Goal: Information Seeking & Learning: Learn about a topic

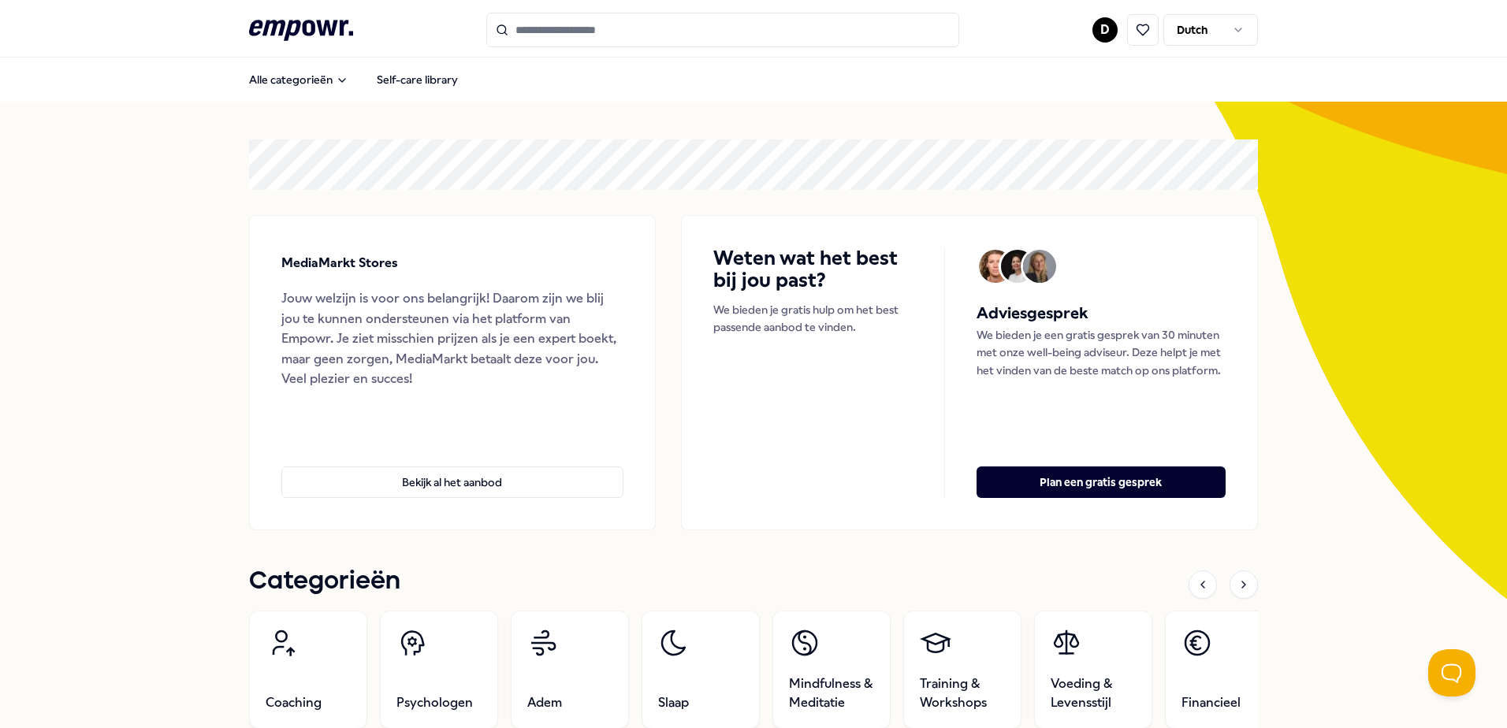
drag, startPoint x: 242, startPoint y: 142, endPoint x: 501, endPoint y: 190, distance: 263.0
click at [501, 190] on section "MediaMarkt Stores Jouw welzijn is voor ons belangrijk! Daarom zijn we blij jou …" at bounding box center [753, 335] width 1009 height 391
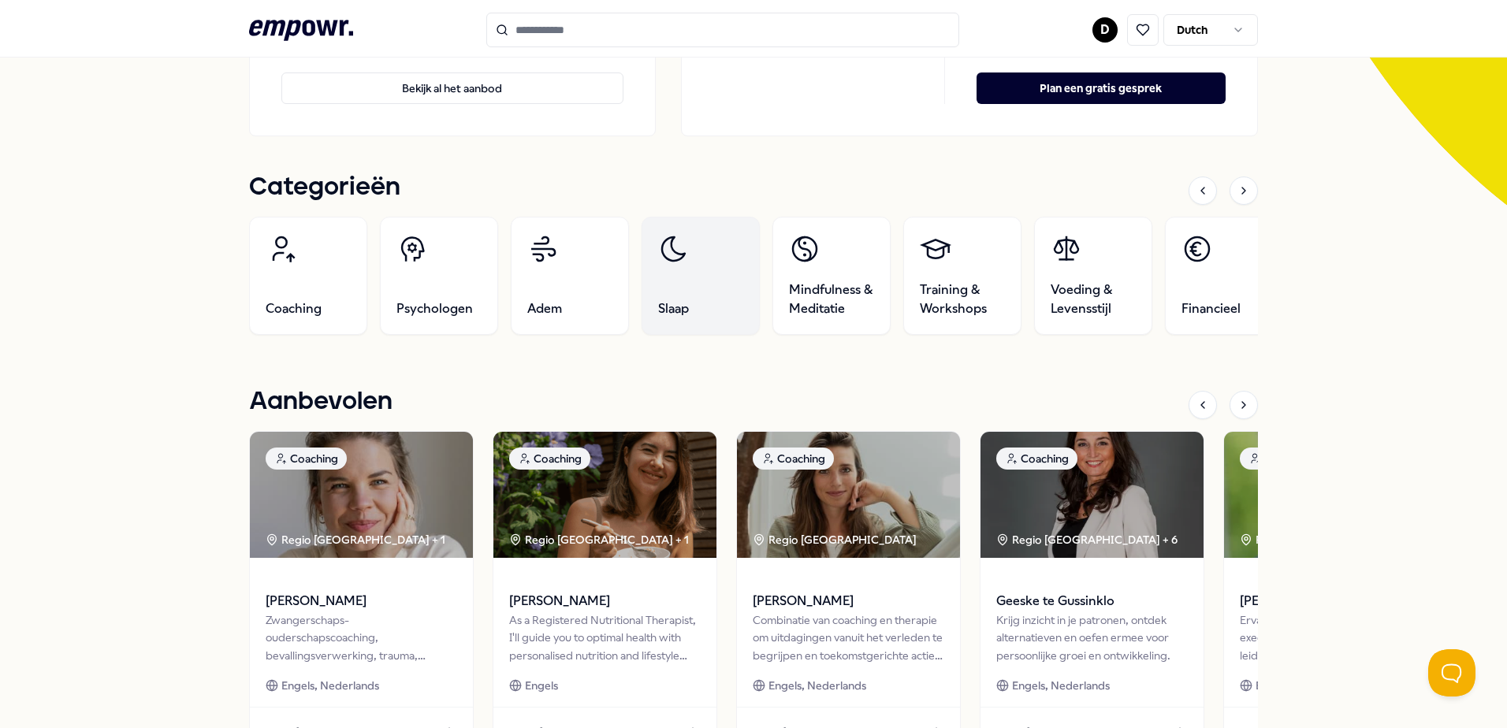
scroll to position [473, 0]
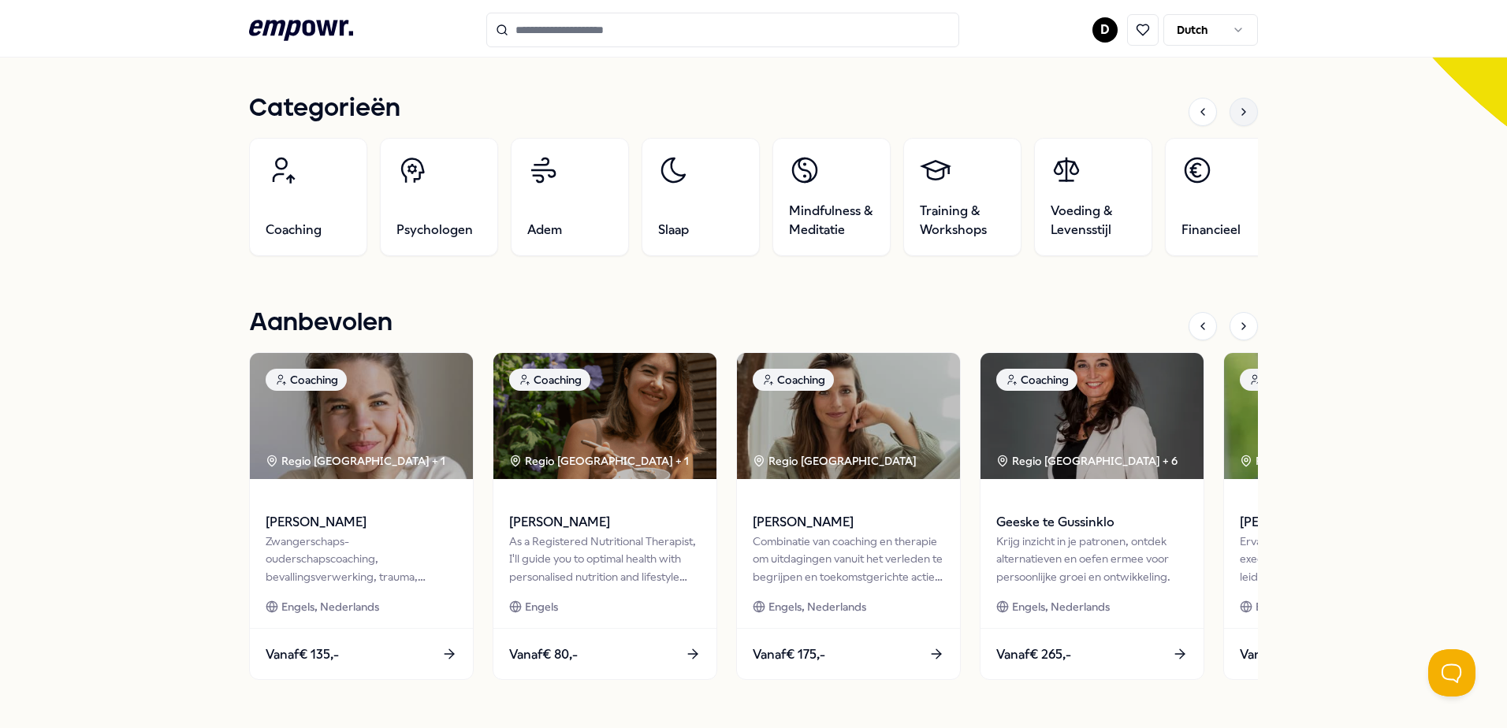
click at [1238, 112] on icon at bounding box center [1244, 112] width 13 height 13
click at [1202, 125] on div at bounding box center [1223, 112] width 69 height 28
click at [1201, 116] on icon at bounding box center [1203, 112] width 13 height 13
click at [266, 225] on span "Coaching" at bounding box center [294, 230] width 56 height 19
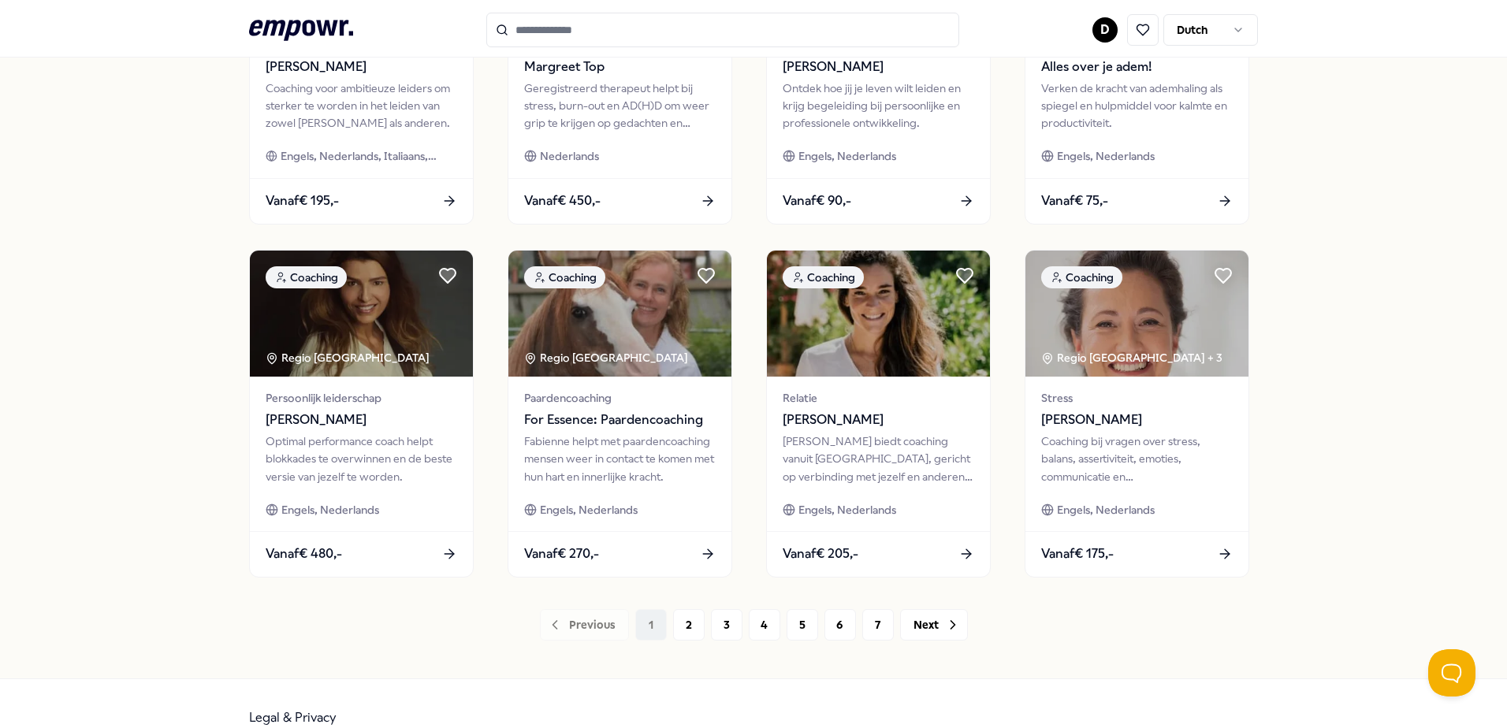
scroll to position [682, 0]
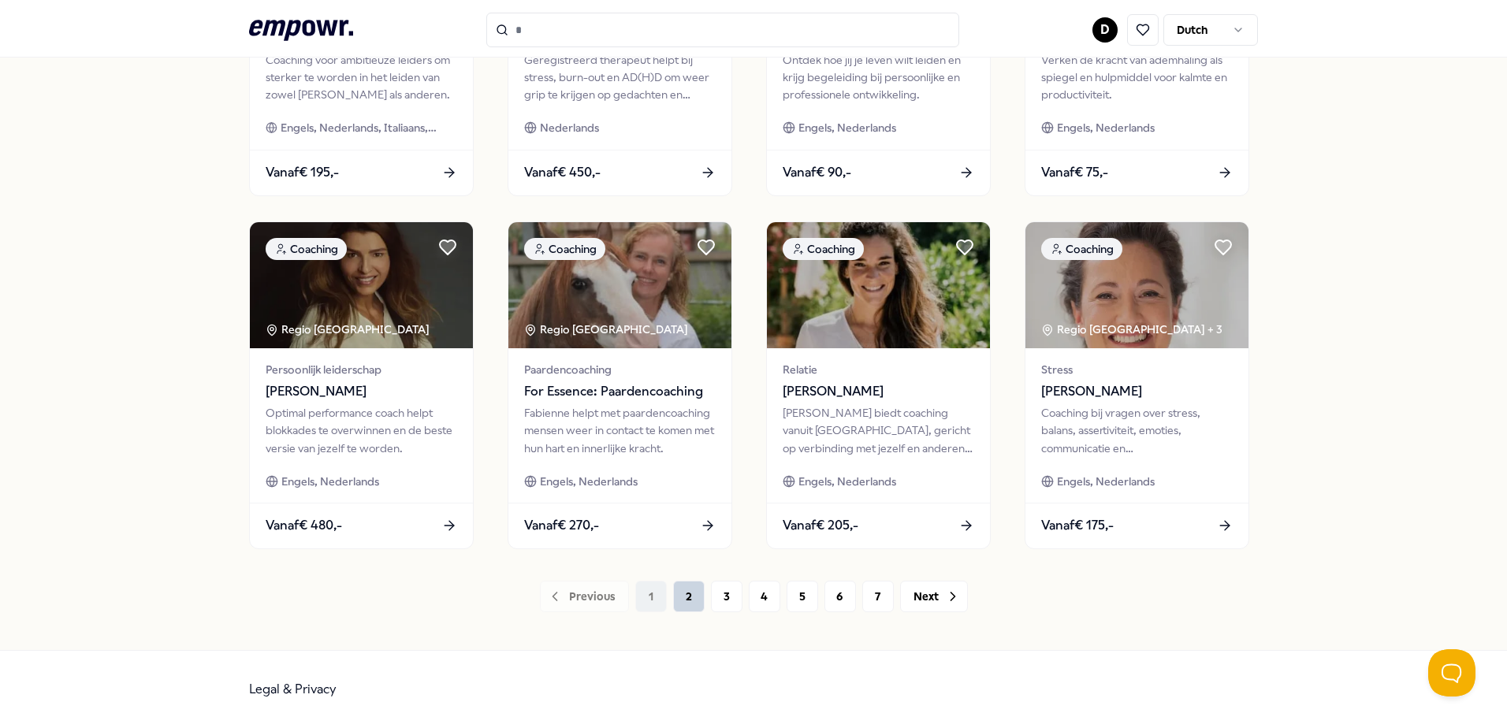
click at [687, 590] on button "2" at bounding box center [689, 597] width 32 height 32
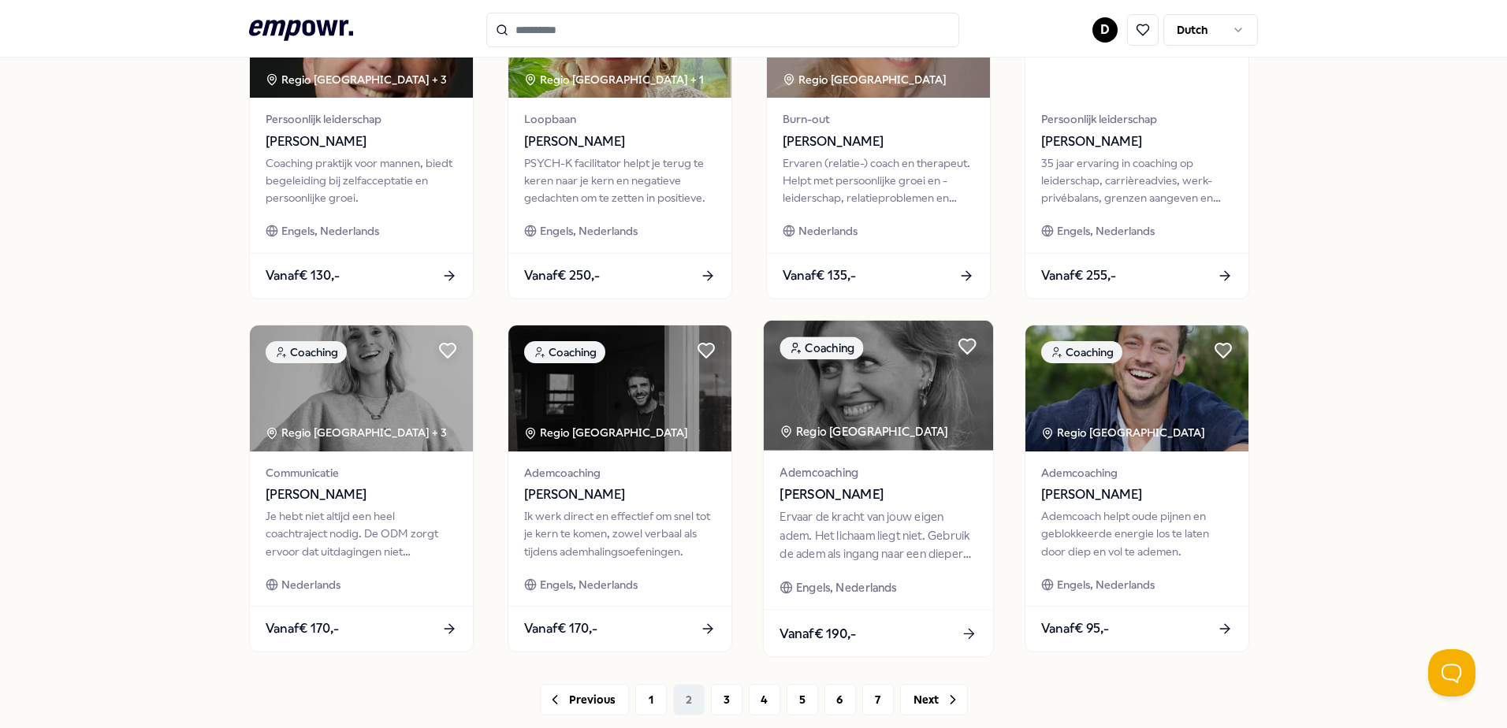
scroll to position [682, 0]
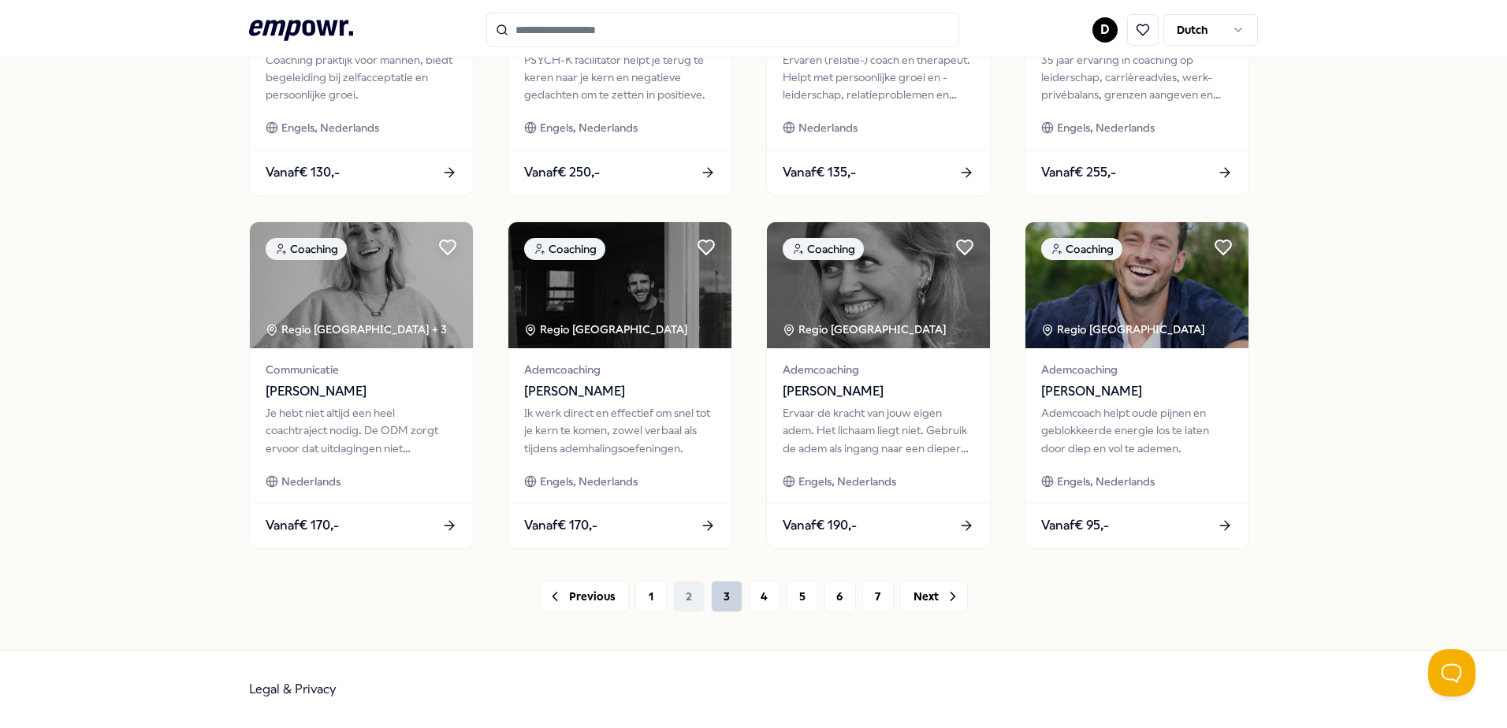
click at [732, 598] on button "3" at bounding box center [727, 597] width 32 height 32
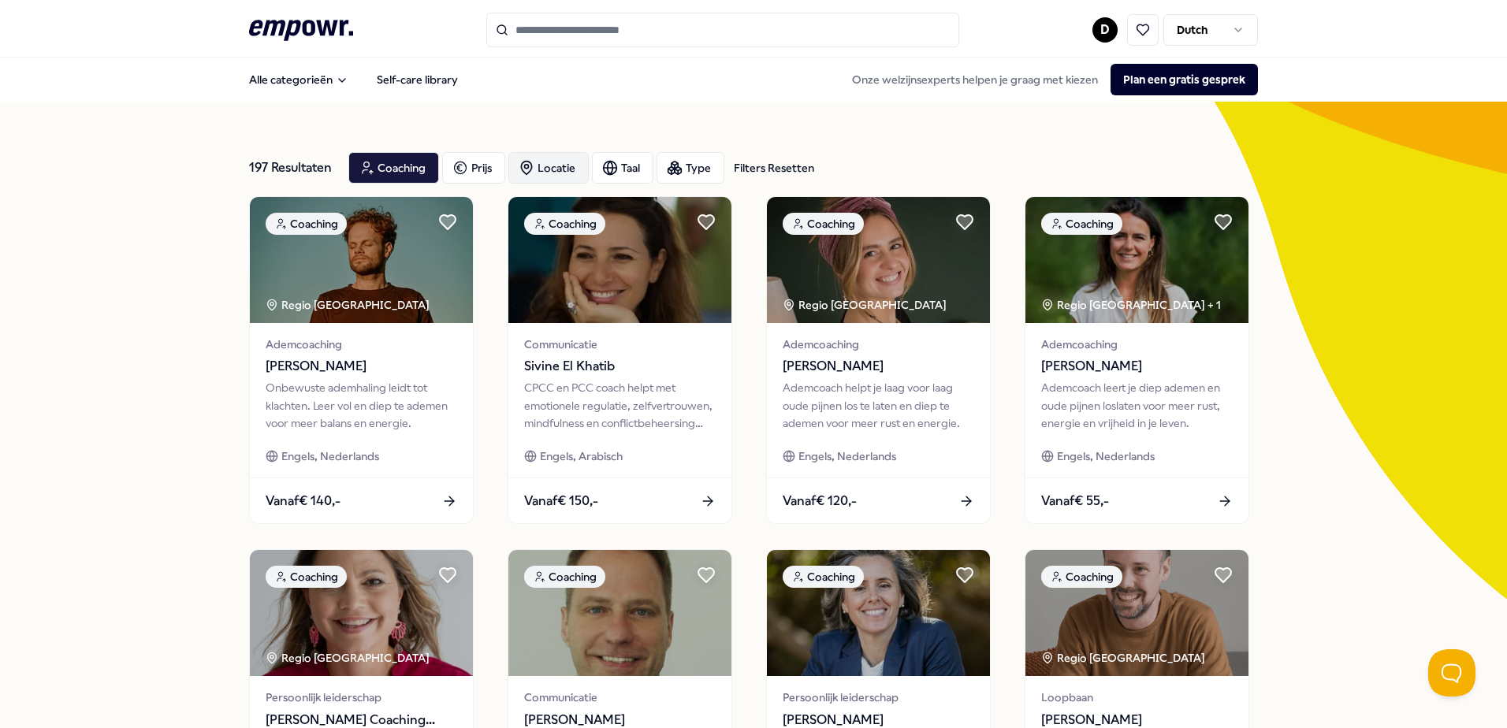
click at [572, 172] on div "Locatie" at bounding box center [548, 168] width 80 height 32
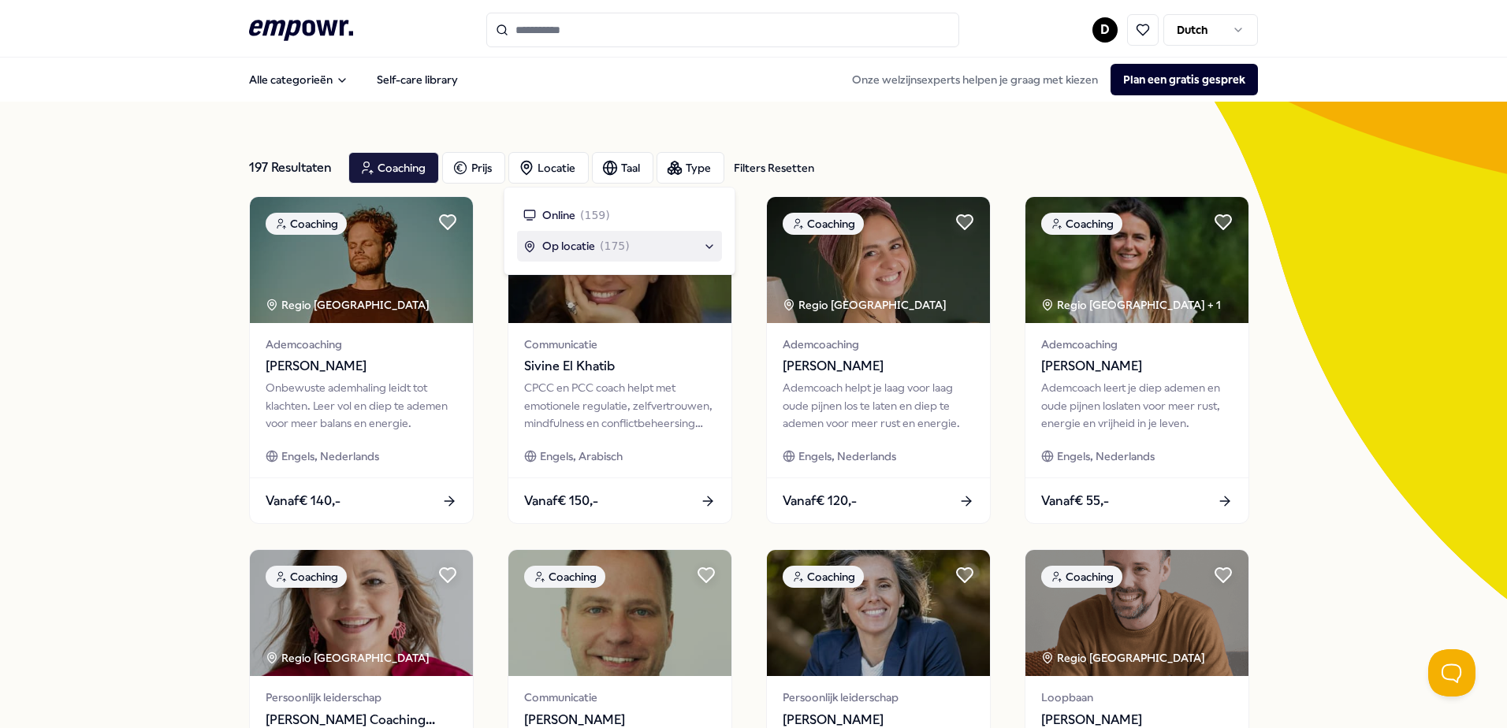
click at [576, 254] on span "Op locatie" at bounding box center [568, 245] width 53 height 17
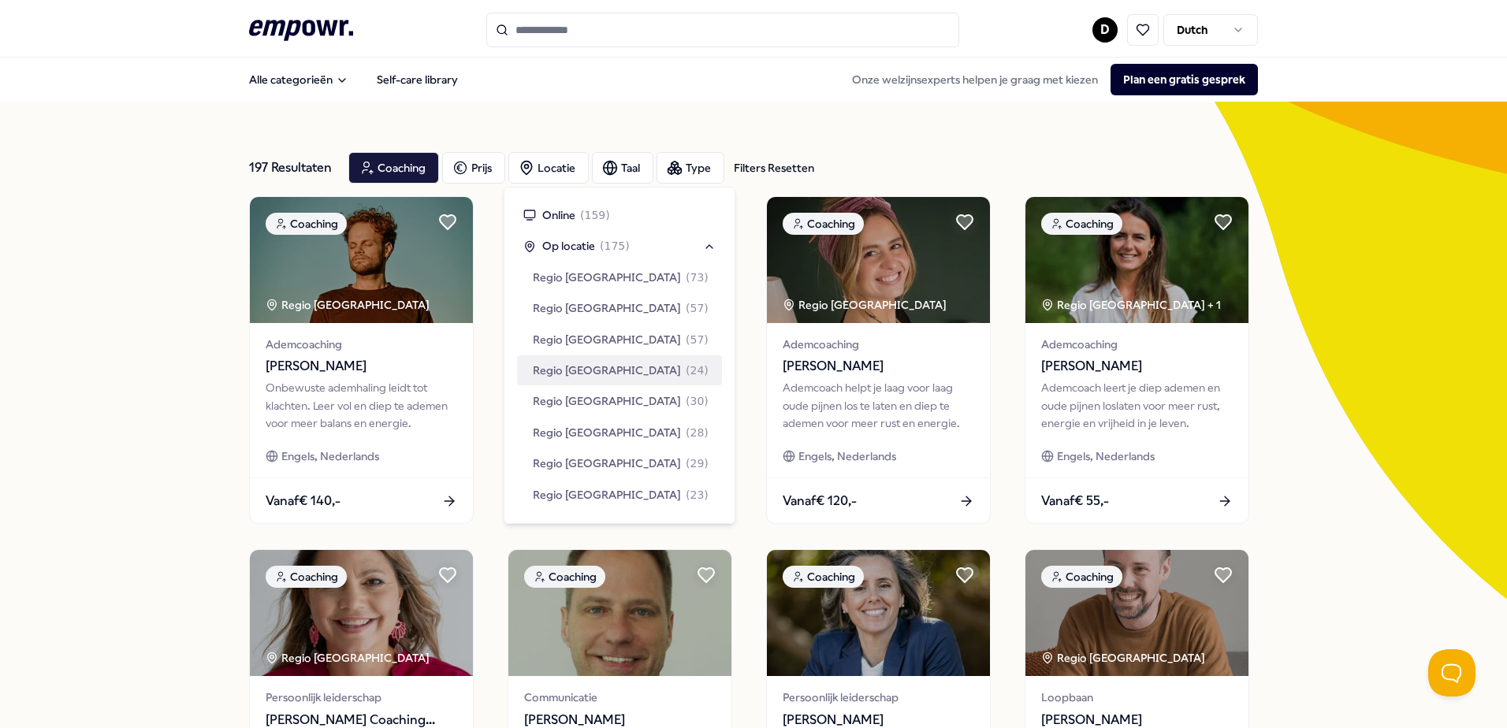
click at [686, 378] on span "( 24 )" at bounding box center [697, 370] width 23 height 17
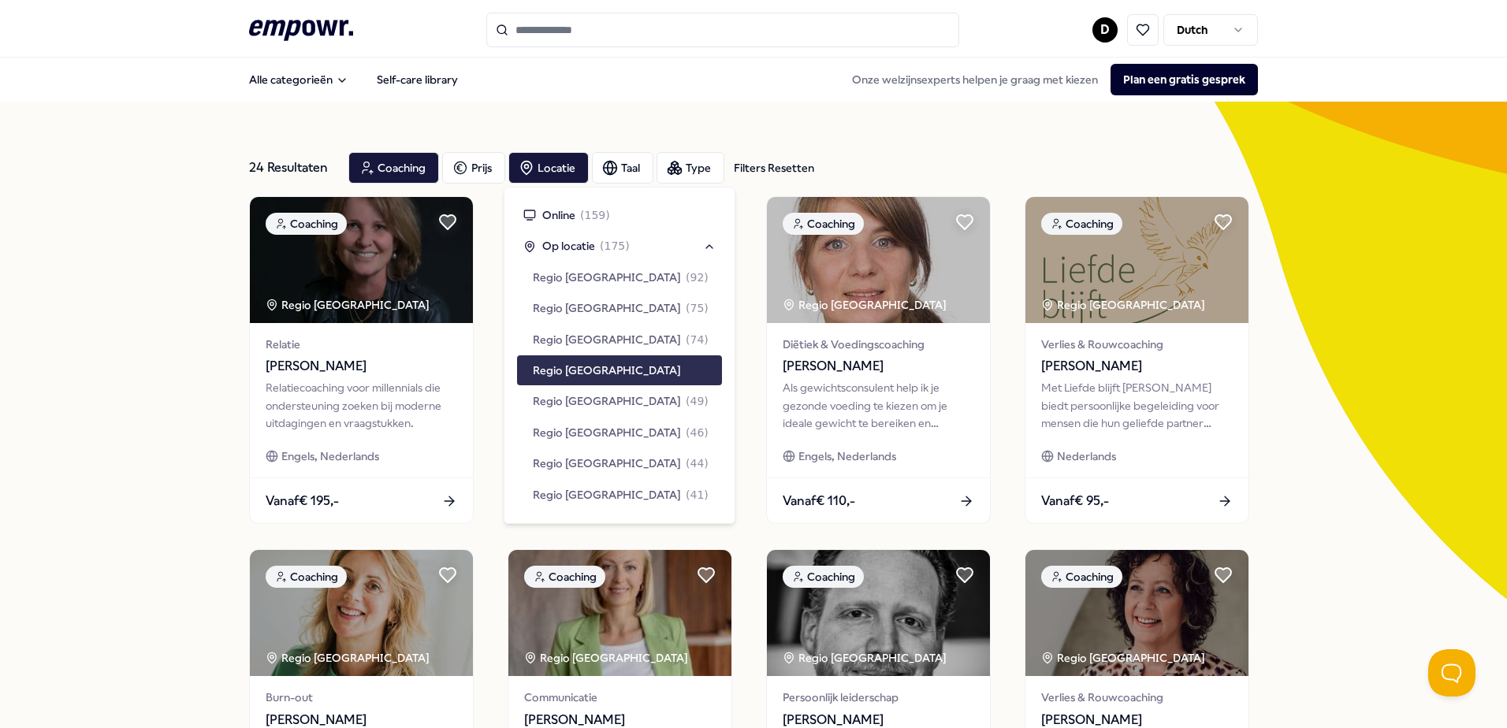
click at [1296, 344] on div "24 Resultaten Filters Resetten Coaching Prijs Locatie Taal Type Filters Resette…" at bounding box center [753, 717] width 1507 height 1231
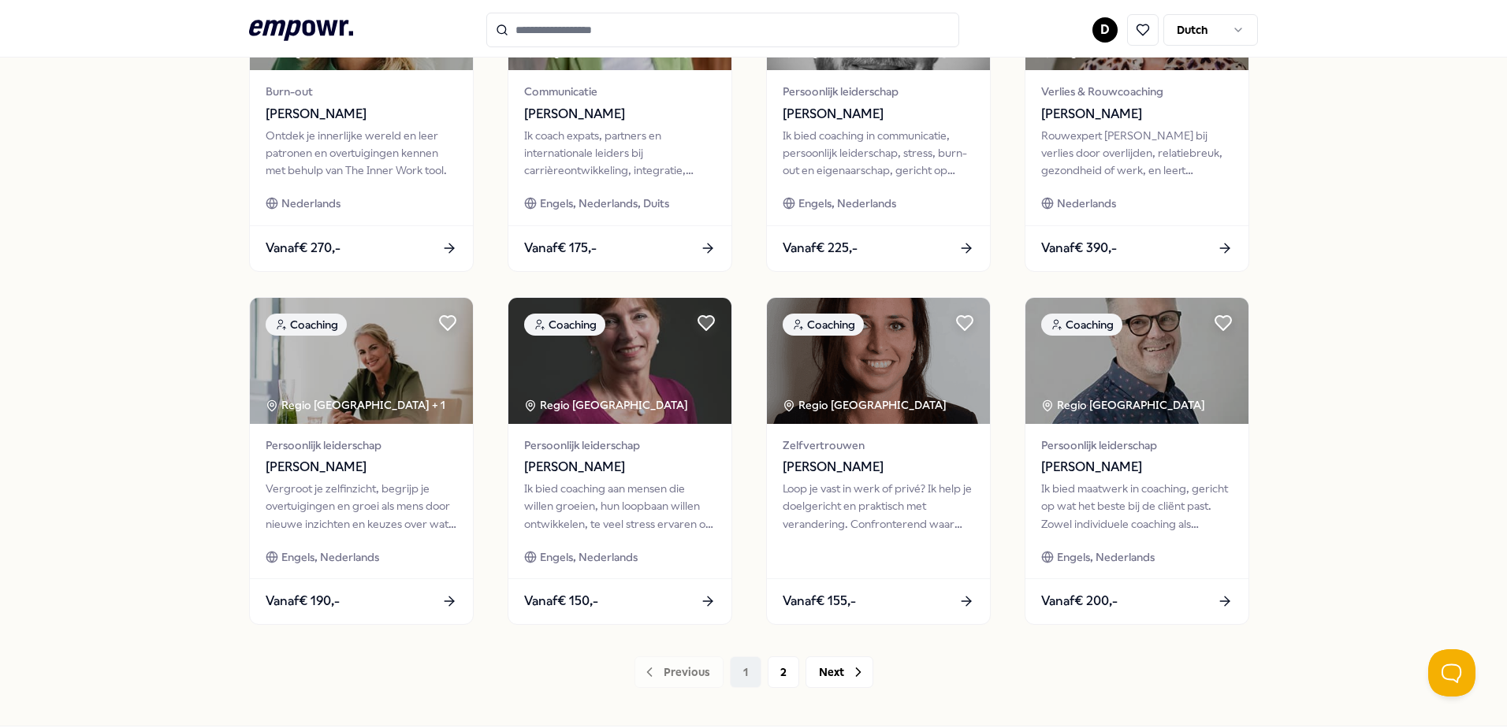
scroll to position [631, 0]
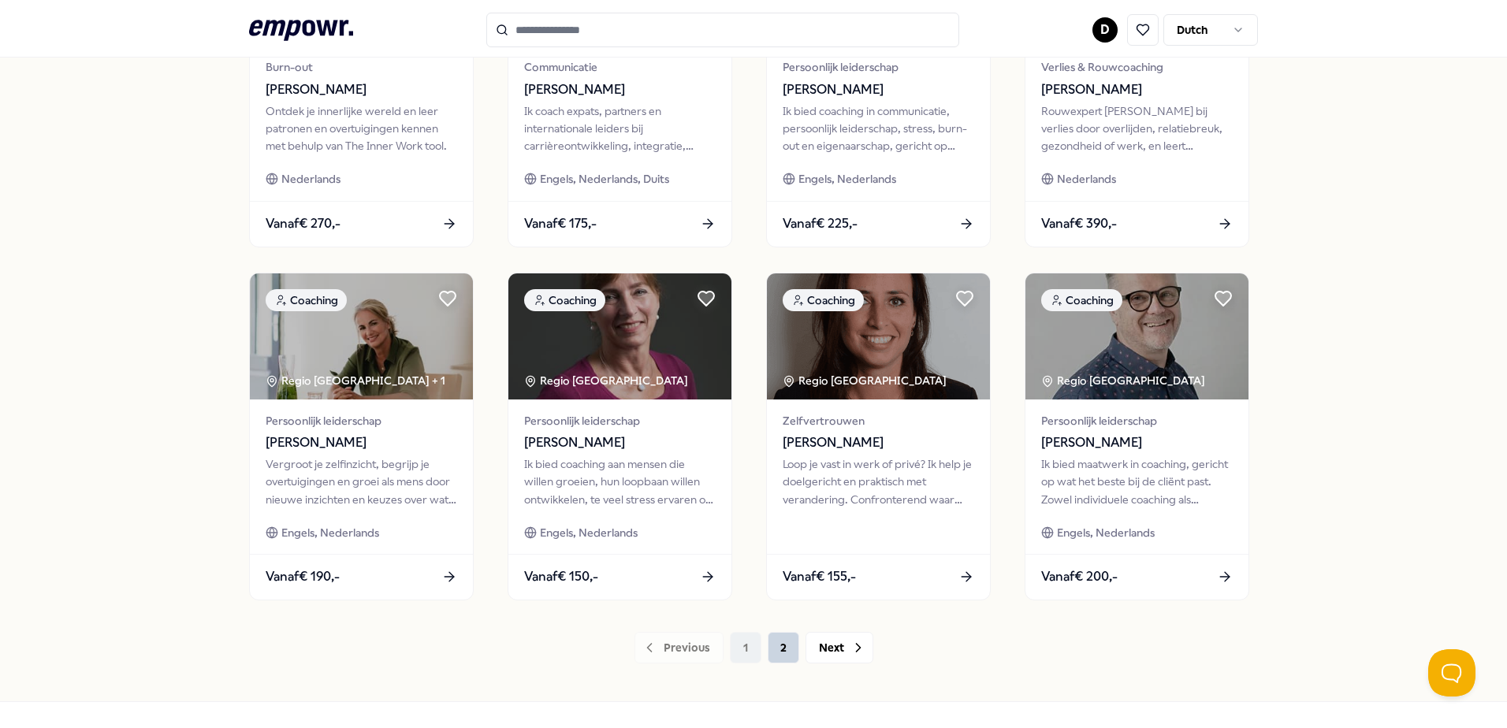
click at [776, 650] on button "2" at bounding box center [784, 648] width 32 height 32
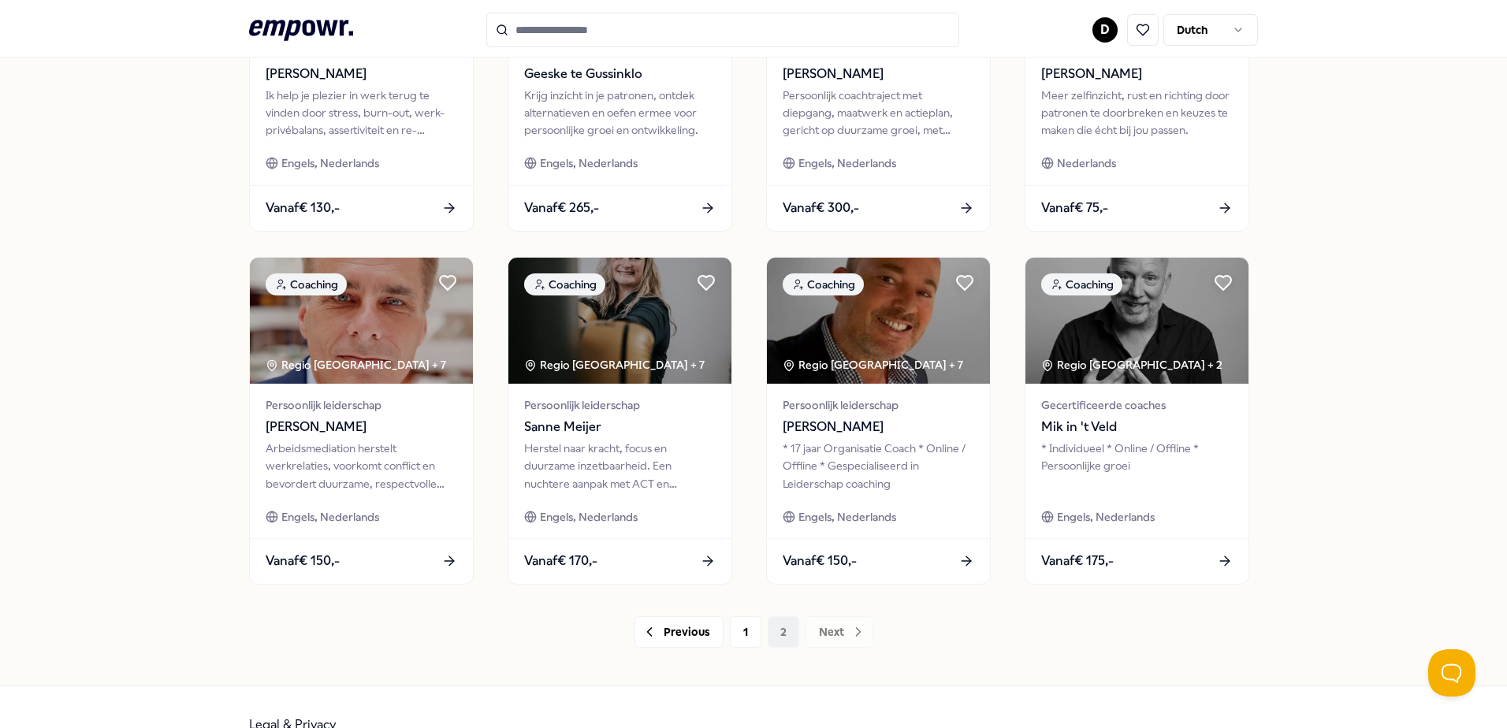
scroll to position [682, 0]
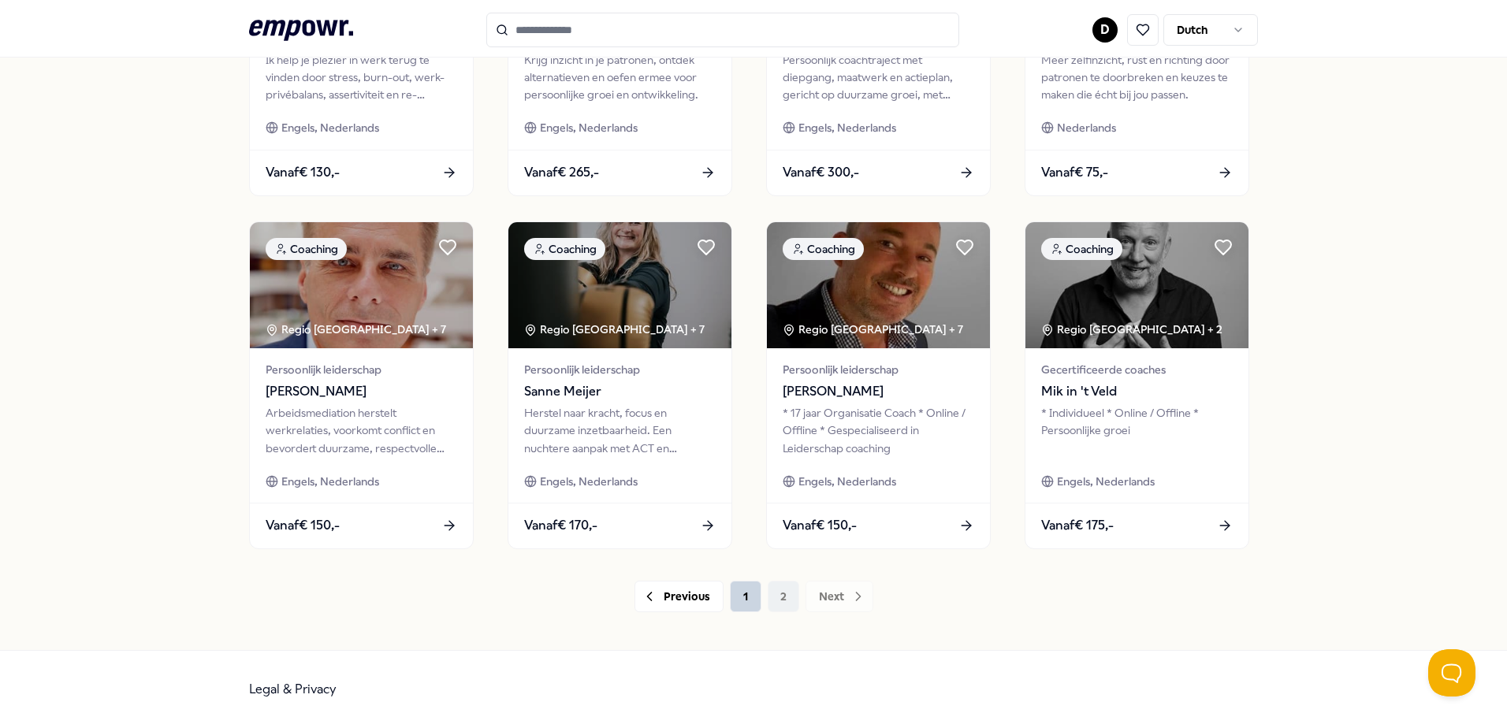
click at [733, 594] on button "1" at bounding box center [746, 597] width 32 height 32
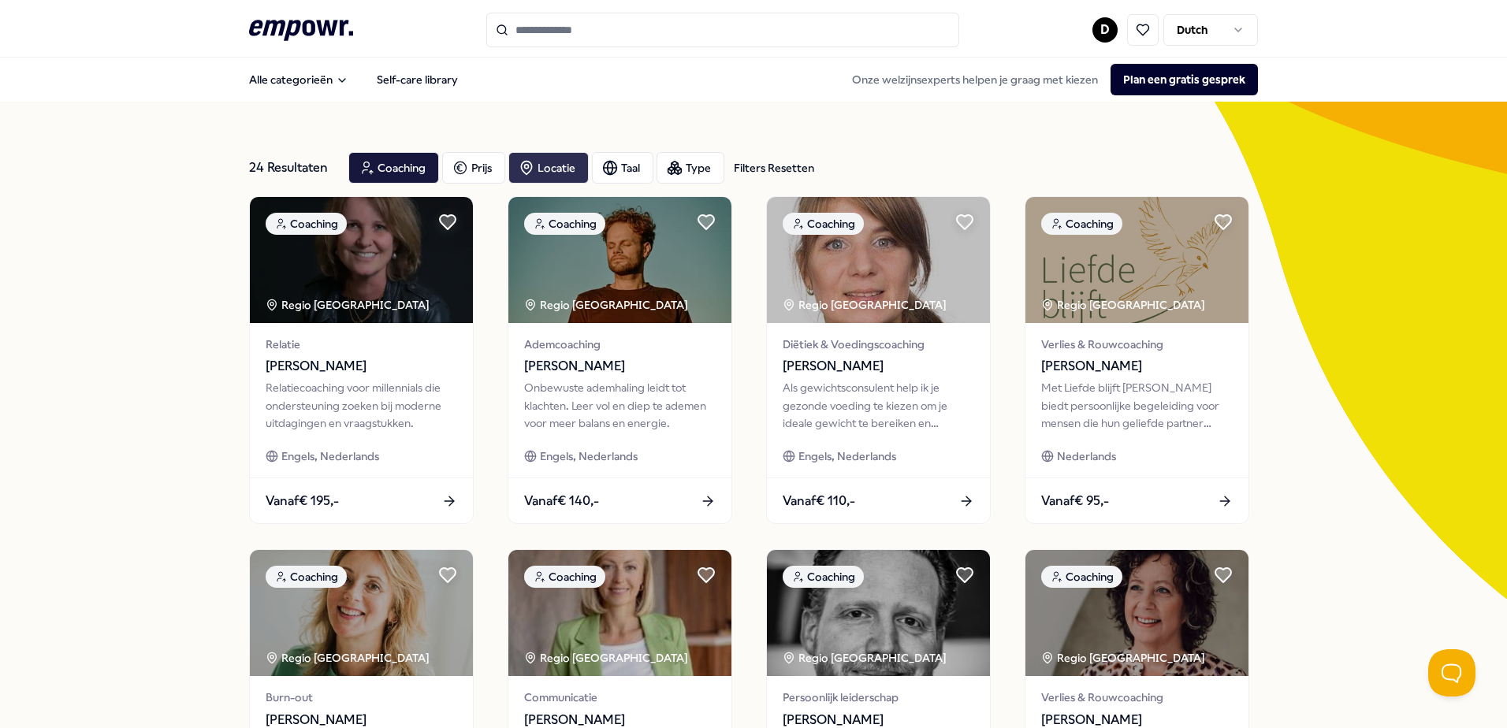
click at [549, 166] on div "Locatie" at bounding box center [548, 168] width 80 height 32
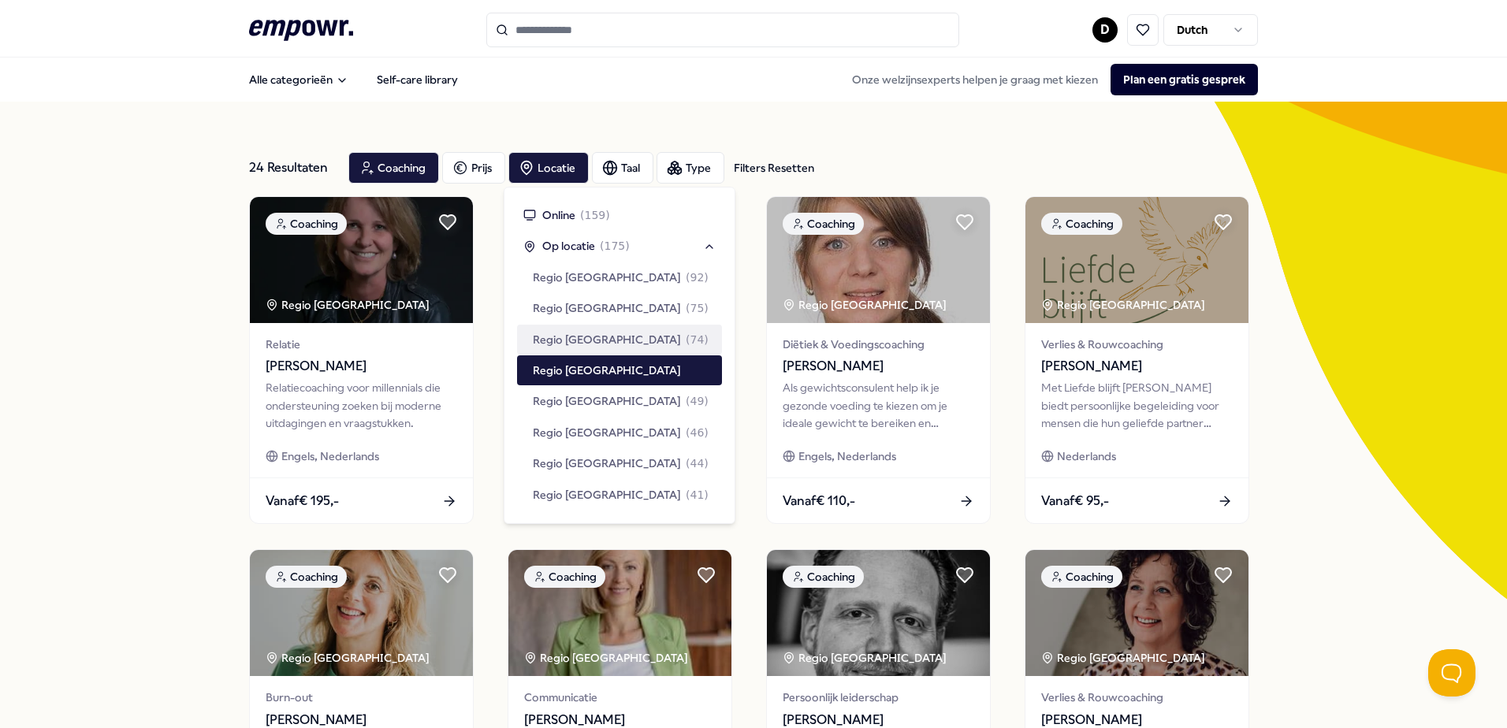
click at [686, 343] on span "( 74 )" at bounding box center [697, 339] width 23 height 17
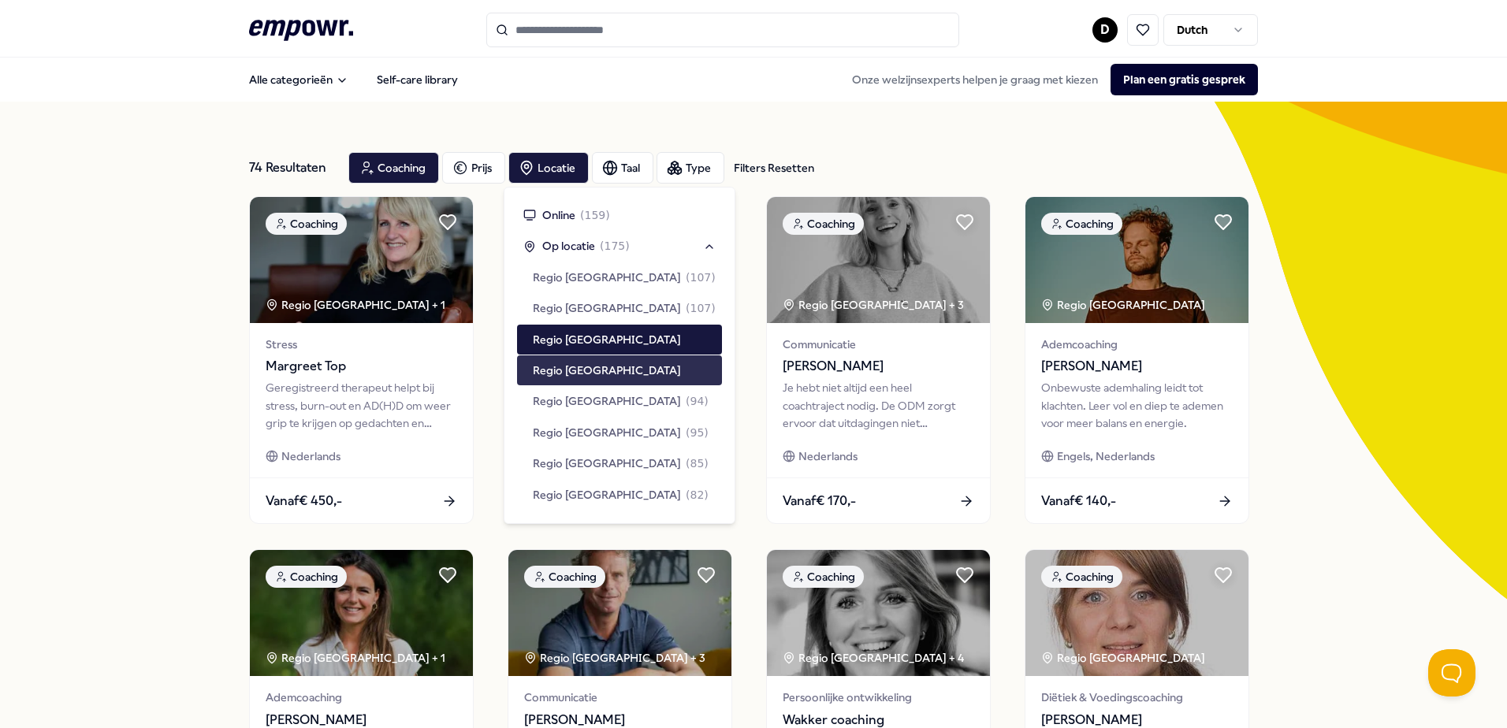
click at [610, 378] on div "Regio [GEOGRAPHIC_DATA]" at bounding box center [619, 371] width 205 height 30
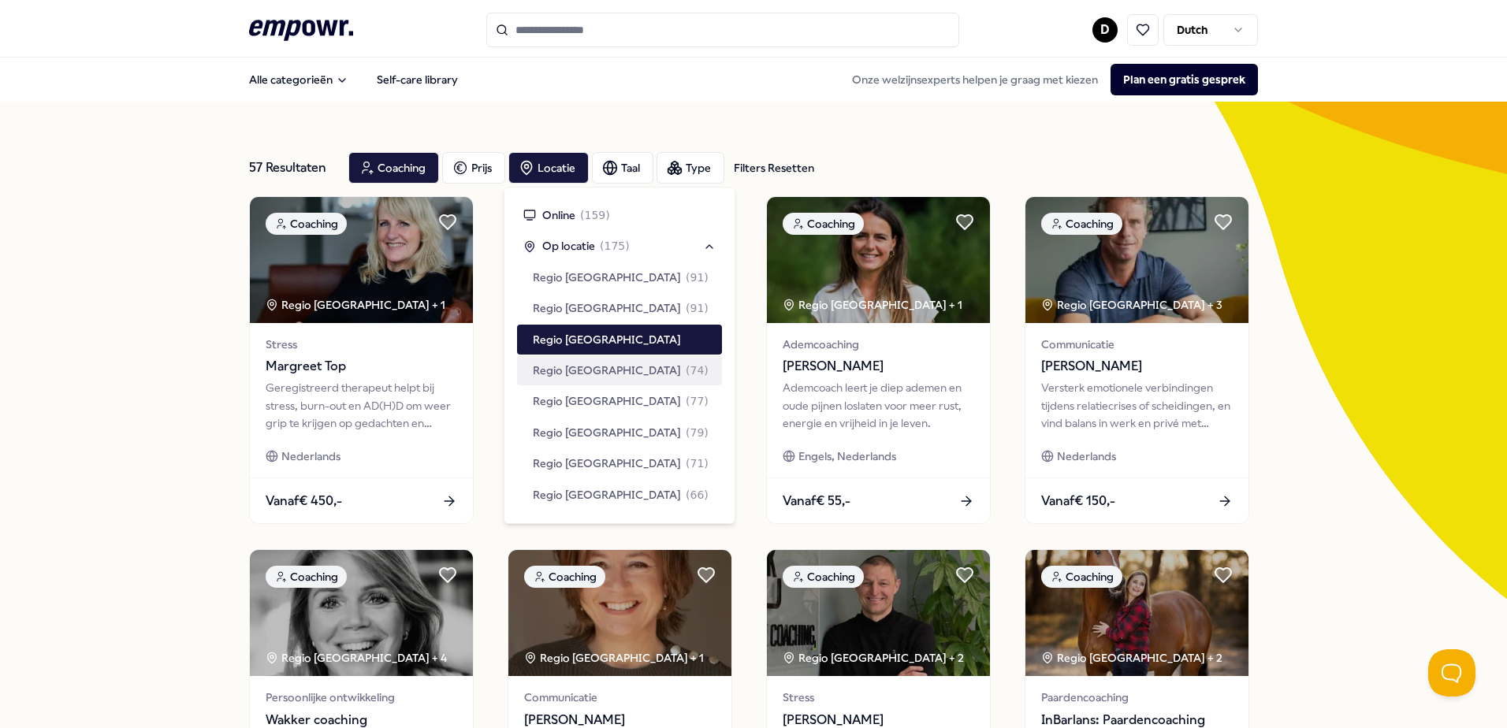
click at [89, 207] on div "57 Resultaten Filters Resetten Coaching Prijs Locatie Taal Type Filters Resette…" at bounding box center [753, 717] width 1507 height 1231
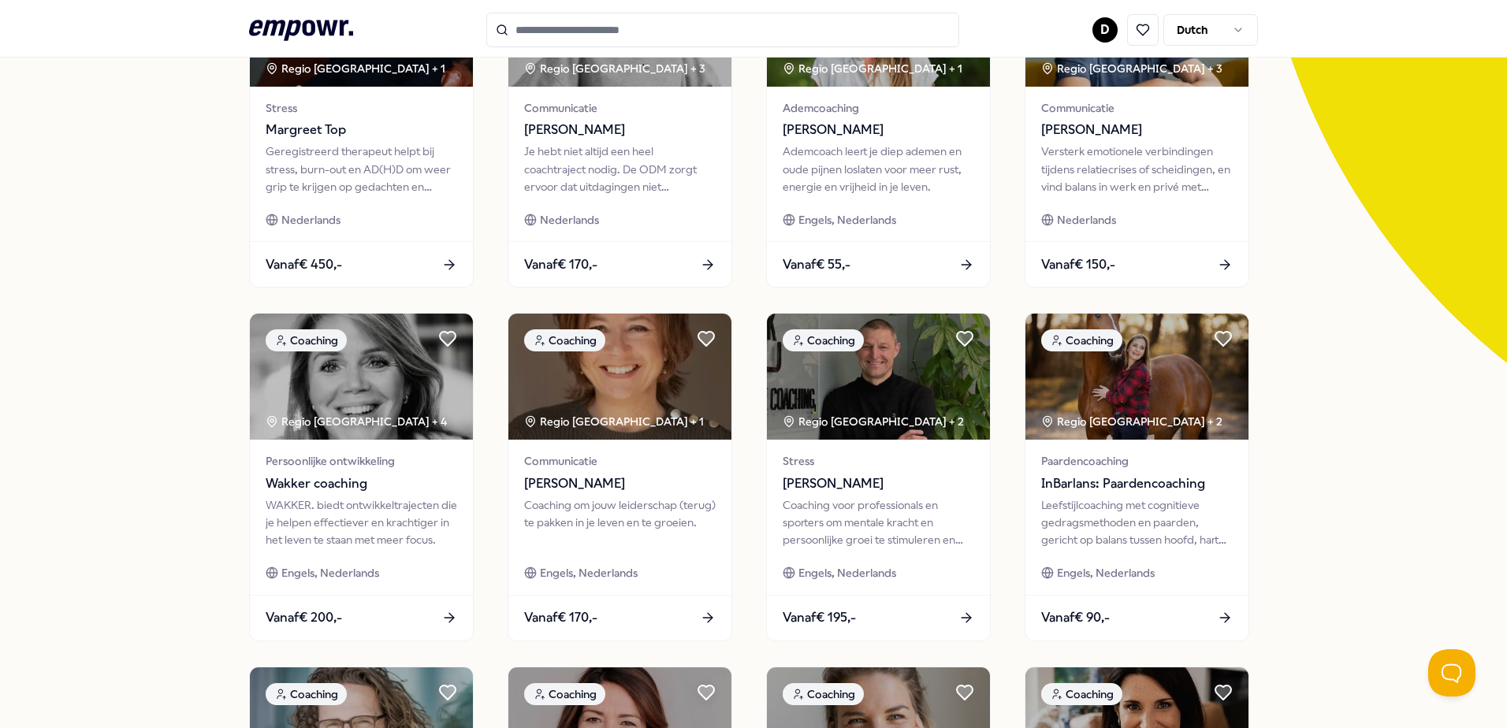
scroll to position [394, 0]
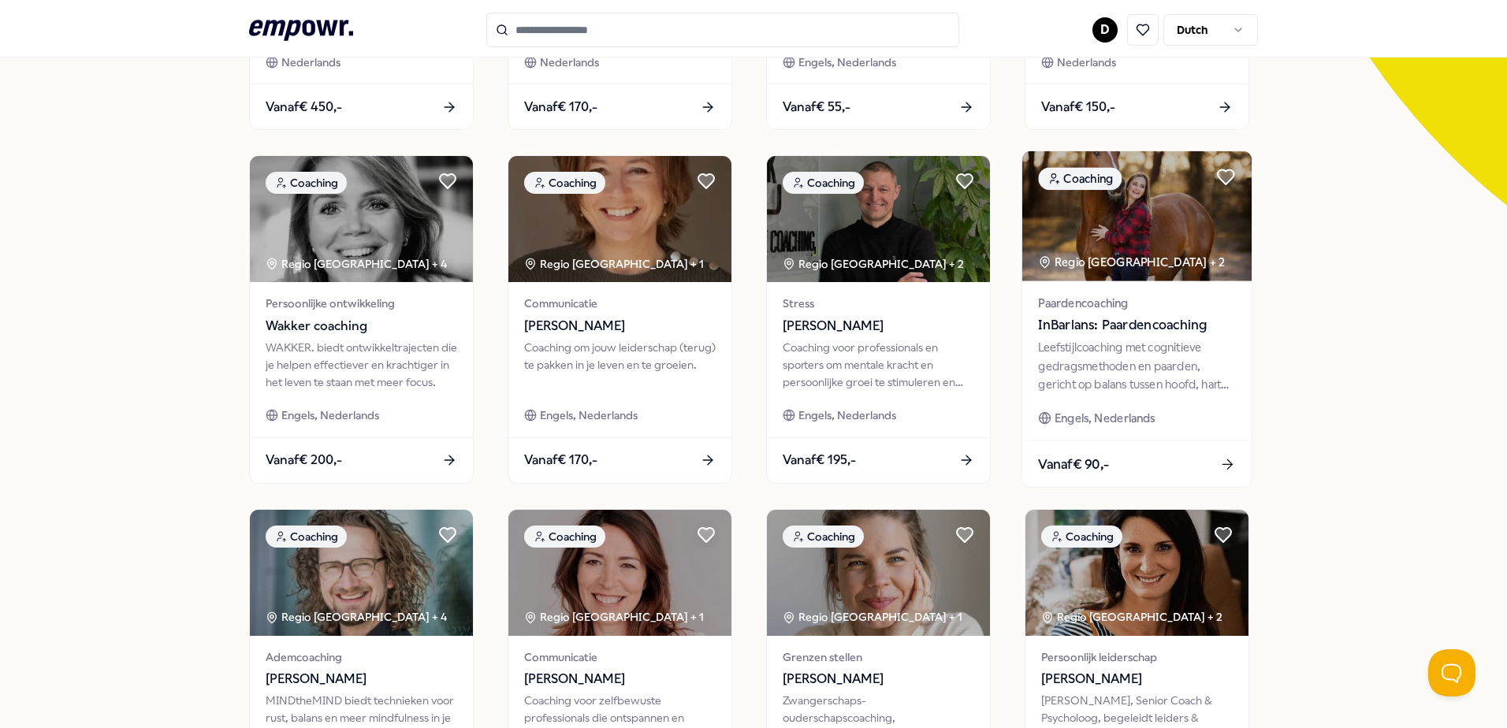
click at [1143, 331] on span "InBarlans: Paardencoaching" at bounding box center [1136, 325] width 197 height 20
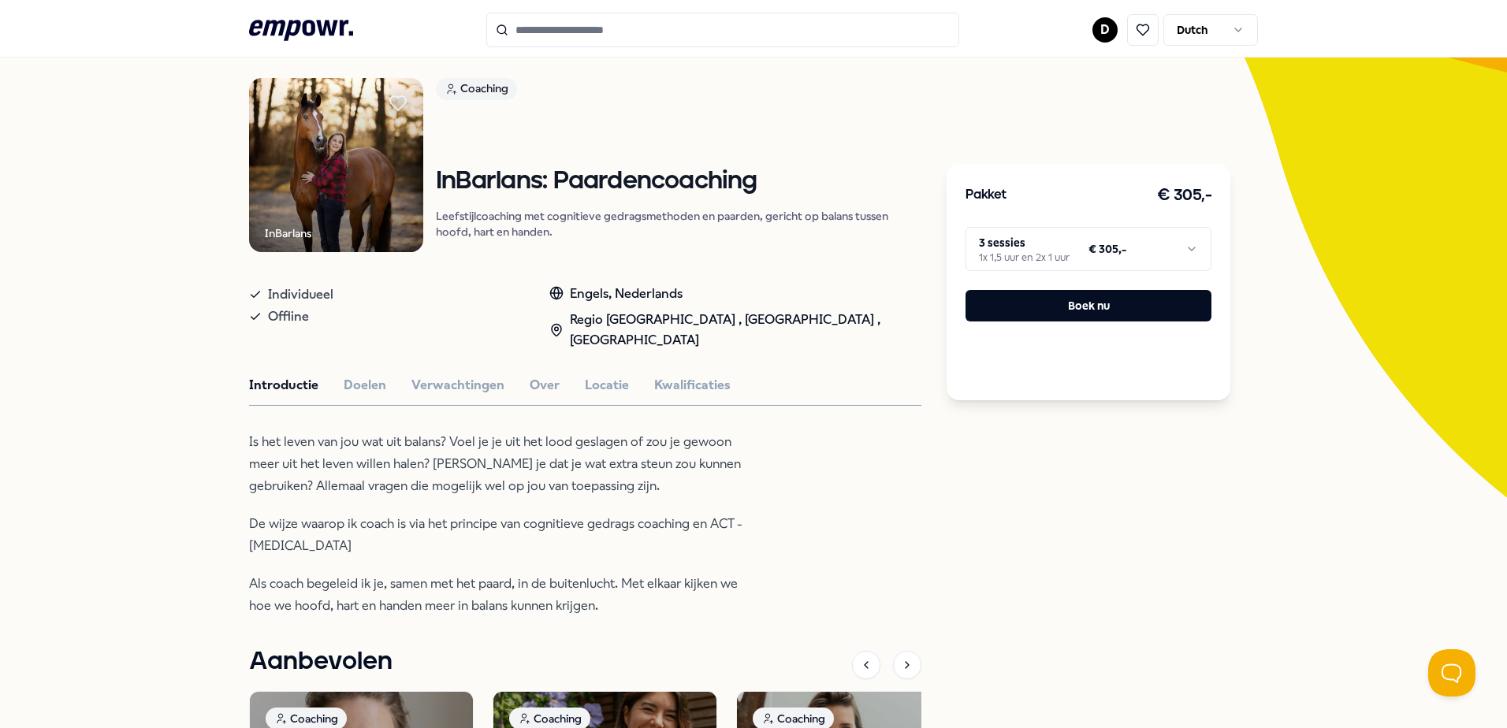
drag, startPoint x: 471, startPoint y: 546, endPoint x: 188, endPoint y: 431, distance: 305.5
click at [188, 431] on div "Terug InBarlans Coaching InBarlans: Paardencoaching Leefstijlcoaching met cogni…" at bounding box center [753, 533] width 1507 height 1067
drag, startPoint x: 188, startPoint y: 431, endPoint x: 161, endPoint y: 485, distance: 59.9
click at [161, 485] on div "Terug InBarlans Coaching InBarlans: Paardencoaching Leefstijlcoaching met cogni…" at bounding box center [753, 533] width 1507 height 1067
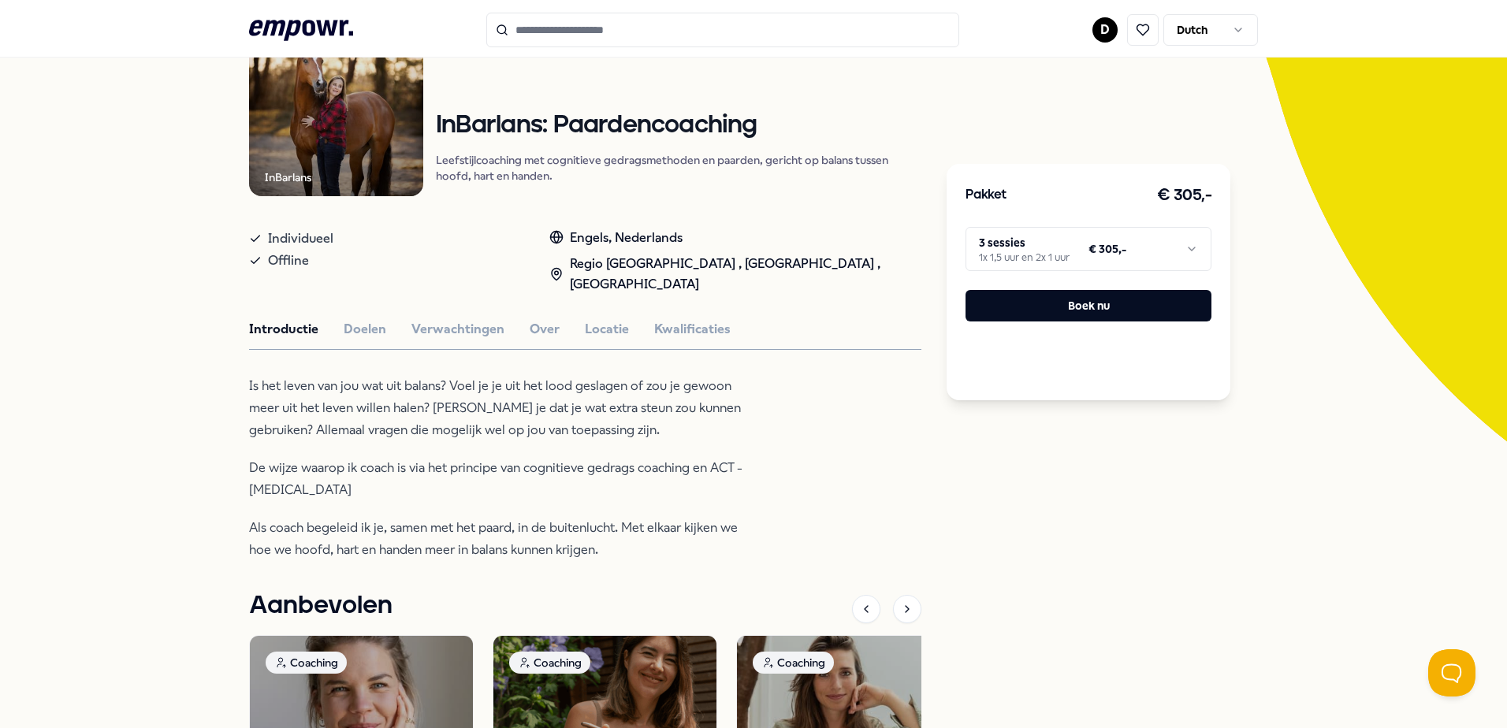
scroll to position [0, 0]
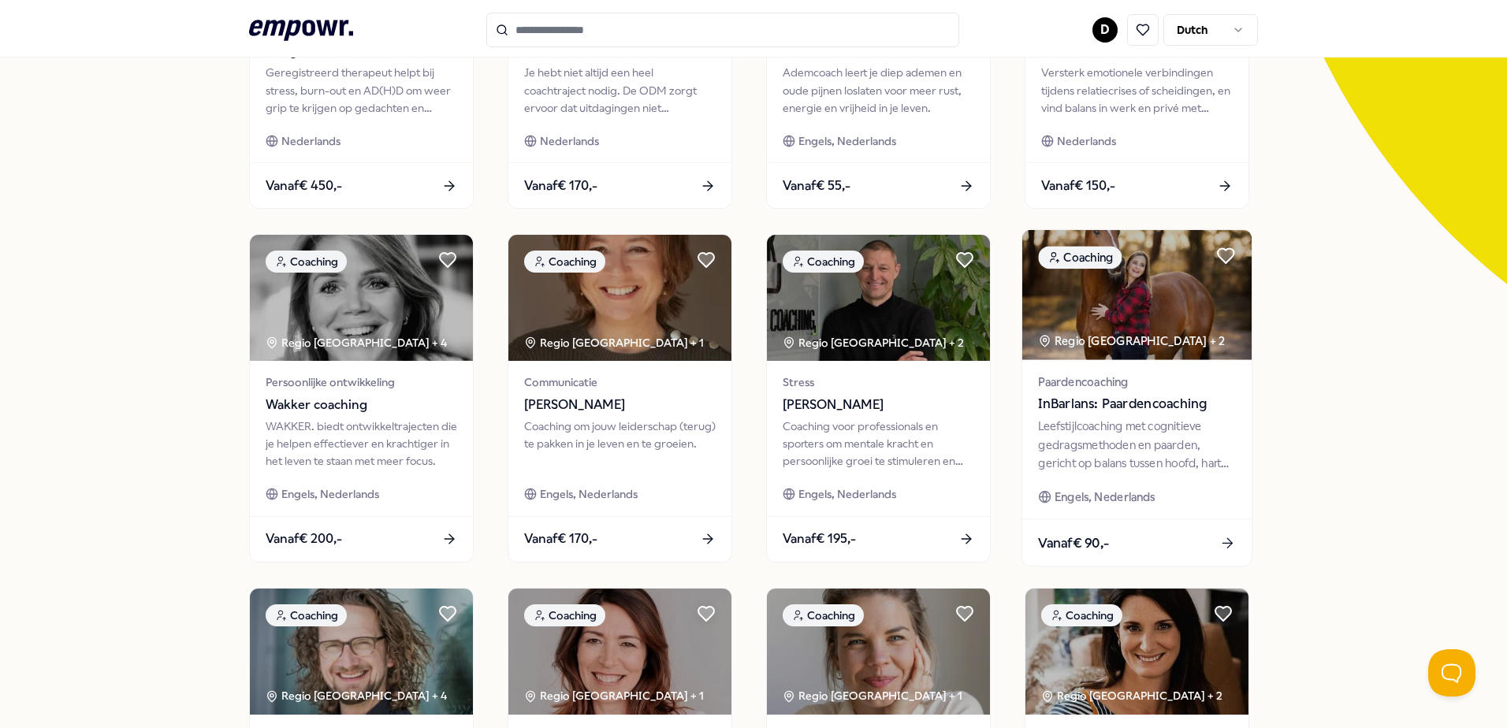
click at [1112, 301] on img at bounding box center [1137, 295] width 229 height 130
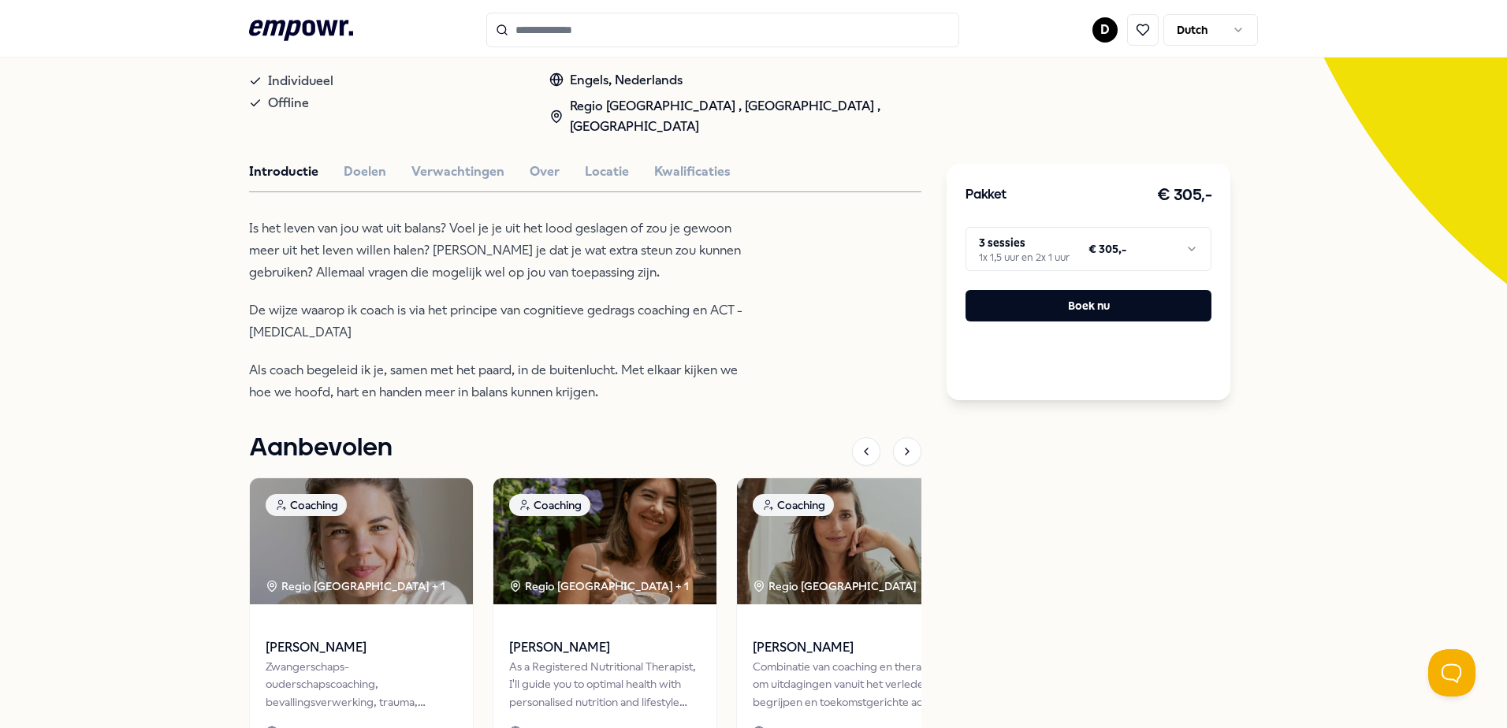
scroll to position [102, 0]
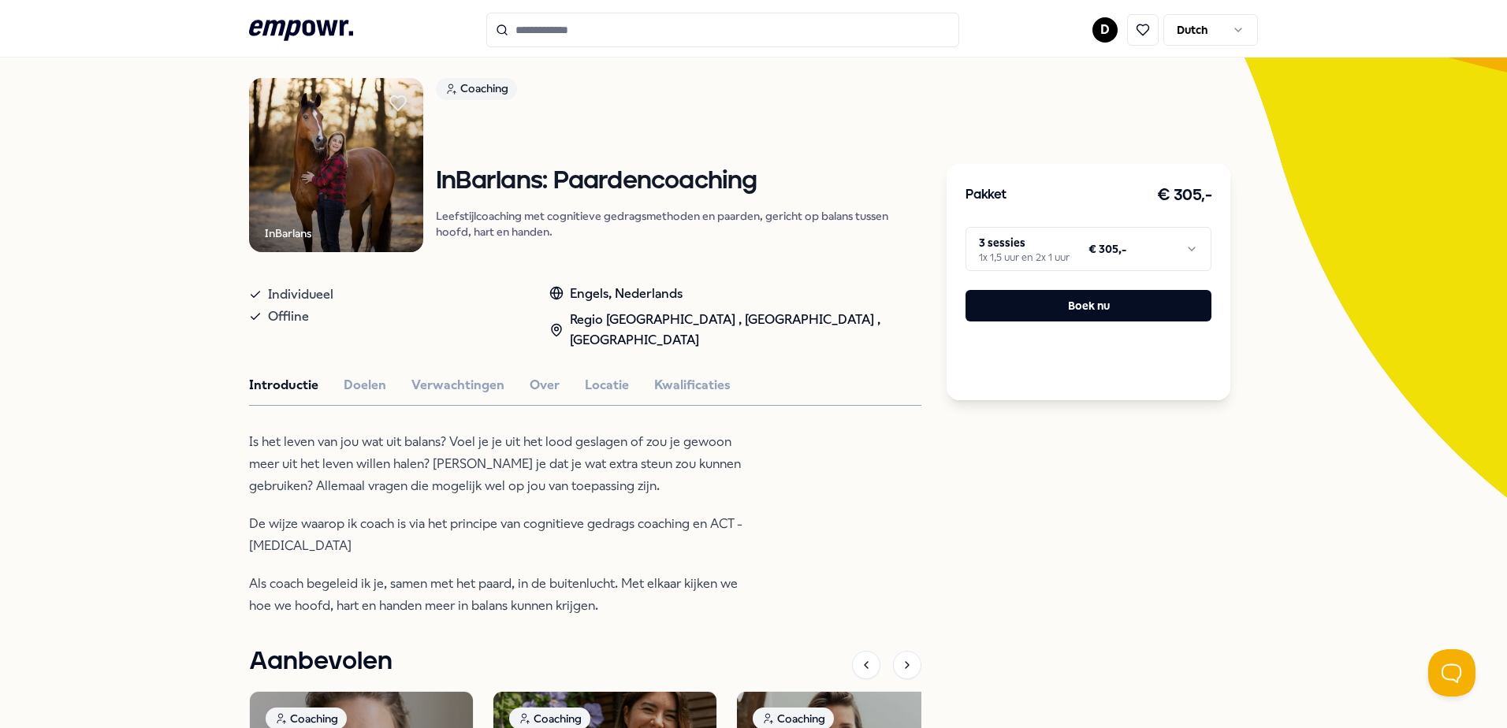
drag, startPoint x: 702, startPoint y: 527, endPoint x: 503, endPoint y: 551, distance: 200.1
click at [503, 551] on p "De wijze waarop ik coach is via het principe van cognitieve gedrags coaching en…" at bounding box center [505, 535] width 512 height 44
click at [505, 551] on p "De wijze waarop ik coach is via het principe van cognitieve gedrags coaching en…" at bounding box center [505, 535] width 512 height 44
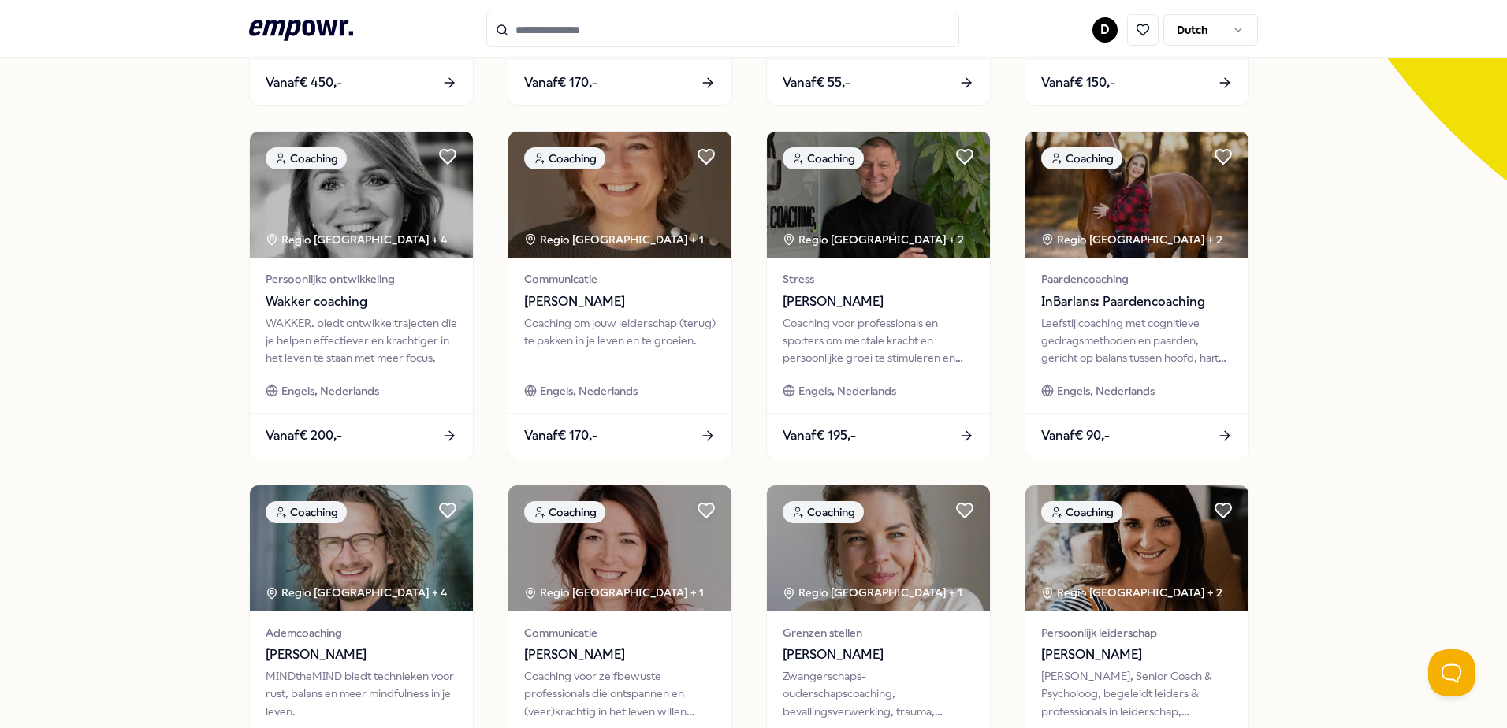
scroll to position [417, 0]
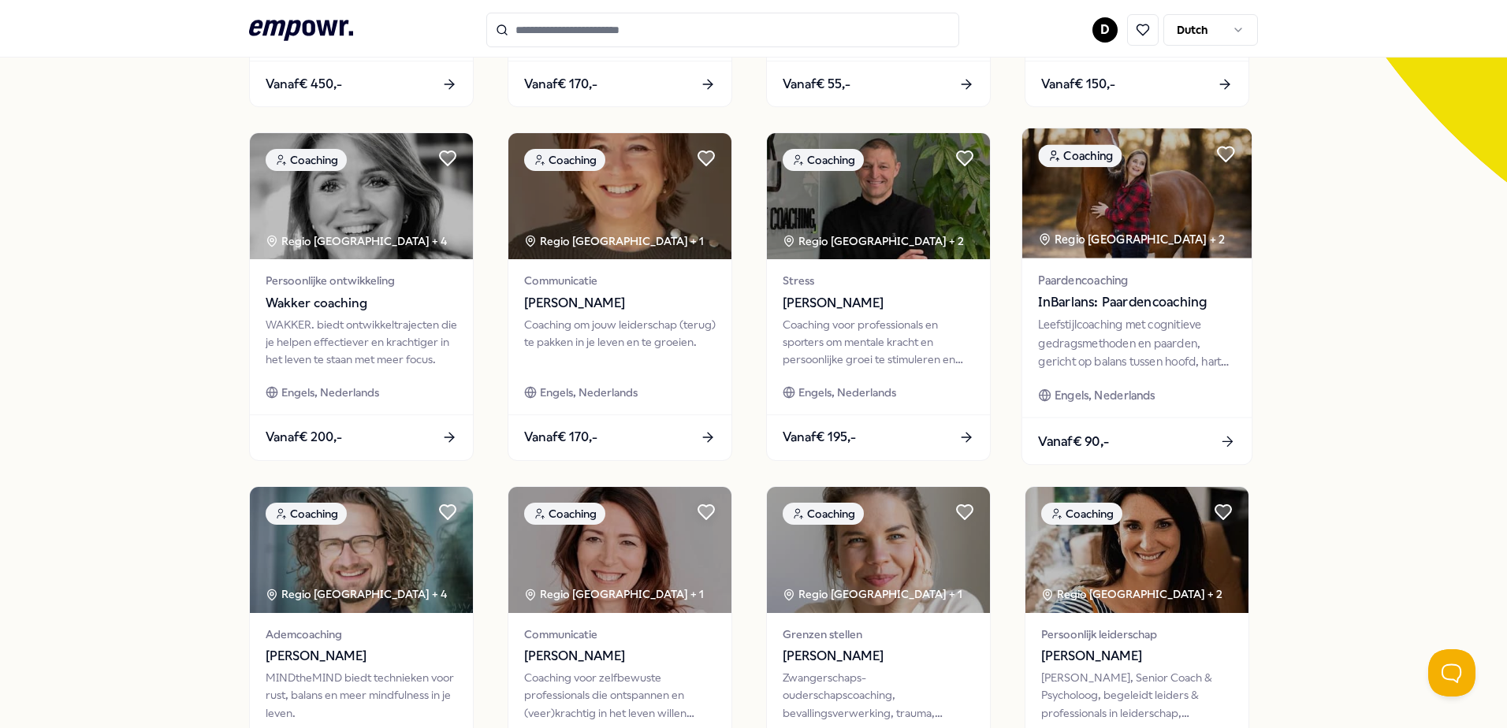
click at [1148, 333] on div "Leefstijlcoaching met cognitieve gedragsmethoden en paarden, gericht op balans …" at bounding box center [1136, 343] width 197 height 54
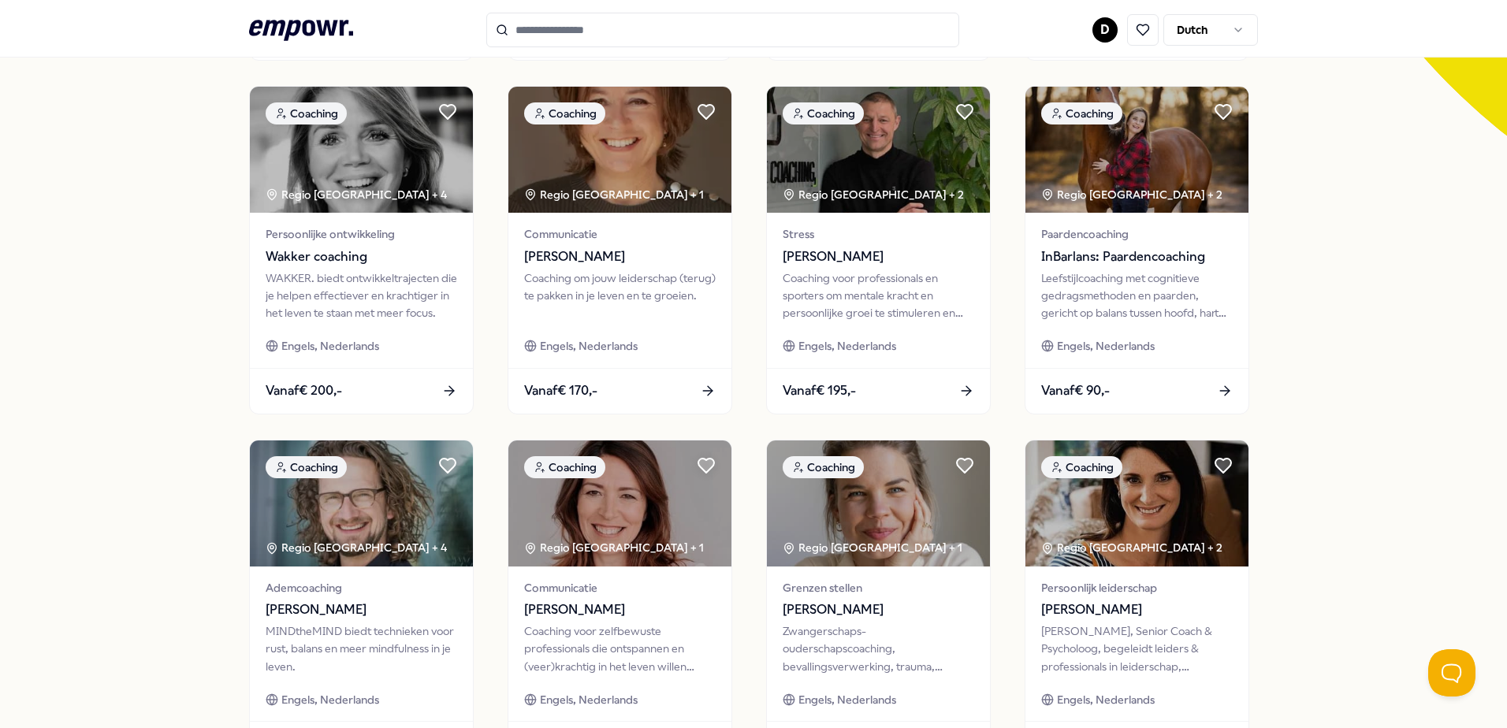
scroll to position [445, 0]
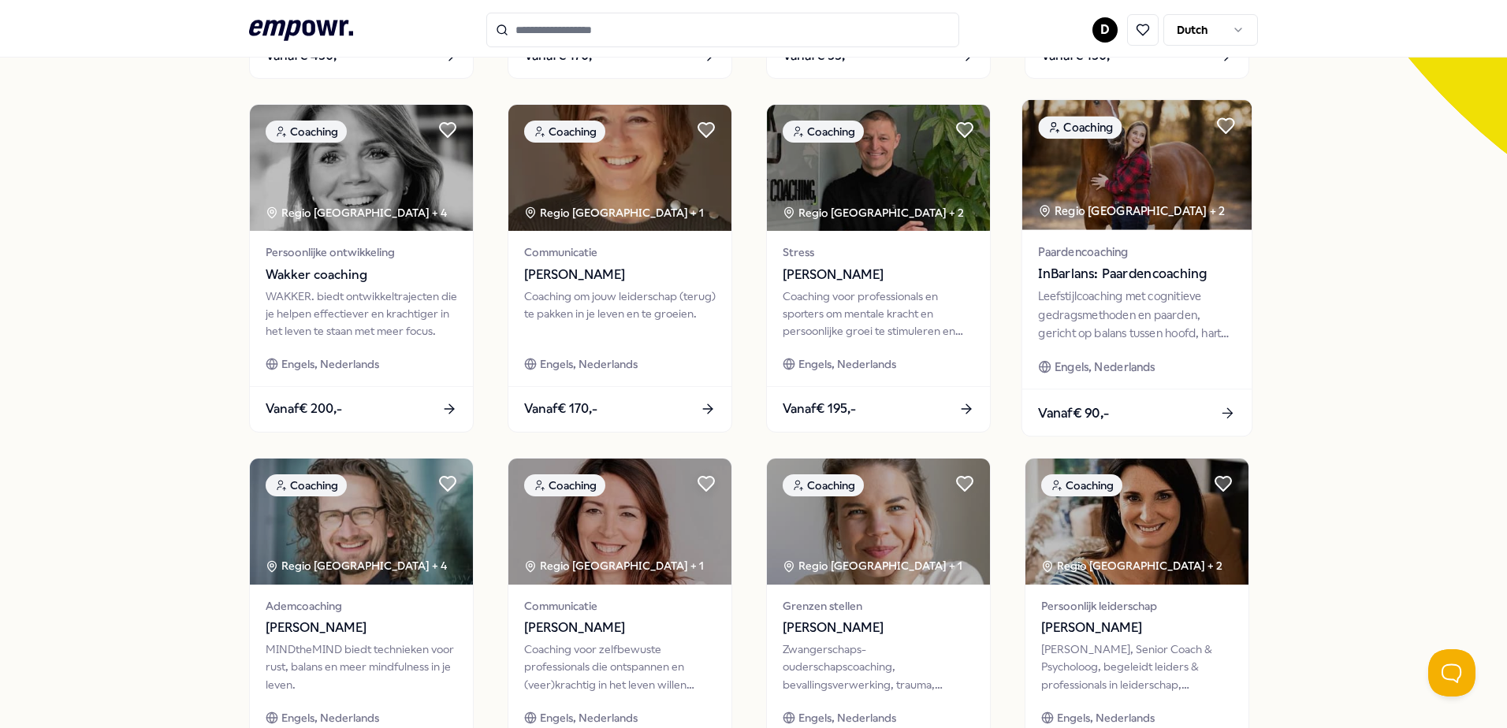
click at [1150, 333] on div "Leefstijlcoaching met cognitieve gedragsmethoden en paarden, gericht op balans …" at bounding box center [1136, 315] width 197 height 54
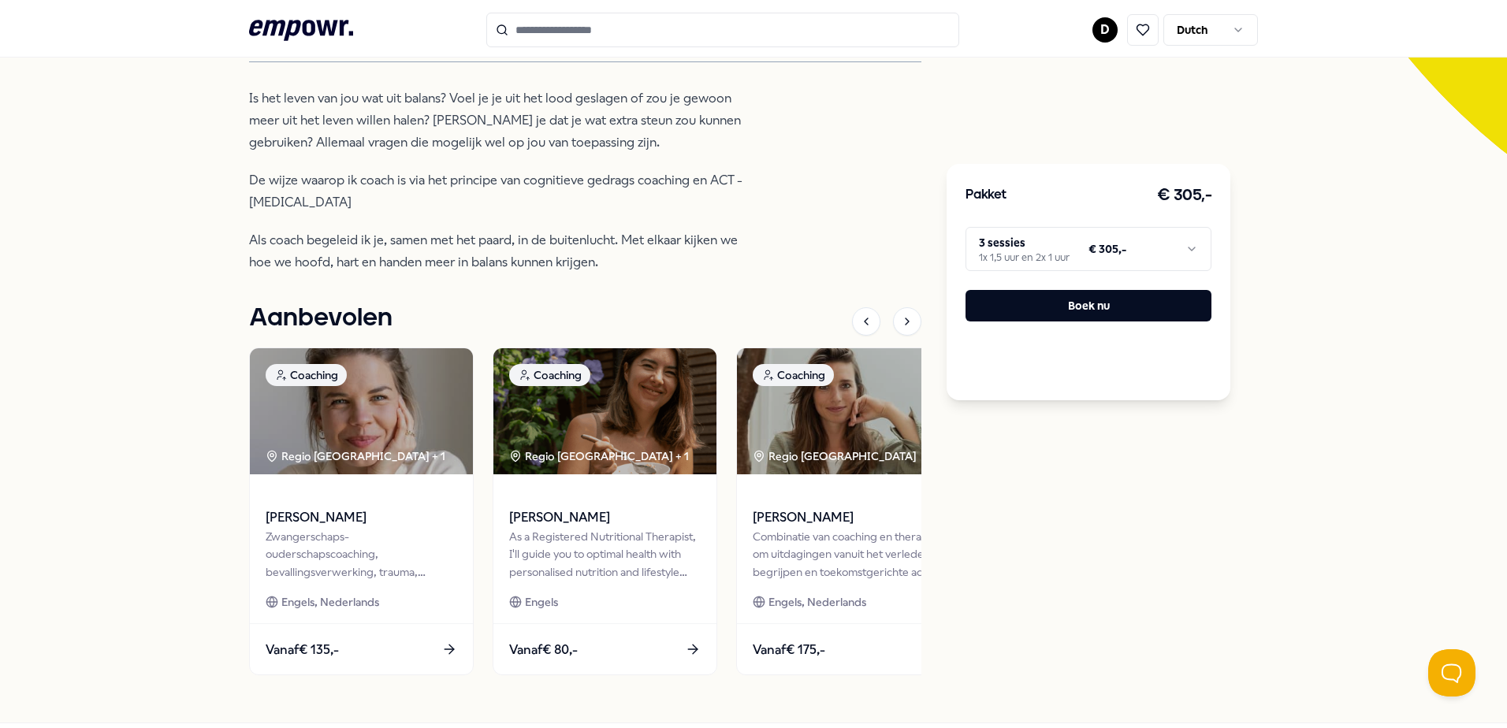
scroll to position [102, 0]
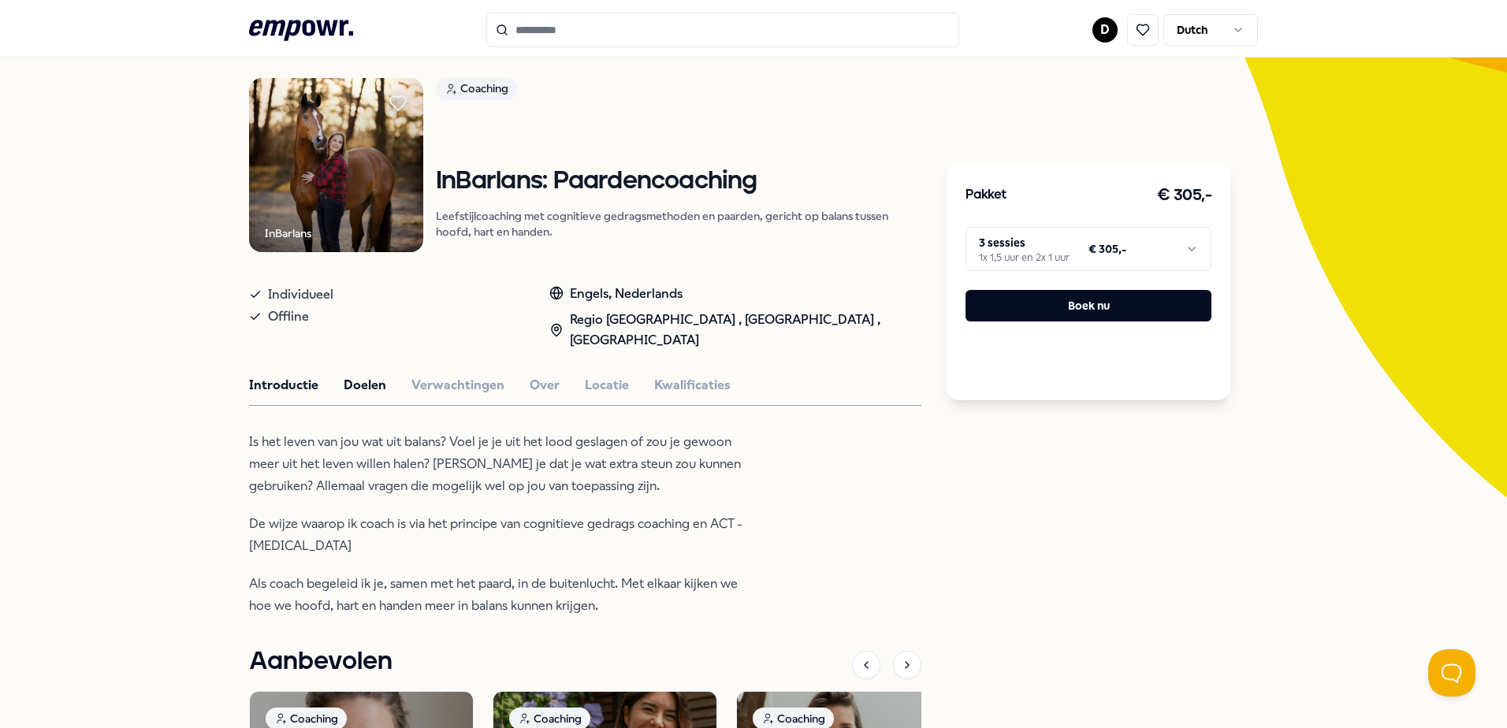
click at [359, 384] on button "Doelen" at bounding box center [365, 385] width 43 height 20
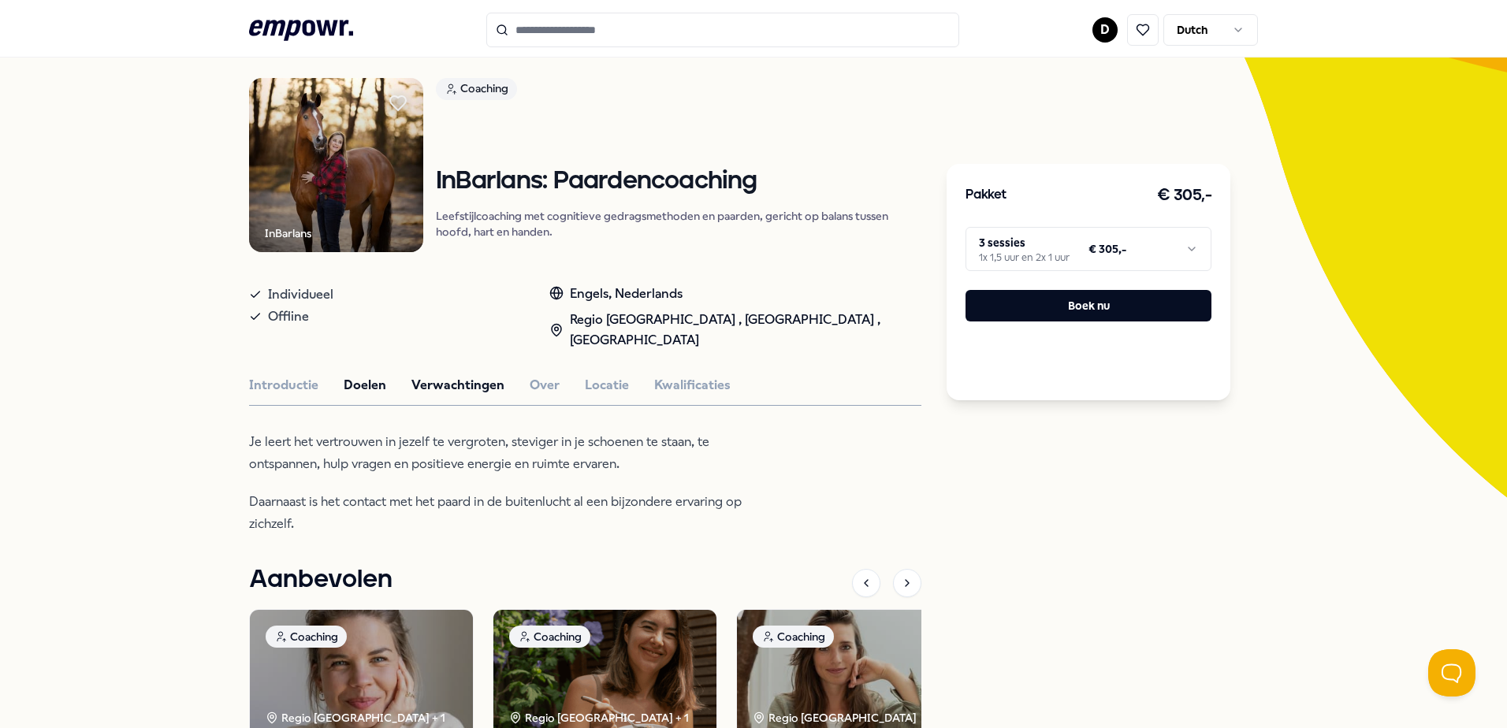
click at [460, 389] on button "Verwachtingen" at bounding box center [458, 385] width 93 height 20
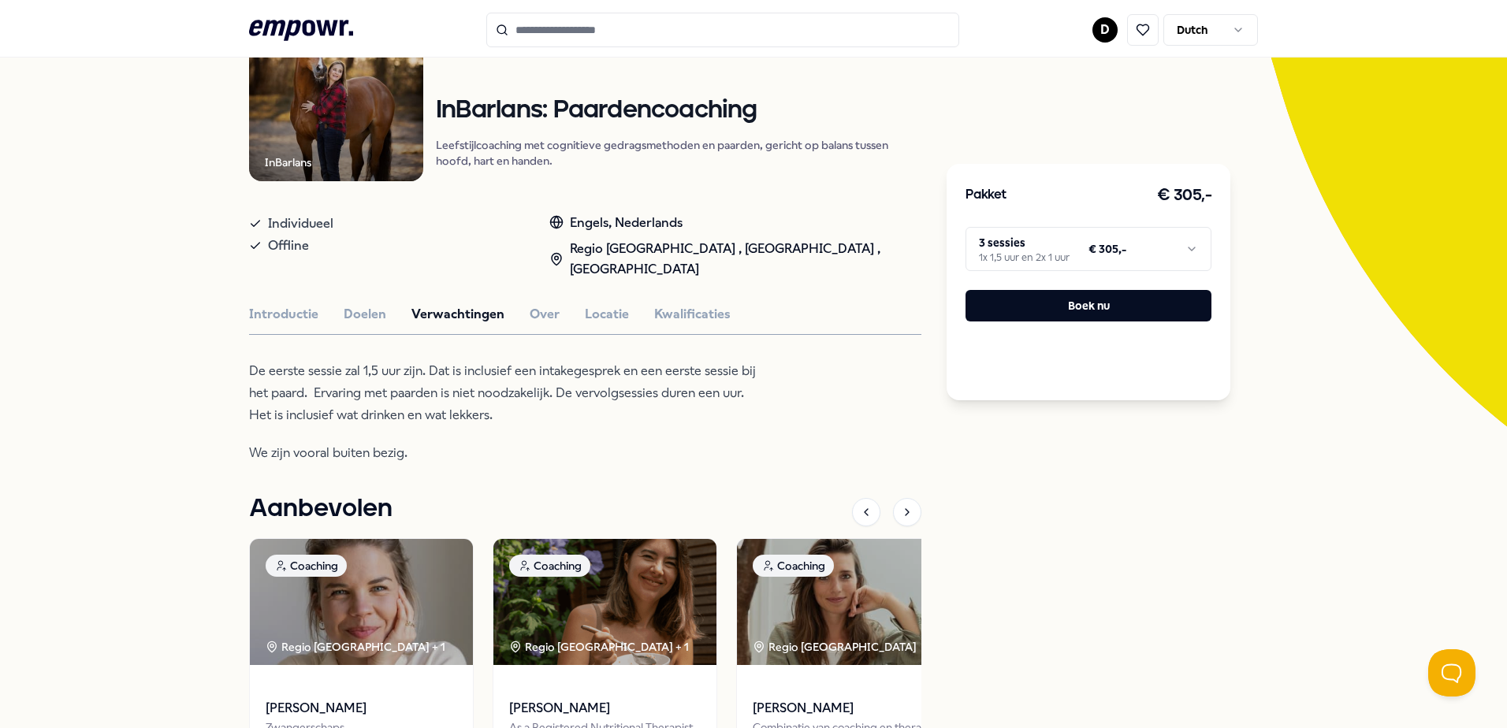
scroll to position [259, 0]
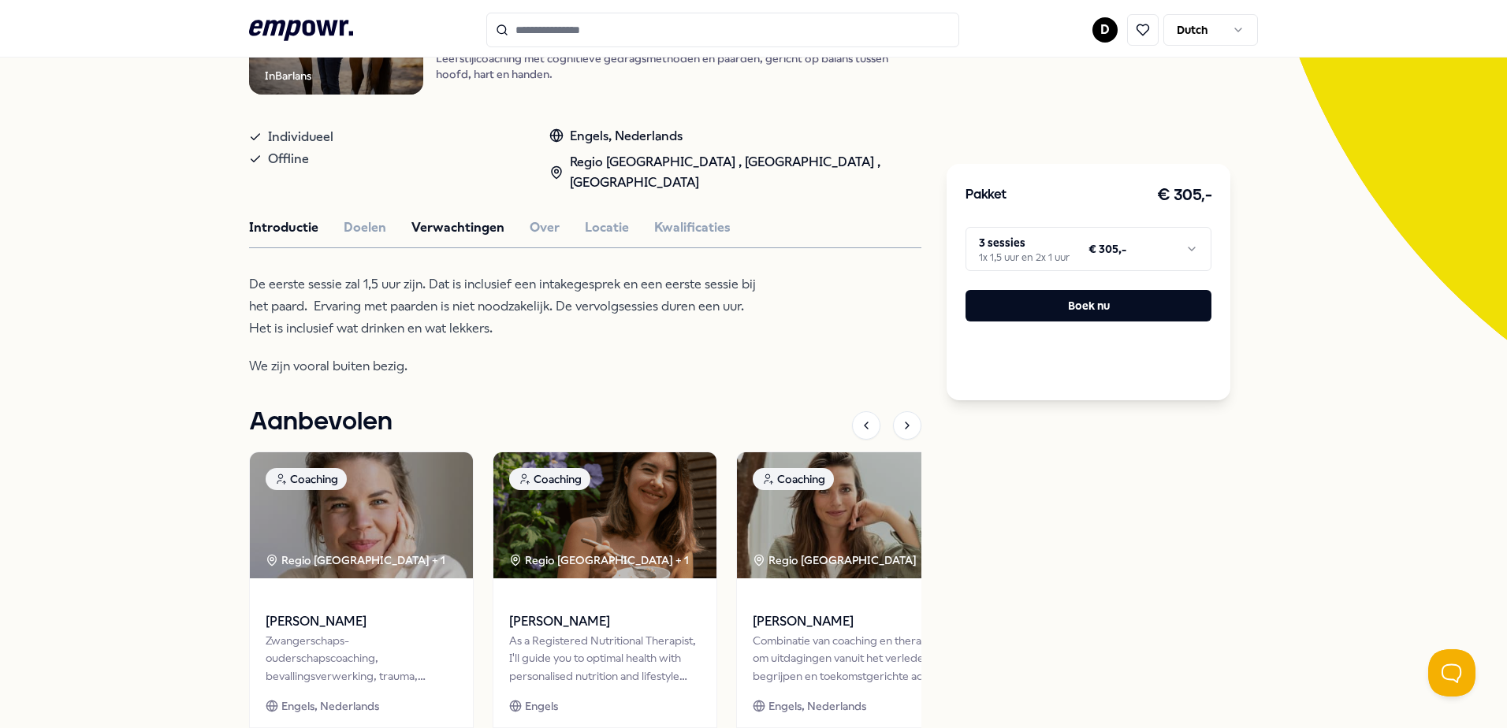
click at [278, 225] on button "Introductie" at bounding box center [283, 228] width 69 height 20
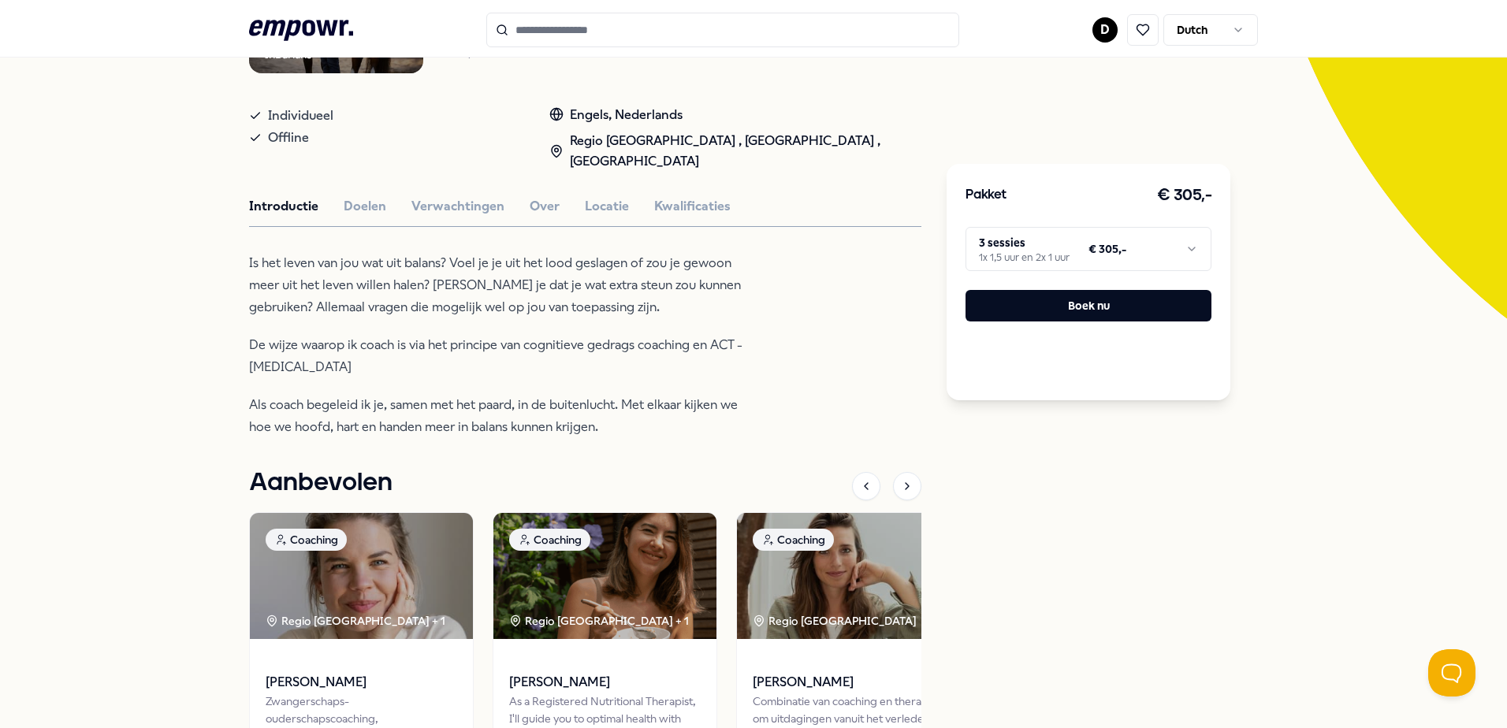
scroll to position [202, 0]
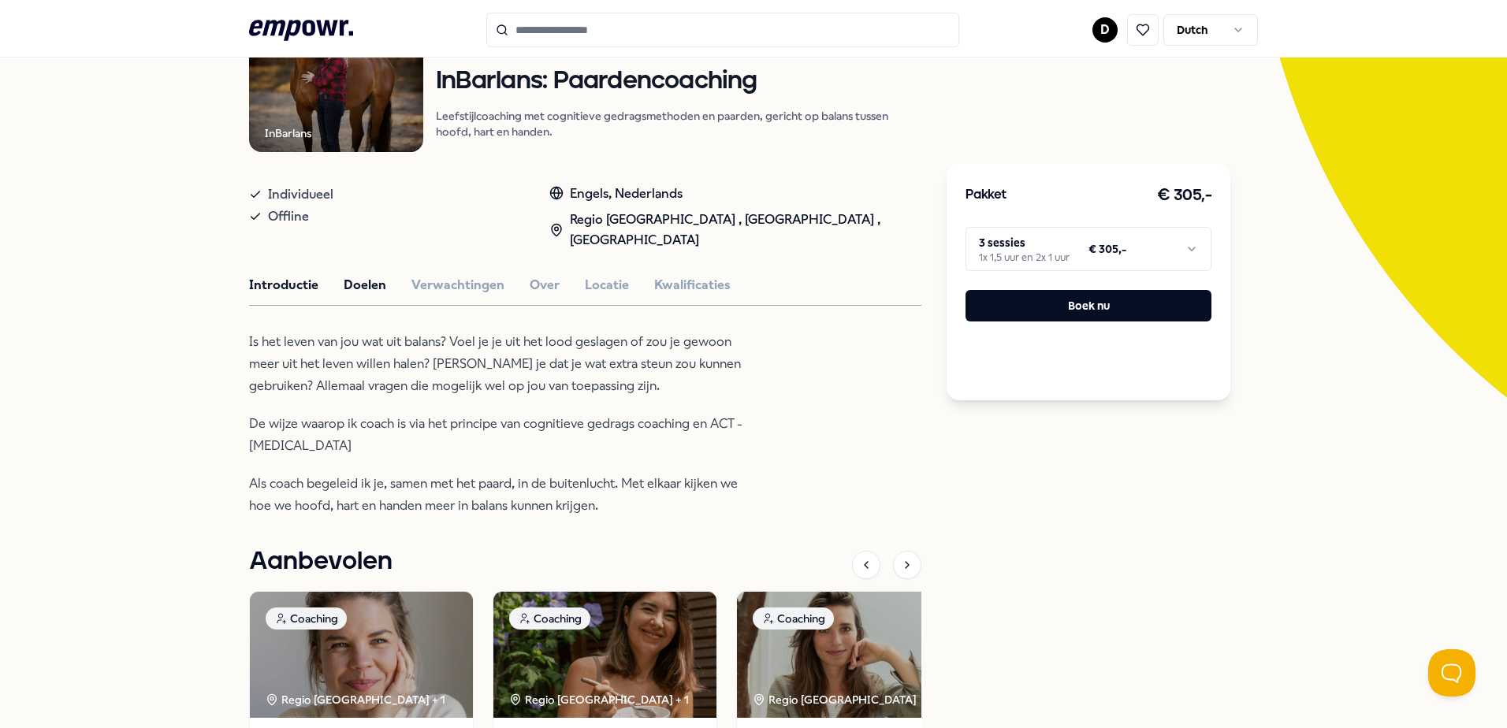
click at [363, 289] on button "Doelen" at bounding box center [365, 285] width 43 height 20
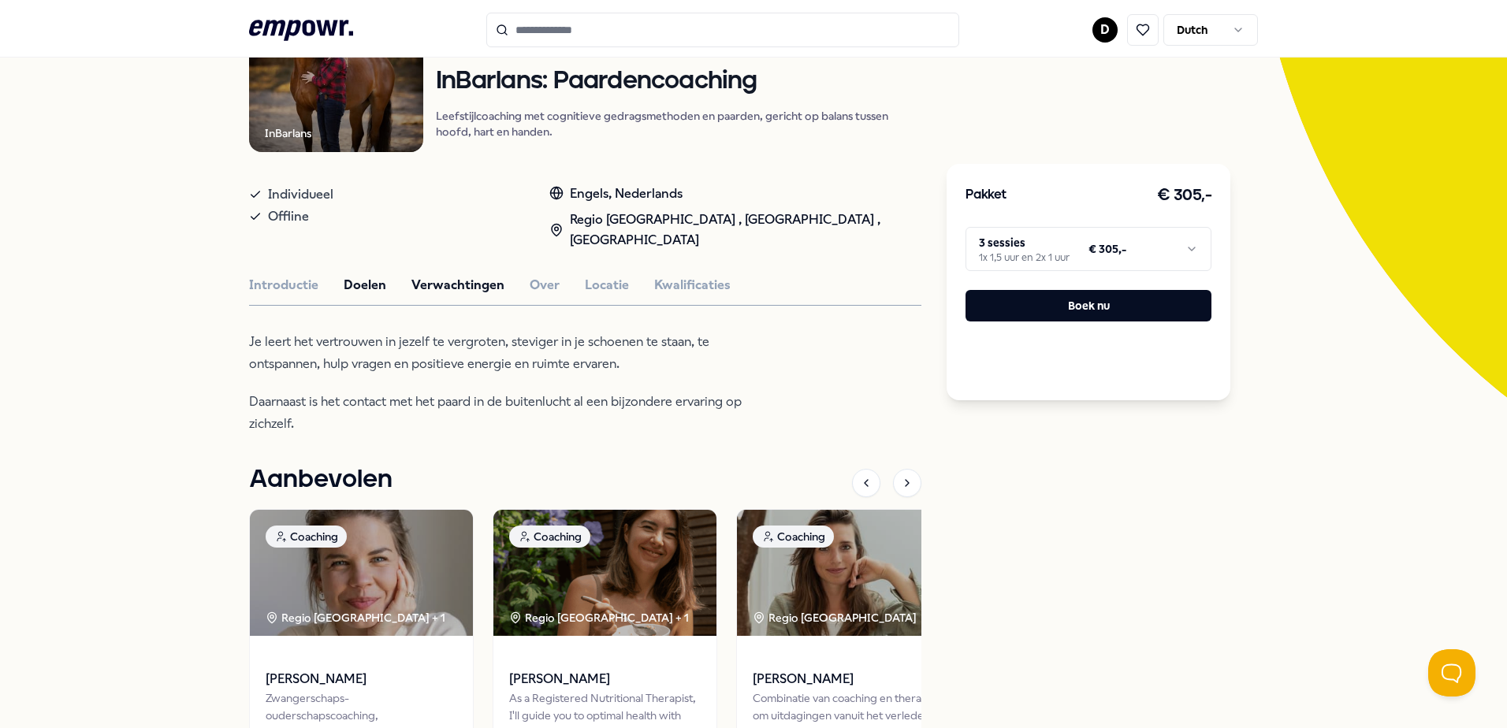
click at [448, 288] on button "Verwachtingen" at bounding box center [458, 285] width 93 height 20
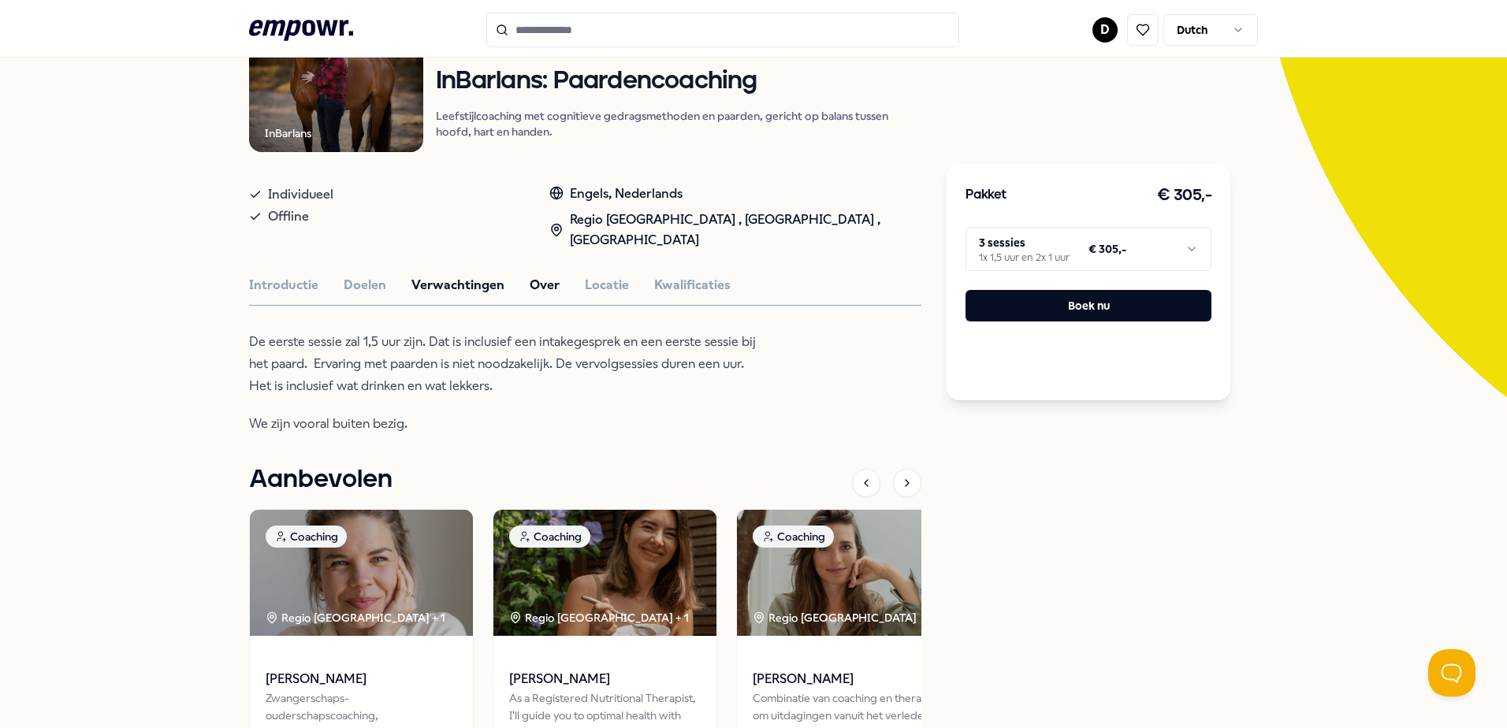
click at [542, 281] on button "Over" at bounding box center [545, 285] width 30 height 20
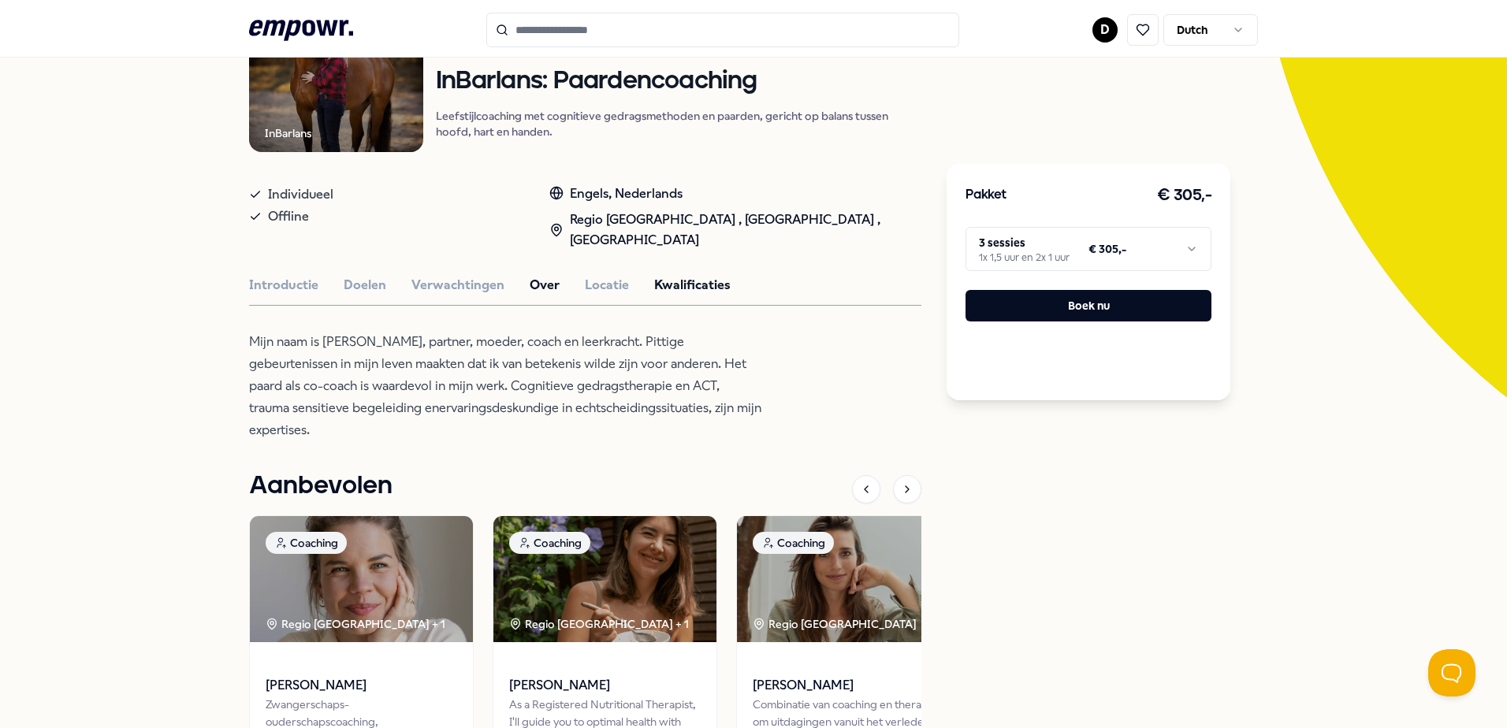
click at [691, 289] on button "Kwalificaties" at bounding box center [692, 285] width 76 height 20
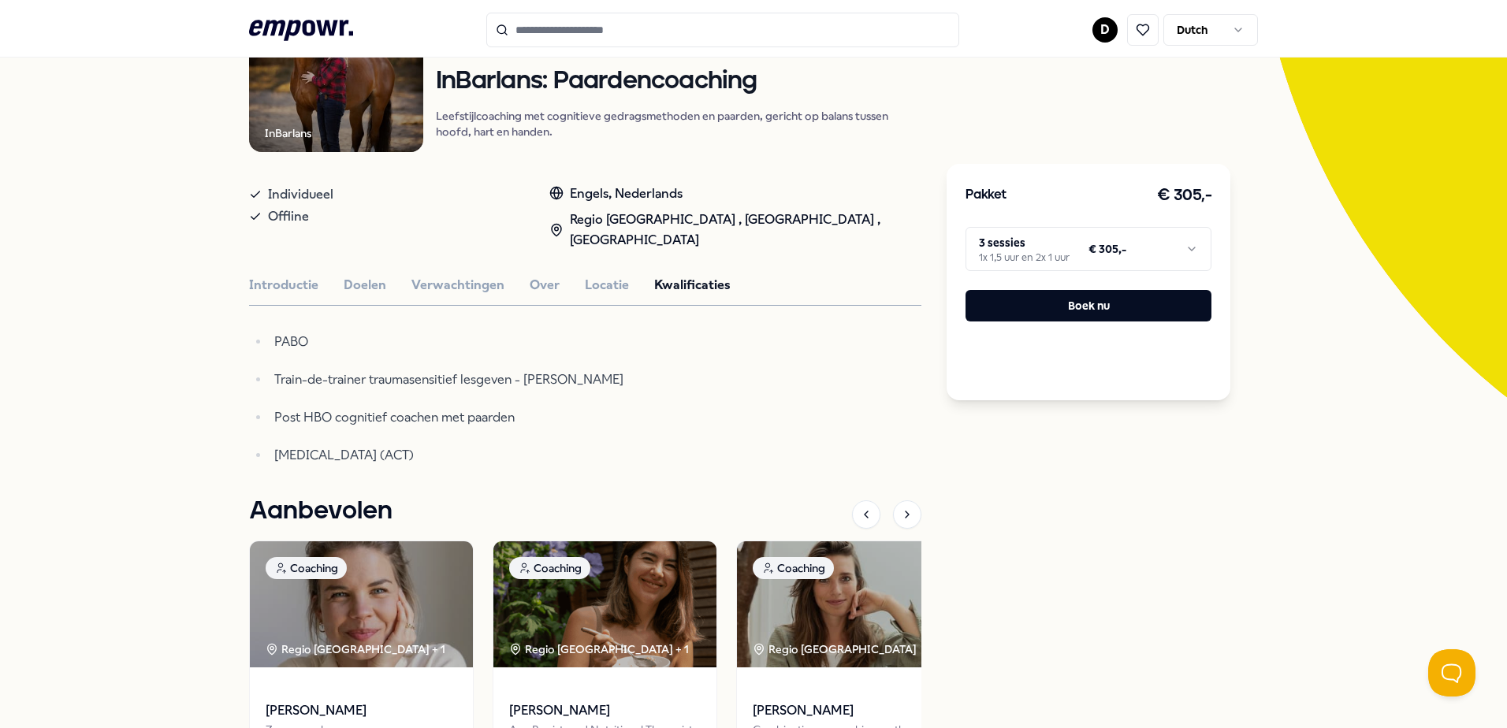
click at [266, 270] on div "InBarlans Coaching InBarlans: Paardencoaching Leefstijlcoaching met cognitieve …" at bounding box center [585, 431] width 672 height 907
click at [266, 273] on div "InBarlans Coaching InBarlans: Paardencoaching Leefstijlcoaching met cognitieve …" at bounding box center [585, 431] width 672 height 907
click at [266, 277] on button "Introductie" at bounding box center [283, 285] width 69 height 20
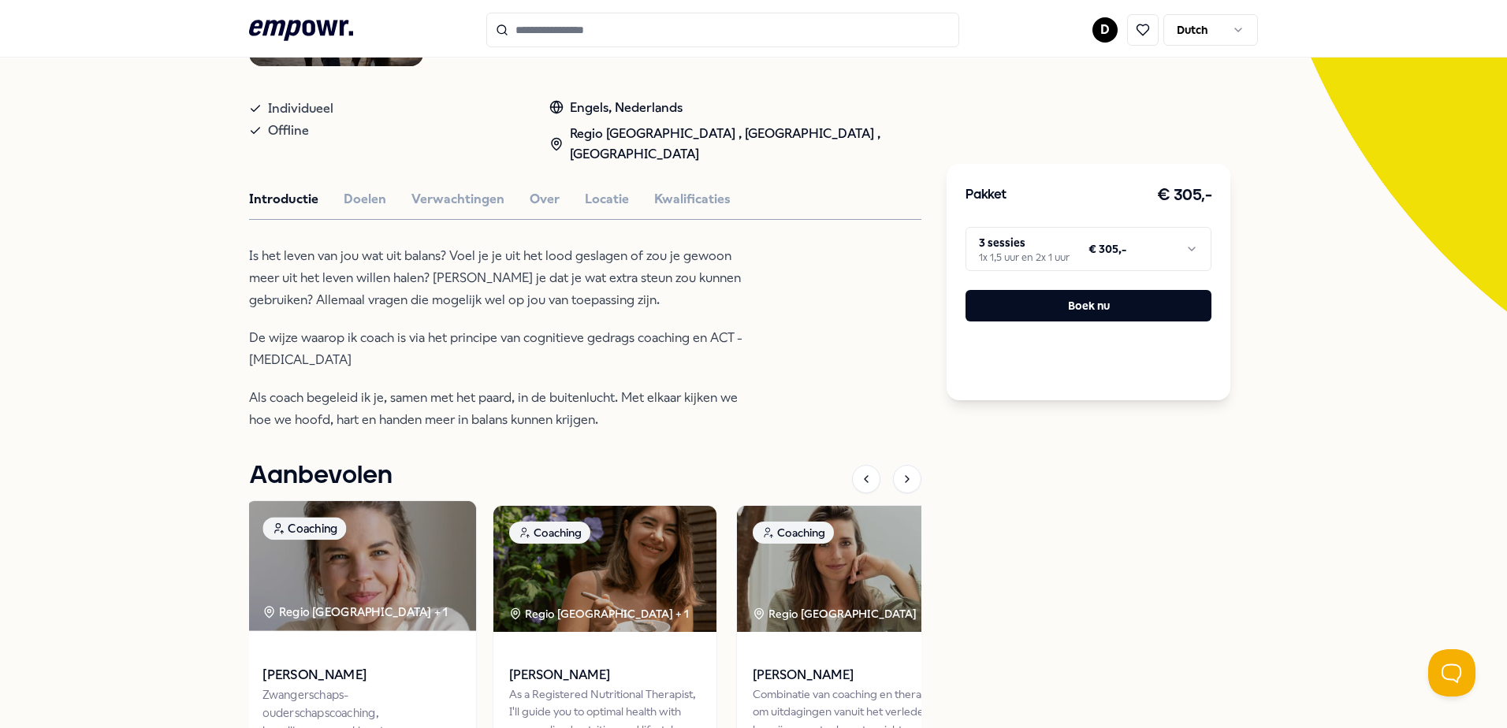
scroll to position [281, 0]
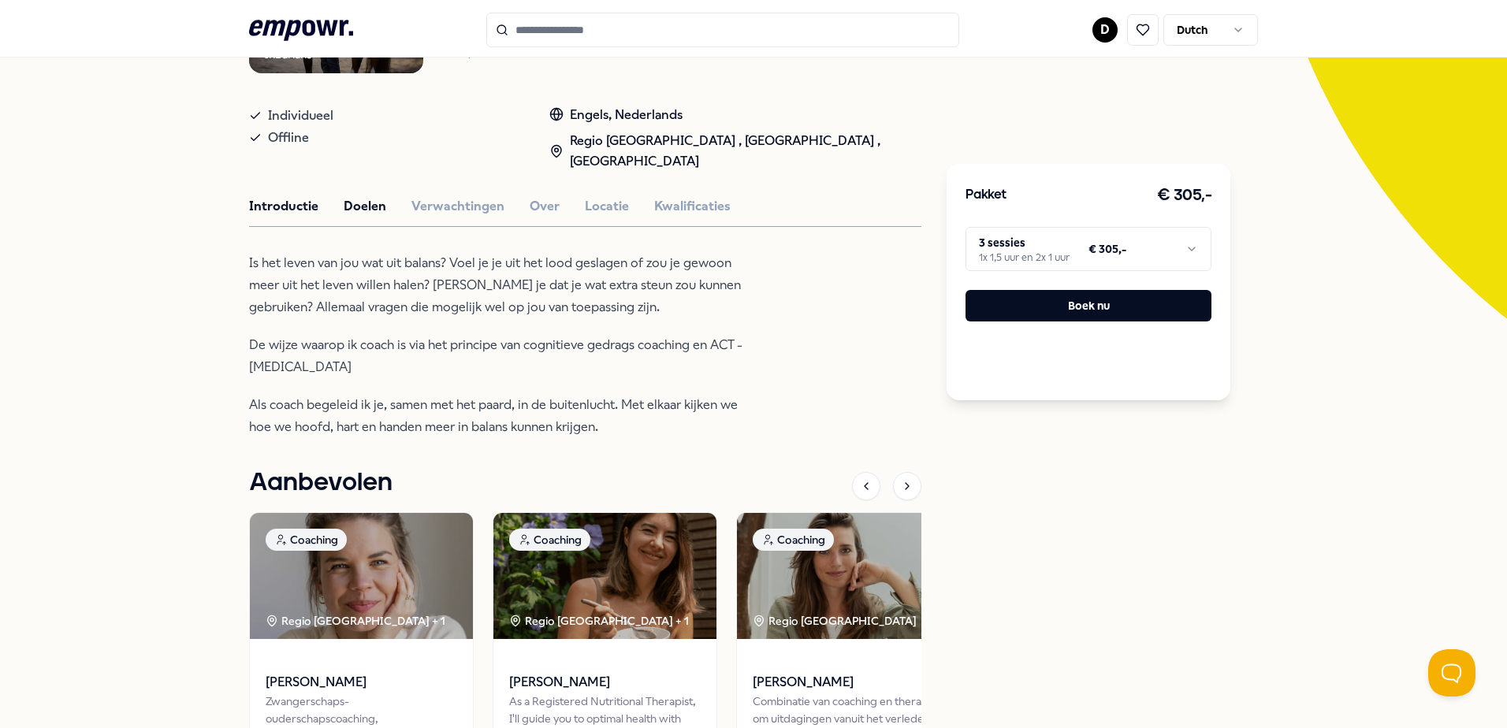
click at [354, 214] on button "Doelen" at bounding box center [365, 206] width 43 height 20
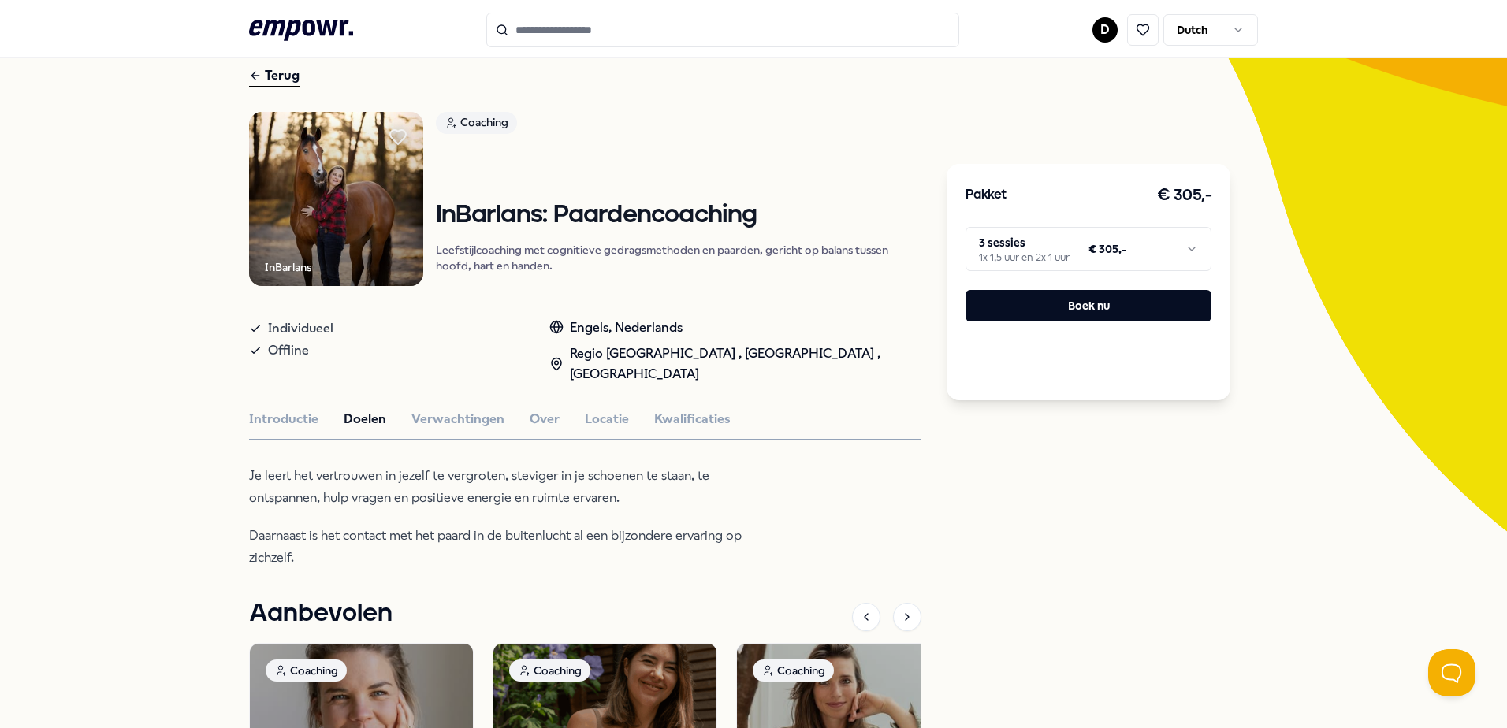
scroll to position [0, 0]
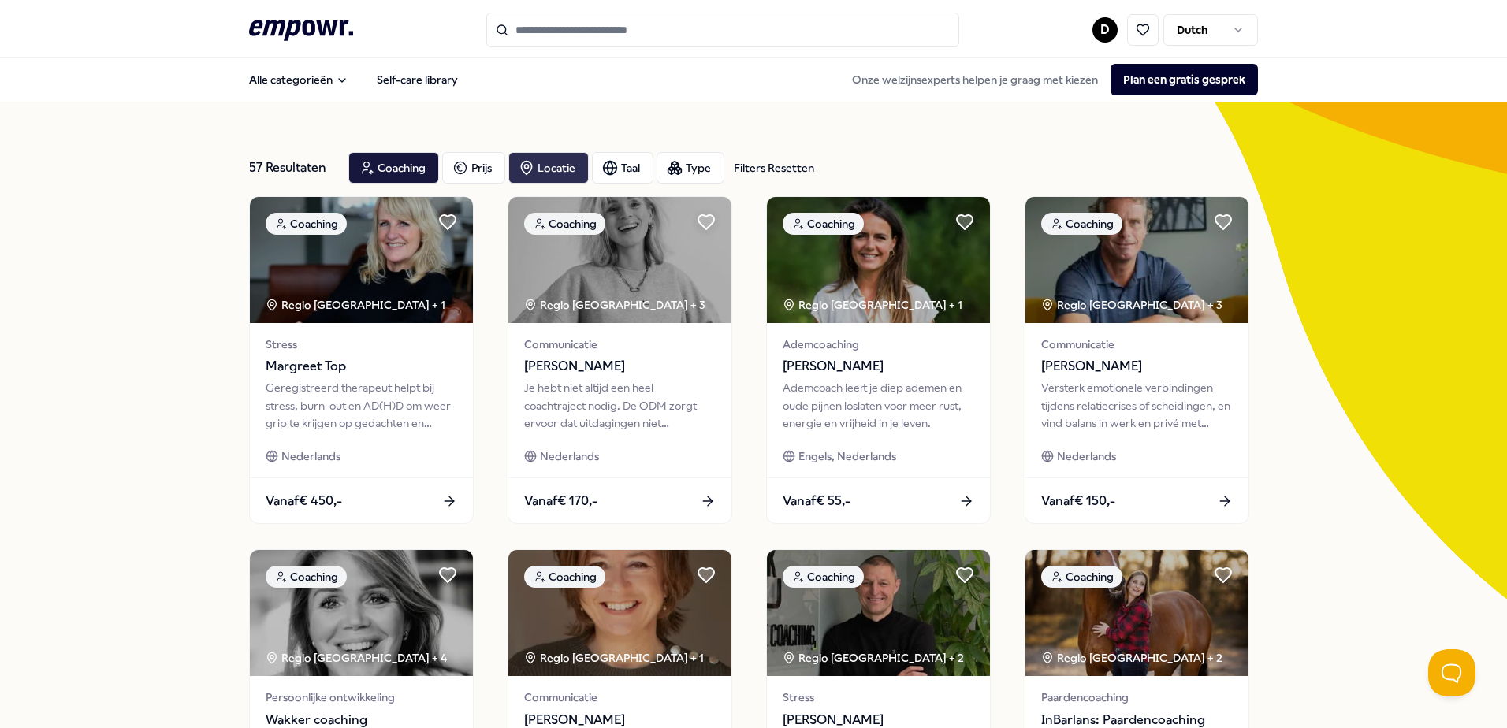
click at [550, 166] on div "Locatie" at bounding box center [548, 168] width 80 height 32
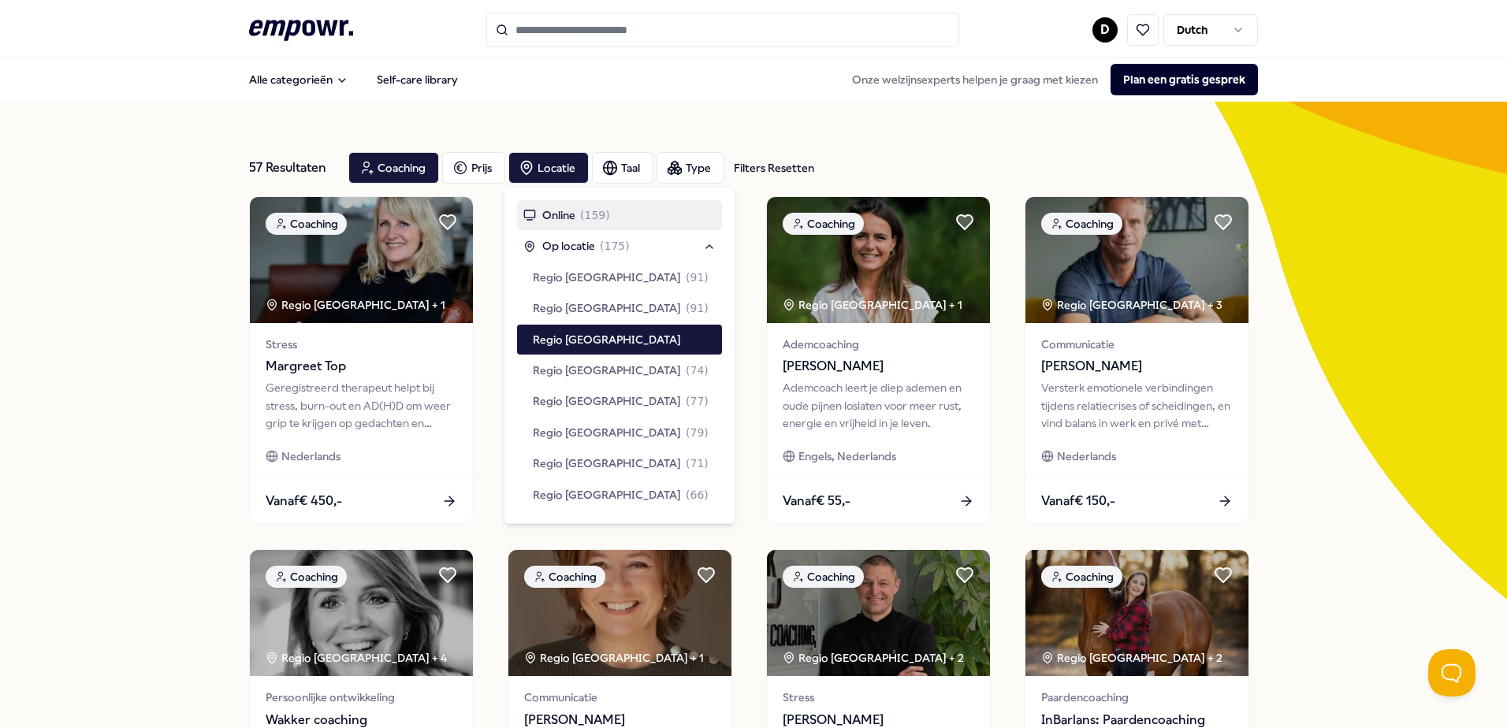
click at [1302, 440] on div "57 Resultaten Filters Resetten Coaching Prijs Locatie Taal Type Filters Resette…" at bounding box center [753, 717] width 1507 height 1231
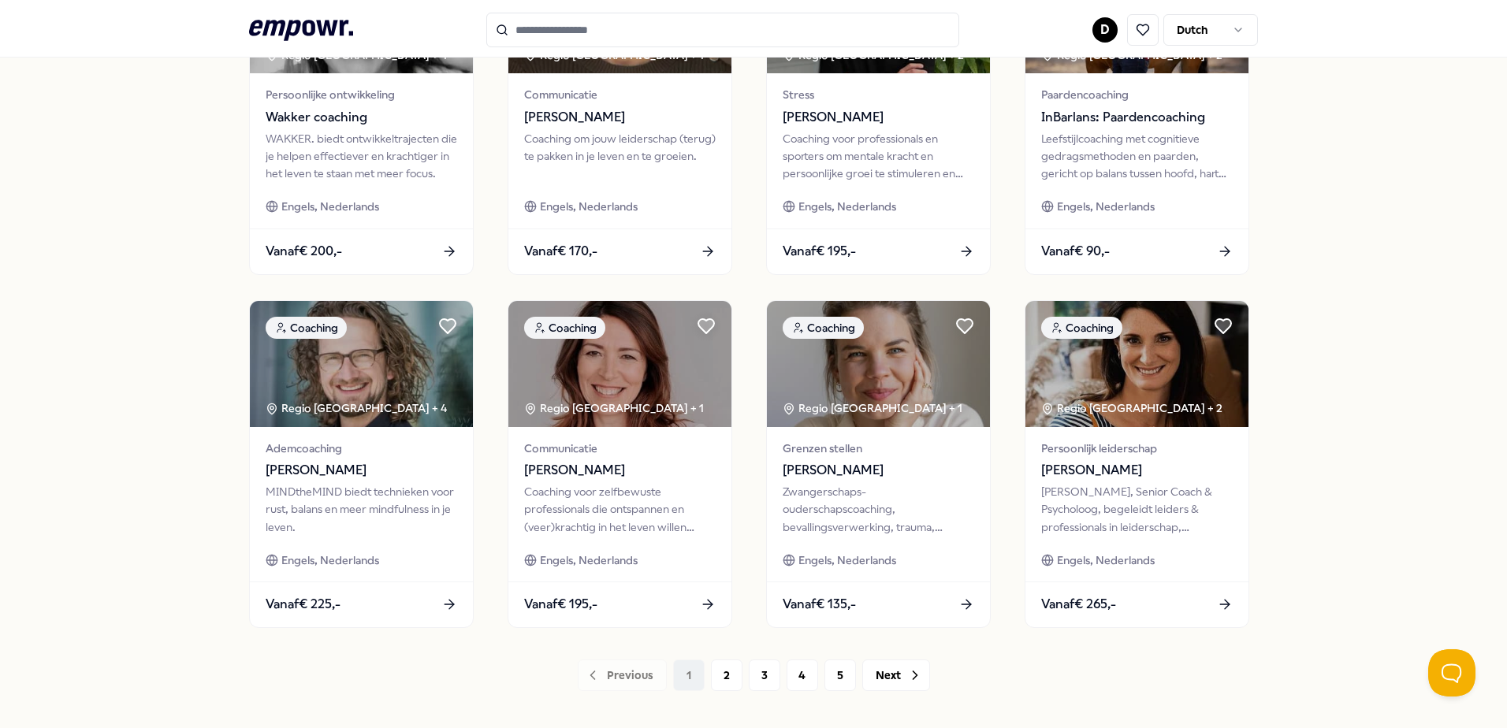
scroll to position [682, 0]
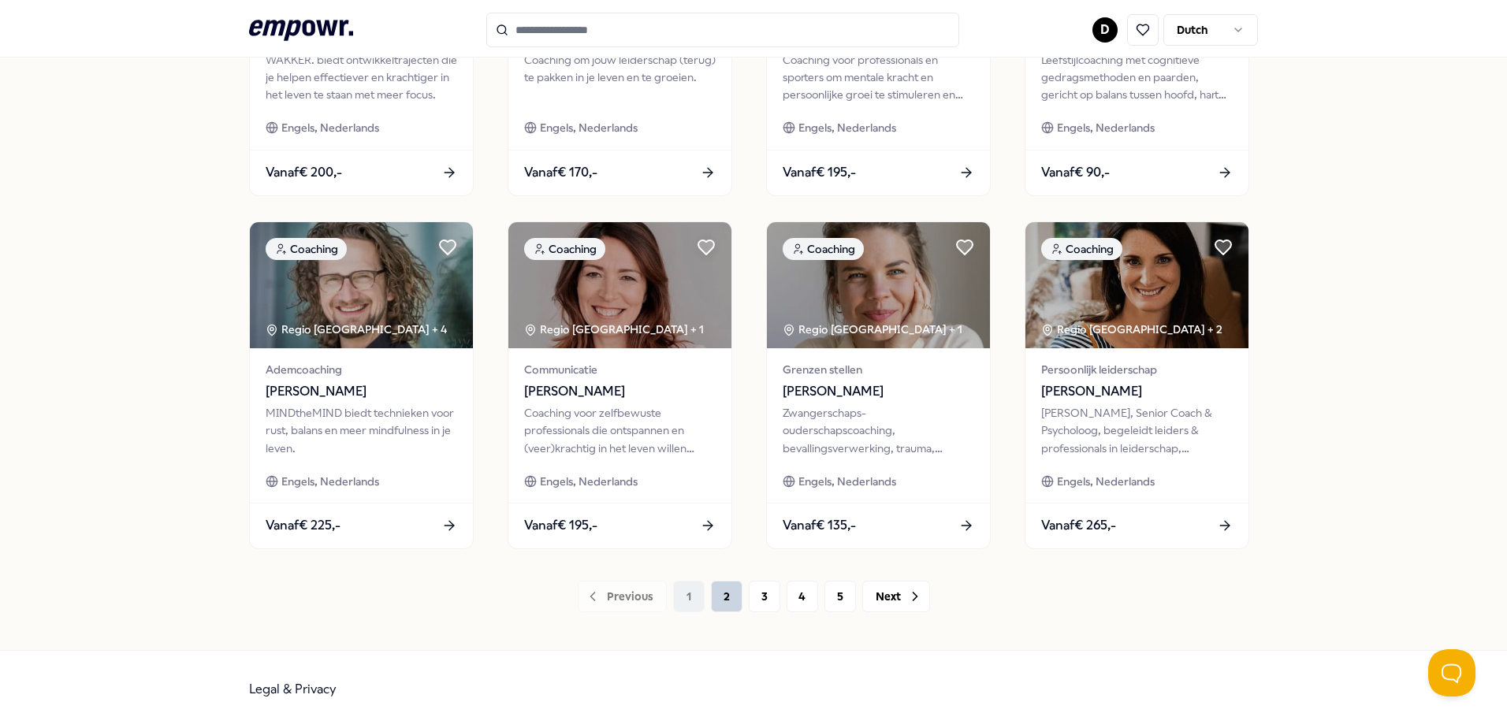
click at [711, 601] on button "2" at bounding box center [727, 597] width 32 height 32
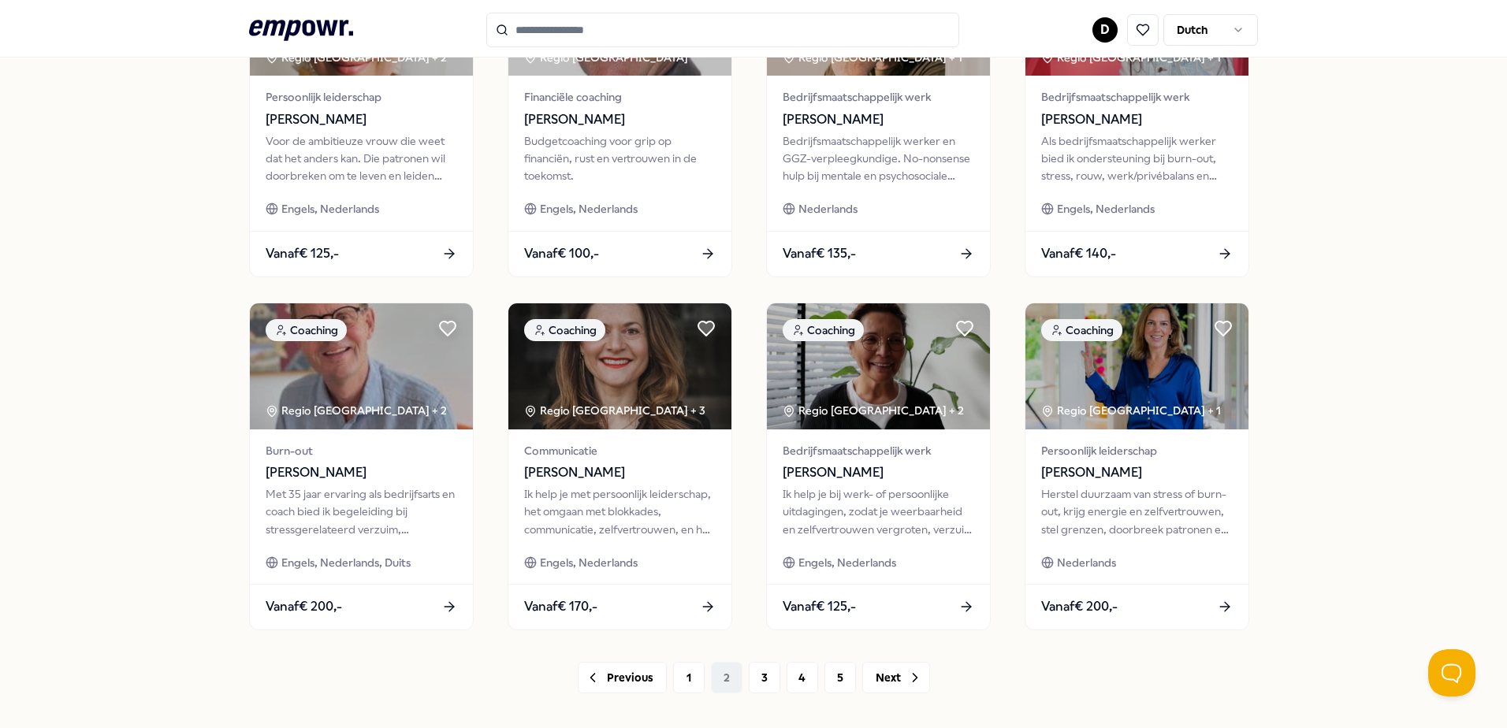
scroll to position [682, 0]
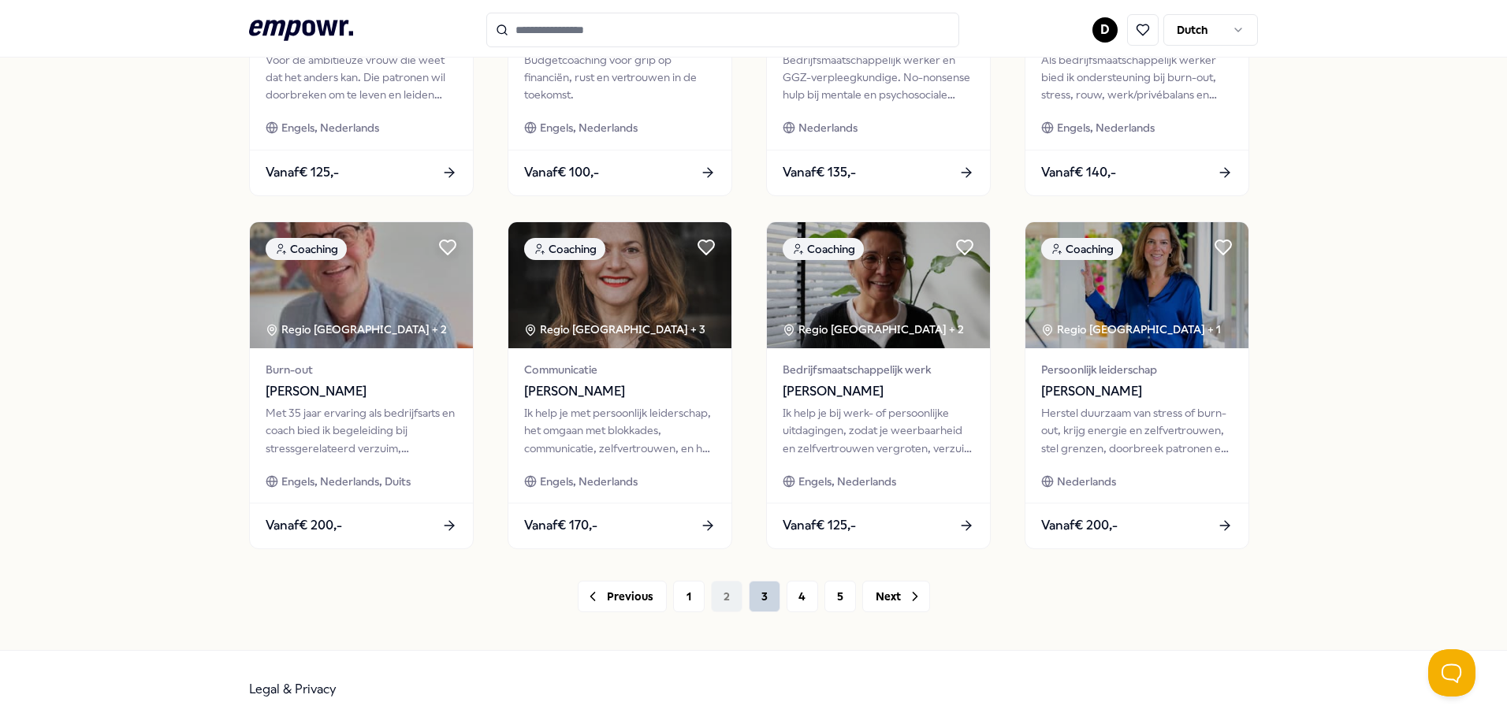
click at [764, 603] on button "3" at bounding box center [765, 597] width 32 height 32
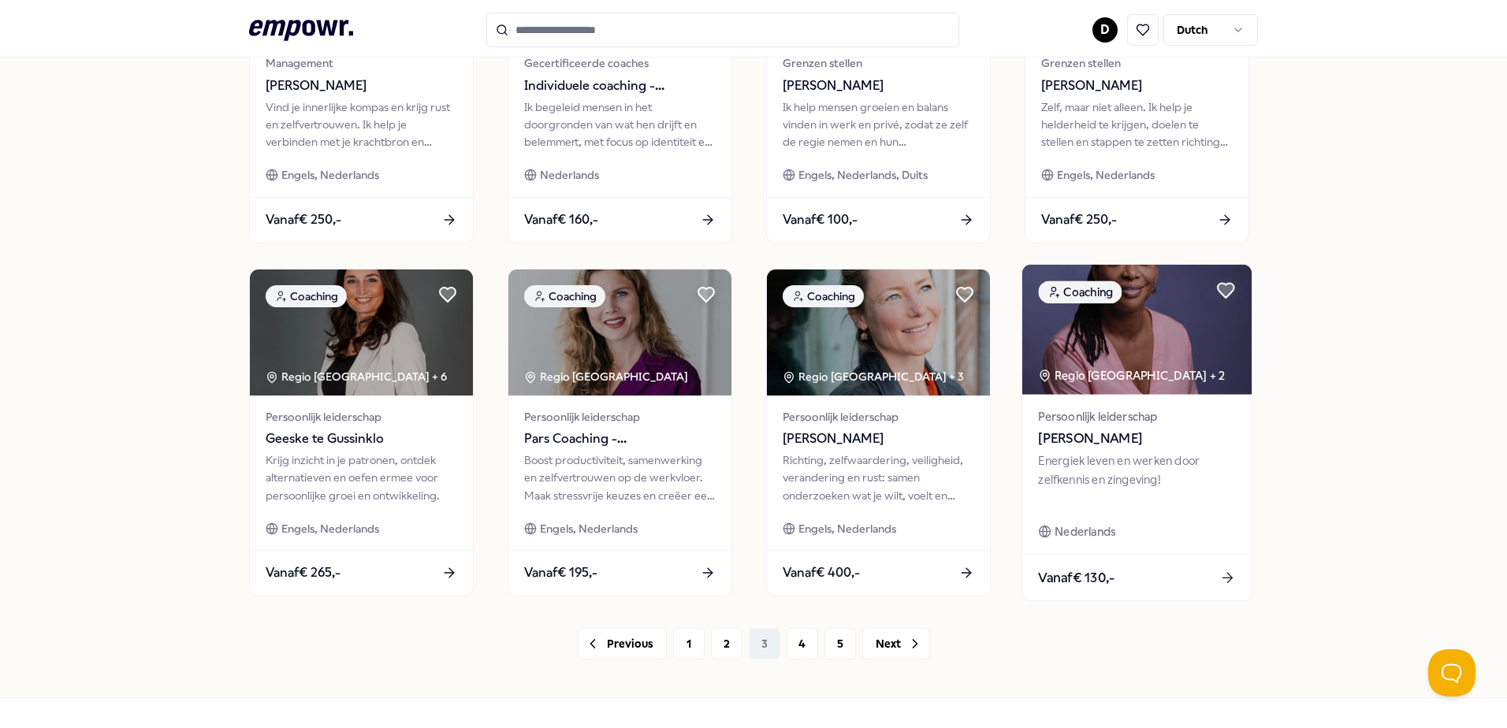
scroll to position [682, 0]
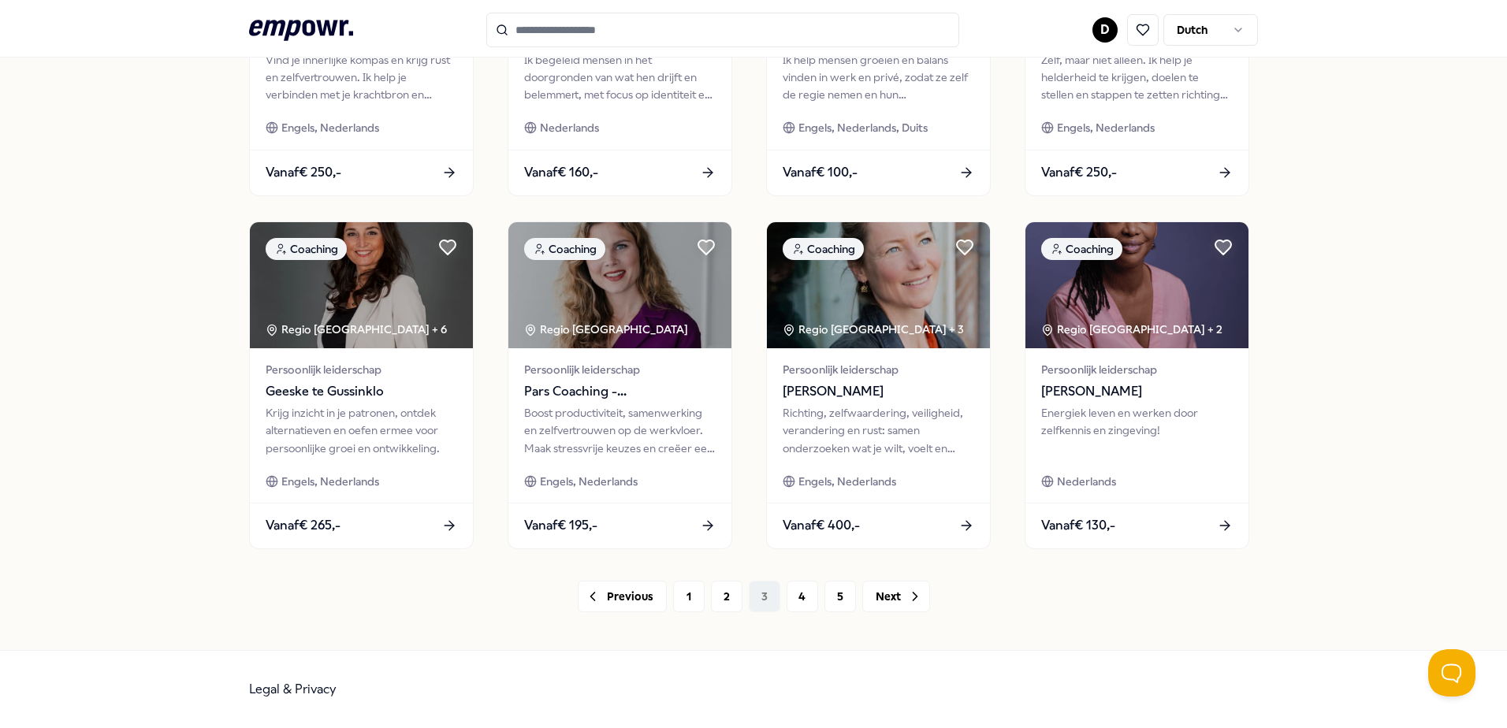
click at [687, 614] on div "57 Resultaten Filters Resetten Coaching Prijs Locatie Taal Type Filters Resette…" at bounding box center [753, 35] width 1009 height 1231
click at [687, 605] on button "1" at bounding box center [689, 597] width 32 height 32
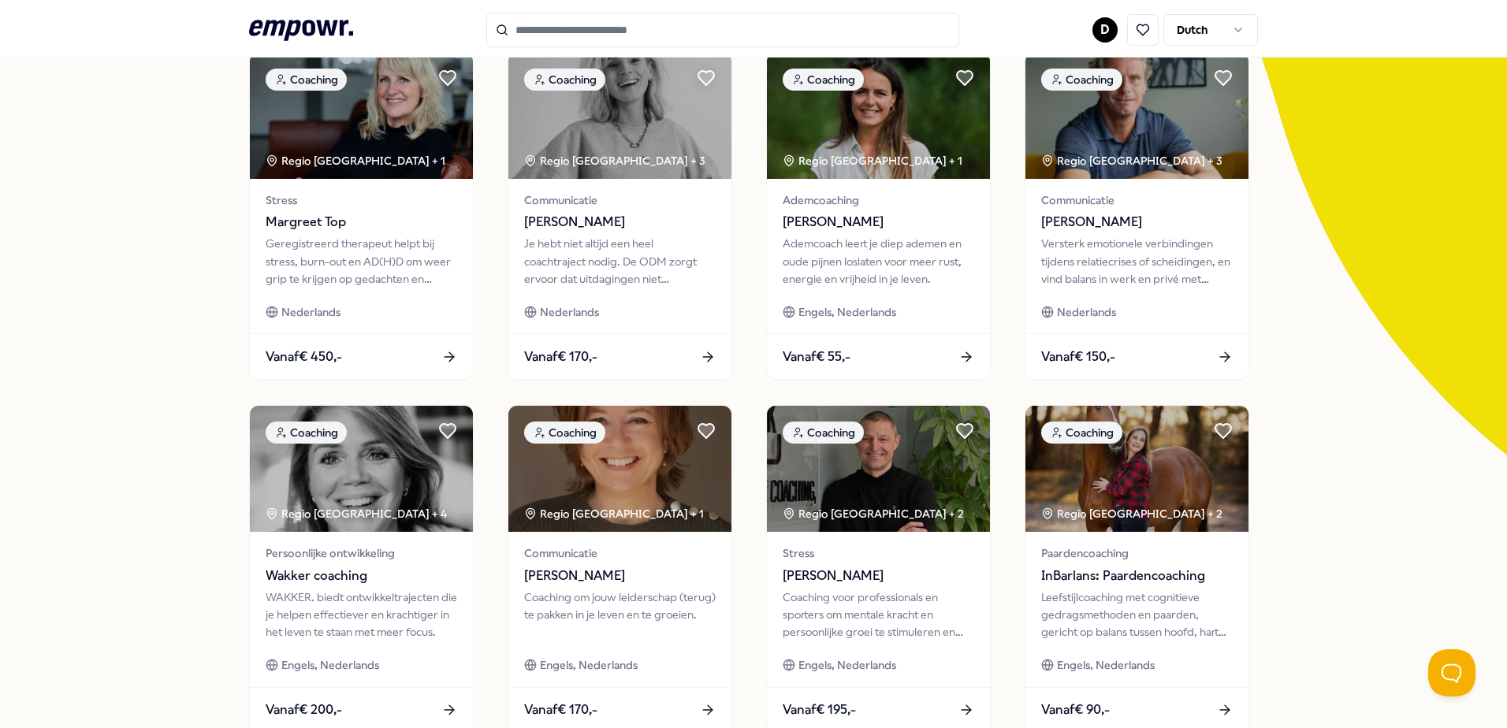
scroll to position [209, 0]
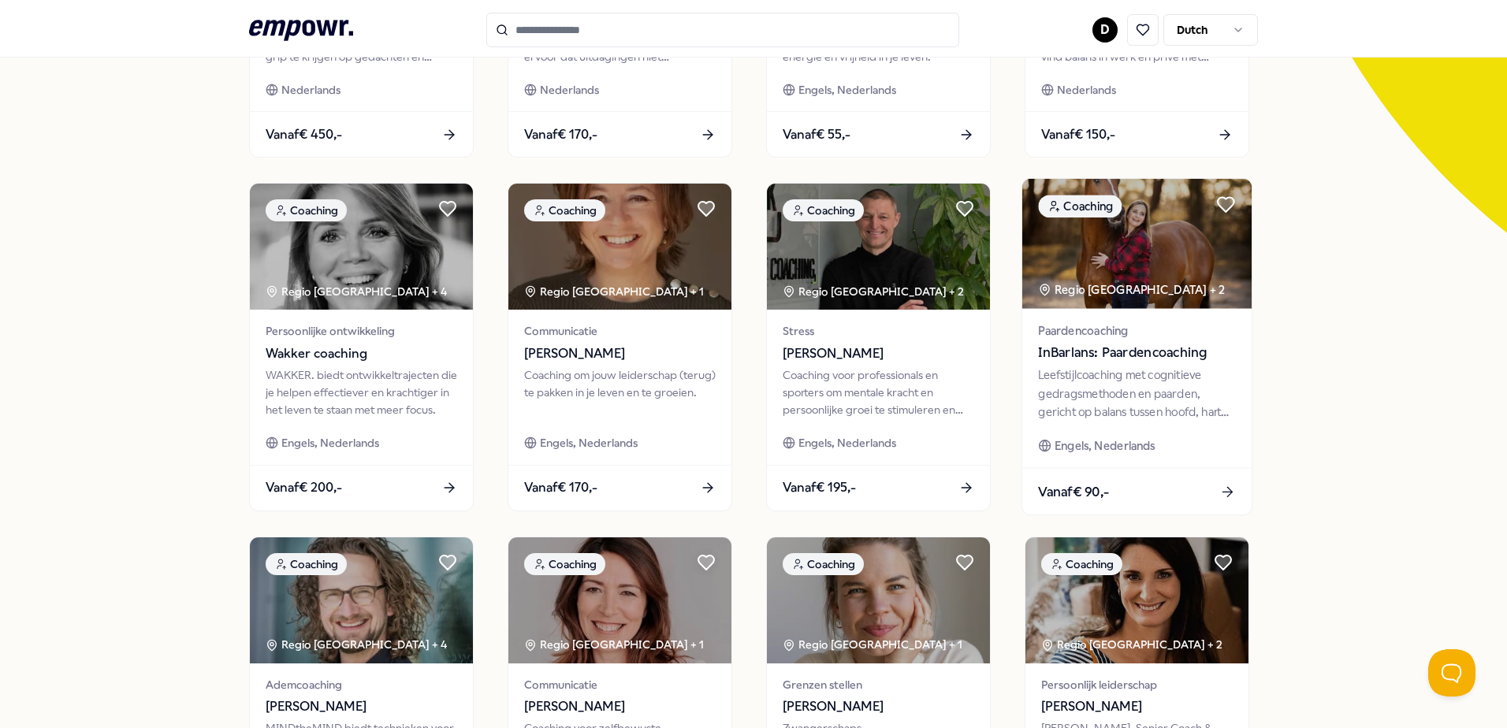
click at [1119, 289] on div "Regio [GEOGRAPHIC_DATA] + 2" at bounding box center [1131, 290] width 187 height 18
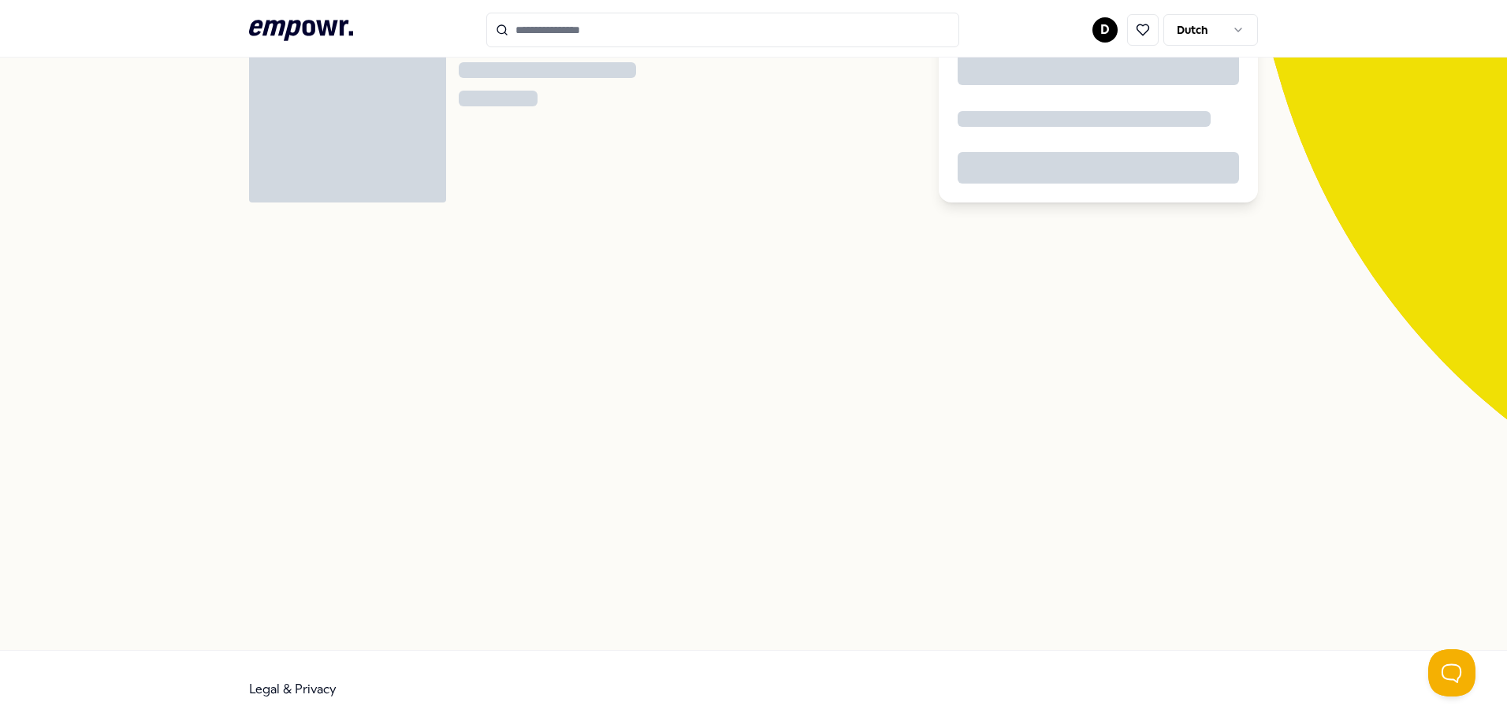
scroll to position [102, 0]
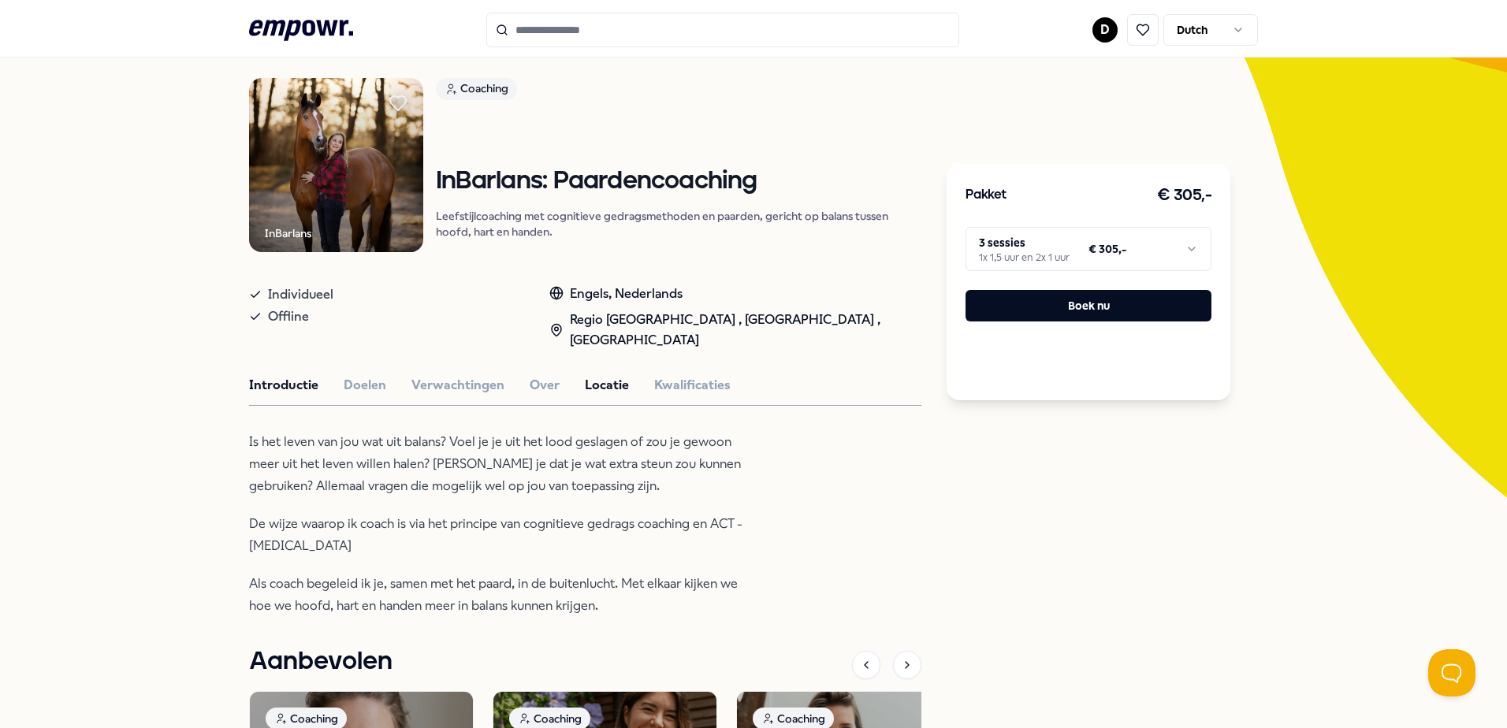
click at [585, 382] on button "Locatie" at bounding box center [607, 385] width 44 height 20
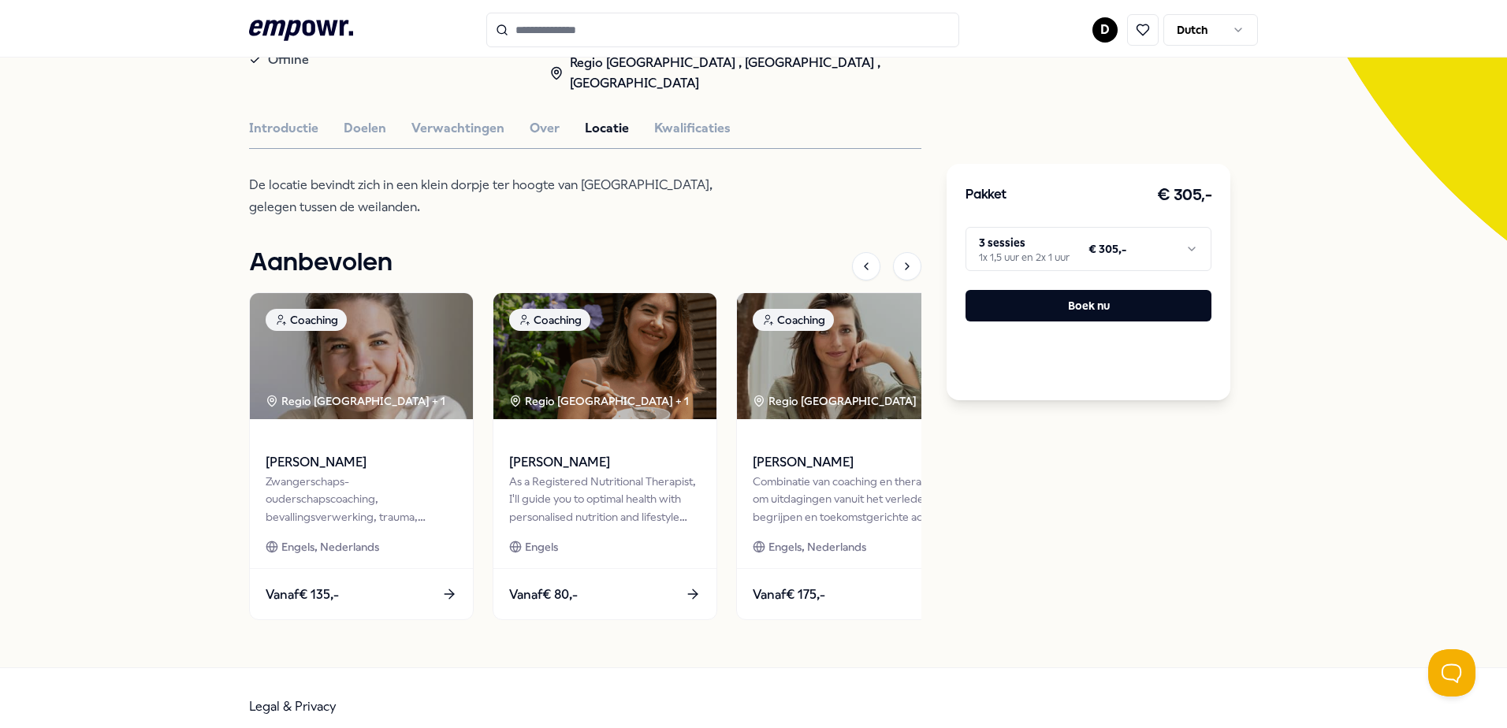
scroll to position [375, 0]
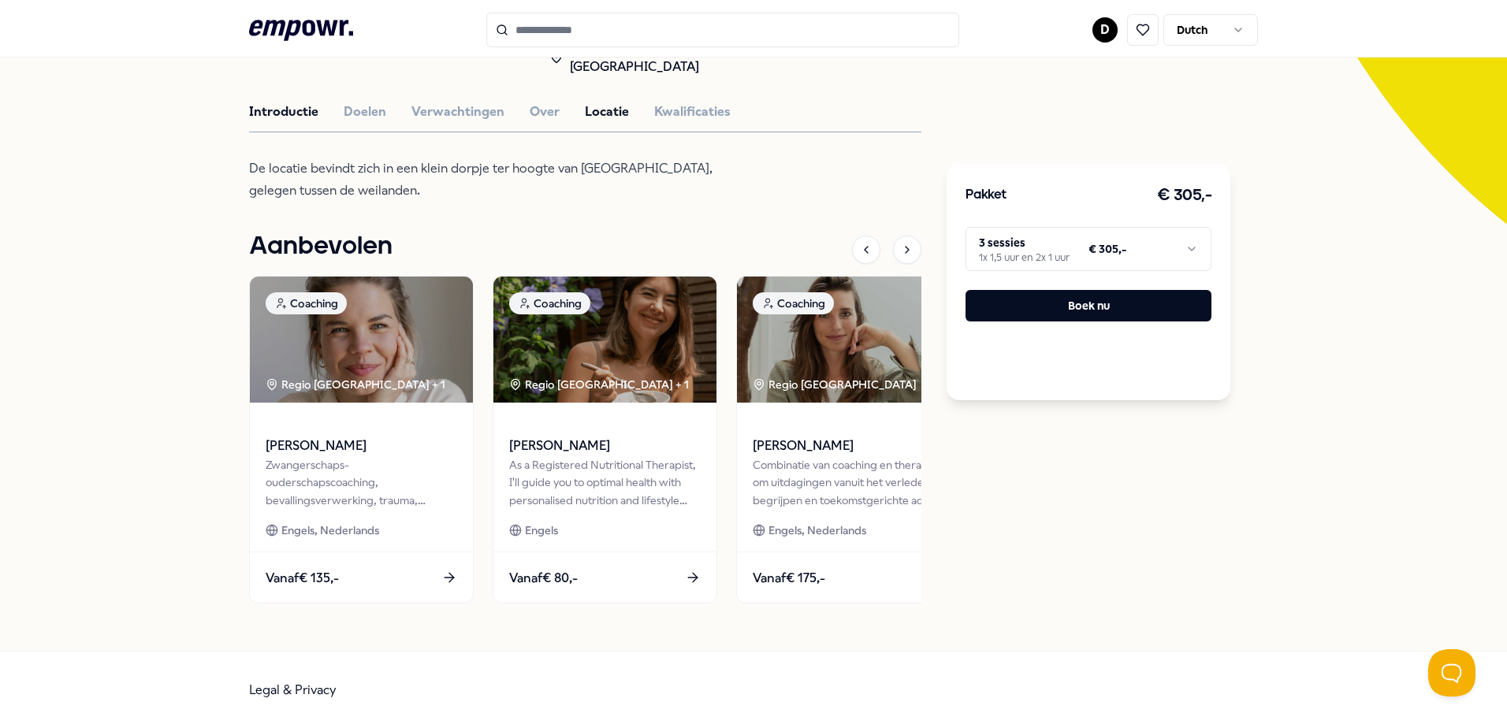
click at [284, 113] on button "Introductie" at bounding box center [283, 112] width 69 height 20
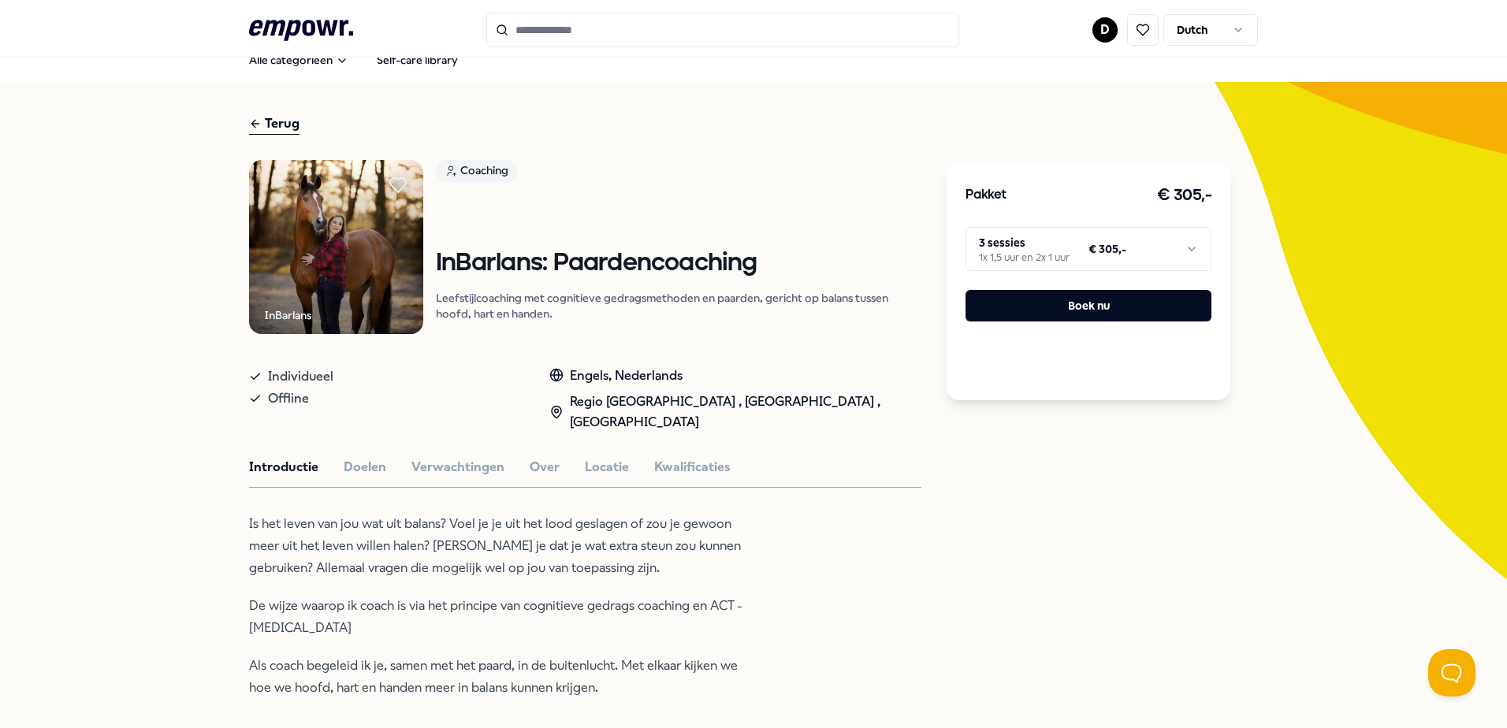
scroll to position [0, 0]
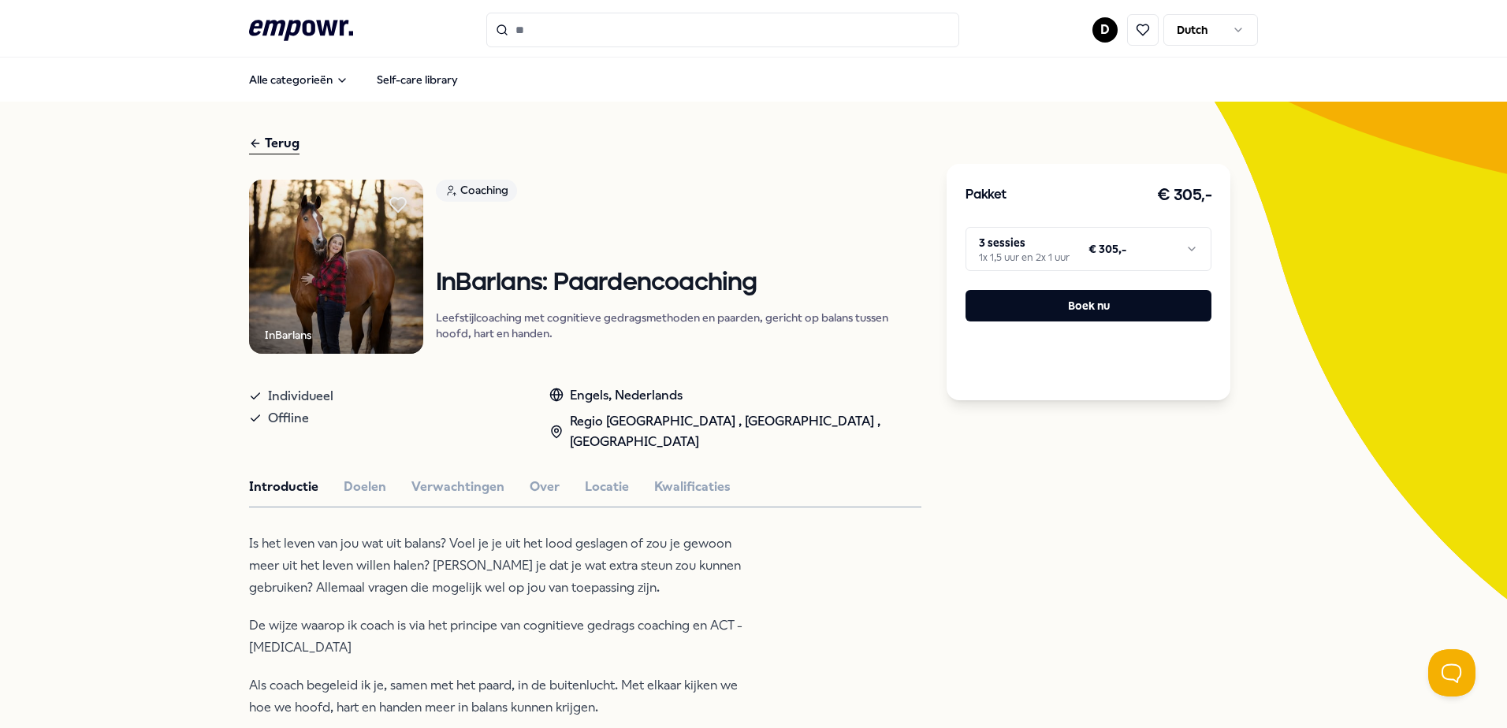
drag, startPoint x: 259, startPoint y: 341, endPoint x: 330, endPoint y: 339, distance: 70.2
click at [330, 339] on div "InBarlans" at bounding box center [336, 267] width 174 height 174
drag, startPoint x: 330, startPoint y: 339, endPoint x: 384, endPoint y: 389, distance: 73.7
click at [384, 389] on div "Individueel" at bounding box center [383, 397] width 269 height 22
drag, startPoint x: 276, startPoint y: 392, endPoint x: 304, endPoint y: 427, distance: 44.9
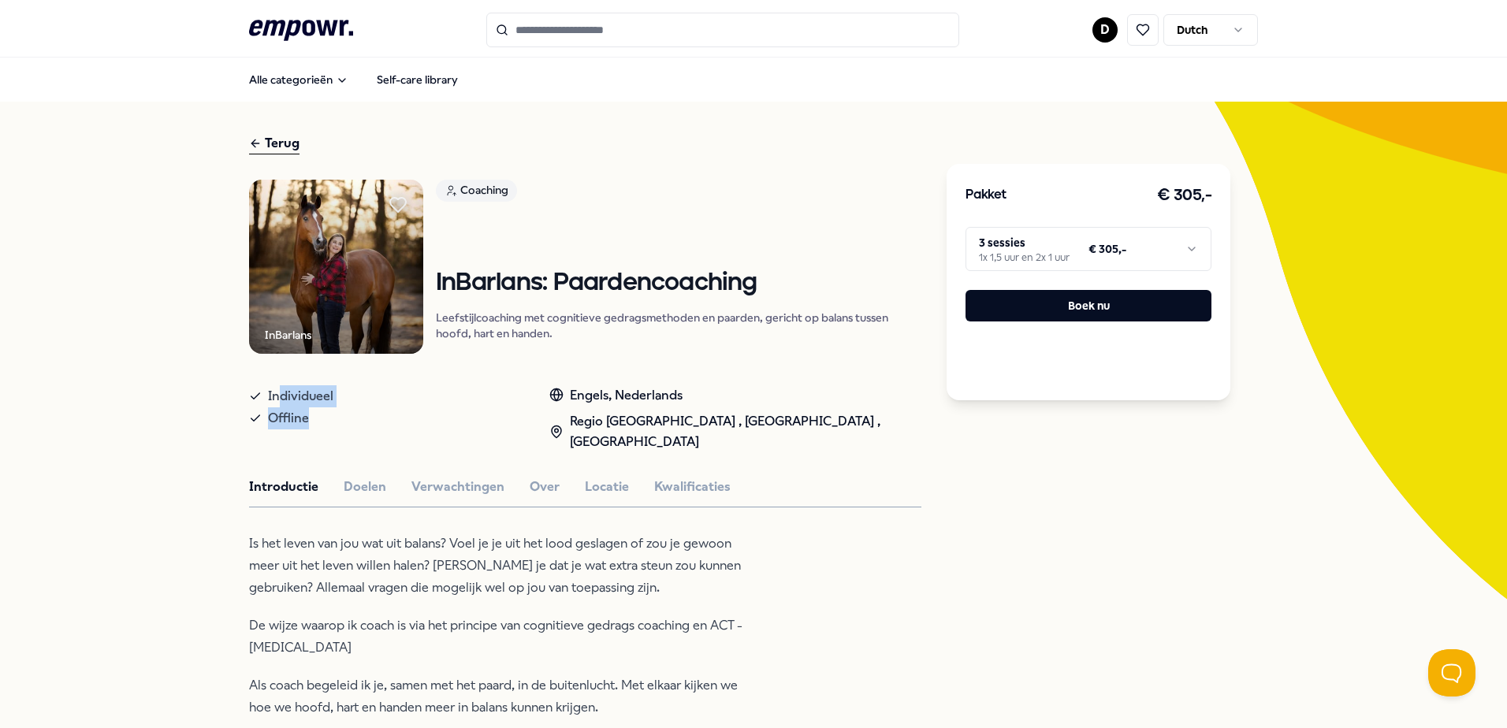
click at [304, 427] on div "Individueel Offline" at bounding box center [383, 419] width 269 height 67
drag, startPoint x: 304, startPoint y: 427, endPoint x: 374, endPoint y: 426, distance: 71.0
click at [374, 426] on div "Offline" at bounding box center [383, 419] width 269 height 22
click at [452, 490] on button "Verwachtingen" at bounding box center [458, 487] width 93 height 20
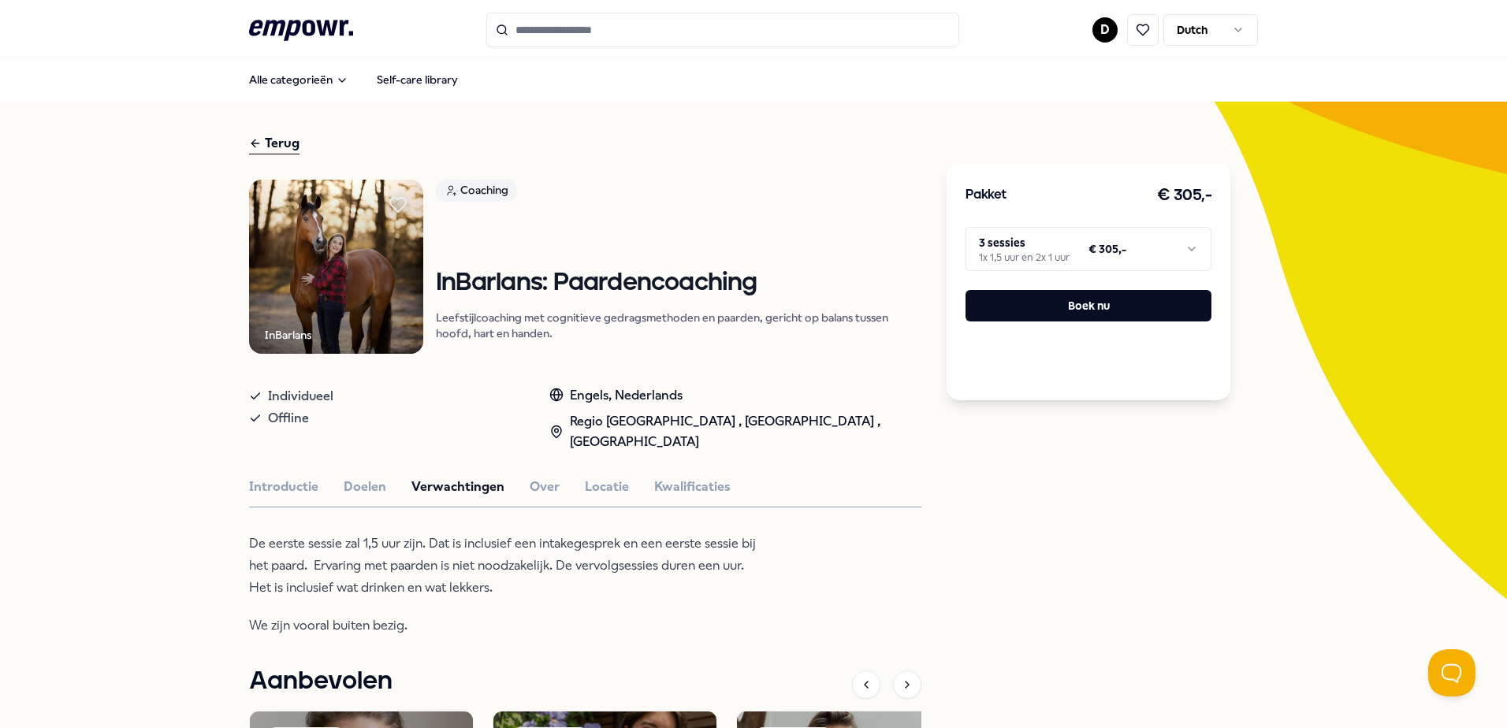
click at [530, 465] on div "InBarlans Coaching InBarlans: Paardencoaching Leefstijlcoaching met cognitieve …" at bounding box center [585, 618] width 672 height 876
click at [534, 477] on button "Over" at bounding box center [545, 487] width 30 height 20
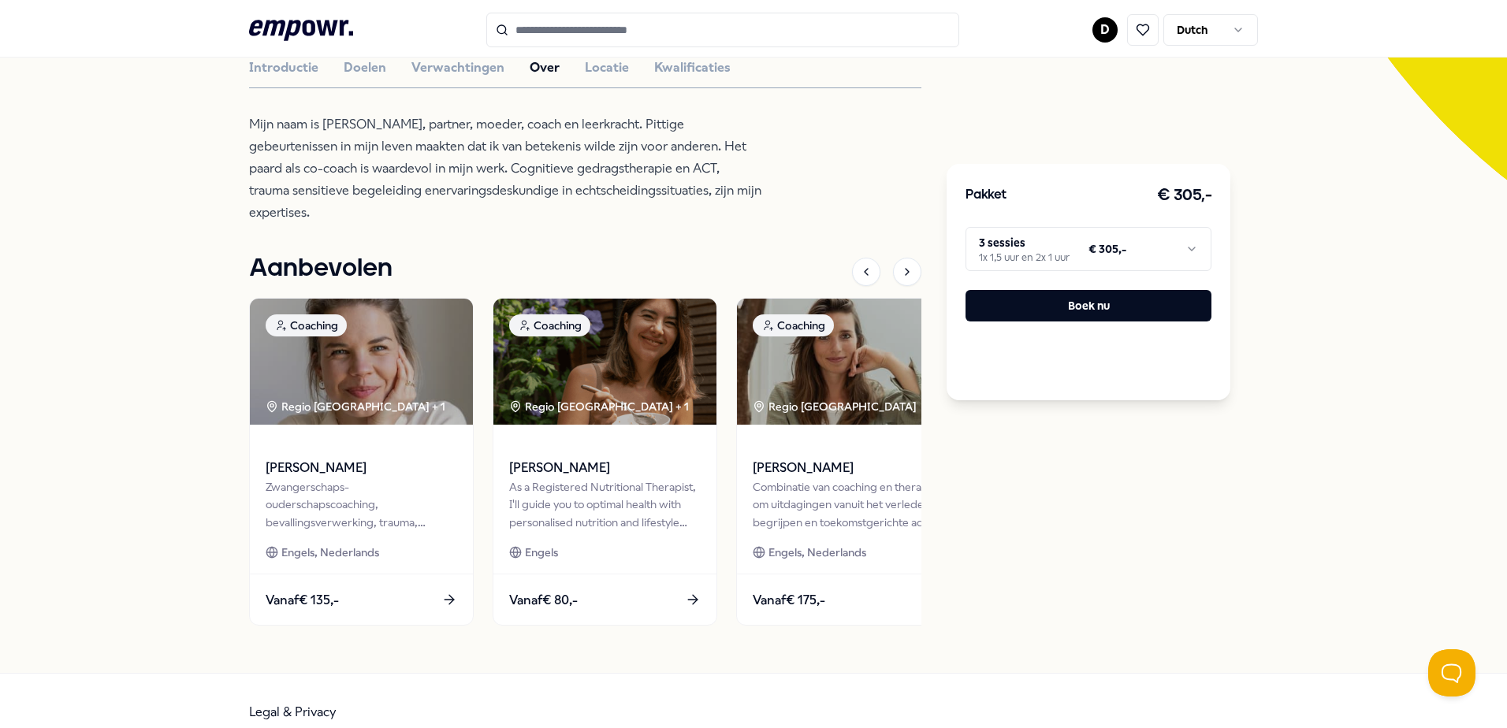
scroll to position [25, 0]
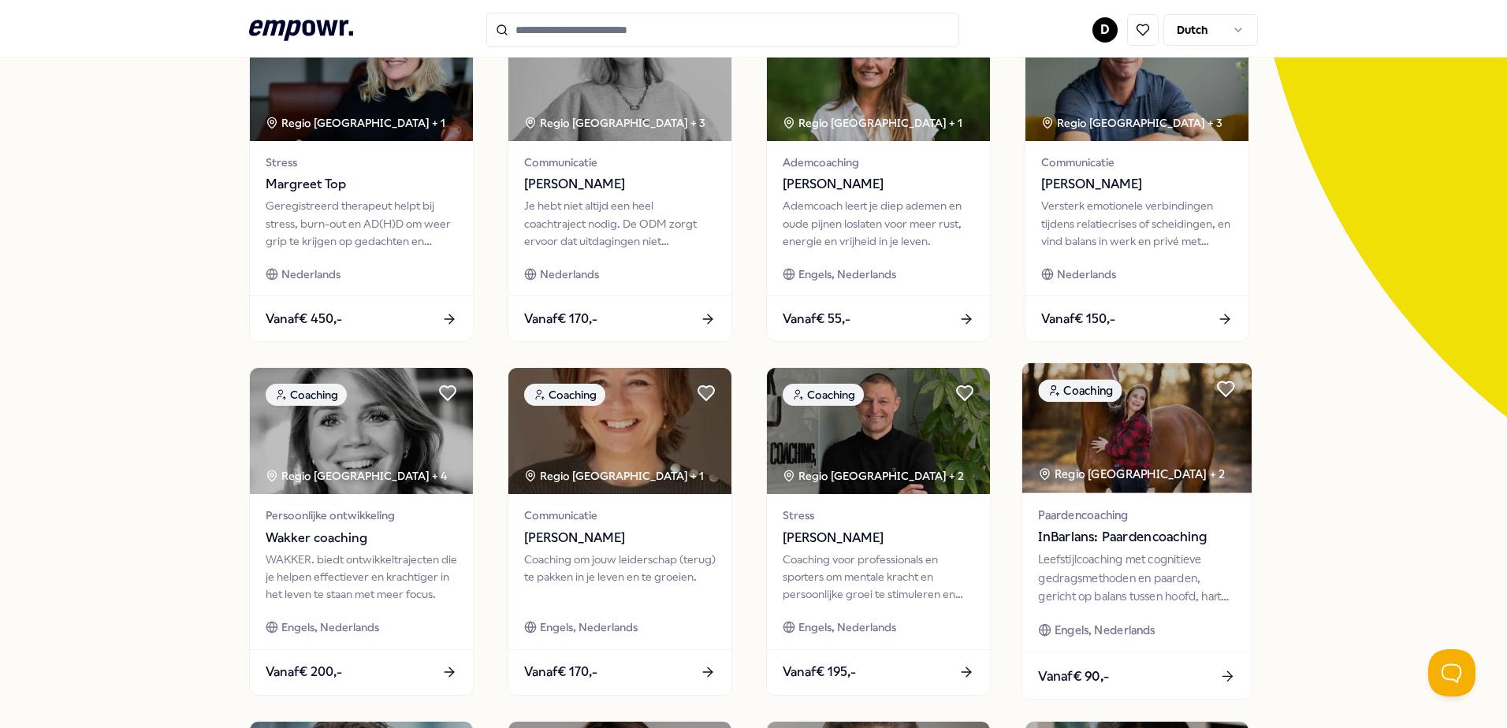
scroll to position [183, 0]
click at [1217, 389] on icon at bounding box center [1226, 389] width 18 height 16
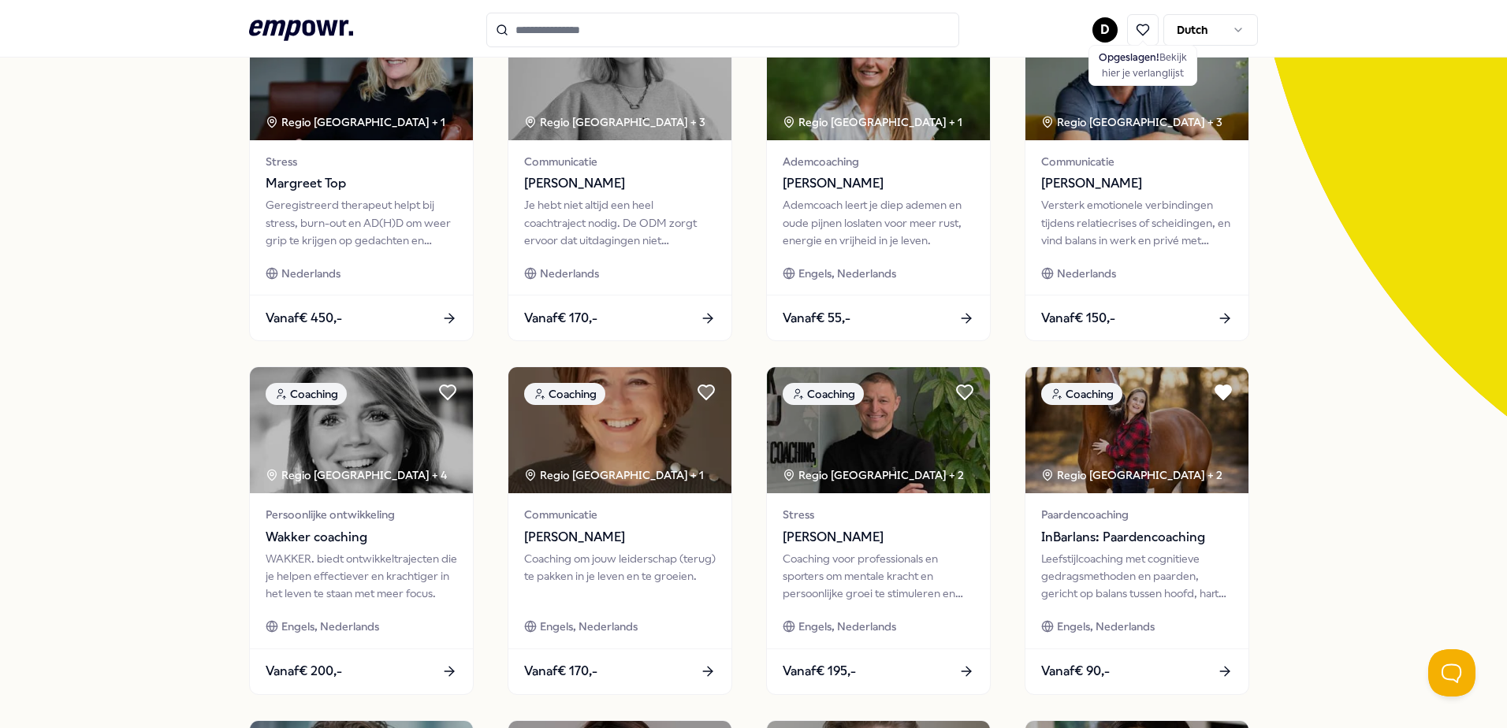
click at [1212, 30] on html ".empowr-logo_svg__cls-1{fill:#03032f} D Opgeslagen! Bekijk hier je verlanglijst…" at bounding box center [753, 364] width 1507 height 728
drag, startPoint x: 1212, startPoint y: 30, endPoint x: 1322, endPoint y: 387, distance: 373.8
click at [1322, 387] on div "57 Resultaten Filters Resetten Coaching Prijs Locatie Taal Type Filters Resette…" at bounding box center [753, 534] width 1507 height 1231
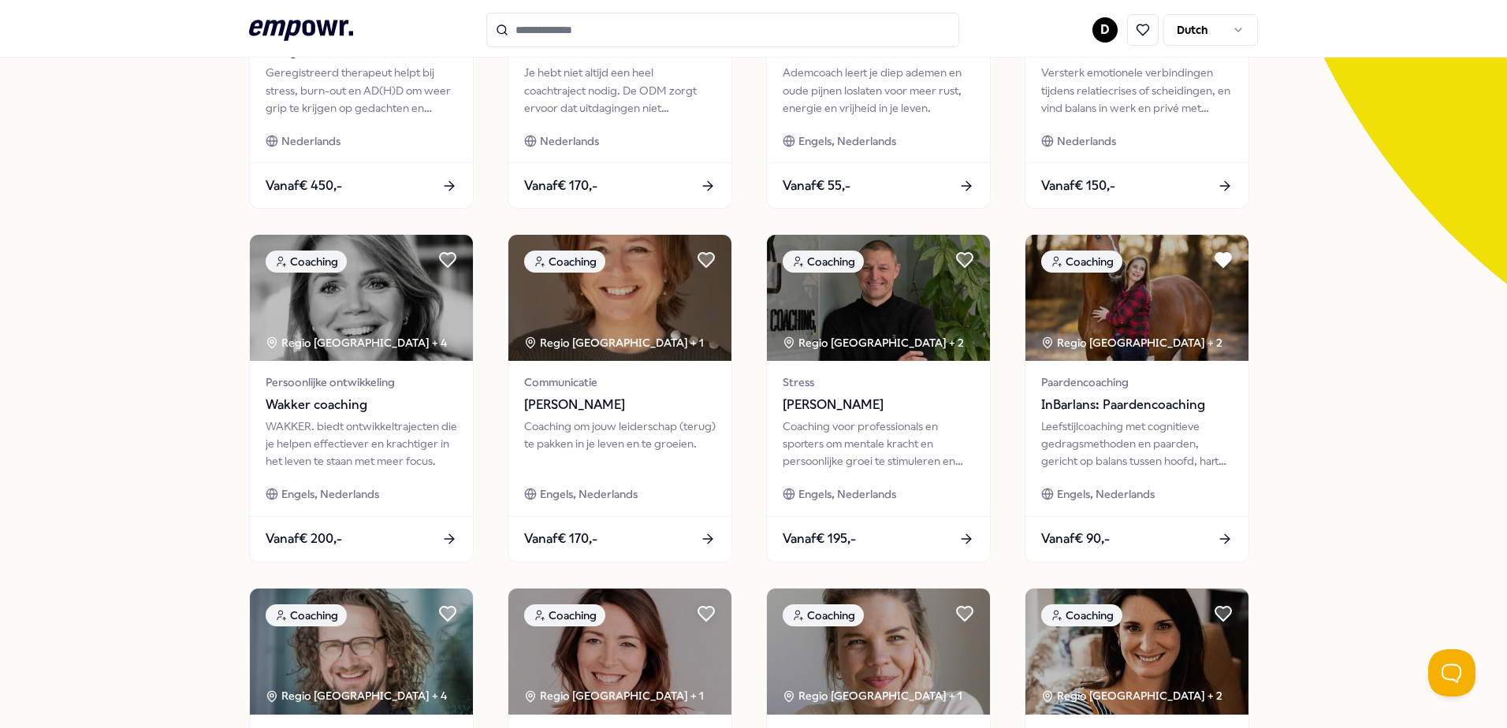
scroll to position [0, 0]
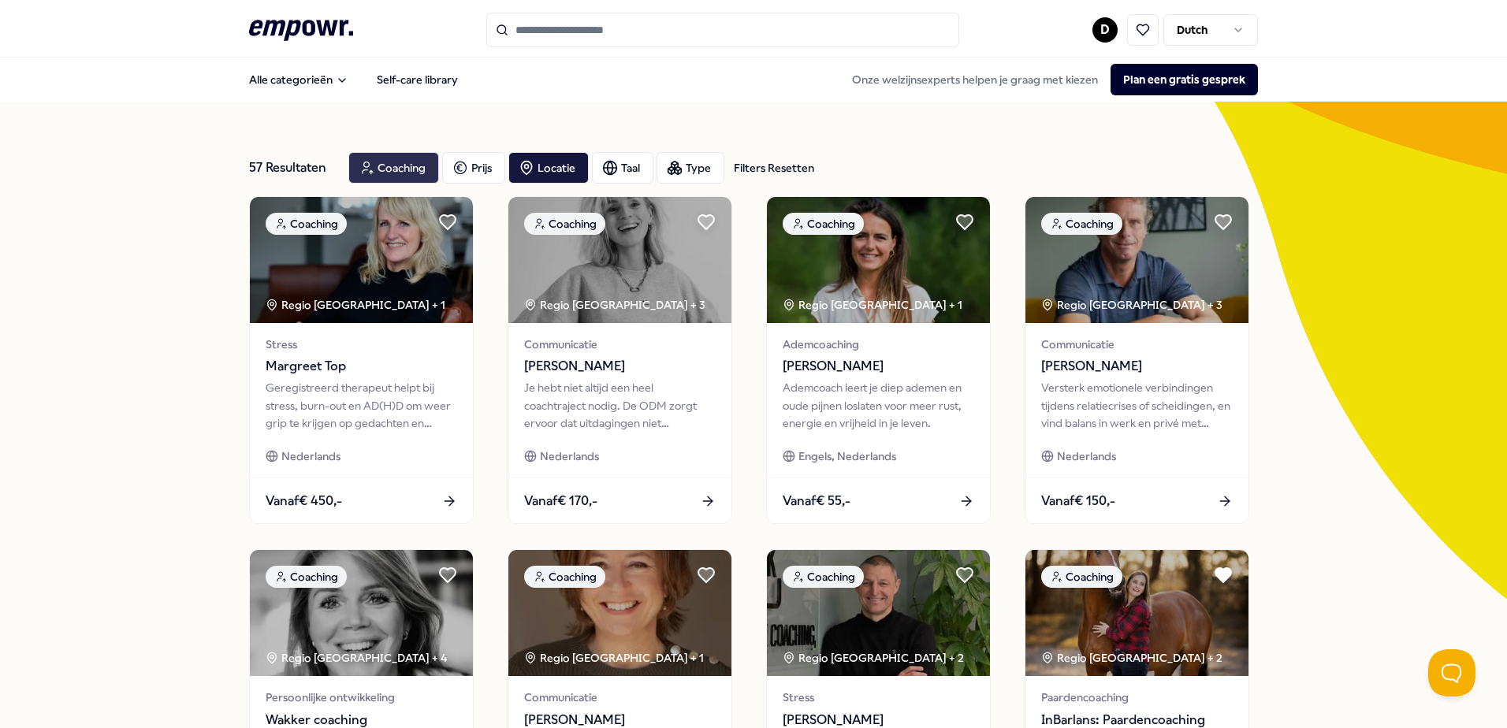
click at [390, 173] on div "Coaching" at bounding box center [393, 168] width 91 height 32
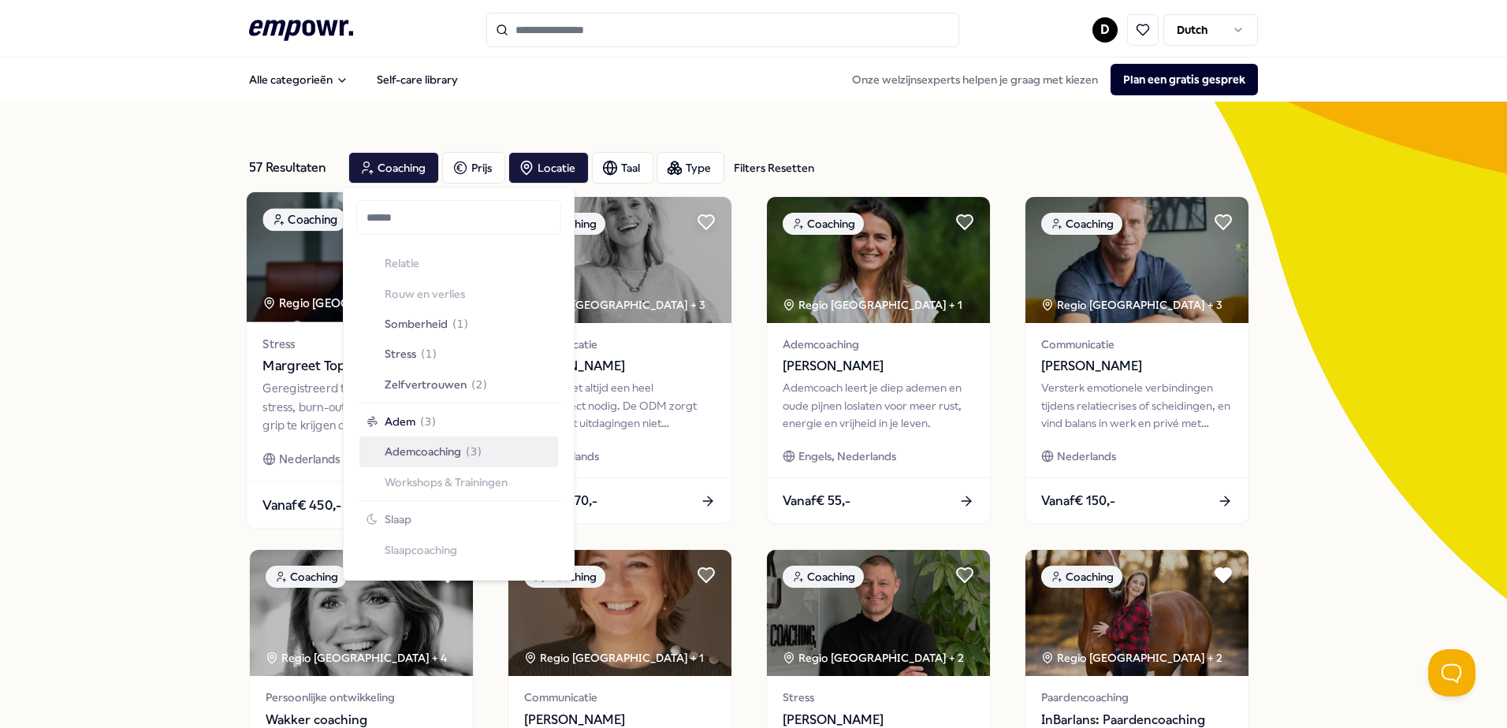
scroll to position [946, 0]
click at [192, 400] on div "57 Resultaten Filters Resetten Coaching Prijs Locatie Taal Type Filters Resette…" at bounding box center [753, 717] width 1507 height 1231
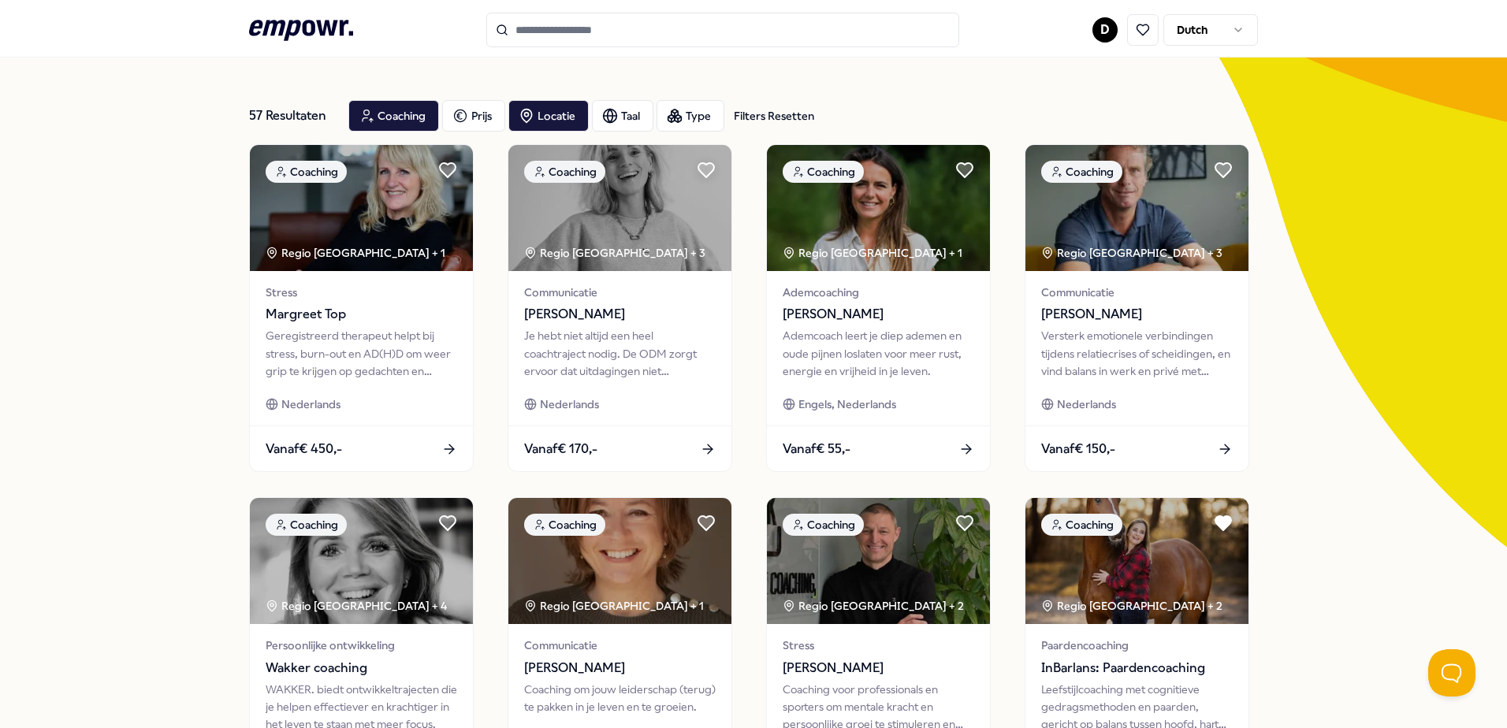
scroll to position [79, 0]
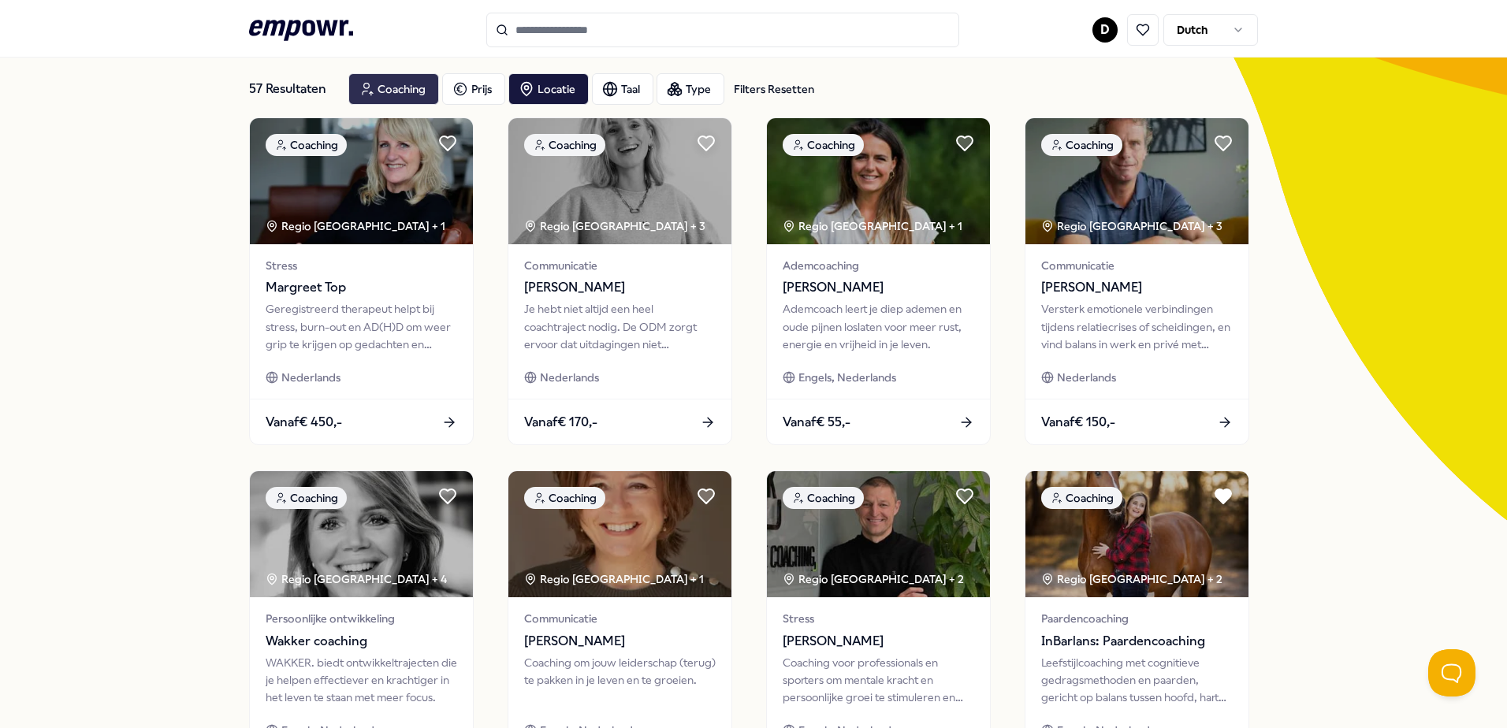
click at [402, 82] on div "Coaching" at bounding box center [393, 89] width 91 height 32
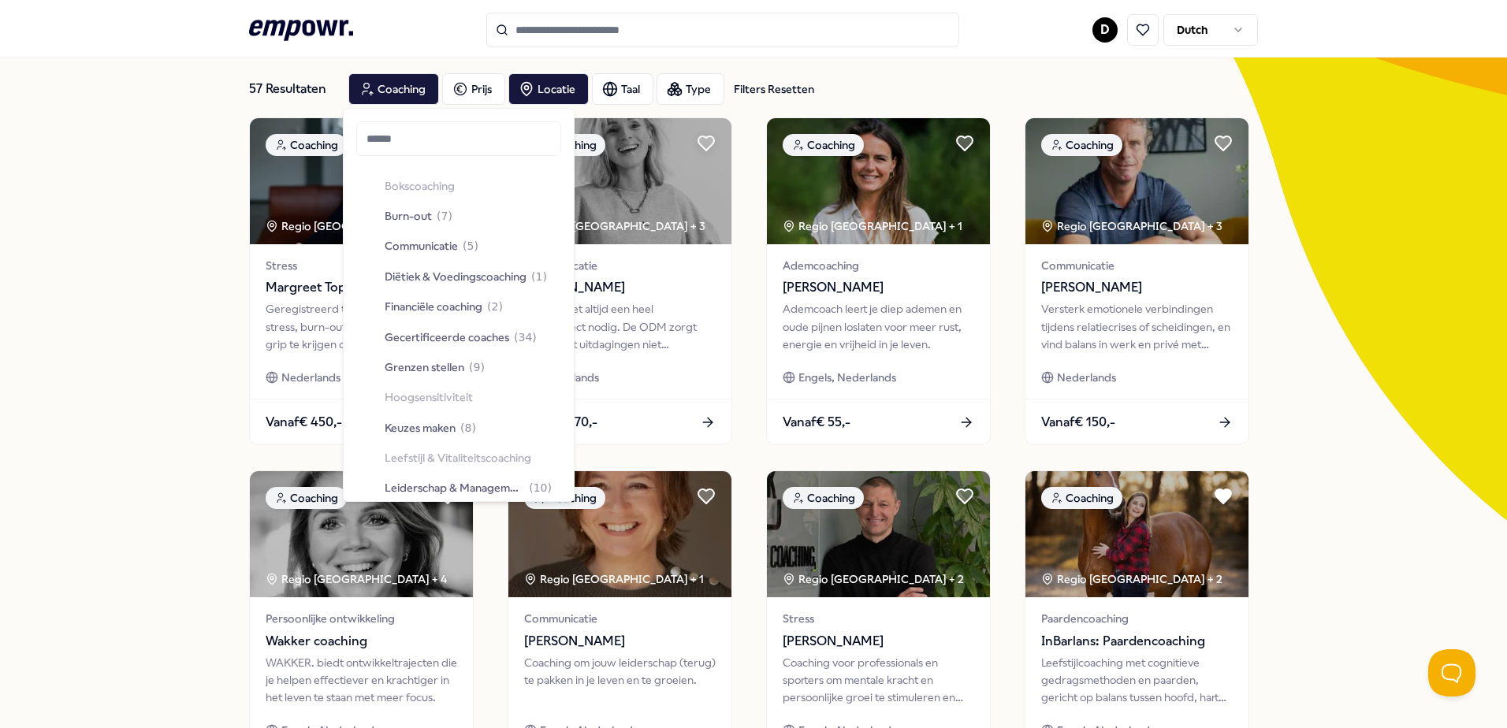
scroll to position [40, 0]
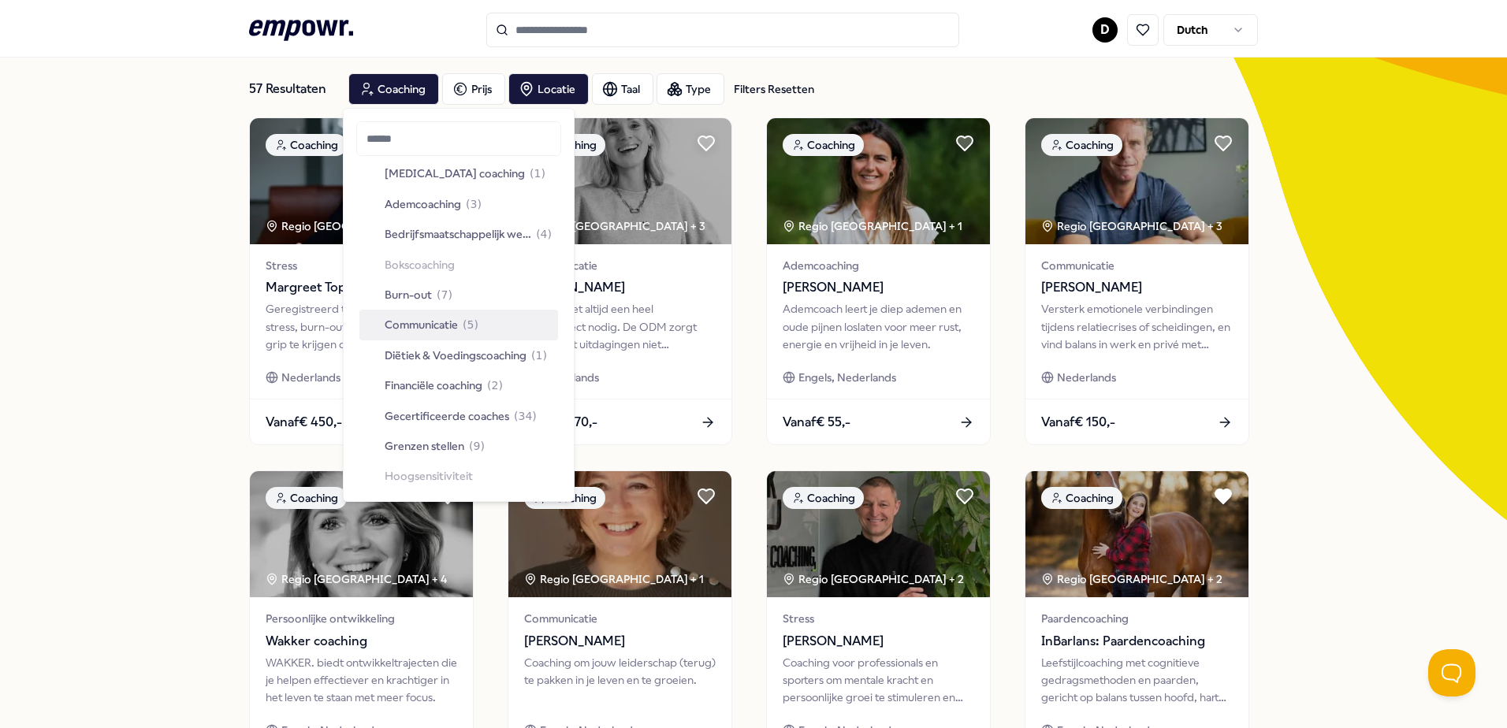
click at [156, 394] on div "57 Resultaten Filters Resetten Coaching Prijs Locatie Taal Type Filters Resette…" at bounding box center [753, 638] width 1507 height 1231
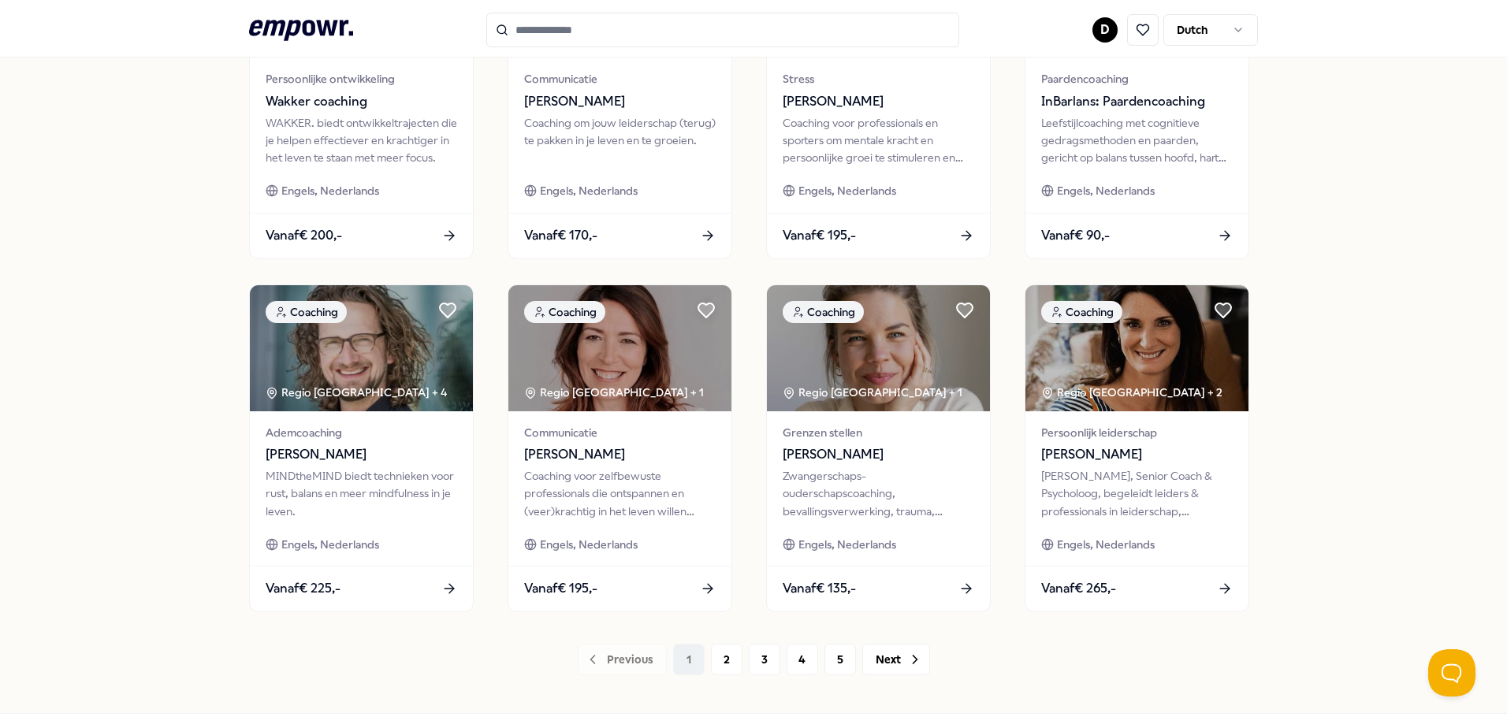
scroll to position [682, 0]
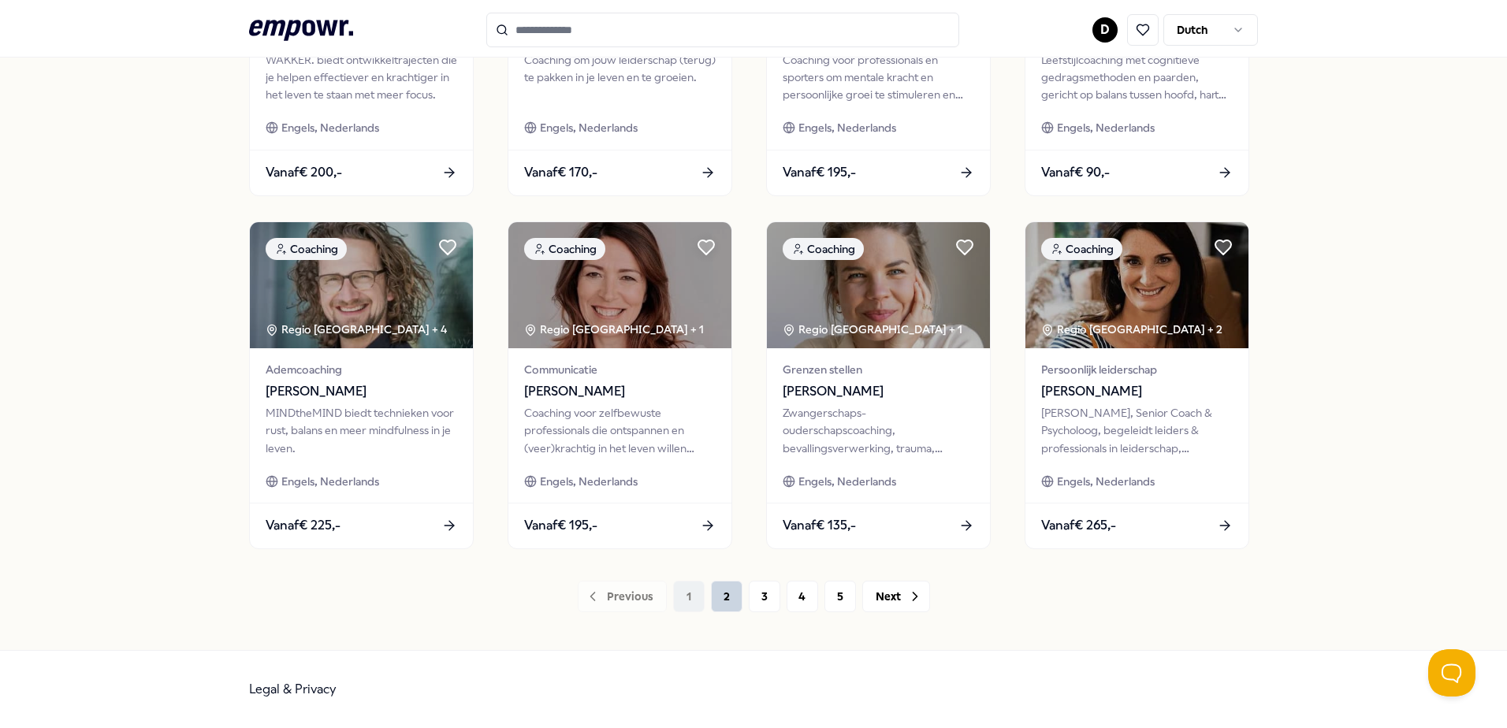
click at [711, 597] on button "2" at bounding box center [727, 597] width 32 height 32
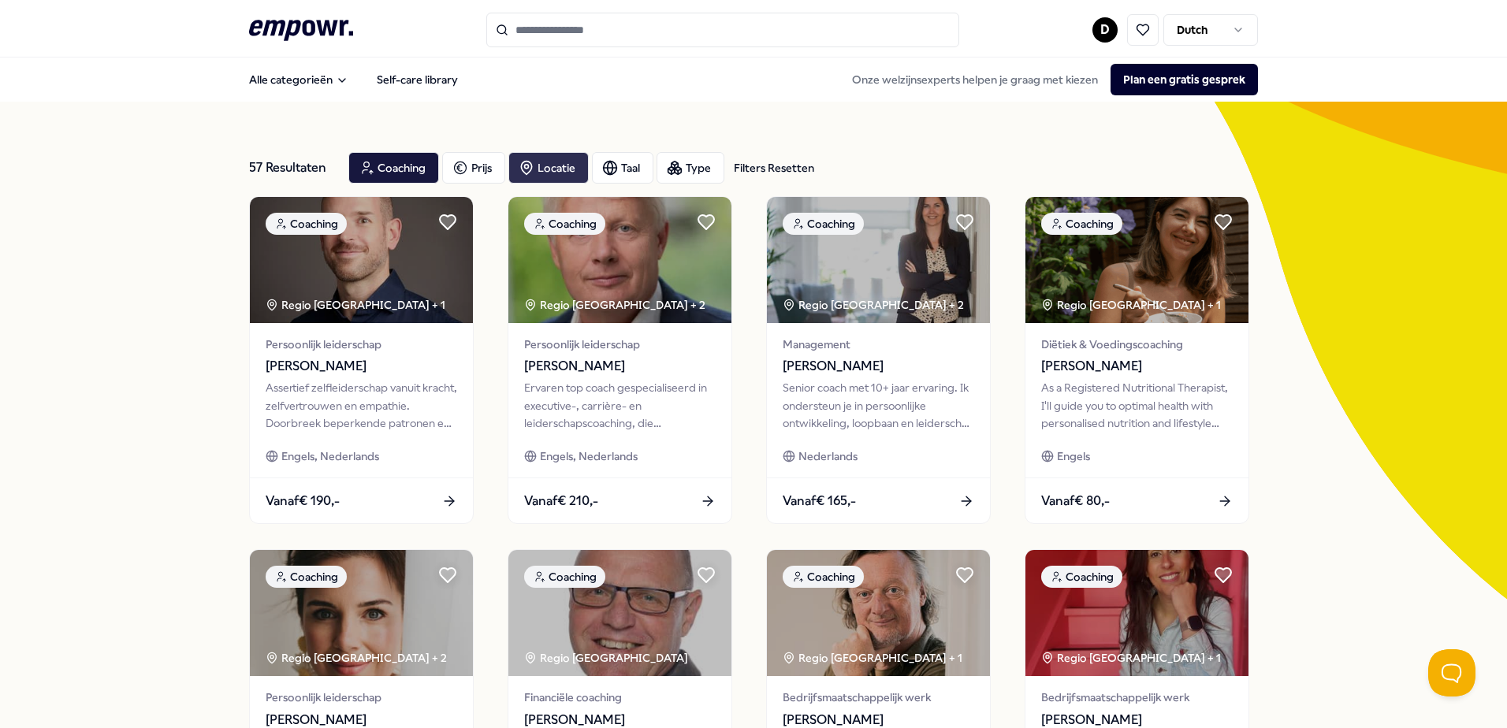
click at [561, 176] on div "Locatie" at bounding box center [548, 168] width 80 height 32
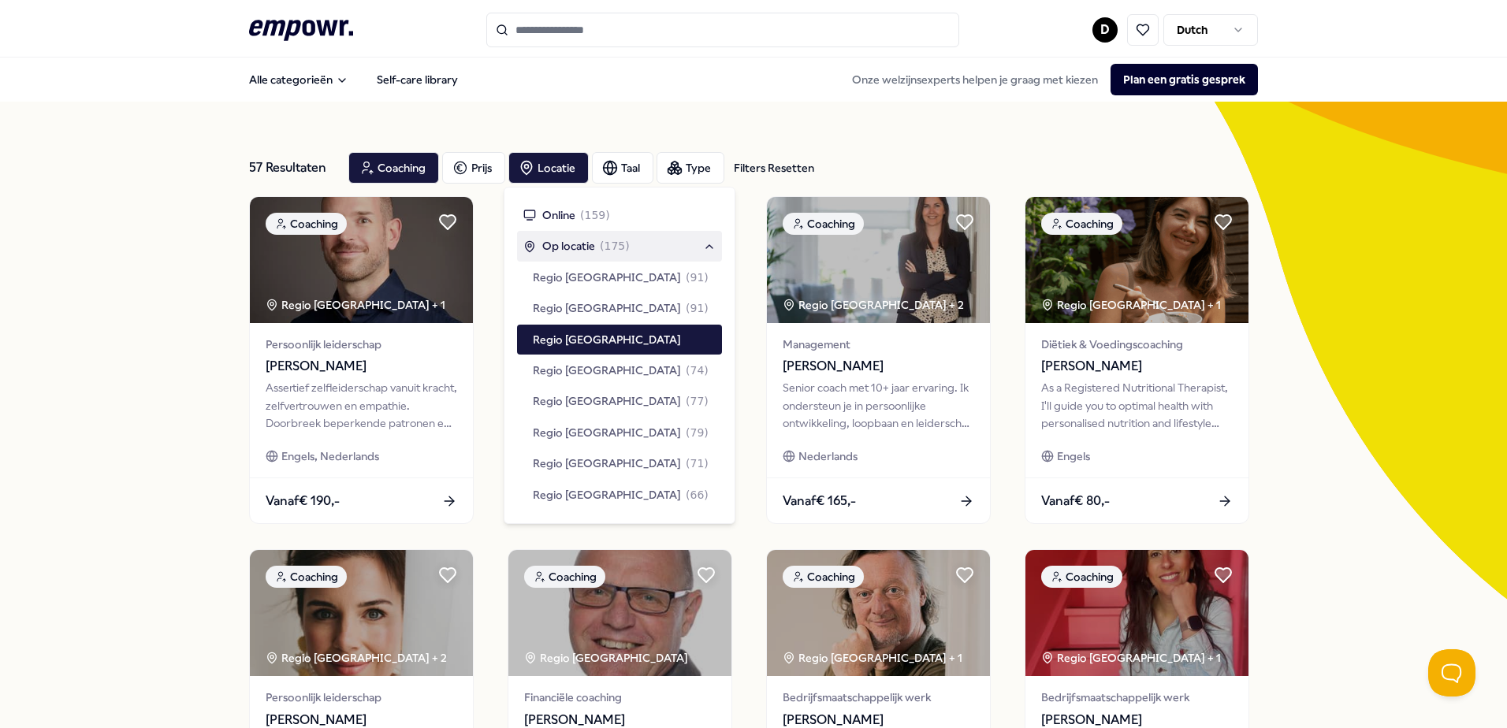
click at [598, 252] on div "Op locatie ( 175 )" at bounding box center [576, 245] width 106 height 17
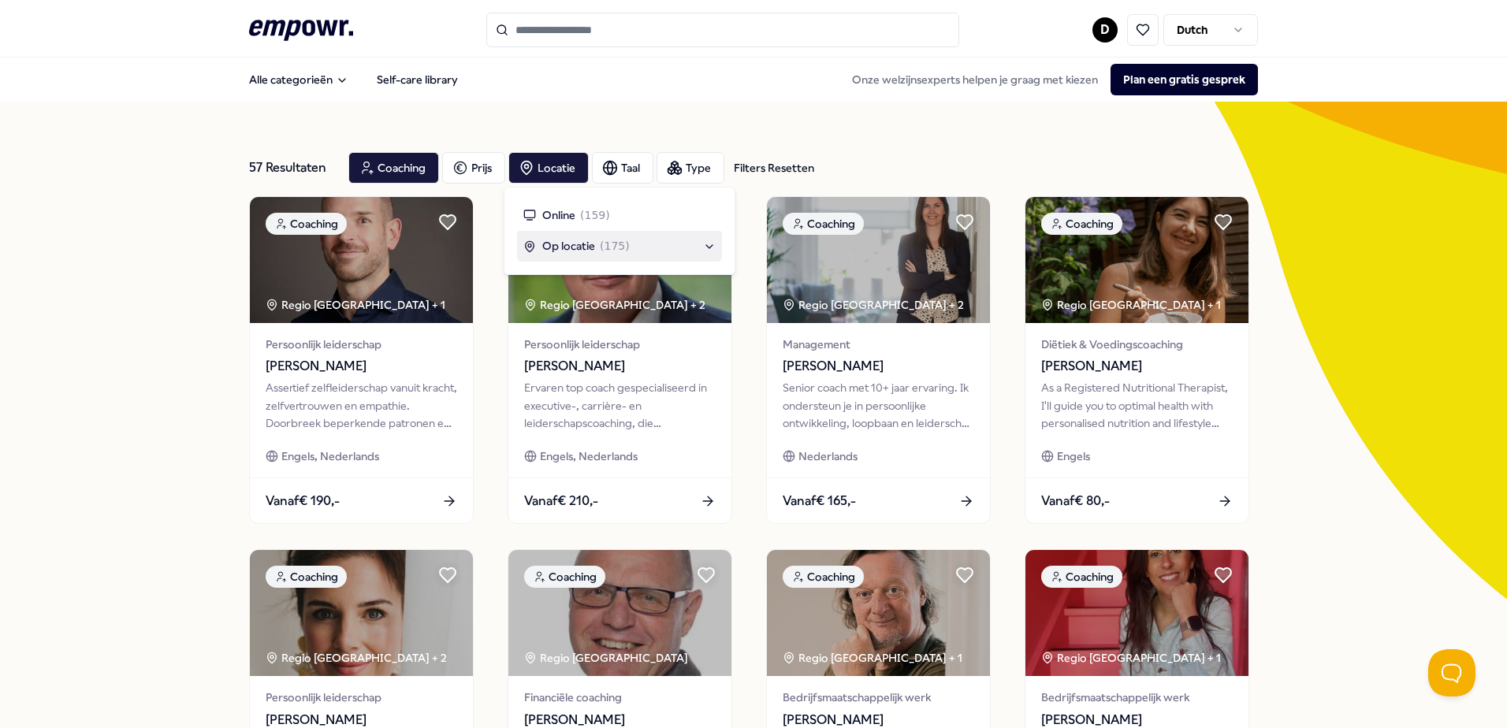
click at [600, 250] on span "( 175 )" at bounding box center [615, 245] width 30 height 17
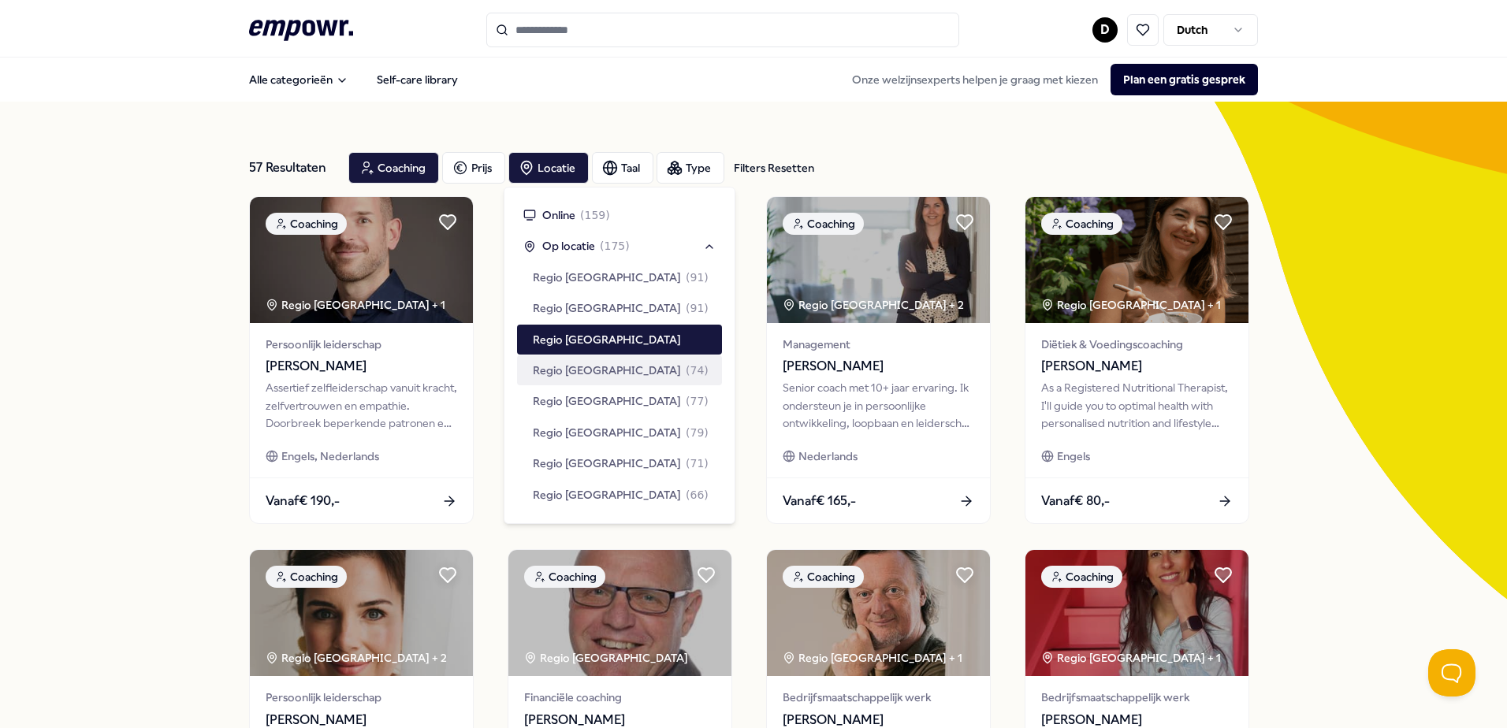
click at [686, 366] on span "( 74 )" at bounding box center [697, 370] width 23 height 17
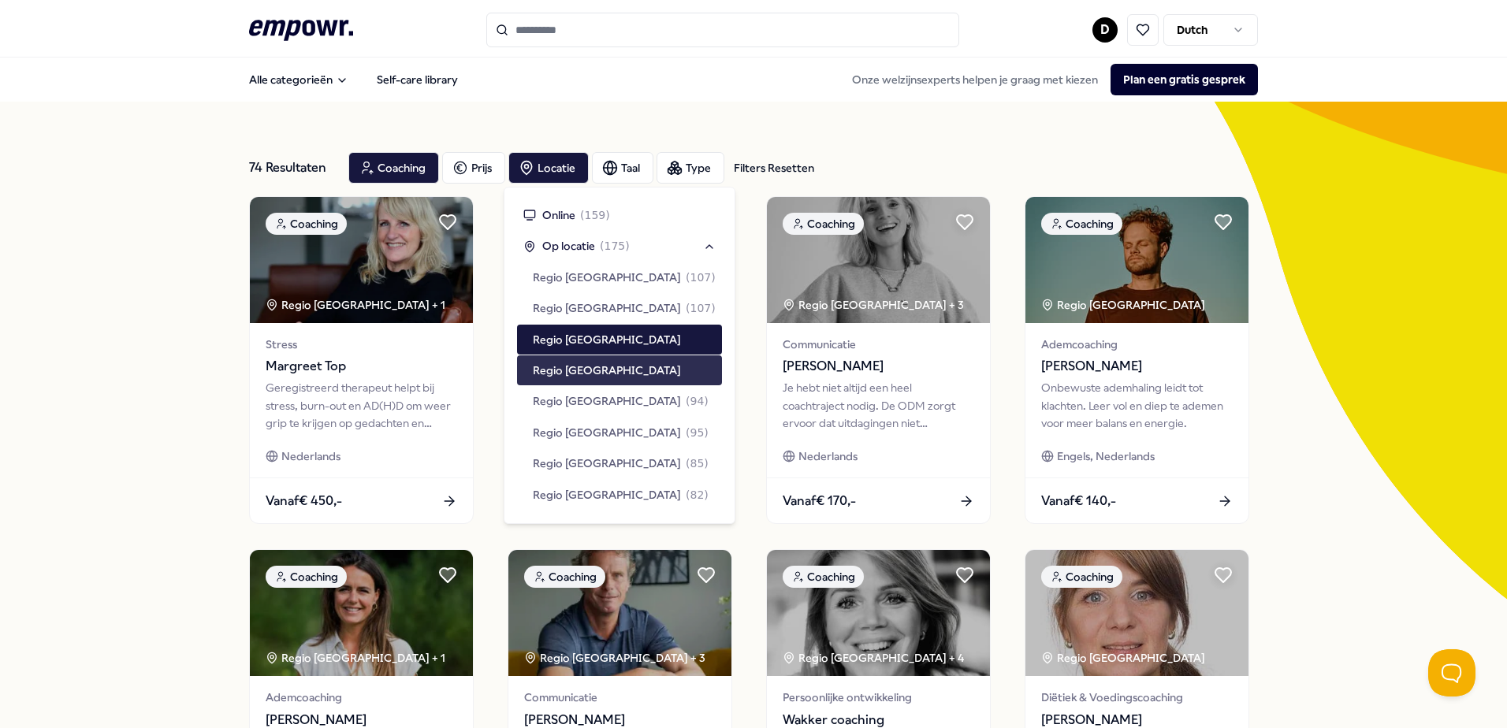
click at [1330, 458] on div "74 Resultaten Filters Resetten Coaching Prijs Locatie Taal Type Filters Resette…" at bounding box center [753, 717] width 1507 height 1231
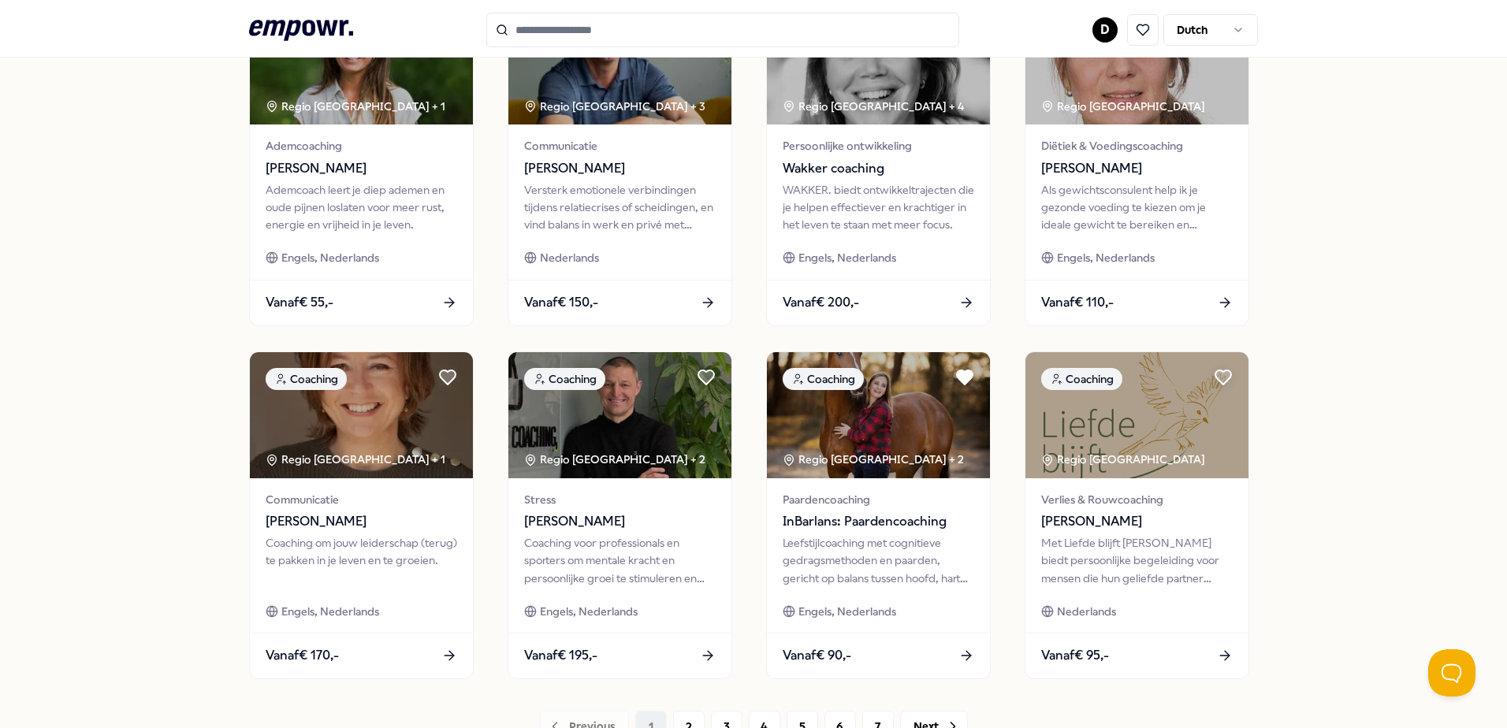
scroll to position [682, 0]
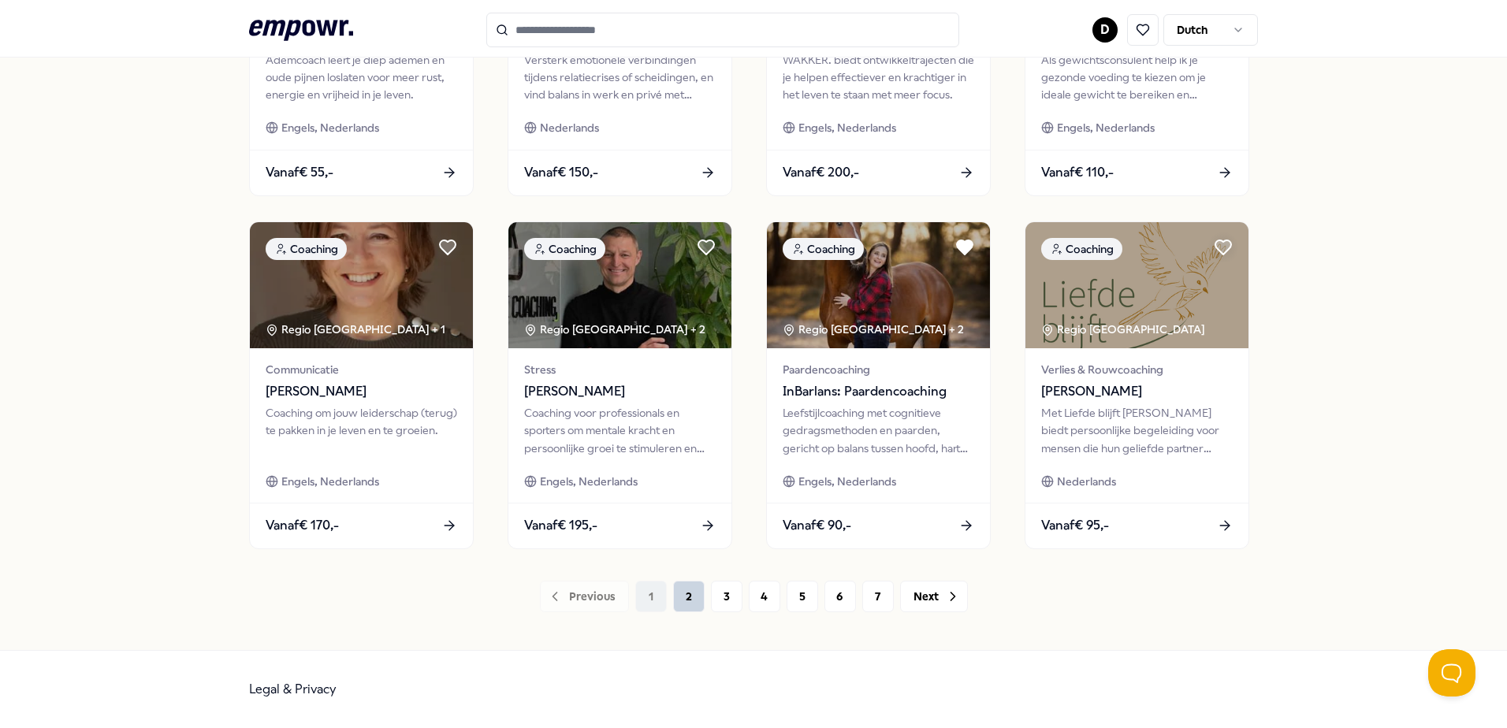
click at [693, 601] on button "2" at bounding box center [689, 597] width 32 height 32
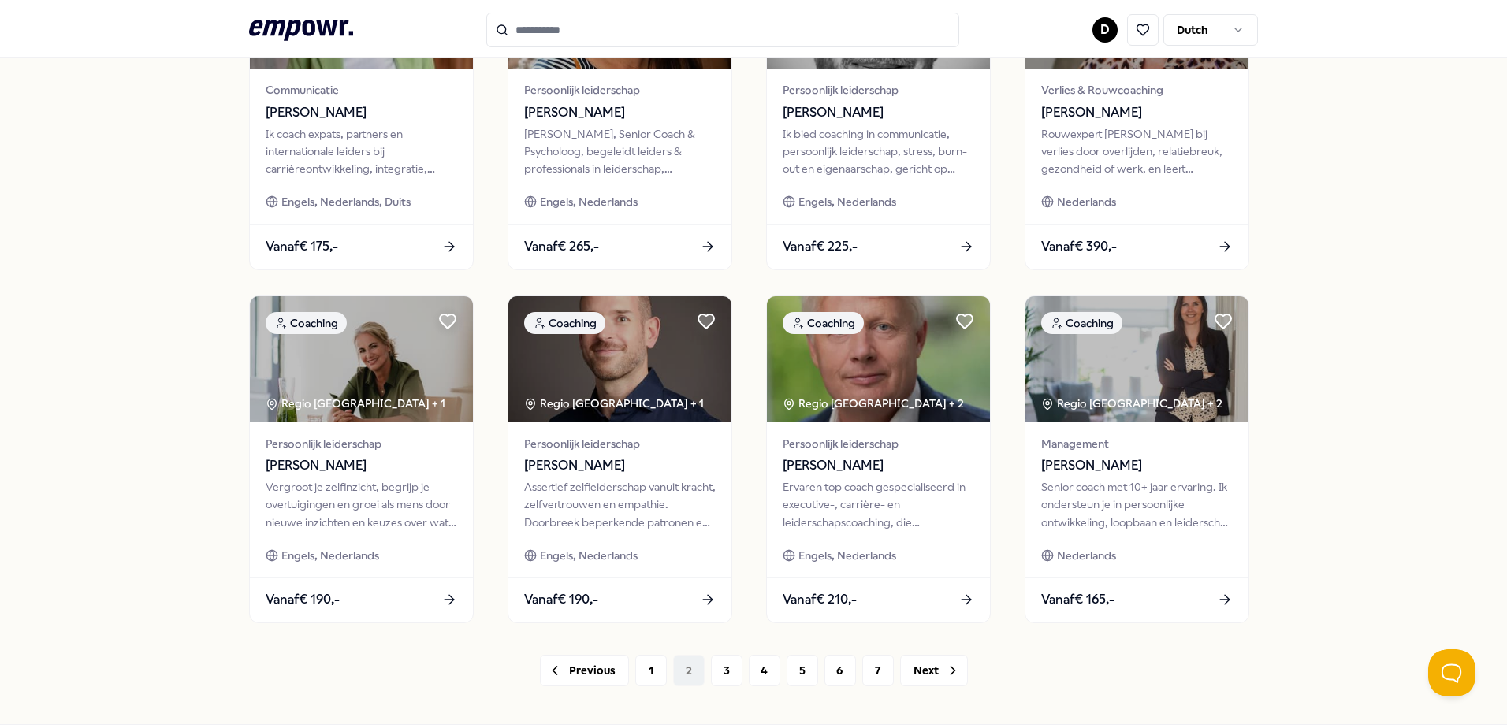
scroll to position [631, 0]
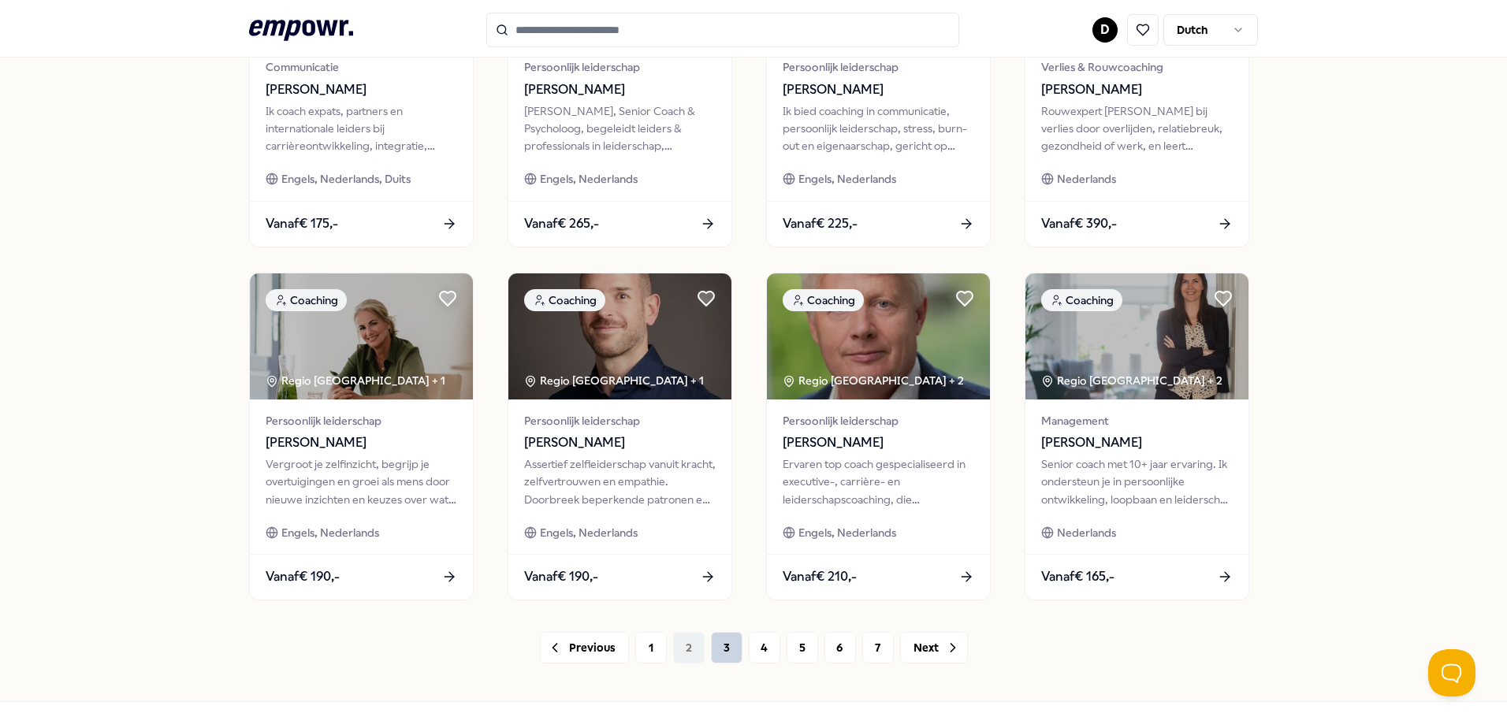
click at [717, 648] on button "3" at bounding box center [727, 648] width 32 height 32
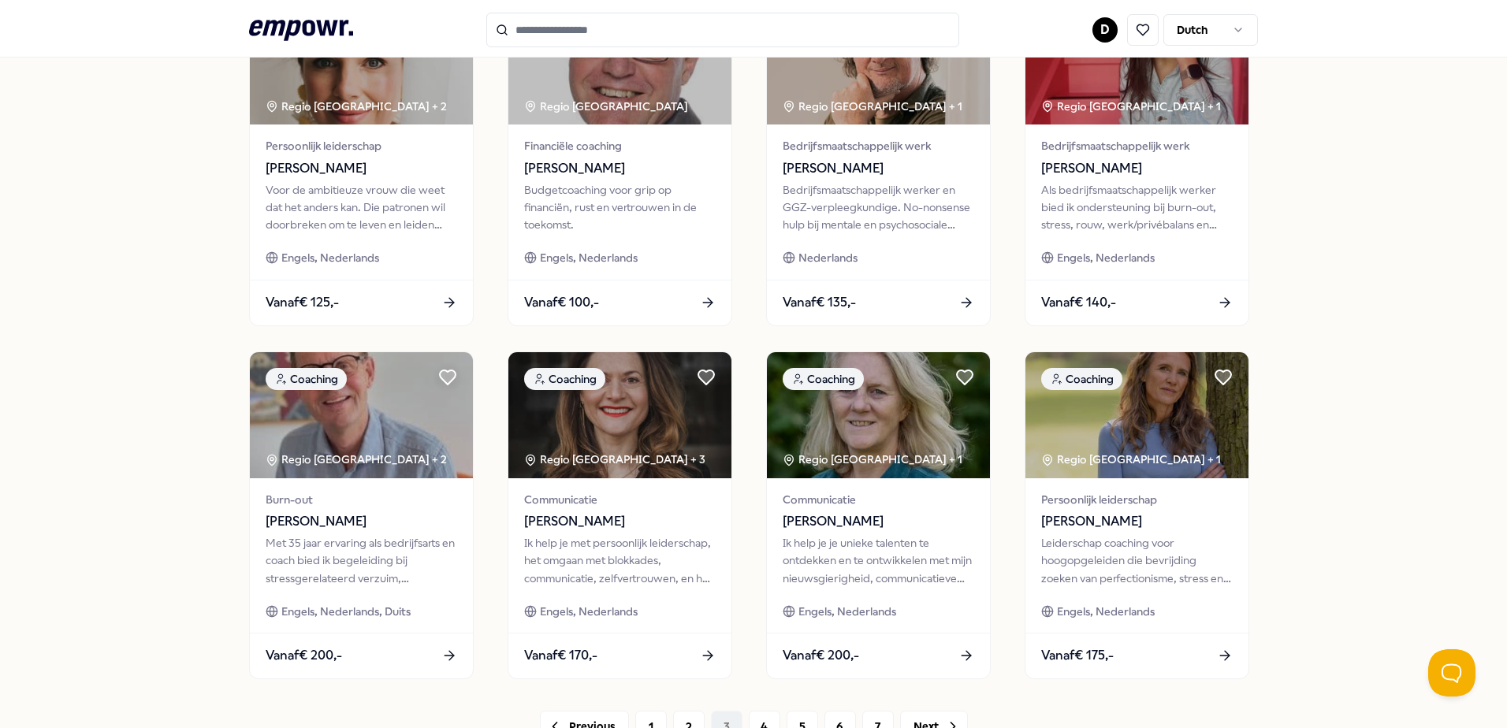
scroll to position [631, 0]
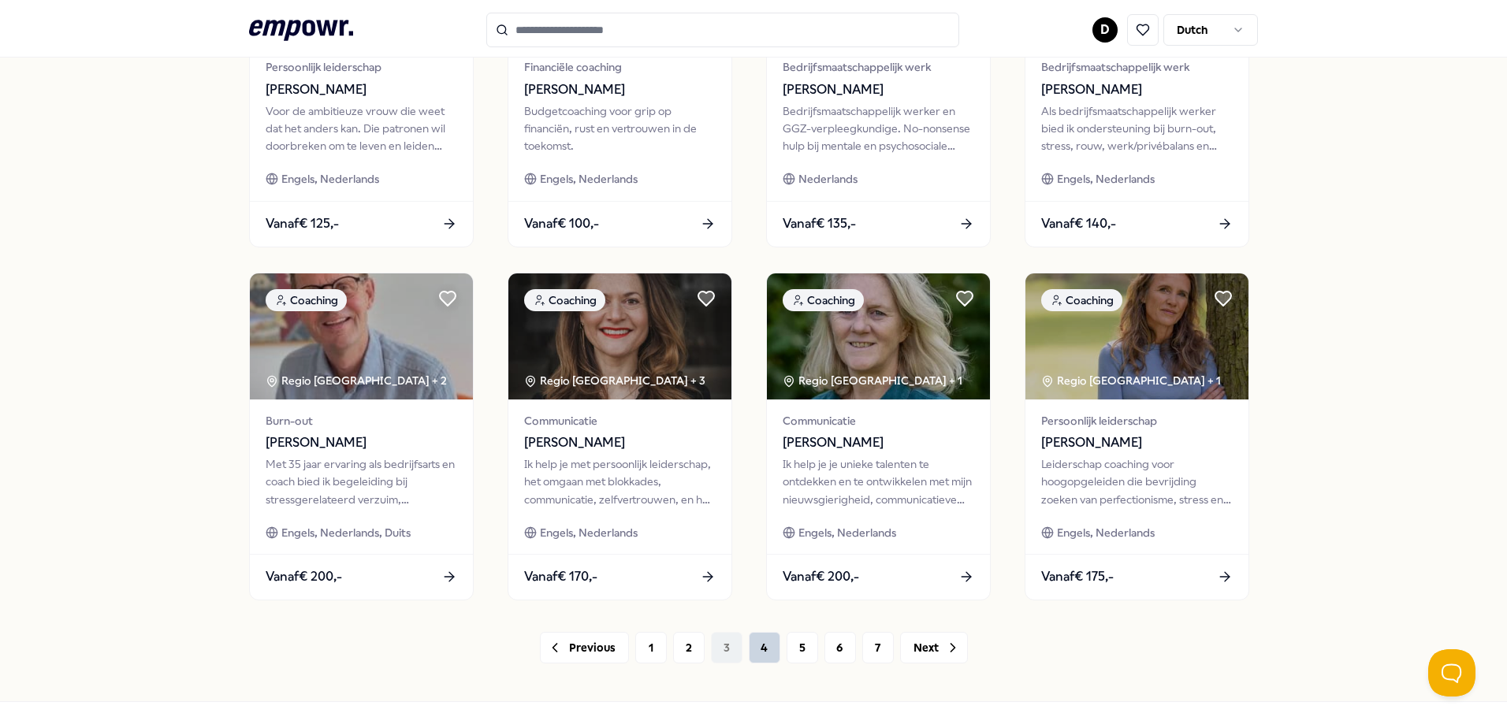
click at [766, 648] on button "4" at bounding box center [765, 648] width 32 height 32
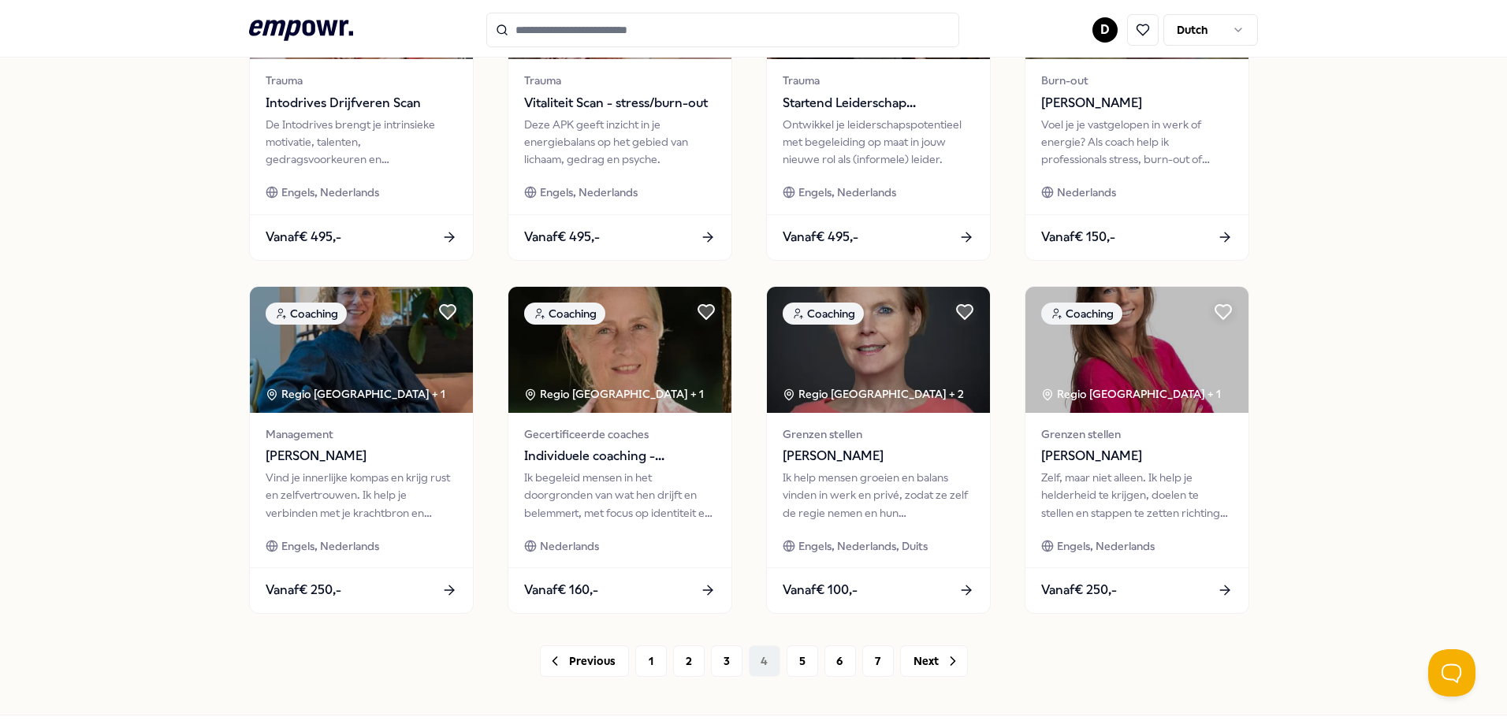
scroll to position [631, 0]
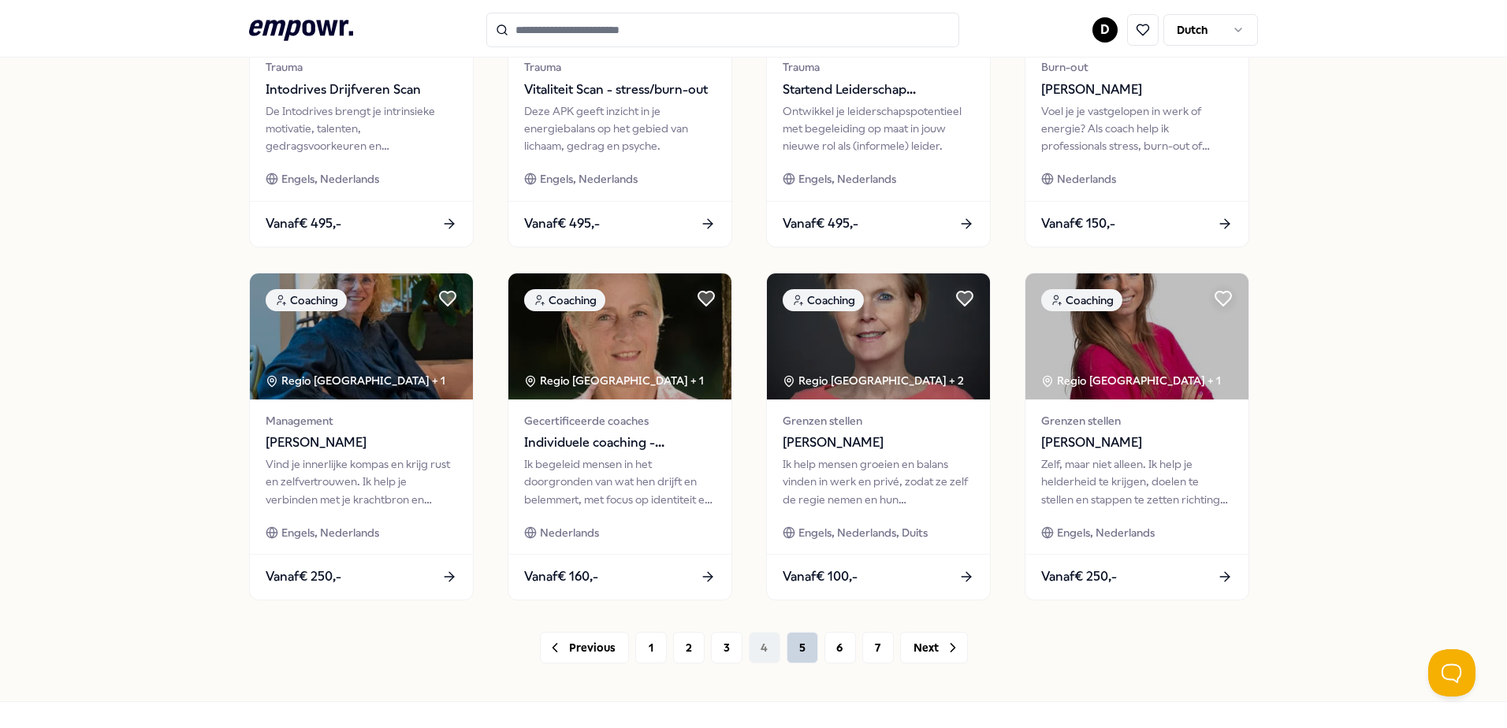
click at [788, 641] on button "5" at bounding box center [803, 648] width 32 height 32
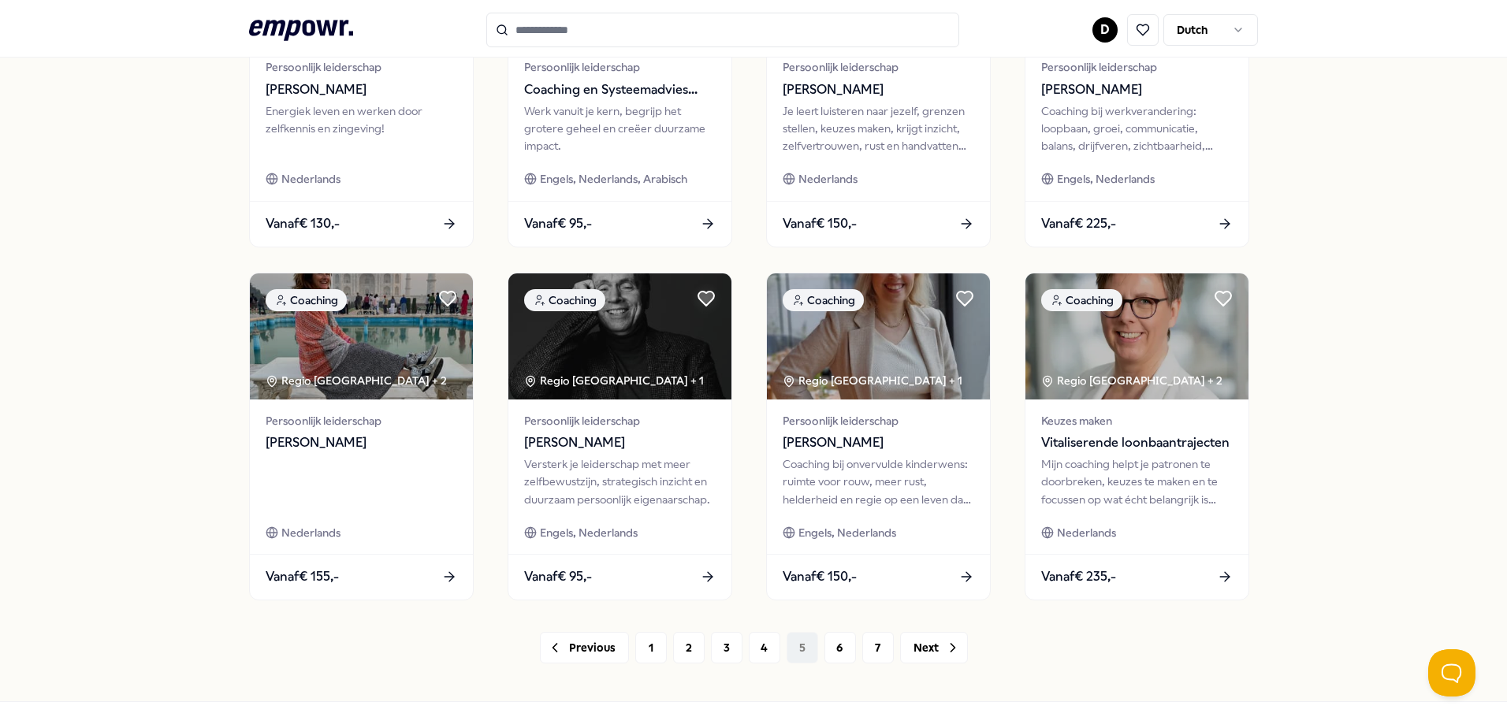
scroll to position [682, 0]
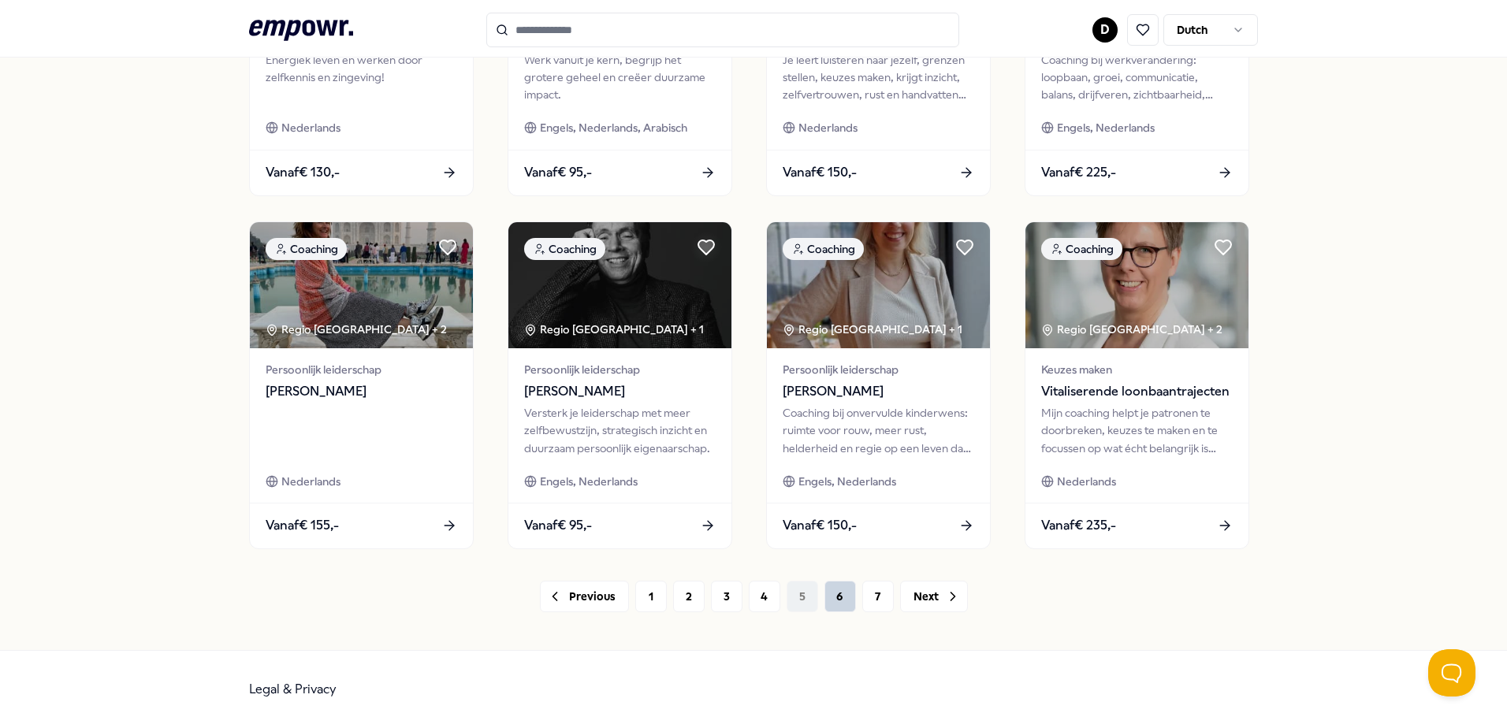
click at [829, 599] on button "6" at bounding box center [841, 597] width 32 height 32
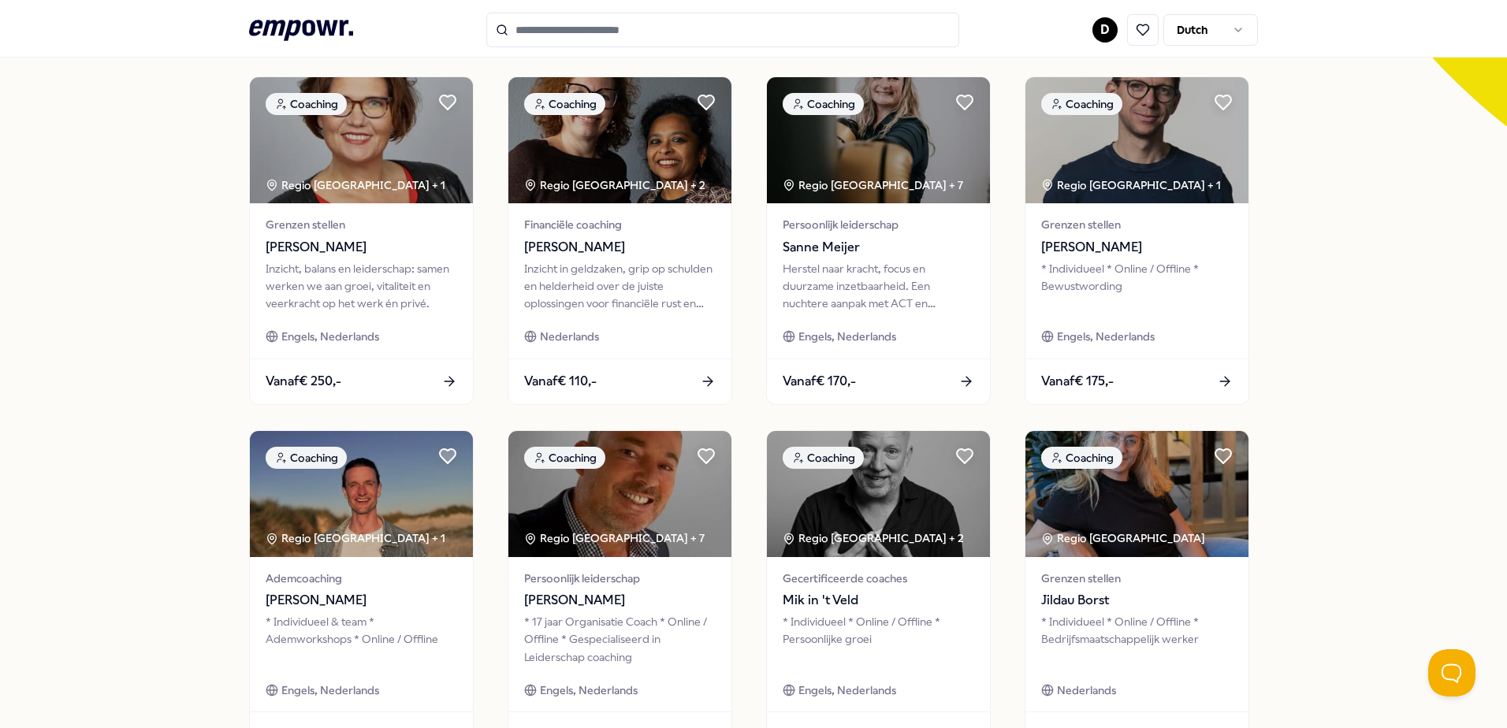
scroll to position [552, 0]
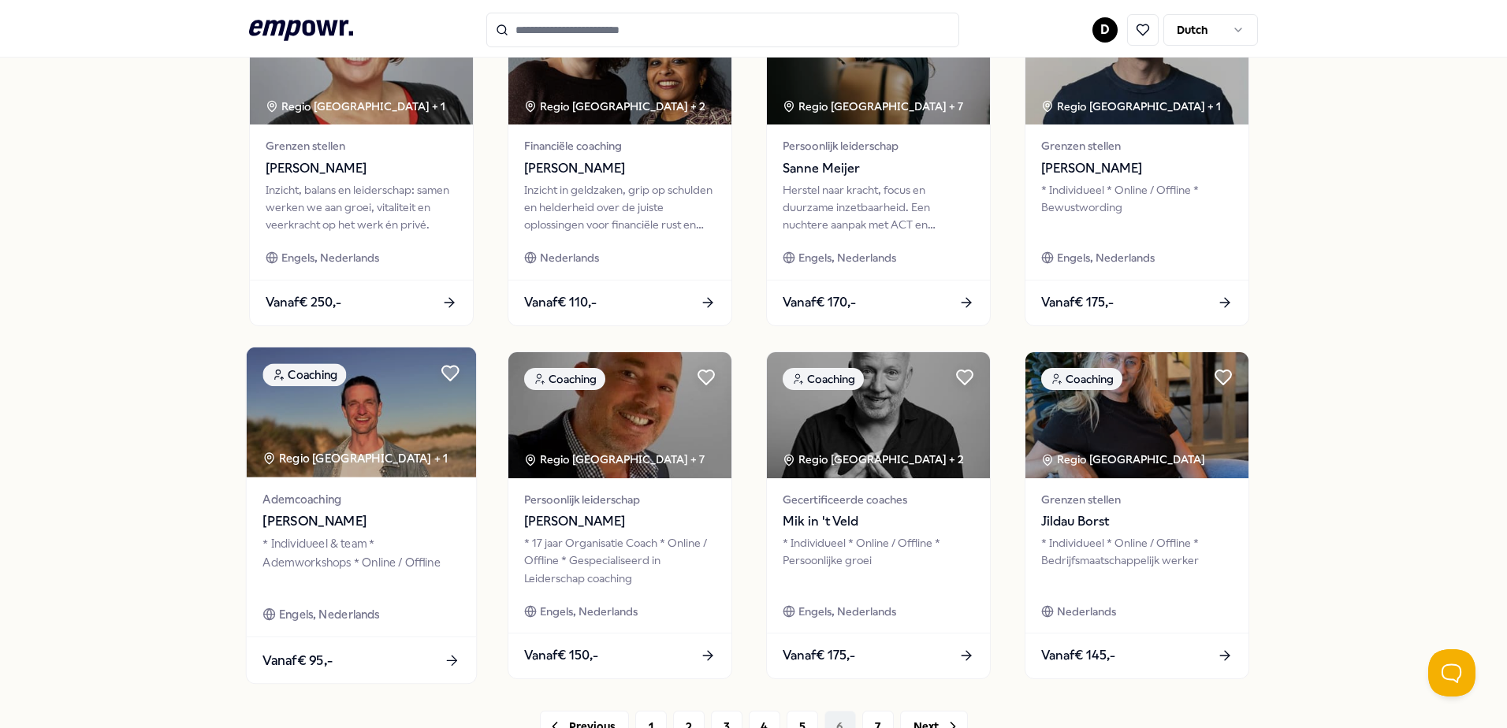
click at [395, 544] on div "* Individueel & team * Ademworkshops * Online / Offline" at bounding box center [361, 562] width 197 height 54
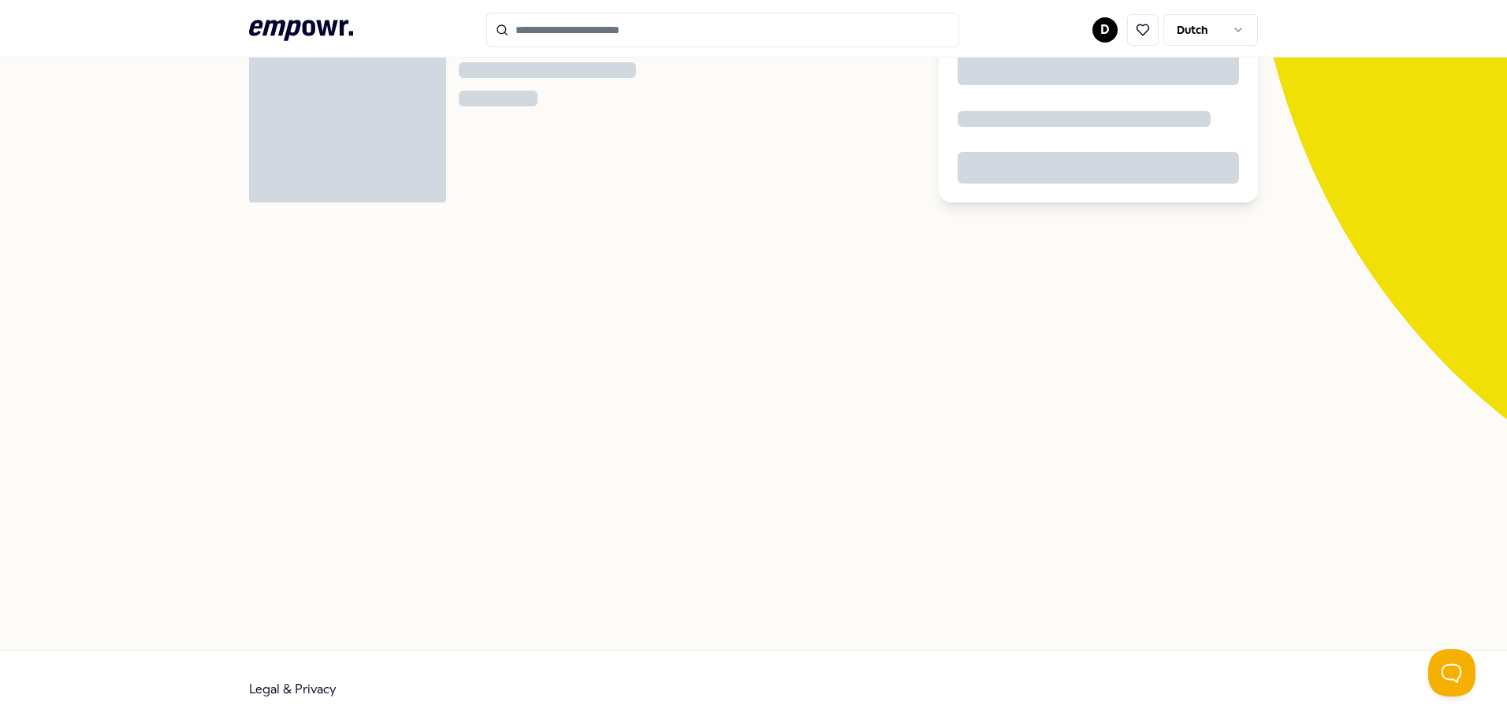
scroll to position [102, 0]
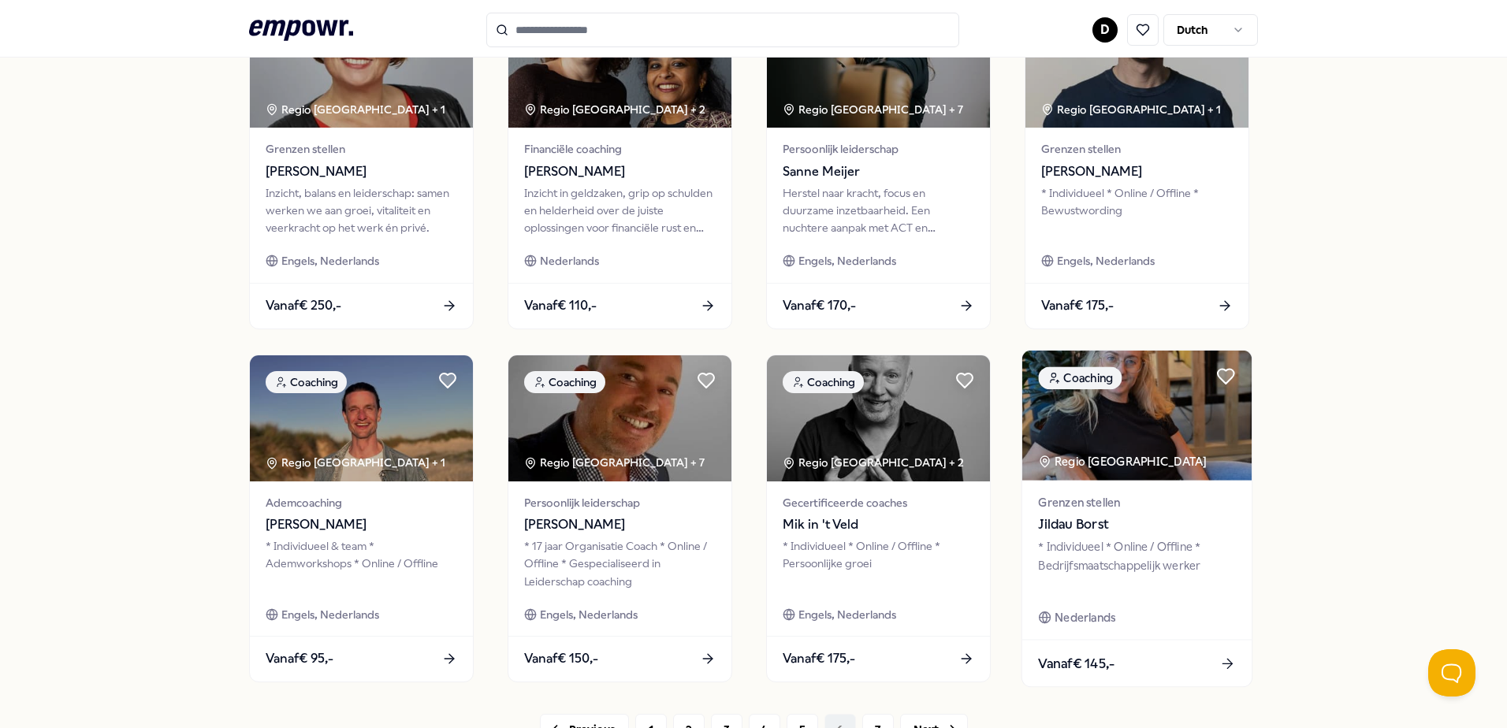
scroll to position [575, 0]
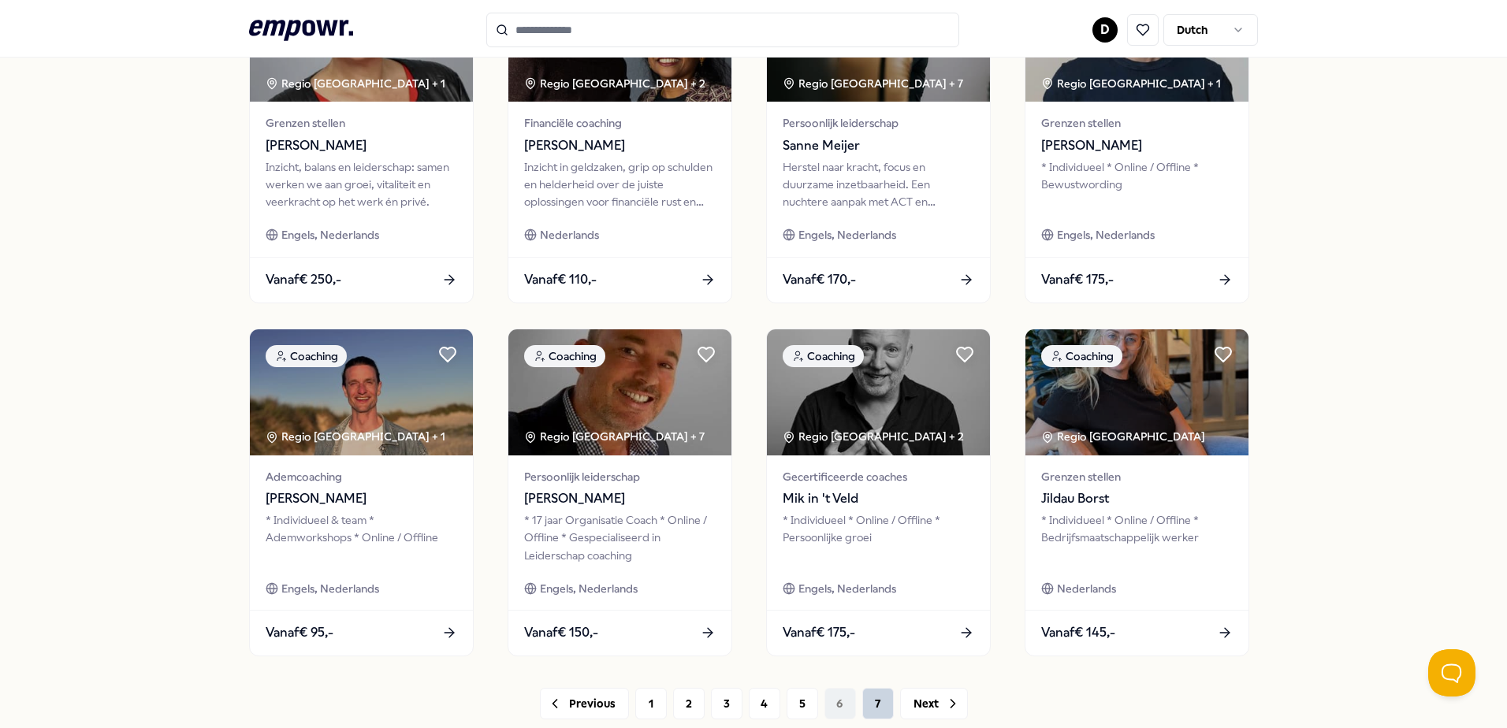
click at [874, 711] on button "7" at bounding box center [878, 704] width 32 height 32
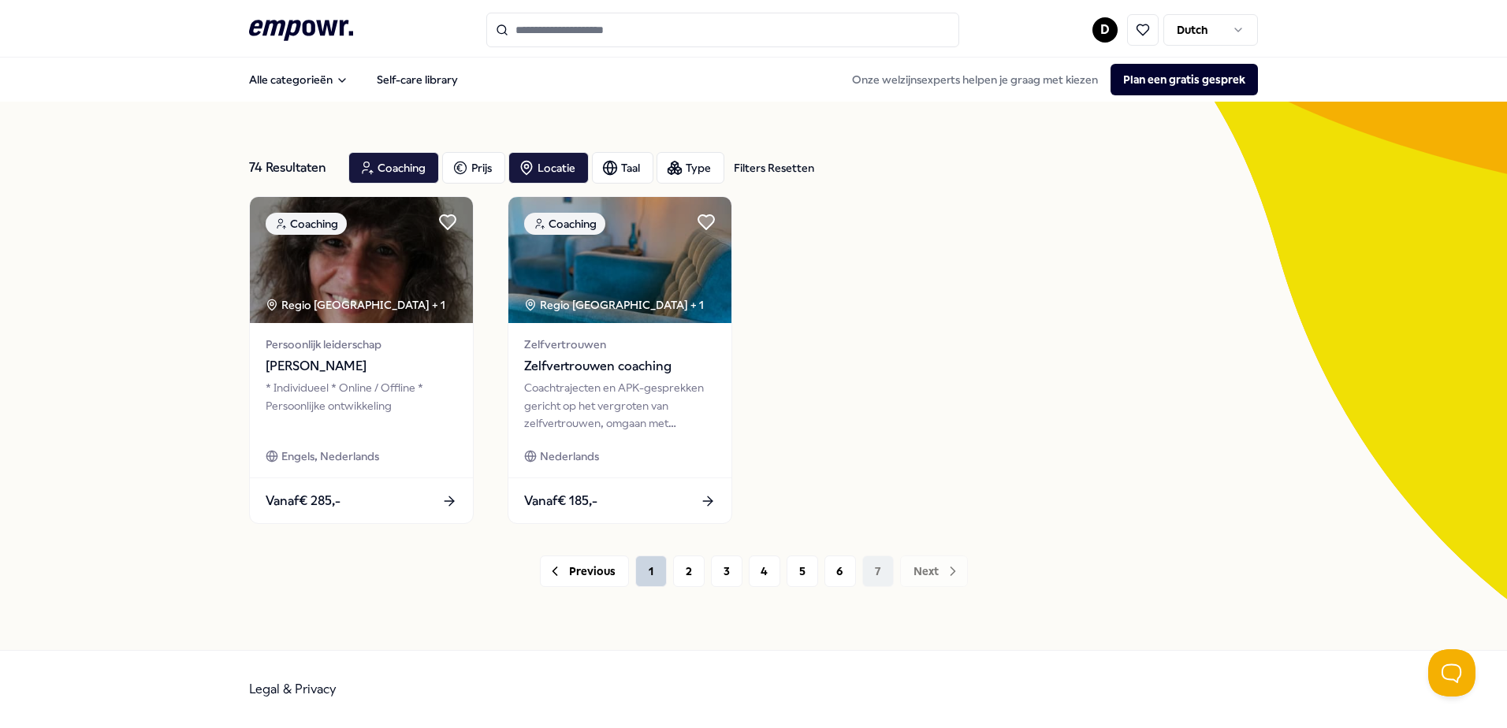
click at [658, 568] on button "1" at bounding box center [651, 572] width 32 height 32
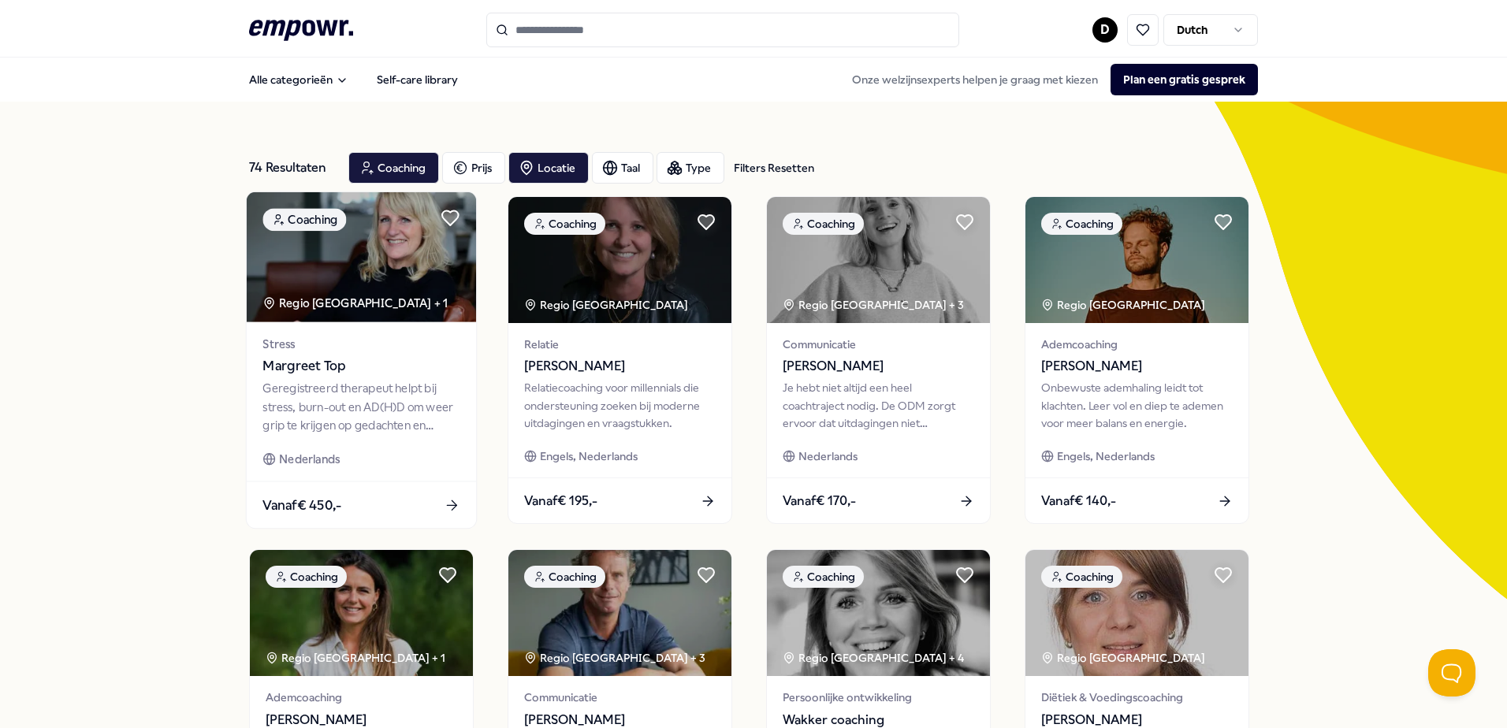
click at [363, 419] on div "Geregistreerd therapeut helpt bij stress, burn-out en AD(H)D om weer grip te kr…" at bounding box center [361, 407] width 197 height 54
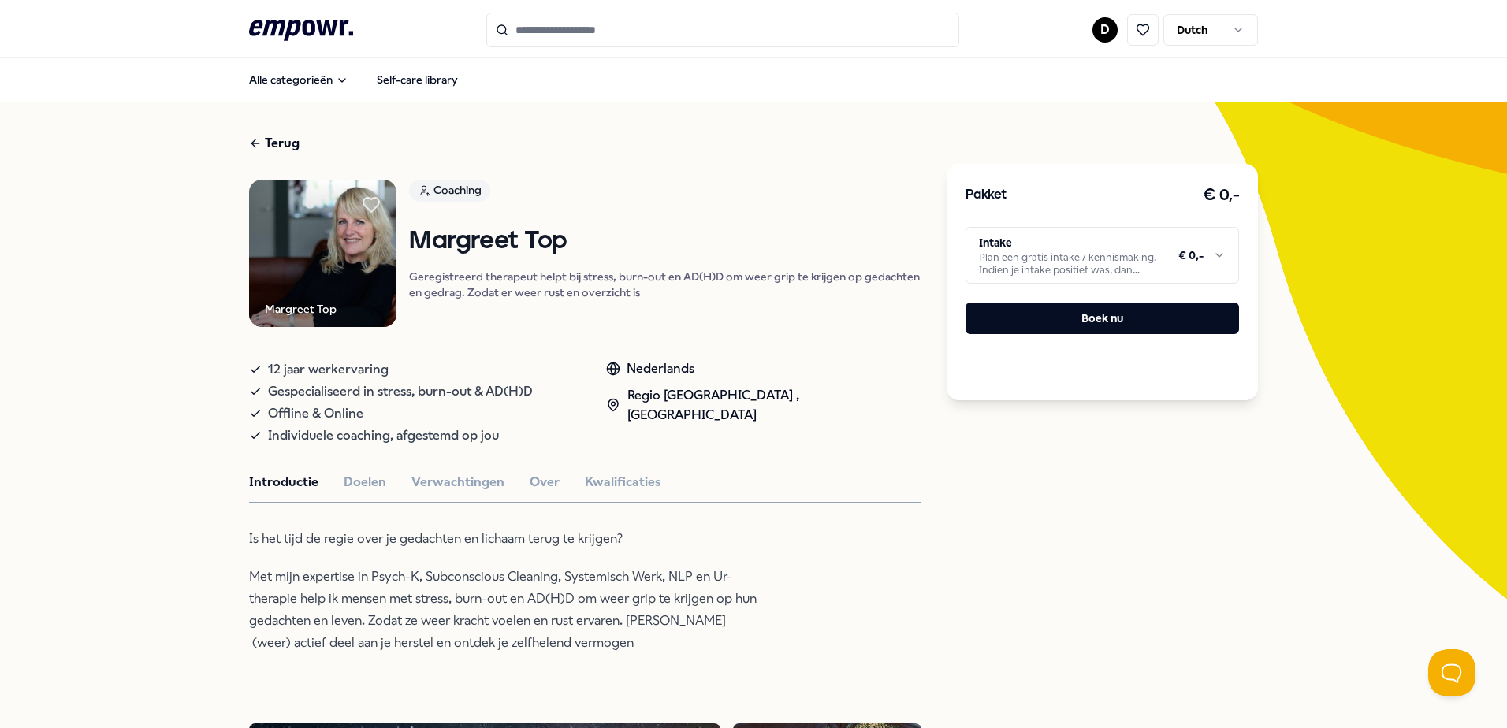
click at [480, 591] on p "Met mijn expertise in Psych-K, Subconscious Cleaning, Systemisch Werk, NLP en U…" at bounding box center [505, 610] width 512 height 88
drag, startPoint x: 304, startPoint y: 617, endPoint x: 637, endPoint y: 620, distance: 332.7
click at [637, 620] on p "Met mijn expertise in Psych-K, Subconscious Cleaning, Systemisch Werk, NLP en U…" at bounding box center [505, 610] width 512 height 88
drag, startPoint x: 637, startPoint y: 620, endPoint x: 613, endPoint y: 639, distance: 30.9
click at [613, 639] on p "Met mijn expertise in Psych-K, Subconscious Cleaning, Systemisch Werk, NLP en U…" at bounding box center [505, 610] width 512 height 88
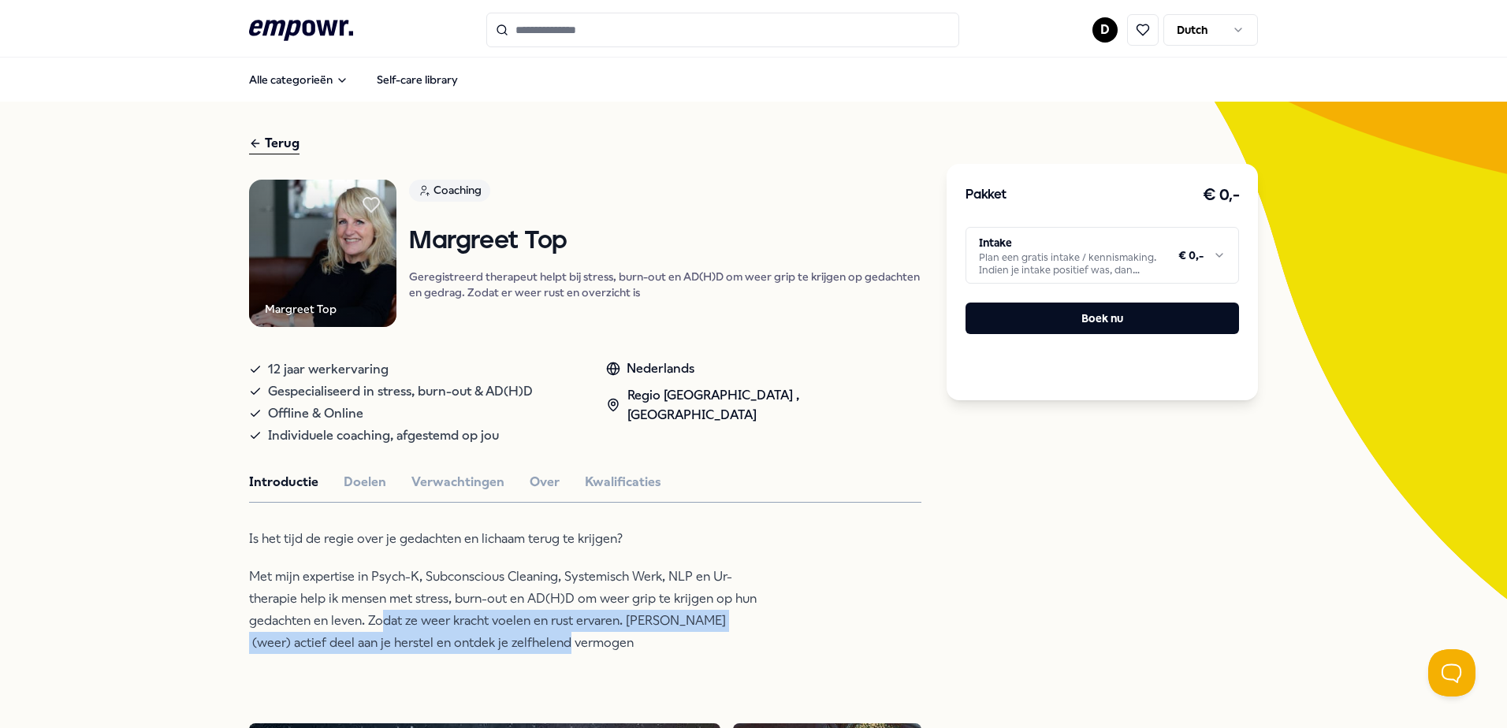
drag, startPoint x: 594, startPoint y: 643, endPoint x: 397, endPoint y: 625, distance: 198.7
click at [397, 625] on p "Met mijn expertise in Psych-K, Subconscious Cleaning, Systemisch Werk, NLP en U…" at bounding box center [505, 610] width 512 height 88
drag, startPoint x: 397, startPoint y: 625, endPoint x: 603, endPoint y: 634, distance: 206.7
click at [605, 634] on p "Met mijn expertise in Psych-K, Subconscious Cleaning, Systemisch Werk, NLP en U…" at bounding box center [505, 610] width 512 height 88
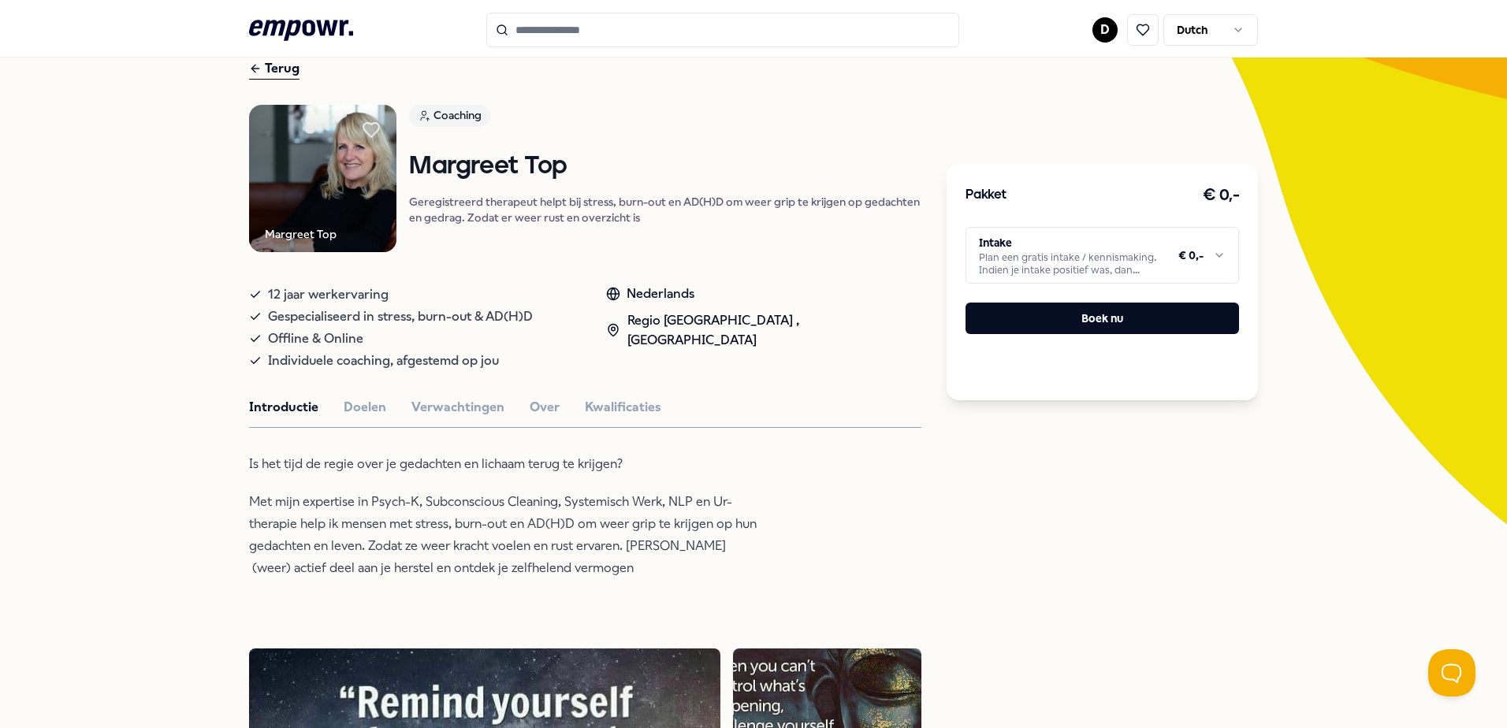
scroll to position [79, 0]
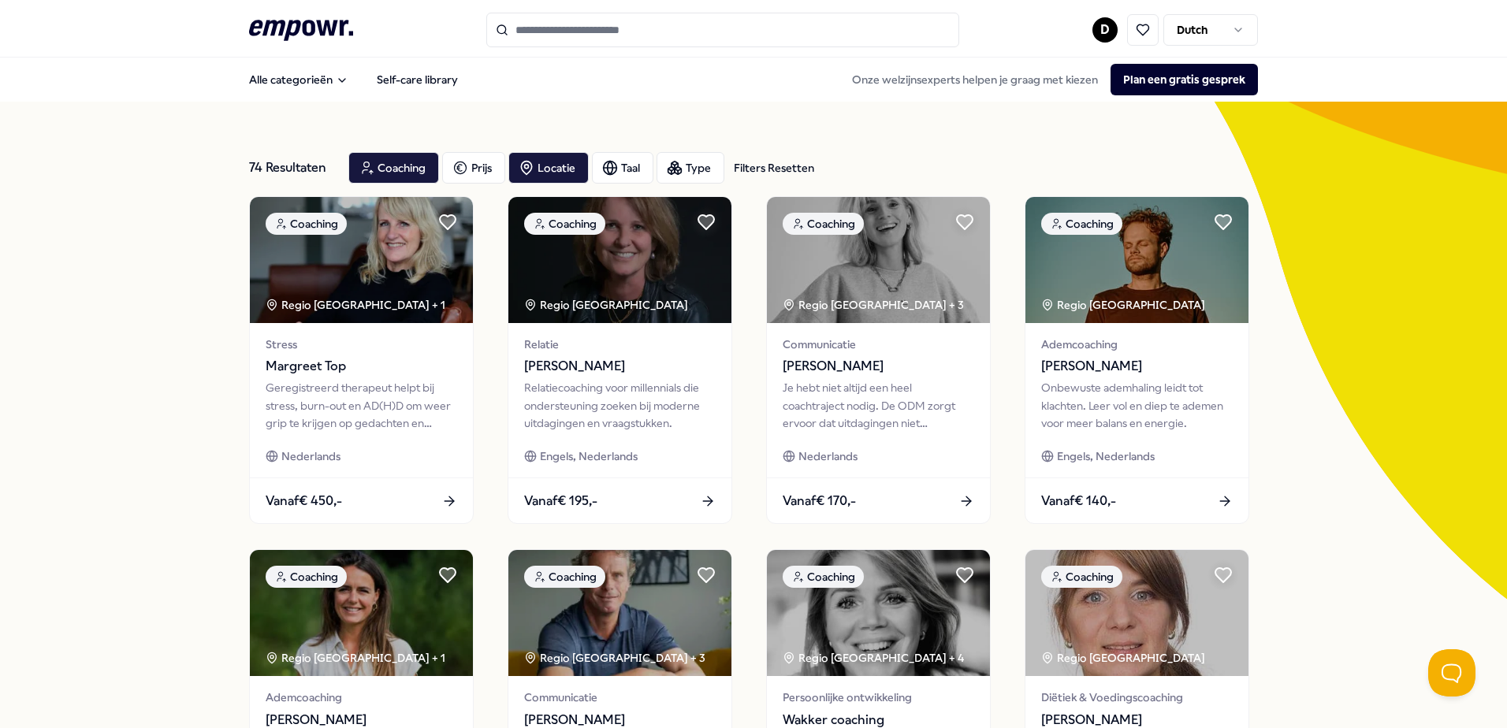
click at [594, 34] on input "Search for products, categories or subcategories" at bounding box center [722, 30] width 473 height 35
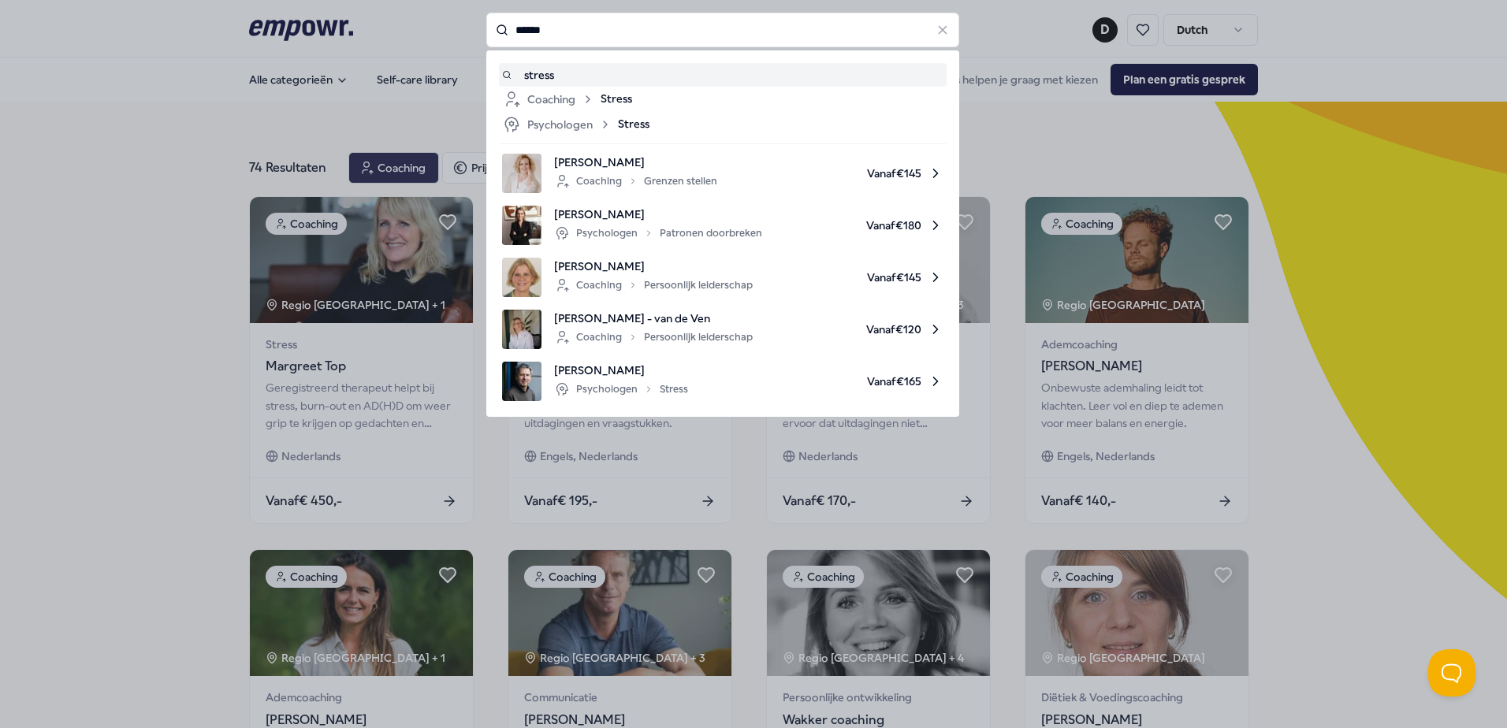
type input "******"
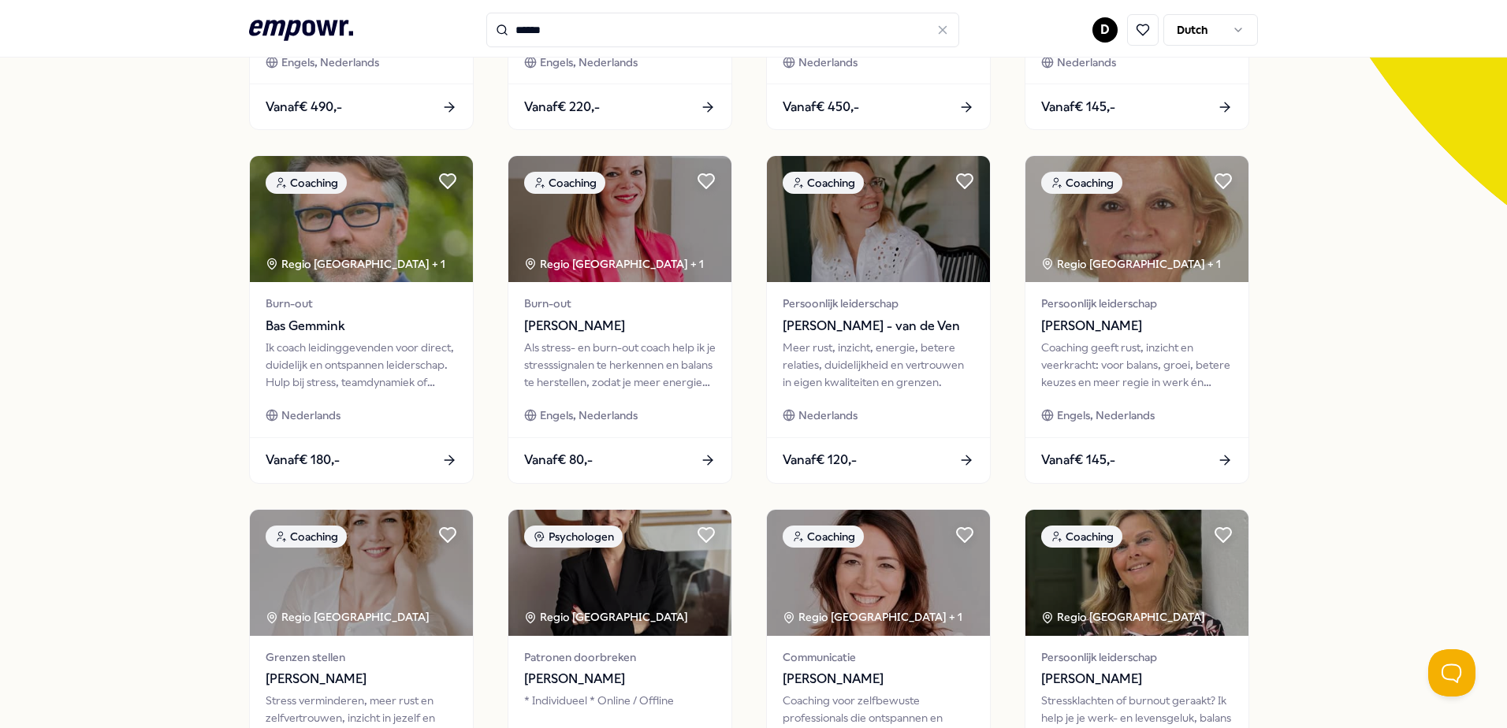
scroll to position [473, 0]
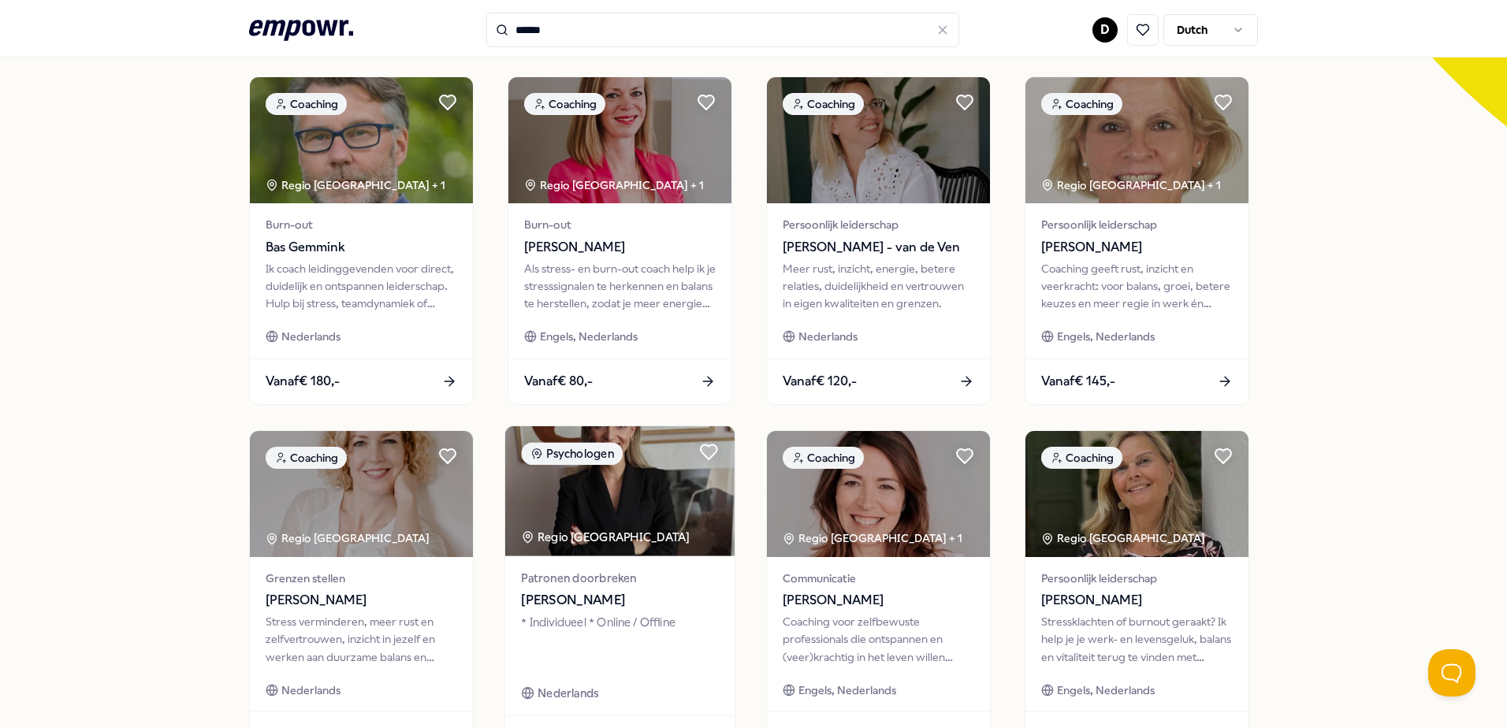
click at [678, 624] on div "* Individueel * Online / Offline" at bounding box center [619, 641] width 197 height 54
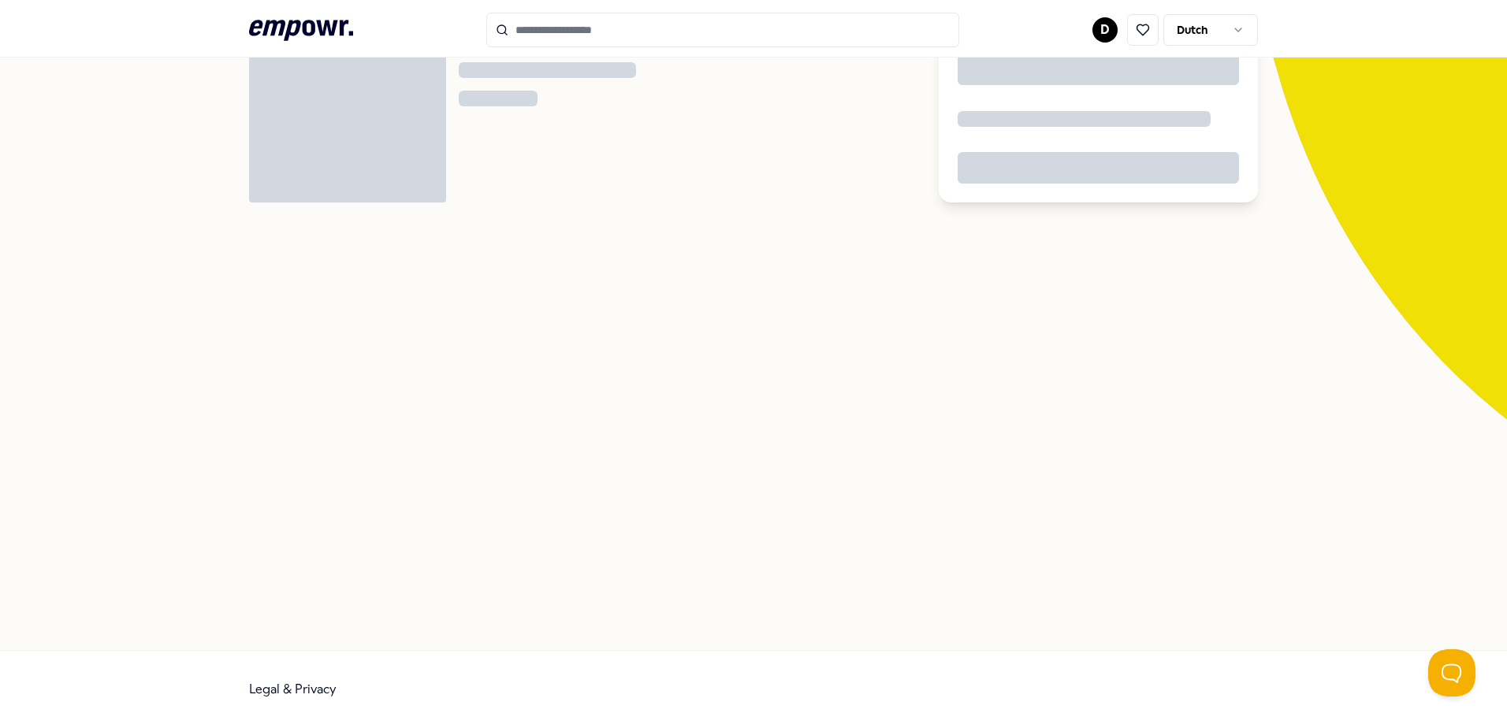
scroll to position [102, 0]
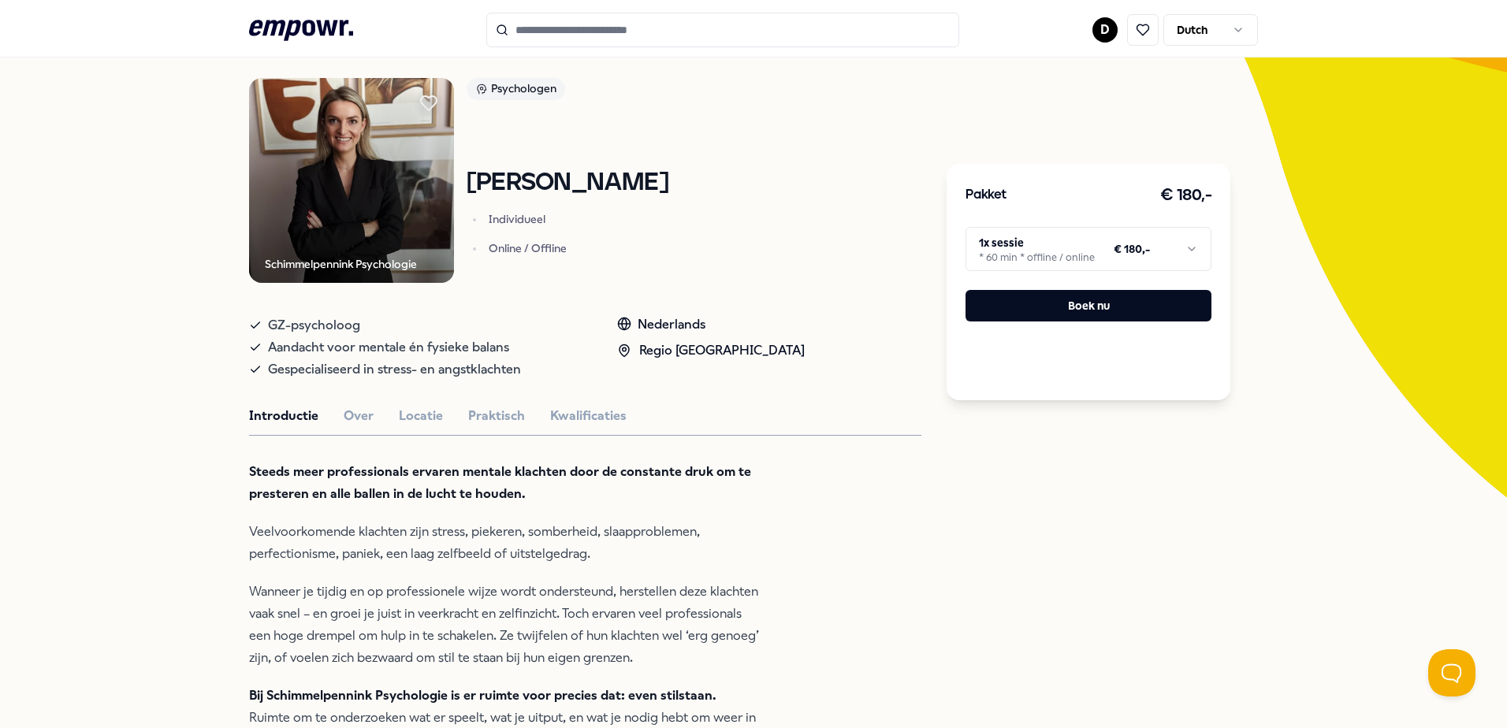
type input "******"
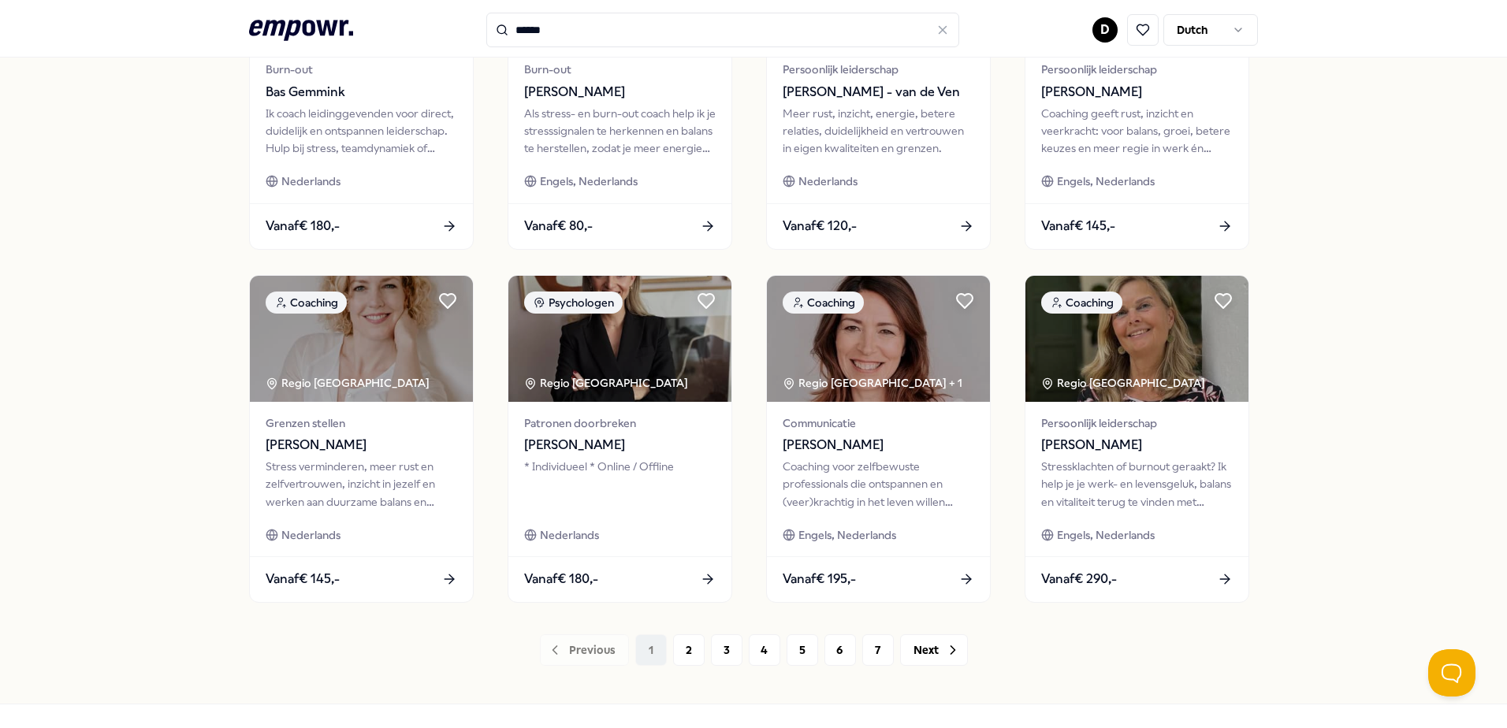
scroll to position [682, 0]
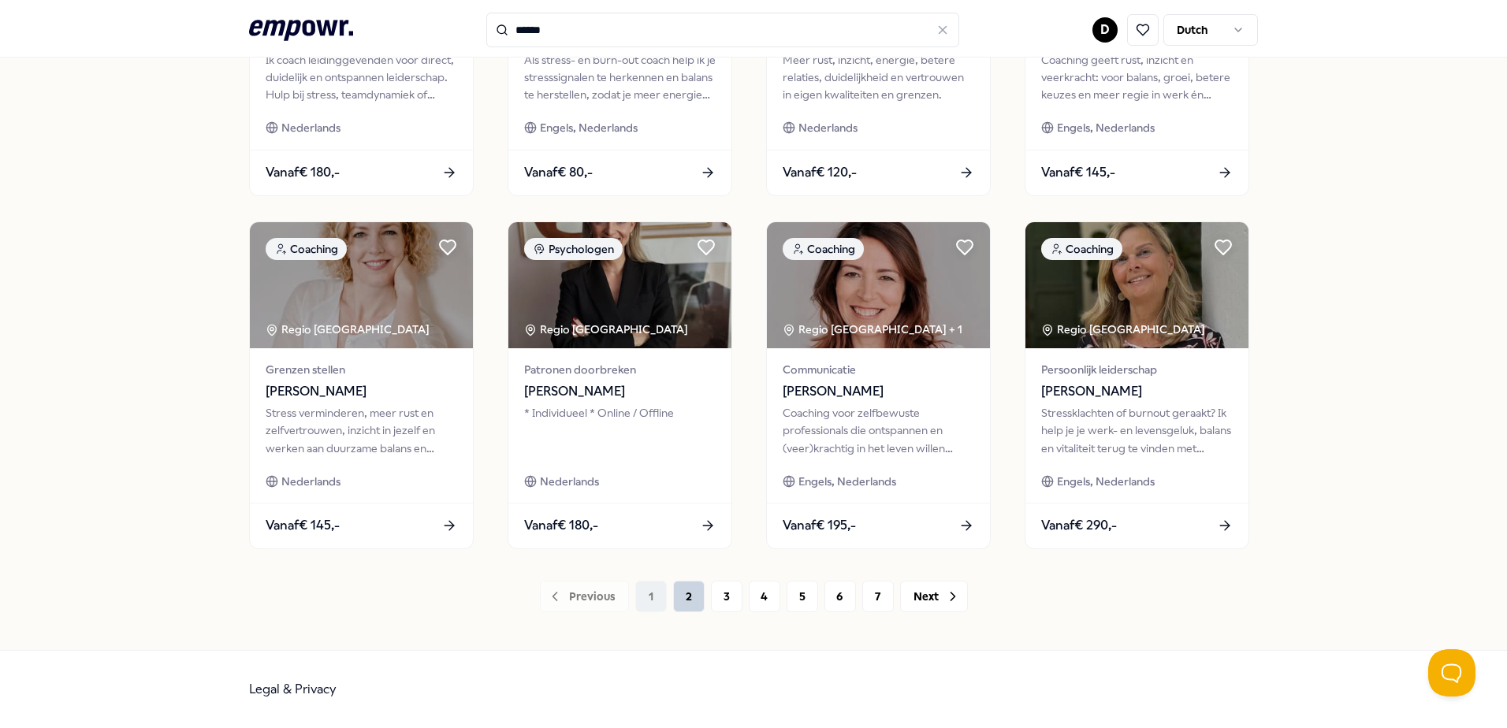
click at [673, 588] on button "2" at bounding box center [689, 597] width 32 height 32
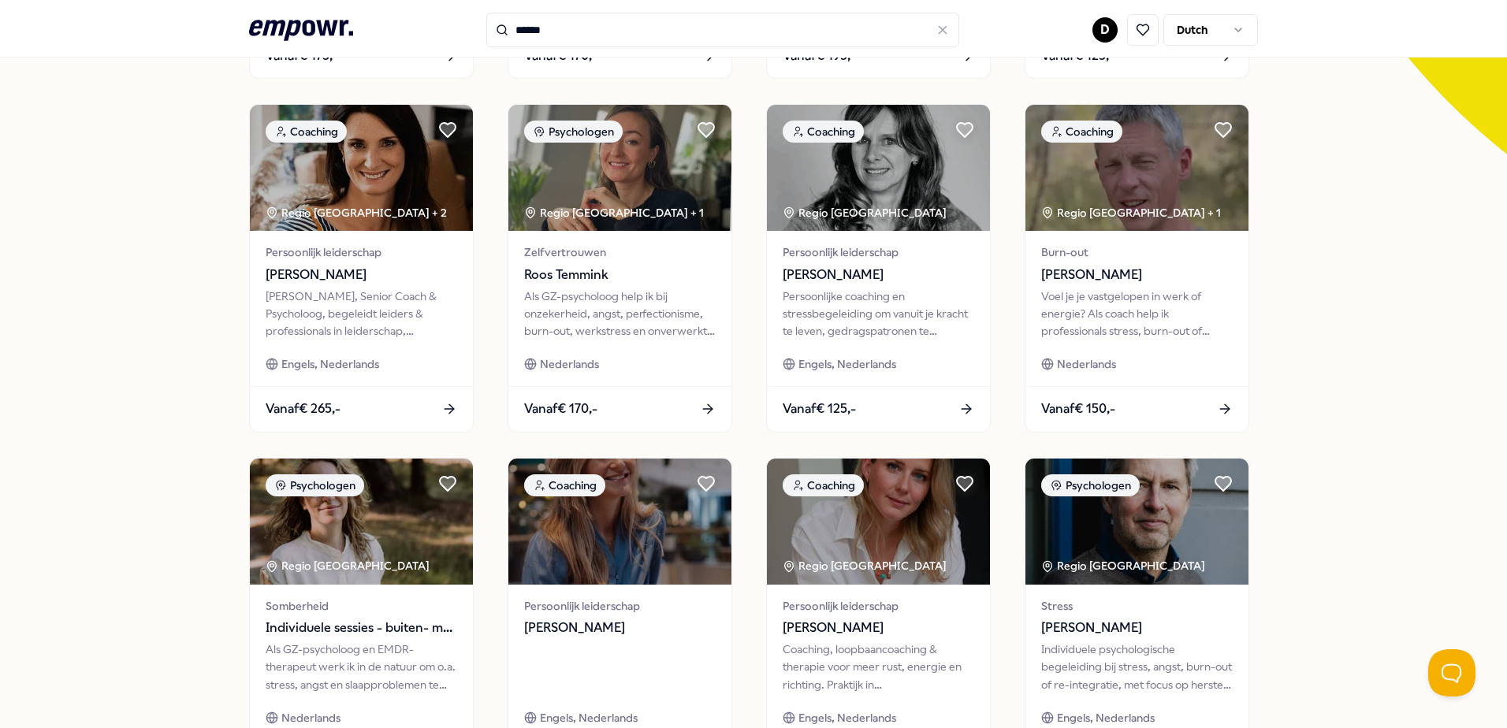
scroll to position [524, 0]
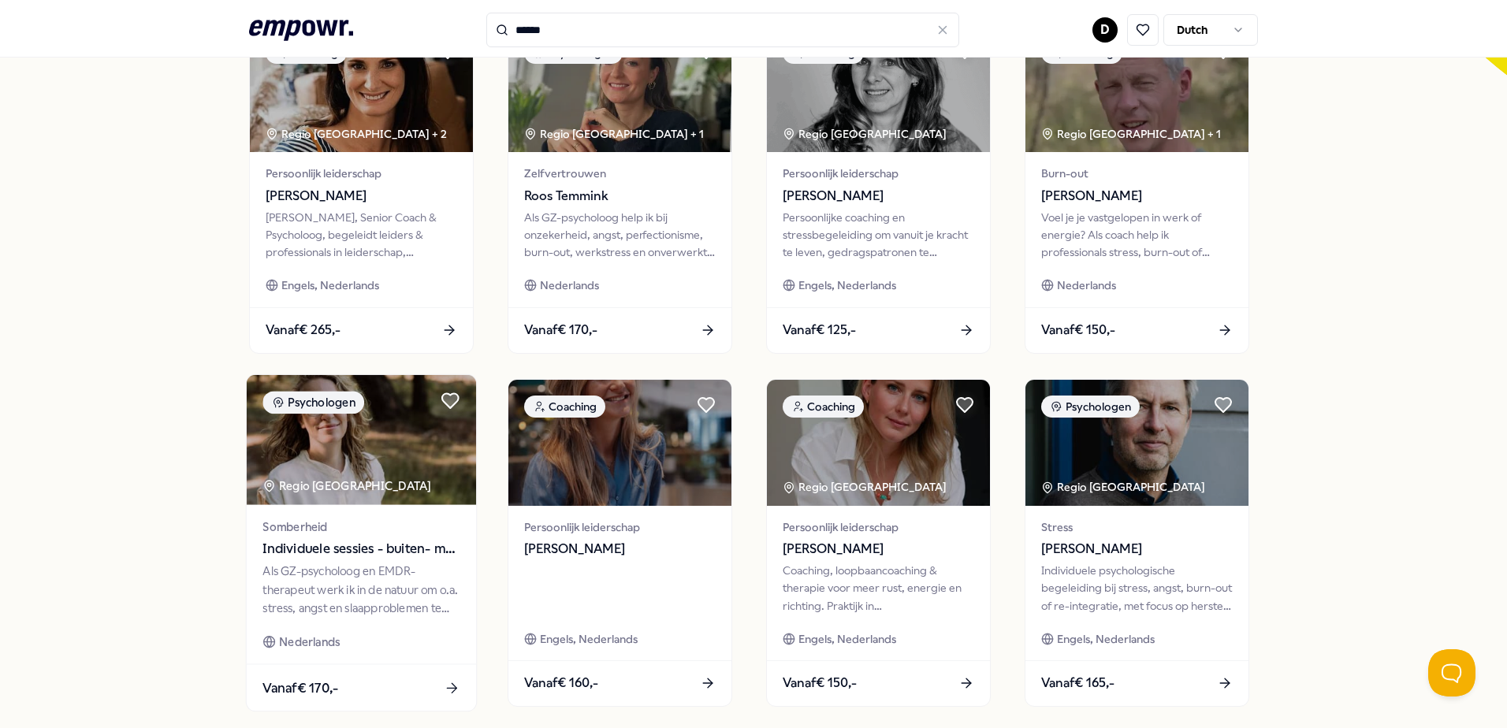
click at [342, 545] on span "Individuele sessies - buiten- met [PERSON_NAME]" at bounding box center [361, 549] width 197 height 20
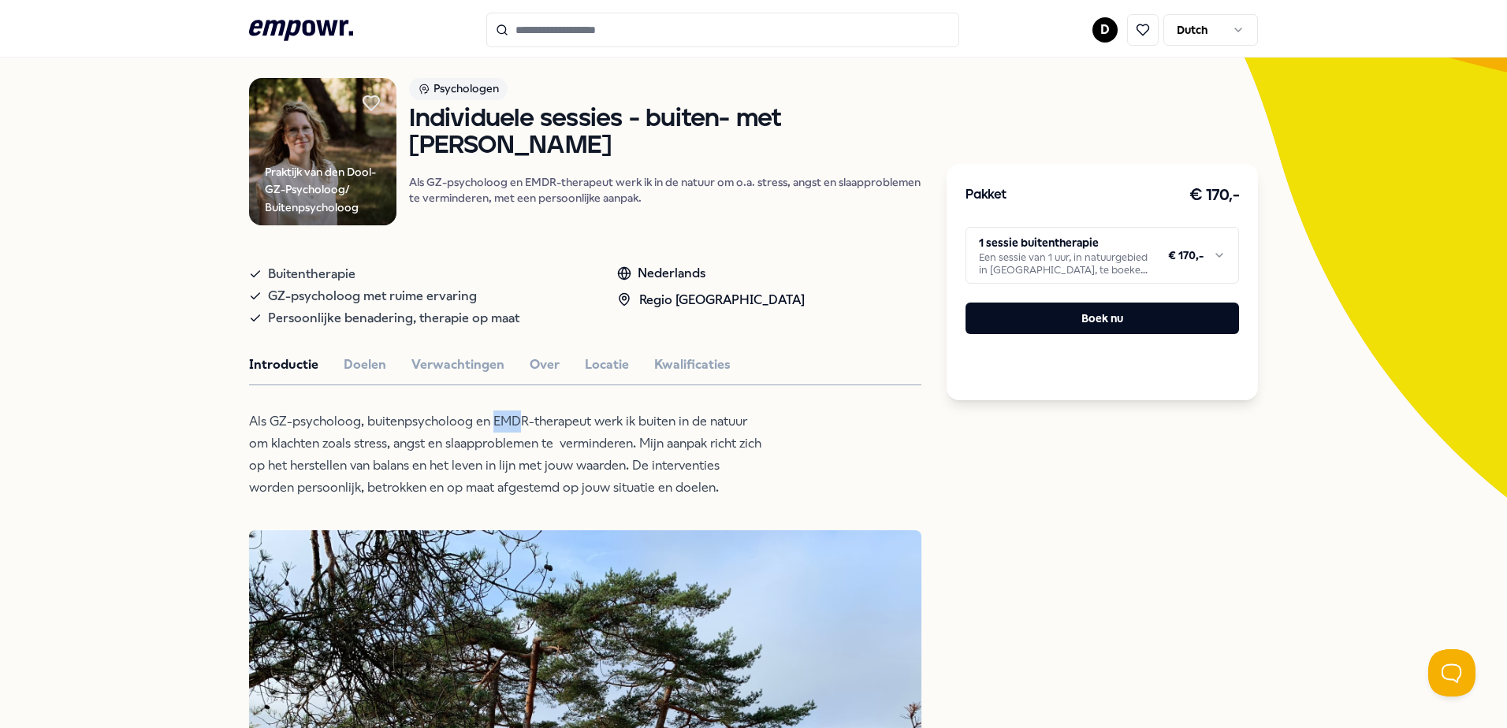
drag, startPoint x: 487, startPoint y: 425, endPoint x: 516, endPoint y: 421, distance: 28.7
click at [516, 421] on p "Als GZ-psycholoog, buitenpsycholoog en EMDR-therapeut werk ik buiten in de natu…" at bounding box center [505, 455] width 512 height 88
drag, startPoint x: 516, startPoint y: 421, endPoint x: 553, endPoint y: 450, distance: 47.8
click at [553, 450] on p "Als GZ-psycholoog, buitenpsycholoog en EMDR-therapeut werk ik buiten in de natu…" at bounding box center [505, 455] width 512 height 88
type input "******"
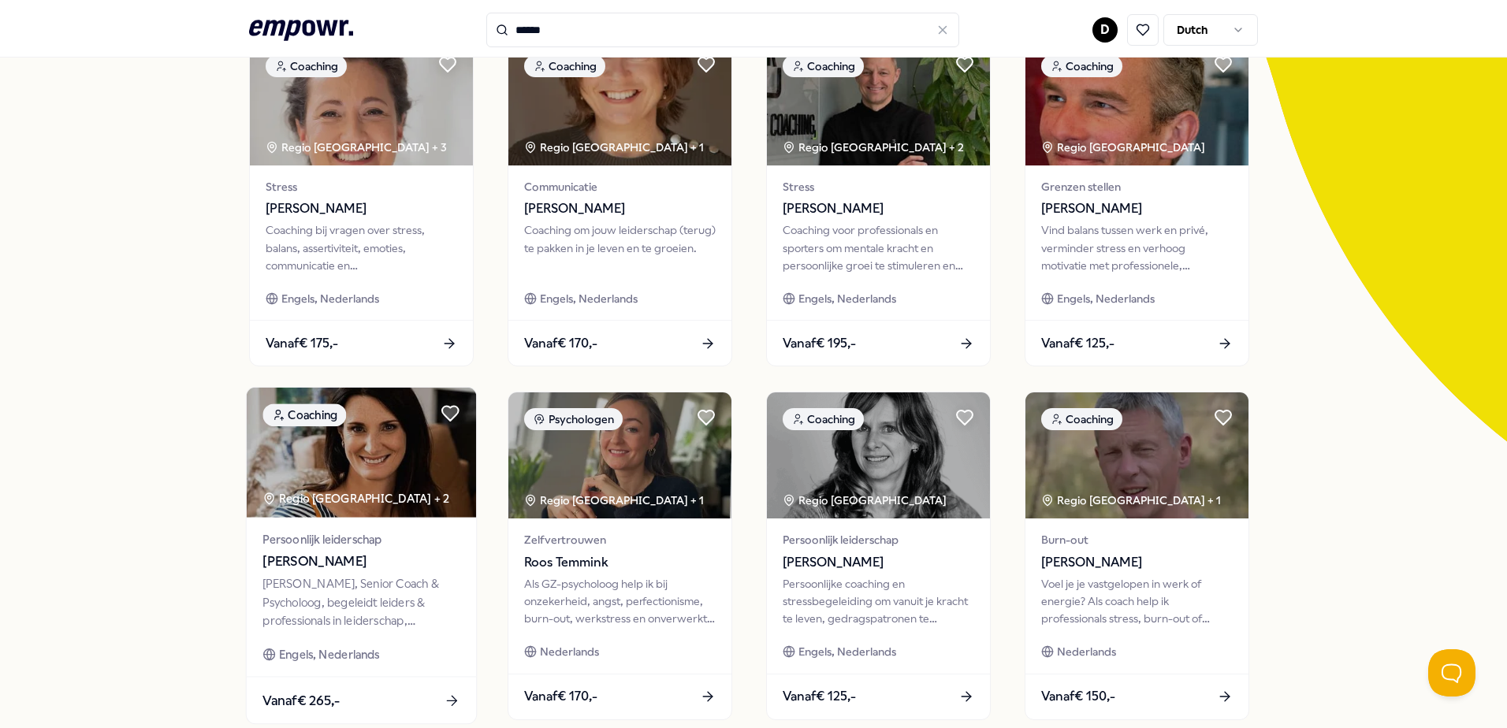
click at [273, 569] on span "[PERSON_NAME]" at bounding box center [361, 562] width 197 height 20
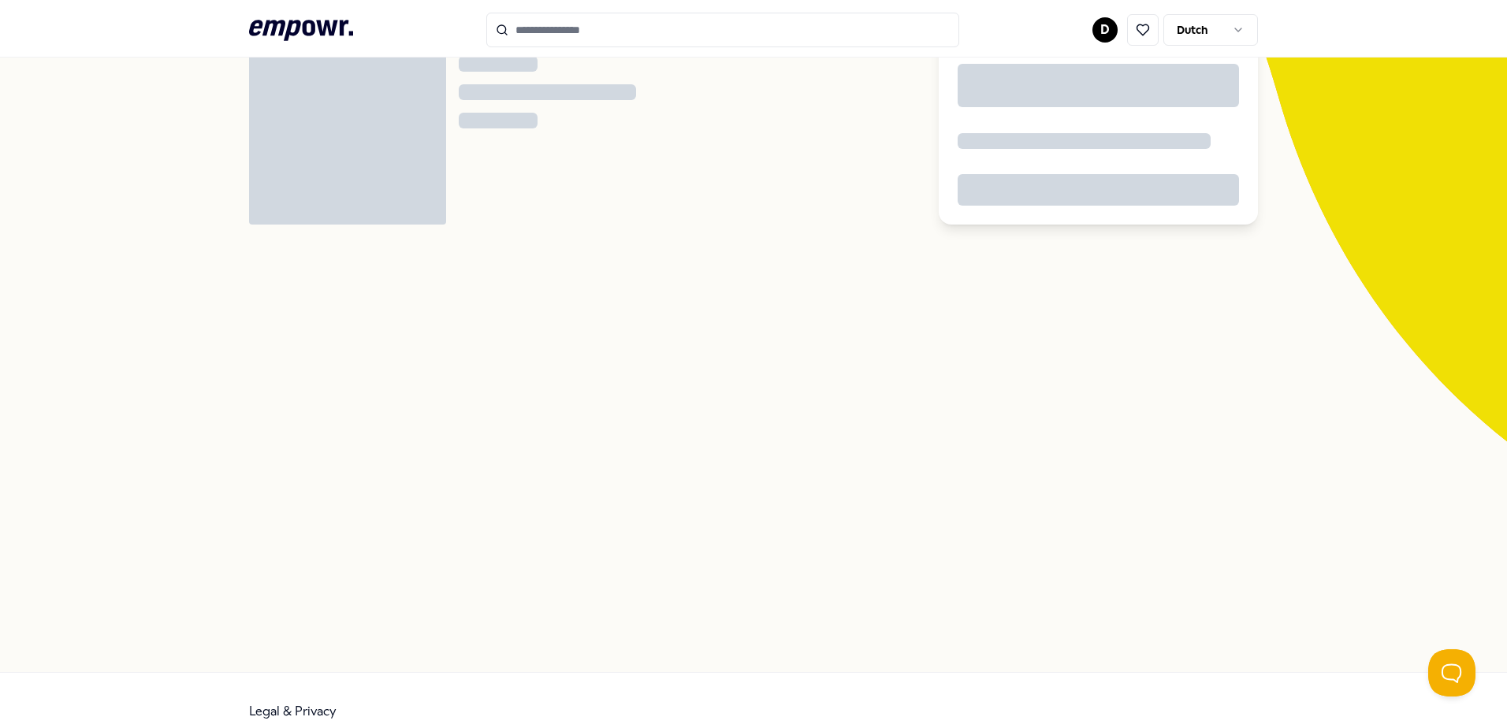
scroll to position [102, 0]
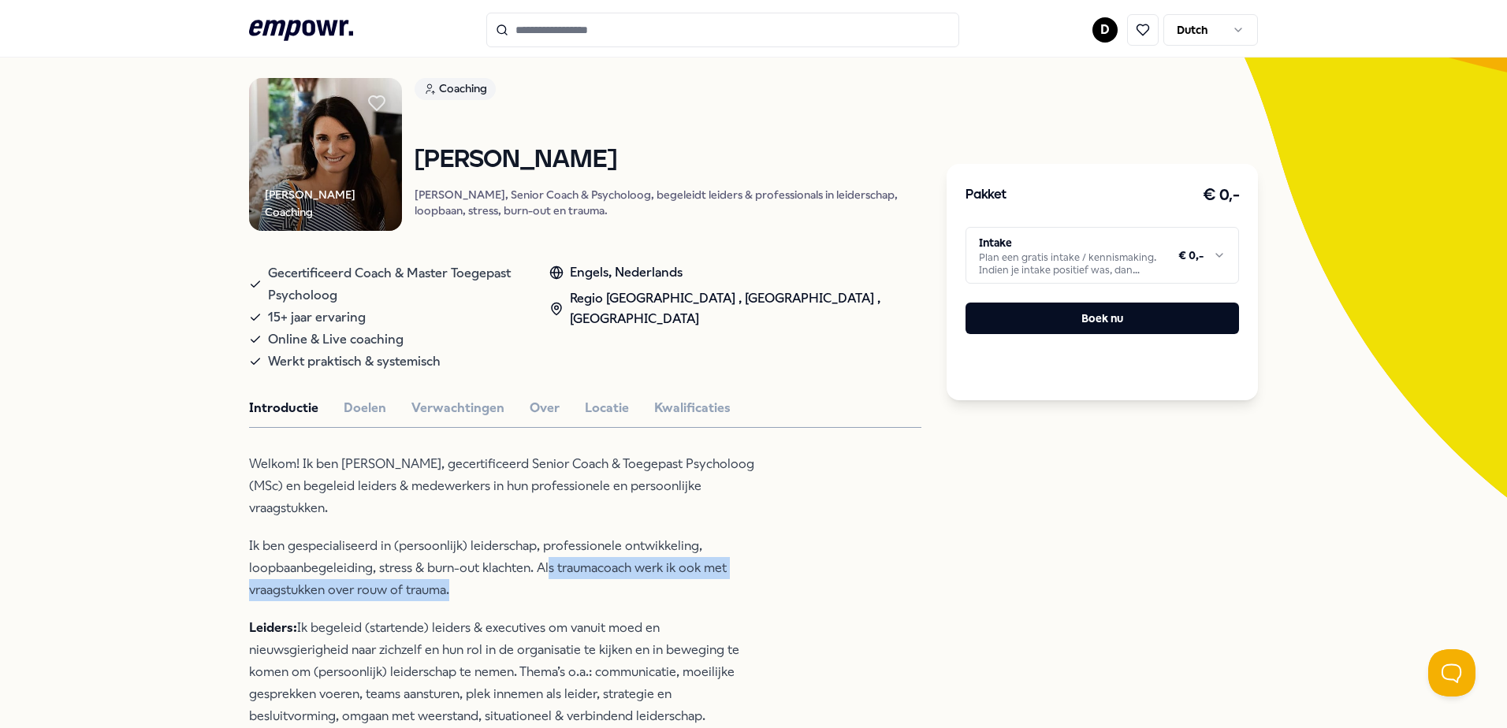
drag, startPoint x: 544, startPoint y: 558, endPoint x: 687, endPoint y: 578, distance: 144.8
click at [687, 578] on p "Ik ben gespecialiseerd in (persoonlijk) leiderschap, professionele ontwikkeling…" at bounding box center [505, 568] width 512 height 66
click at [509, 574] on p "Ik ben gespecialiseerd in (persoonlijk) leiderschap, professionele ontwikkeling…" at bounding box center [505, 568] width 512 height 66
click at [371, 398] on button "Doelen" at bounding box center [365, 408] width 43 height 20
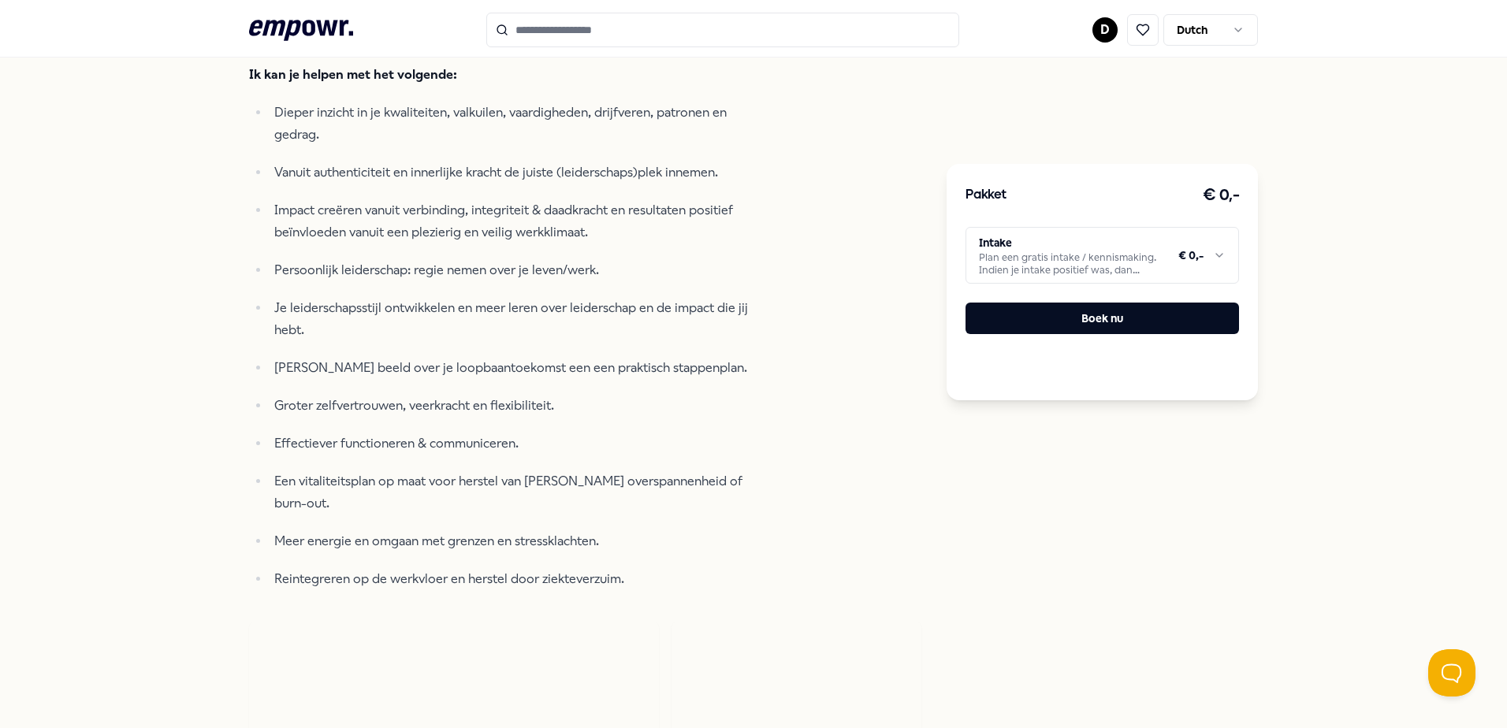
scroll to position [575, 0]
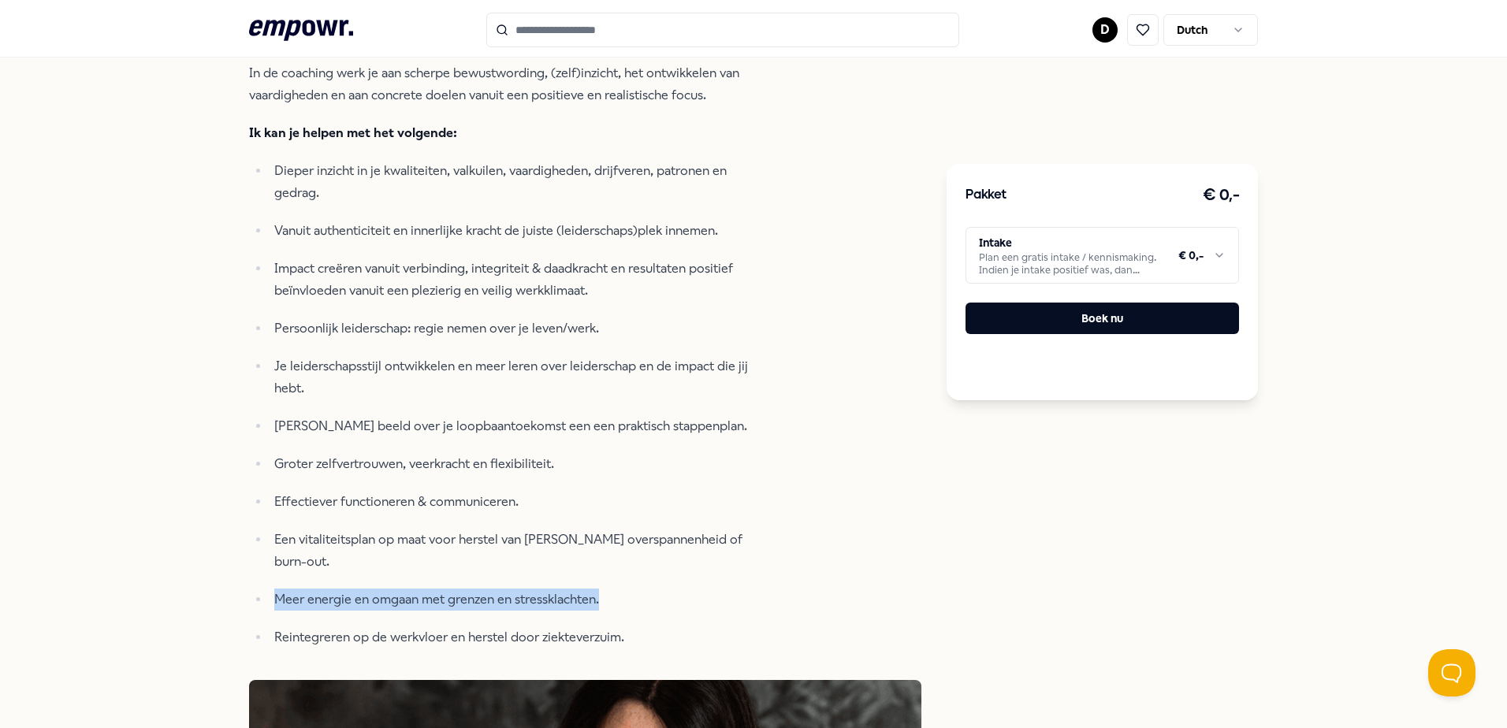
drag, startPoint x: 539, startPoint y: 551, endPoint x: 251, endPoint y: 532, distance: 289.2
click at [251, 532] on ul "Dieper inzicht in je kwaliteiten, valkuilen, vaardigheden, drijfveren, patronen…" at bounding box center [505, 404] width 512 height 489
click at [599, 627] on p "Reintegreren op de werkvloer en herstel door ziekteverzuim." at bounding box center [517, 638] width 487 height 22
drag, startPoint x: 780, startPoint y: 528, endPoint x: 788, endPoint y: 516, distance: 14.7
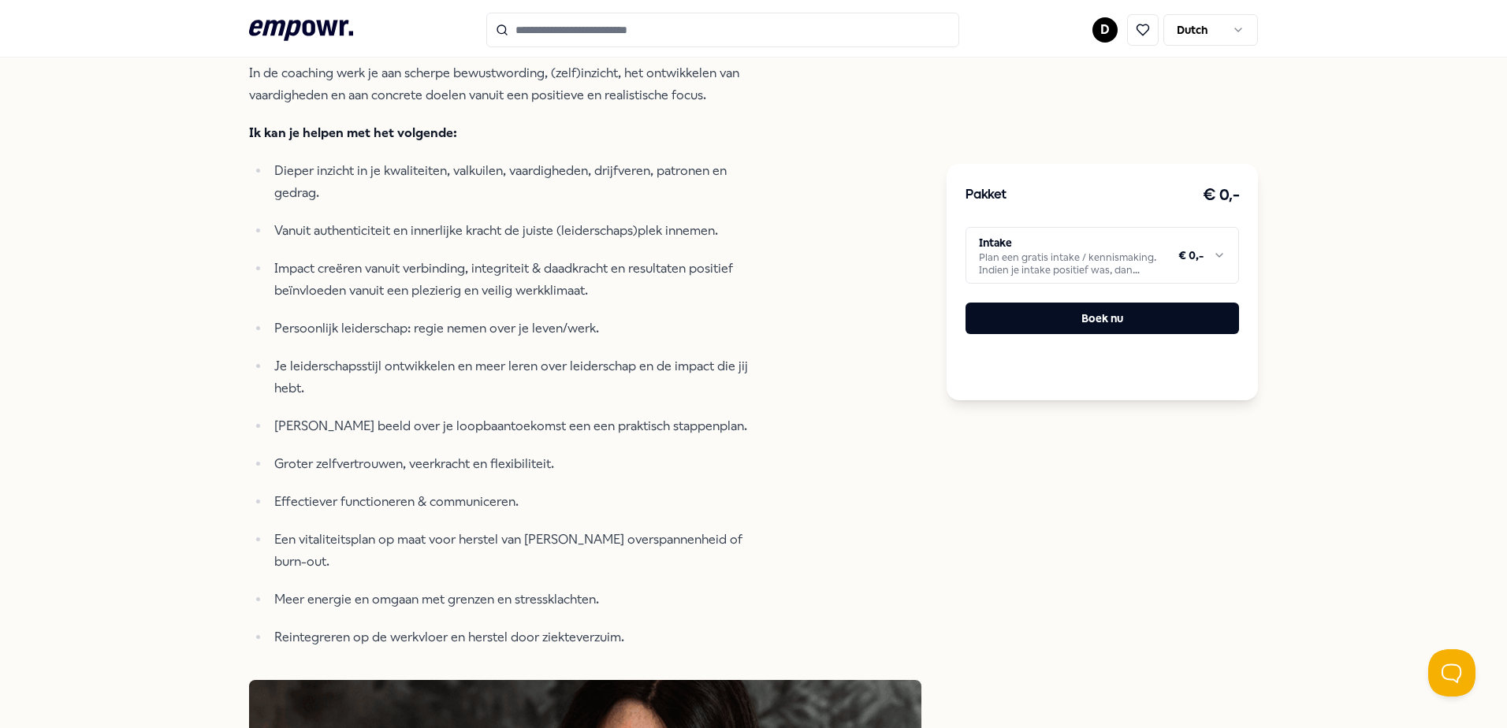
click at [621, 281] on p "Impact creëren vanuit verbinding, integriteit & daadkracht en resultaten positi…" at bounding box center [517, 280] width 487 height 44
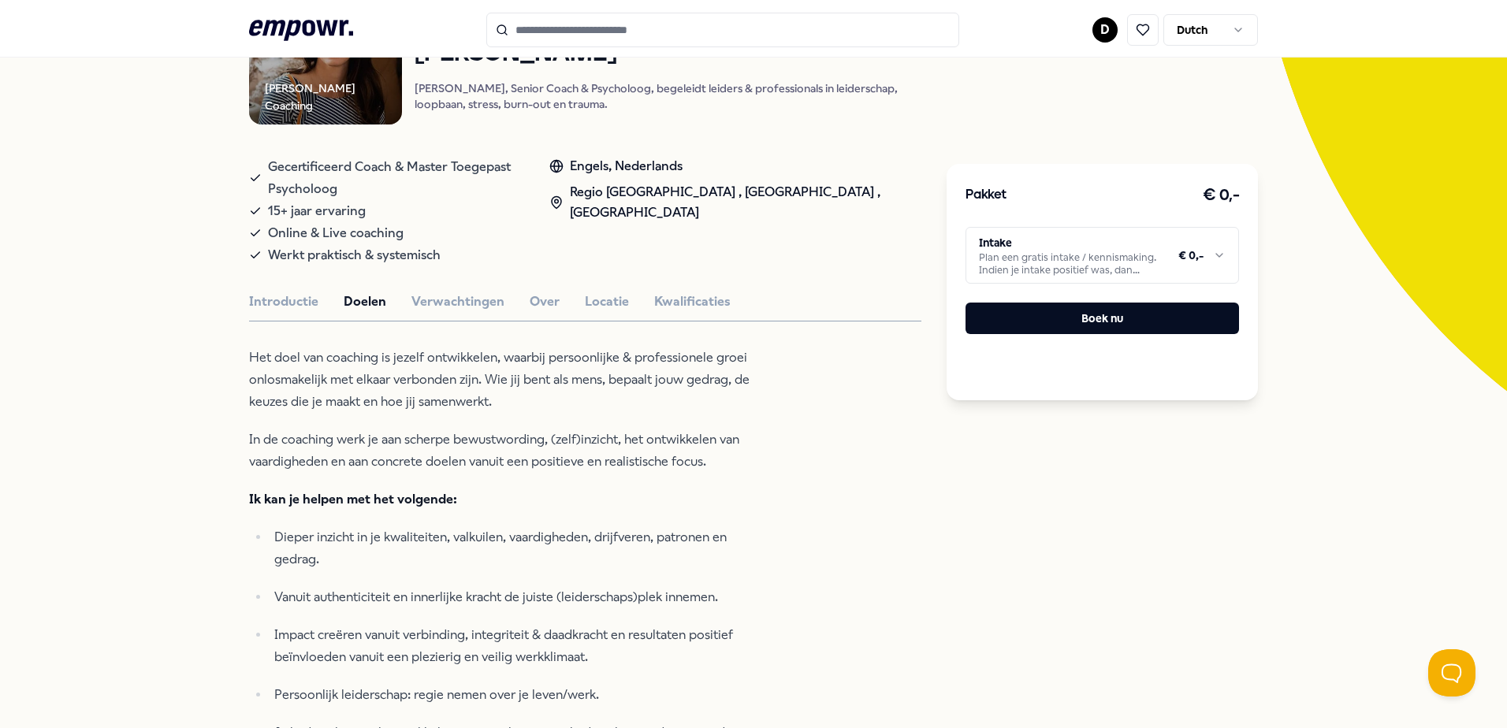
scroll to position [181, 0]
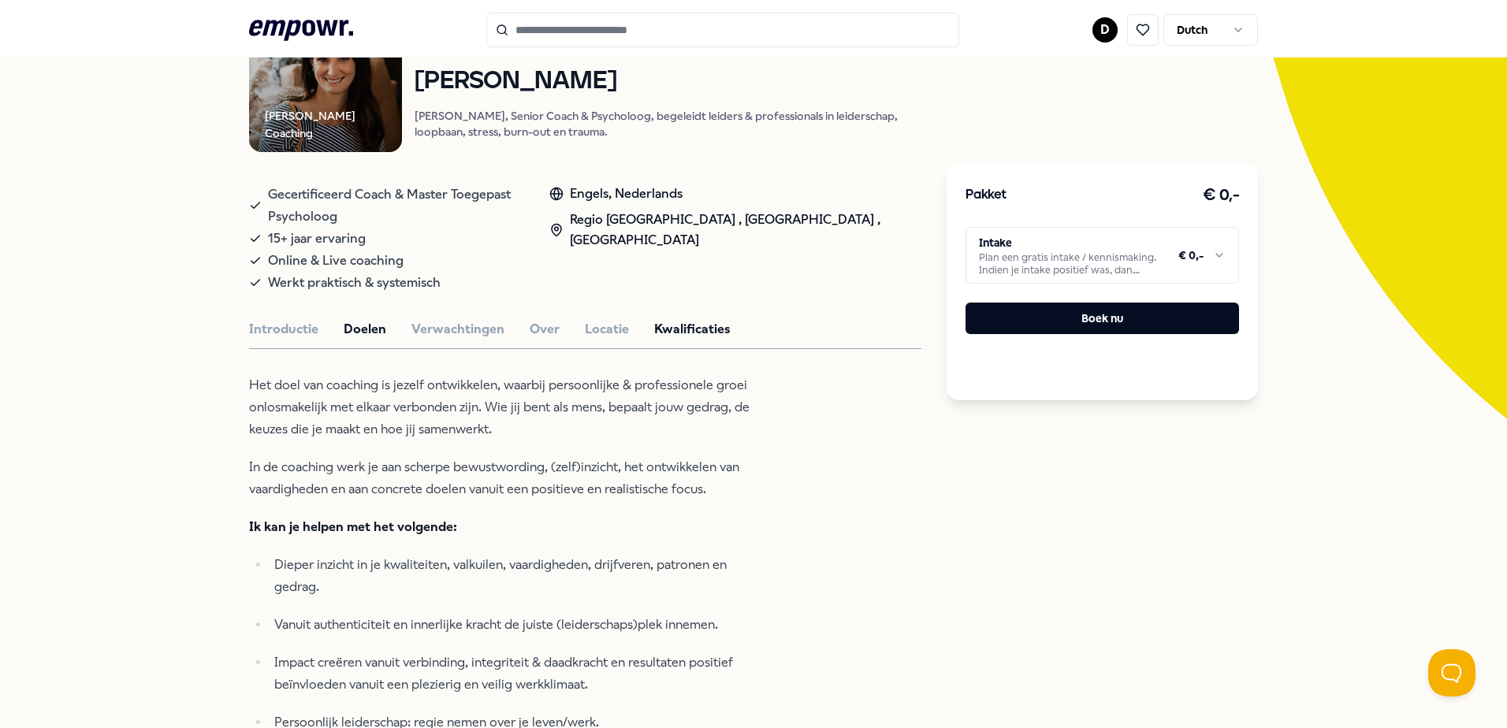
click at [706, 319] on button "Kwalificaties" at bounding box center [692, 329] width 76 height 20
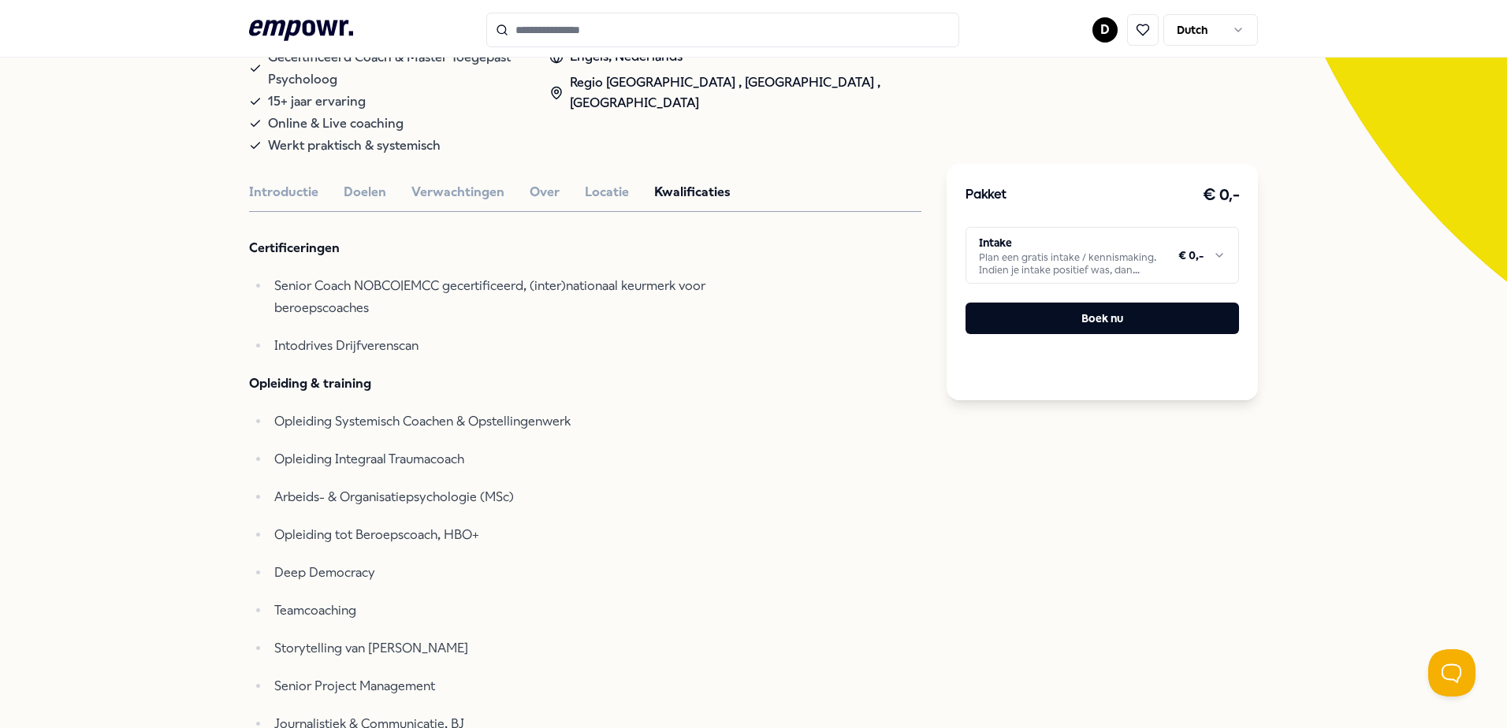
scroll to position [338, 0]
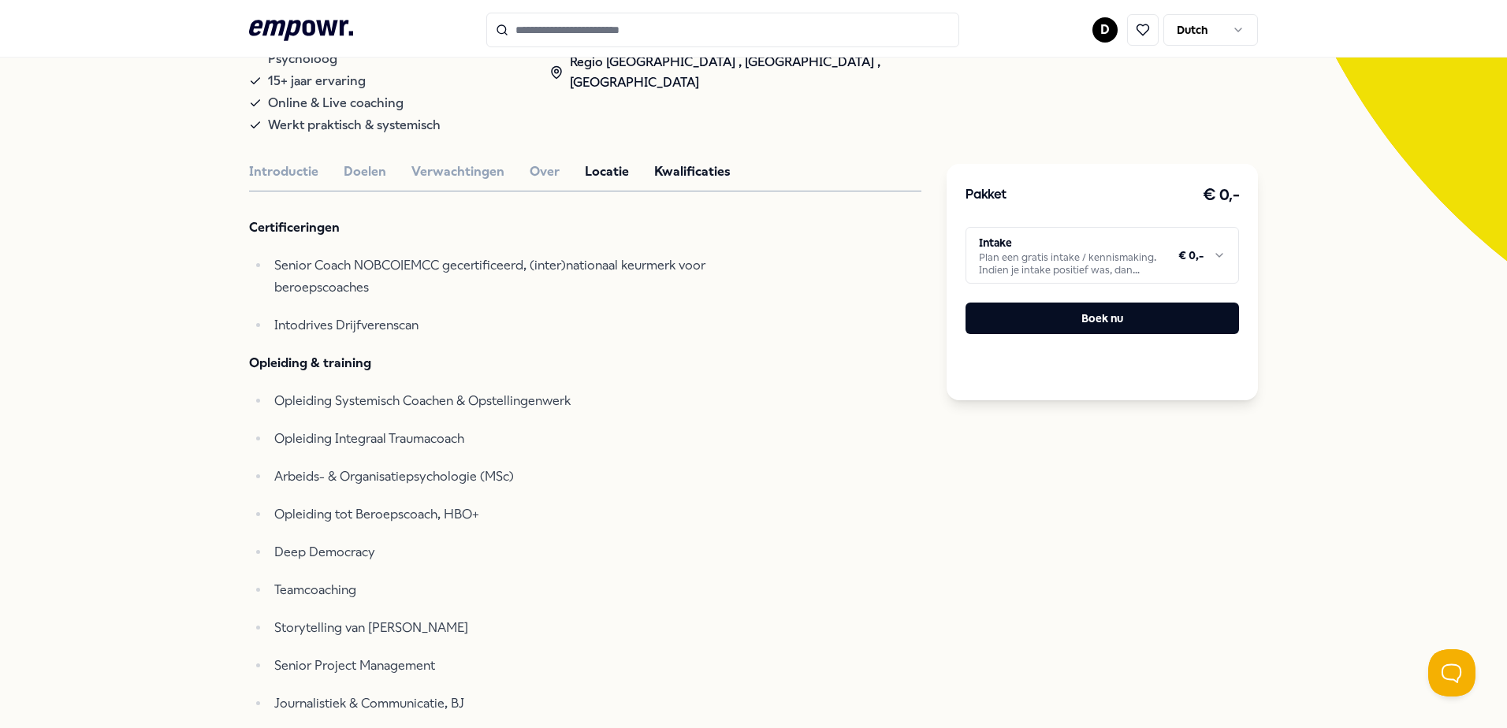
click at [602, 162] on button "Locatie" at bounding box center [607, 172] width 44 height 20
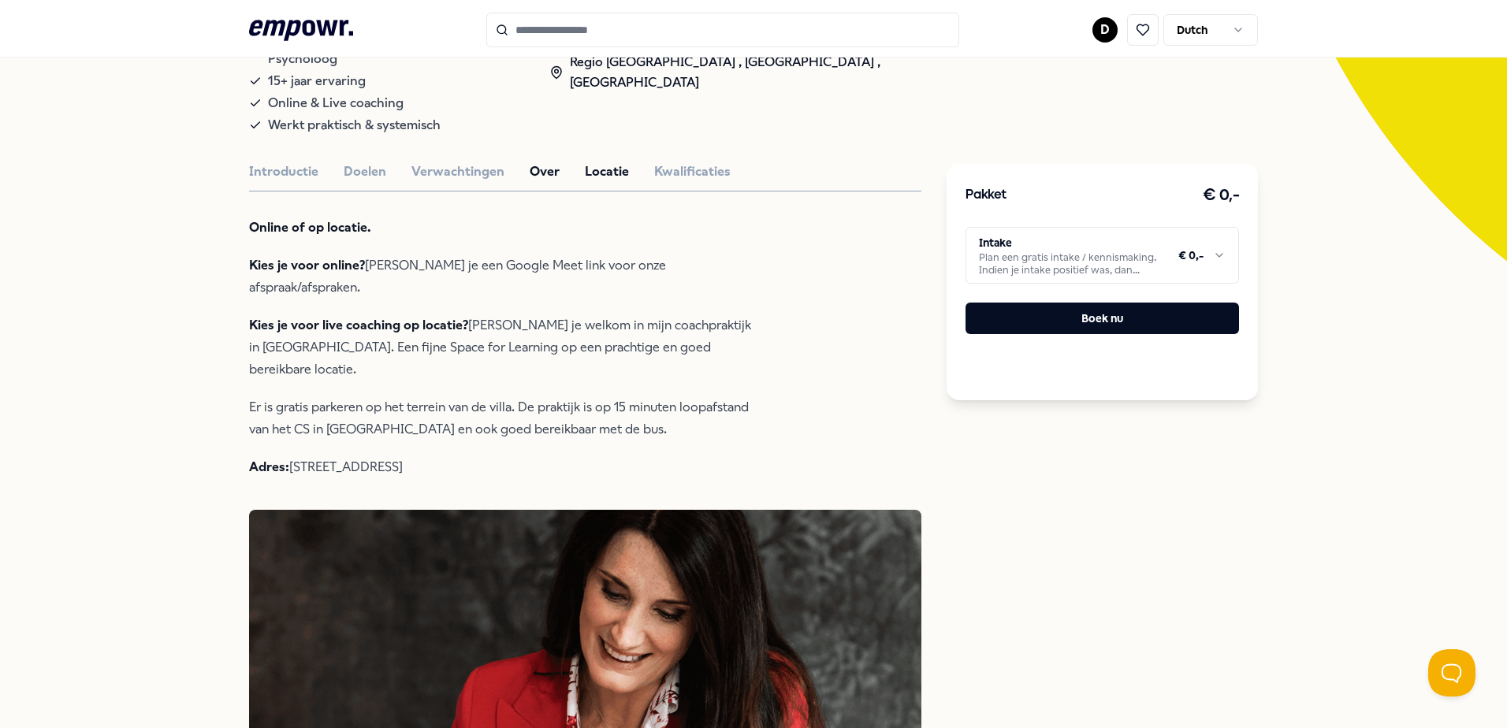
click at [533, 162] on button "Over" at bounding box center [545, 172] width 30 height 20
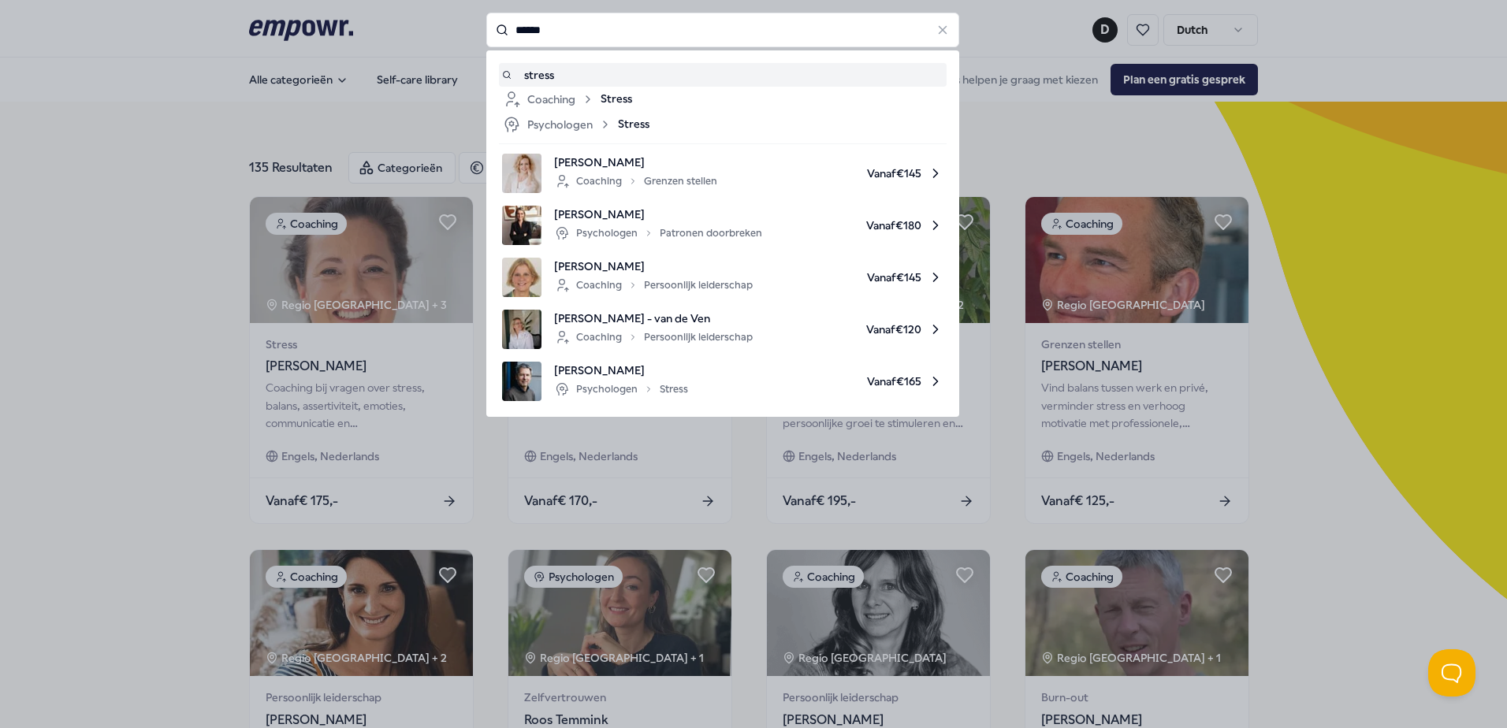
drag, startPoint x: 535, startPoint y: 27, endPoint x: 423, endPoint y: 20, distance: 113.0
click at [486, 20] on div "****** stress Coaching Stress Psychologen Stress [PERSON_NAME] Coaching Grenzen…" at bounding box center [722, 30] width 473 height 35
type input "*"
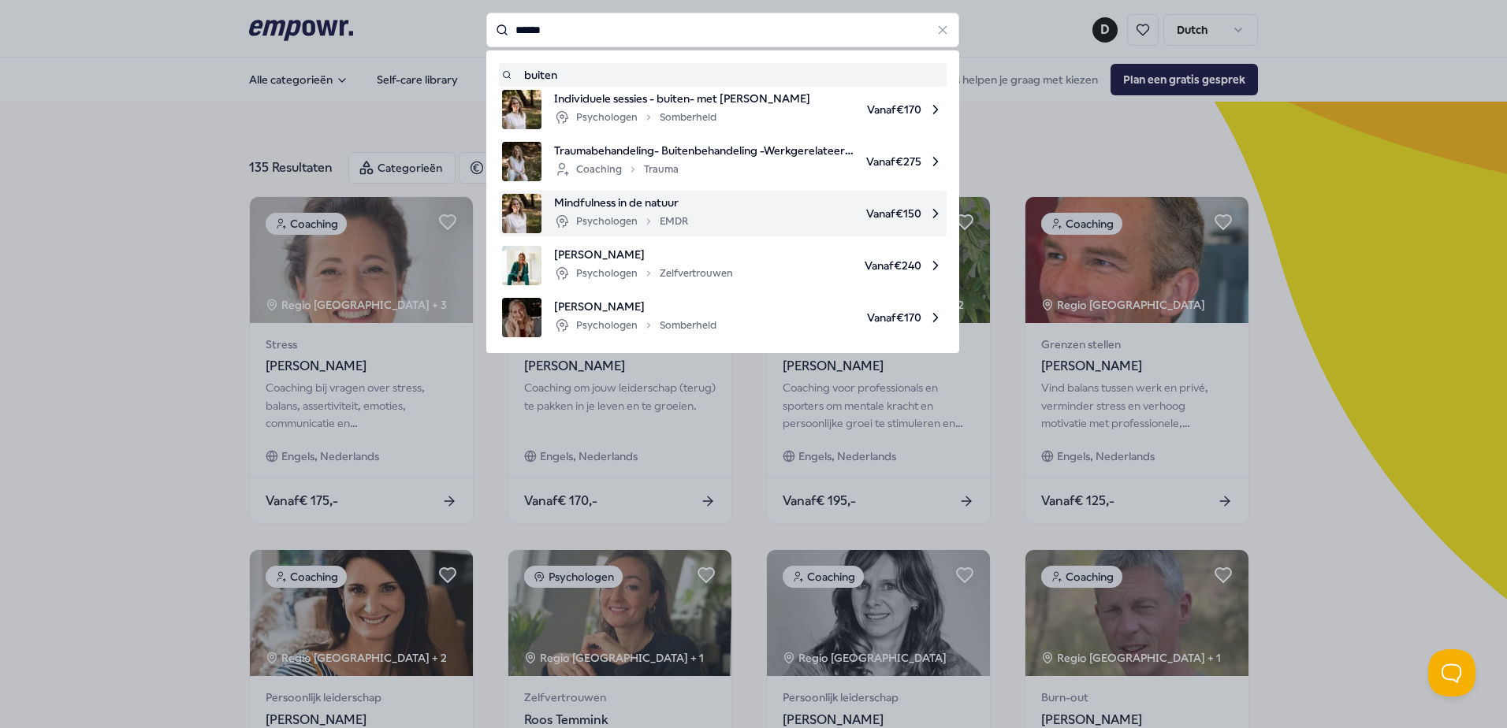
click at [738, 210] on span "Vanaf € 150" at bounding box center [822, 213] width 243 height 39
type input "******"
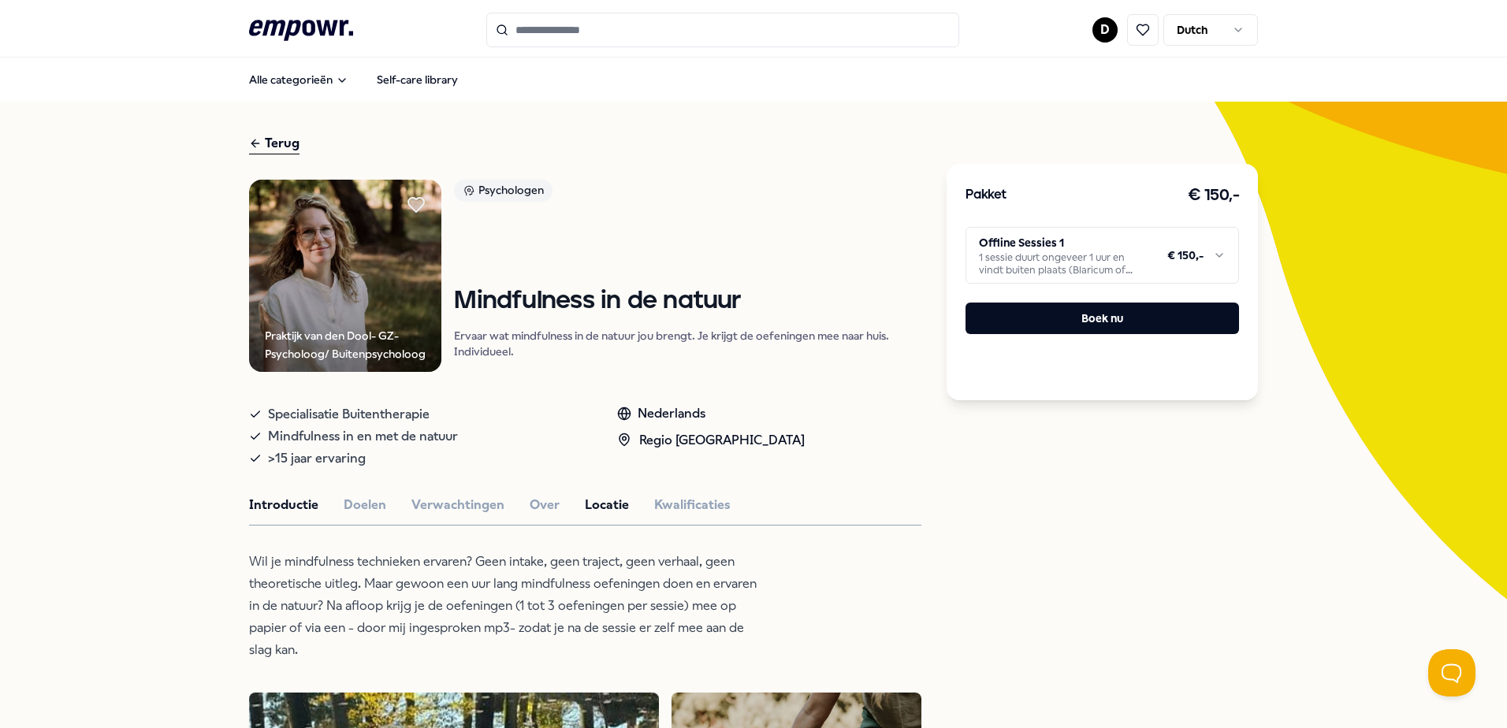
click at [585, 508] on button "Locatie" at bounding box center [607, 505] width 44 height 20
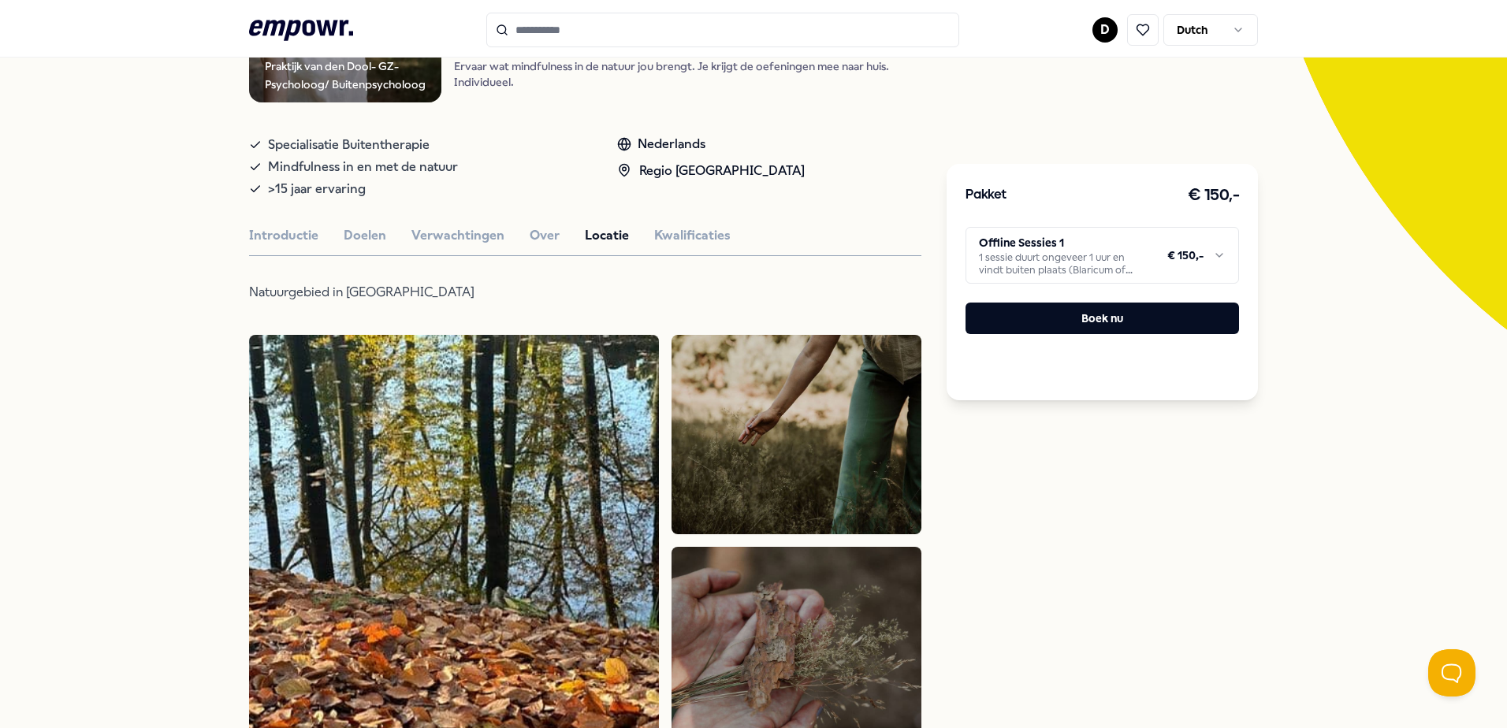
scroll to position [315, 0]
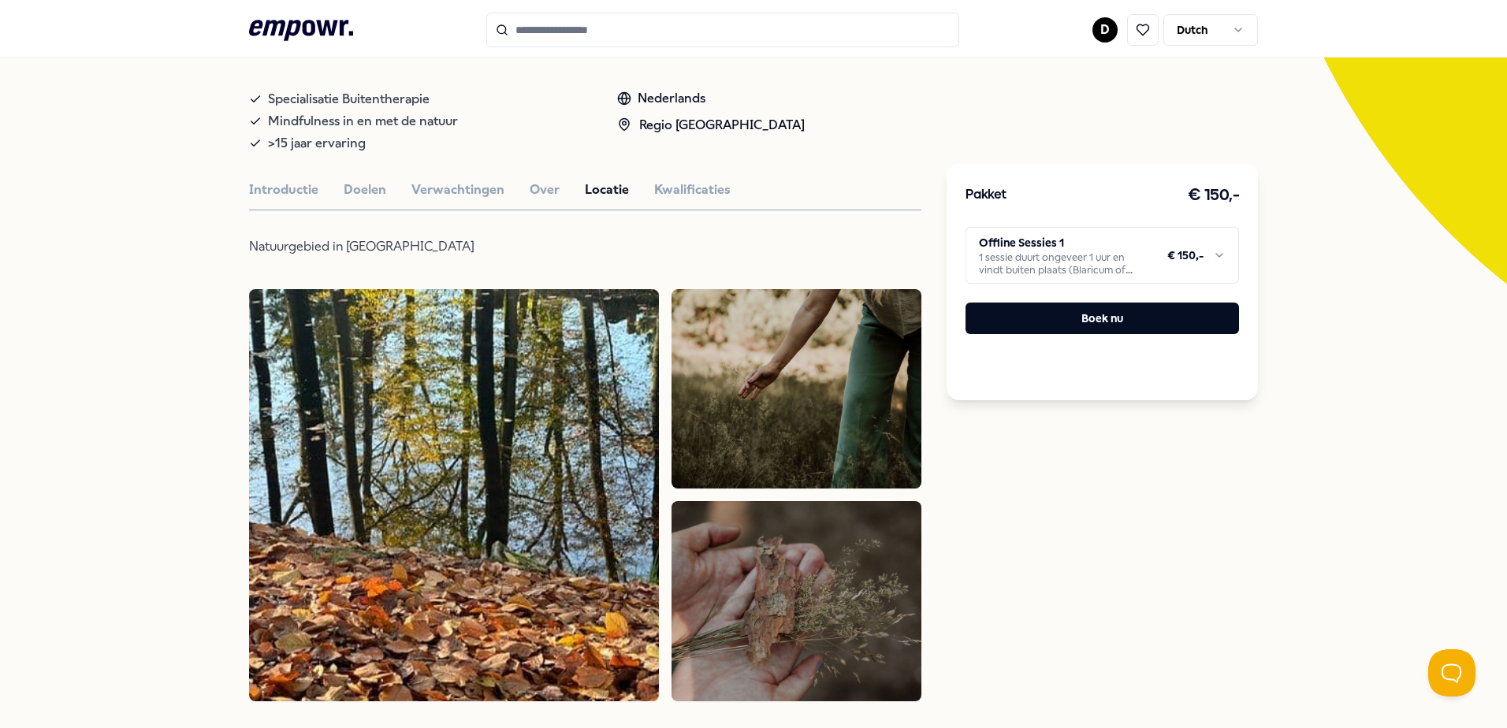
click at [364, 247] on p "Natuurgebied in [GEOGRAPHIC_DATA]" at bounding box center [505, 247] width 512 height 22
drag, startPoint x: 365, startPoint y: 247, endPoint x: 420, endPoint y: 224, distance: 59.7
click at [420, 224] on div "Praktijk van den Dool- GZ-Psycholoog/ Buitenpsycholoog Psychologen Mindfulness …" at bounding box center [585, 492] width 672 height 1256
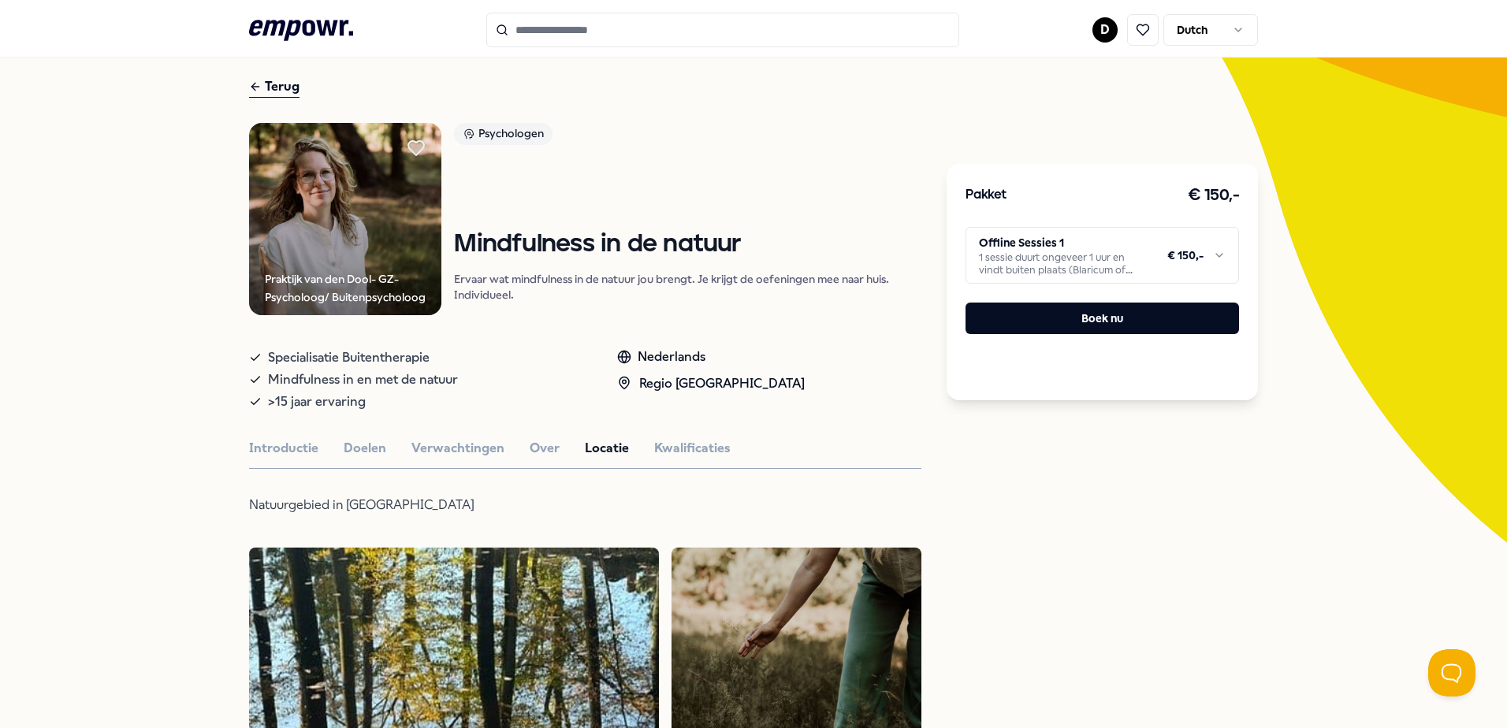
scroll to position [0, 0]
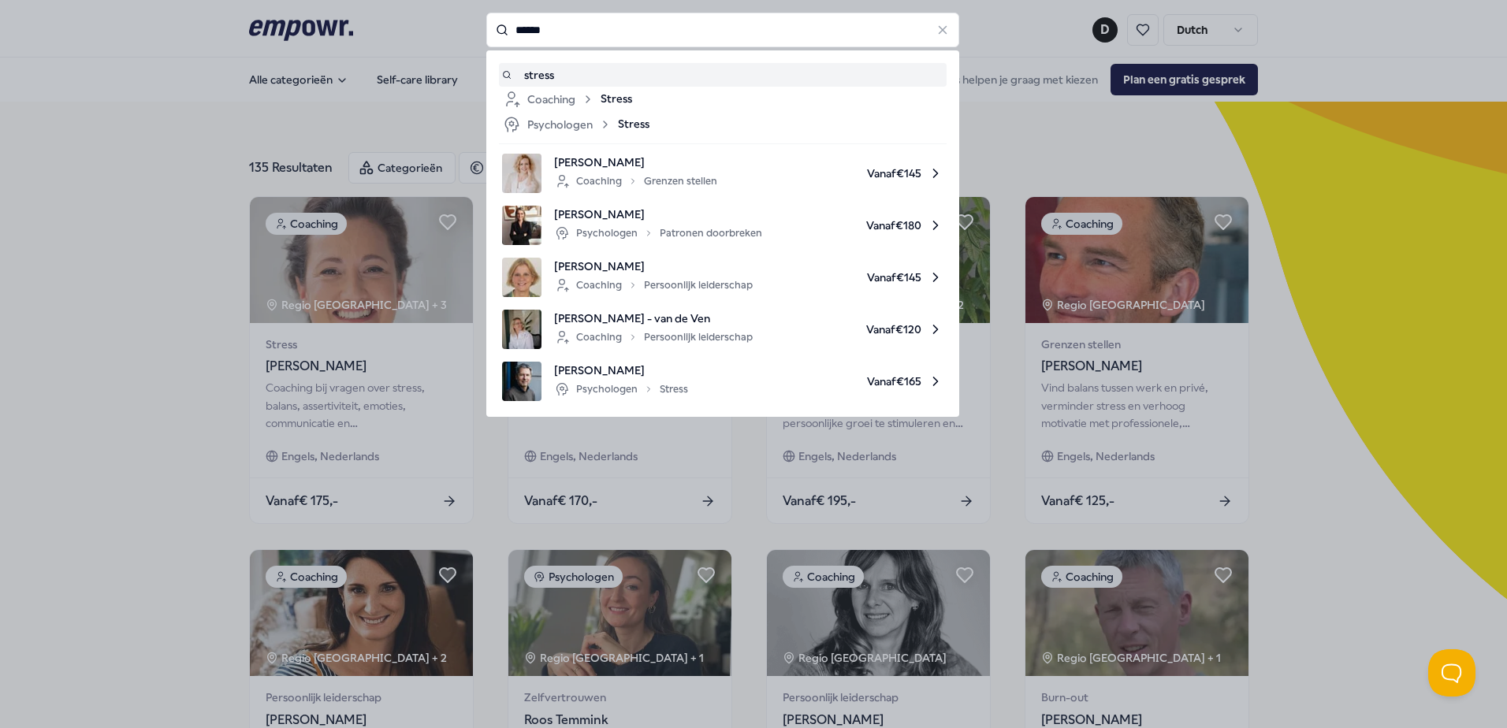
drag, startPoint x: 572, startPoint y: 27, endPoint x: 363, endPoint y: 35, distance: 209.1
click at [486, 35] on div "****** stress Coaching Stress Psychologen Stress [PERSON_NAME] Coaching Grenzen…" at bounding box center [722, 30] width 473 height 35
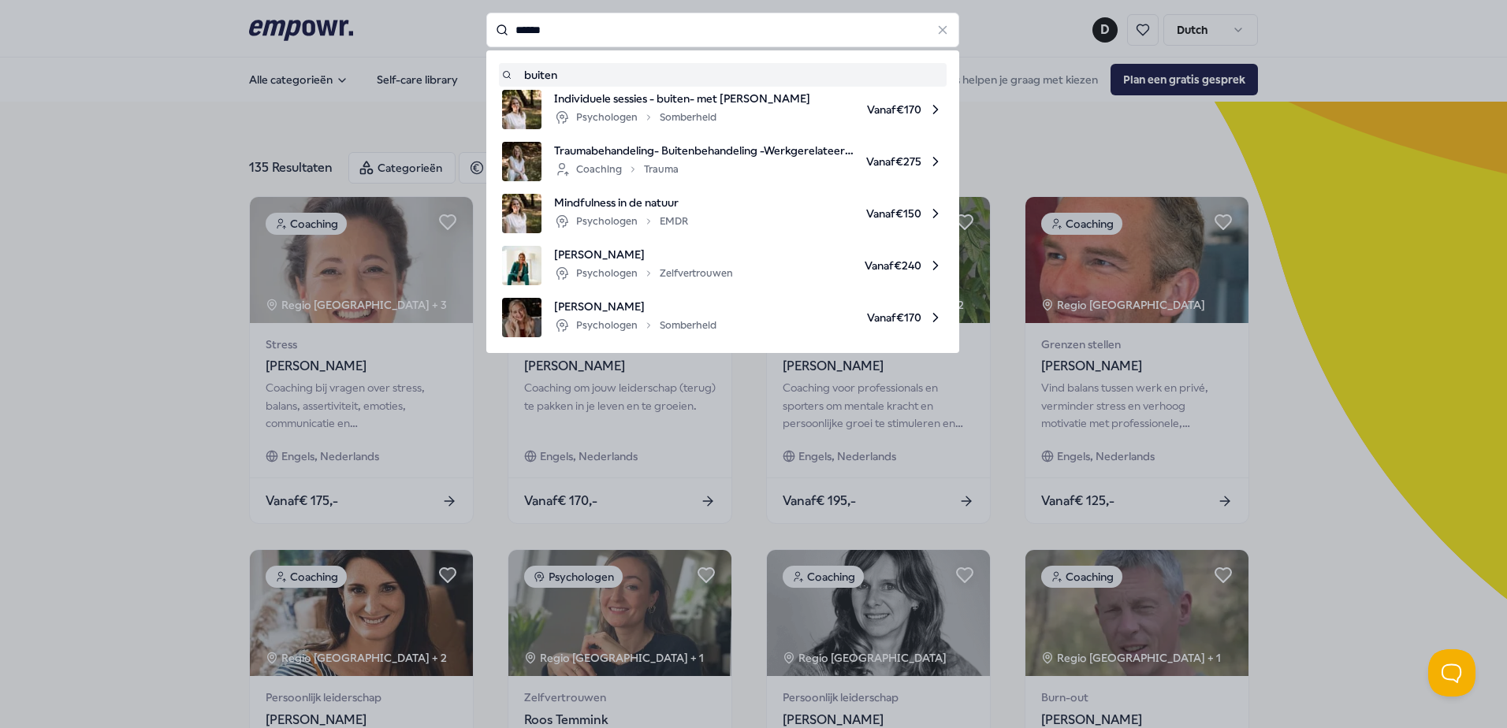
type input "******"
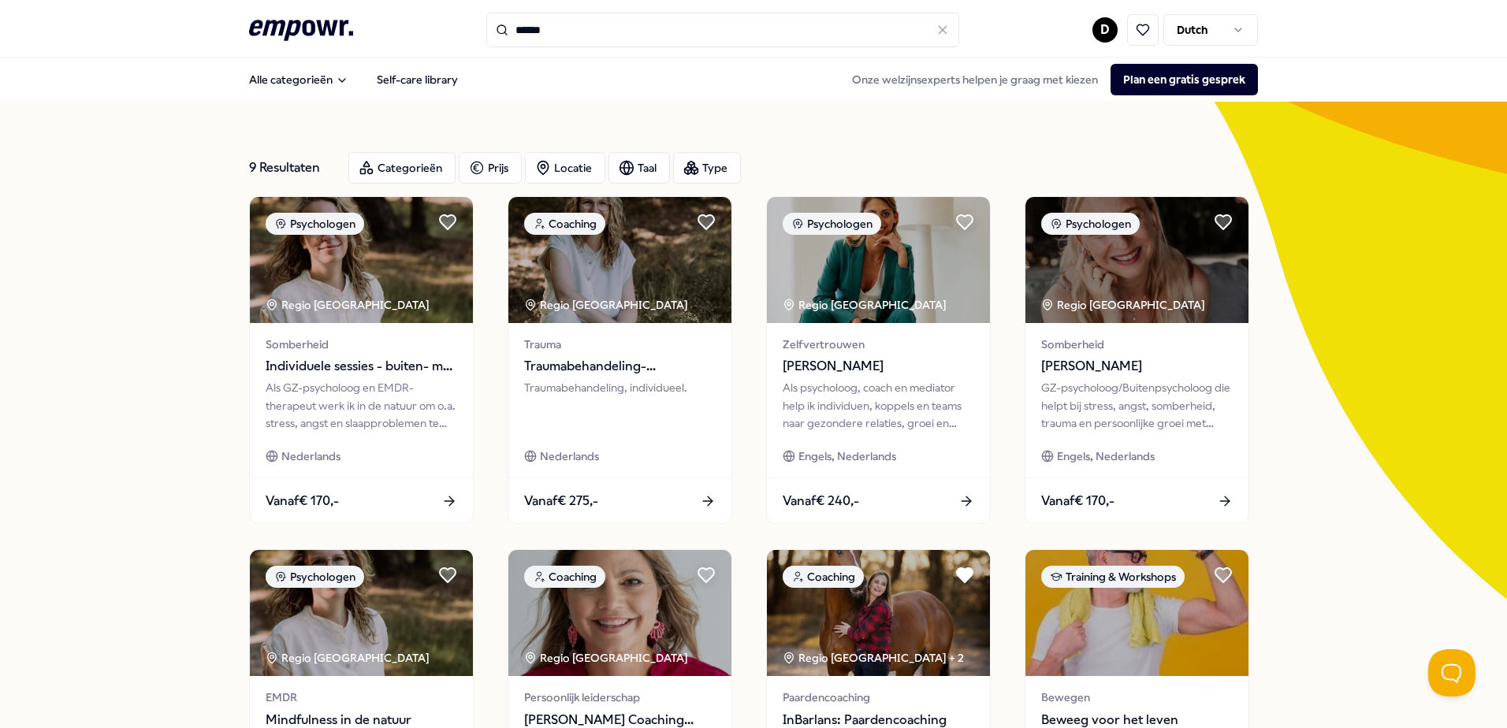
click at [486, 22] on div "******" at bounding box center [722, 30] width 473 height 35
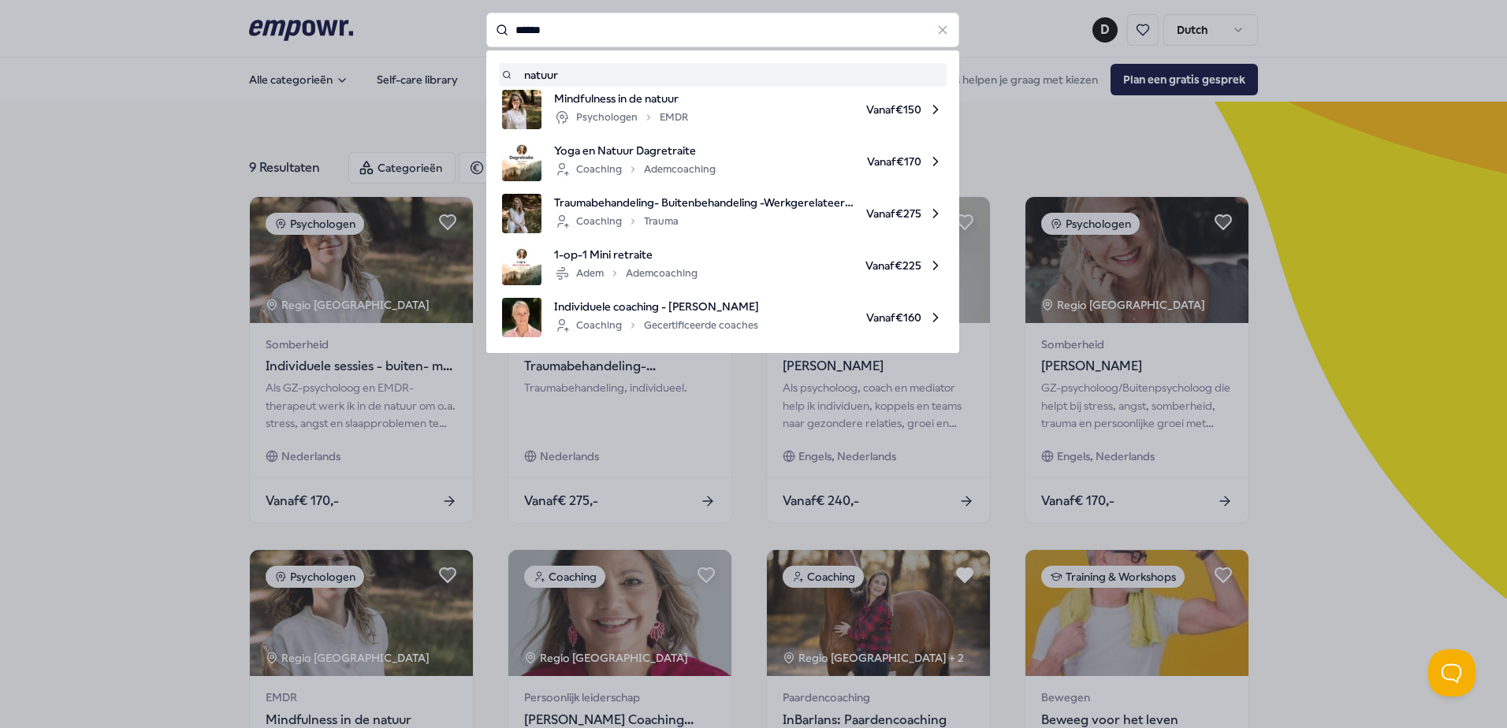
type input "******"
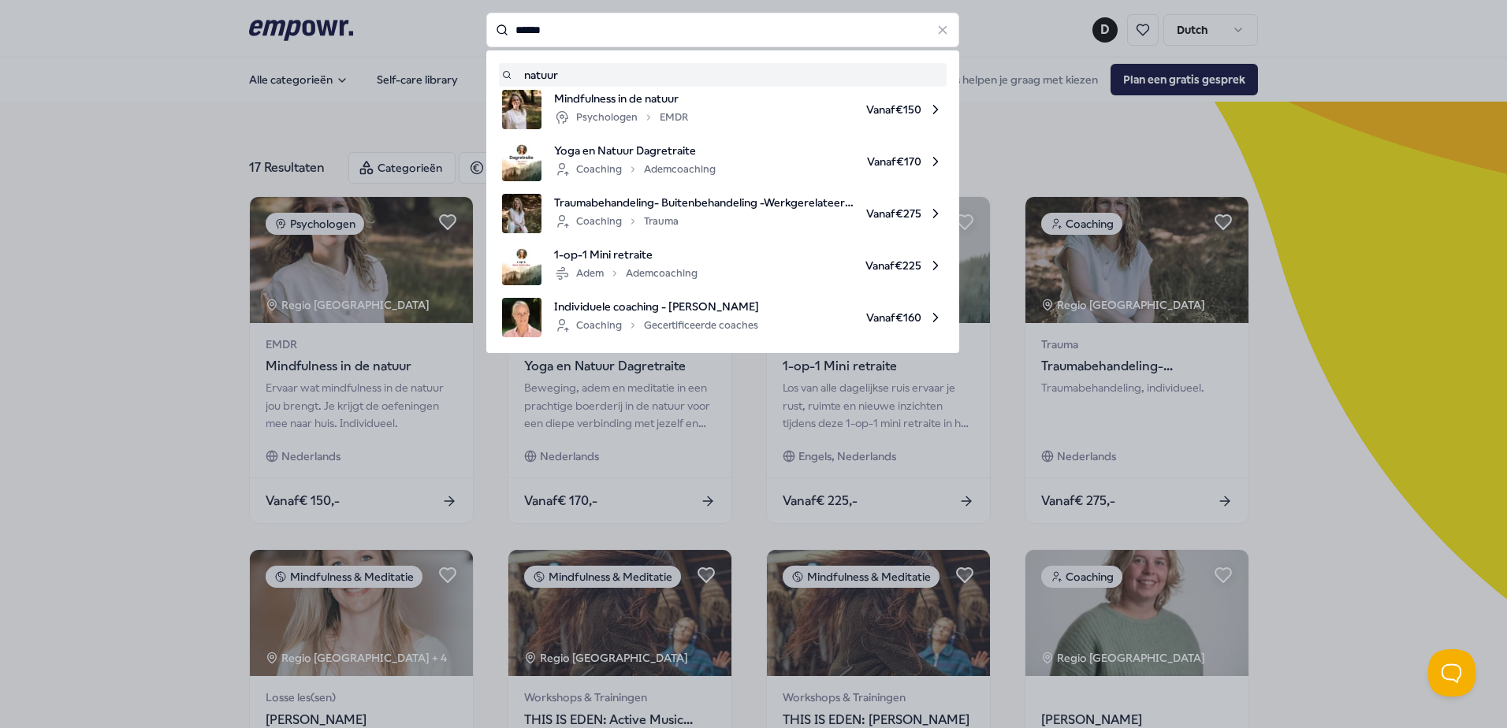
drag, startPoint x: 618, startPoint y: 33, endPoint x: 430, endPoint y: 17, distance: 189.1
click at [486, 13] on div "****** natuur Mindfulness in de natuur Psychologen EMDR Vanaf € 150 Yoga en Nat…" at bounding box center [722, 30] width 473 height 35
drag, startPoint x: 559, startPoint y: 33, endPoint x: 479, endPoint y: 38, distance: 79.8
click at [486, 37] on div "****** natuur Mindfulness in de natuur Psychologen EMDR Vanaf € 150 Yoga en Nat…" at bounding box center [722, 30] width 473 height 35
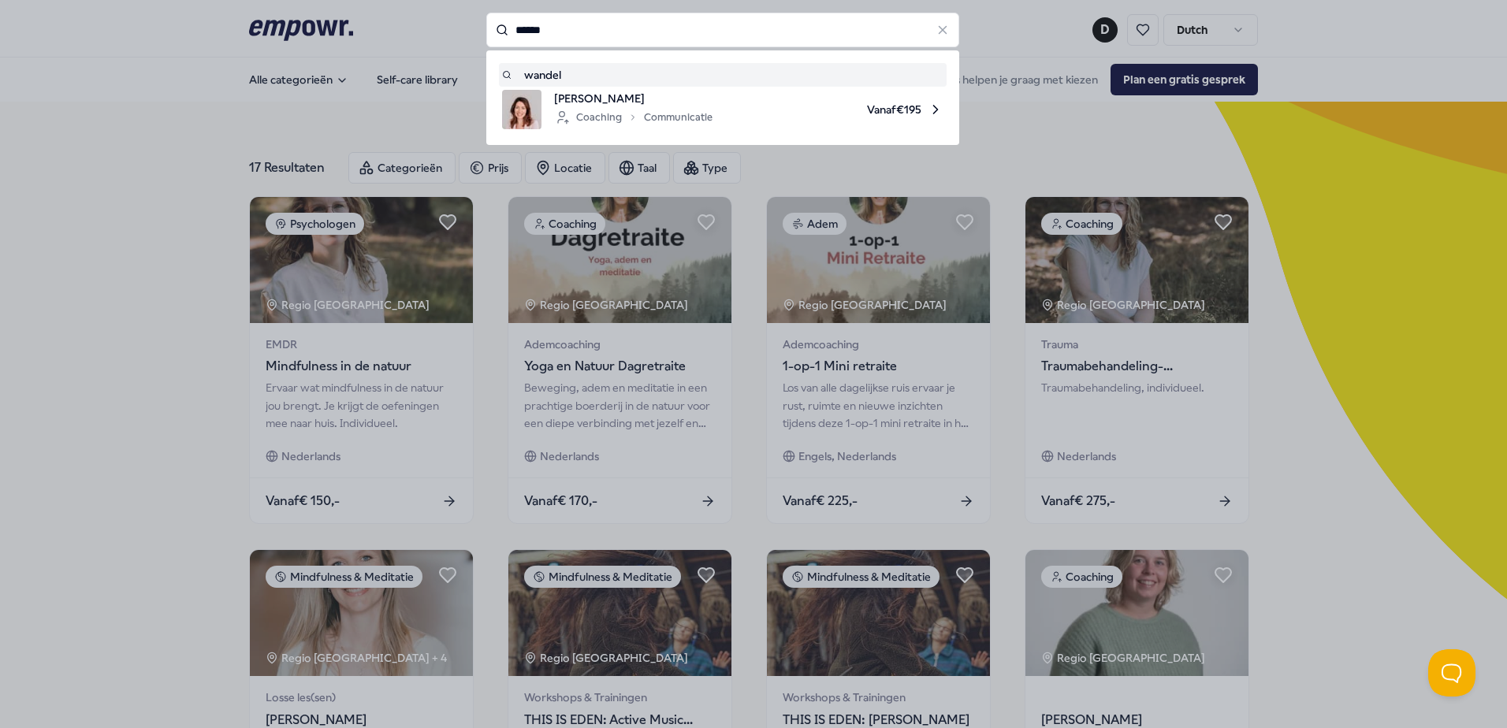
type input "******"
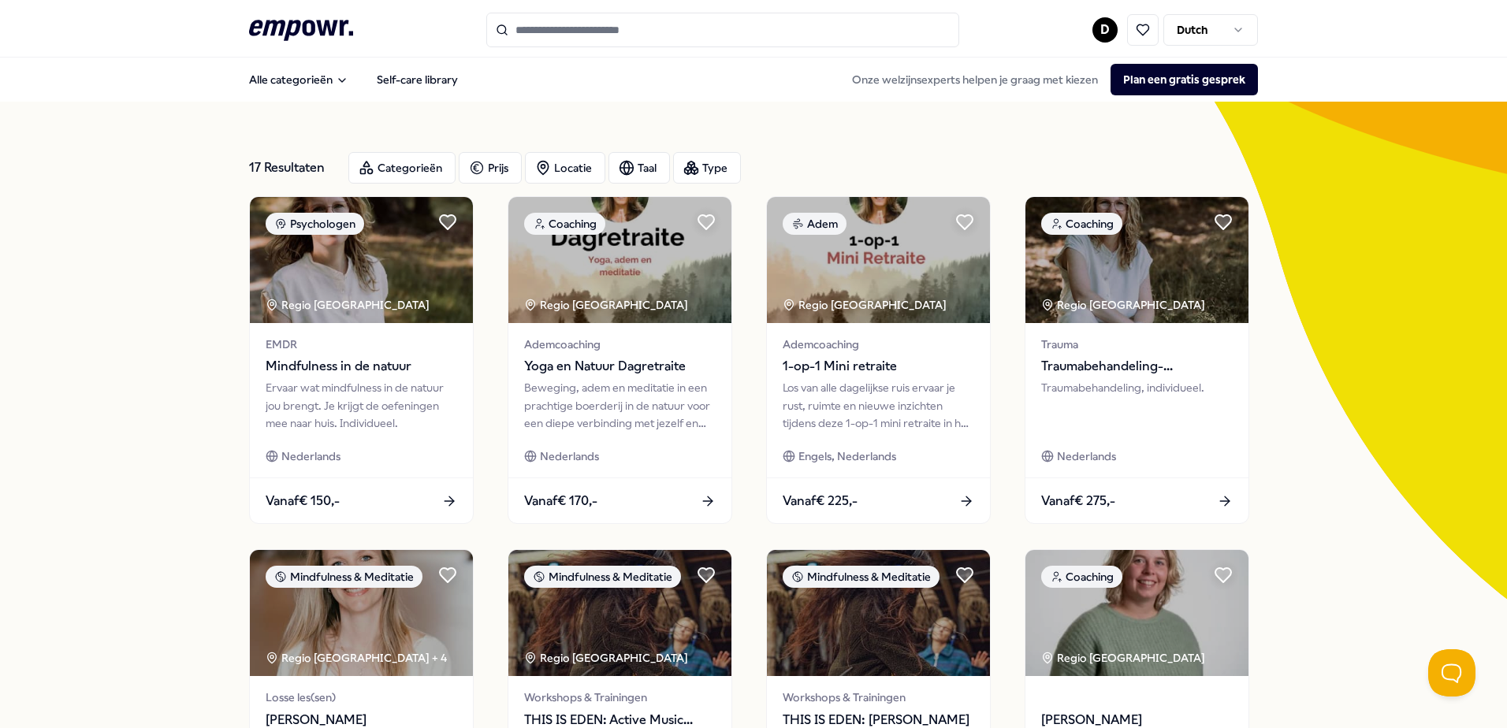
type input "******"
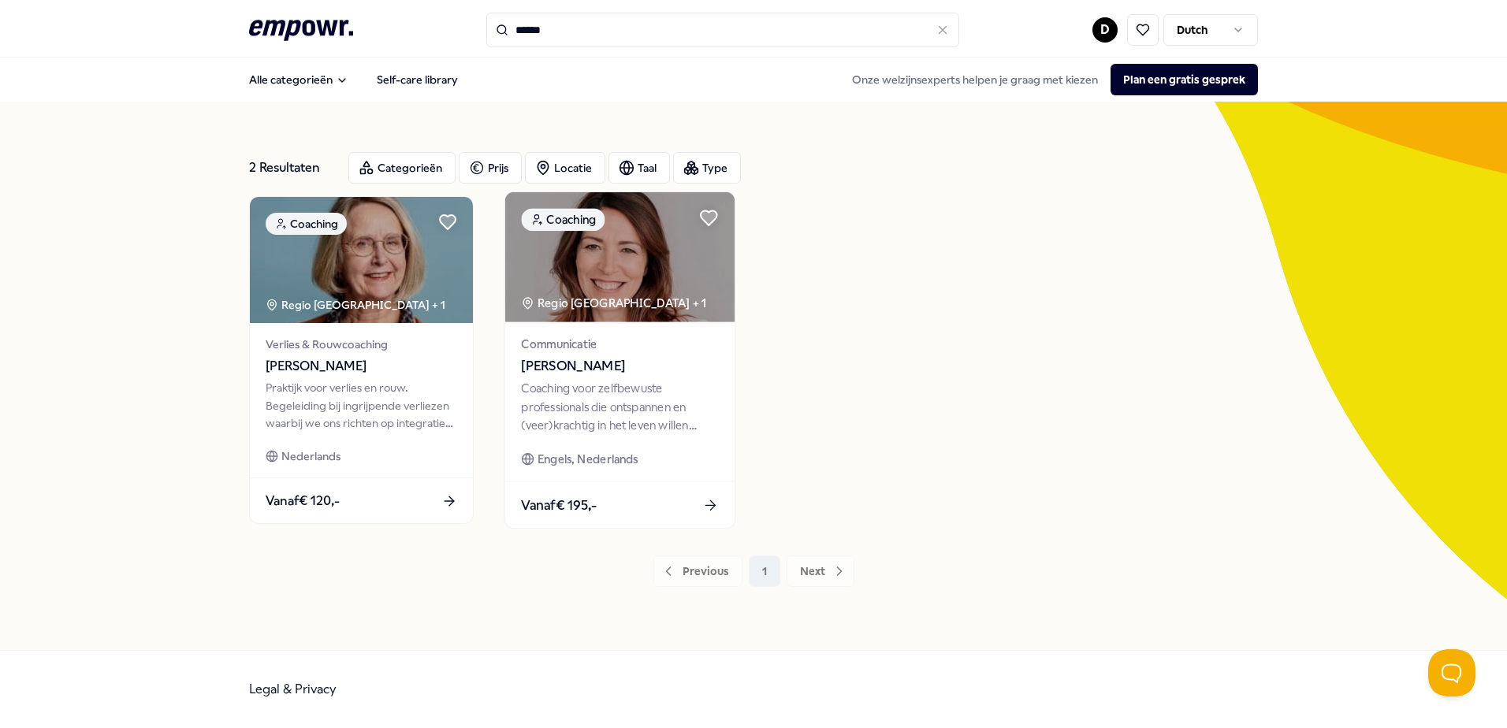
click at [714, 368] on span "[PERSON_NAME]" at bounding box center [619, 366] width 197 height 20
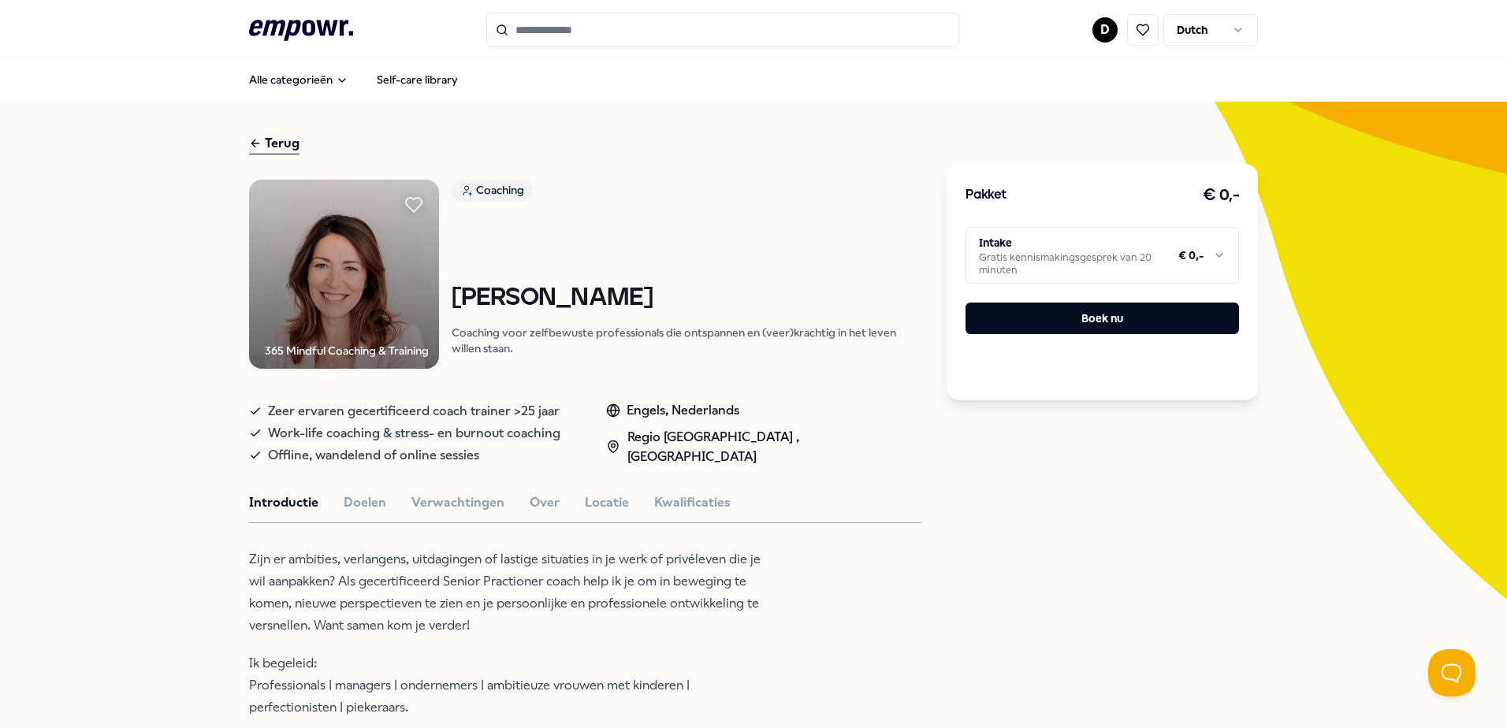
click at [573, 501] on div "Introductie Doelen Verwachtingen Over Locatie Kwalificaties" at bounding box center [585, 503] width 672 height 20
click at [585, 504] on button "Locatie" at bounding box center [607, 503] width 44 height 20
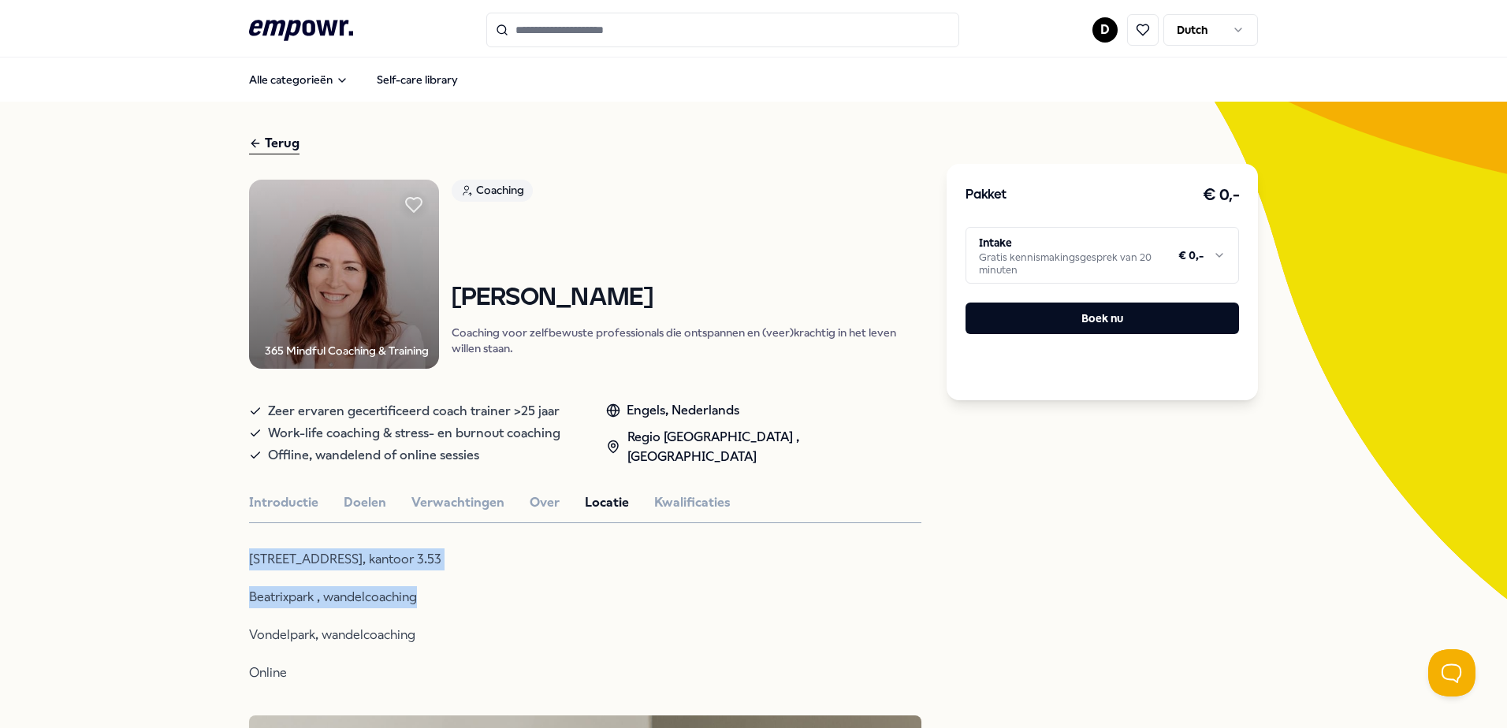
drag, startPoint x: 251, startPoint y: 565, endPoint x: 439, endPoint y: 593, distance: 189.7
click at [439, 593] on div "[STREET_ADDRESS], kantoor 3.53 Beatrixpark , wandelcoaching [GEOGRAPHIC_DATA], …" at bounding box center [505, 617] width 512 height 136
drag, startPoint x: 439, startPoint y: 593, endPoint x: 490, endPoint y: 626, distance: 61.0
click at [490, 626] on p "Vondelpark, wandelcoaching" at bounding box center [505, 635] width 512 height 22
click at [298, 508] on button "Introductie" at bounding box center [283, 503] width 69 height 20
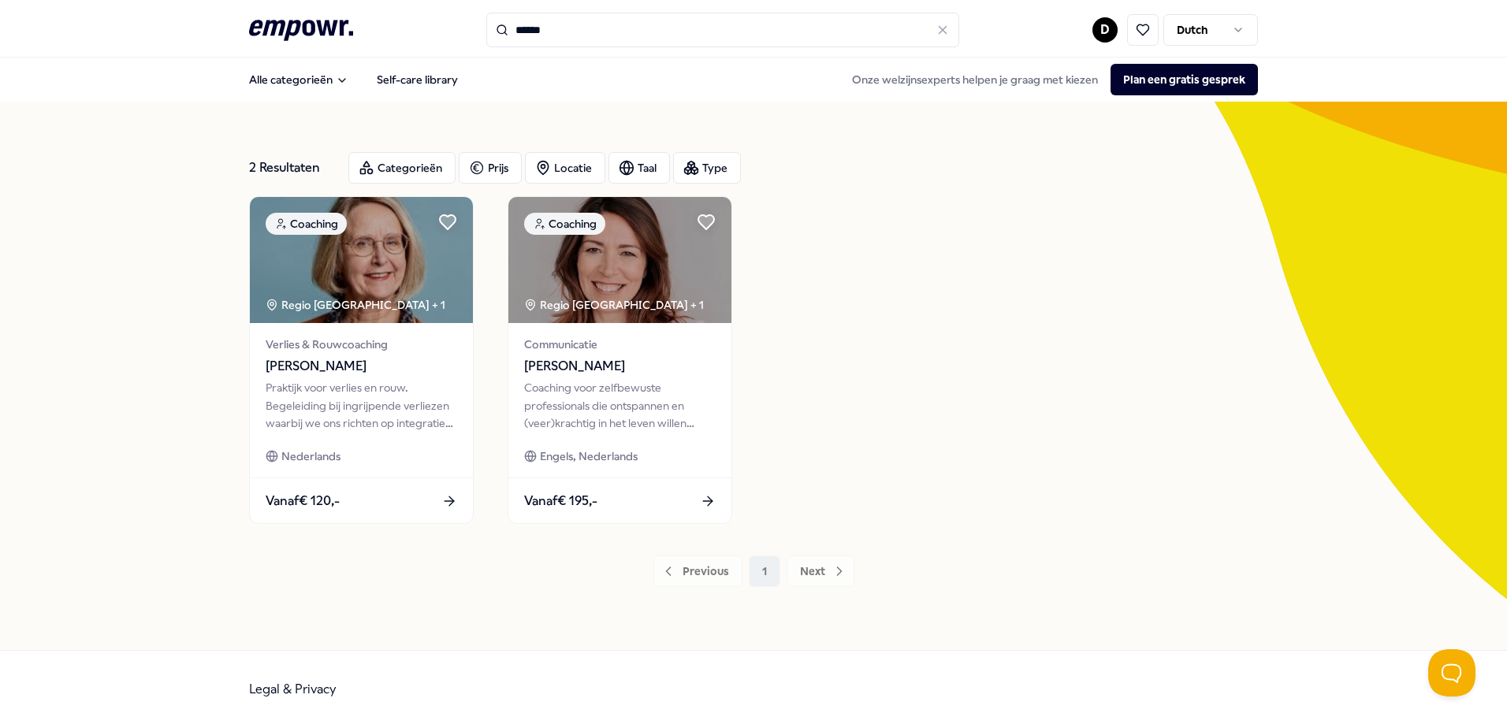
type input "******"
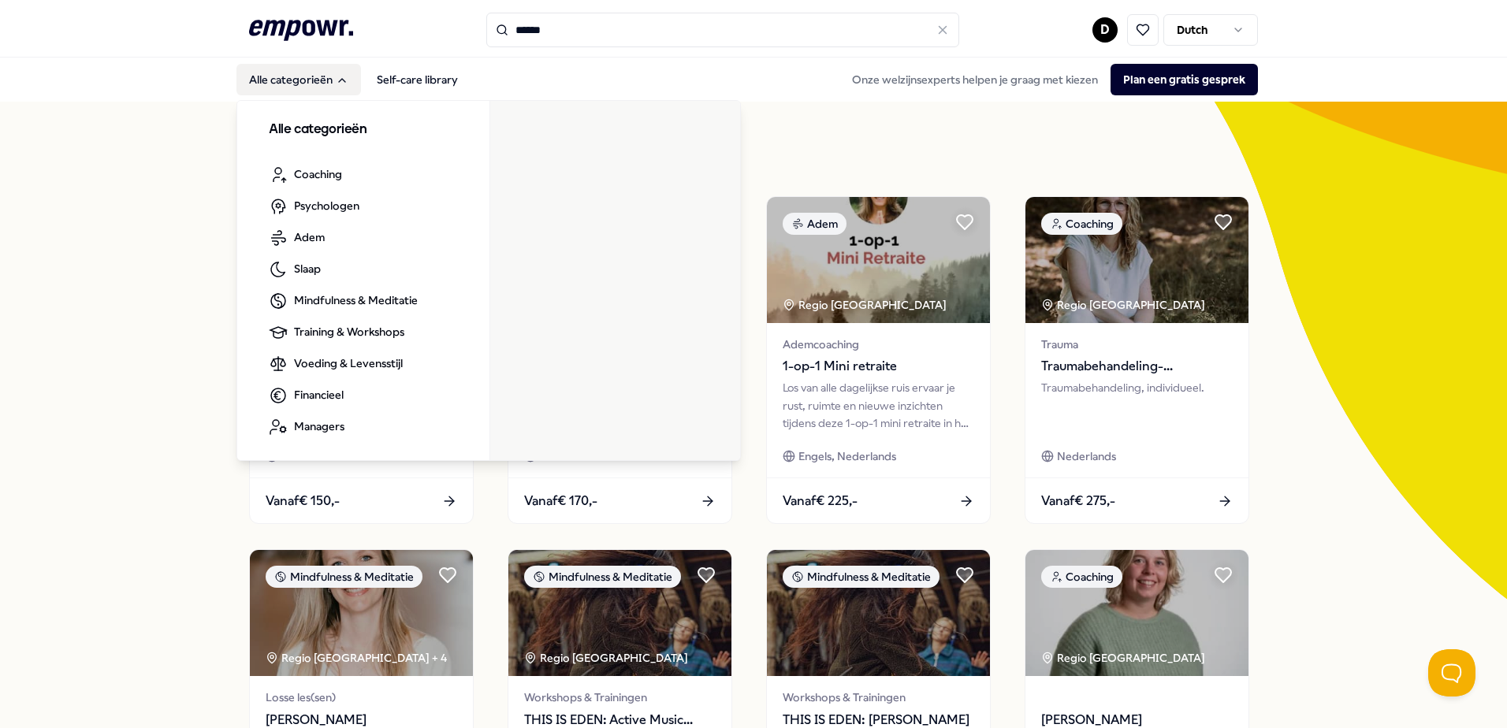
click at [266, 76] on button "Alle categorieën" at bounding box center [299, 80] width 125 height 32
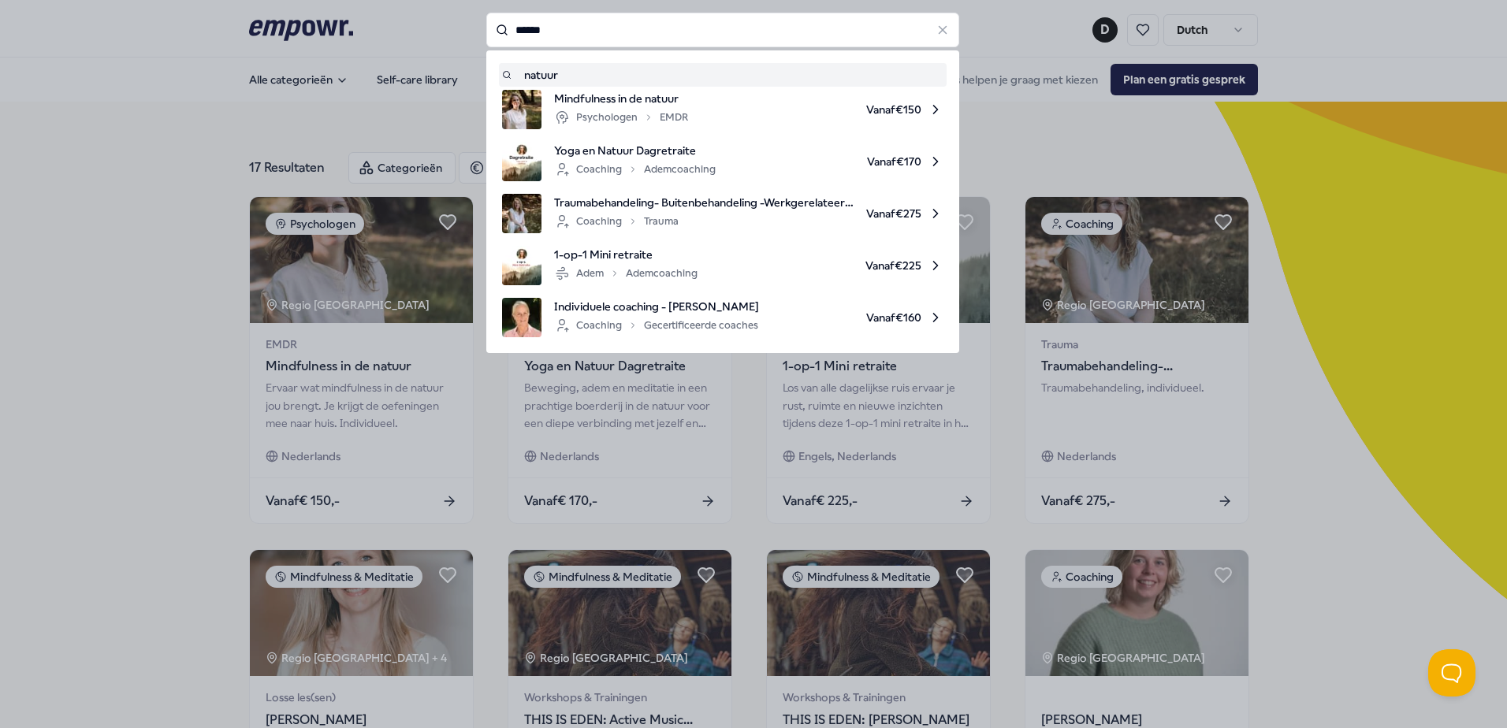
drag, startPoint x: 587, startPoint y: 22, endPoint x: 498, endPoint y: 29, distance: 89.4
click at [498, 29] on div "******" at bounding box center [722, 30] width 473 height 35
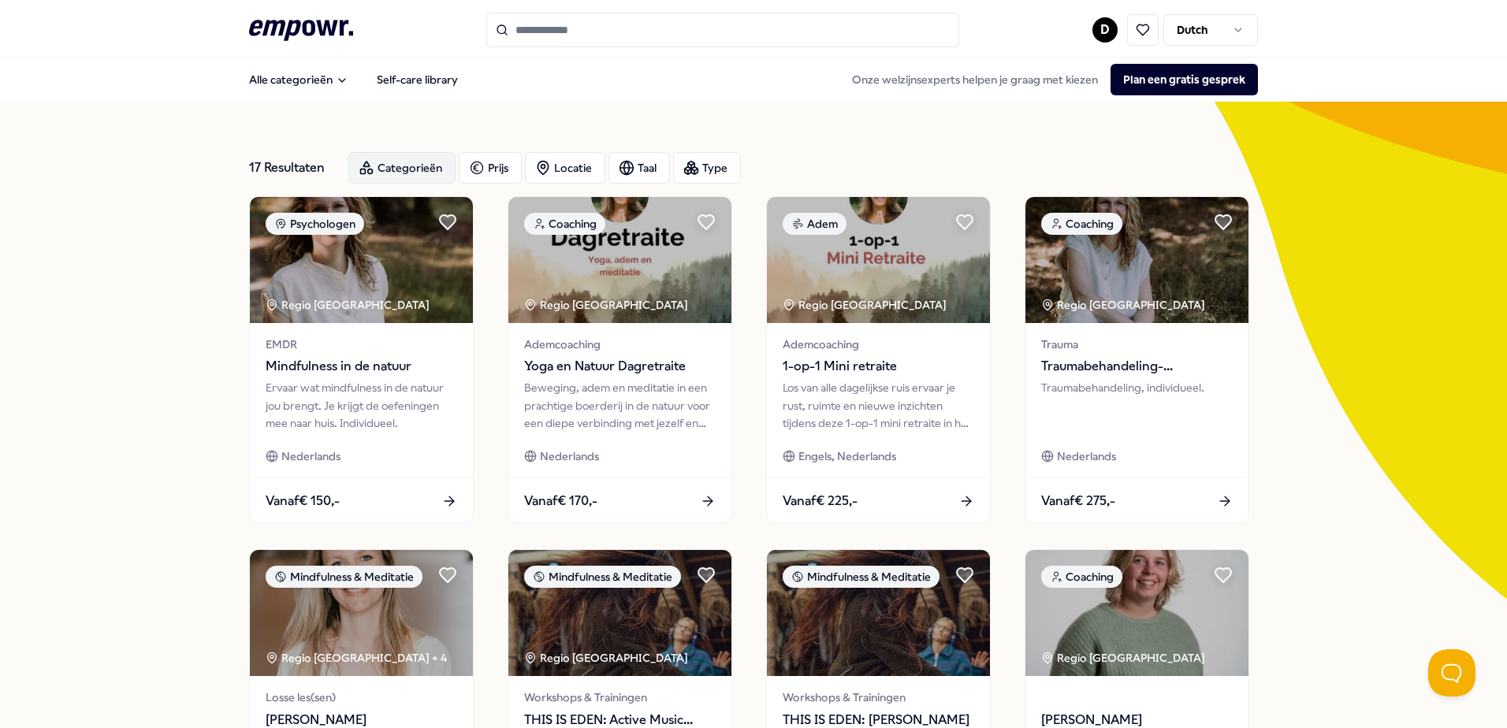
click at [418, 163] on div "Categorieën" at bounding box center [401, 168] width 107 height 32
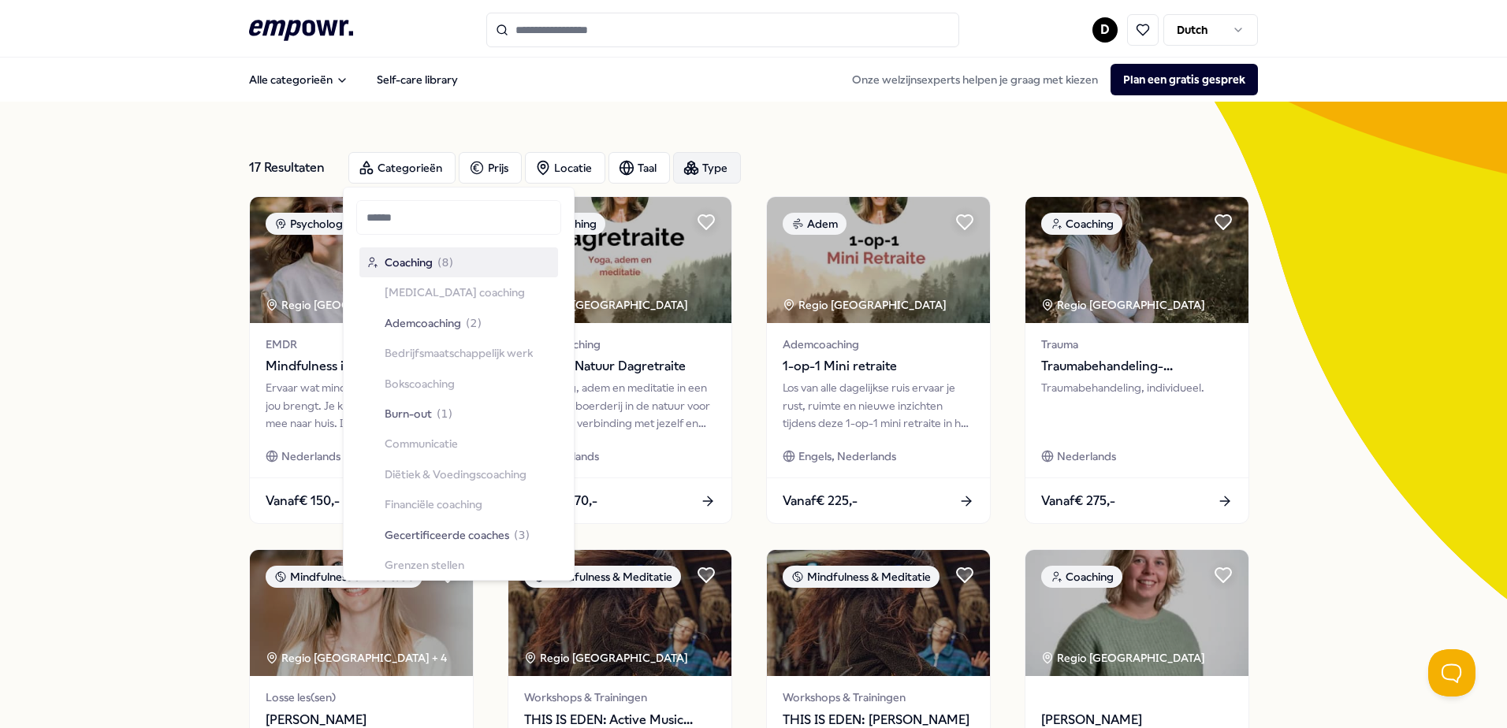
click at [698, 170] on div "Type" at bounding box center [707, 168] width 68 height 32
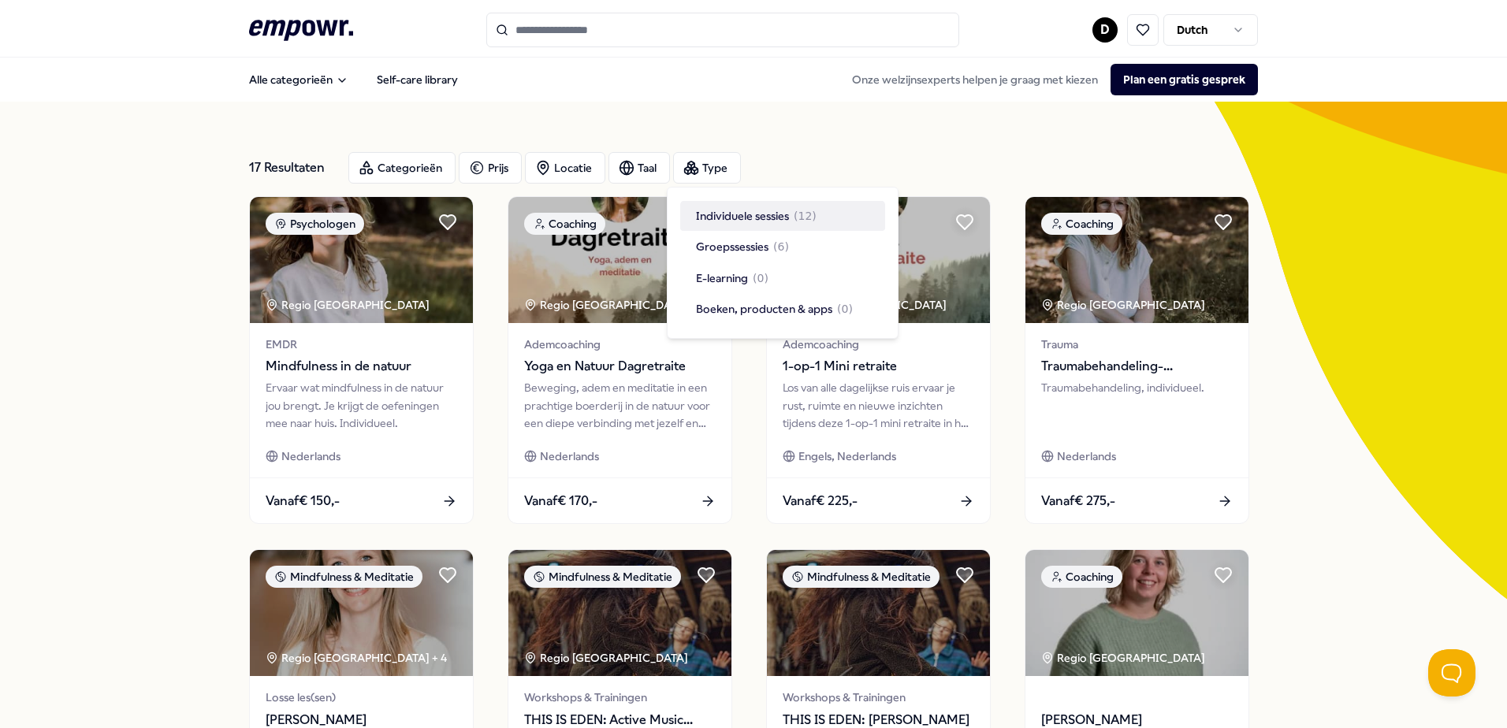
click at [789, 143] on div "17 Resultaten Categorieën Prijs Locatie Taal Type" at bounding box center [753, 168] width 1009 height 57
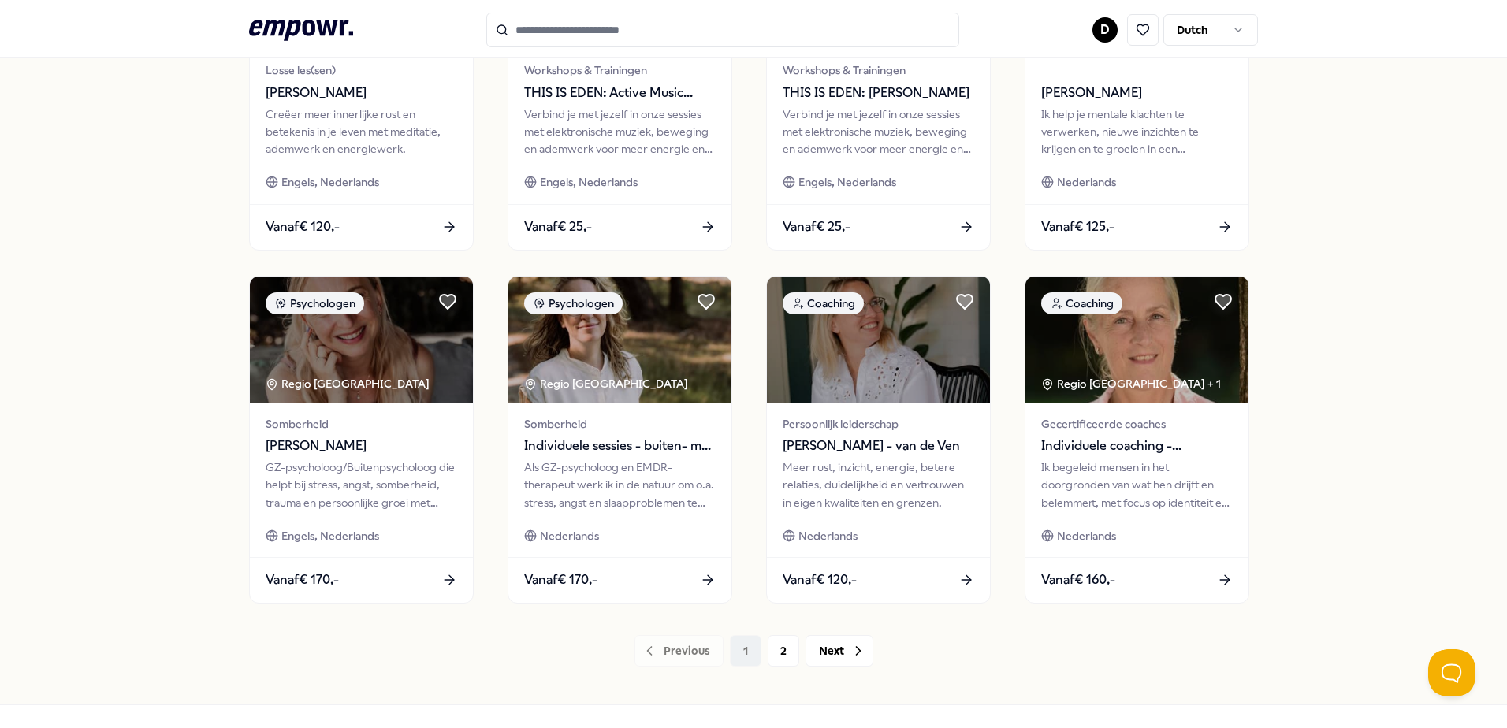
scroll to position [631, 0]
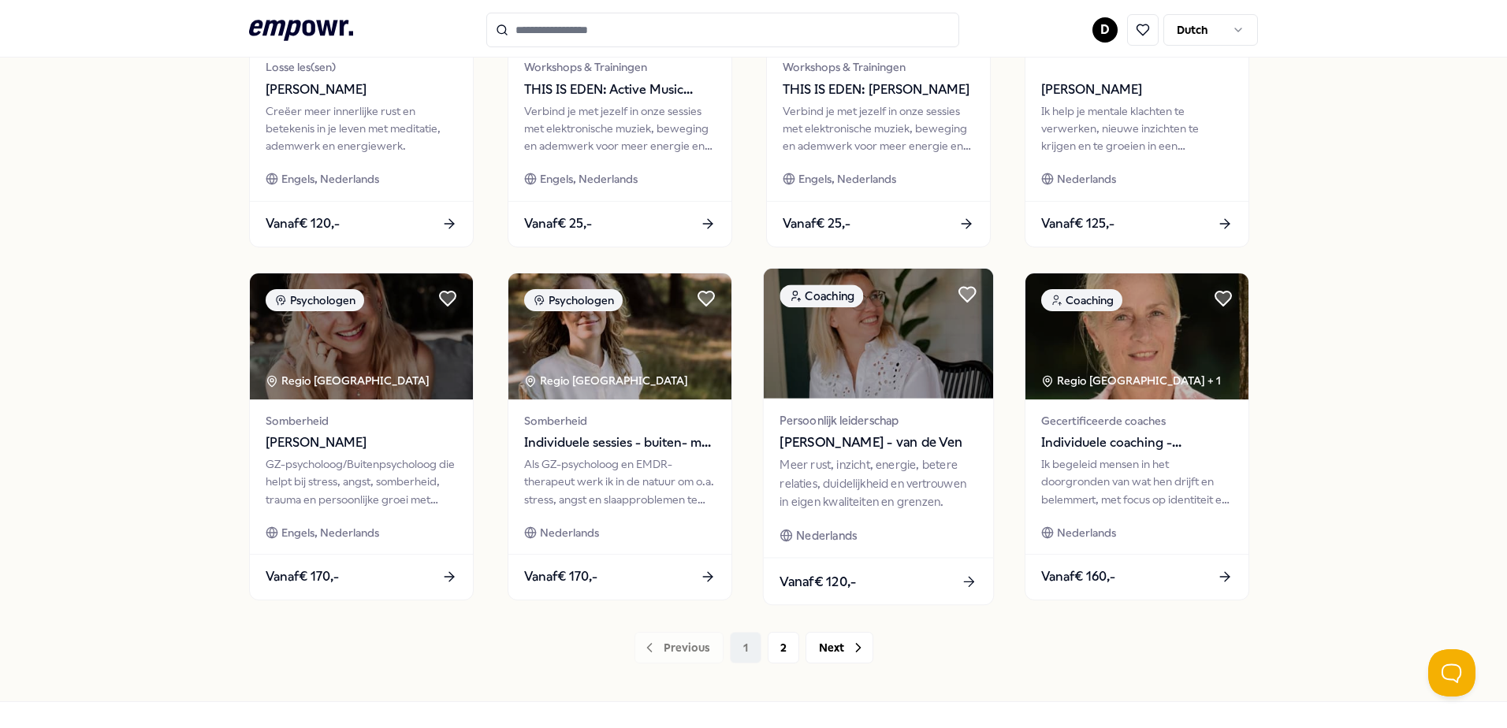
click at [869, 525] on div "Persoonlijk leiderschap [PERSON_NAME] - van de Ven Meer rust, inzicht, energie,…" at bounding box center [878, 477] width 229 height 159
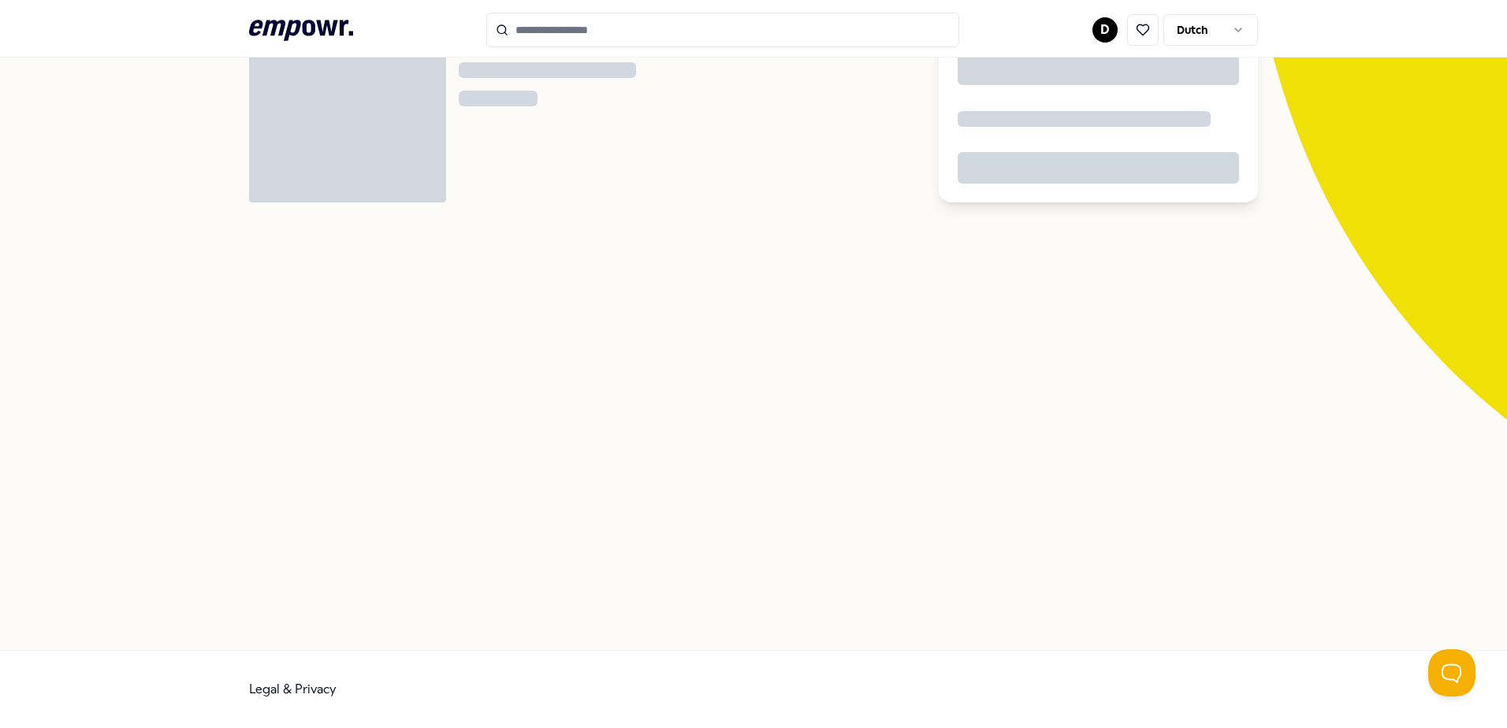
scroll to position [102, 0]
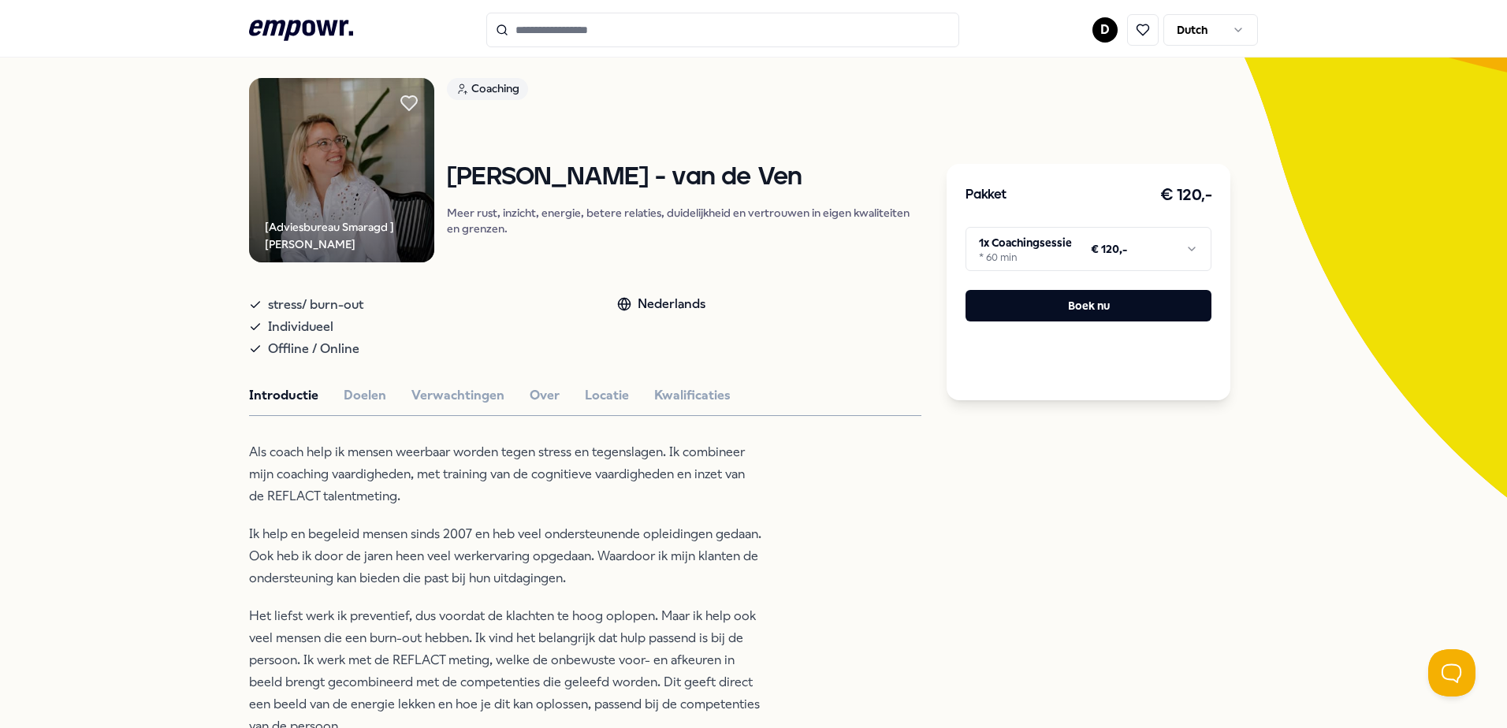
click at [595, 397] on button "Locatie" at bounding box center [607, 396] width 44 height 20
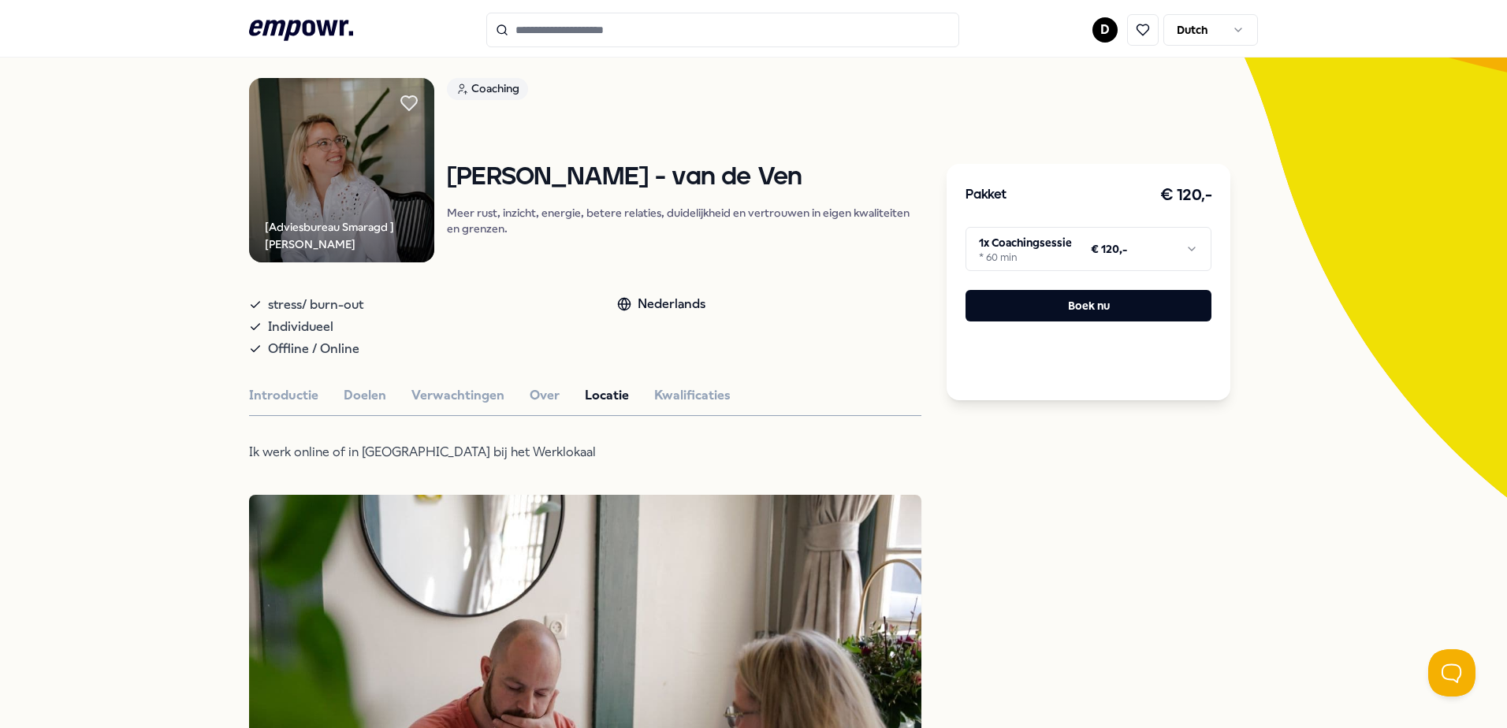
type input "******"
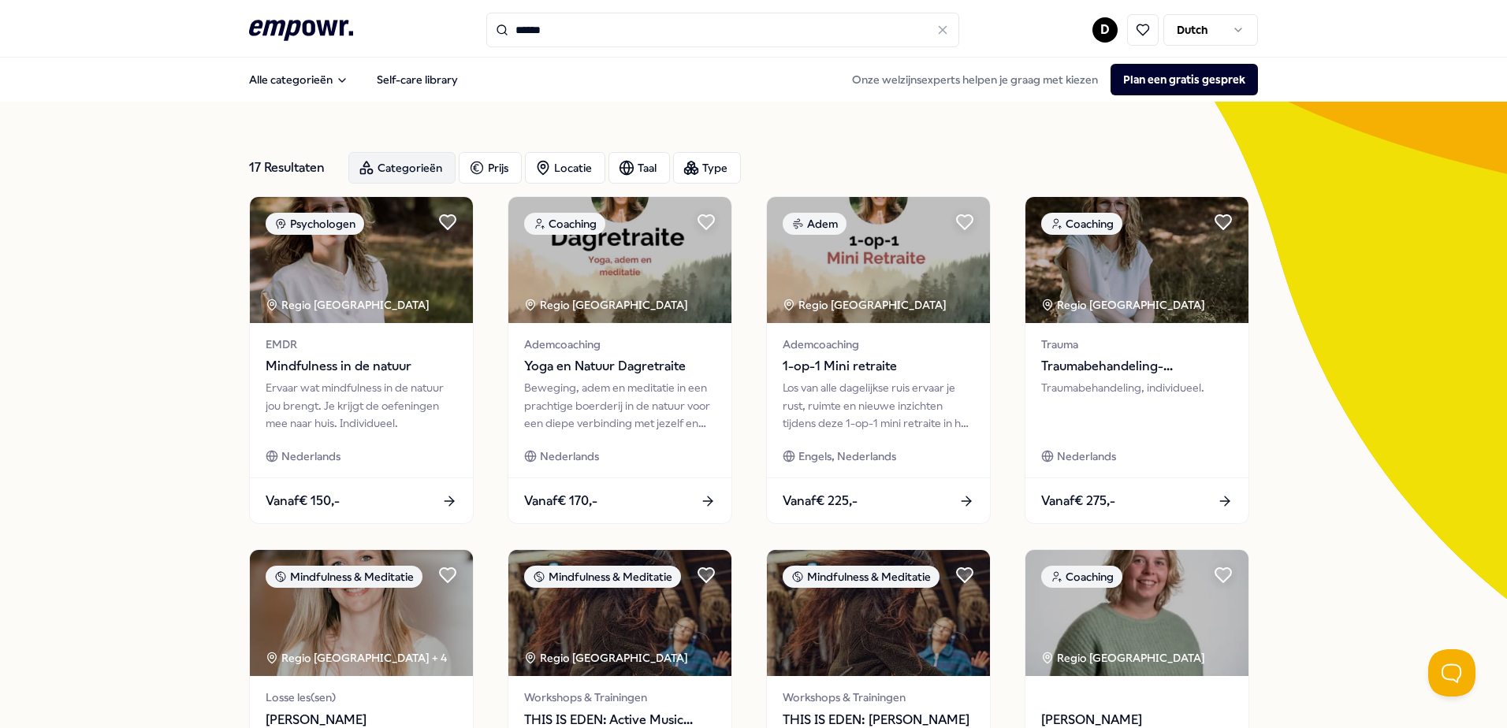
click at [377, 162] on div "Categorieën" at bounding box center [401, 168] width 107 height 32
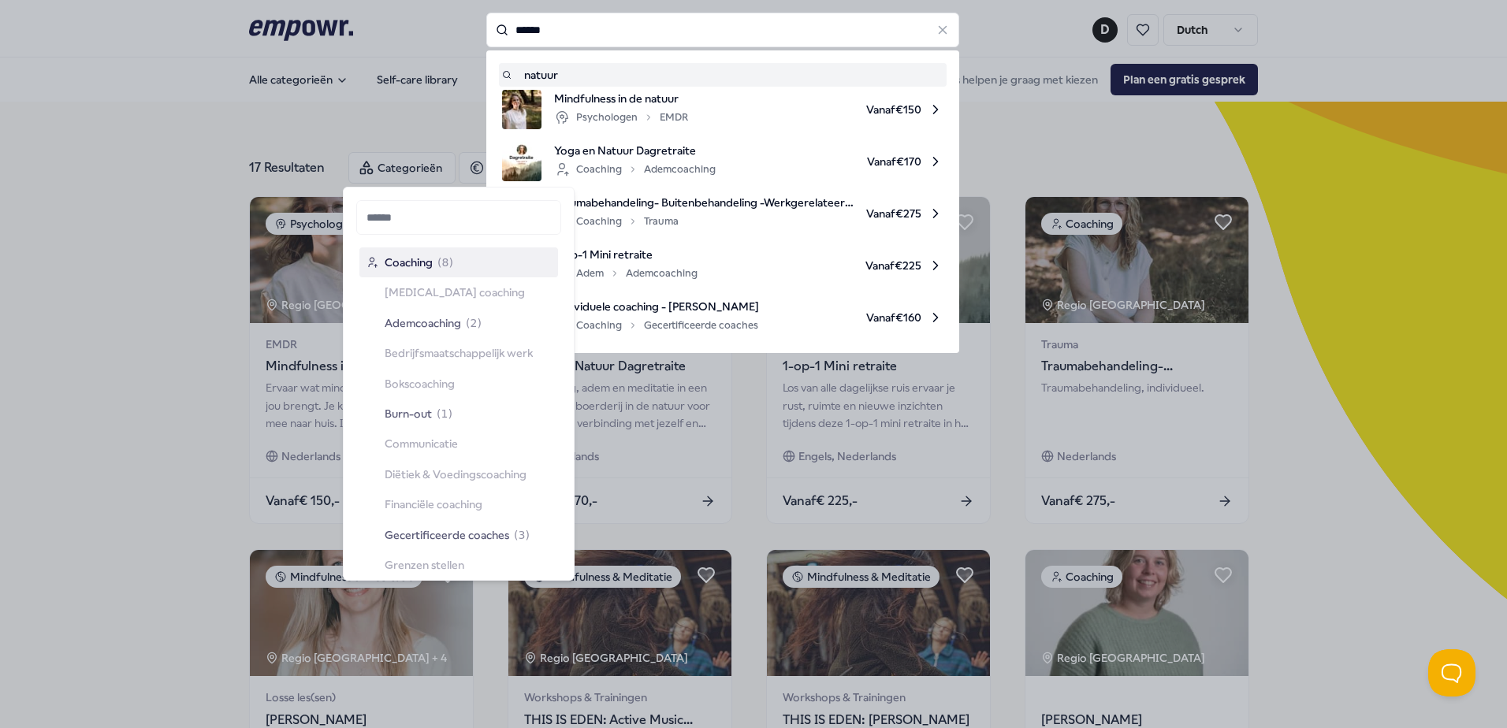
drag, startPoint x: 511, startPoint y: 45, endPoint x: 439, endPoint y: 65, distance: 74.4
click at [486, 47] on div "****** natuur Mindfulness in de natuur Psychologen EMDR Vanaf € 150 Yoga en Nat…" at bounding box center [722, 30] width 473 height 35
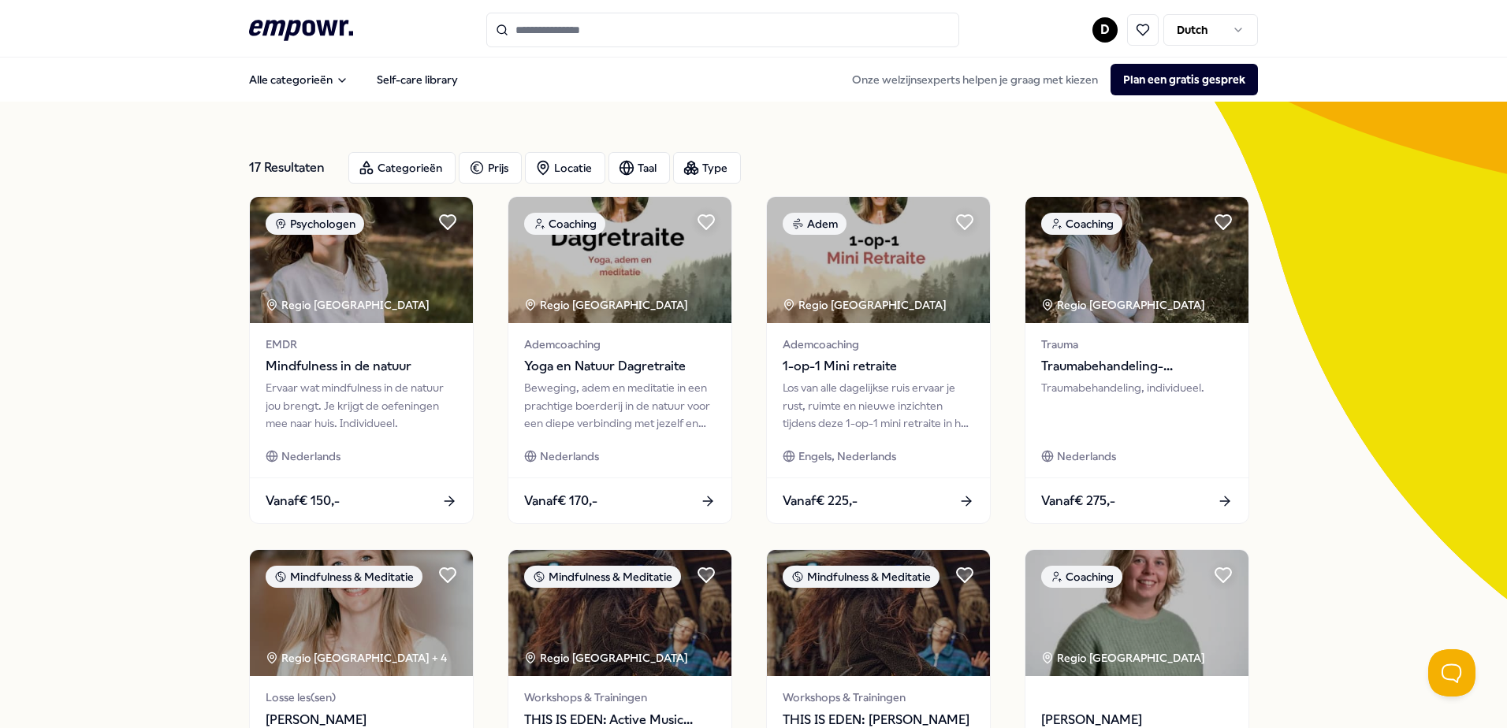
click at [159, 312] on div "17 Resultaten Categorieën Prijs Locatie Taal Type Psychologen Regio [GEOGRAPHIC…" at bounding box center [753, 717] width 1507 height 1231
click at [401, 169] on div "Categorieën" at bounding box center [401, 168] width 107 height 32
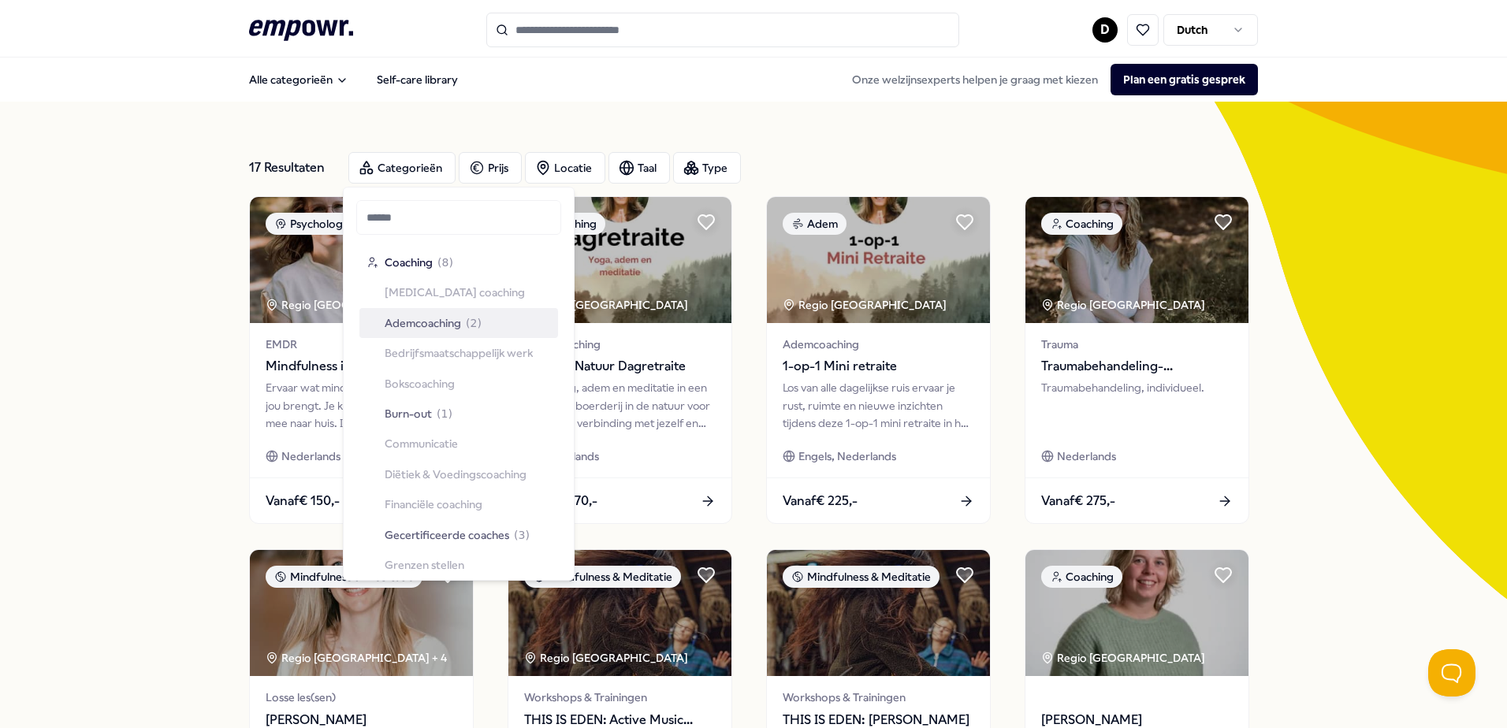
click at [48, 349] on div "17 Resultaten Categorieën Prijs Locatie Taal Type Psychologen Regio [GEOGRAPHIC…" at bounding box center [753, 717] width 1507 height 1231
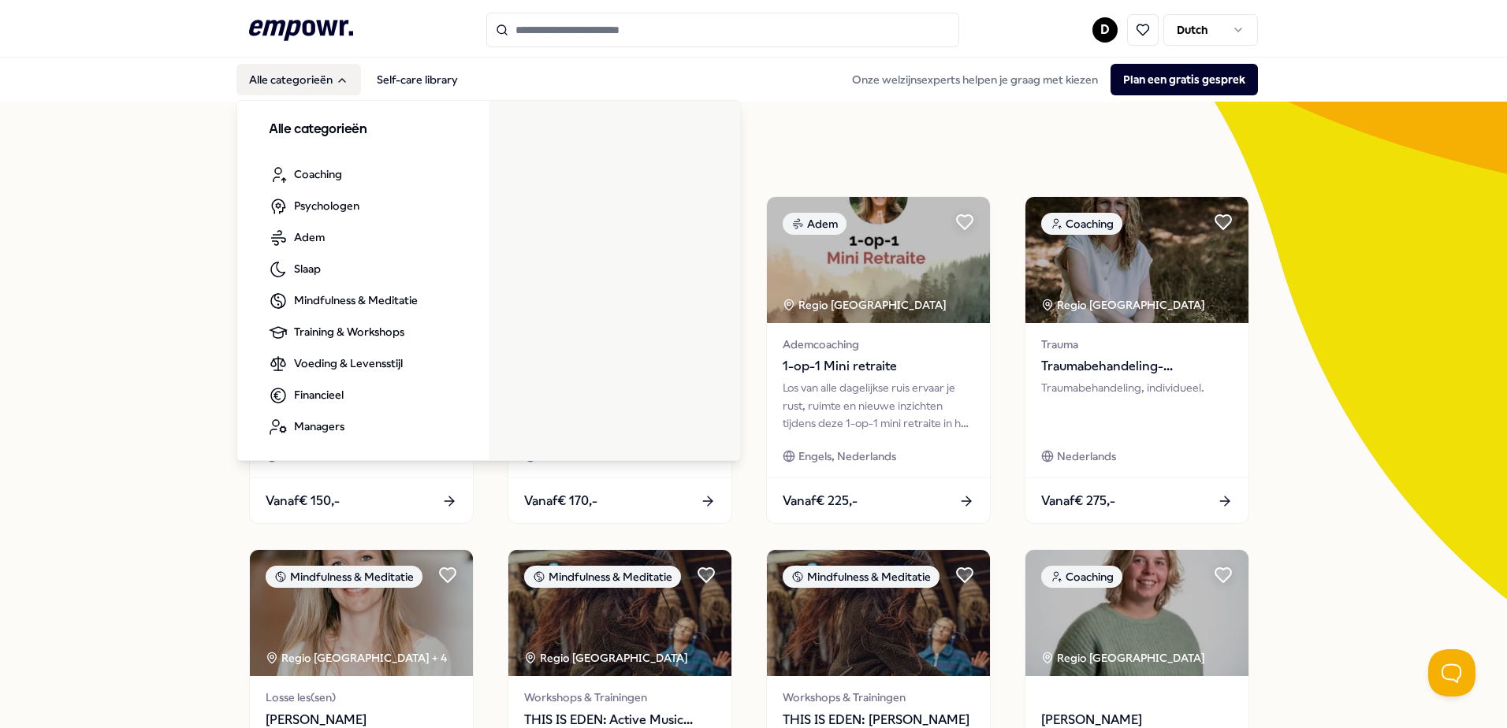
click at [309, 77] on button "Alle categorieën" at bounding box center [299, 80] width 125 height 32
click at [327, 83] on button "Alle categorieën" at bounding box center [299, 80] width 125 height 32
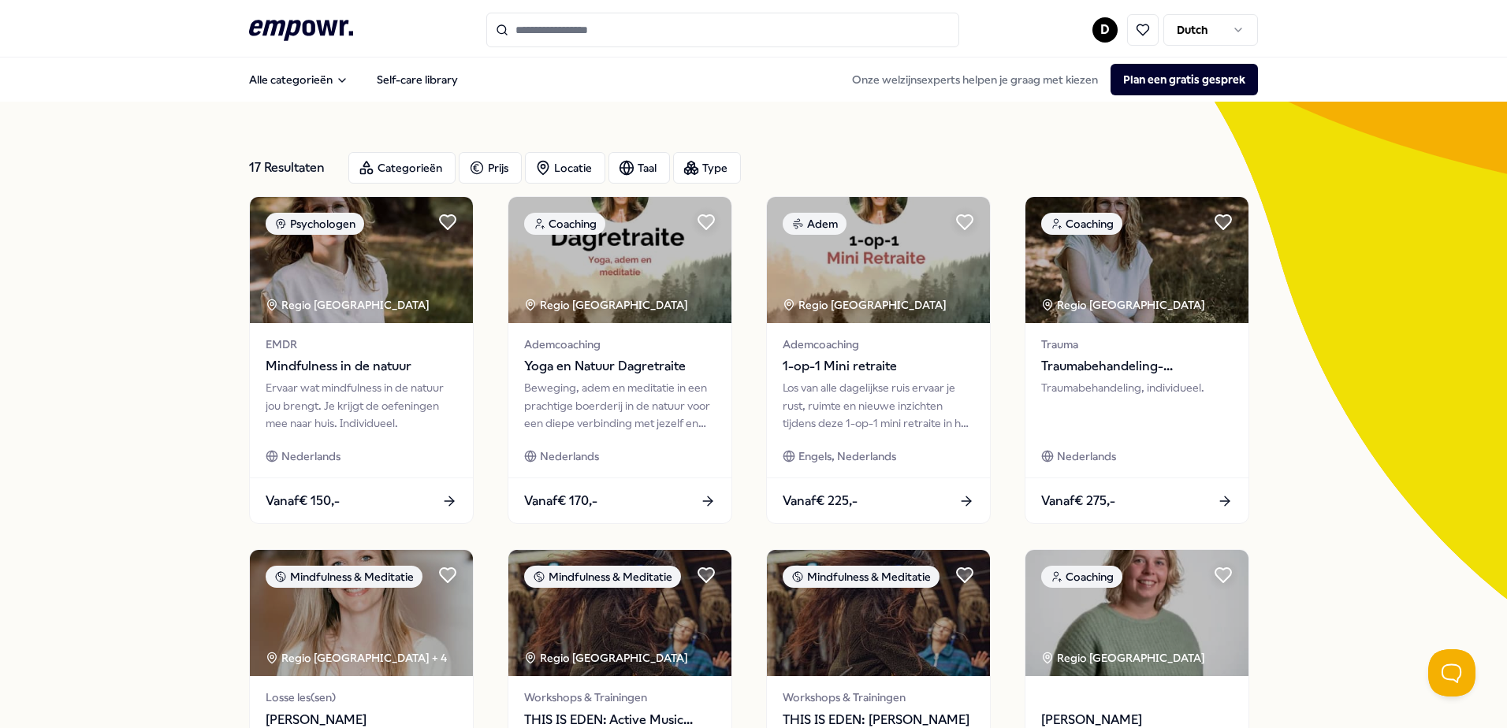
click at [192, 278] on div "17 Resultaten Categorieën Prijs Locatie Taal Type Psychologen Regio [GEOGRAPHIC…" at bounding box center [753, 717] width 1507 height 1231
click at [244, 49] on header ".empowr-logo_svg__cls-1{fill:#03032f} D Dutch" at bounding box center [753, 29] width 1507 height 58
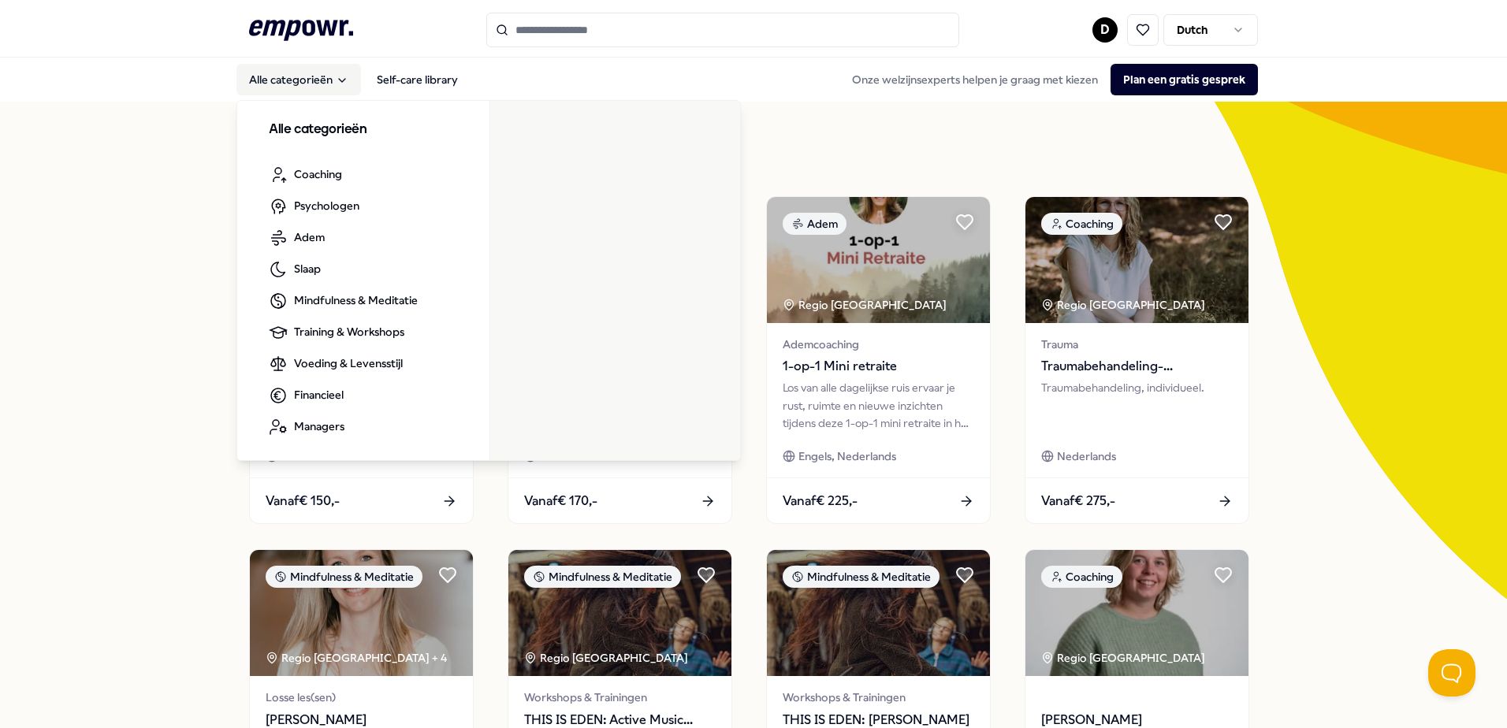
click at [261, 78] on button "Alle categorieën" at bounding box center [299, 80] width 125 height 32
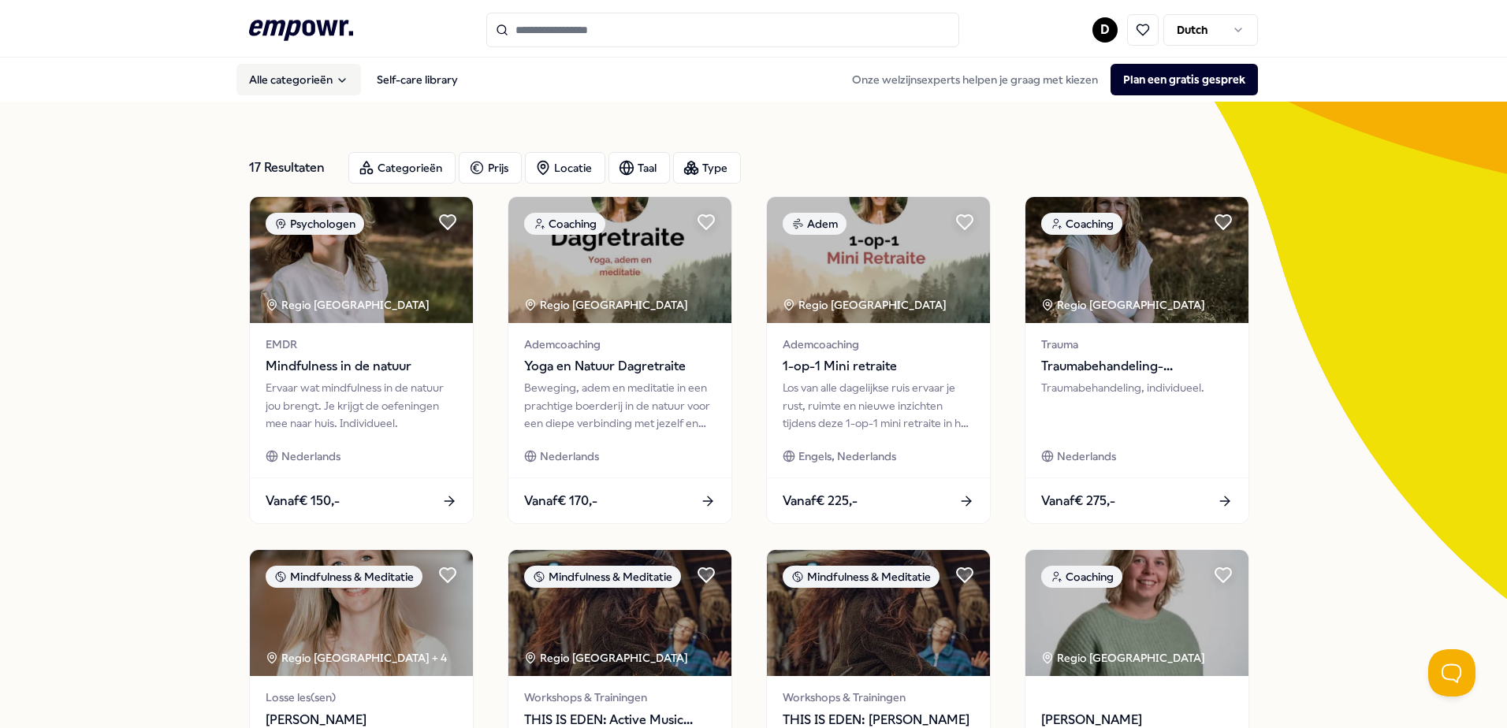
type input "******"
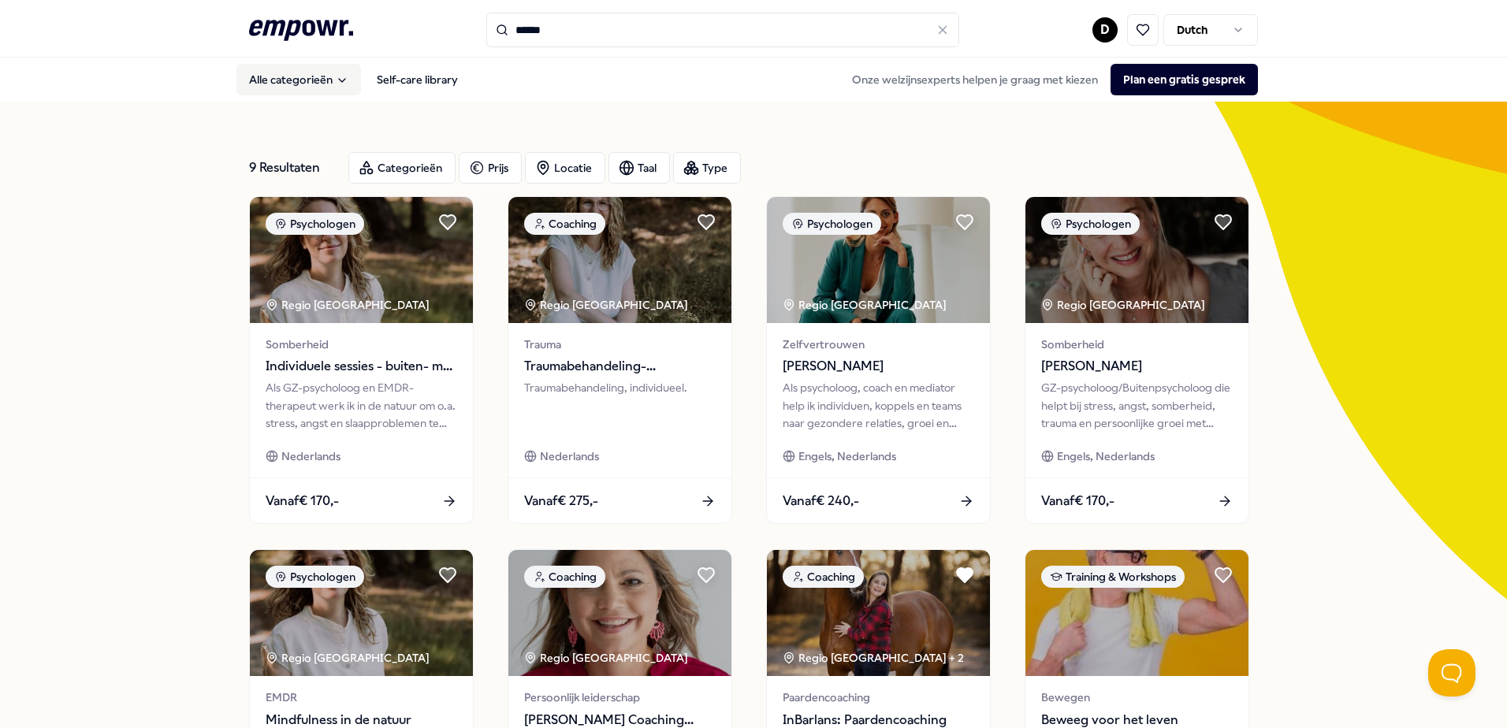
click at [307, 82] on button "Alle categorieën" at bounding box center [299, 80] width 125 height 32
click at [297, 29] on icon at bounding box center [301, 30] width 104 height 20
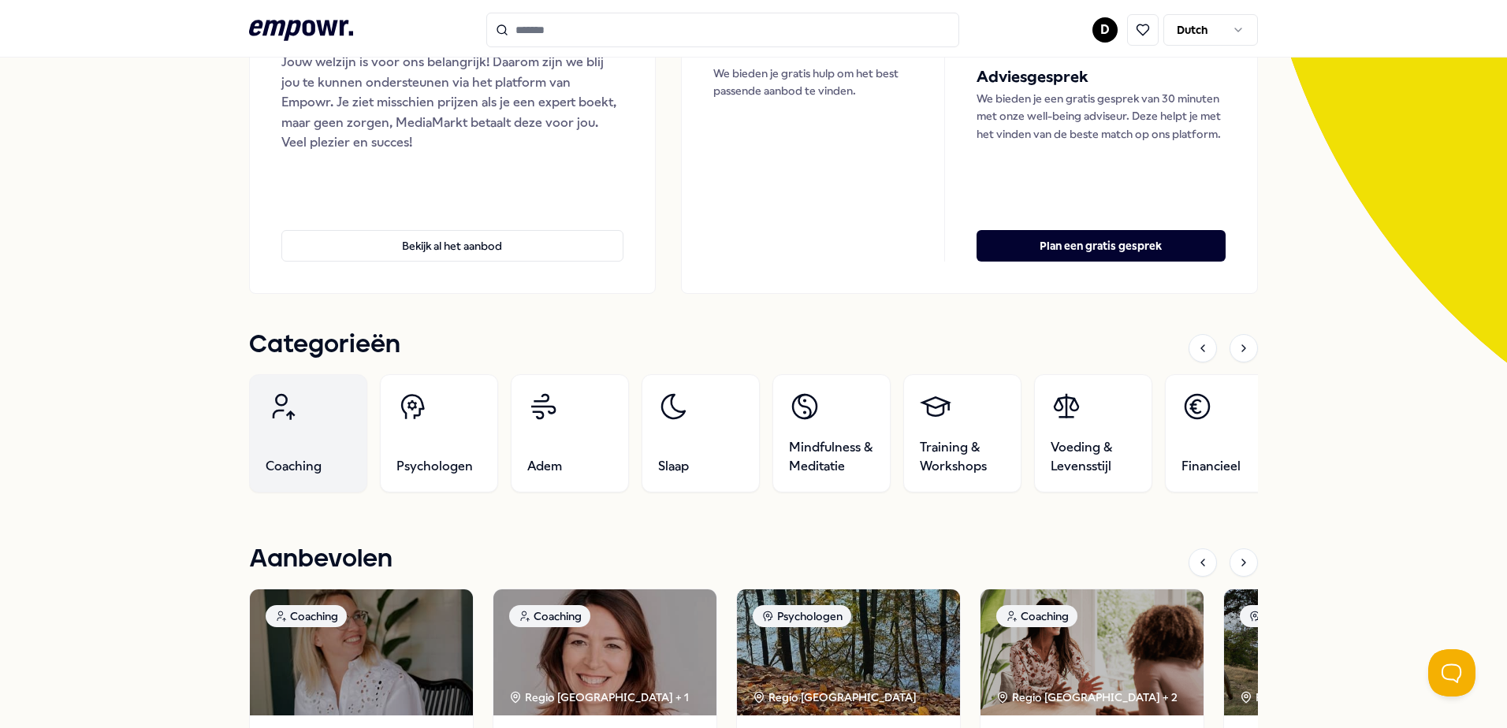
click at [308, 444] on link "Coaching" at bounding box center [308, 433] width 118 height 118
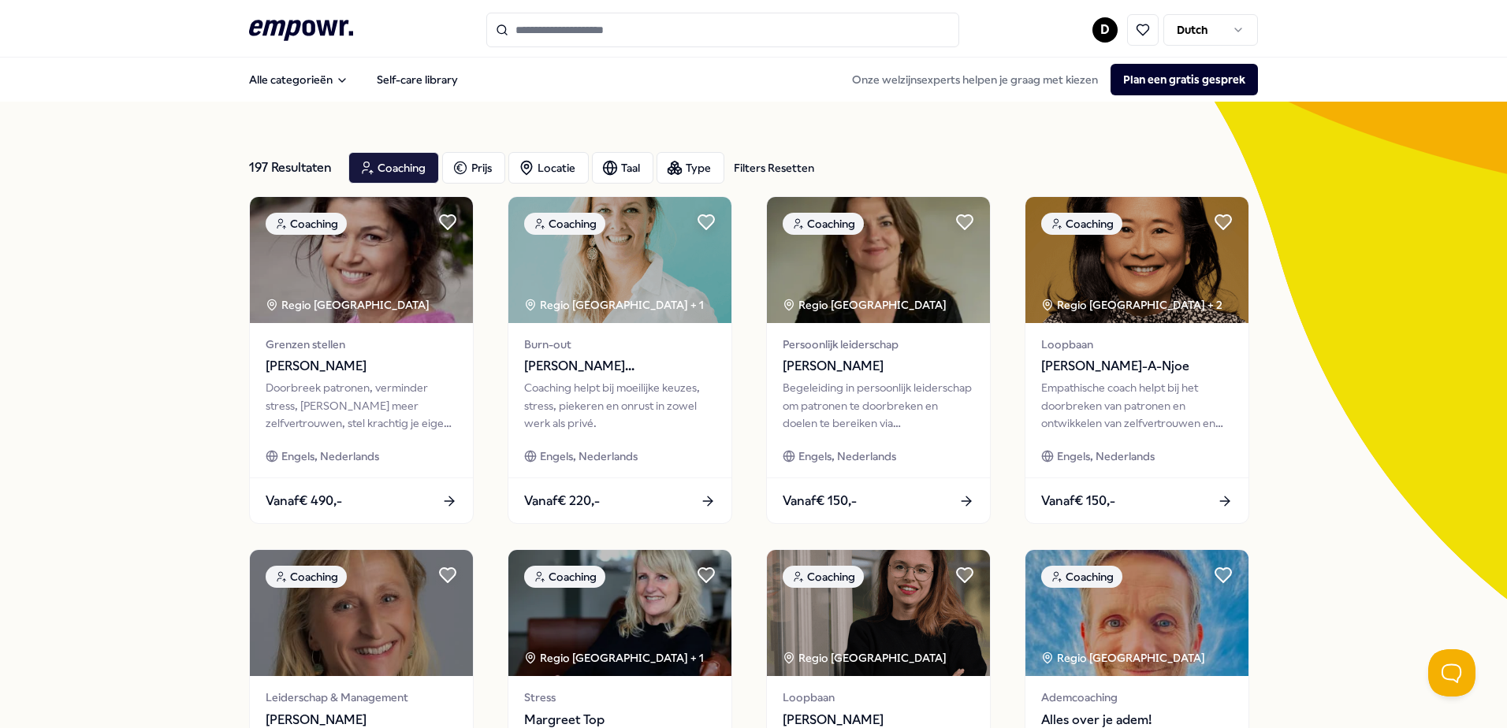
click at [388, 150] on div "197 Resultaten Filters Resetten Coaching Prijs Locatie Taal Type Filters Resett…" at bounding box center [753, 168] width 1009 height 57
click at [388, 166] on div "Coaching" at bounding box center [393, 168] width 91 height 32
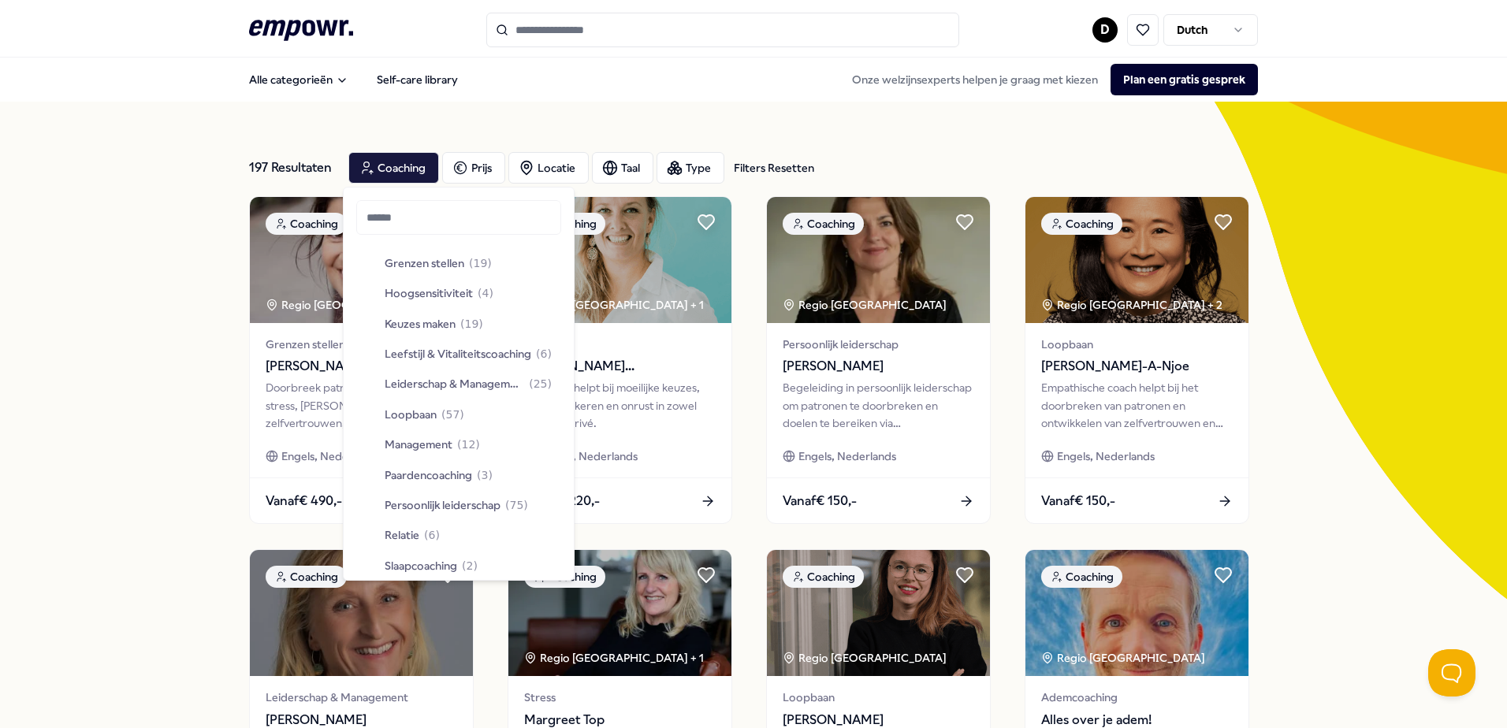
scroll to position [315, 0]
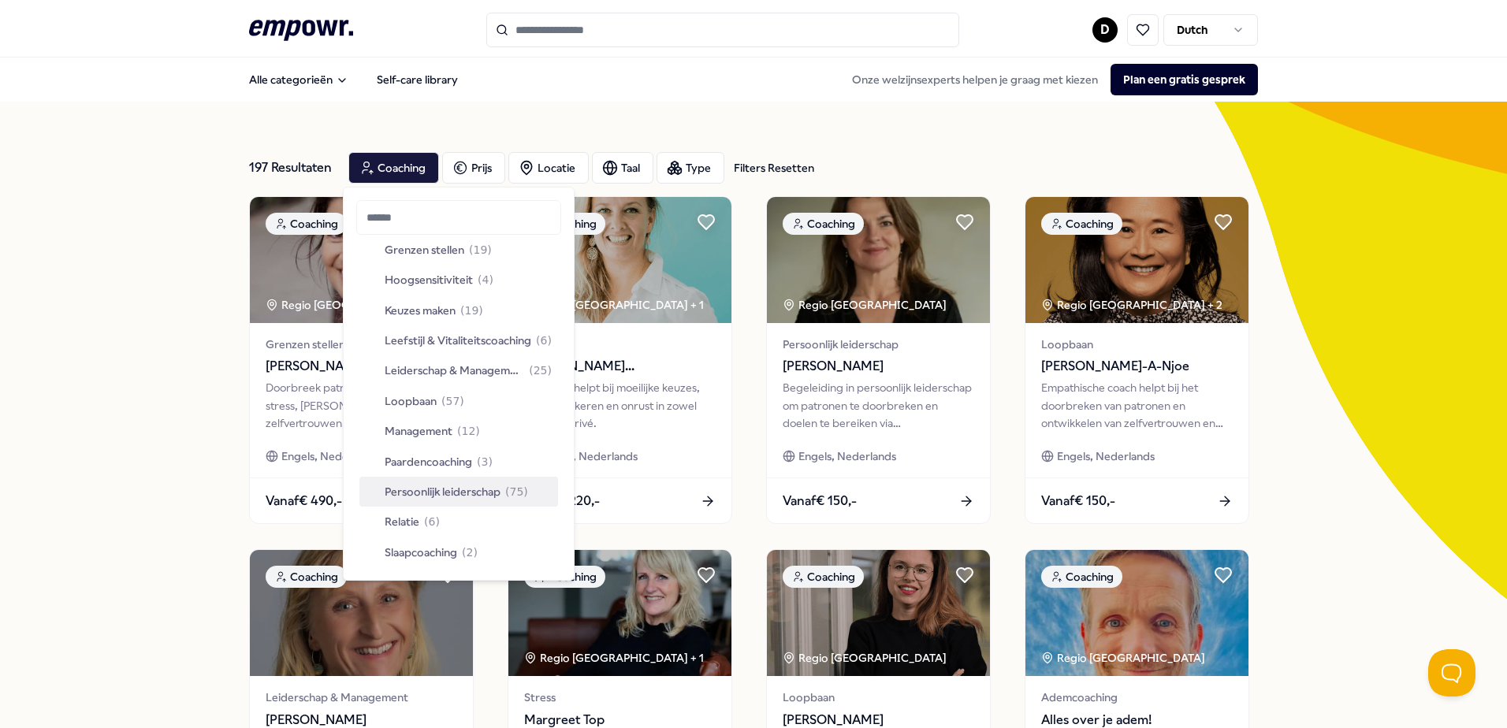
click at [479, 482] on div "Persoonlijk leiderschap ( 75 )" at bounding box center [458, 492] width 199 height 30
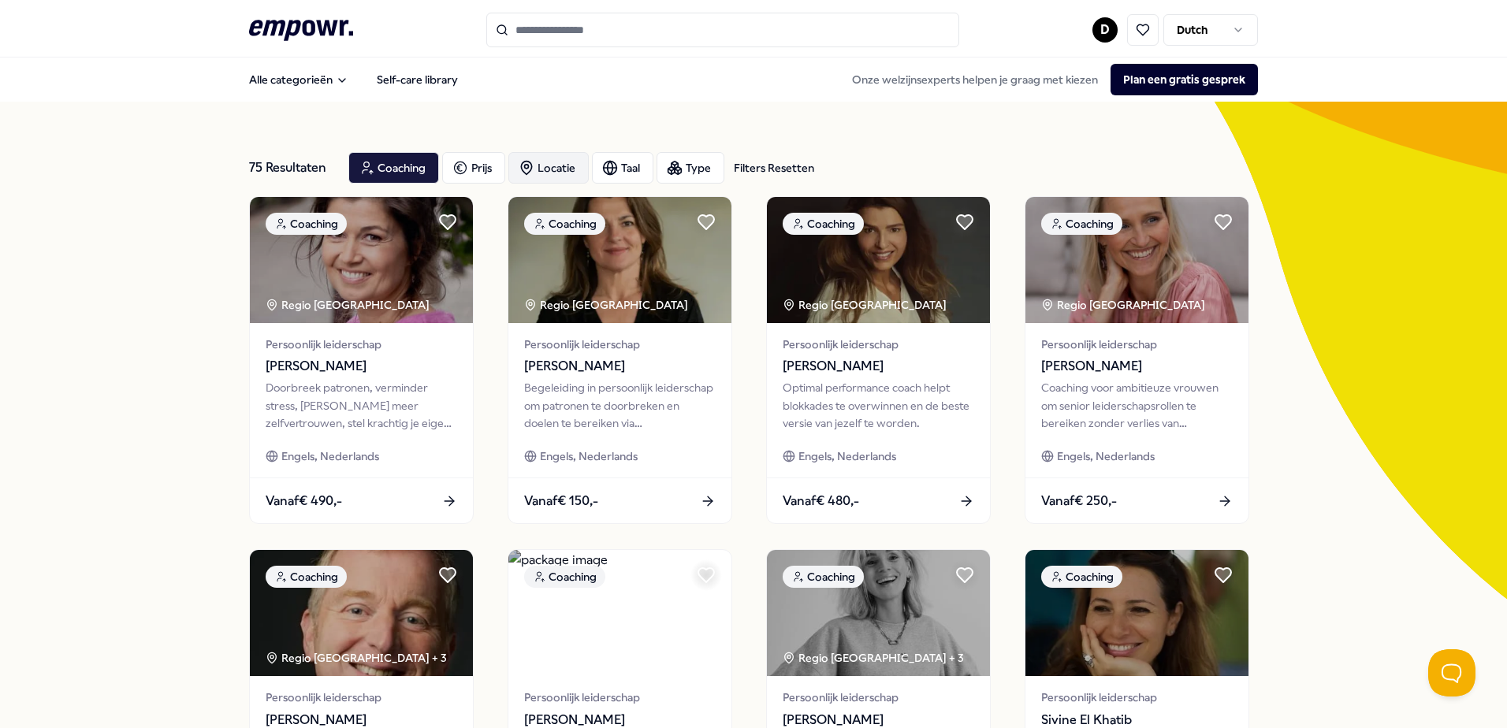
click at [547, 165] on div "Locatie" at bounding box center [548, 168] width 80 height 32
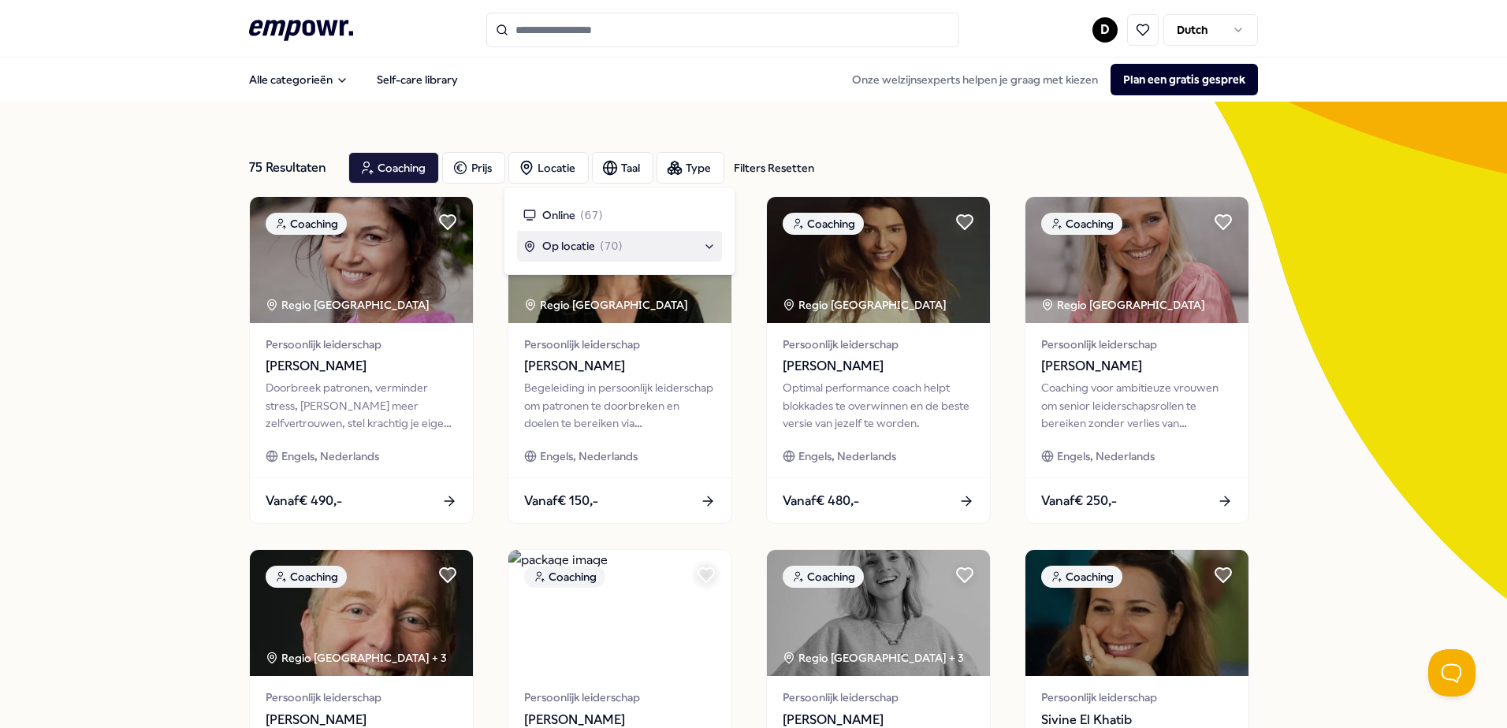
click at [615, 258] on div "Op locatie ( 70 )" at bounding box center [619, 246] width 205 height 30
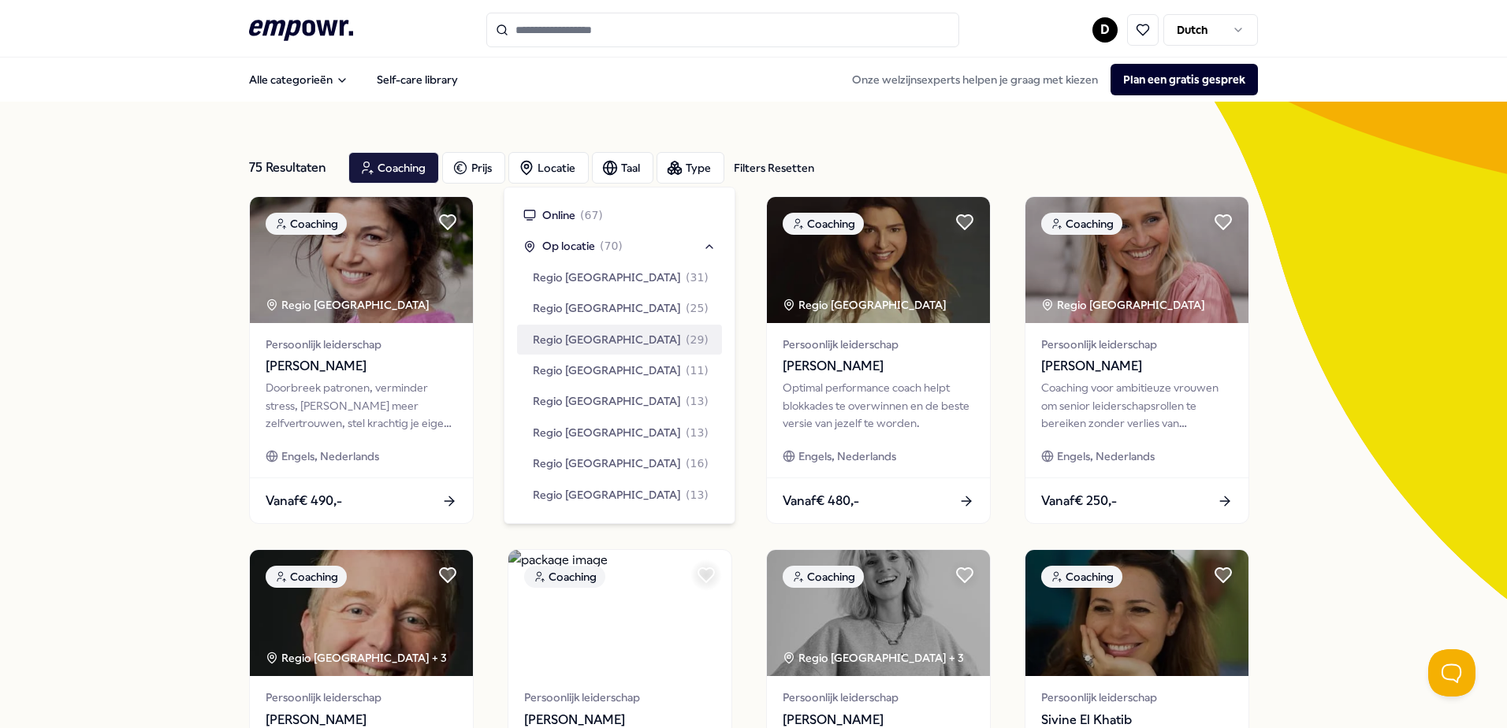
click at [686, 345] on span "( 29 )" at bounding box center [697, 339] width 23 height 17
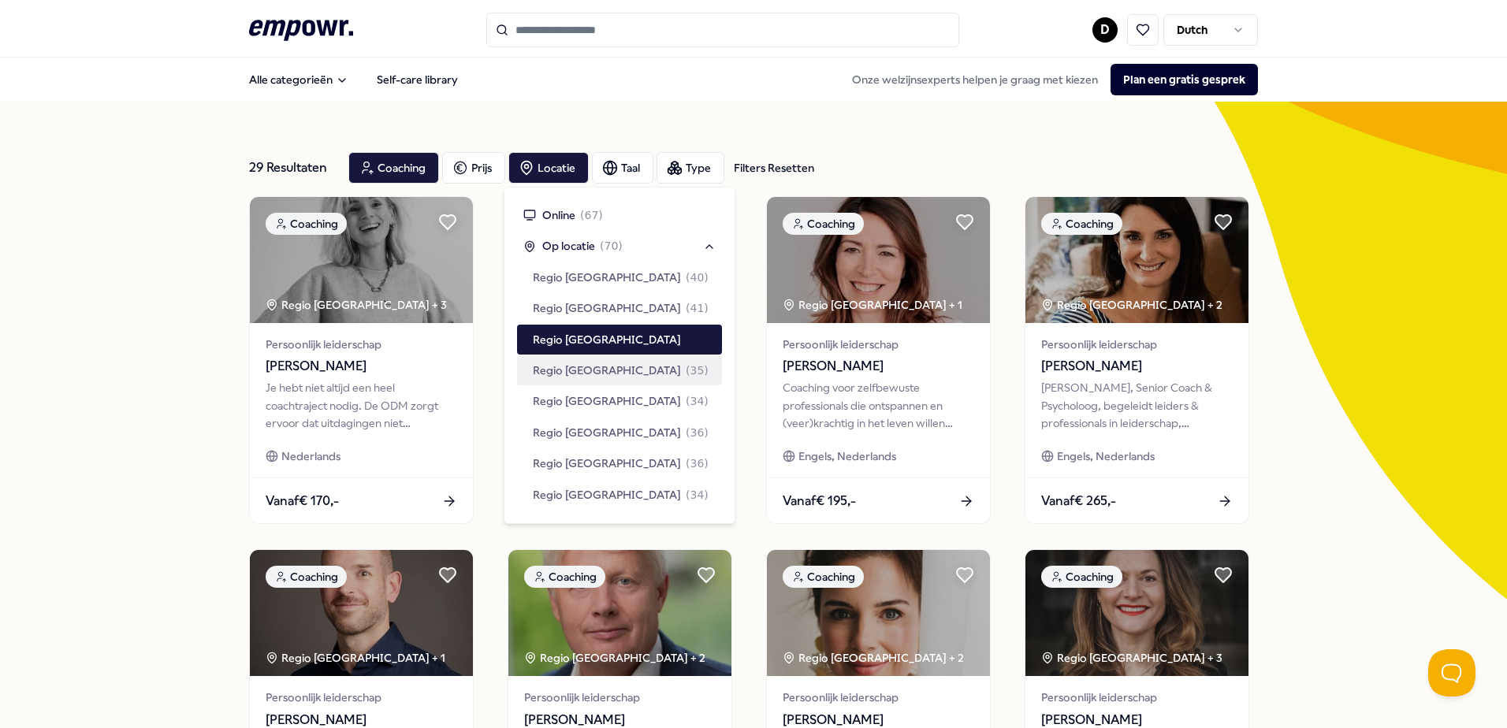
click at [686, 374] on span "( 35 )" at bounding box center [697, 370] width 23 height 17
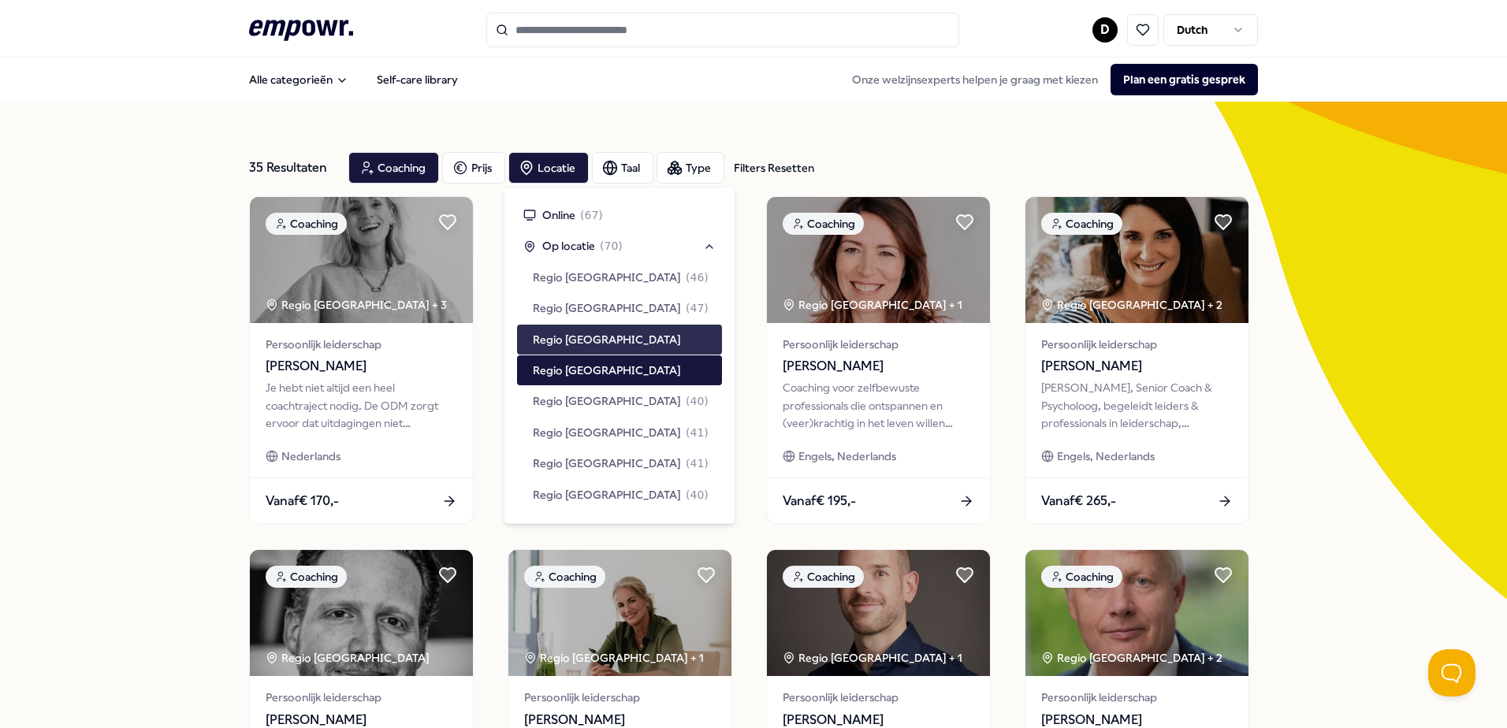
click at [212, 383] on div "35 Resultaten Filters Resetten Coaching Prijs Locatie Taal Type Filters Resette…" at bounding box center [753, 717] width 1507 height 1231
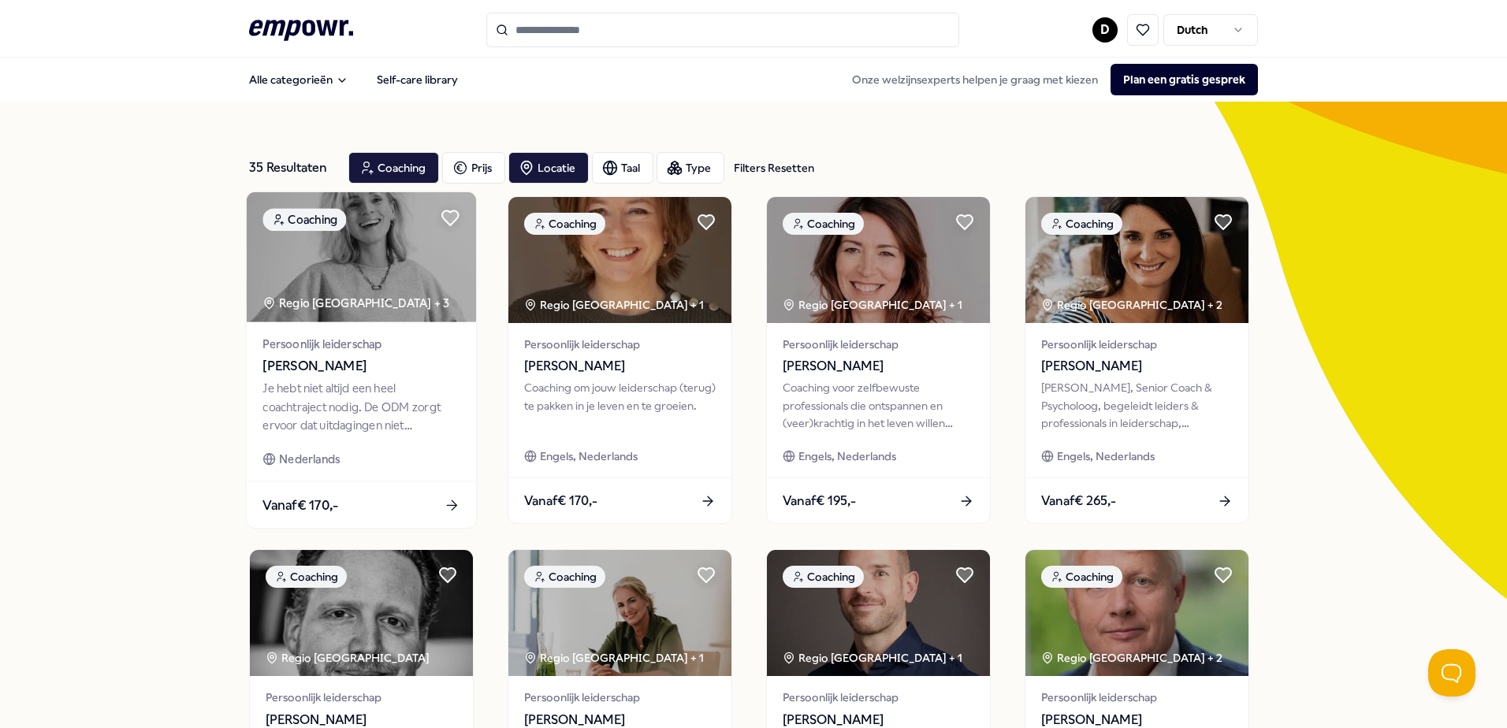
click at [371, 382] on div "Je hebt niet altijd een heel coachtraject nodig. De ODM zorgt ervoor dat uitdag…" at bounding box center [361, 407] width 197 height 54
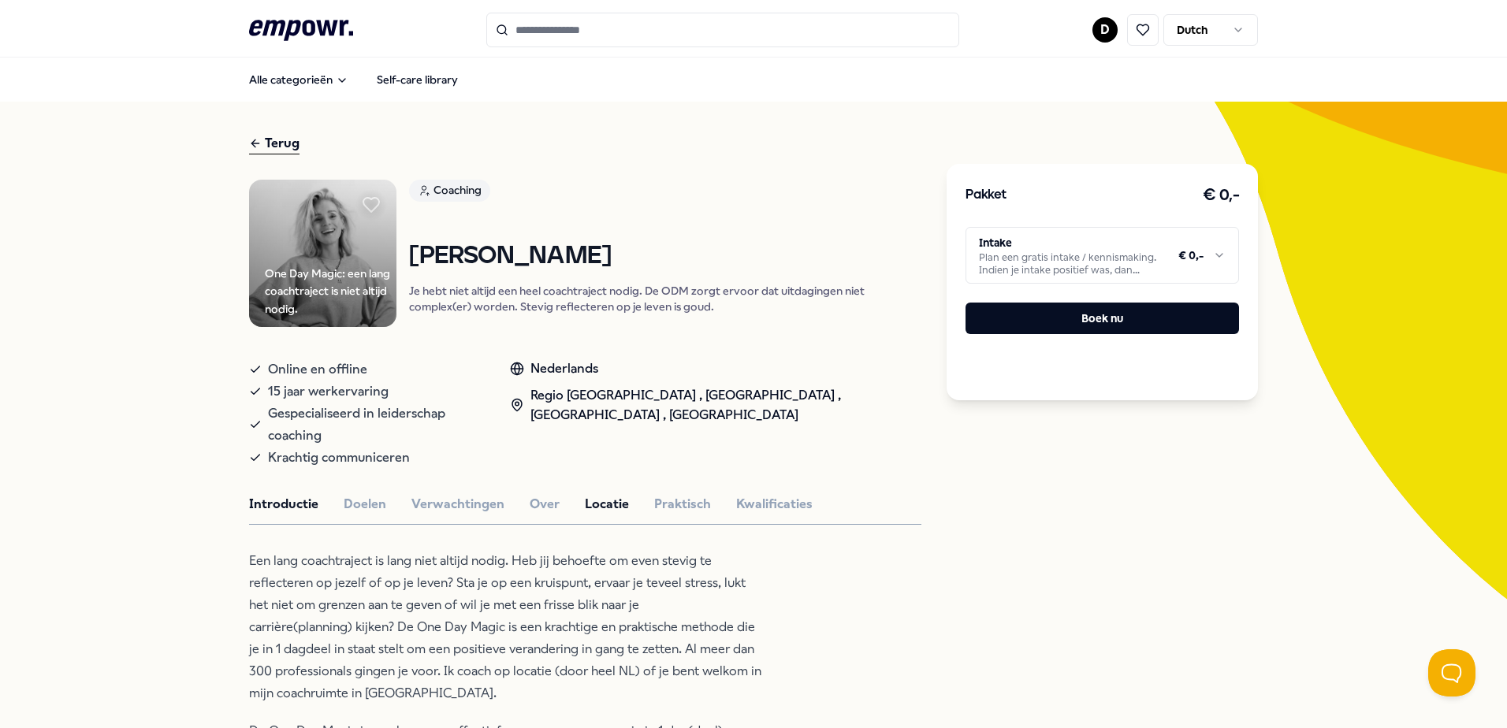
click at [597, 494] on button "Locatie" at bounding box center [607, 504] width 44 height 20
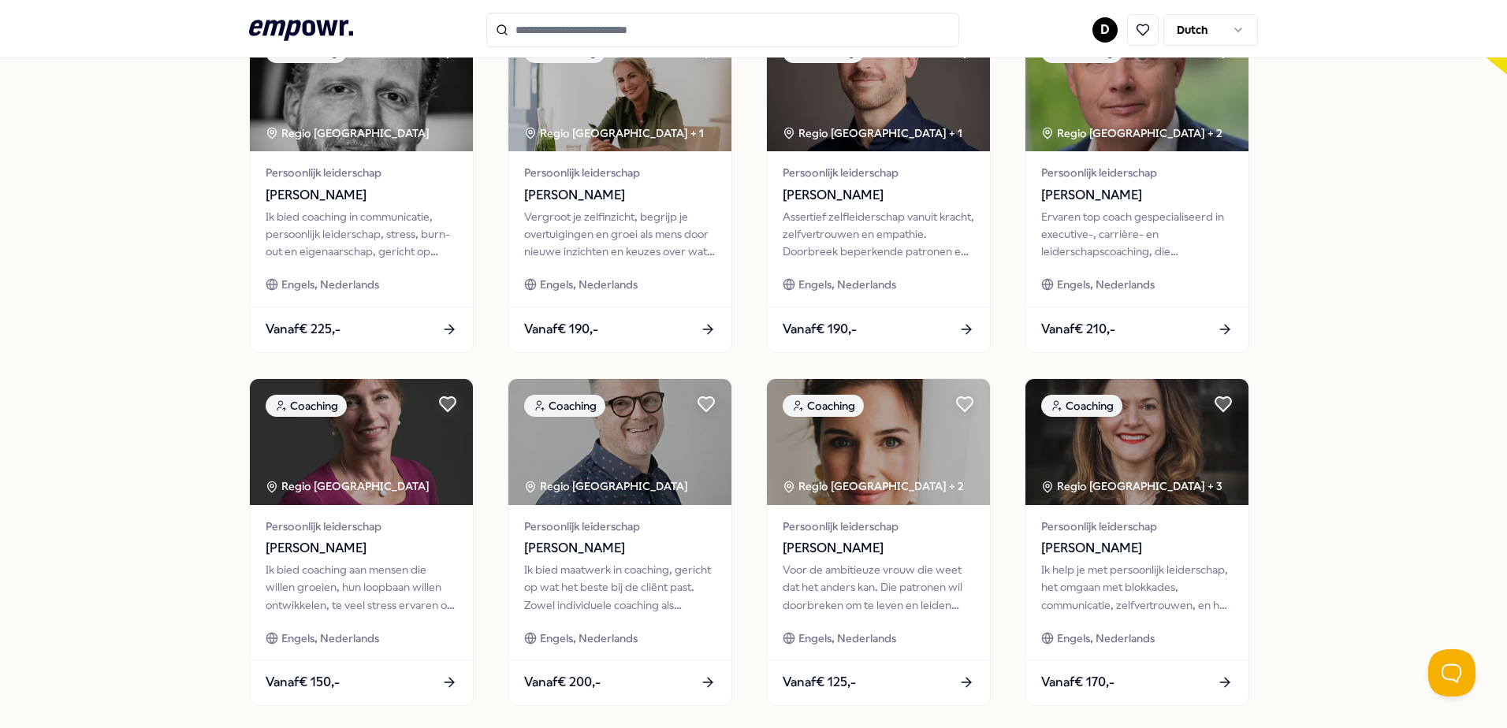
scroll to position [552, 0]
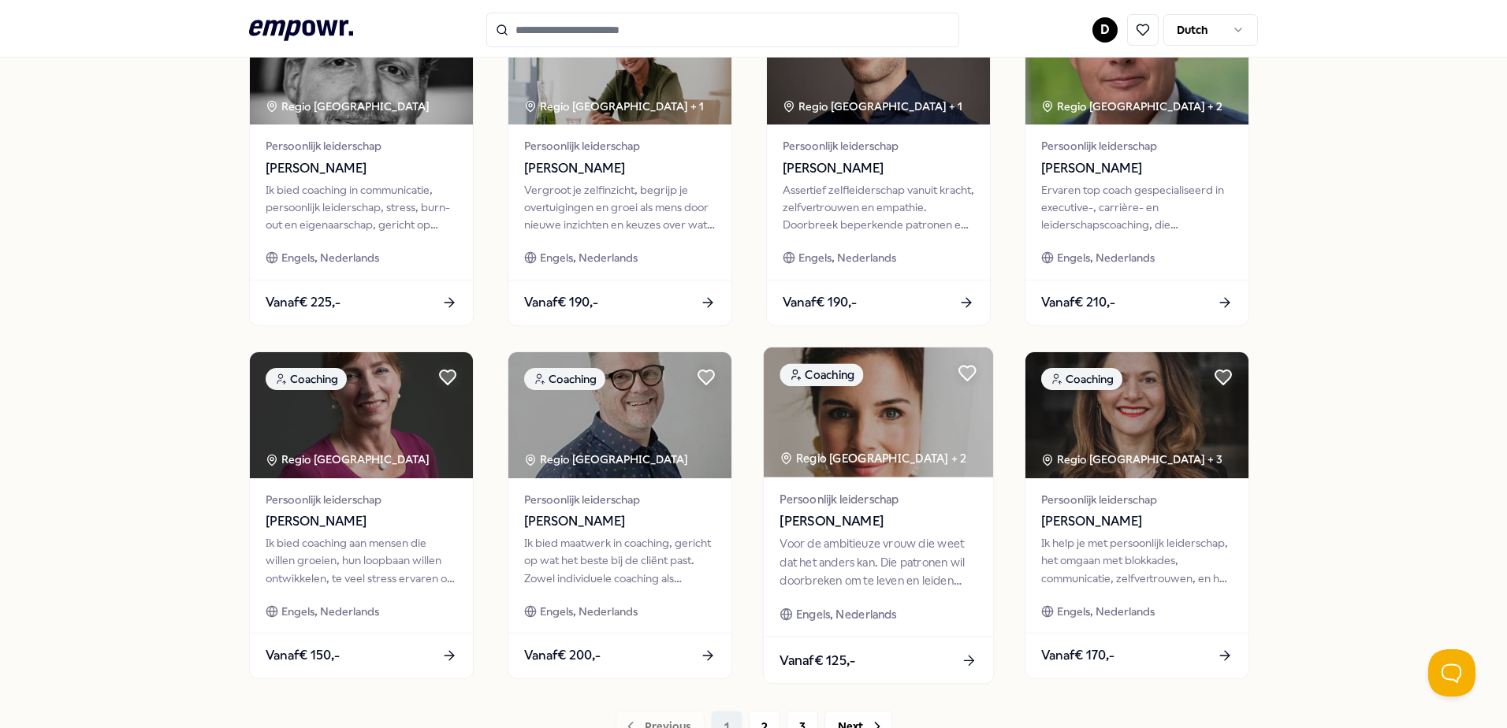
click at [840, 532] on span "[PERSON_NAME]" at bounding box center [878, 522] width 197 height 20
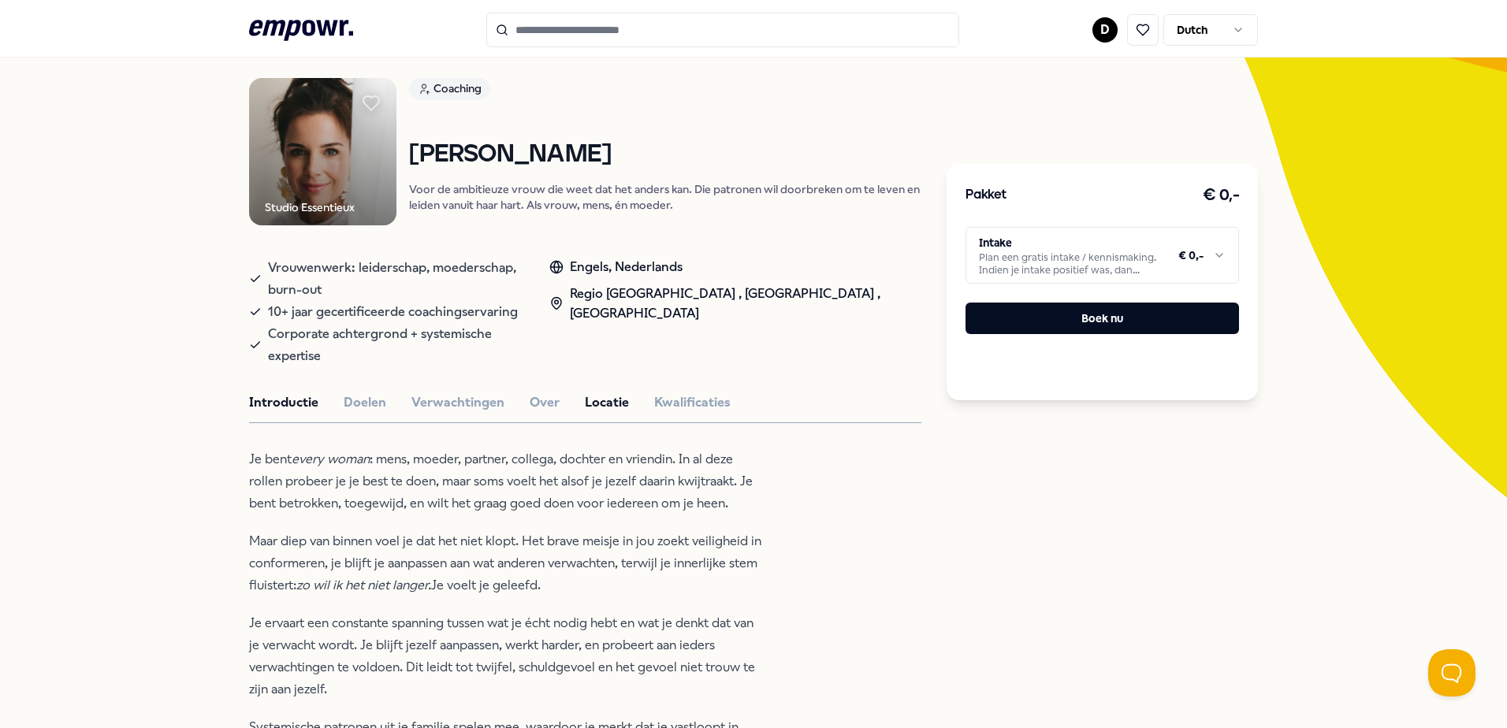
click at [588, 393] on button "Locatie" at bounding box center [607, 403] width 44 height 20
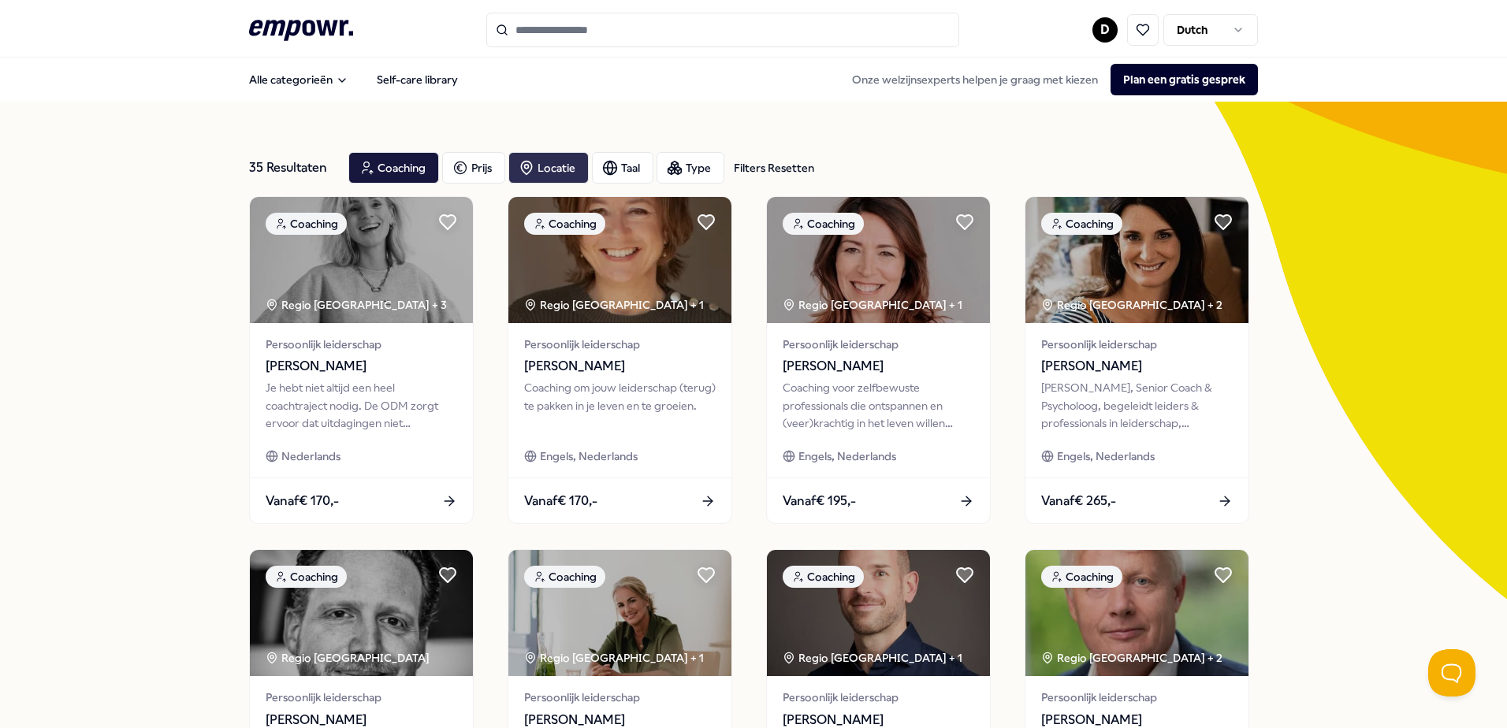
click at [562, 170] on div "Locatie" at bounding box center [548, 168] width 80 height 32
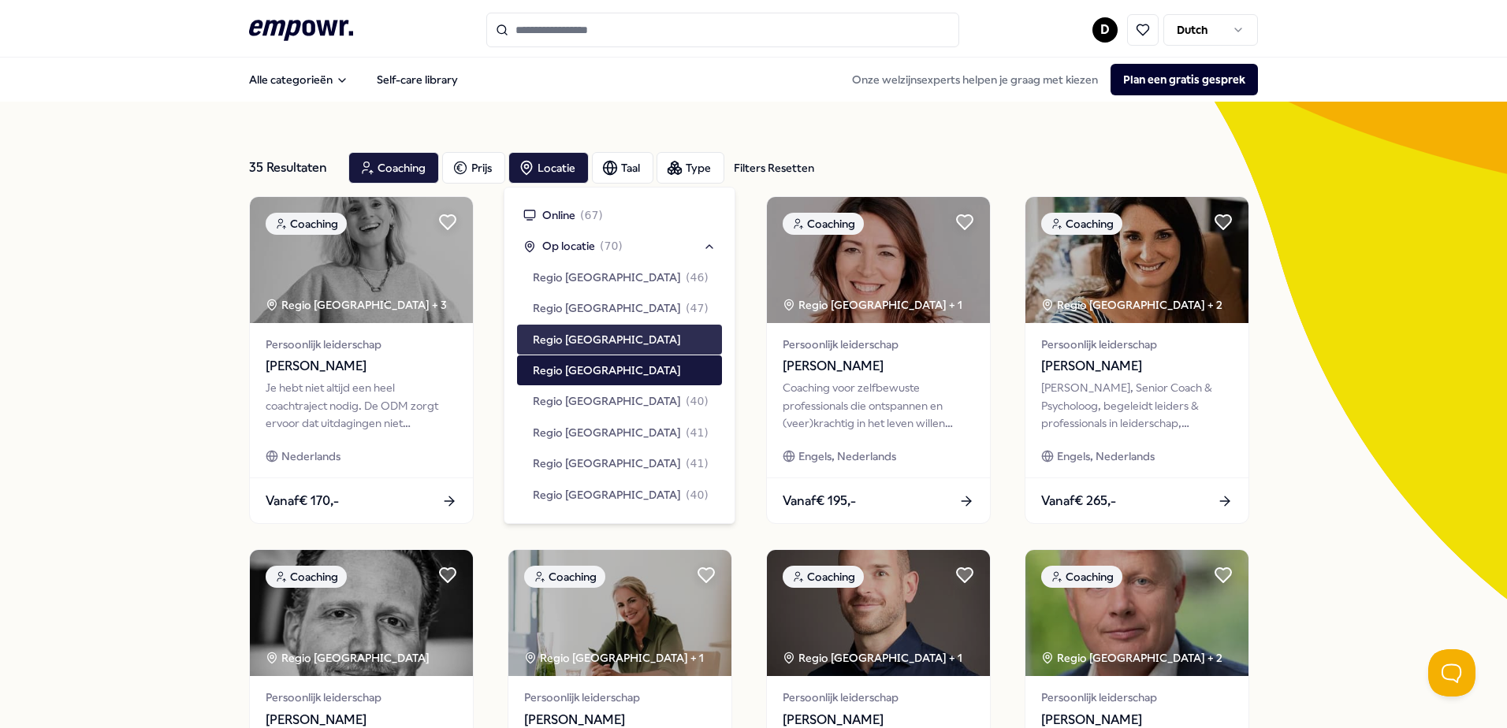
click at [590, 343] on span "Regio [GEOGRAPHIC_DATA]" at bounding box center [607, 339] width 148 height 17
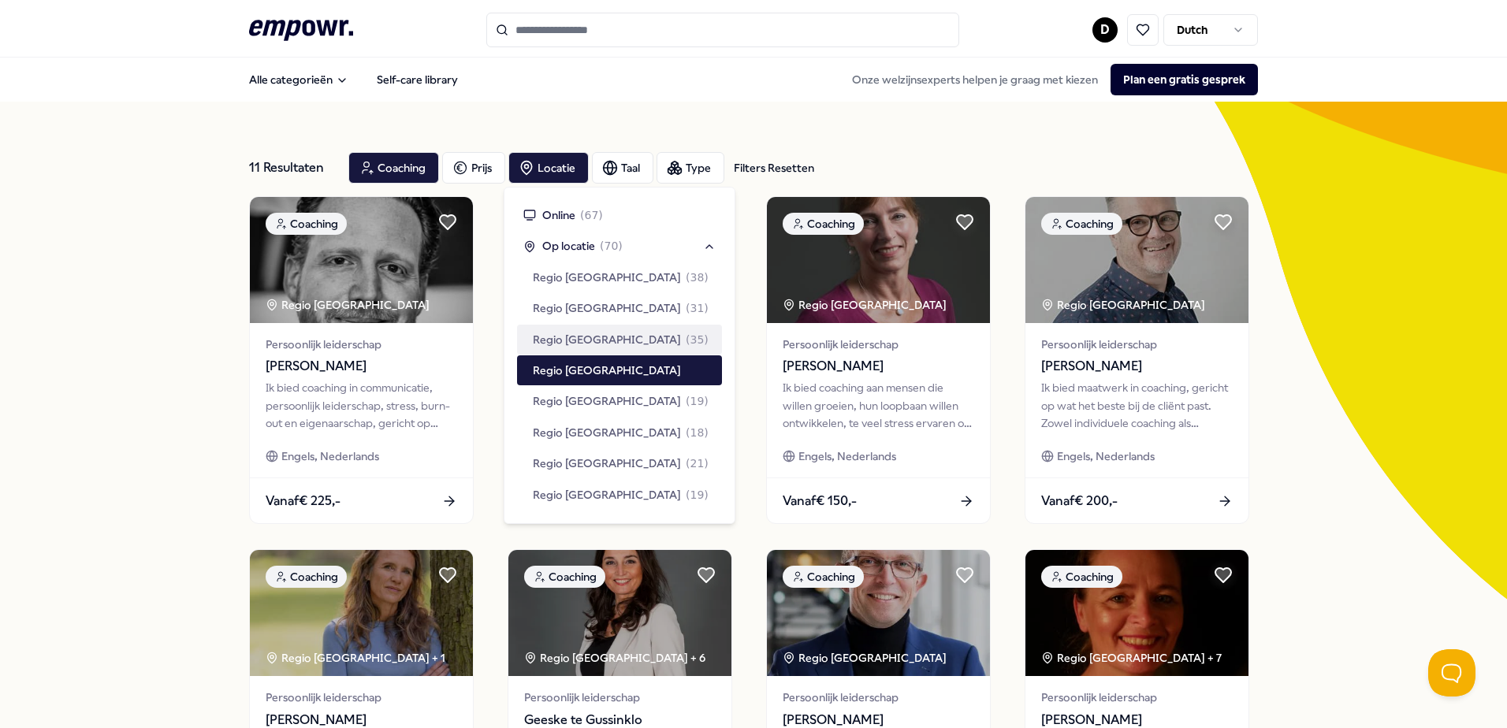
click at [102, 365] on div "11 Resultaten Filters Resetten Coaching [PERSON_NAME] Type Filters Resetten Coa…" at bounding box center [753, 717] width 1507 height 1231
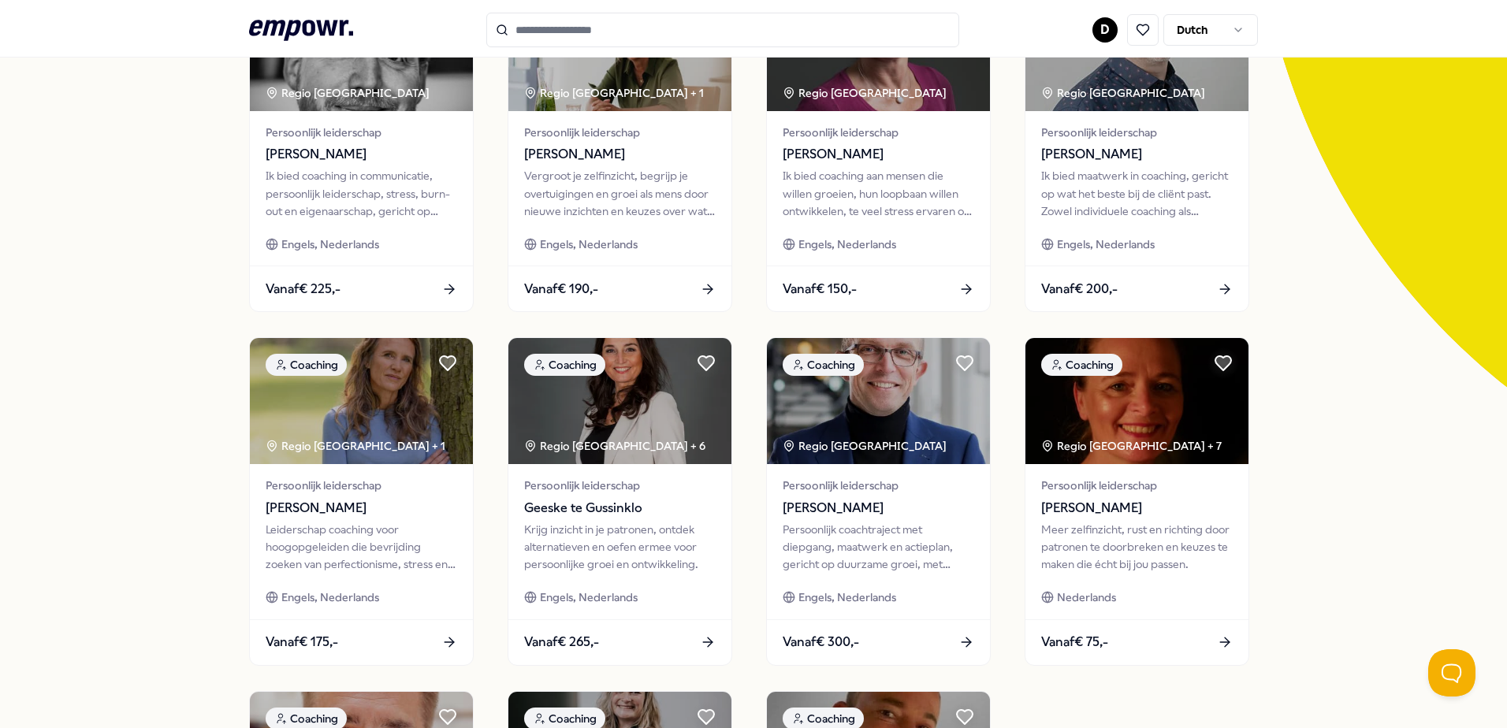
scroll to position [237, 0]
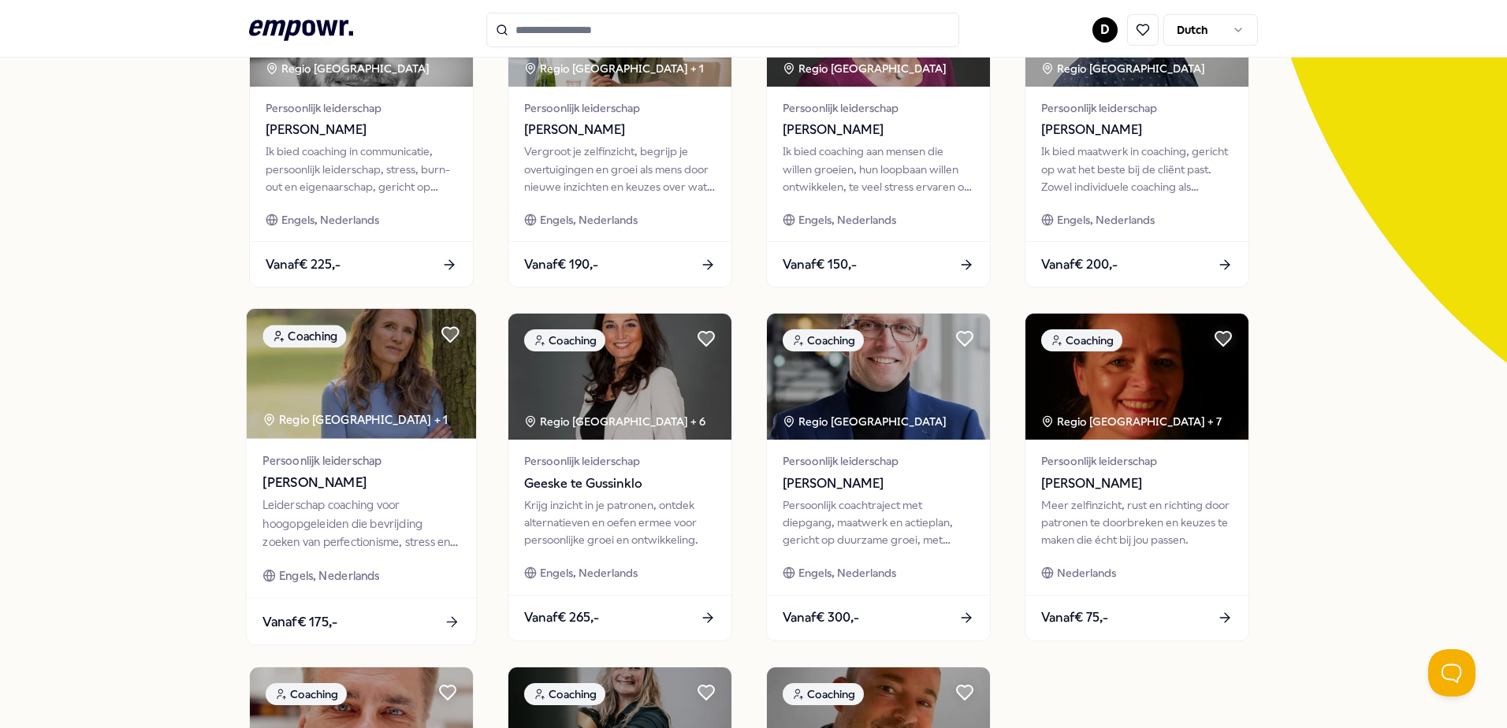
click at [352, 538] on div "Leiderschap coaching voor hoogopgeleiden die bevrijding zoeken van perfectionis…" at bounding box center [361, 524] width 197 height 54
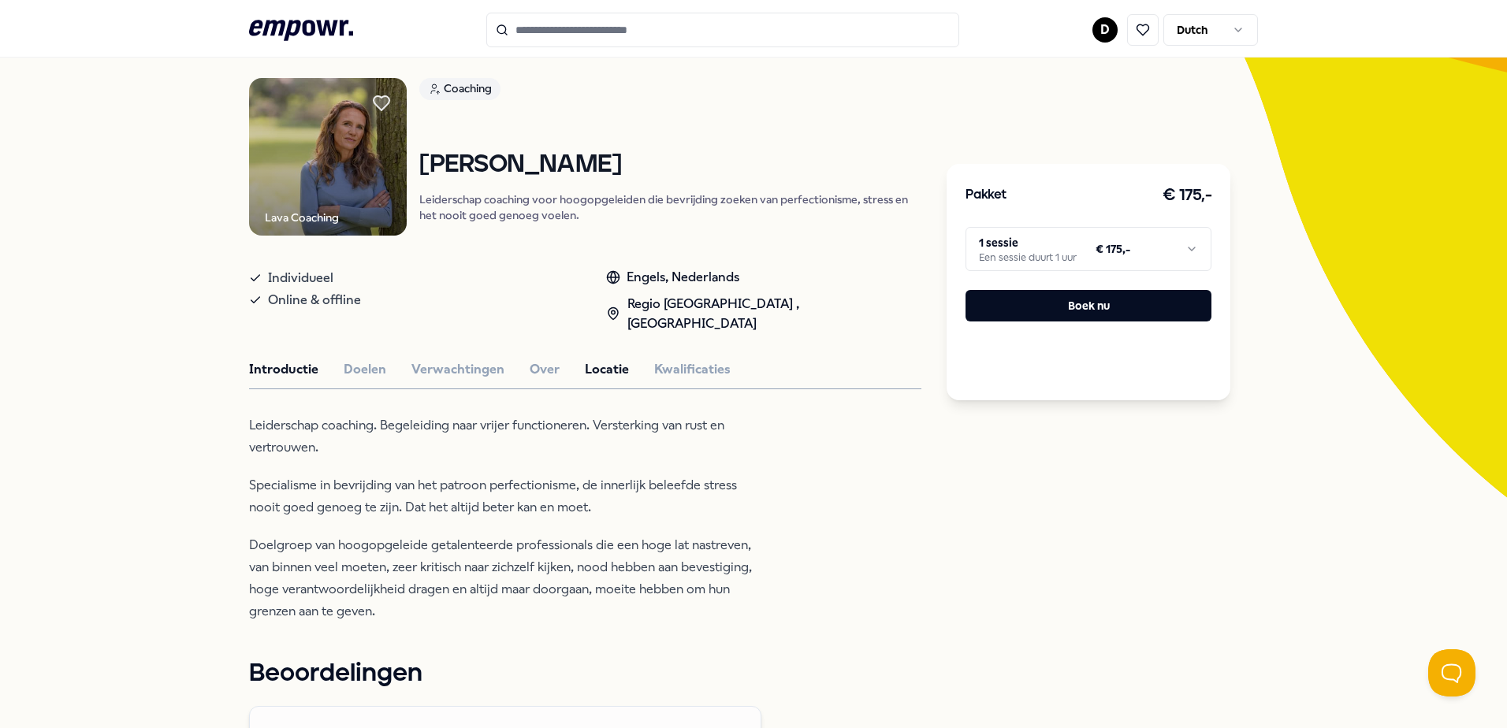
click at [598, 359] on button "Locatie" at bounding box center [607, 369] width 44 height 20
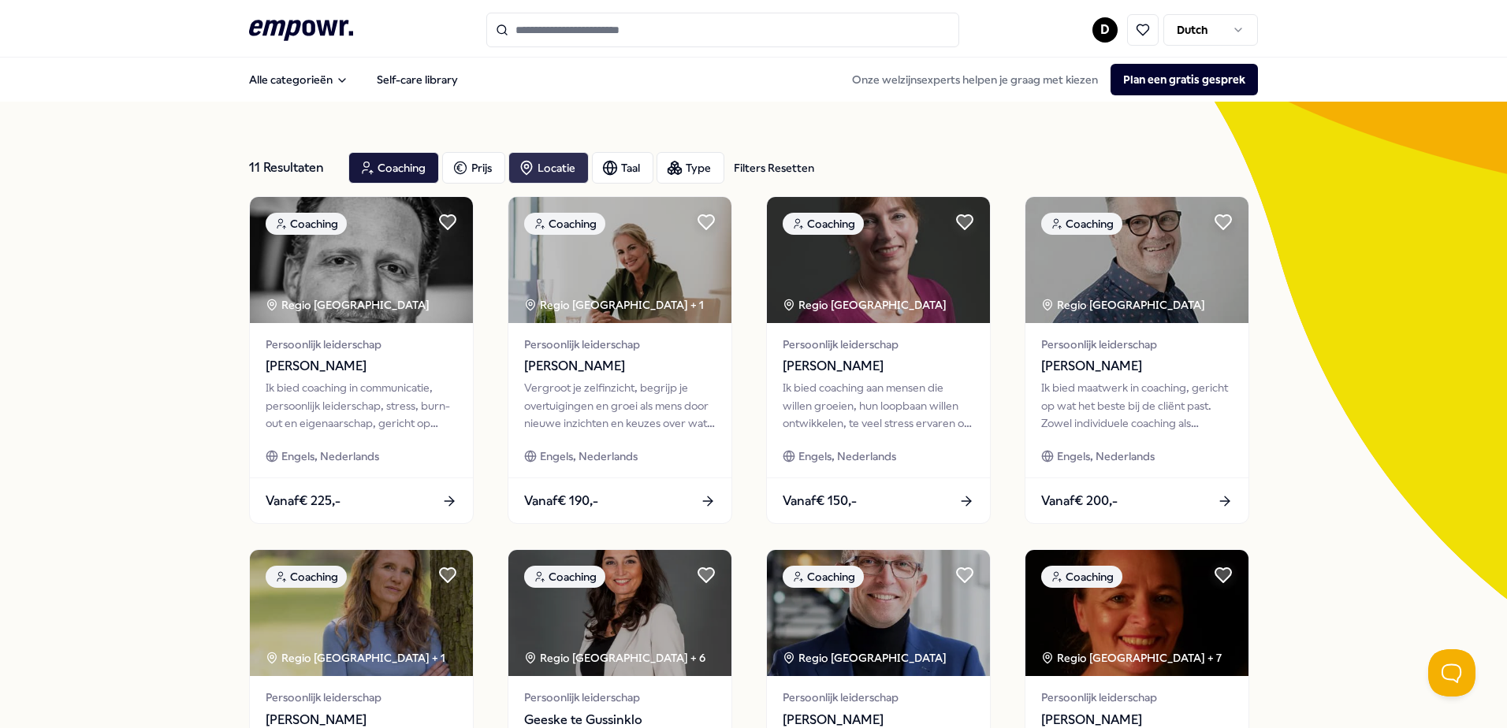
click at [550, 158] on div "Locatie" at bounding box center [548, 168] width 80 height 32
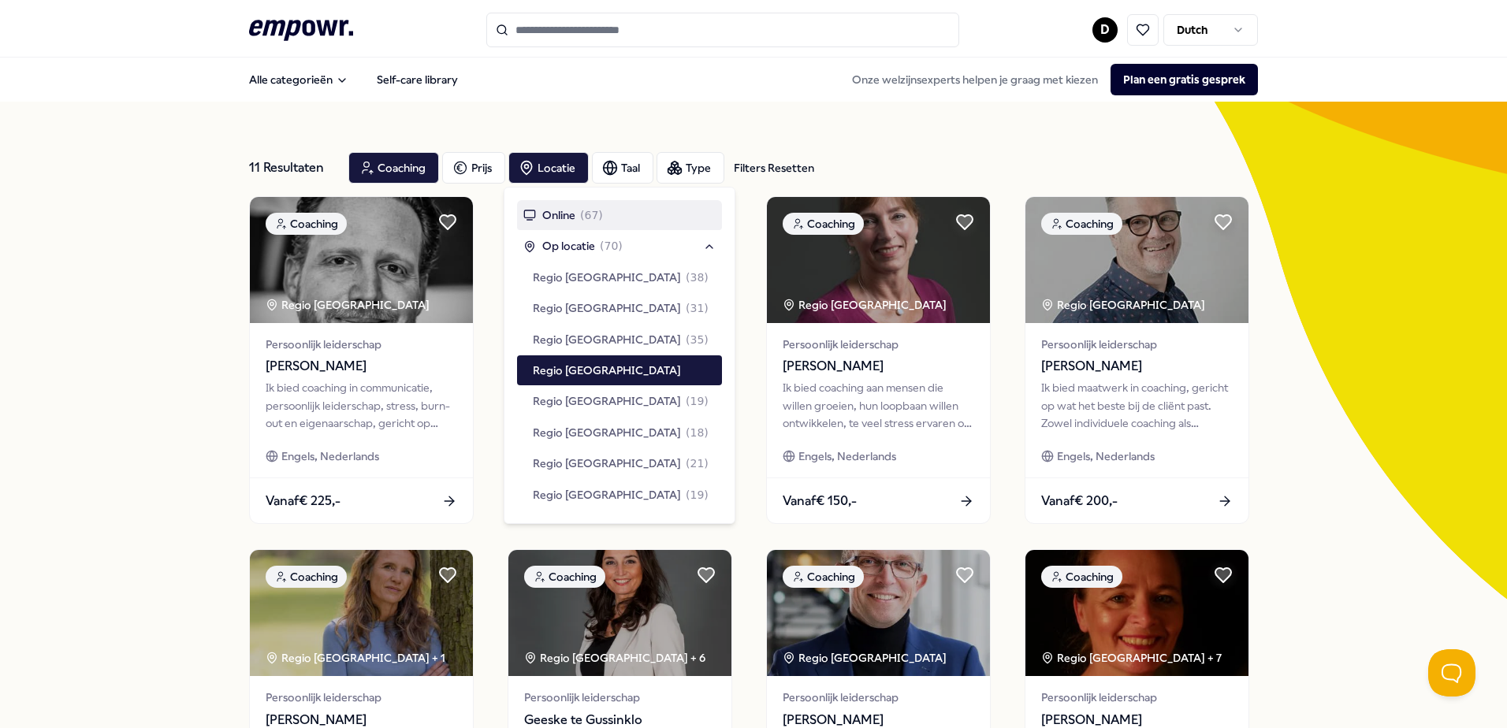
click at [101, 449] on div "11 Resultaten Filters Resetten Coaching [PERSON_NAME] Type Filters Resetten Coa…" at bounding box center [753, 717] width 1507 height 1231
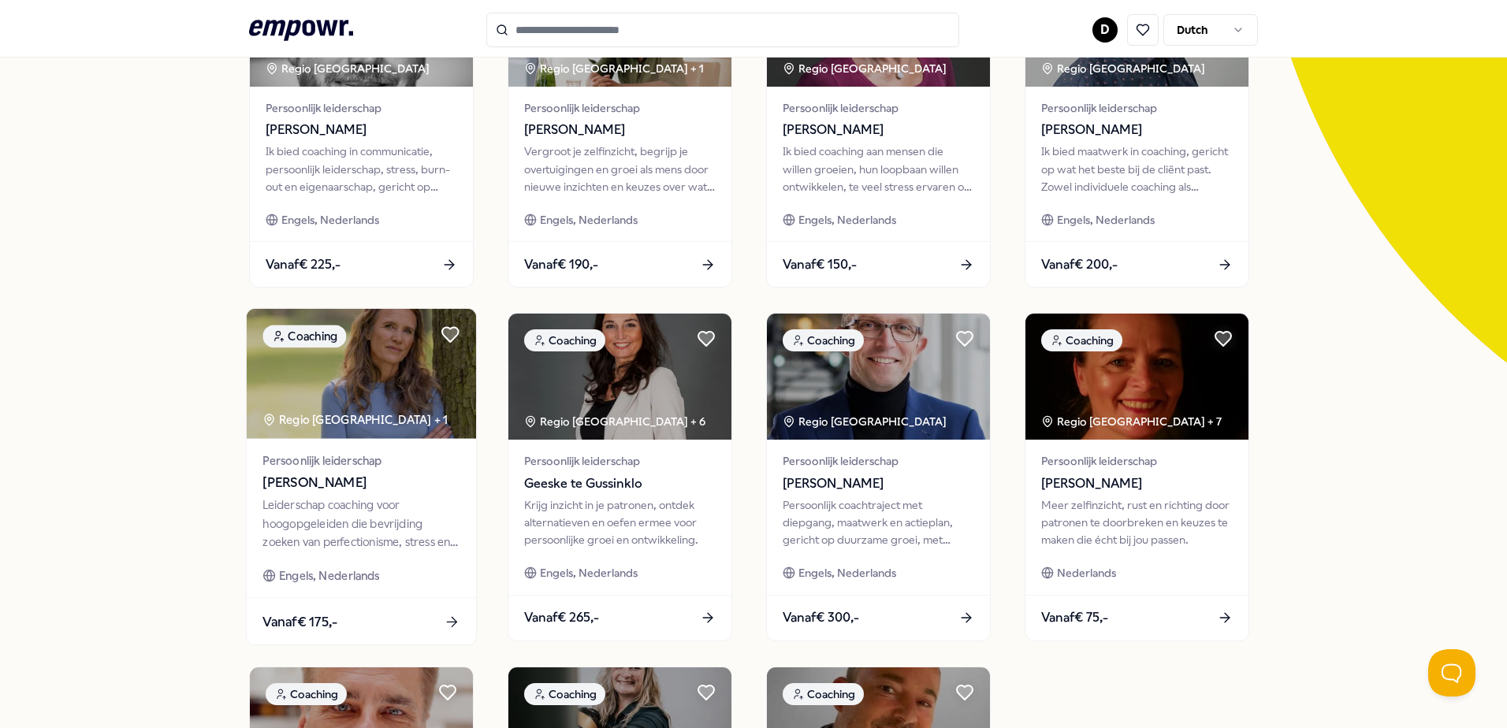
click at [295, 498] on div "Leiderschap coaching voor hoogopgeleiden die bevrijding zoeken van perfectionis…" at bounding box center [361, 524] width 197 height 54
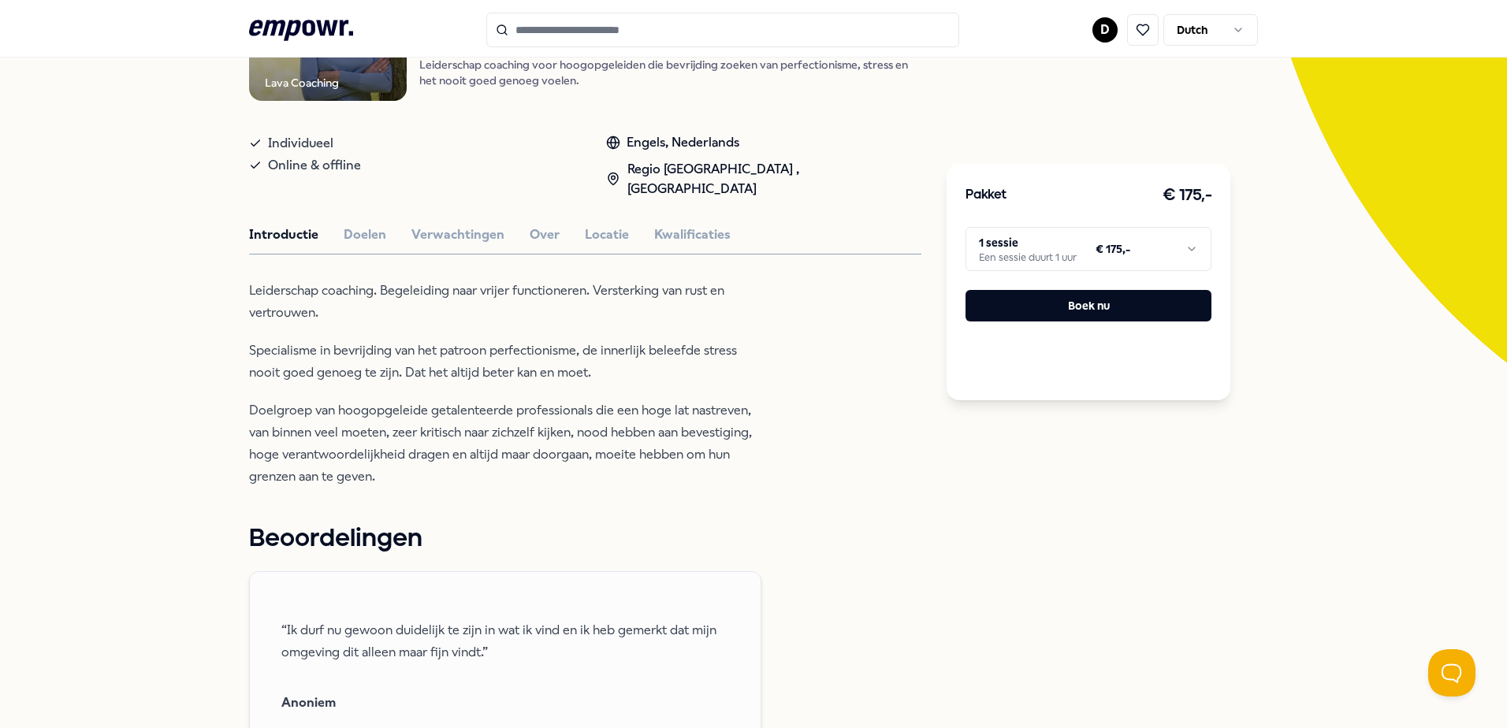
scroll to position [102, 0]
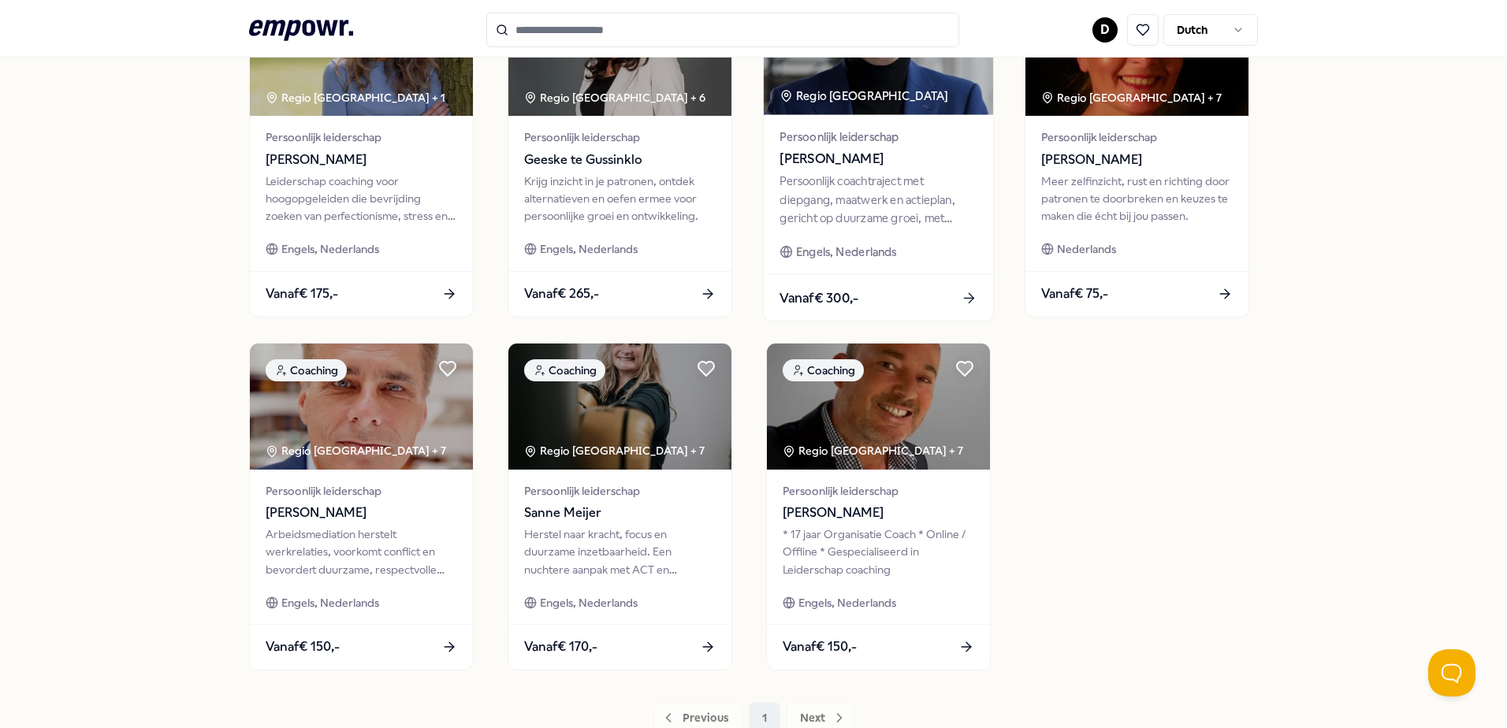
scroll to position [575, 0]
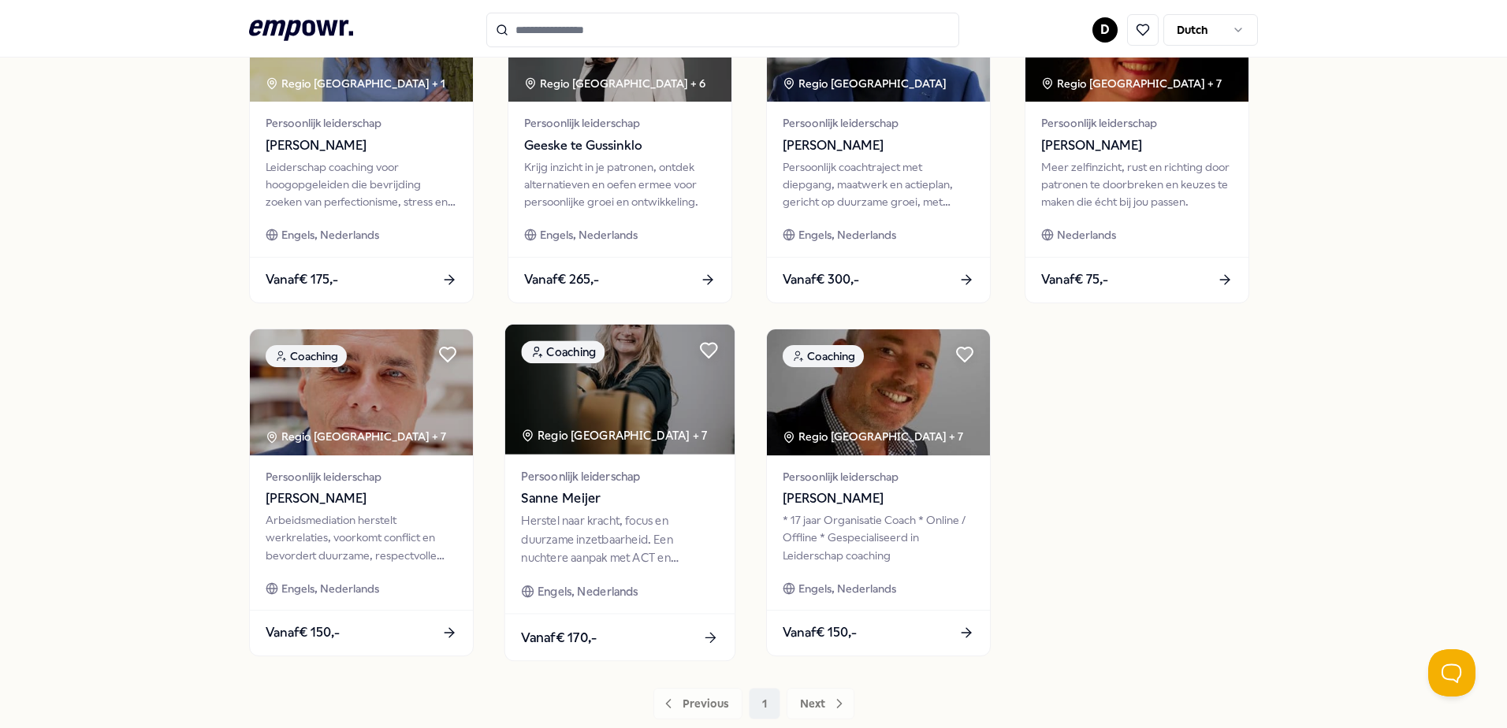
click at [650, 540] on div "Herstel naar kracht, focus en duurzame inzetbaarheid. Een nuchtere aanpak met A…" at bounding box center [619, 539] width 197 height 54
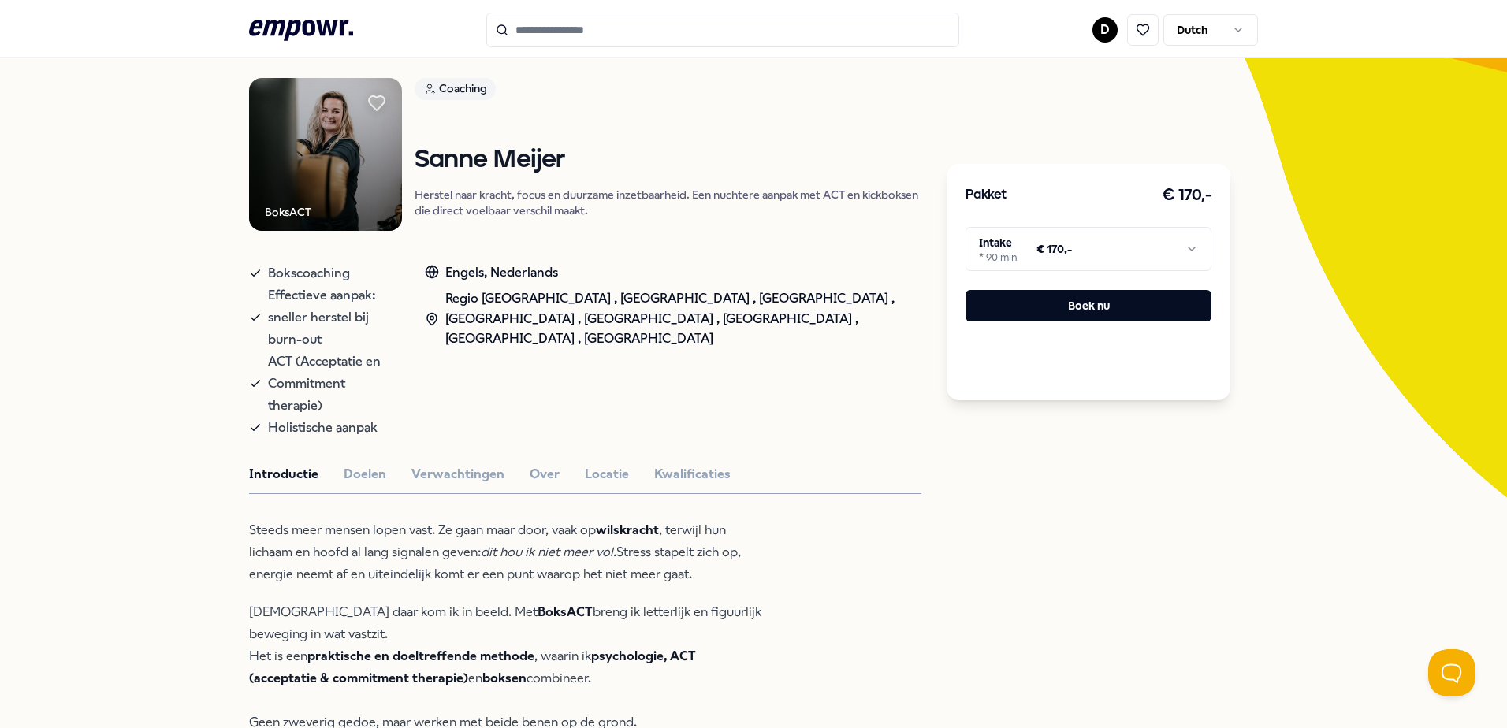
click at [610, 464] on button "Locatie" at bounding box center [607, 474] width 44 height 20
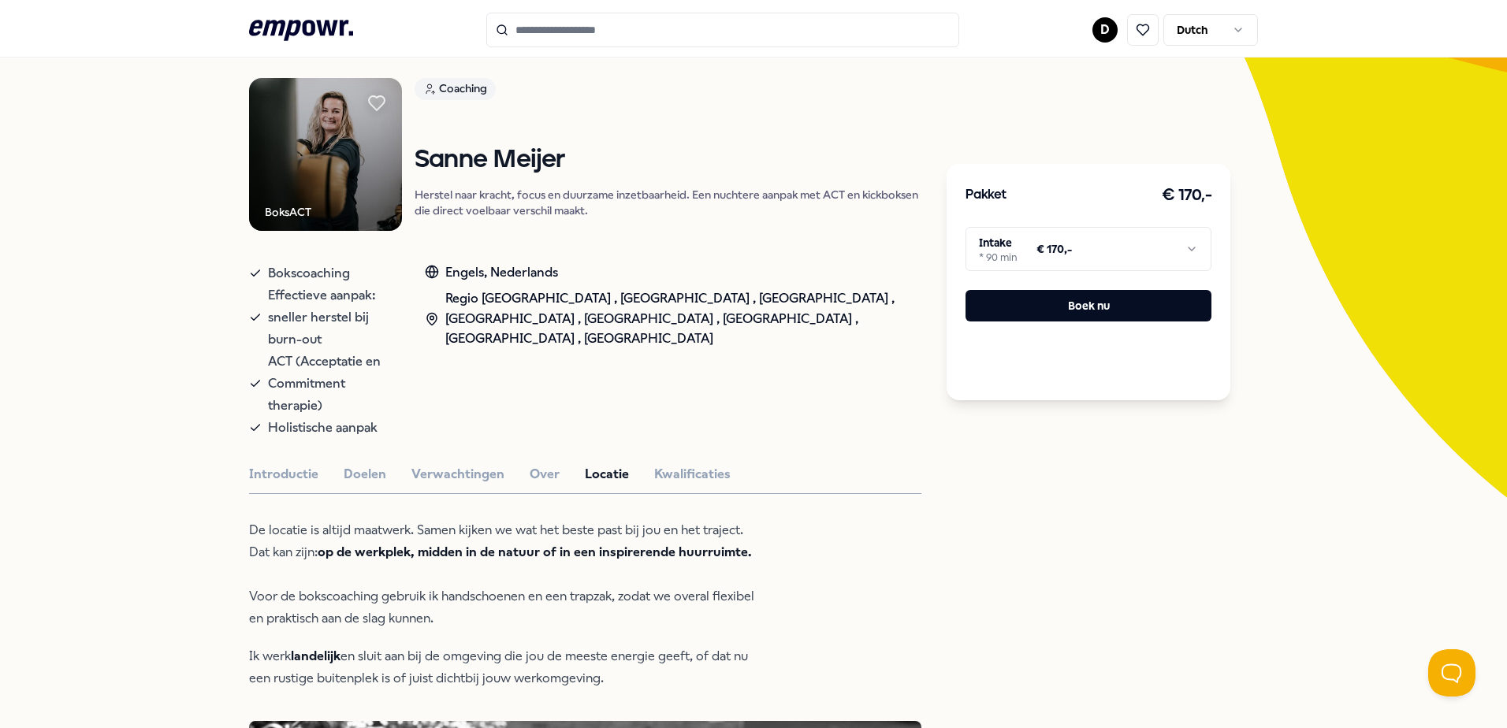
drag, startPoint x: 596, startPoint y: 641, endPoint x: 241, endPoint y: 484, distance: 387.9
drag, startPoint x: 241, startPoint y: 484, endPoint x: 233, endPoint y: 532, distance: 48.7
click at [292, 464] on button "Introductie" at bounding box center [283, 474] width 69 height 20
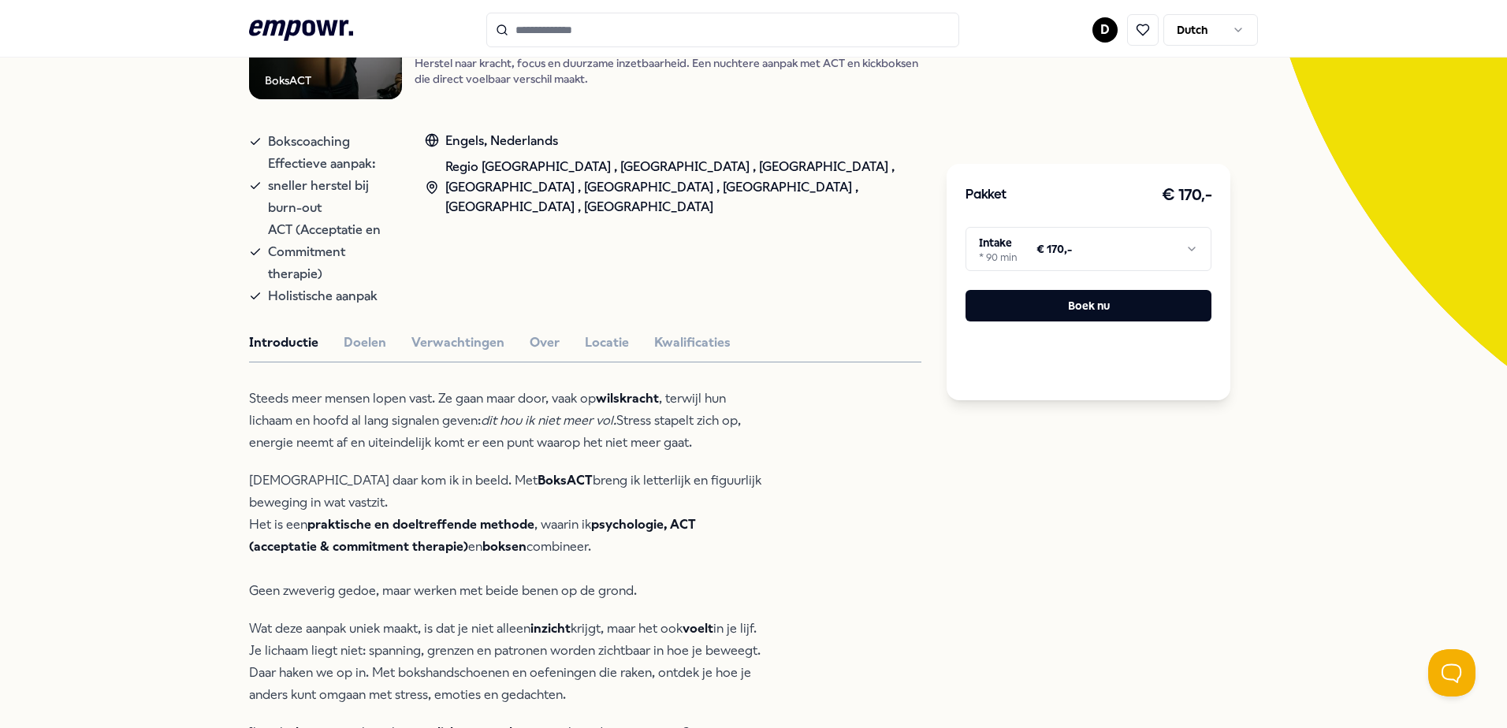
scroll to position [259, 0]
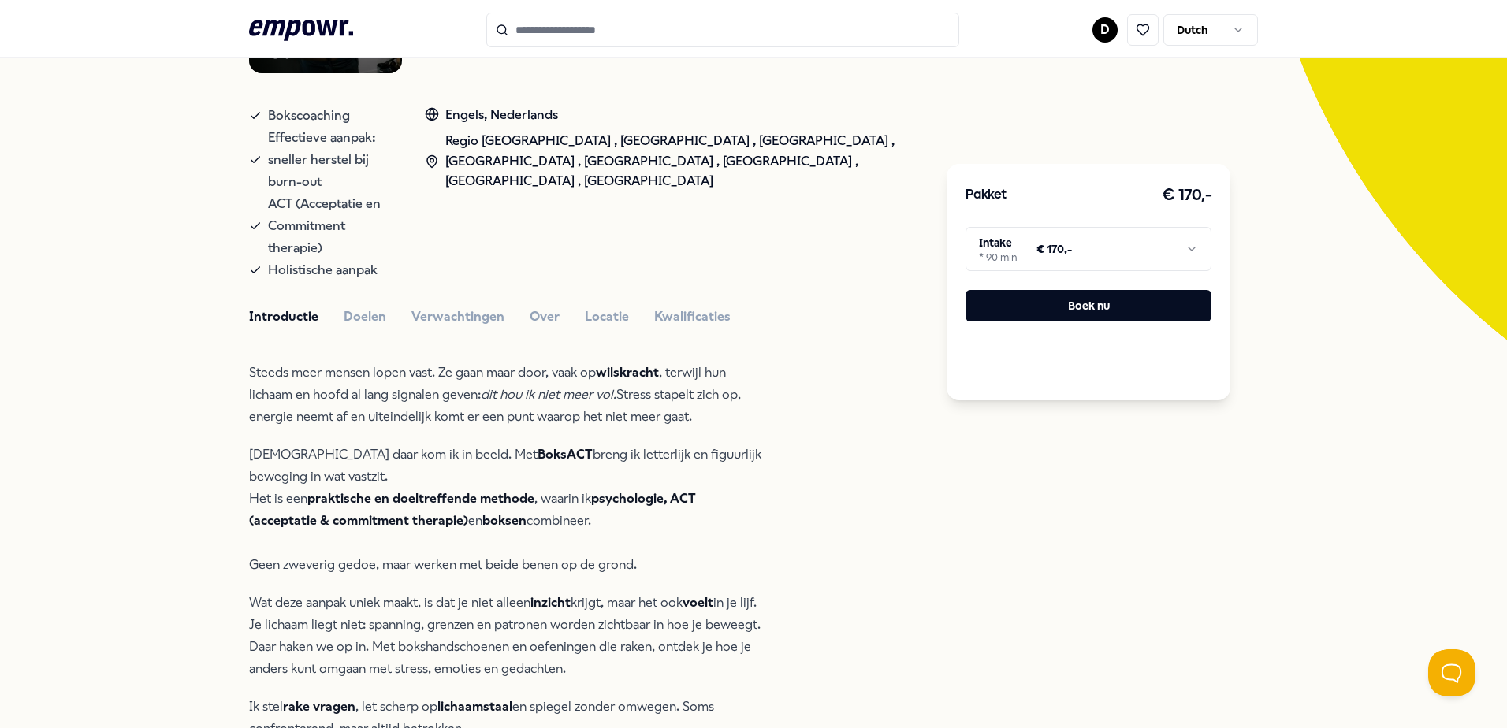
click at [573, 307] on div "Introductie Doelen Verwachtingen Over Locatie Kwalificaties" at bounding box center [585, 317] width 672 height 20
click at [586, 307] on button "Locatie" at bounding box center [607, 317] width 44 height 20
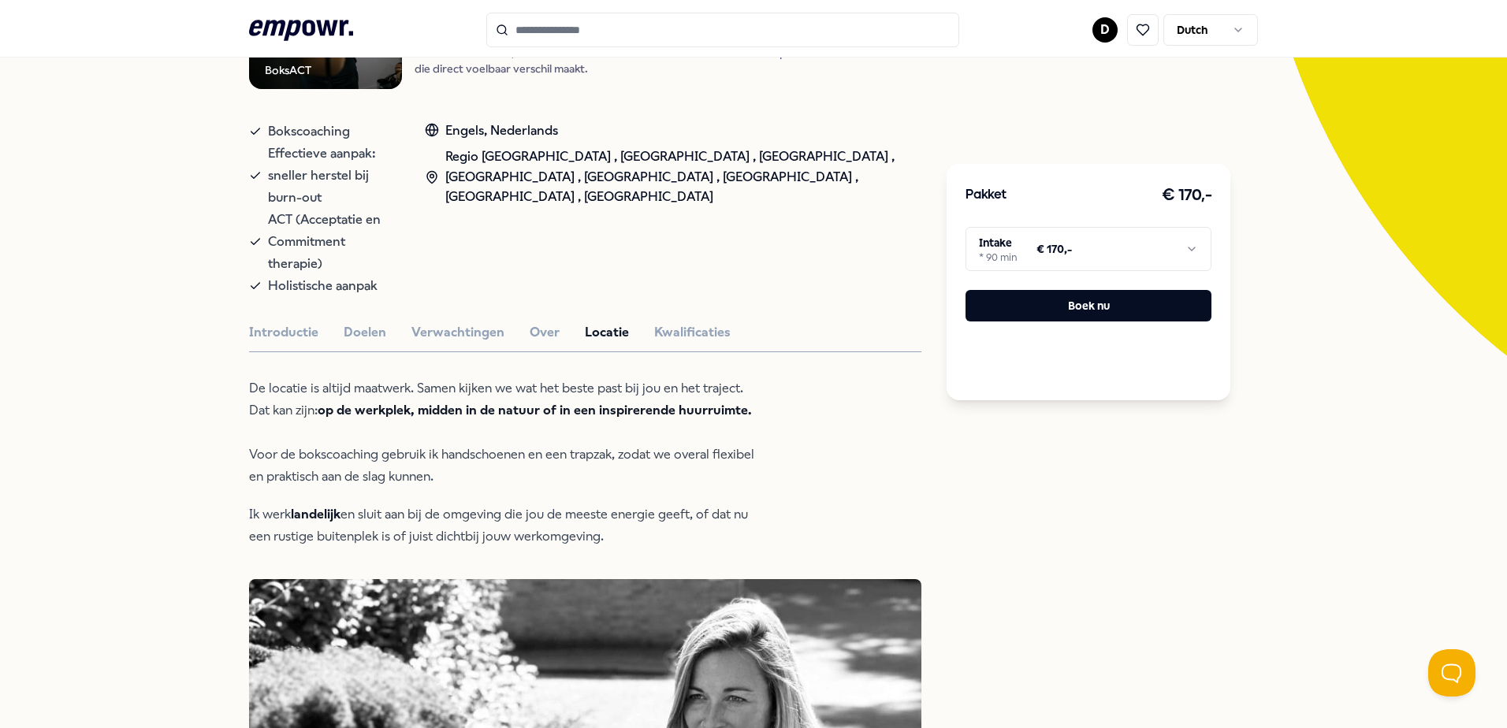
scroll to position [315, 0]
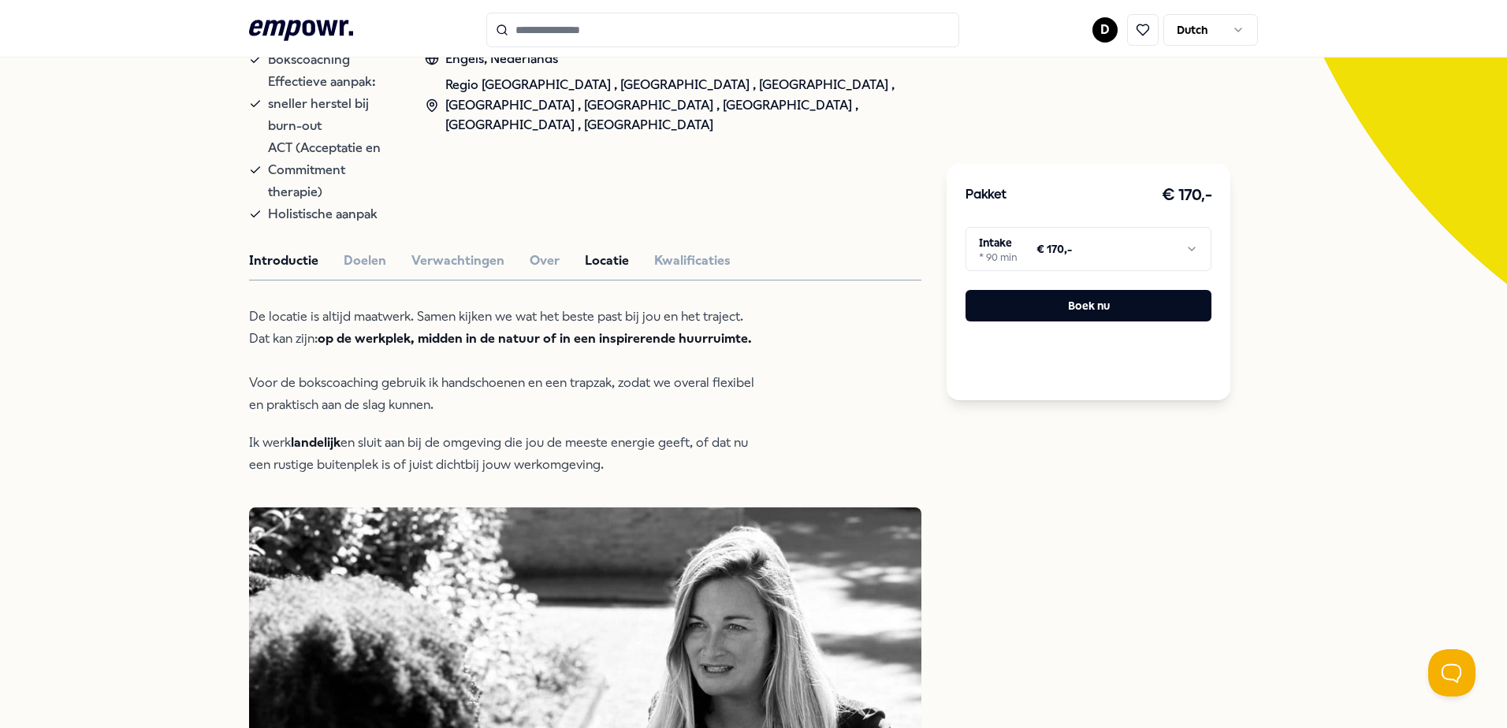
click at [291, 251] on button "Introductie" at bounding box center [283, 261] width 69 height 20
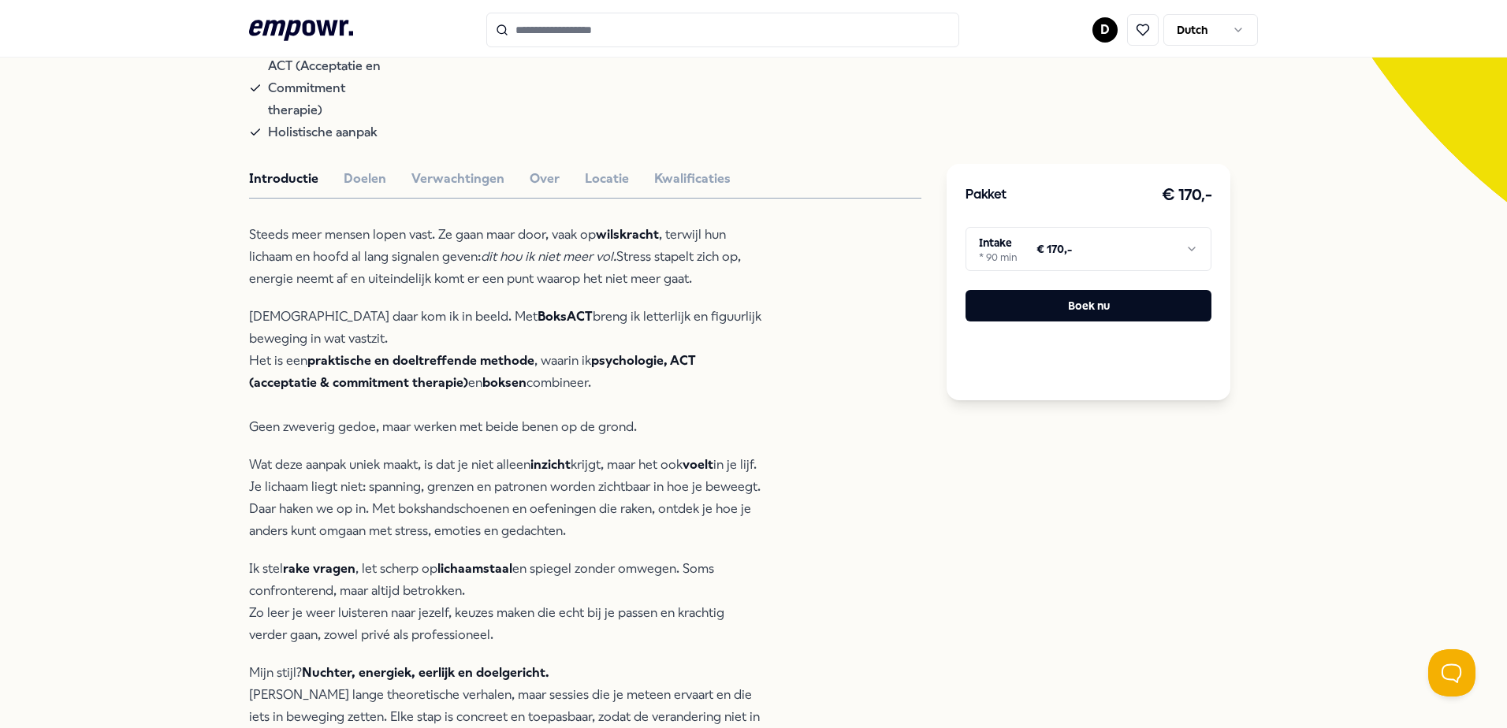
scroll to position [552, 0]
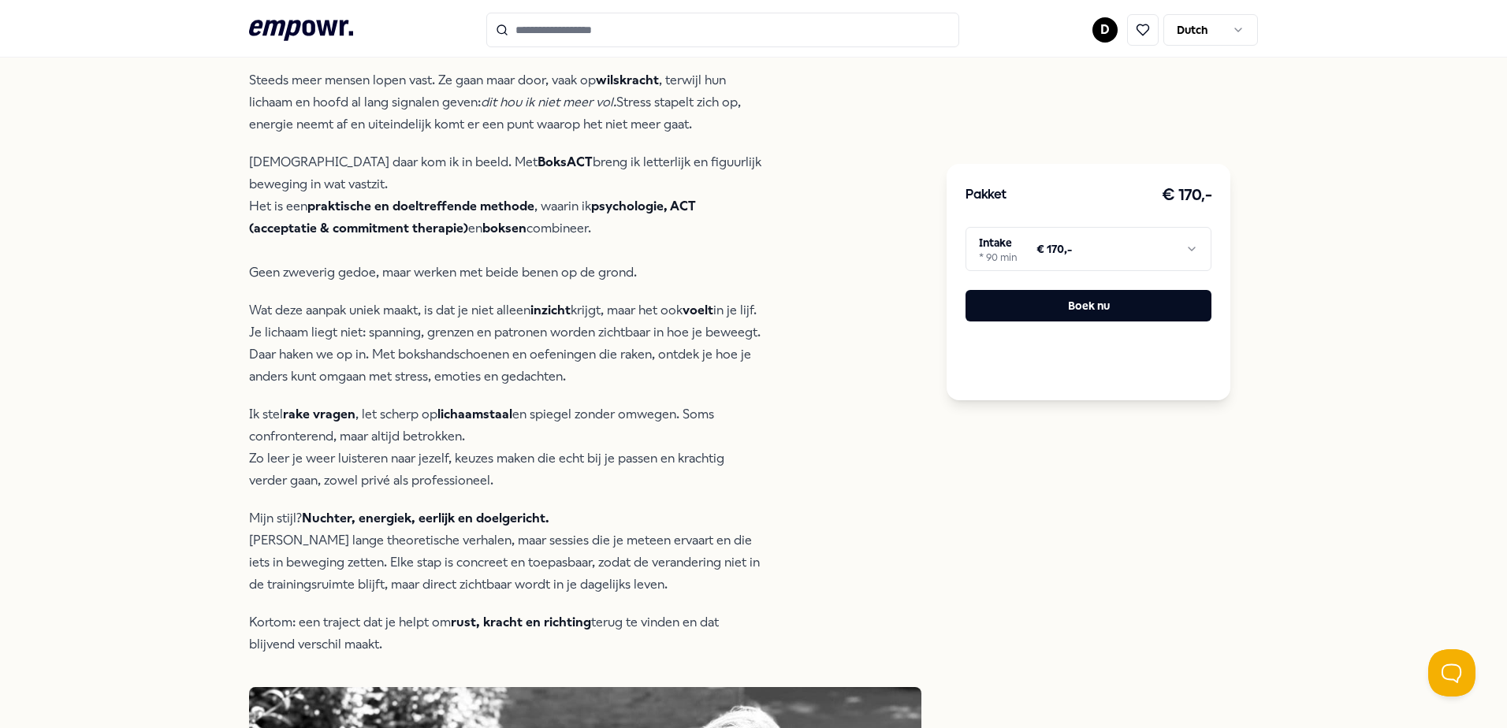
click at [378, 511] on strong "Nuchter, energiek, eerlijk en doelgericht." at bounding box center [426, 518] width 248 height 15
drag, startPoint x: 326, startPoint y: 477, endPoint x: 596, endPoint y: 473, distance: 269.7
click at [596, 508] on p "Mijn stijl? Nuchter, energiek, eerlijk en doelgericht. Geen lange theoretische …" at bounding box center [505, 552] width 512 height 88
drag, startPoint x: 596, startPoint y: 473, endPoint x: 609, endPoint y: 550, distance: 78.3
click at [623, 543] on p "Mijn stijl? Nuchter, energiek, eerlijk en doelgericht. Geen lange theoretische …" at bounding box center [505, 552] width 512 height 88
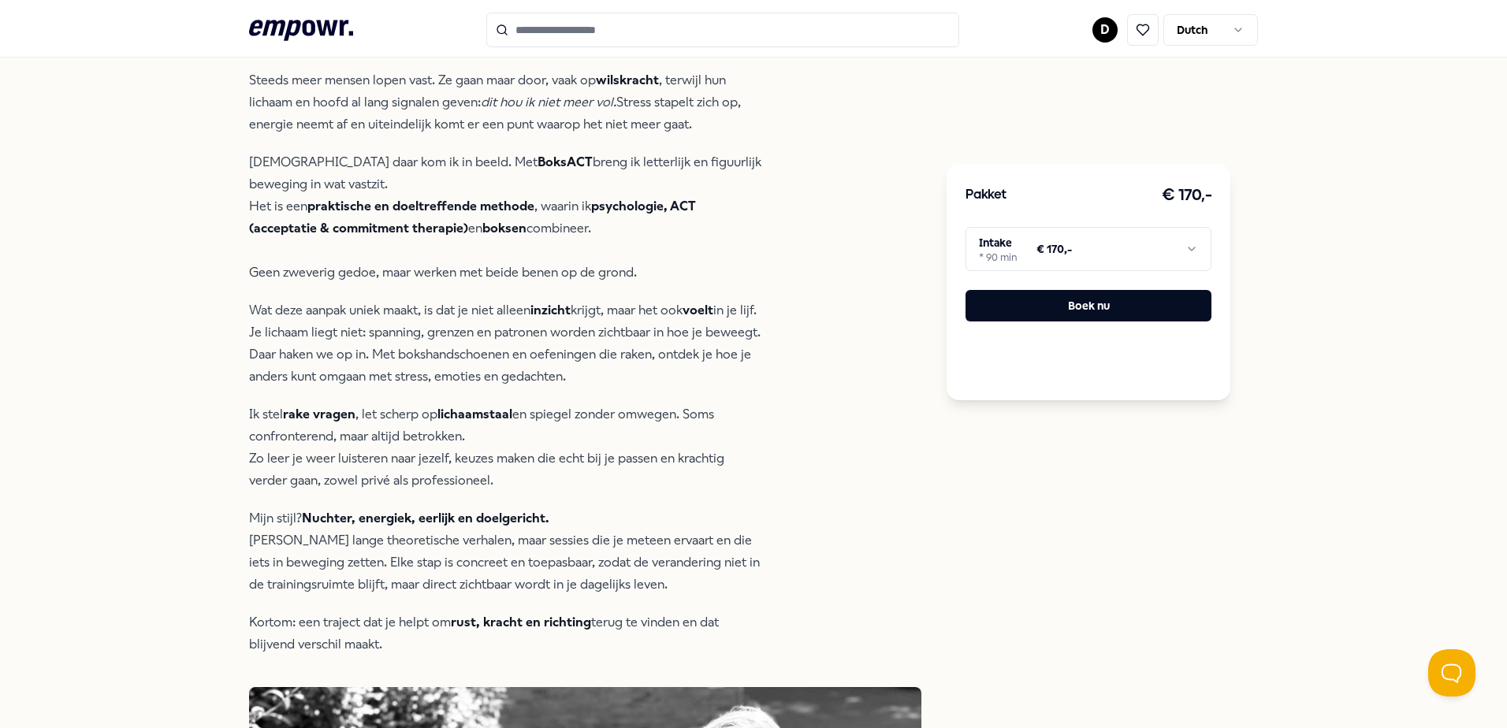
drag, startPoint x: 427, startPoint y: 594, endPoint x: 244, endPoint y: 584, distance: 183.2
click at [249, 612] on p "Kortom: een traject dat je helpt om rust, kracht en richting terug te vinden en…" at bounding box center [505, 634] width 512 height 44
drag, startPoint x: 244, startPoint y: 584, endPoint x: 170, endPoint y: 541, distance: 85.2
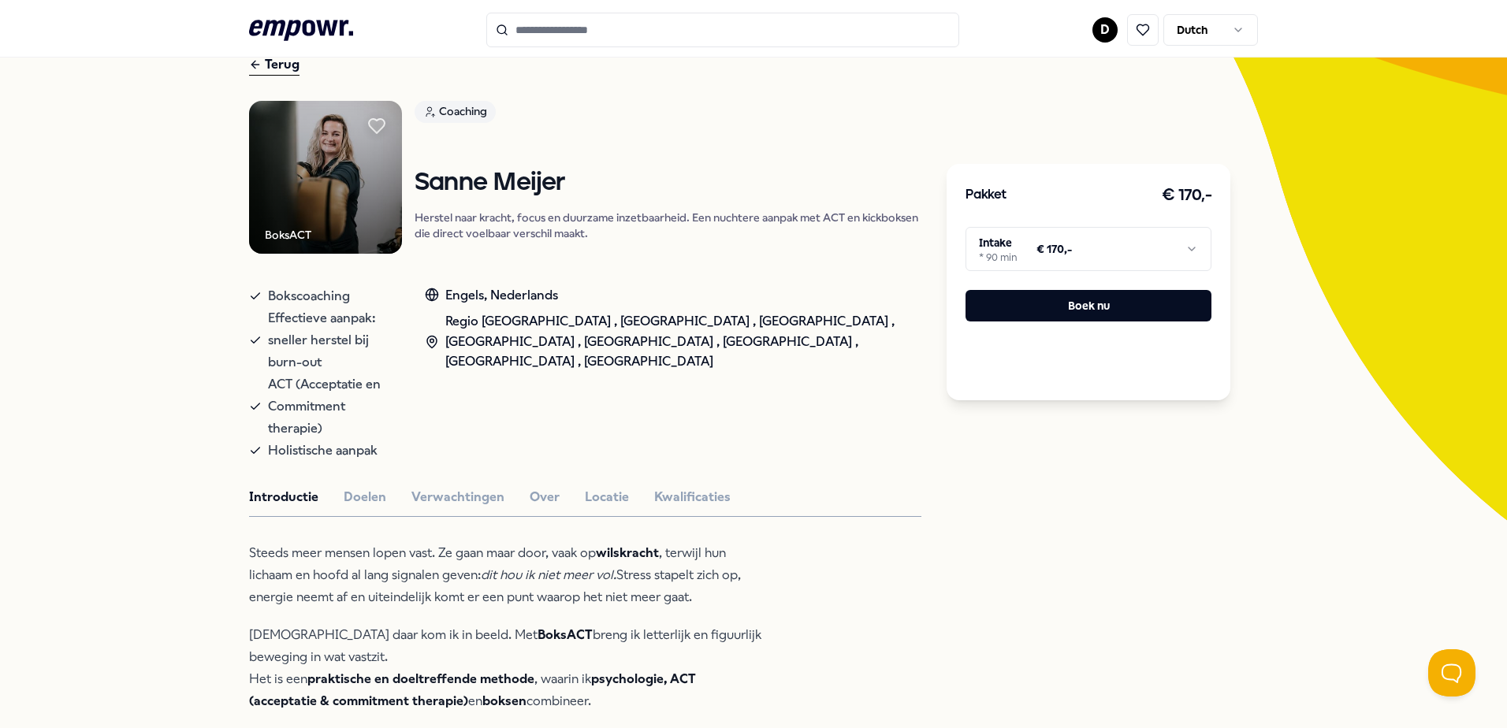
scroll to position [0, 0]
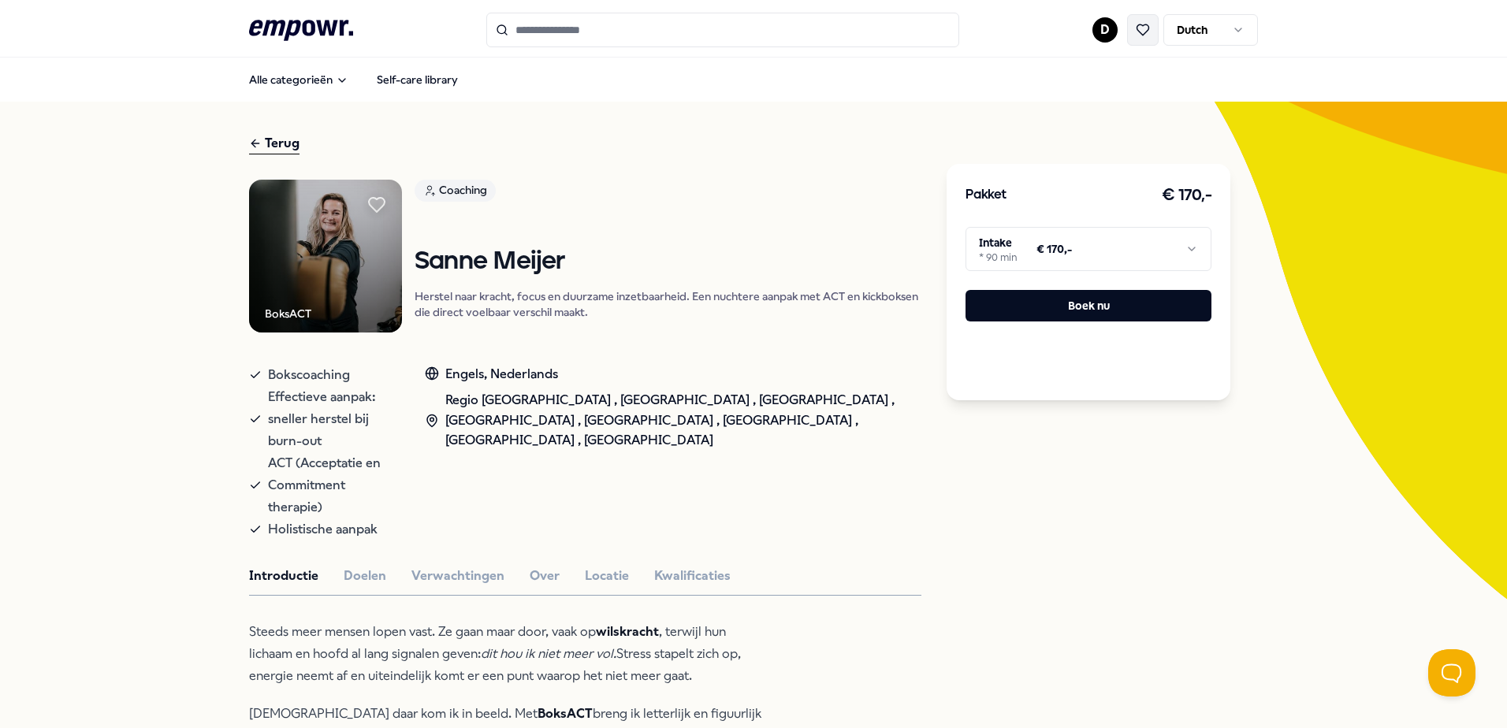
click at [1149, 30] on button at bounding box center [1143, 30] width 32 height 32
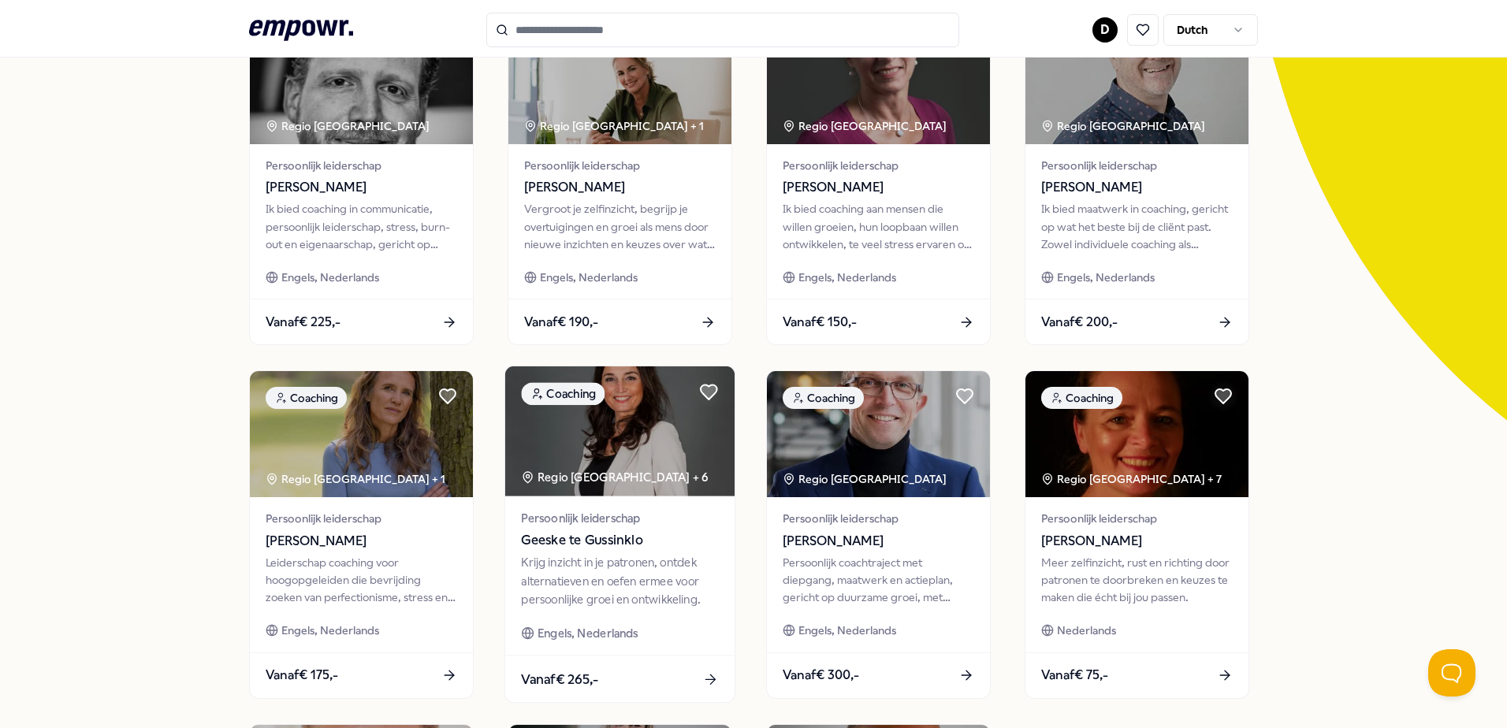
scroll to position [473, 0]
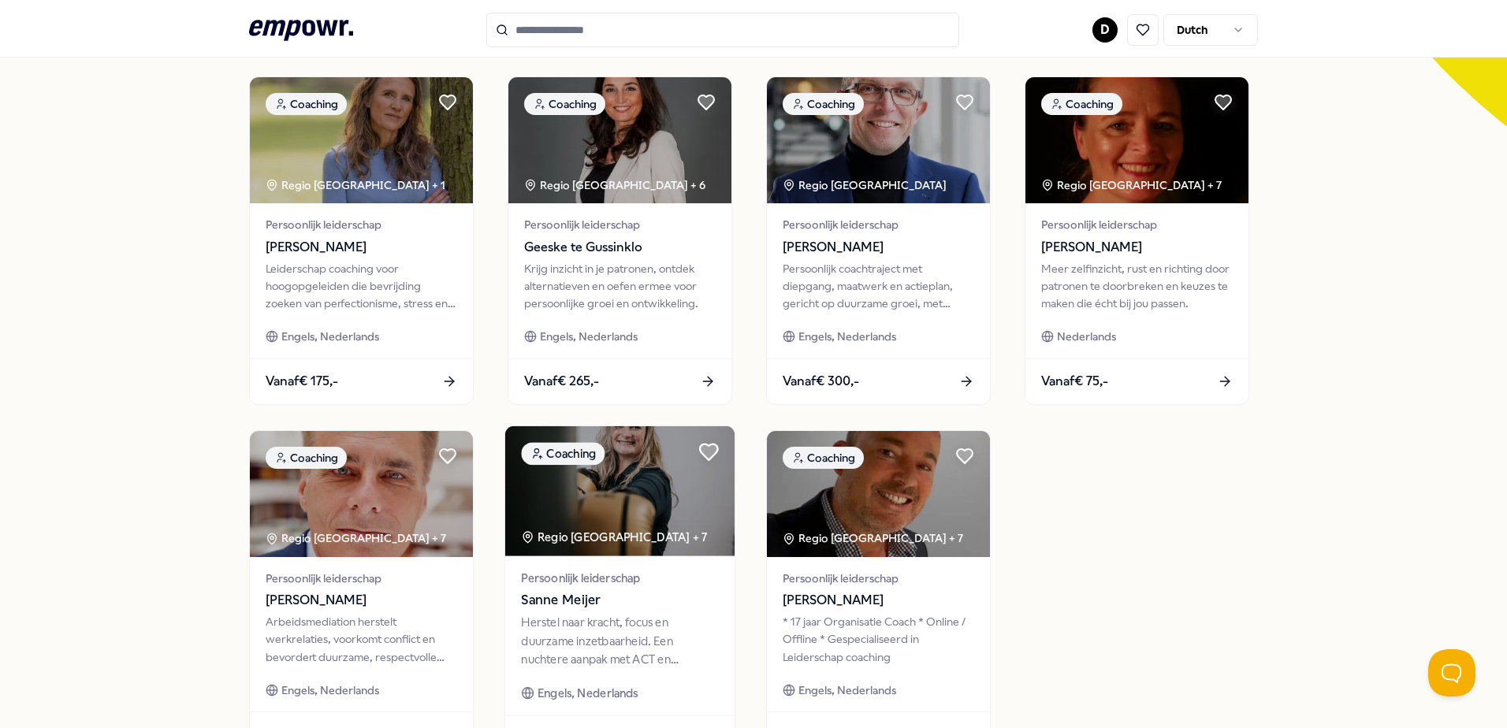
click at [700, 449] on icon at bounding box center [709, 452] width 18 height 16
click at [606, 607] on span "Sanne Meijer" at bounding box center [619, 600] width 197 height 20
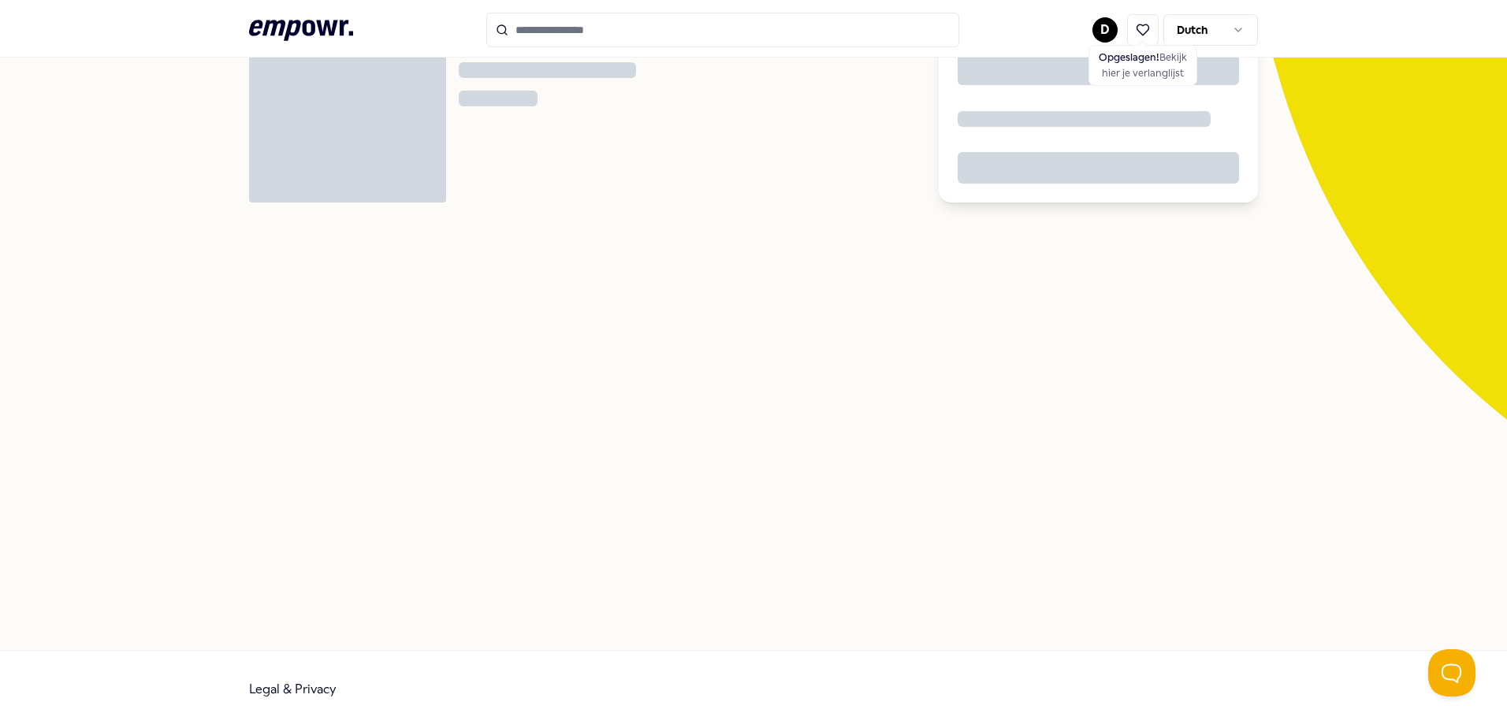
scroll to position [102, 0]
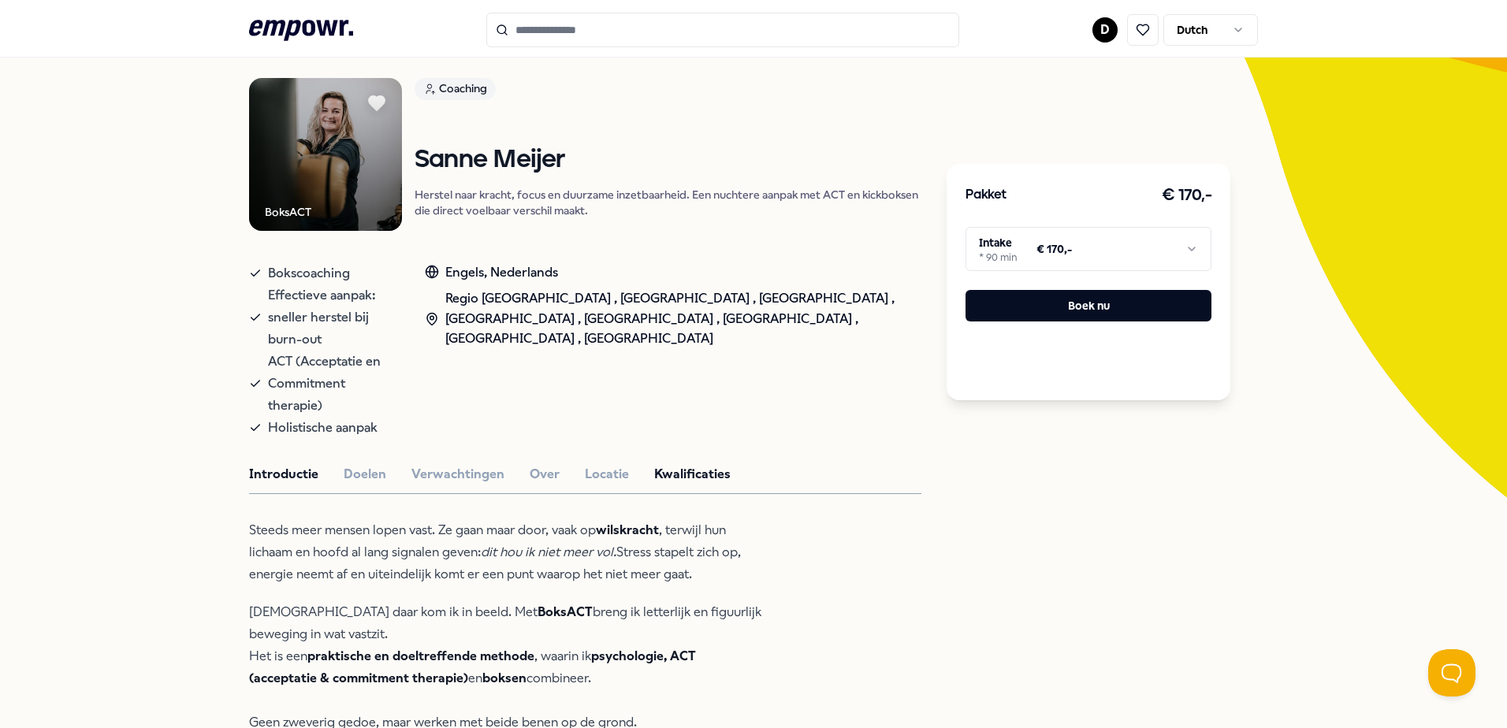
click at [656, 464] on button "Kwalificaties" at bounding box center [692, 474] width 76 height 20
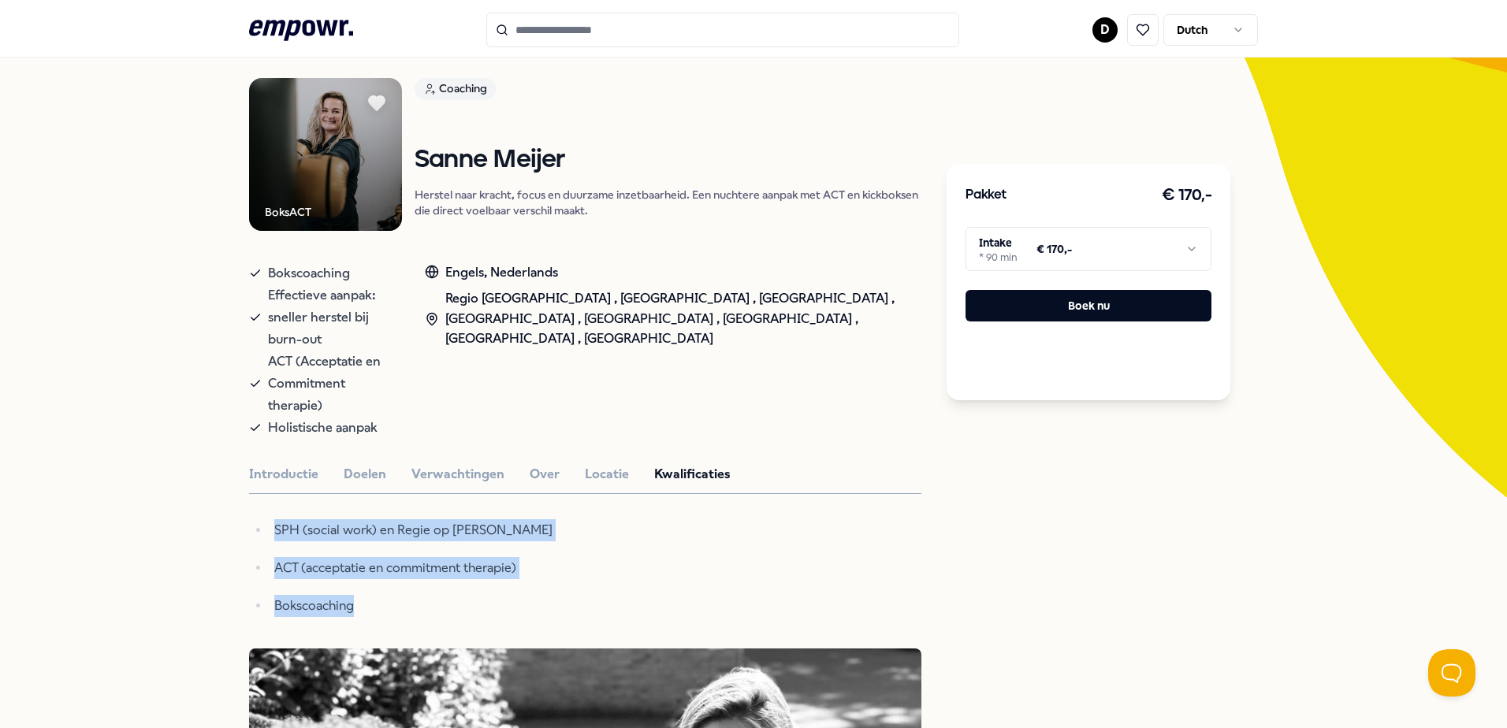
drag, startPoint x: 398, startPoint y: 553, endPoint x: 250, endPoint y: 491, distance: 160.5
click at [250, 520] on ul "SPH (social work) en Regie op Verzuim ACT (acceptatie en commitment therapie) B…" at bounding box center [505, 569] width 512 height 98
drag, startPoint x: 250, startPoint y: 491, endPoint x: 304, endPoint y: 503, distance: 55.7
click at [304, 520] on ul "SPH (social work) en Regie op Verzuim ACT (acceptatie en commitment therapie) B…" at bounding box center [505, 569] width 512 height 98
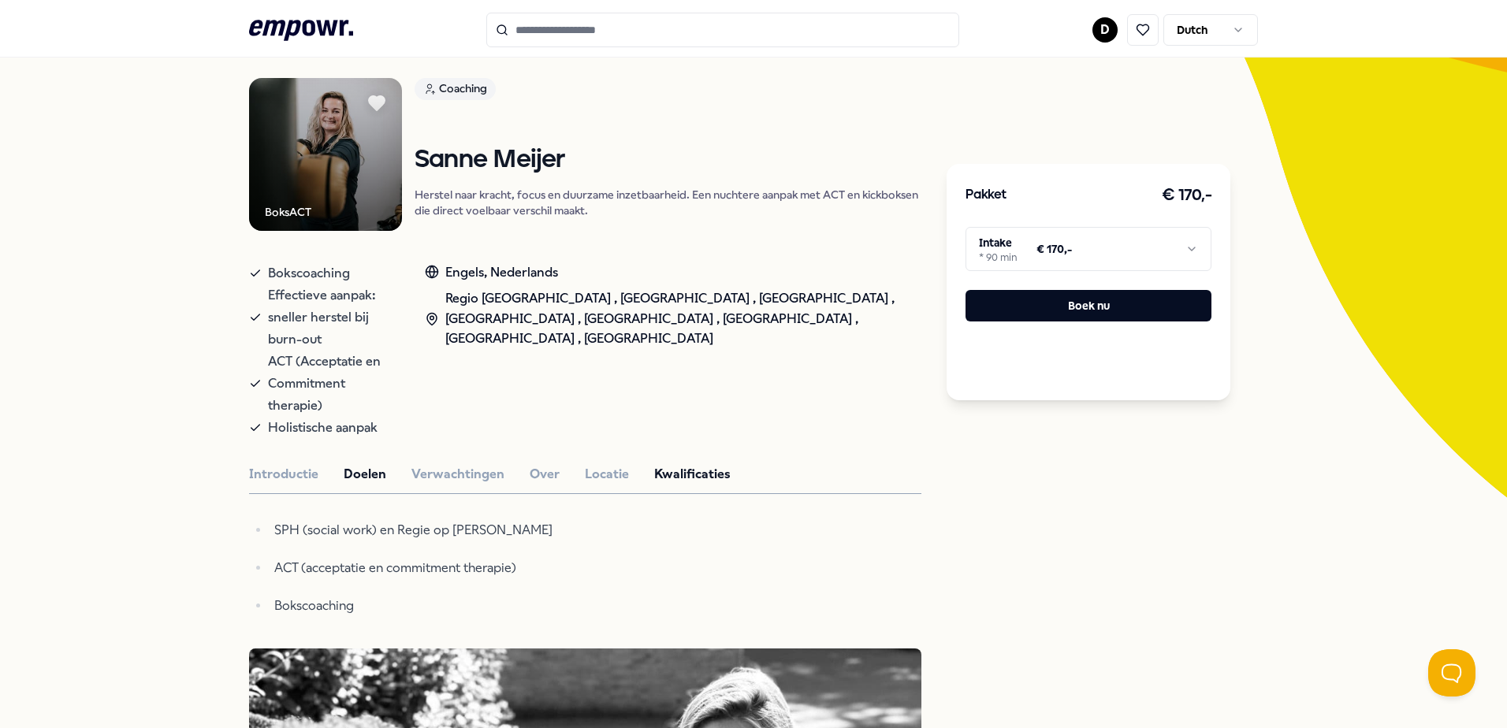
click at [359, 464] on button "Doelen" at bounding box center [365, 474] width 43 height 20
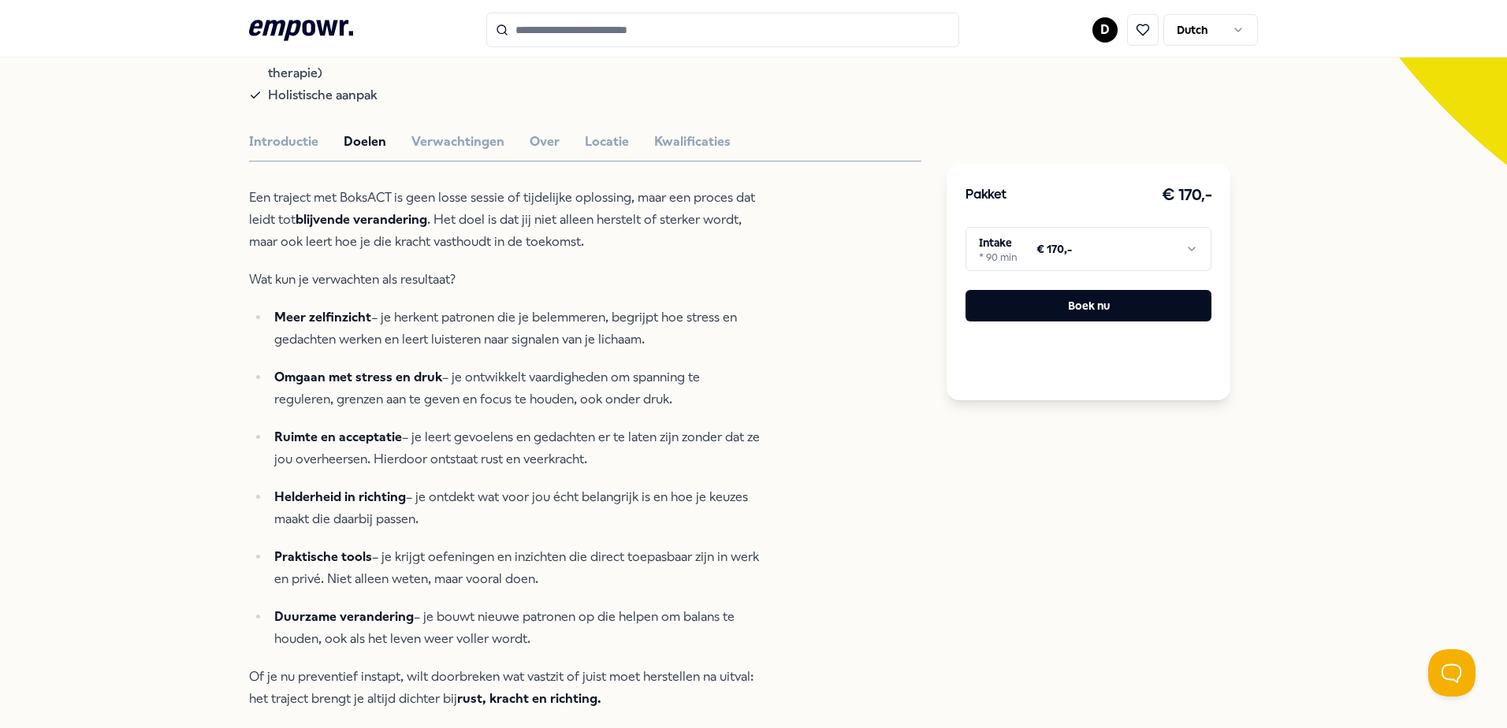
scroll to position [417, 0]
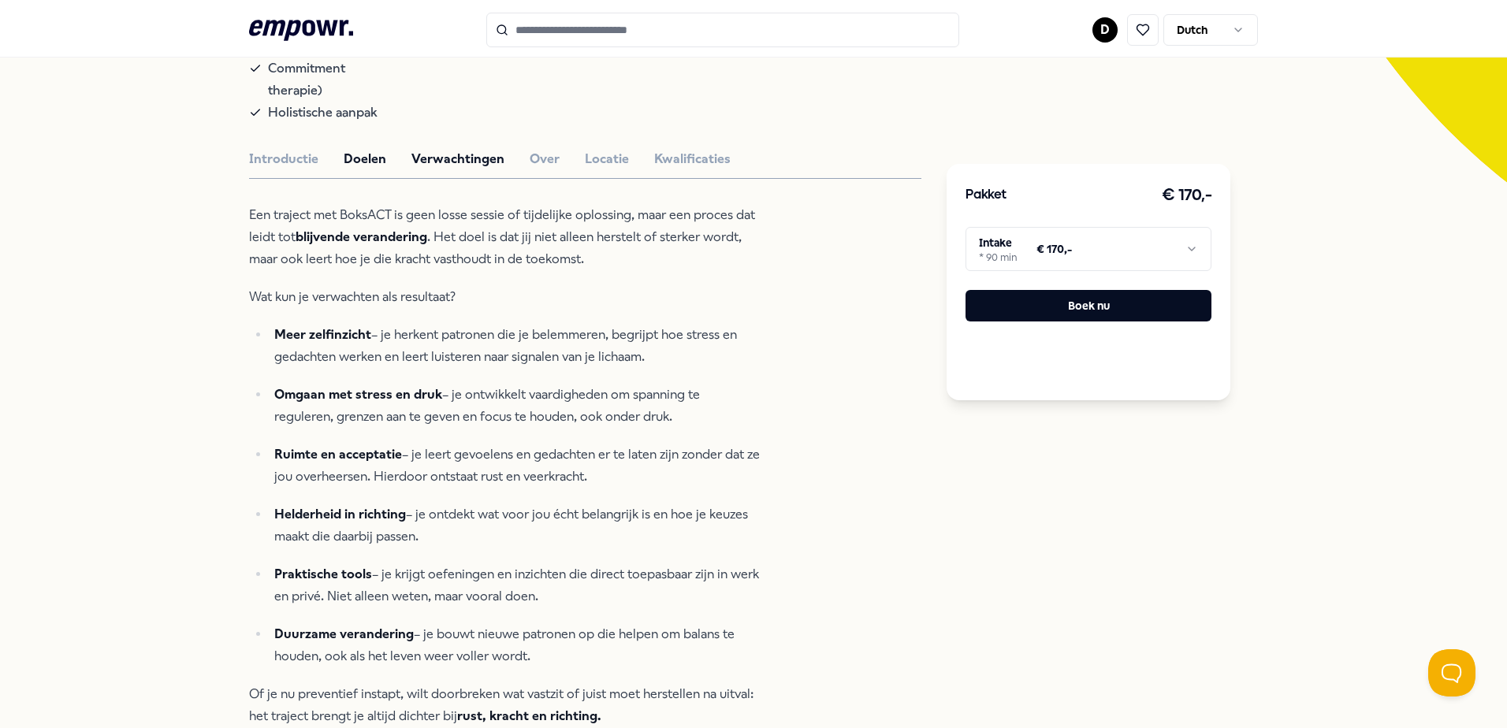
click at [443, 149] on button "Verwachtingen" at bounding box center [458, 159] width 93 height 20
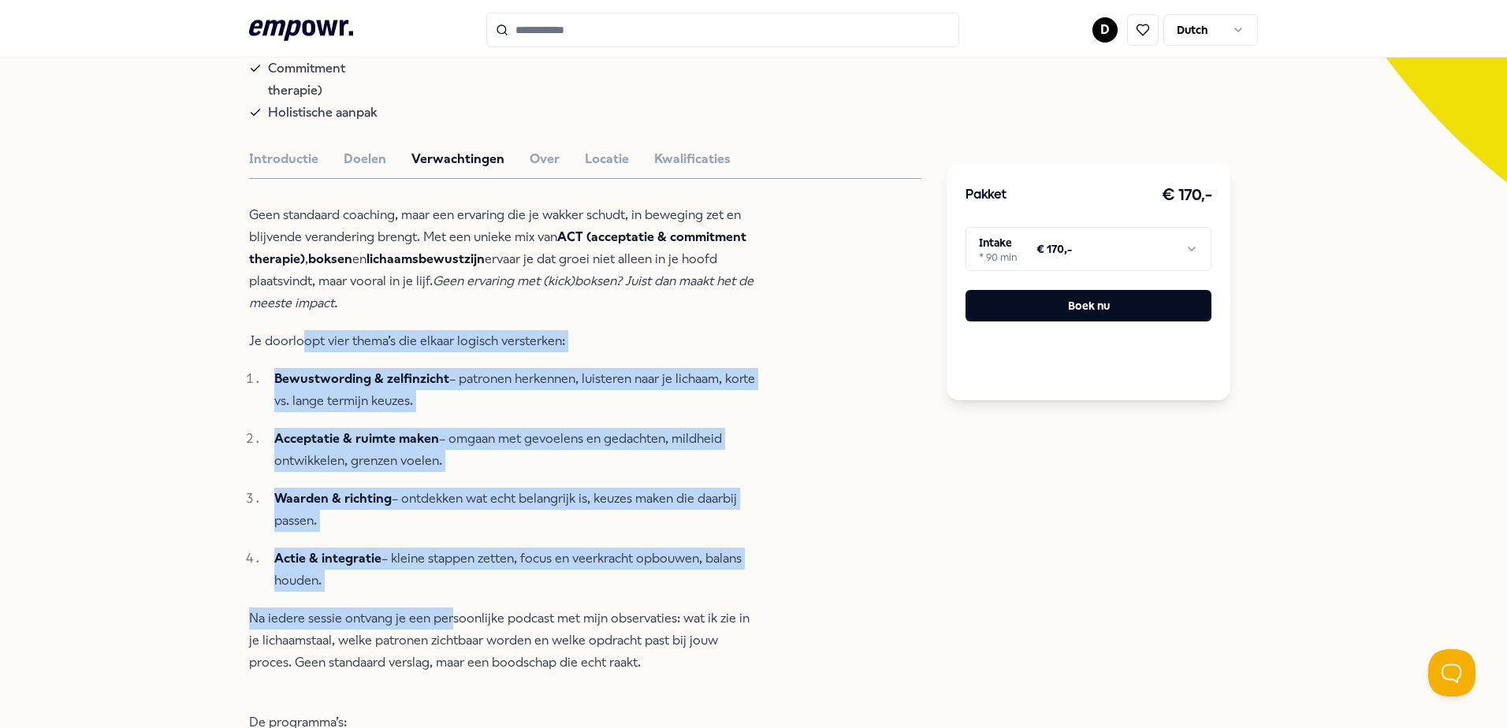
drag, startPoint x: 297, startPoint y: 304, endPoint x: 445, endPoint y: 559, distance: 294.6
drag, startPoint x: 445, startPoint y: 559, endPoint x: 351, endPoint y: 532, distance: 98.3
click at [351, 548] on p "Actie & integratie – kleine stappen zetten, focus en veerkracht opbouwen, balan…" at bounding box center [517, 570] width 487 height 44
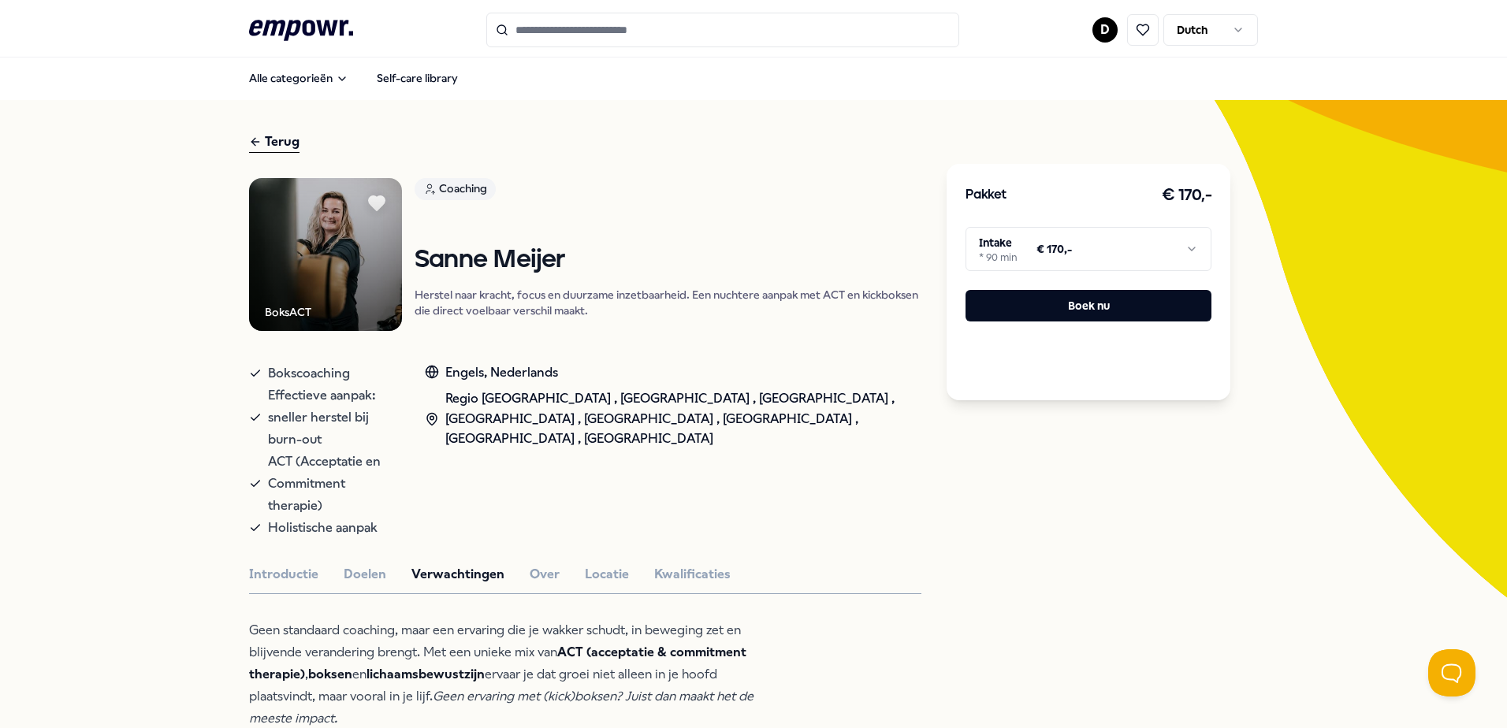
scroll to position [0, 0]
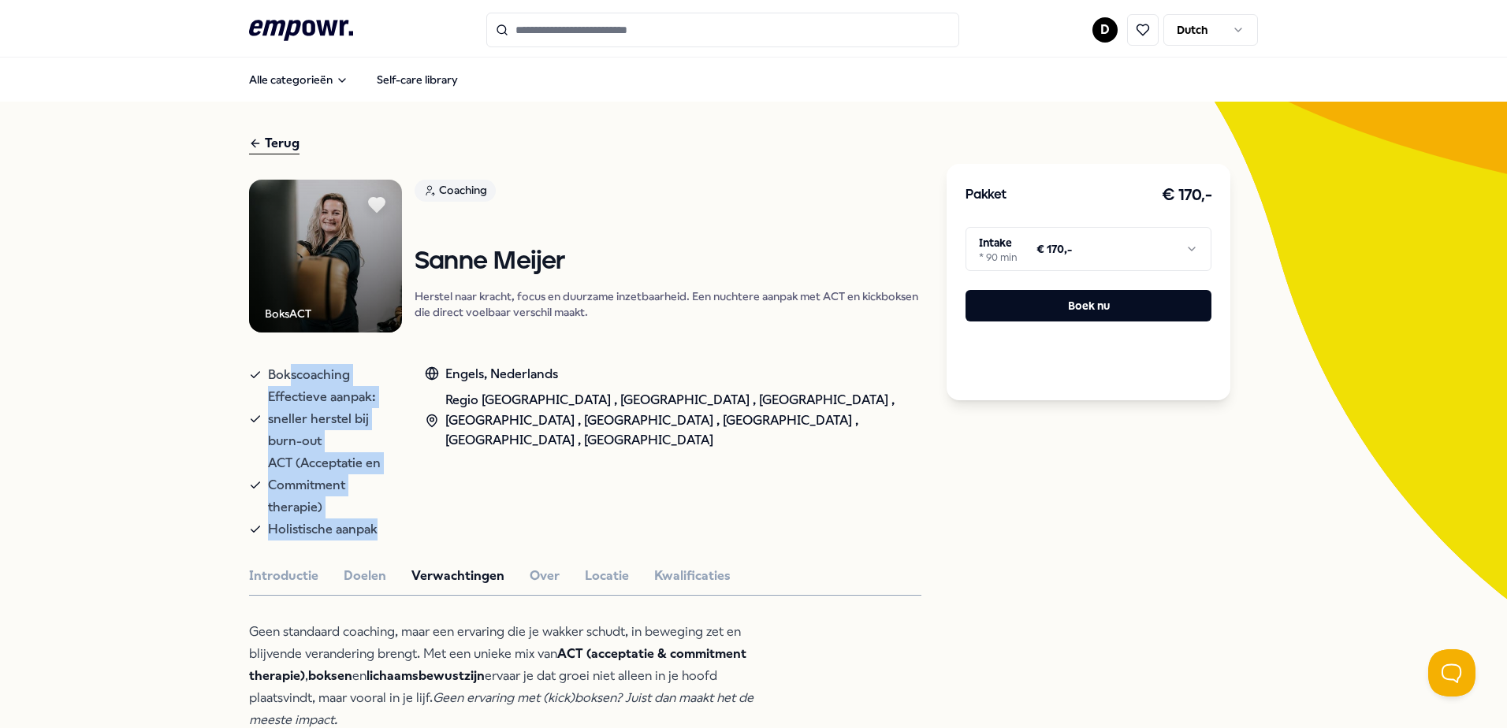
drag, startPoint x: 406, startPoint y: 482, endPoint x: 285, endPoint y: 382, distance: 156.8
click at [285, 382] on div "Bokscoaching Effectieve aanpak: sneller herstel bij burn-out ACT (Acceptatie en…" at bounding box center [321, 452] width 144 height 177
drag, startPoint x: 285, startPoint y: 382, endPoint x: 441, endPoint y: 438, distance: 166.1
click at [438, 435] on div "Bokscoaching Effectieve aanpak: sneller herstel bij burn-out ACT (Acceptatie en…" at bounding box center [585, 449] width 672 height 183
click at [441, 451] on div "Bokscoaching Effectieve aanpak: sneller herstel bij burn-out ACT (Acceptatie en…" at bounding box center [585, 449] width 672 height 183
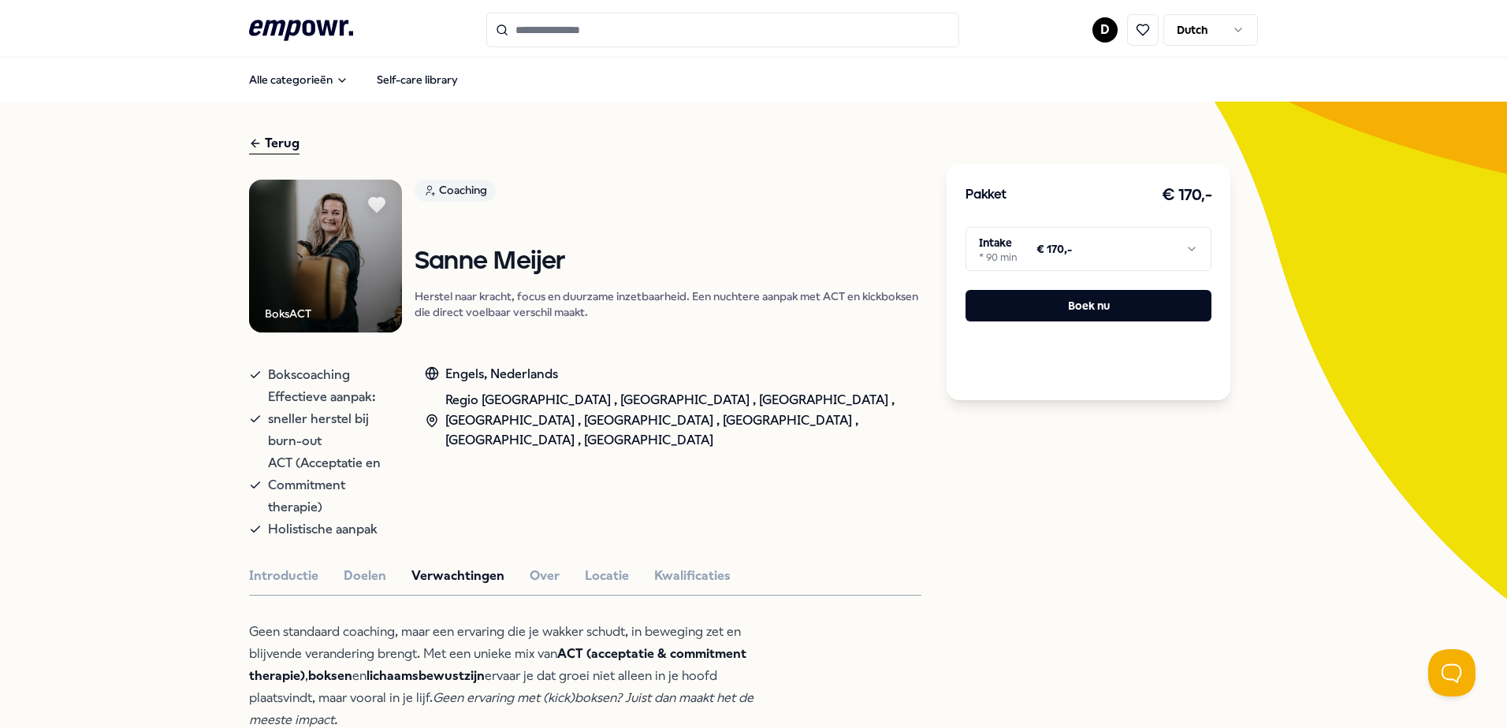
click at [555, 404] on div "Regio [GEOGRAPHIC_DATA] , [GEOGRAPHIC_DATA] , [GEOGRAPHIC_DATA] , [GEOGRAPHIC_D…" at bounding box center [673, 420] width 497 height 61
click at [504, 299] on p "Herstel naar kracht, focus en duurzame inzetbaarheid. Een nuchtere aanpak met A…" at bounding box center [668, 305] width 507 height 32
click at [1138, 33] on icon at bounding box center [1143, 30] width 14 height 14
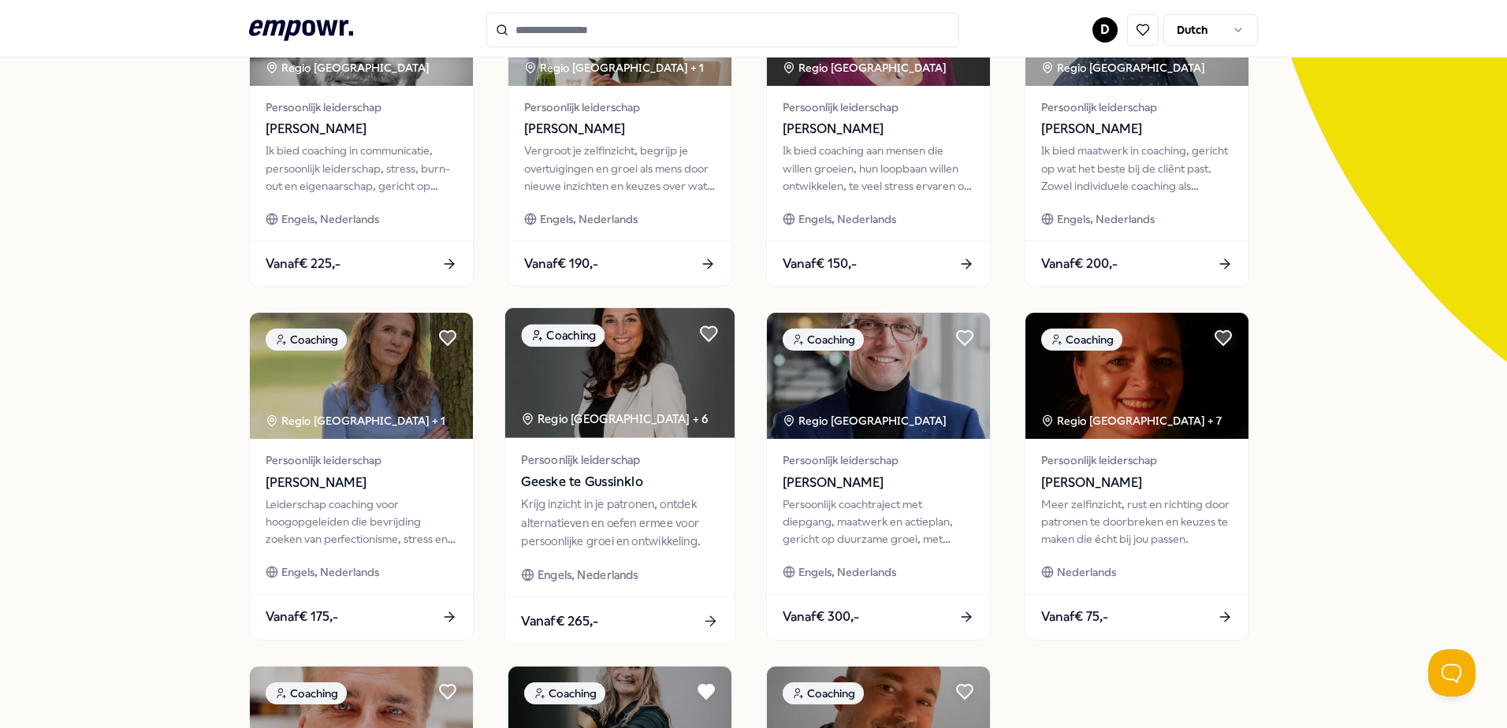
scroll to position [394, 0]
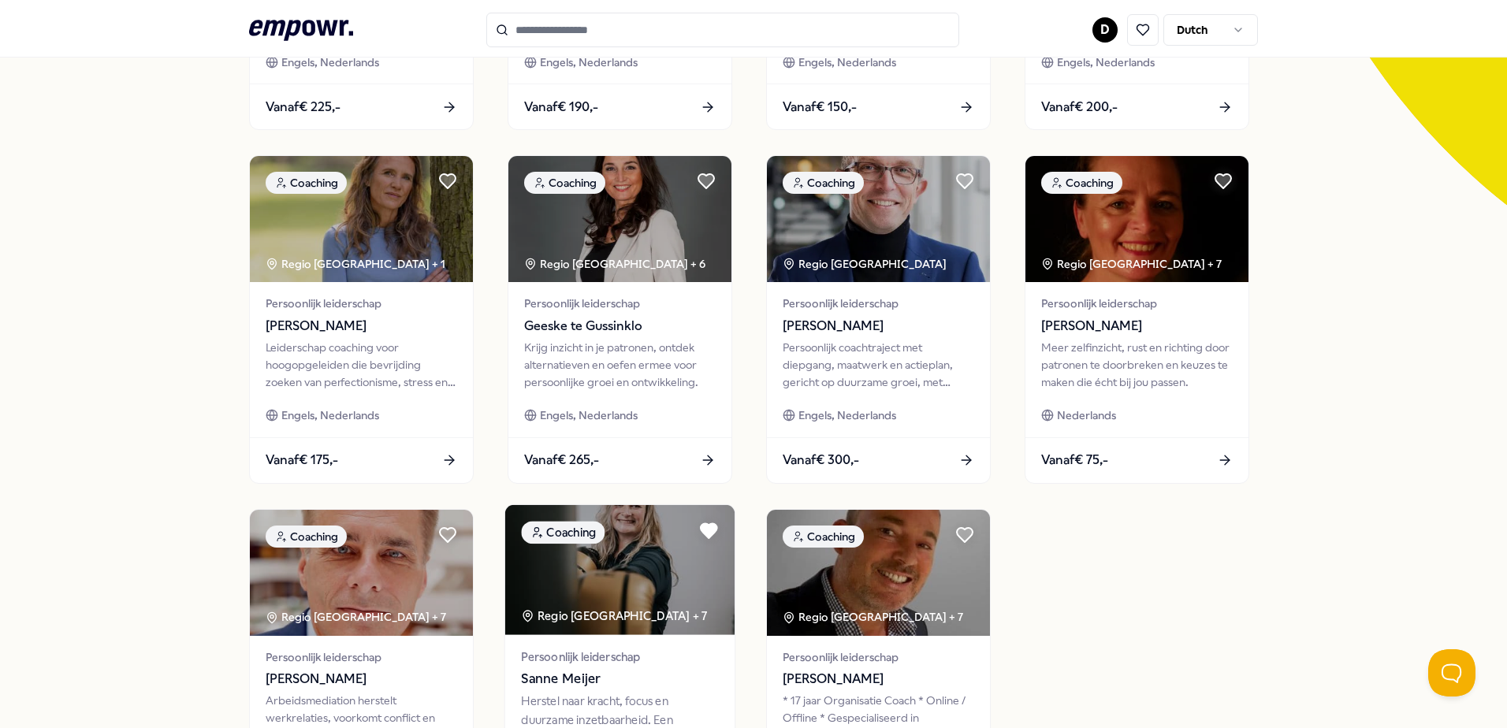
click at [687, 615] on img at bounding box center [619, 570] width 229 height 130
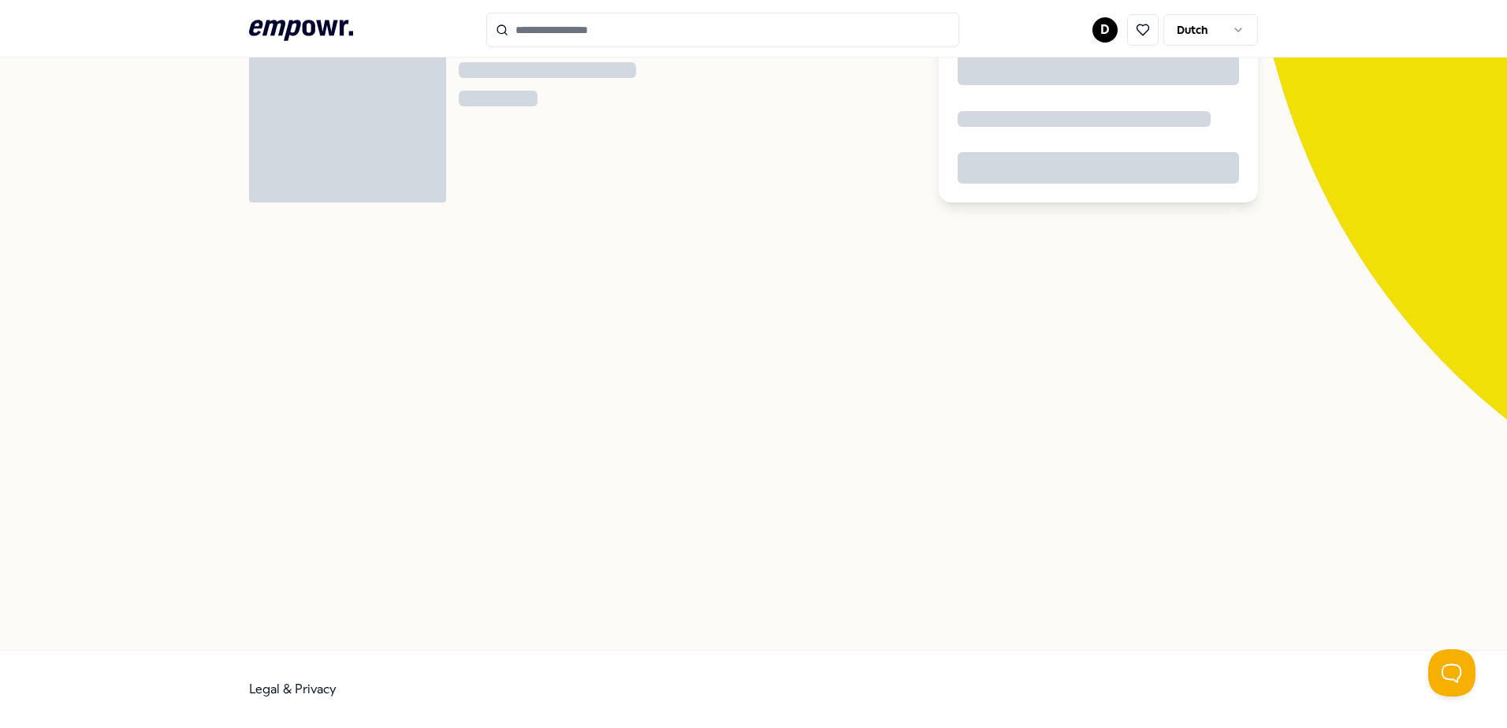
scroll to position [102, 0]
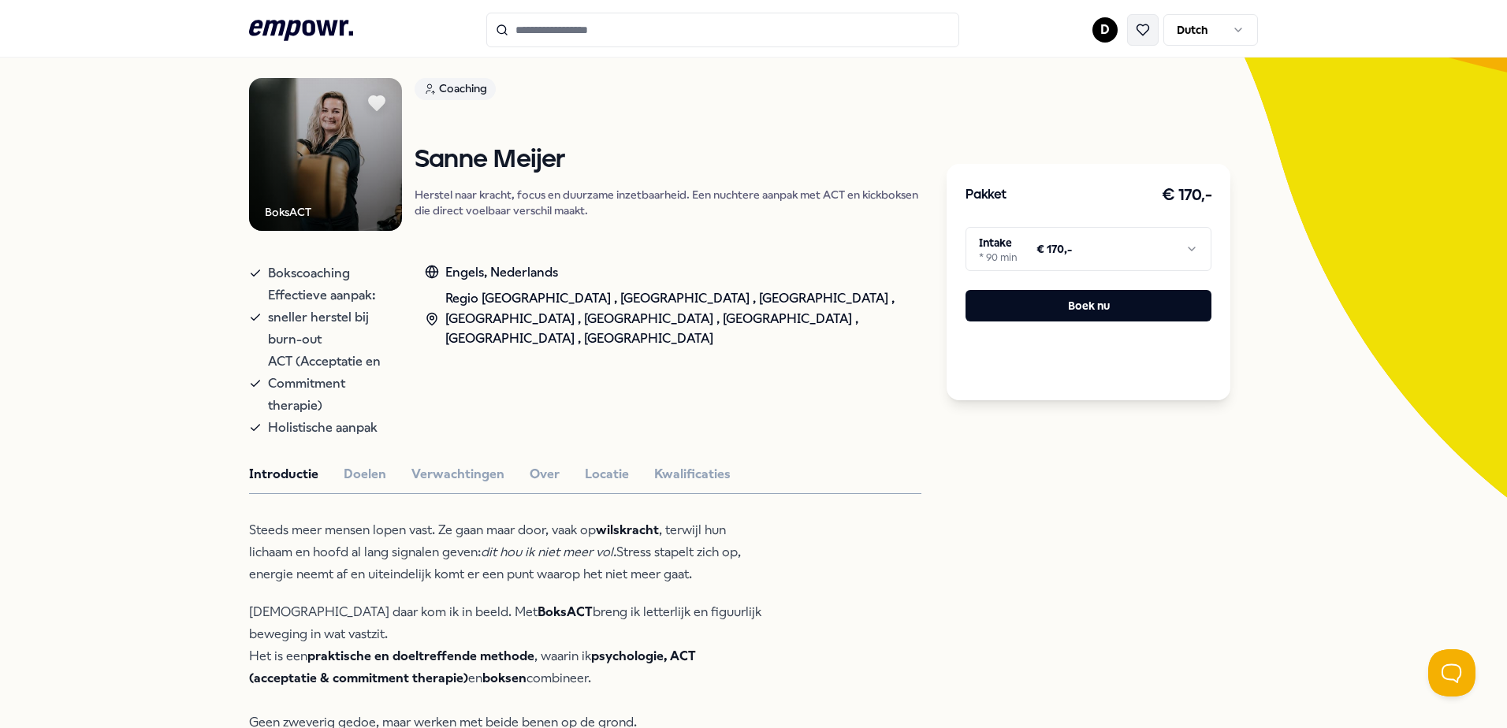
click at [1127, 24] on button at bounding box center [1143, 30] width 32 height 32
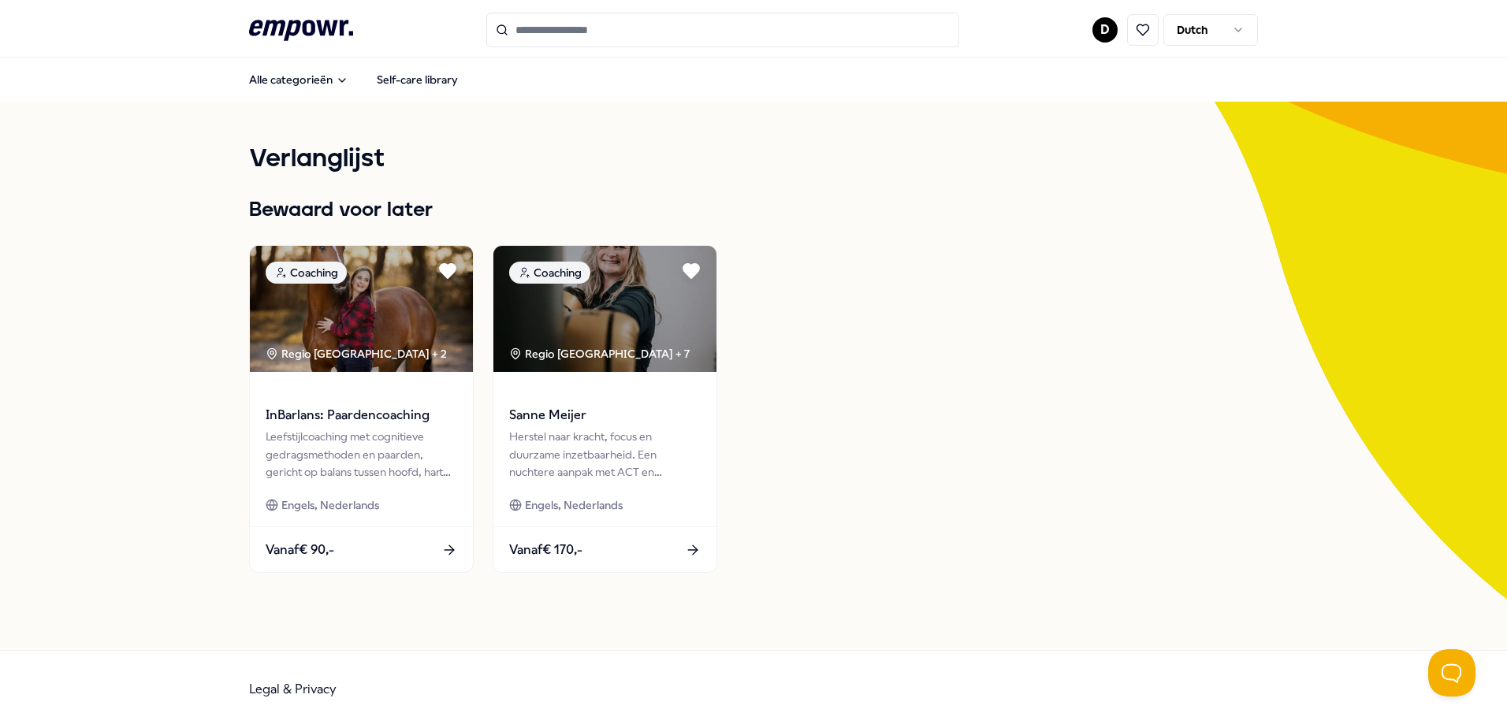
click at [919, 441] on div "Coaching Regio West NL + 2 InBarlans: Paardencoaching Leefstijlcoaching met cog…" at bounding box center [753, 409] width 1009 height 328
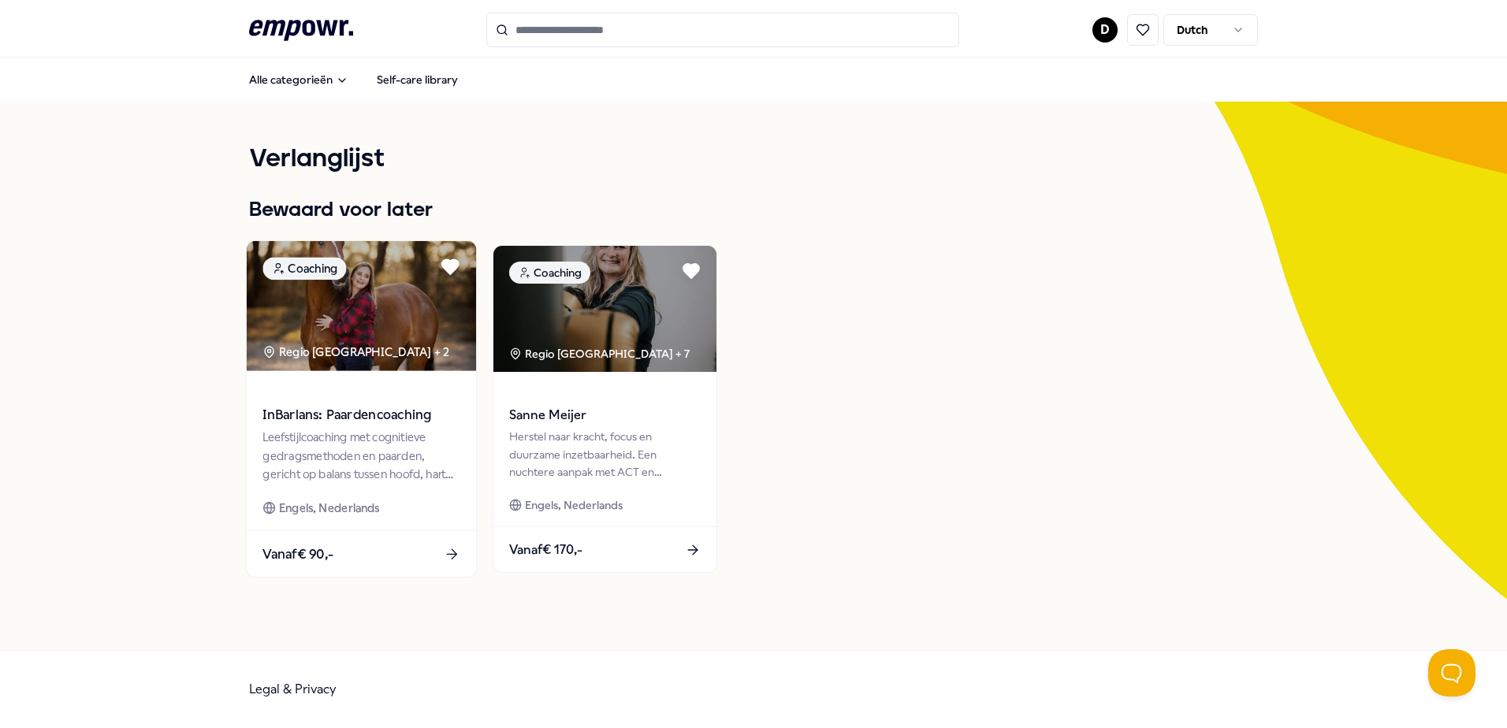
click at [430, 417] on span "InBarlans: Paardencoaching" at bounding box center [361, 415] width 197 height 20
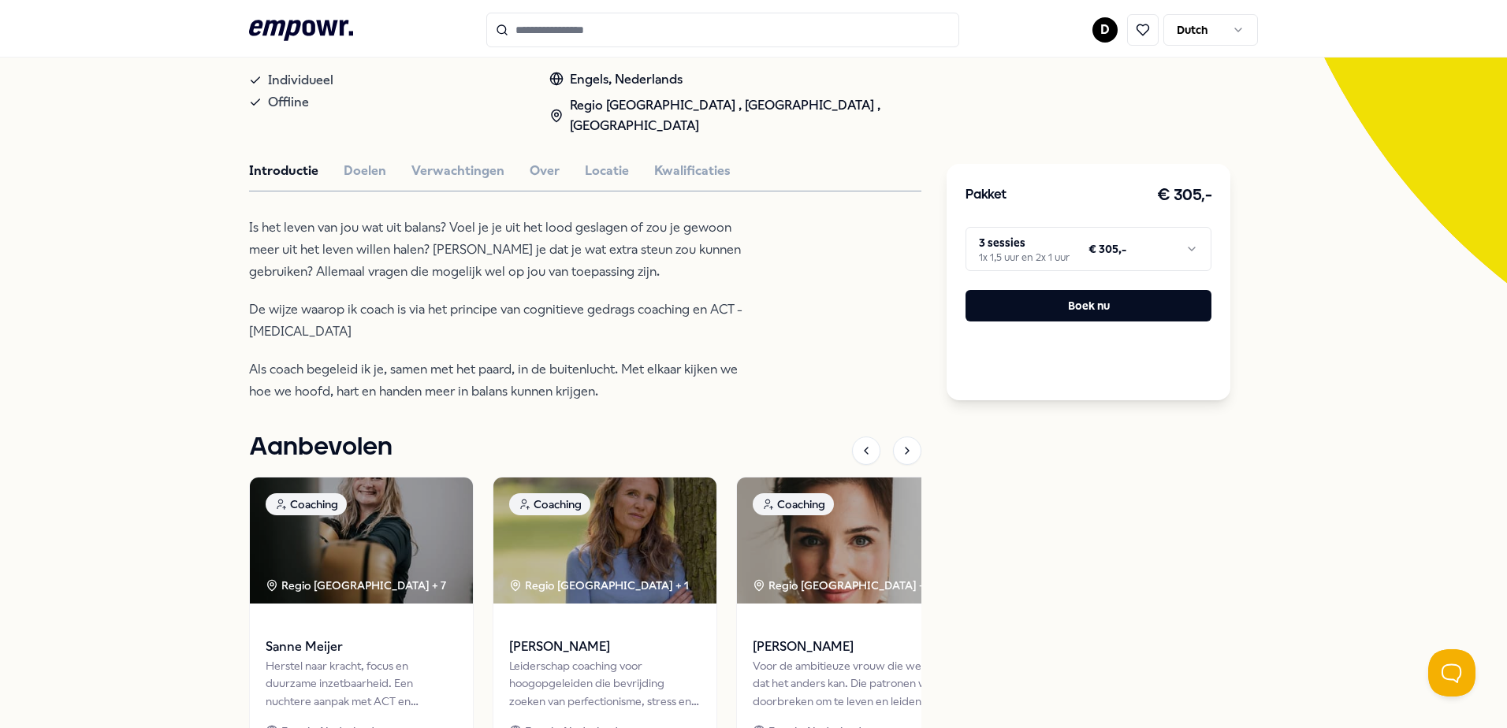
scroll to position [315, 0]
drag, startPoint x: 583, startPoint y: 397, endPoint x: 236, endPoint y: 228, distance: 386.4
click at [236, 228] on div "Terug InBarlans Coaching InBarlans: Paardencoaching Leefstijlcoaching met cogni…" at bounding box center [753, 319] width 1507 height 1067
drag, startPoint x: 236, startPoint y: 228, endPoint x: 311, endPoint y: 262, distance: 82.2
click at [311, 262] on p "Is het leven van jou wat uit balans? Voel je je uit het lood geslagen of zou je…" at bounding box center [505, 251] width 512 height 66
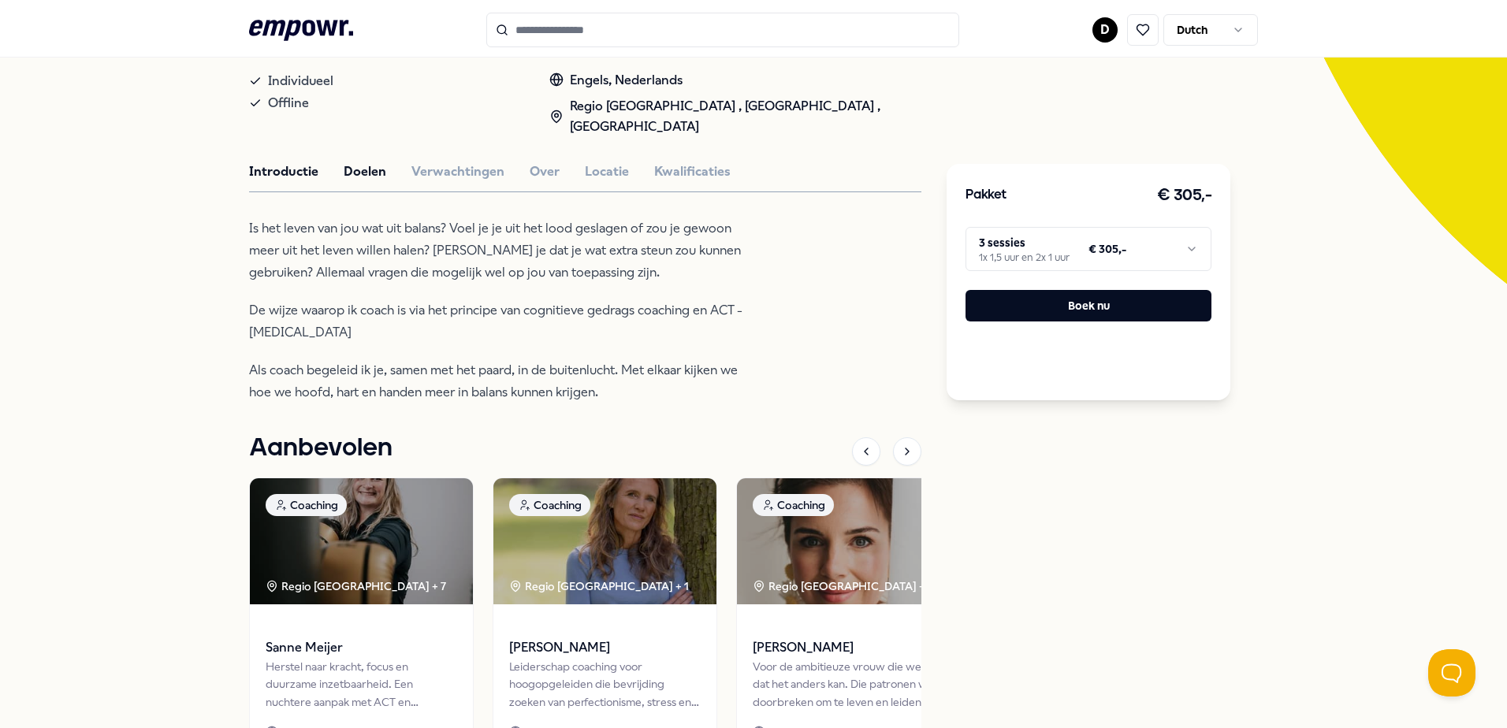
click at [352, 175] on button "Doelen" at bounding box center [365, 172] width 43 height 20
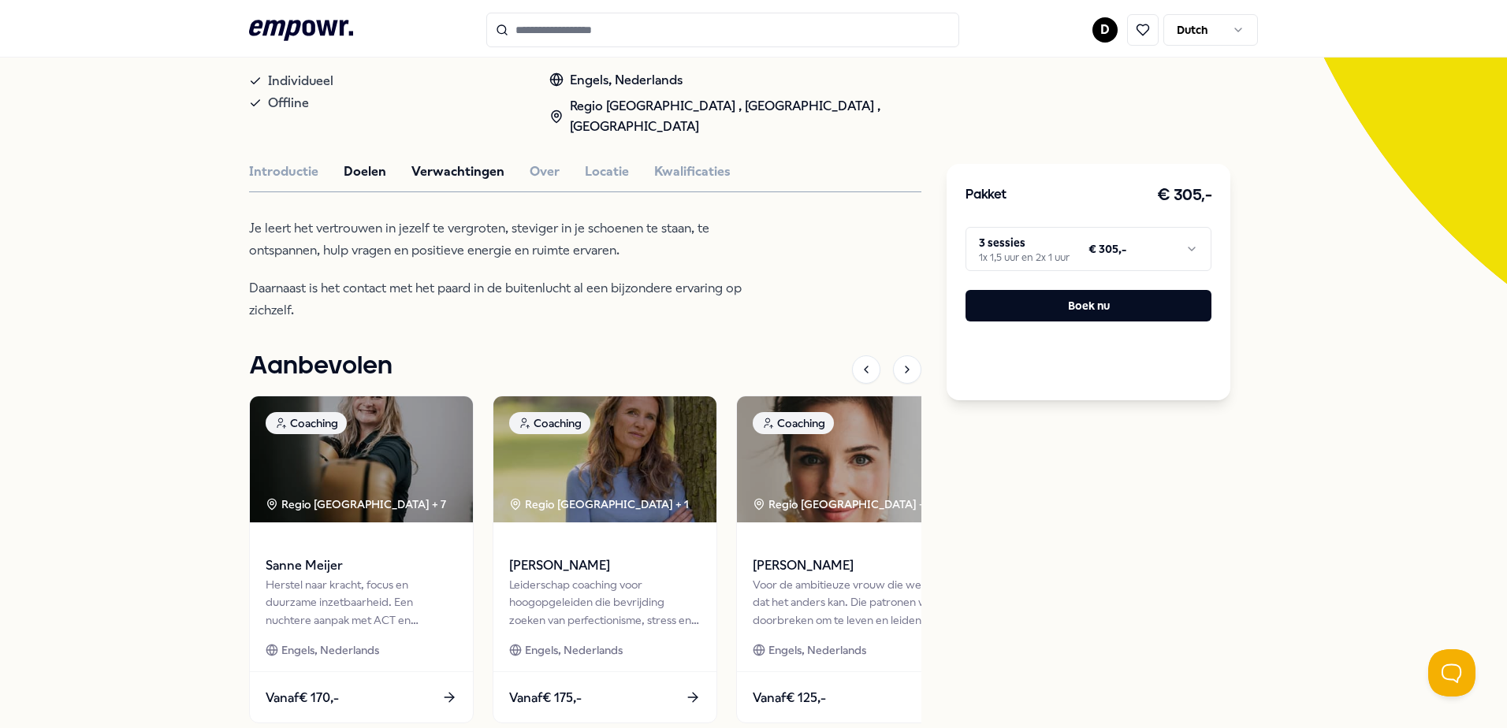
click at [472, 173] on button "Verwachtingen" at bounding box center [458, 172] width 93 height 20
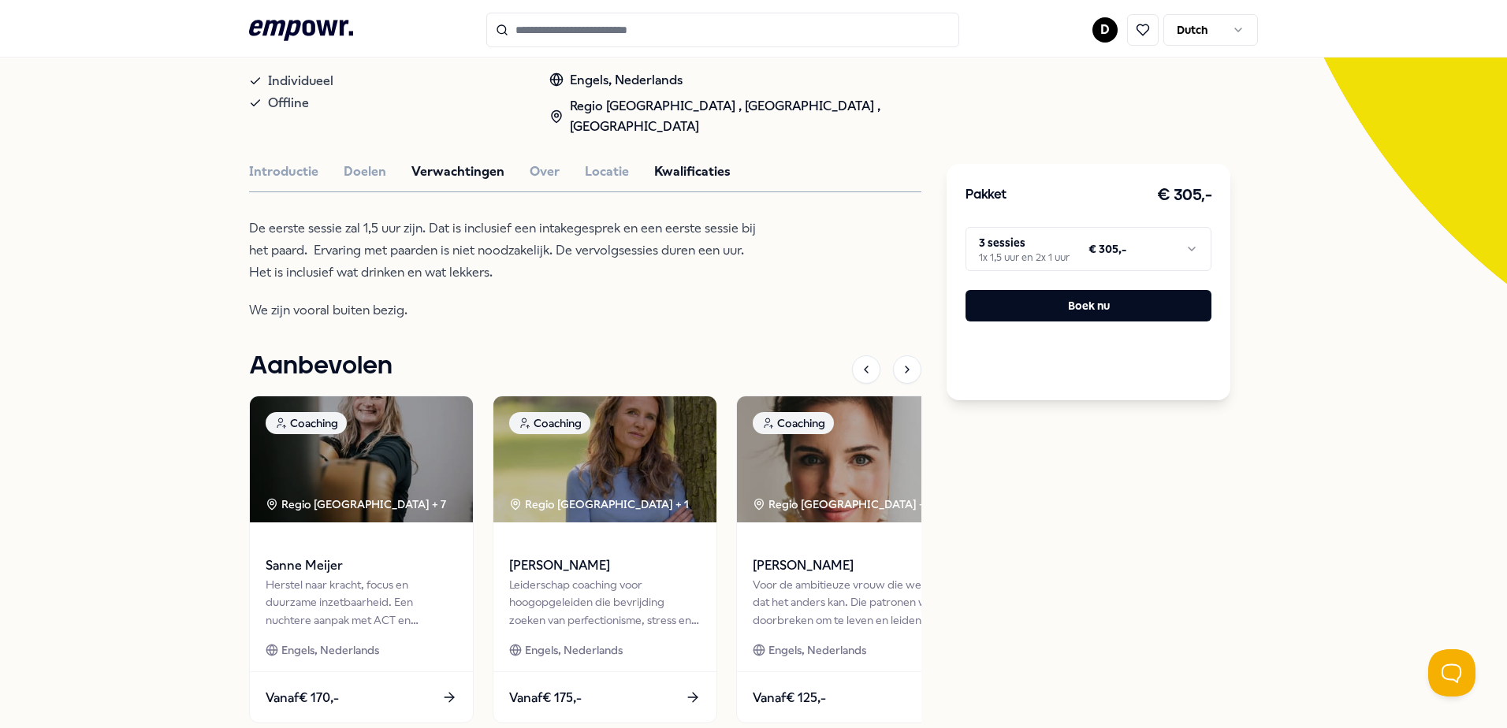
click at [693, 175] on button "Kwalificaties" at bounding box center [692, 172] width 76 height 20
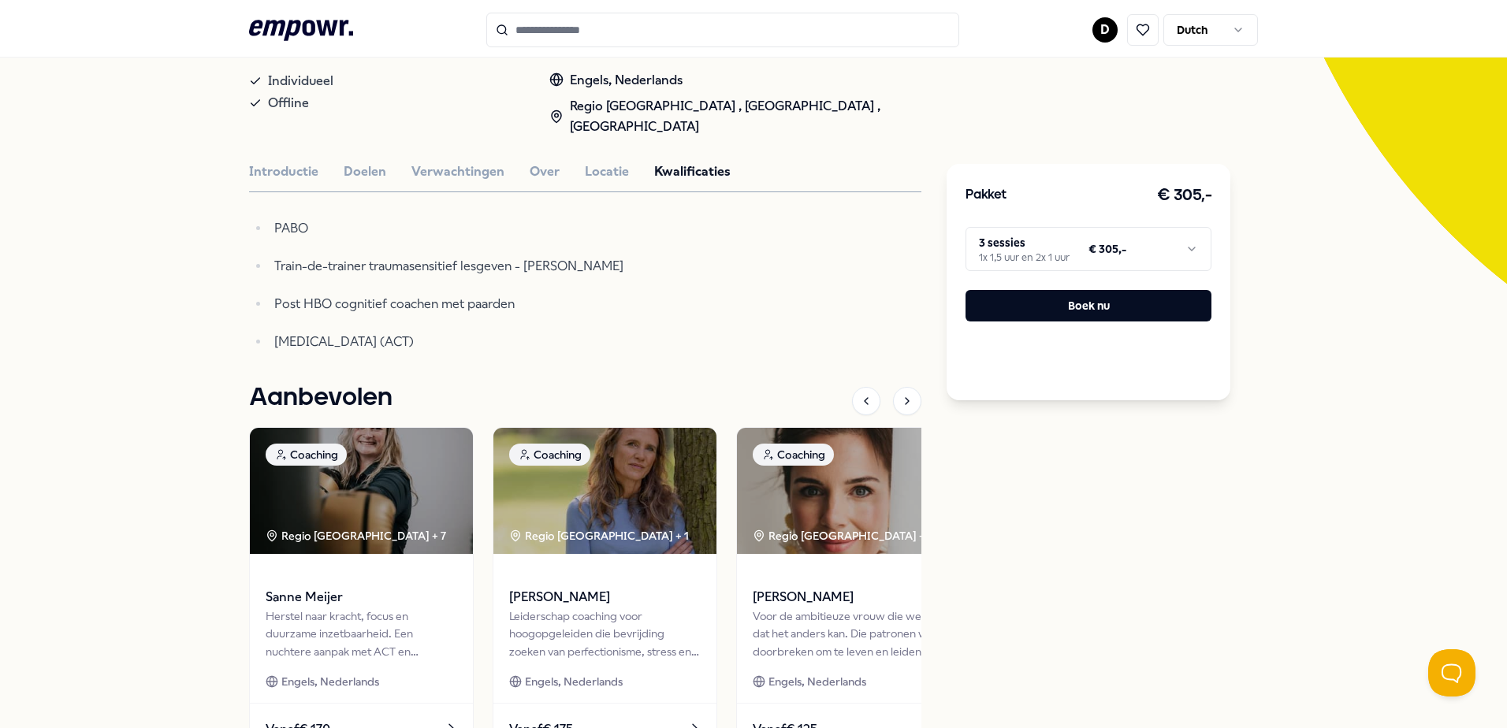
drag, startPoint x: 587, startPoint y: 341, endPoint x: 243, endPoint y: 218, distance: 365.8
click at [249, 218] on ul "PABO Train-de-trainer traumasensitief lesgeven - [PERSON_NAME] Post HBO cogniti…" at bounding box center [505, 286] width 512 height 136
drag, startPoint x: 243, startPoint y: 218, endPoint x: 188, endPoint y: 263, distance: 71.2
click at [195, 258] on div "Terug InBarlans Coaching InBarlans: Paardencoaching Leefstijlcoaching met cogni…" at bounding box center [753, 294] width 1507 height 1016
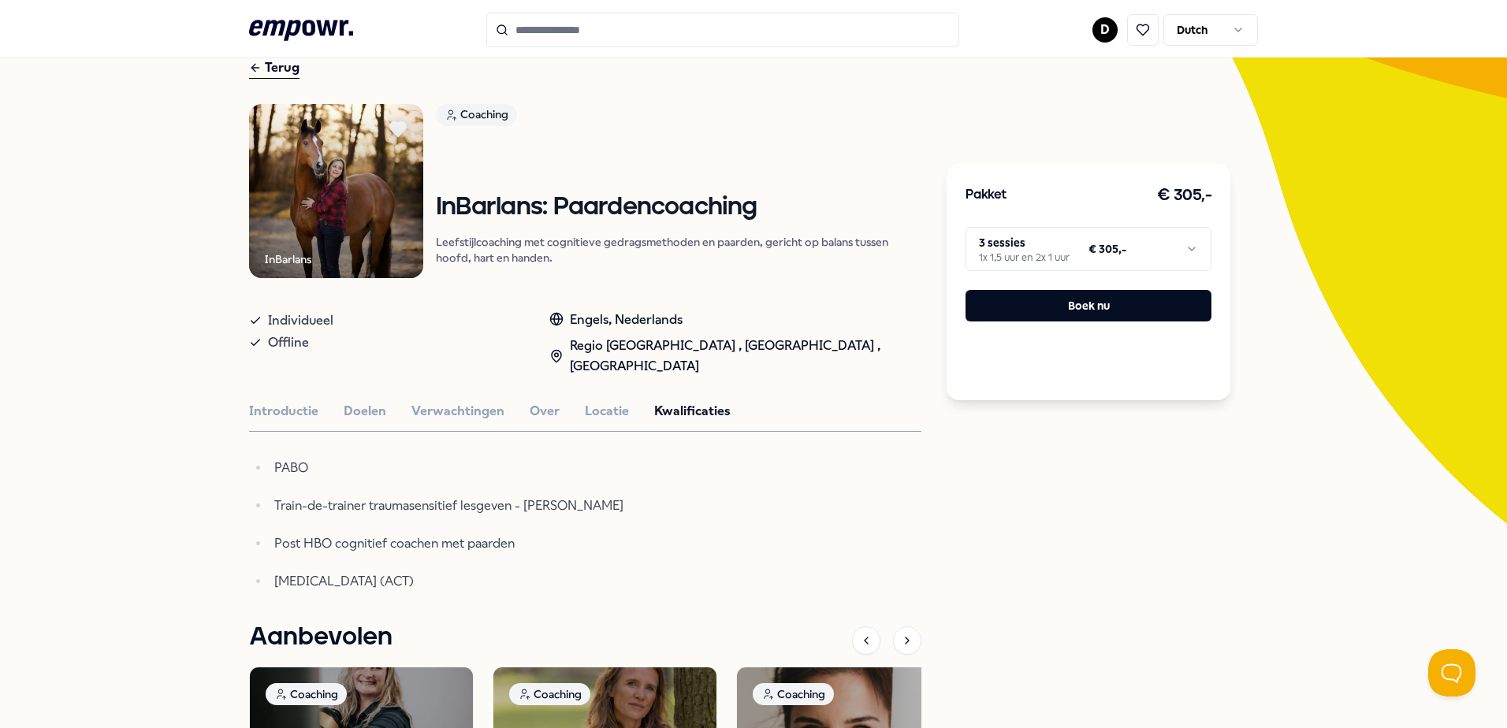
scroll to position [0, 0]
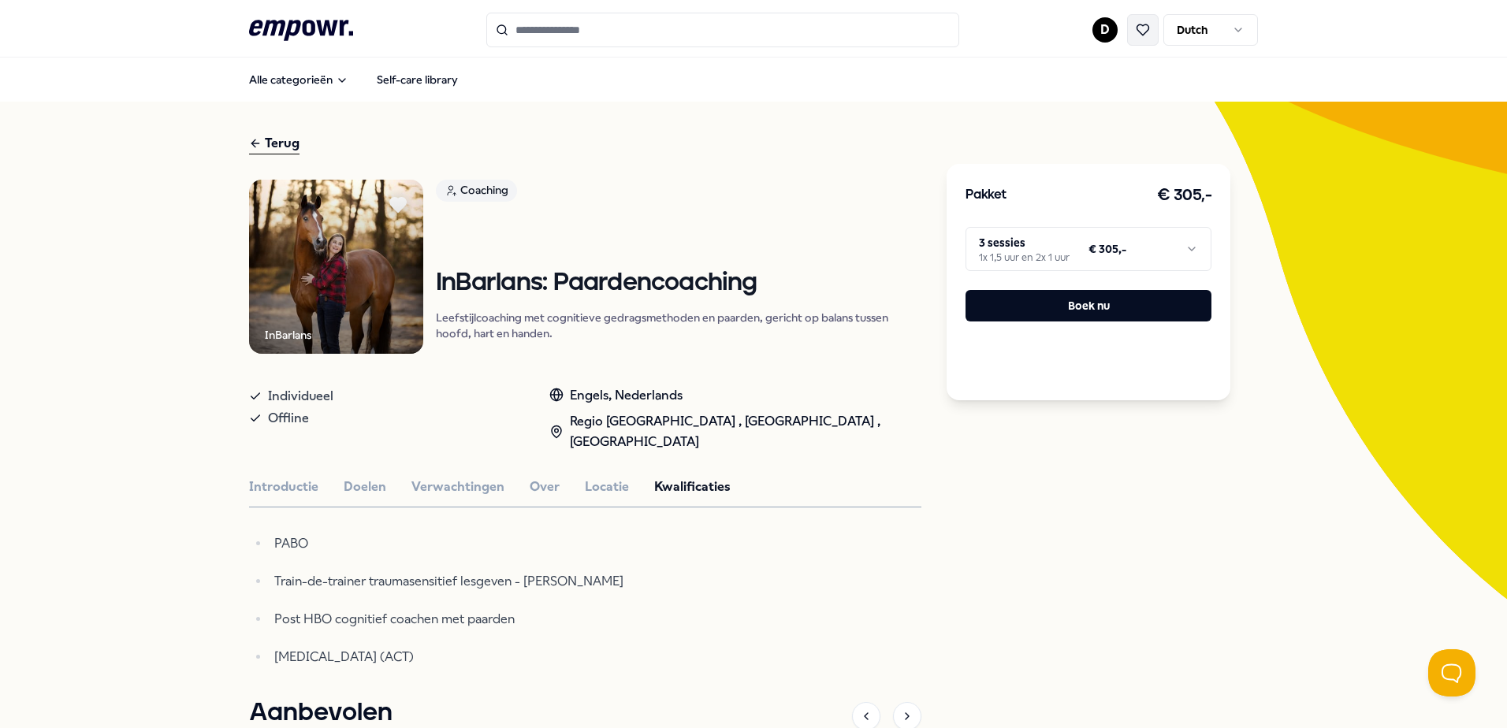
click at [1138, 32] on icon at bounding box center [1144, 29] width 12 height 11
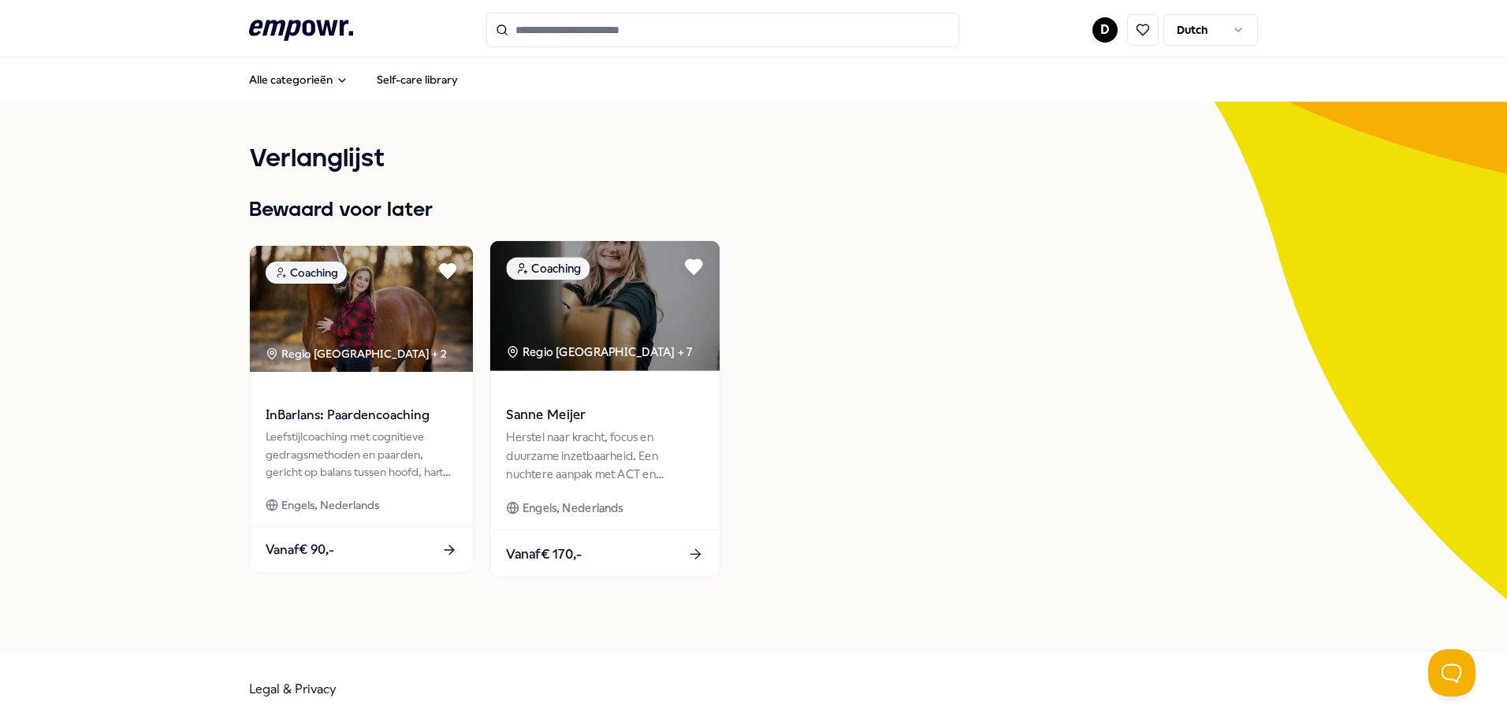
click at [581, 412] on span "Sanne Meijer" at bounding box center [604, 415] width 197 height 20
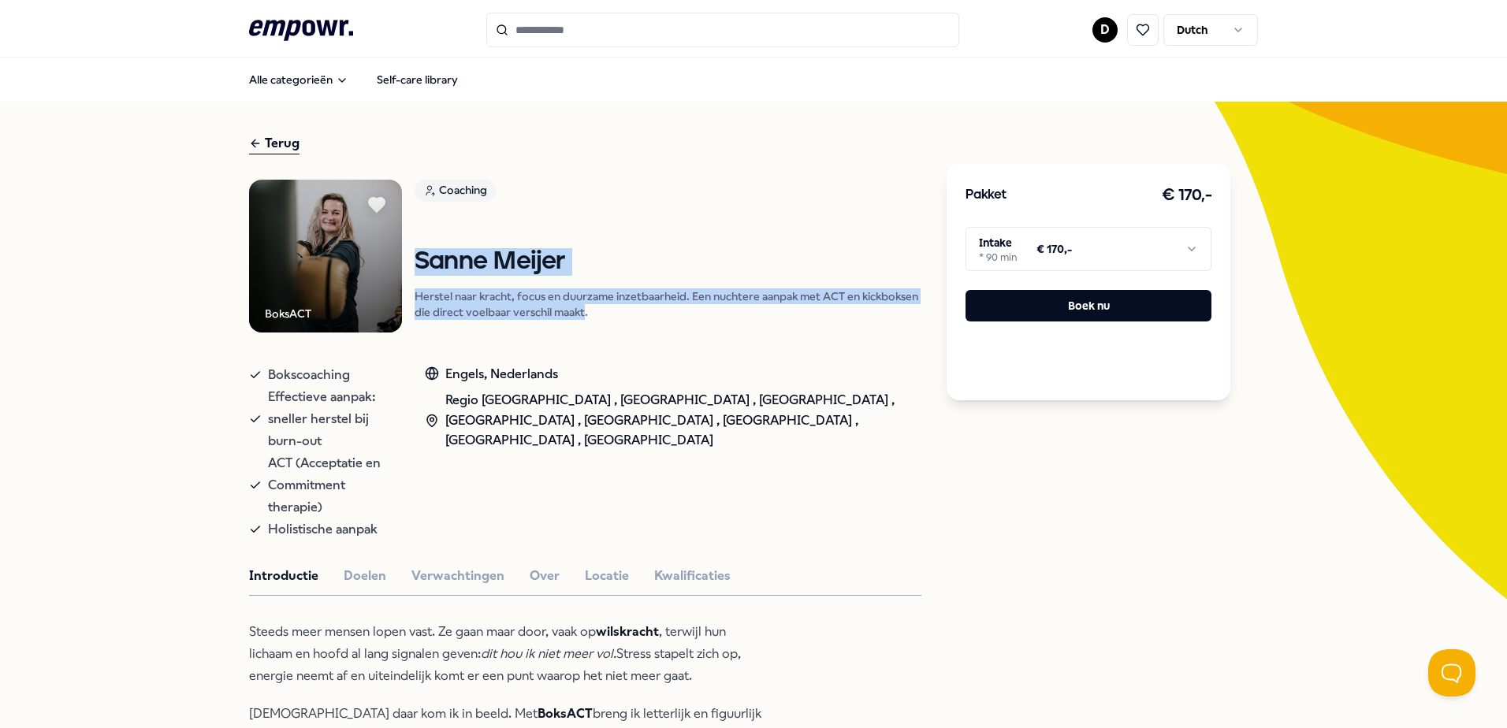
drag, startPoint x: 419, startPoint y: 266, endPoint x: 580, endPoint y: 321, distance: 170.8
click at [580, 321] on div "Coaching [PERSON_NAME] naar kracht, focus en duurzame inzetbaarheid. Een nuchte…" at bounding box center [668, 256] width 507 height 153
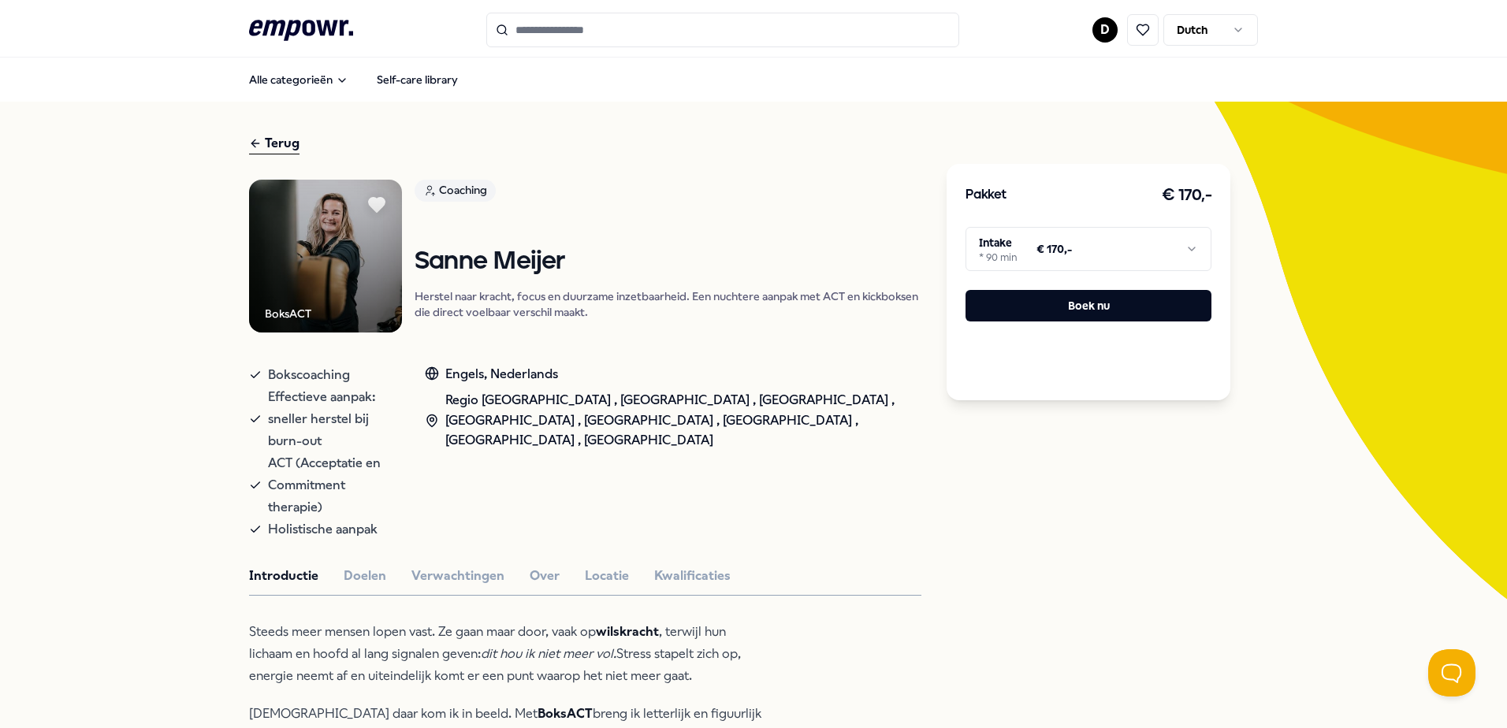
drag, startPoint x: 580, startPoint y: 321, endPoint x: 591, endPoint y: 320, distance: 11.1
click at [591, 320] on div "Coaching [PERSON_NAME] naar kracht, focus en duurzame inzetbaarheid. Een nuchte…" at bounding box center [668, 256] width 507 height 153
click at [990, 231] on html ".empowr-logo_svg__cls-1{fill:#03032f} D Dutch Alle categorieën Self-care librar…" at bounding box center [753, 364] width 1507 height 728
click at [1000, 243] on html ".empowr-logo_svg__cls-1{fill:#03032f} D Dutch Alle categorieën Self-care librar…" at bounding box center [753, 364] width 1507 height 728
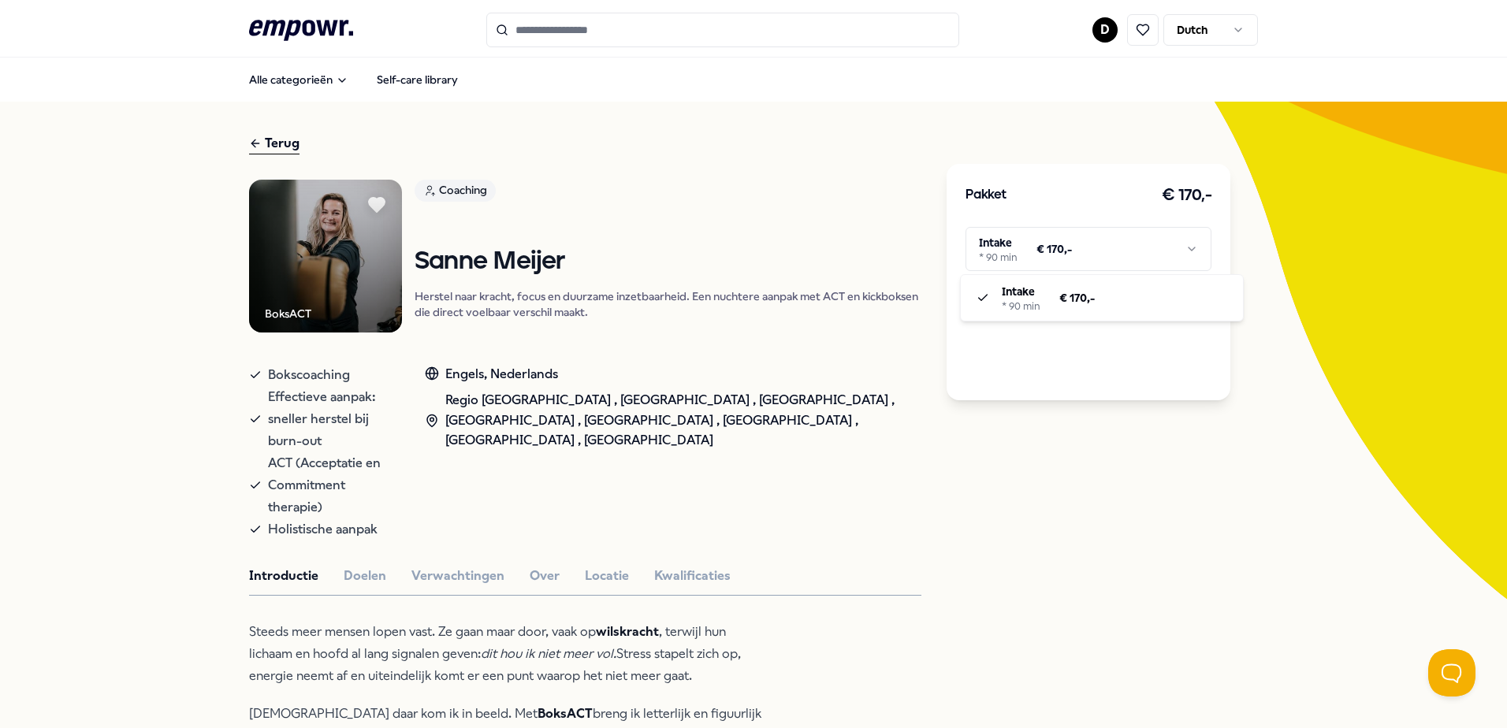
click at [985, 244] on html ".empowr-logo_svg__cls-1{fill:#03032f} D Dutch Alle categorieën Self-care librar…" at bounding box center [753, 364] width 1507 height 728
click at [1054, 501] on html ".empowr-logo_svg__cls-1{fill:#03032f} D Dutch Alle categorieën Self-care librar…" at bounding box center [753, 364] width 1507 height 728
click at [1034, 248] on html ".empowr-logo_svg__cls-1{fill:#03032f} D Dutch Alle categorieën Self-care librar…" at bounding box center [753, 364] width 1507 height 728
click at [1108, 456] on html ".empowr-logo_svg__cls-1{fill:#03032f} D Dutch Alle categorieën Self-care librar…" at bounding box center [753, 364] width 1507 height 728
click at [1146, 36] on button at bounding box center [1143, 30] width 32 height 32
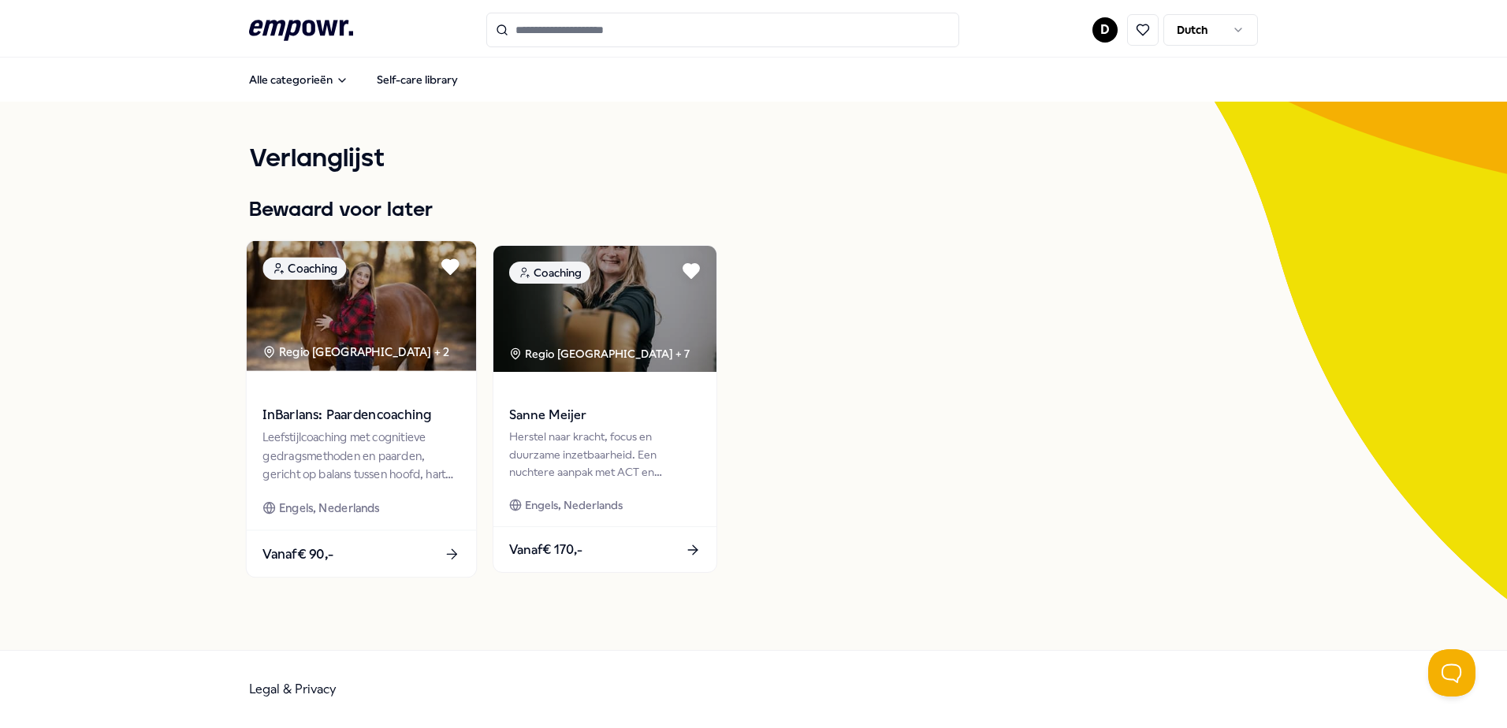
click at [415, 302] on img at bounding box center [361, 306] width 229 height 130
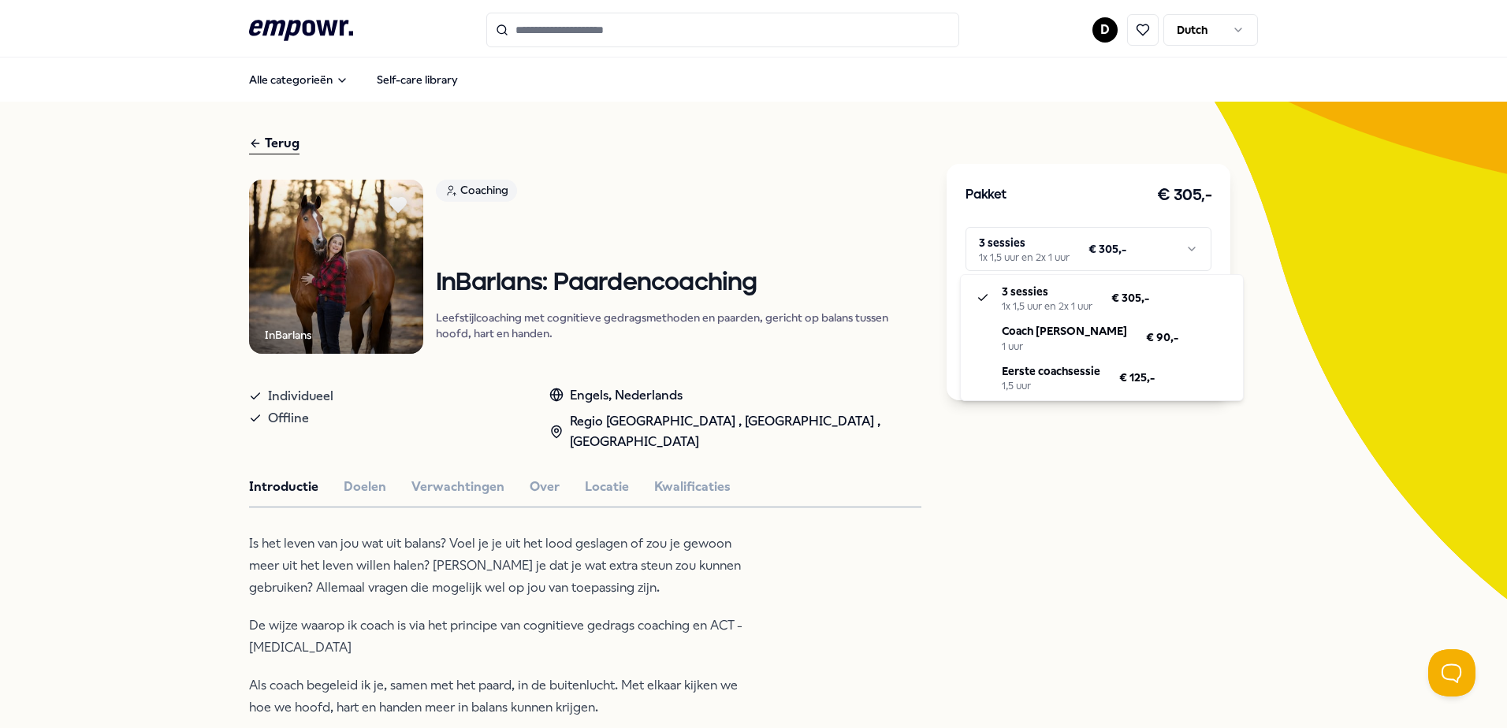
click at [1078, 237] on html ".empowr-logo_svg__cls-1{fill:#03032f} D Dutch Alle categorieën Self-care librar…" at bounding box center [753, 364] width 1507 height 728
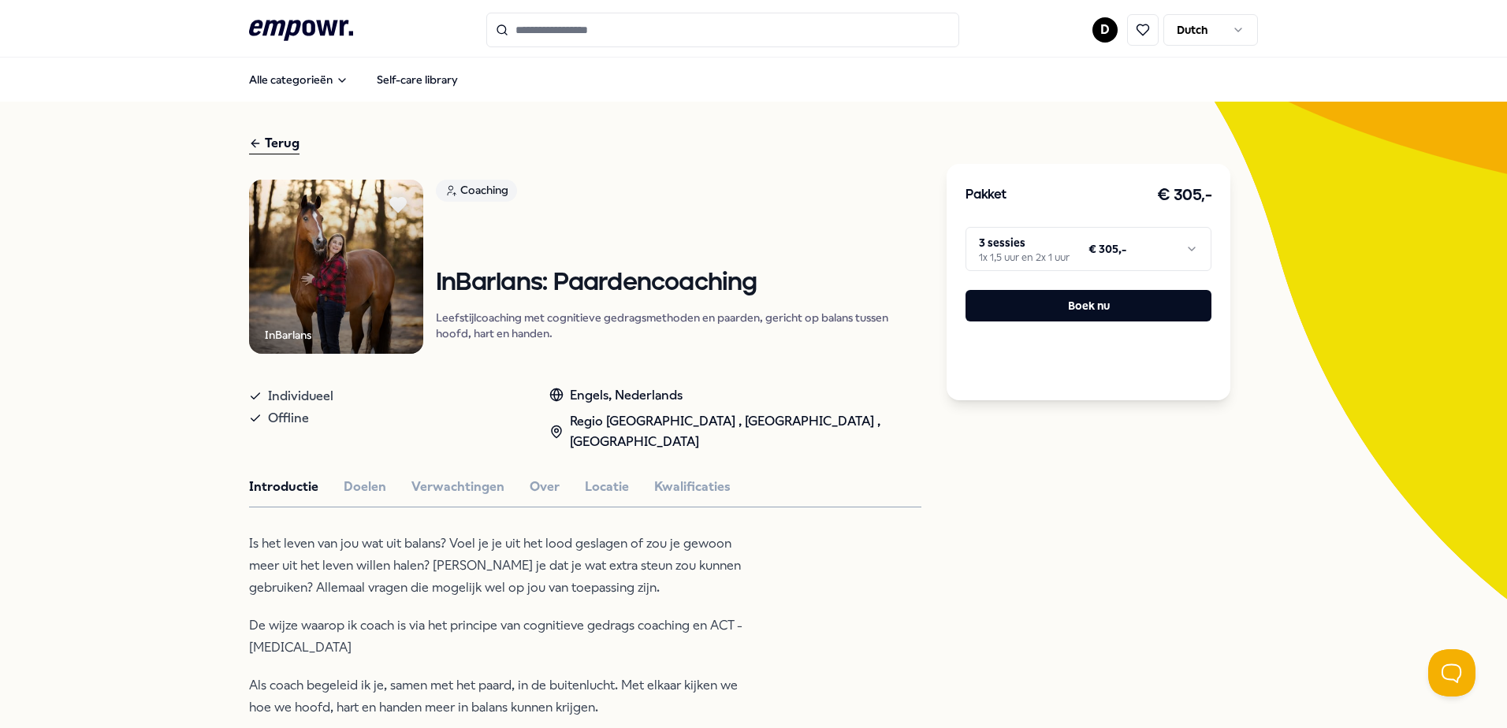
click at [1129, 575] on div "Pakket € 305,- 3 sessies 1x 1,5 uur en 2x 1 uur € 305,- Boek nu" at bounding box center [1089, 635] width 284 height 1004
drag, startPoint x: 960, startPoint y: 191, endPoint x: 1211, endPoint y: 204, distance: 251.1
click at [1211, 204] on div "Pakket € 305,- 3 sessies 1x 1,5 uur en 2x 1 uur € 305,- Boek nu" at bounding box center [1089, 282] width 284 height 237
drag, startPoint x: 1211, startPoint y: 204, endPoint x: 1211, endPoint y: 220, distance: 15.8
click at [1211, 220] on div "Pakket € 305,- 3 sessies 1x 1,5 uur en 2x 1 uur € 305,- Boek nu" at bounding box center [1089, 282] width 284 height 237
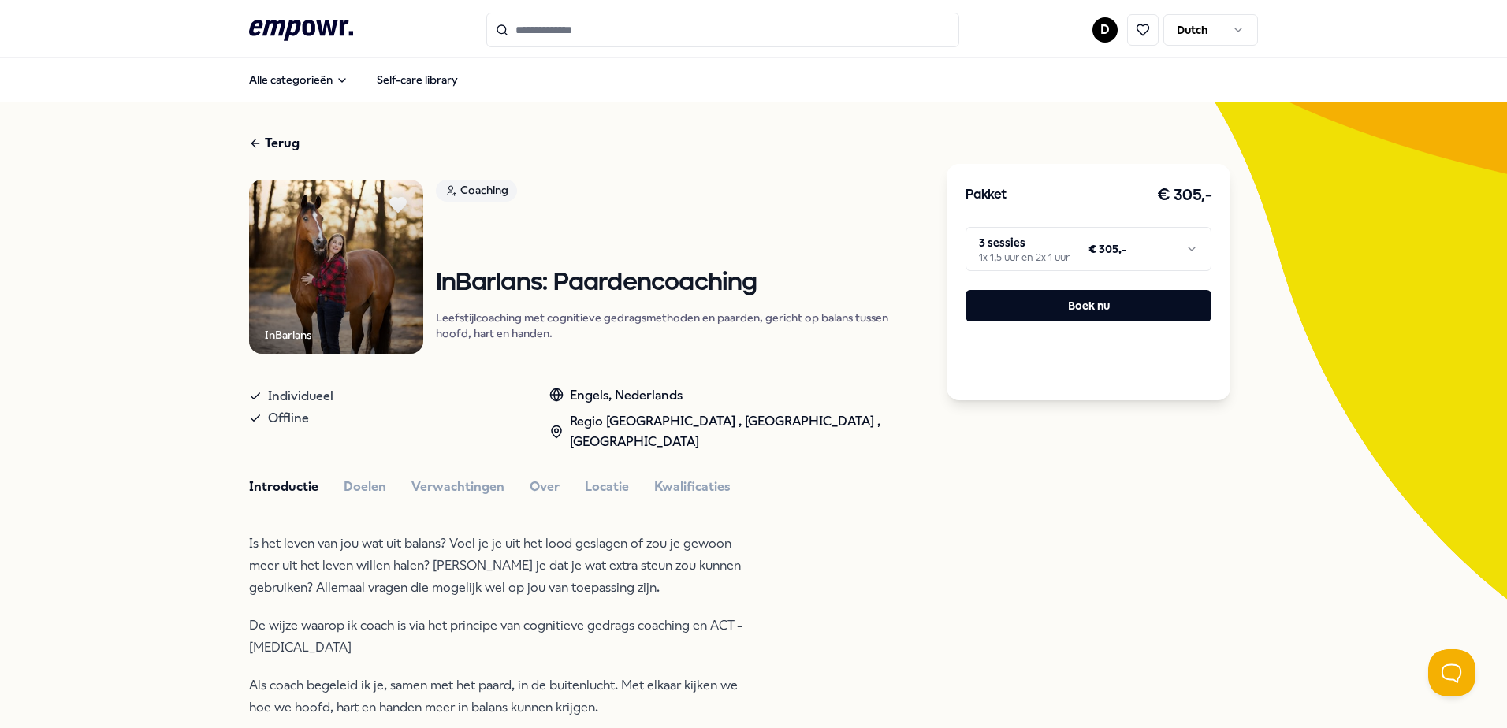
drag, startPoint x: 1207, startPoint y: 204, endPoint x: 937, endPoint y: 200, distance: 270.4
click at [937, 200] on div "Terug InBarlans Coaching InBarlans: Paardencoaching Leefstijlcoaching met cogni…" at bounding box center [753, 635] width 1009 height 1067
drag, startPoint x: 937, startPoint y: 200, endPoint x: 1064, endPoint y: 209, distance: 128.0
click at [1064, 209] on div "Pakket € 305,- 3 sessies 1x 1,5 uur en 2x 1 uur € 305,- Boek nu" at bounding box center [1089, 282] width 284 height 237
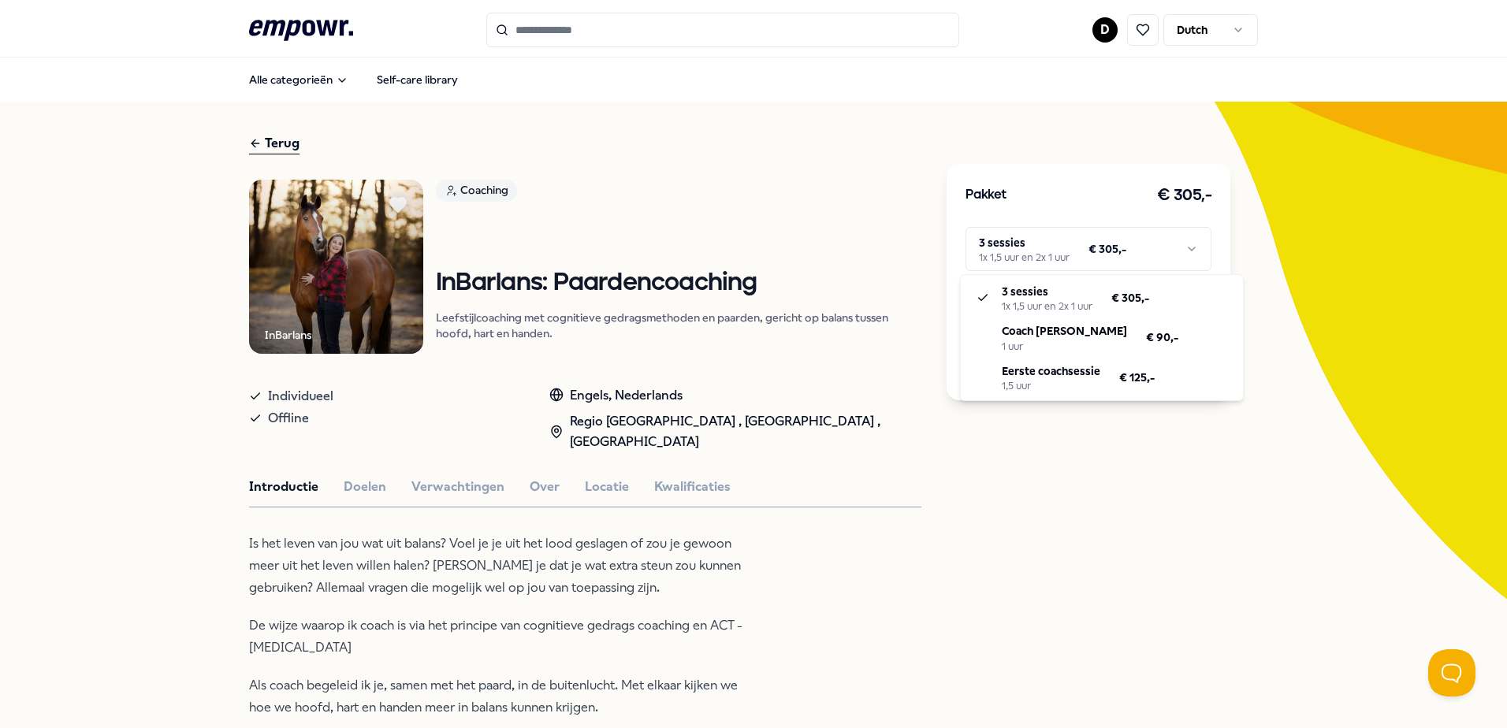
click at [1067, 263] on html ".empowr-logo_svg__cls-1{fill:#03032f} D Dutch Alle categorieën Self-care librar…" at bounding box center [753, 364] width 1507 height 728
click at [1064, 261] on html ".empowr-logo_svg__cls-1{fill:#03032f} D Dutch Alle categorieën Self-care librar…" at bounding box center [753, 364] width 1507 height 728
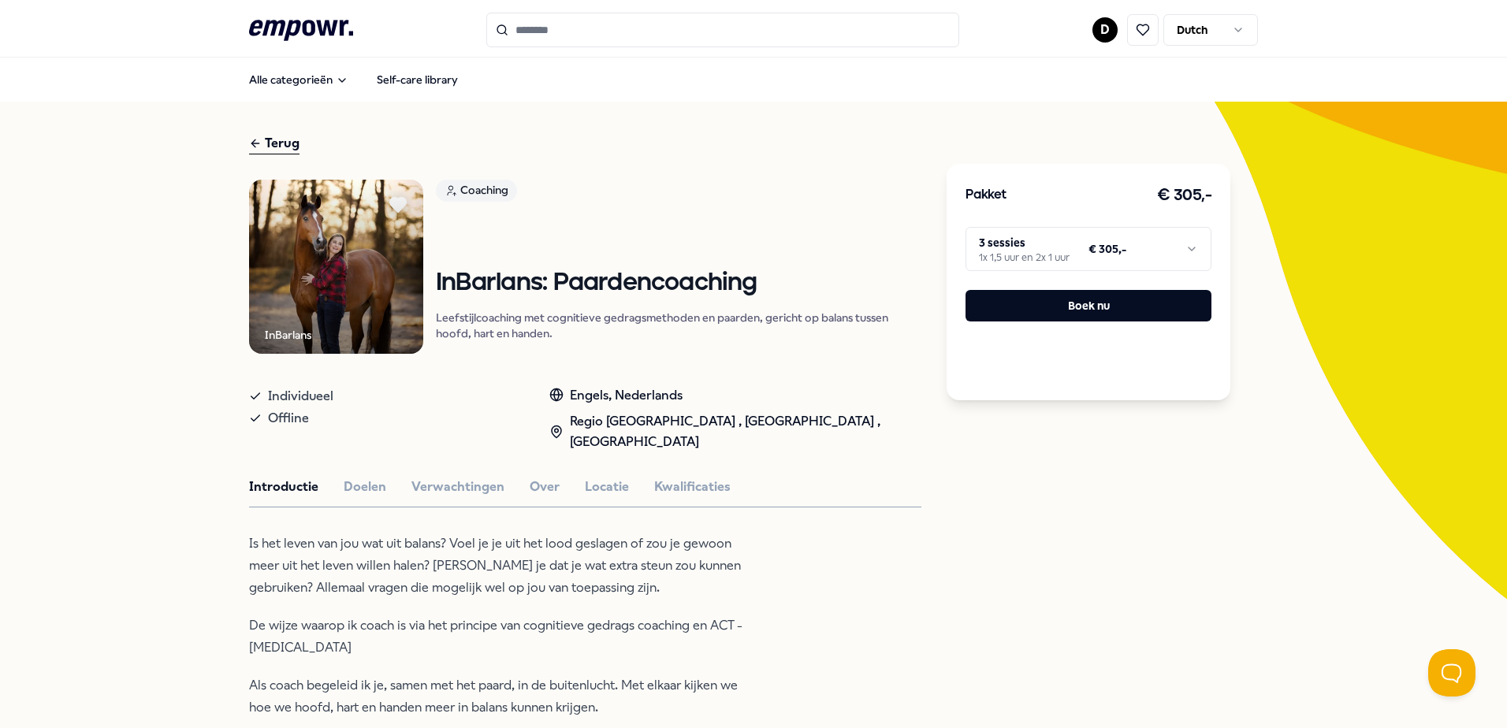
click at [1082, 531] on div "Pakket € 305,- 3 sessies 1x 1,5 uur en 2x 1 uur € 305,- Boek nu" at bounding box center [1089, 635] width 284 height 1004
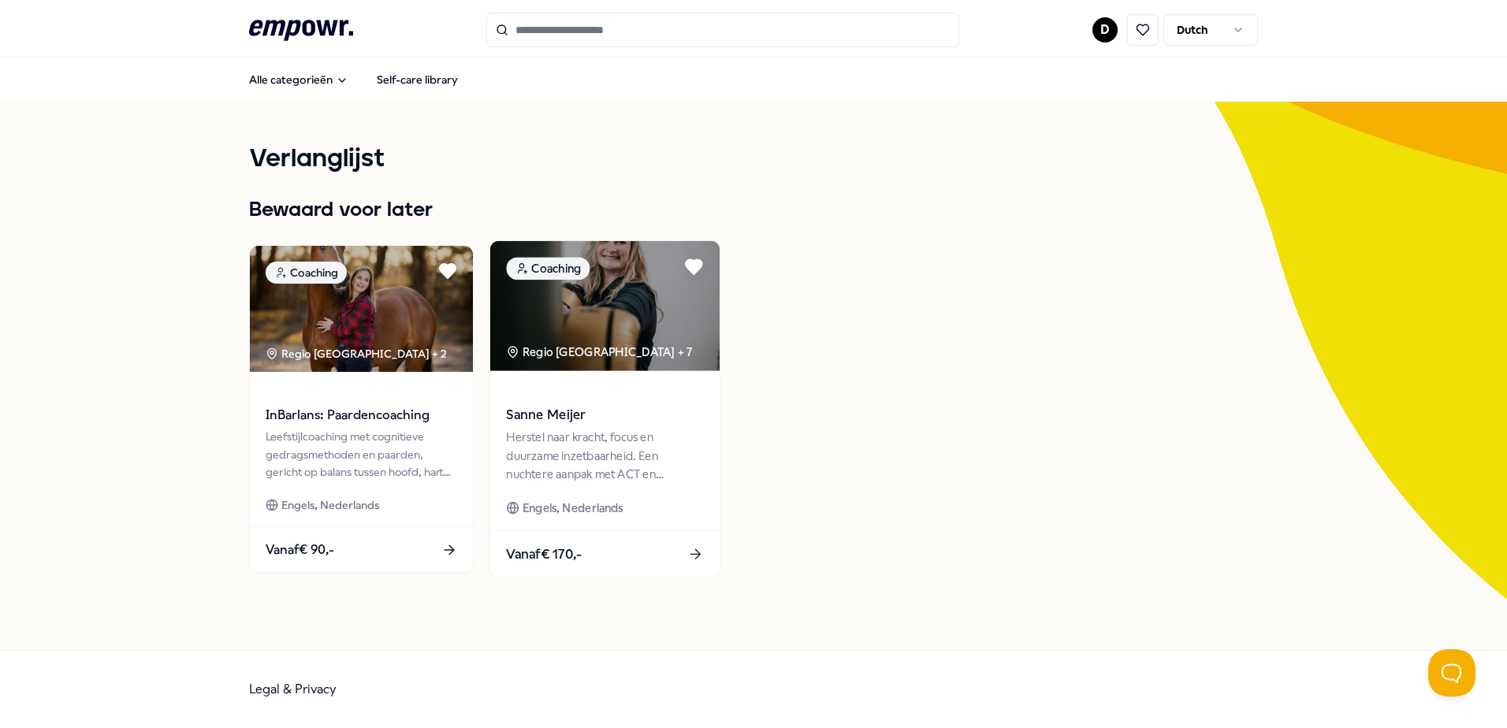
click at [593, 314] on img at bounding box center [604, 306] width 229 height 130
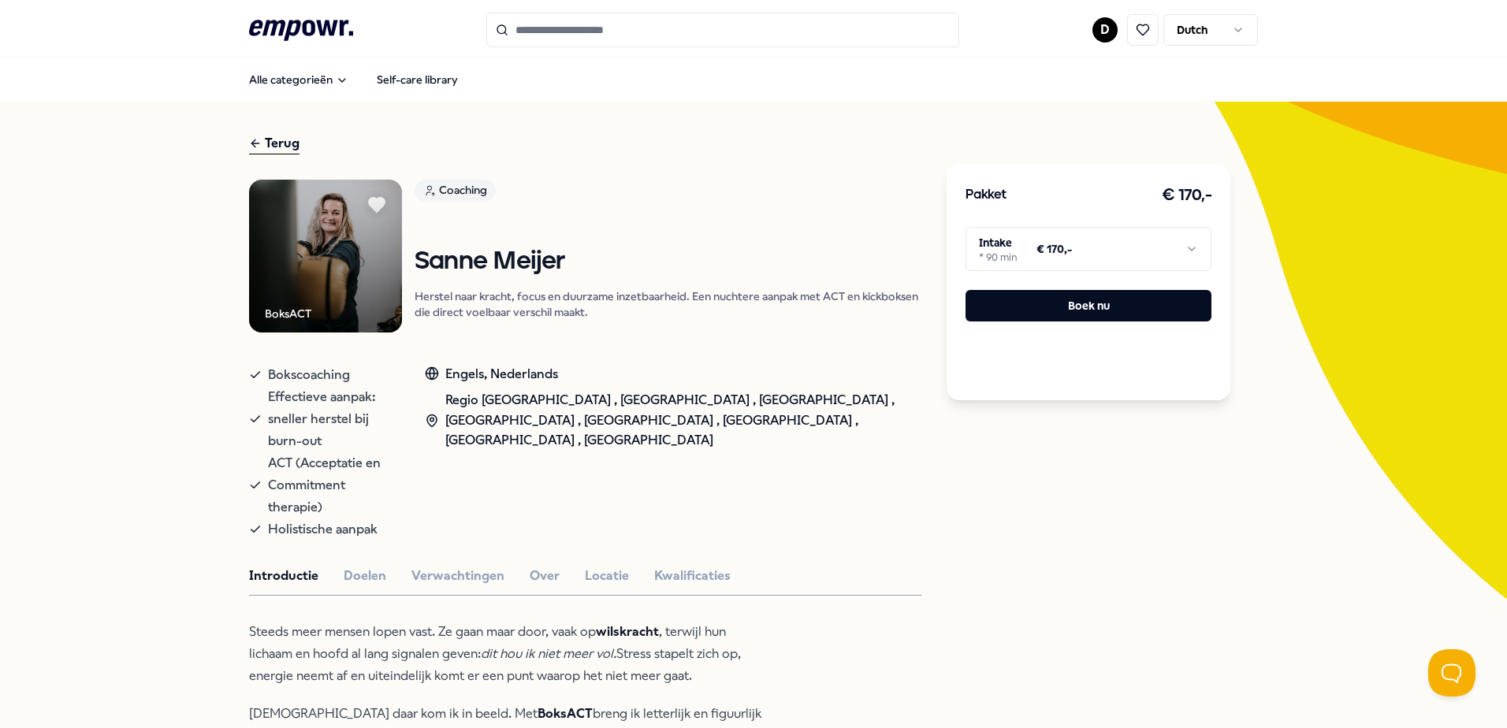
click at [1114, 251] on html ".empowr-logo_svg__cls-1{fill:#03032f} D Dutch Alle categorieën Self-care librar…" at bounding box center [753, 364] width 1507 height 728
click at [1027, 574] on html ".empowr-logo_svg__cls-1{fill:#03032f} D Dutch Alle categorieën Self-care librar…" at bounding box center [753, 364] width 1507 height 728
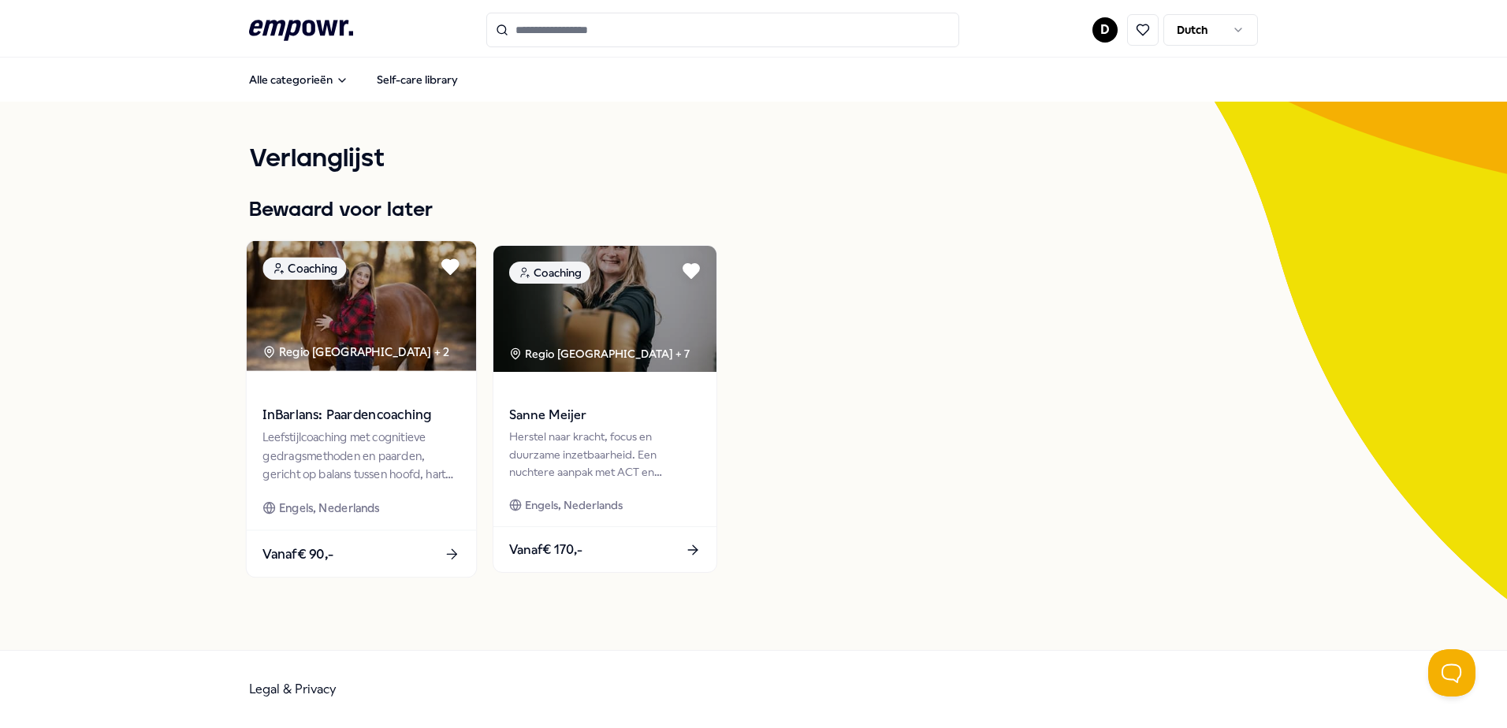
click at [342, 323] on img at bounding box center [361, 306] width 229 height 130
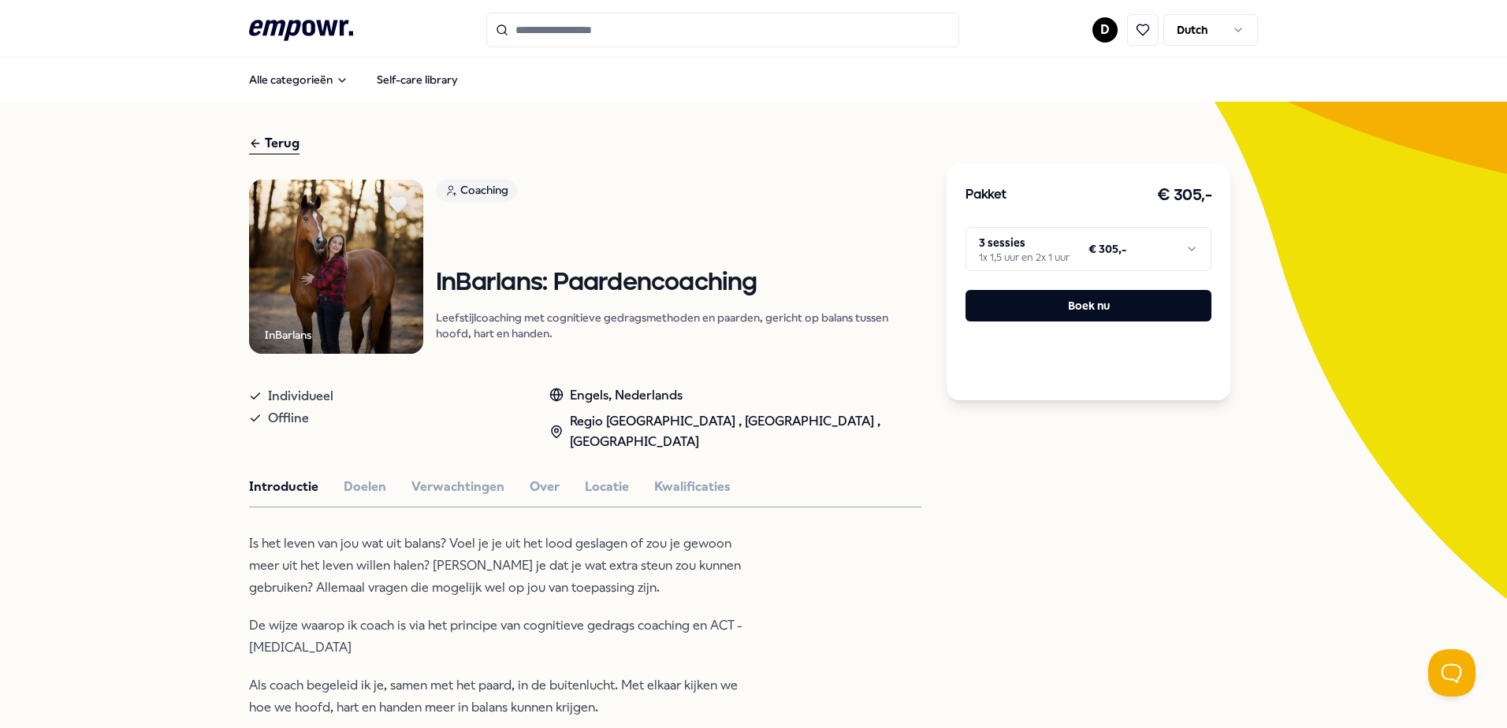
click at [1131, 264] on html ".empowr-logo_svg__cls-1{fill:#03032f} D Dutch Alle categorieën Self-care librar…" at bounding box center [753, 364] width 1507 height 728
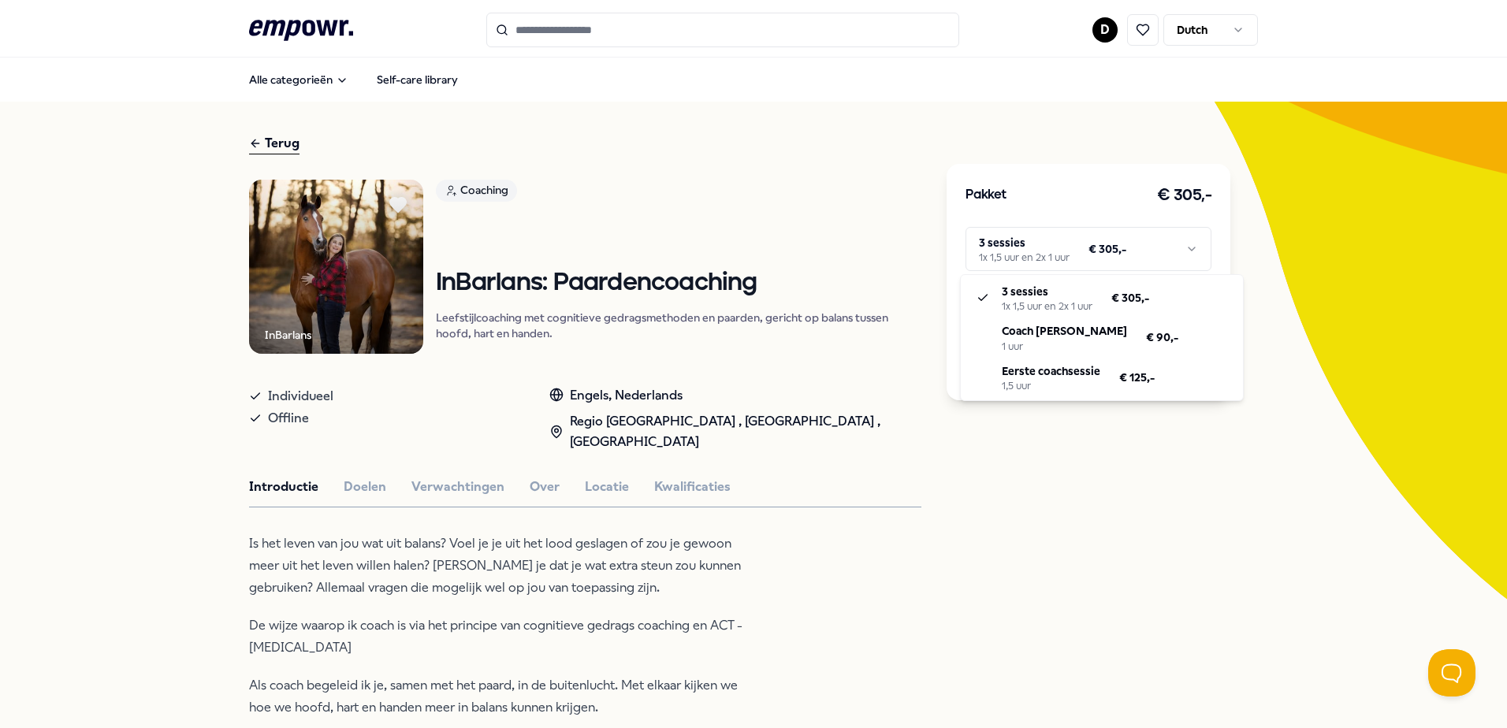
click at [1152, 504] on html ".empowr-logo_svg__cls-1{fill:#03032f} D Dutch Alle categorieën Self-care librar…" at bounding box center [753, 364] width 1507 height 728
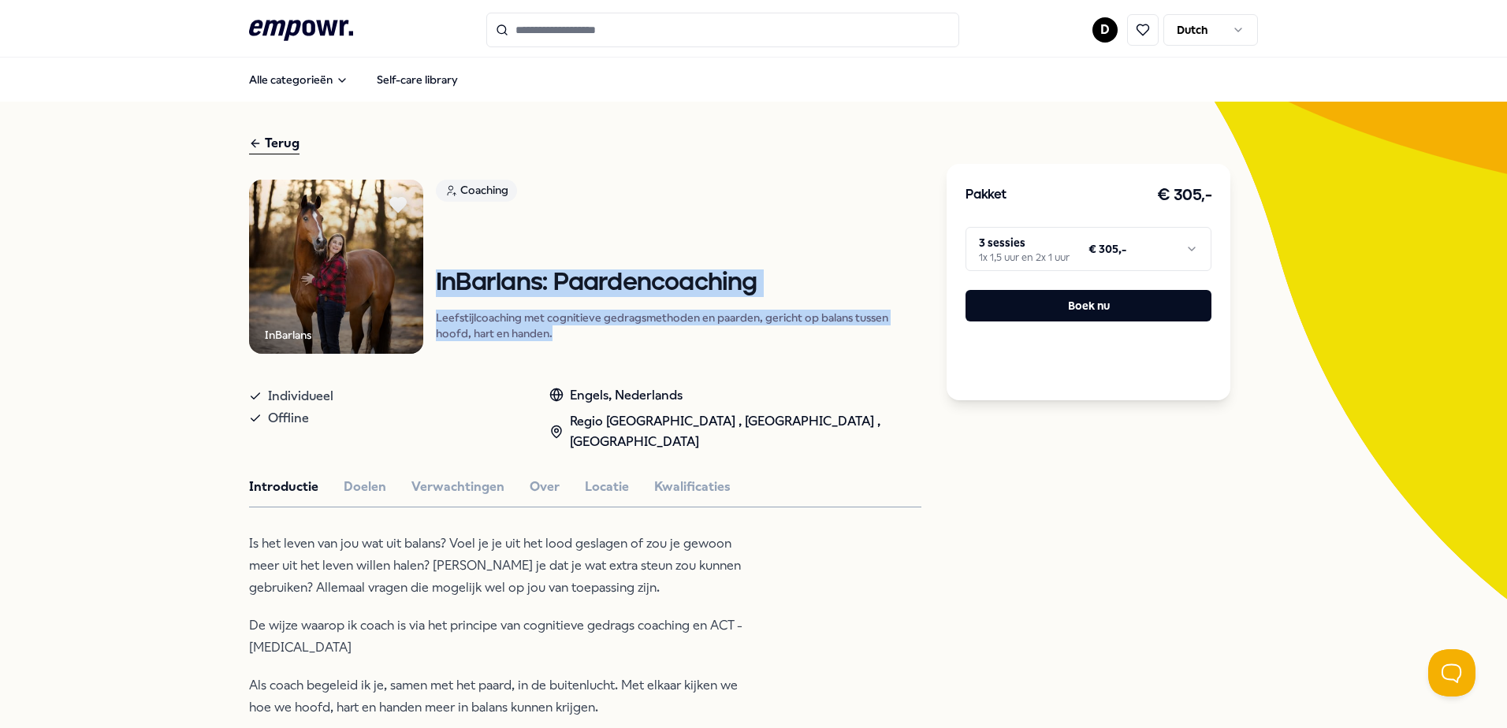
drag, startPoint x: 424, startPoint y: 278, endPoint x: 551, endPoint y: 333, distance: 138.4
click at [551, 333] on div "InBarlans Coaching InBarlans: Paardencoaching Leefstijlcoaching met cognitieve …" at bounding box center [585, 267] width 672 height 174
click at [551, 333] on p "Leefstijlcoaching met cognitieve gedragsmethoden en paarden, gericht op balans …" at bounding box center [679, 326] width 486 height 32
drag, startPoint x: 554, startPoint y: 334, endPoint x: 427, endPoint y: 277, distance: 139.4
click at [427, 277] on div "InBarlans Coaching InBarlans: Paardencoaching Leefstijlcoaching met cognitieve …" at bounding box center [585, 267] width 672 height 174
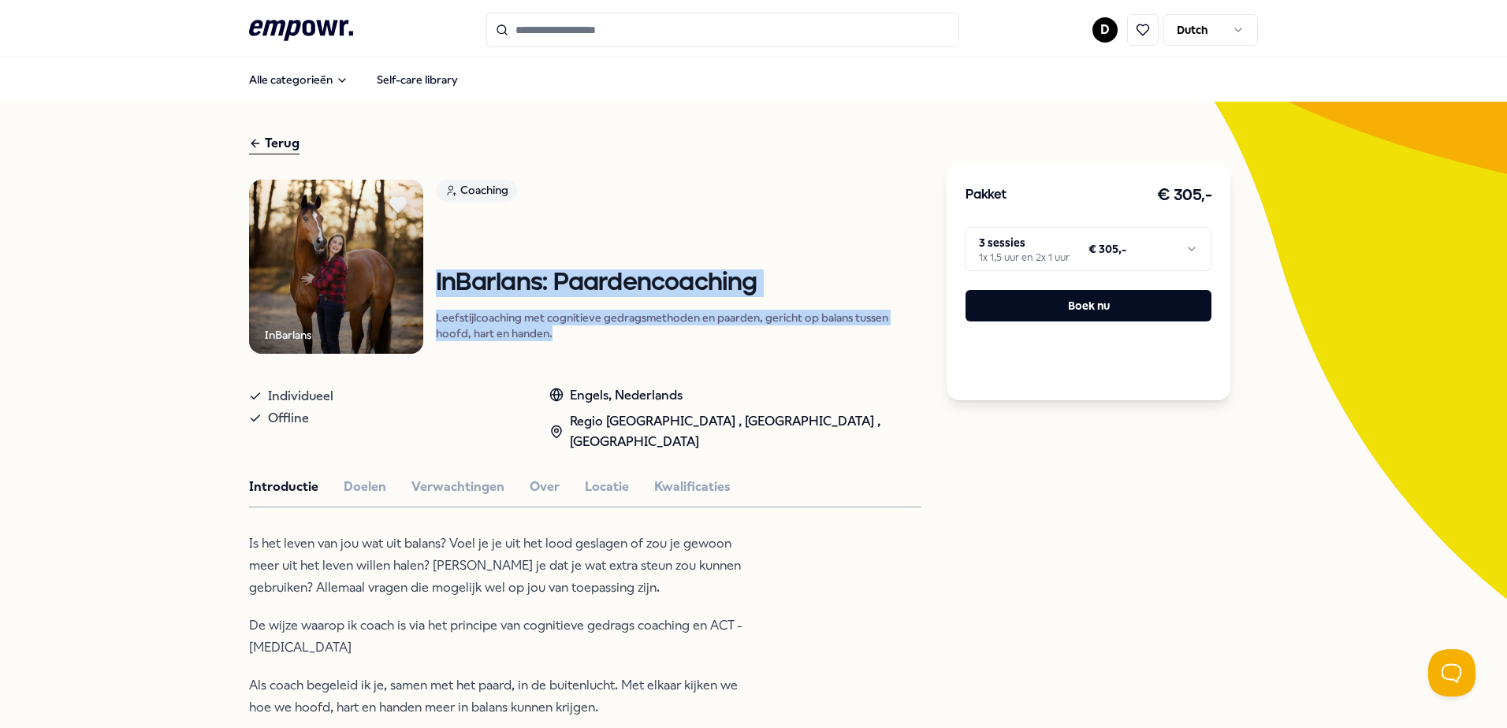
drag, startPoint x: 427, startPoint y: 277, endPoint x: 469, endPoint y: 312, distance: 54.8
click at [472, 312] on p "Leefstijlcoaching met cognitieve gedragsmethoden en paarden, gericht op balans …" at bounding box center [679, 326] width 486 height 32
click at [583, 289] on h1 "InBarlans: Paardencoaching" at bounding box center [679, 284] width 486 height 28
drag, startPoint x: 565, startPoint y: 332, endPoint x: 426, endPoint y: 274, distance: 150.9
click at [426, 274] on div "InBarlans Coaching InBarlans: Paardencoaching Leefstijlcoaching met cognitieve …" at bounding box center [585, 267] width 672 height 174
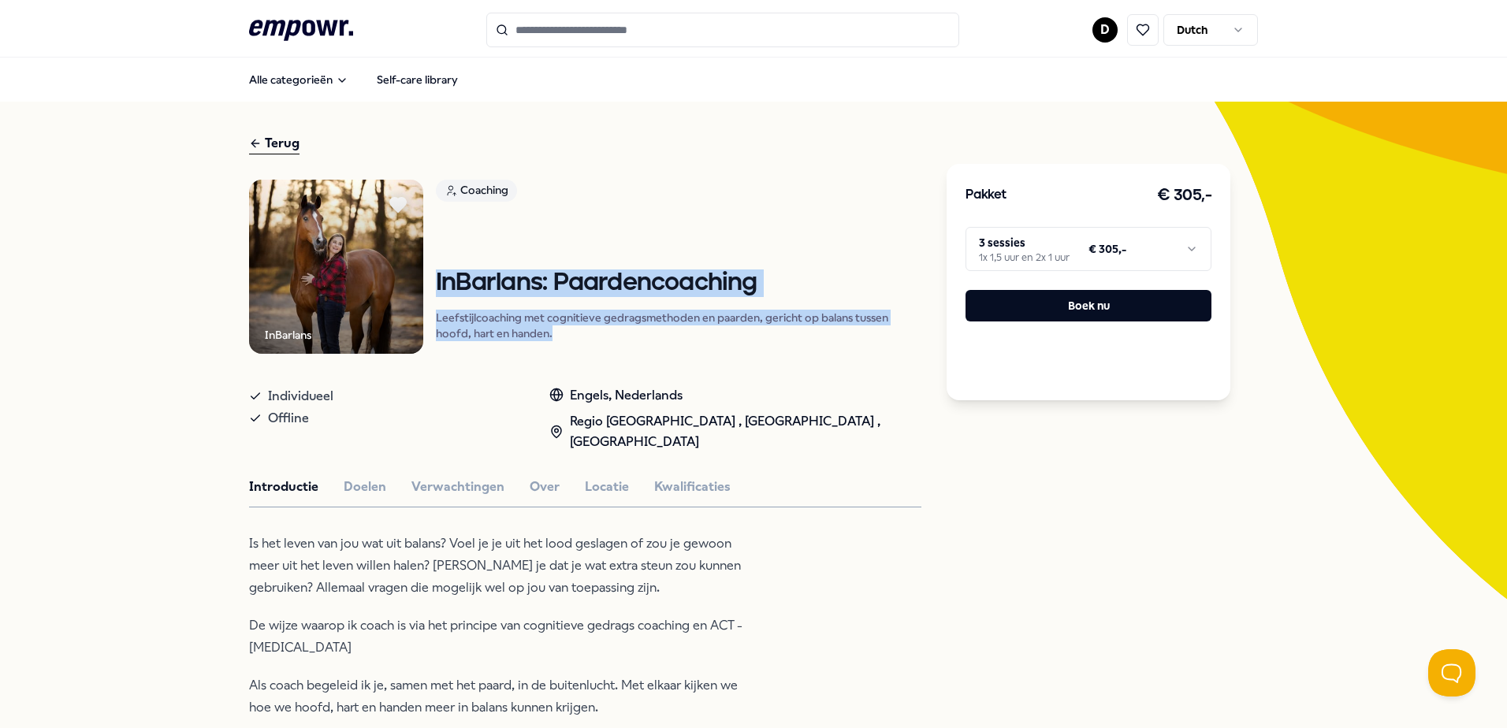
drag, startPoint x: 426, startPoint y: 274, endPoint x: 671, endPoint y: 274, distance: 245.2
click at [671, 274] on h1 "InBarlans: Paardencoaching" at bounding box center [679, 284] width 486 height 28
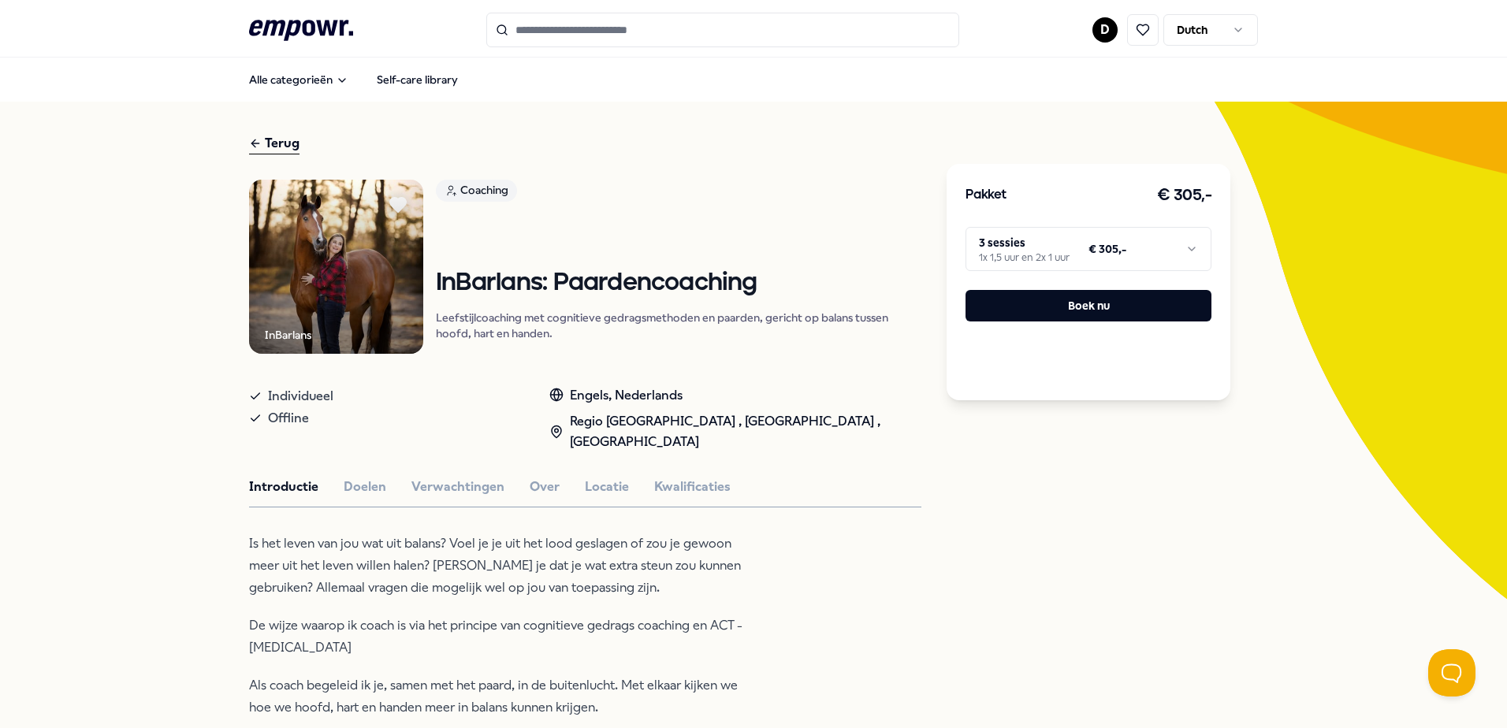
click at [1078, 253] on html ".empowr-logo_svg__cls-1{fill:#03032f} D Dutch Alle categorieën Self-care librar…" at bounding box center [753, 364] width 1507 height 728
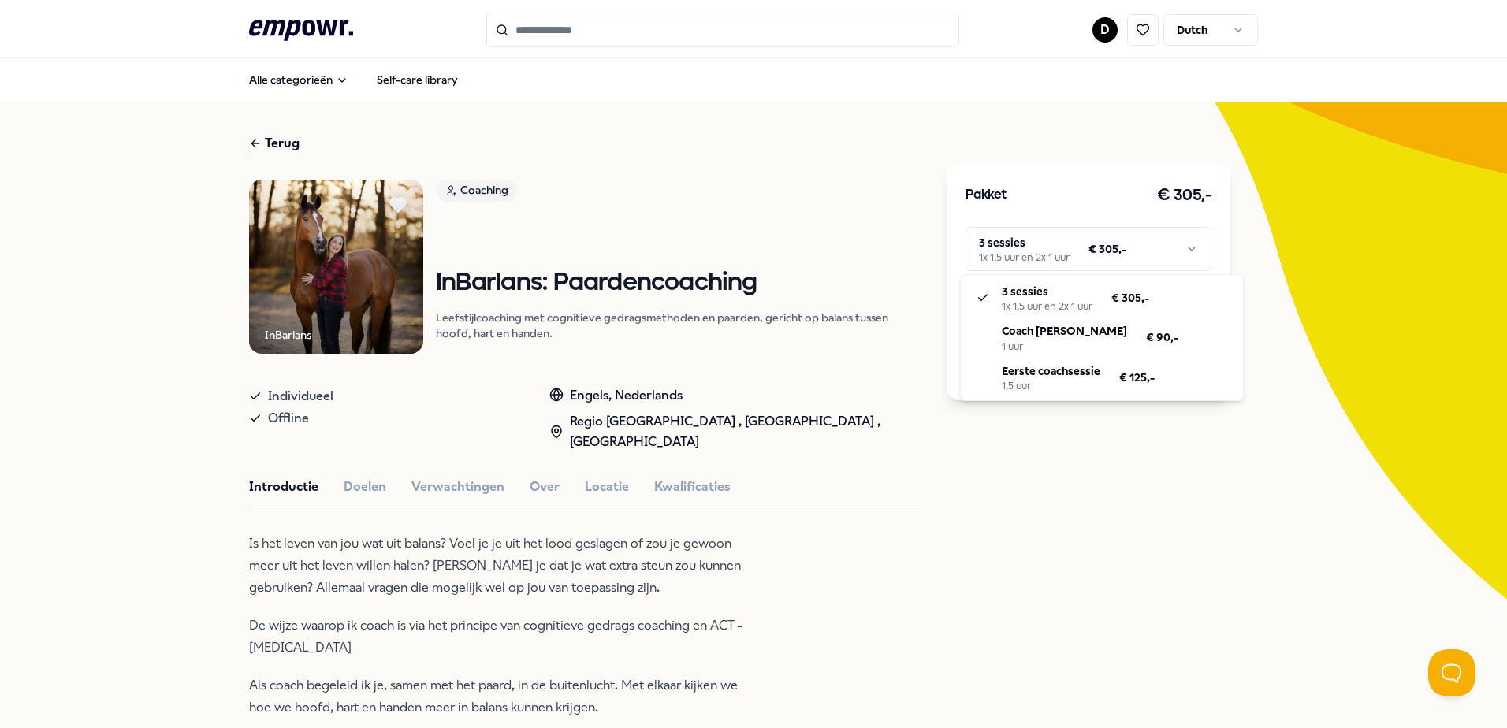
click at [1139, 523] on html ".empowr-logo_svg__cls-1{fill:#03032f} D Dutch Alle categorieën Self-care librar…" at bounding box center [753, 364] width 1507 height 728
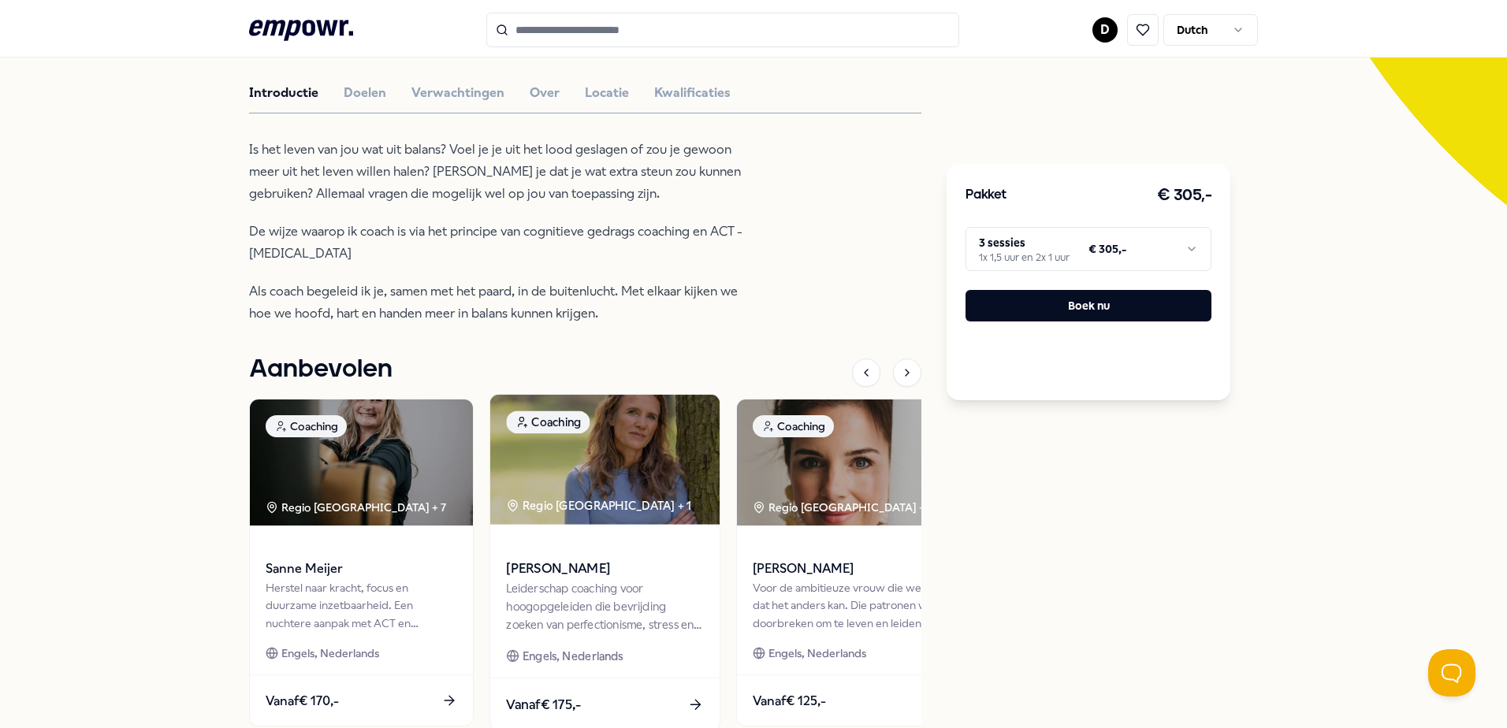
scroll to position [315, 0]
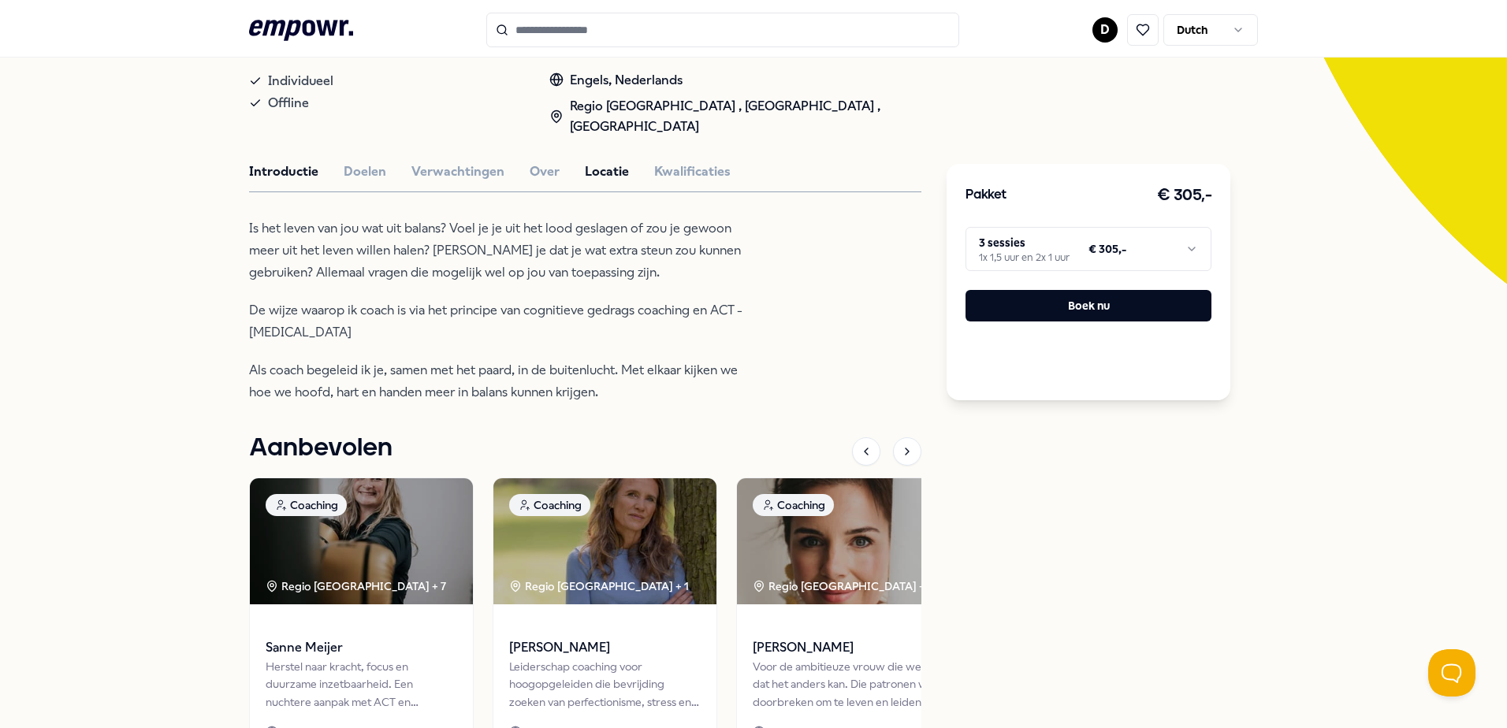
click at [587, 176] on button "Locatie" at bounding box center [607, 172] width 44 height 20
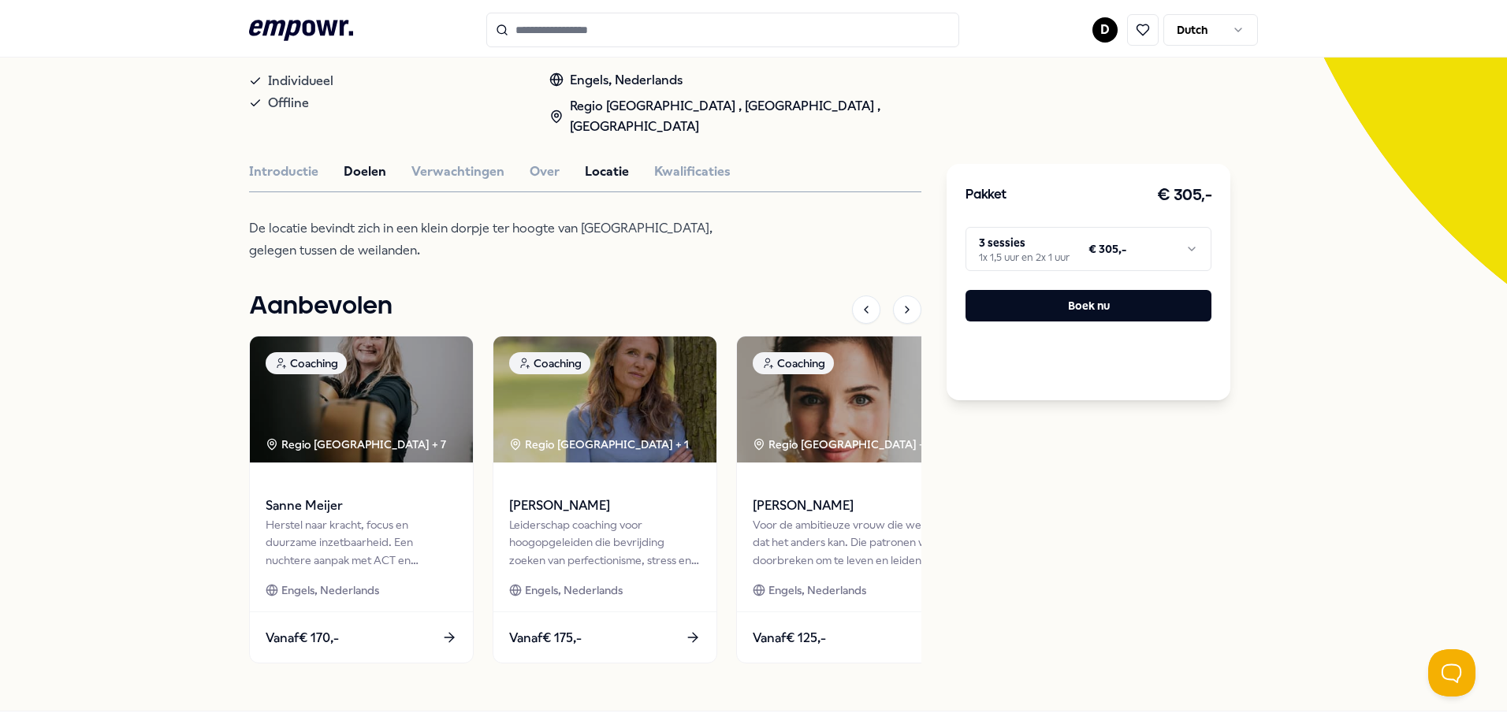
click at [355, 175] on button "Doelen" at bounding box center [365, 172] width 43 height 20
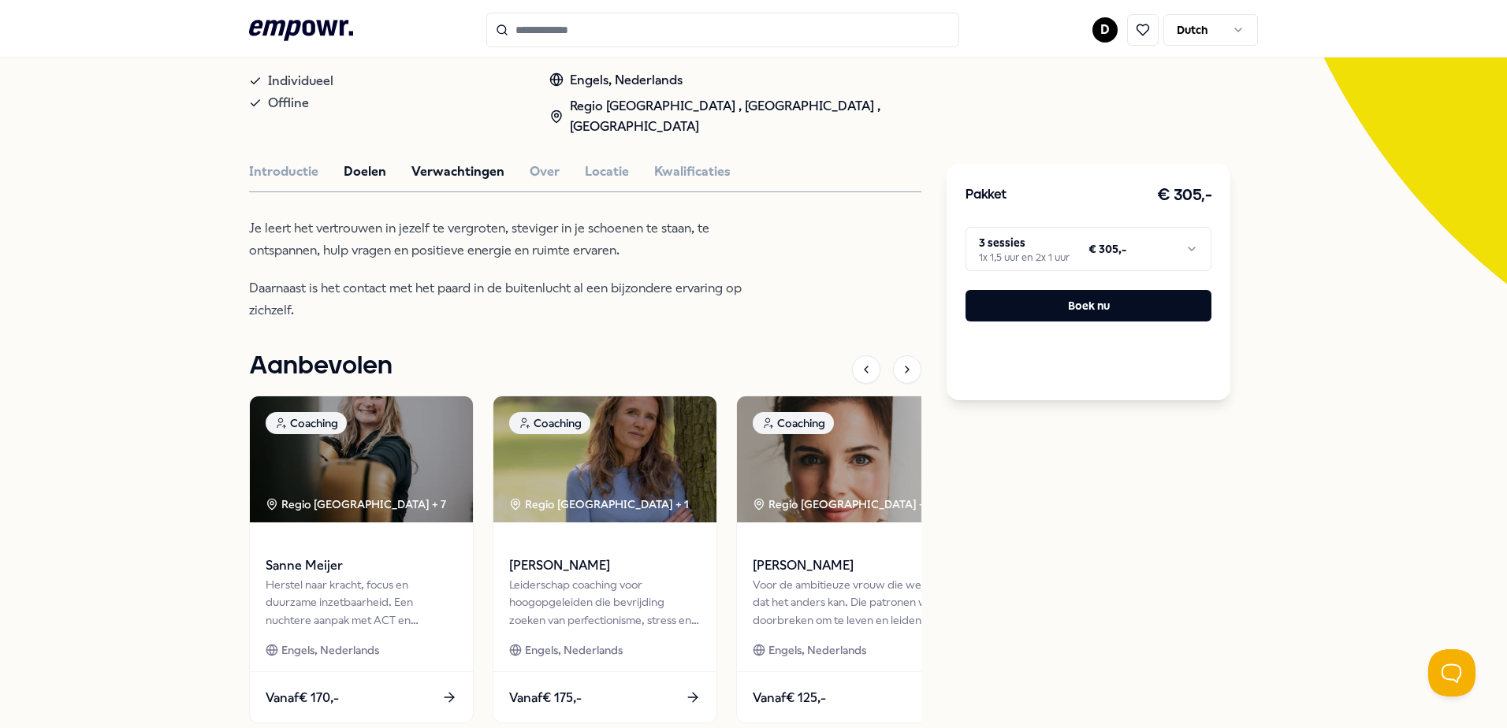
click at [414, 165] on button "Verwachtingen" at bounding box center [458, 172] width 93 height 20
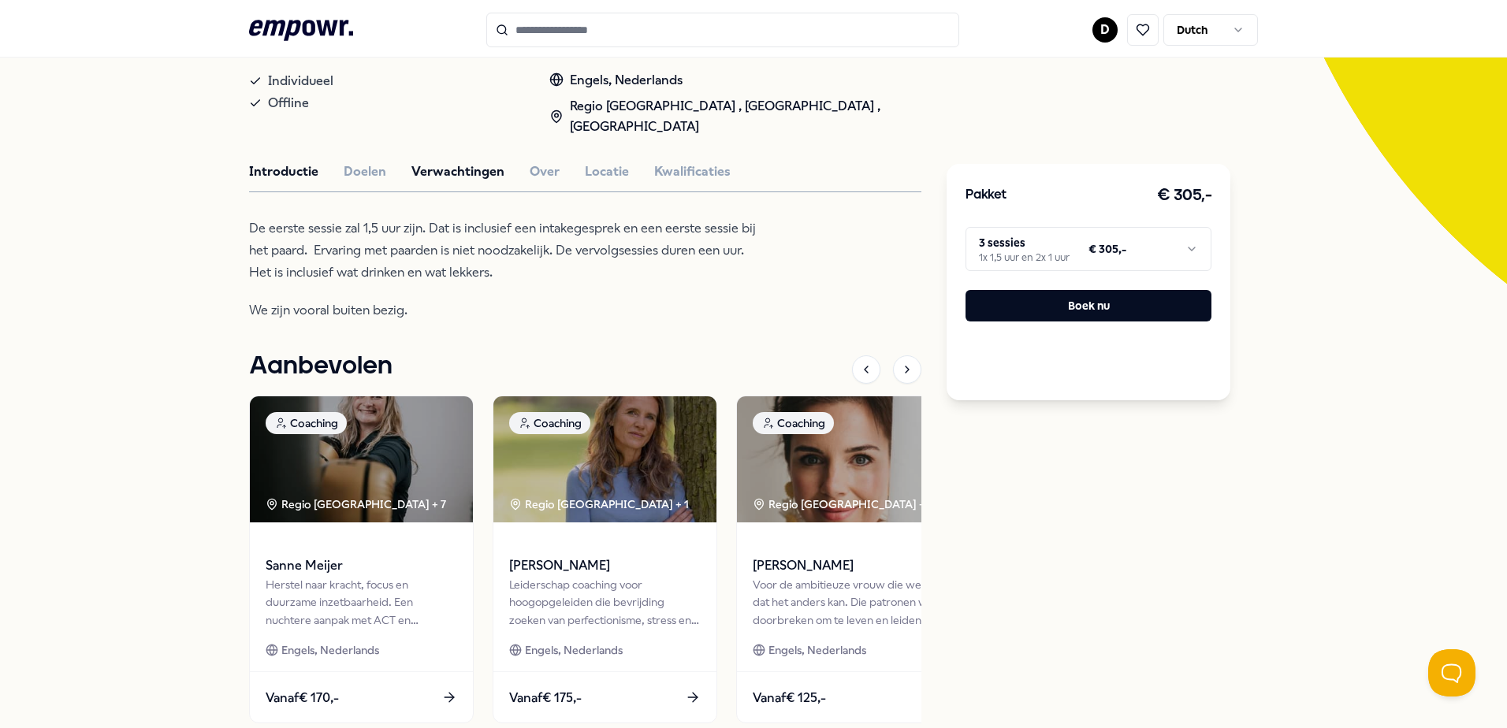
click at [304, 177] on button "Introductie" at bounding box center [283, 172] width 69 height 20
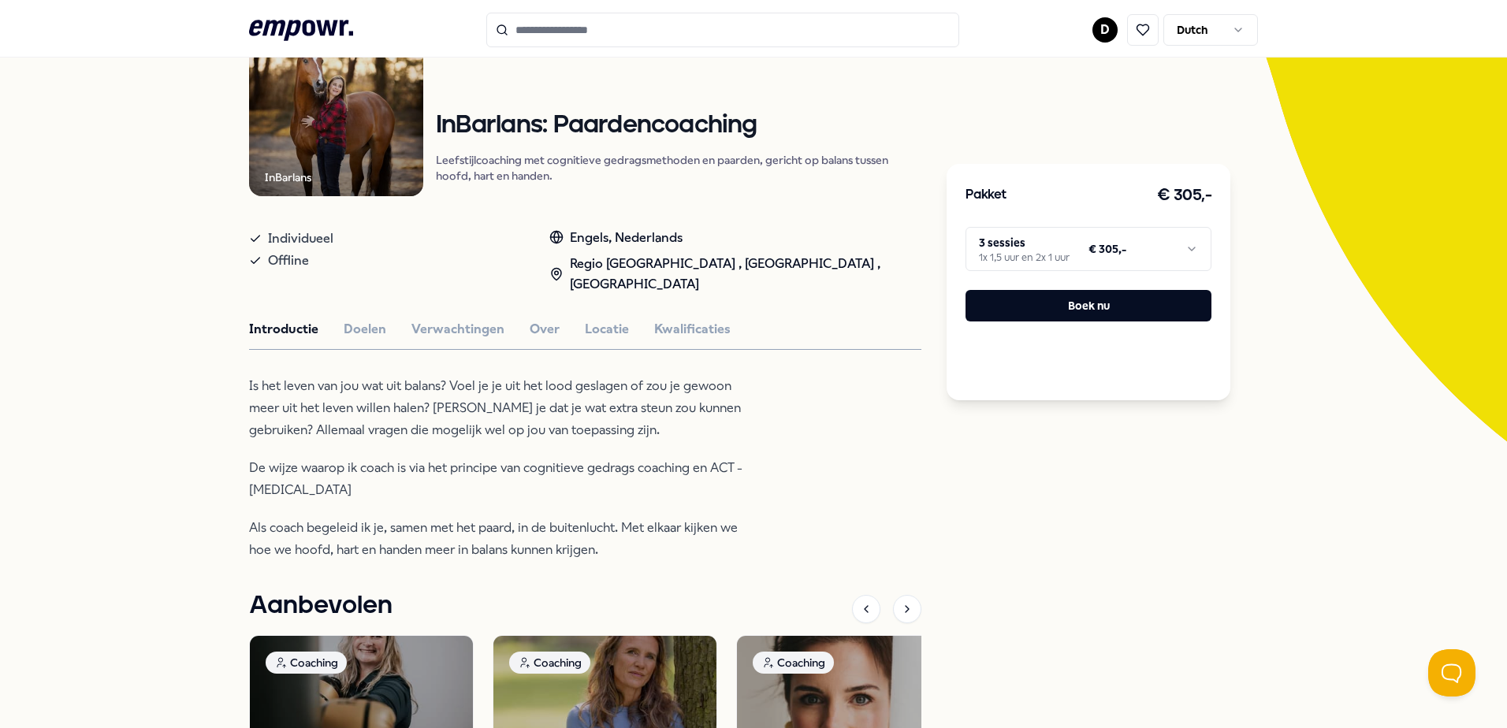
scroll to position [0, 0]
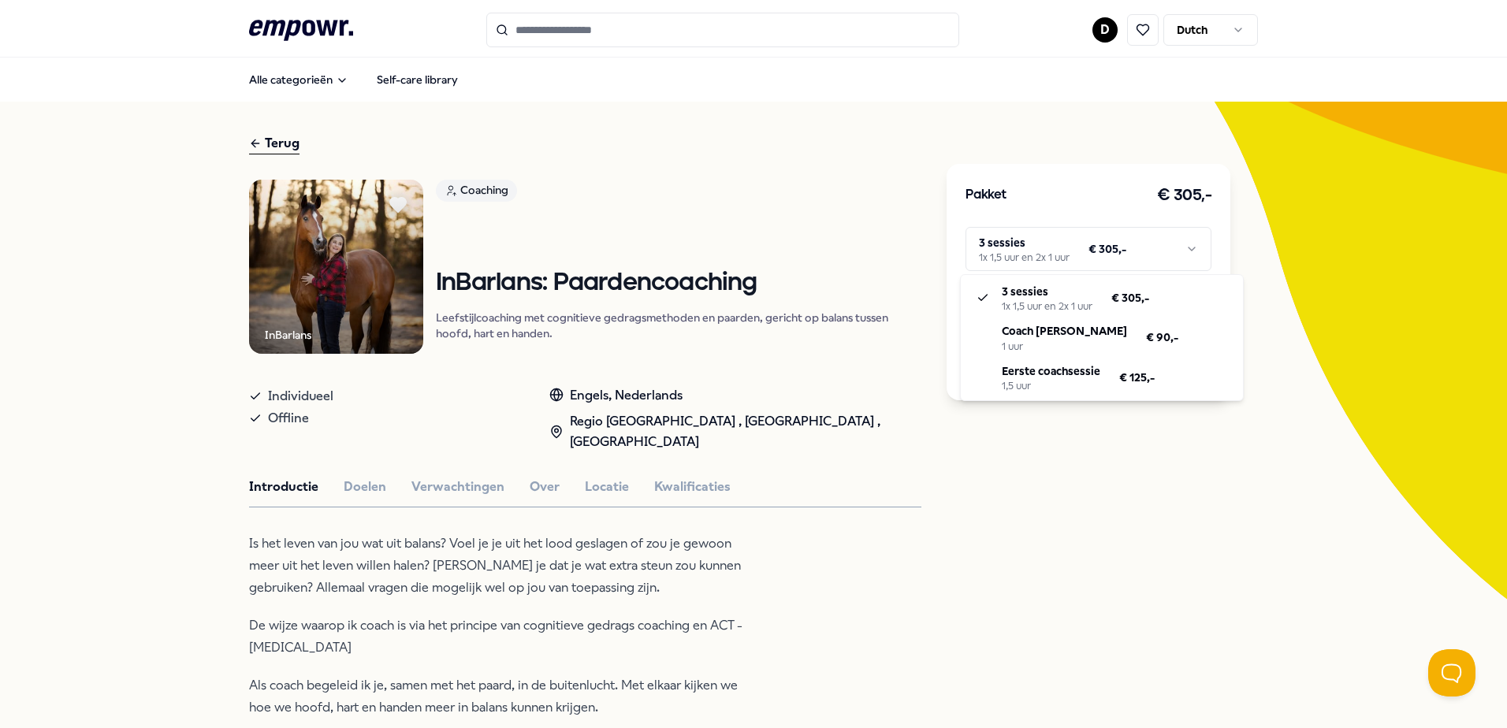
click at [1095, 242] on html ".empowr-logo_svg__cls-1{fill:#03032f} D Dutch Alle categorieën Self-care librar…" at bounding box center [753, 364] width 1507 height 728
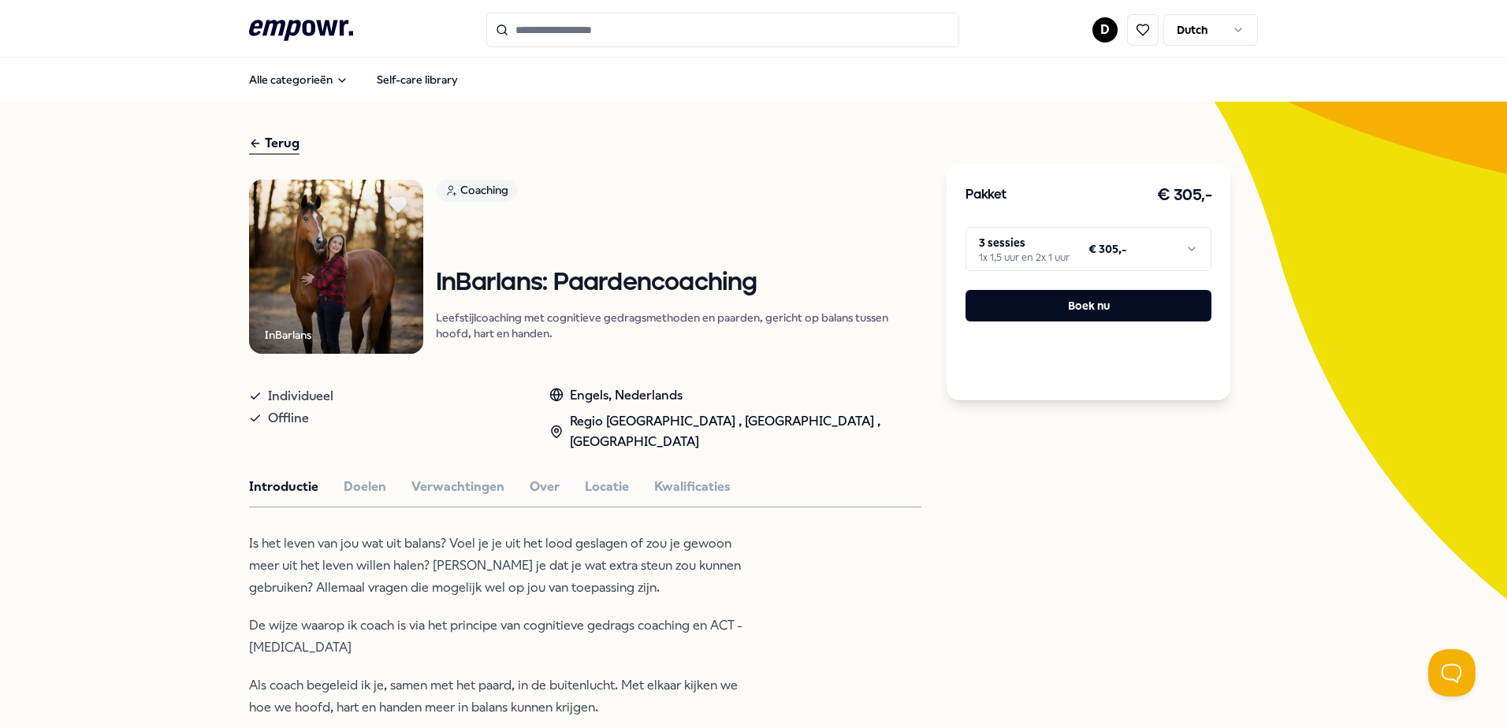
click at [1154, 253] on html ".empowr-logo_svg__cls-1{fill:#03032f} D Dutch Alle categorieën Self-care librar…" at bounding box center [753, 364] width 1507 height 728
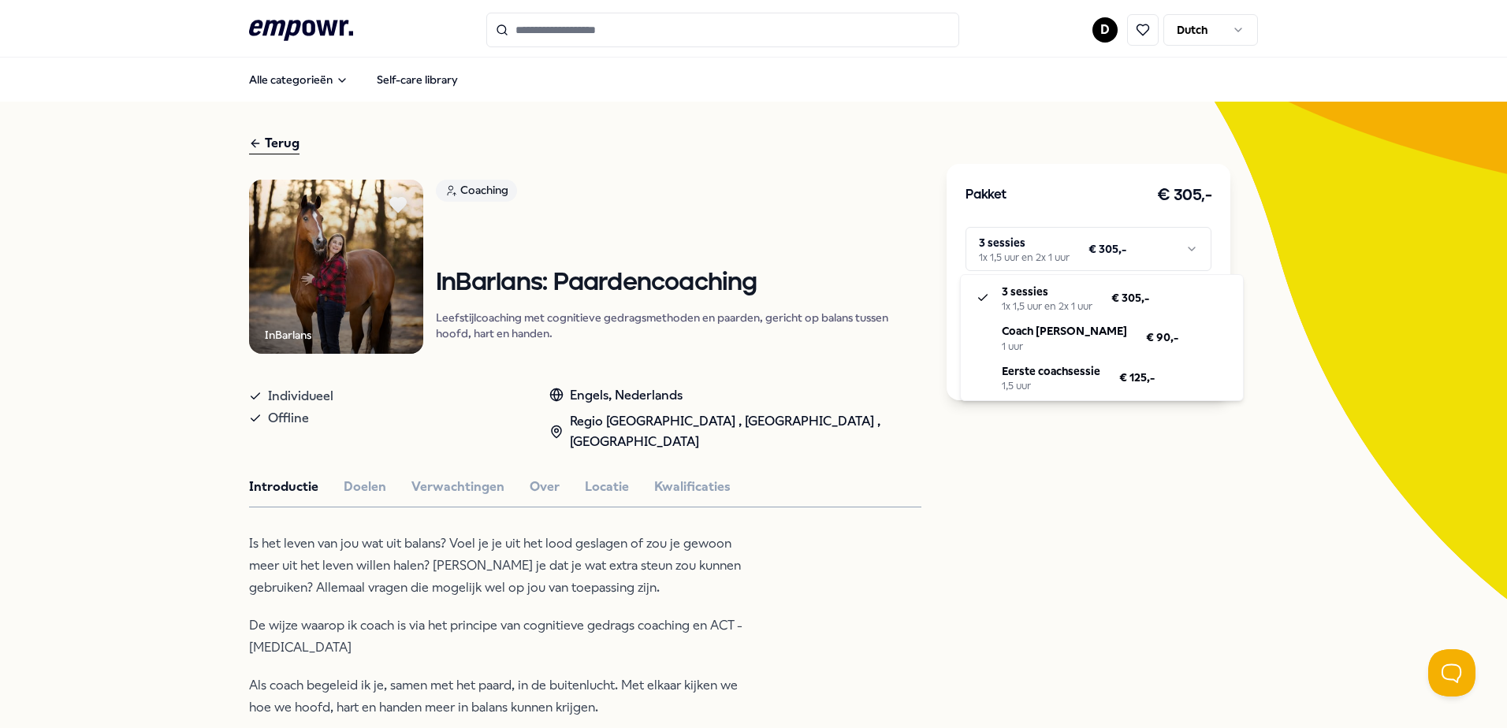
click at [1118, 576] on html ".empowr-logo_svg__cls-1{fill:#03032f} D Dutch Alle categorieën Self-care librar…" at bounding box center [753, 364] width 1507 height 728
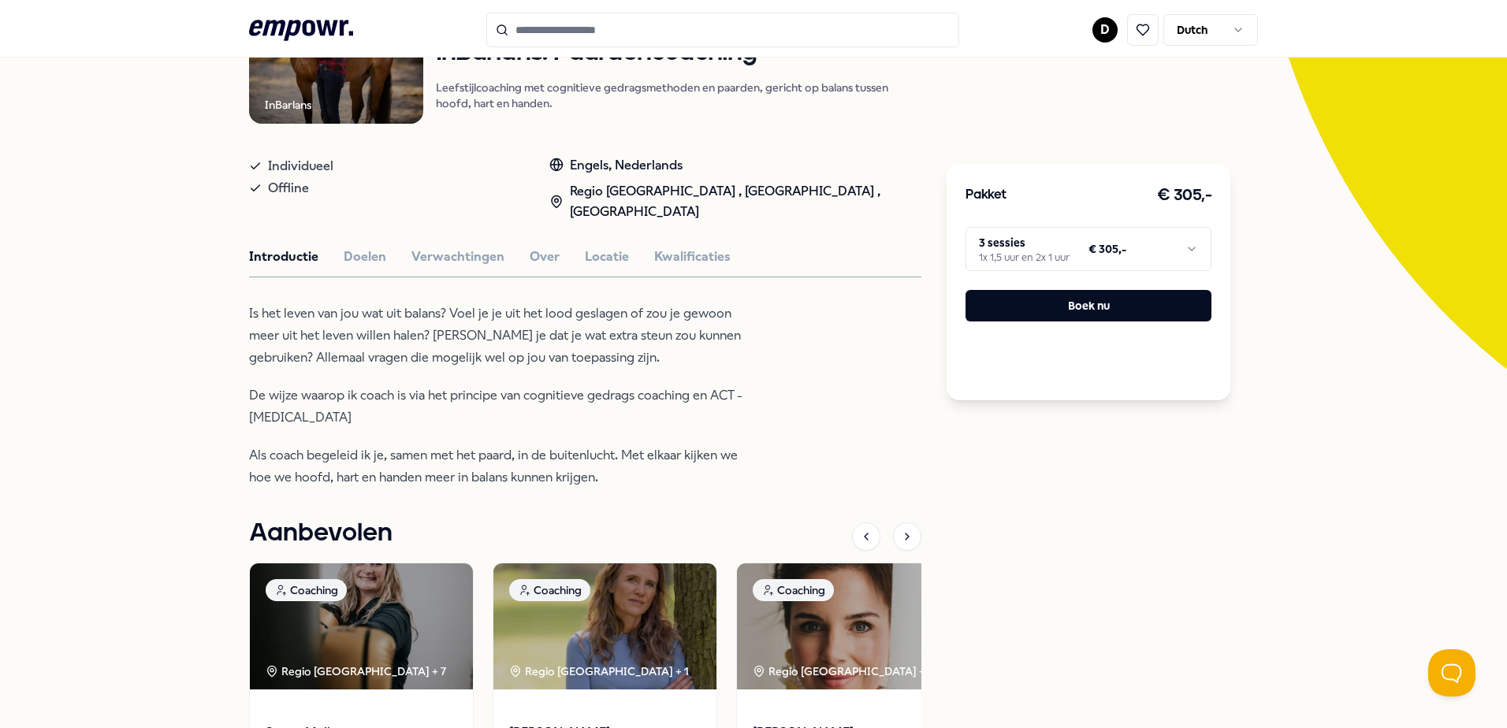
scroll to position [237, 0]
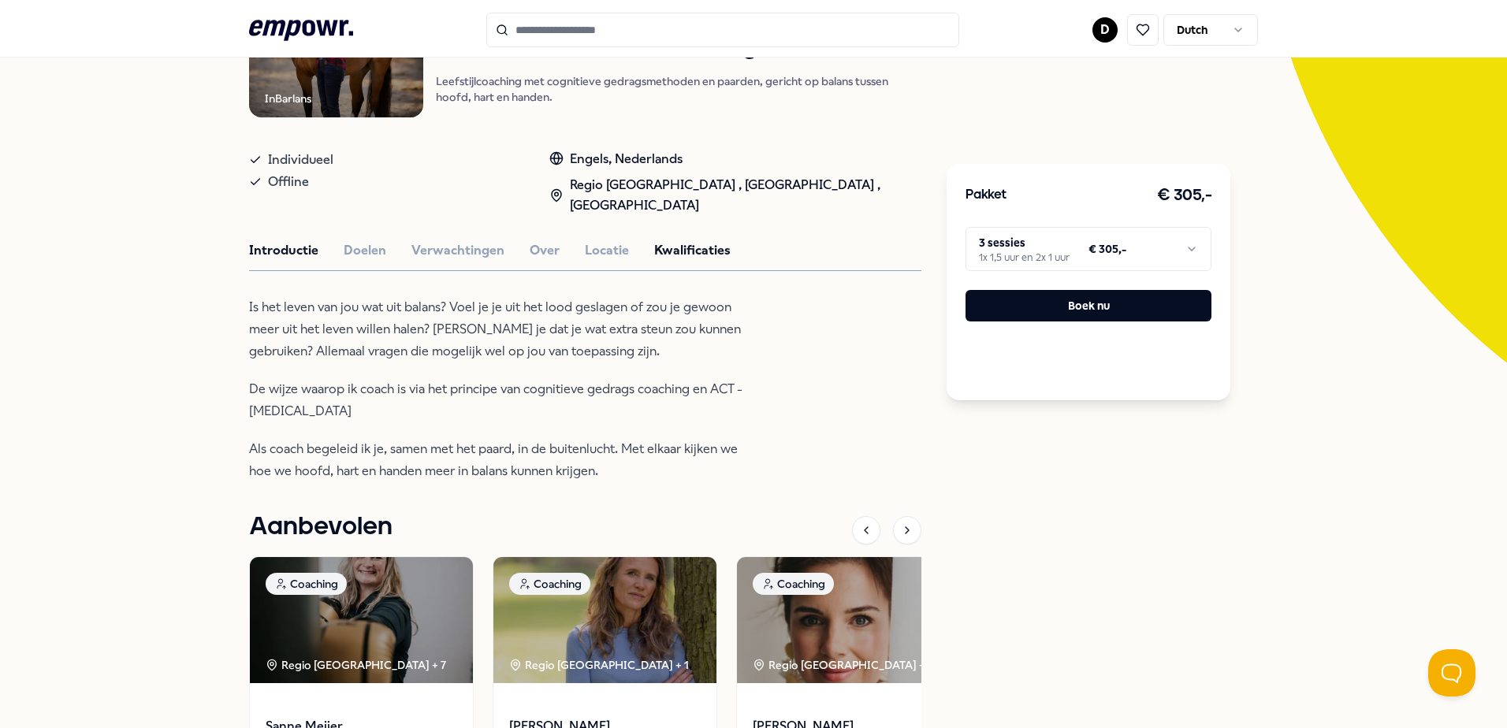
click at [664, 240] on button "Kwalificaties" at bounding box center [692, 250] width 76 height 20
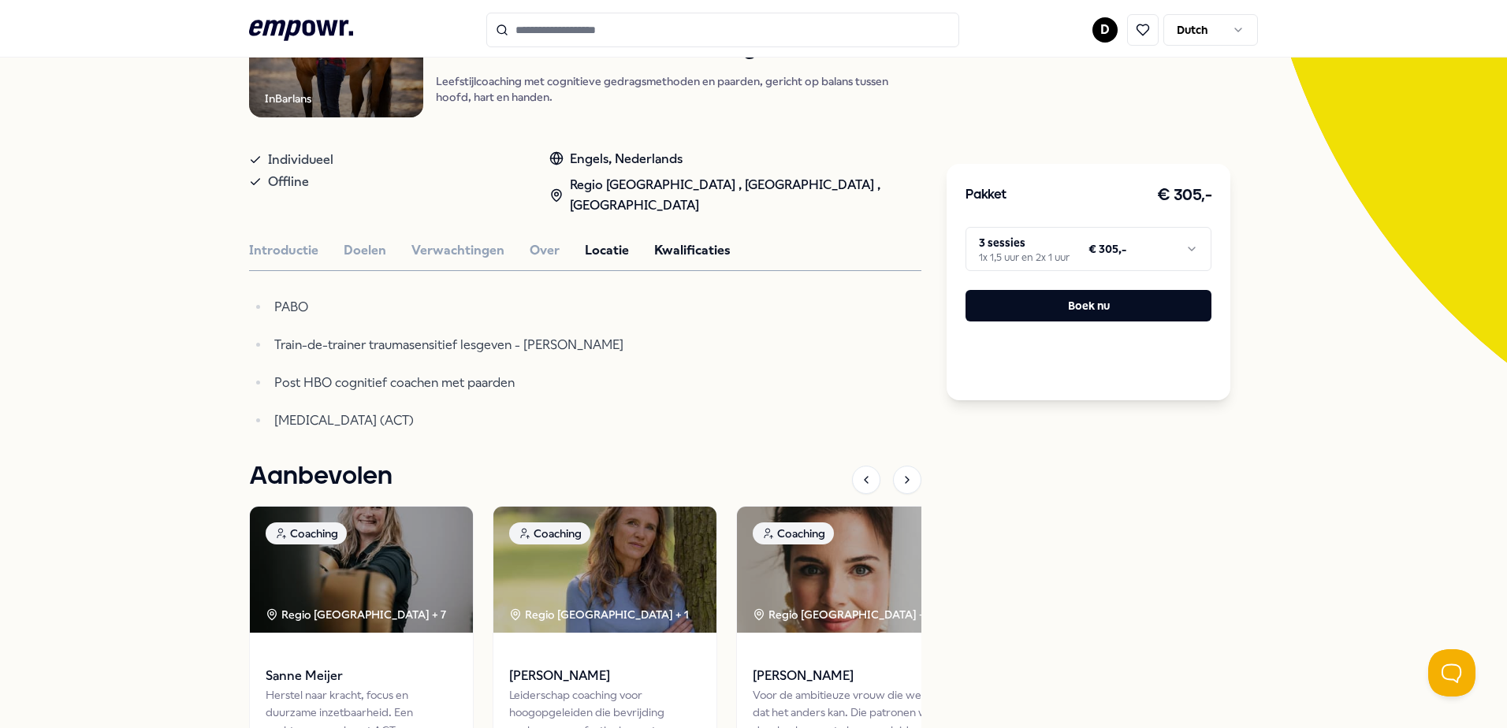
click at [613, 248] on button "Locatie" at bounding box center [607, 250] width 44 height 20
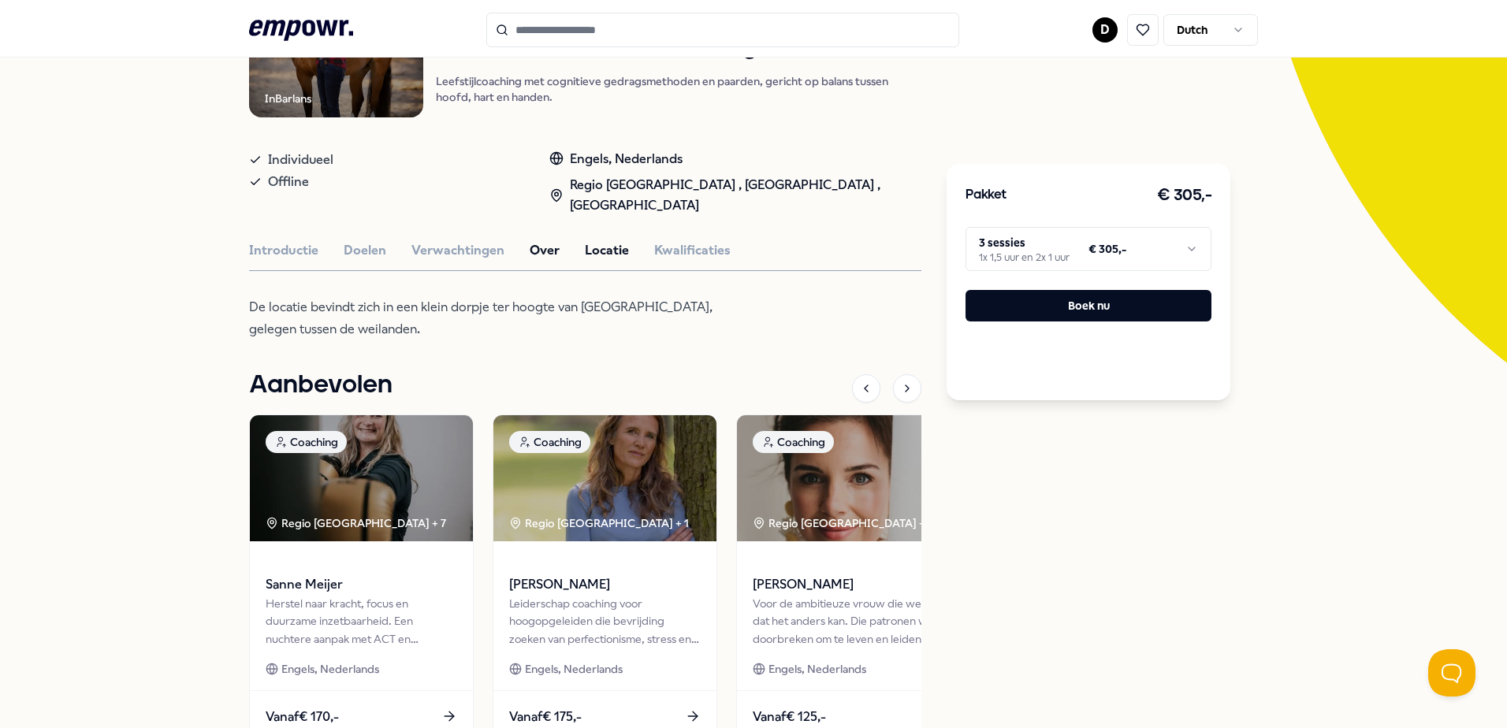
click at [530, 255] on button "Over" at bounding box center [545, 250] width 30 height 20
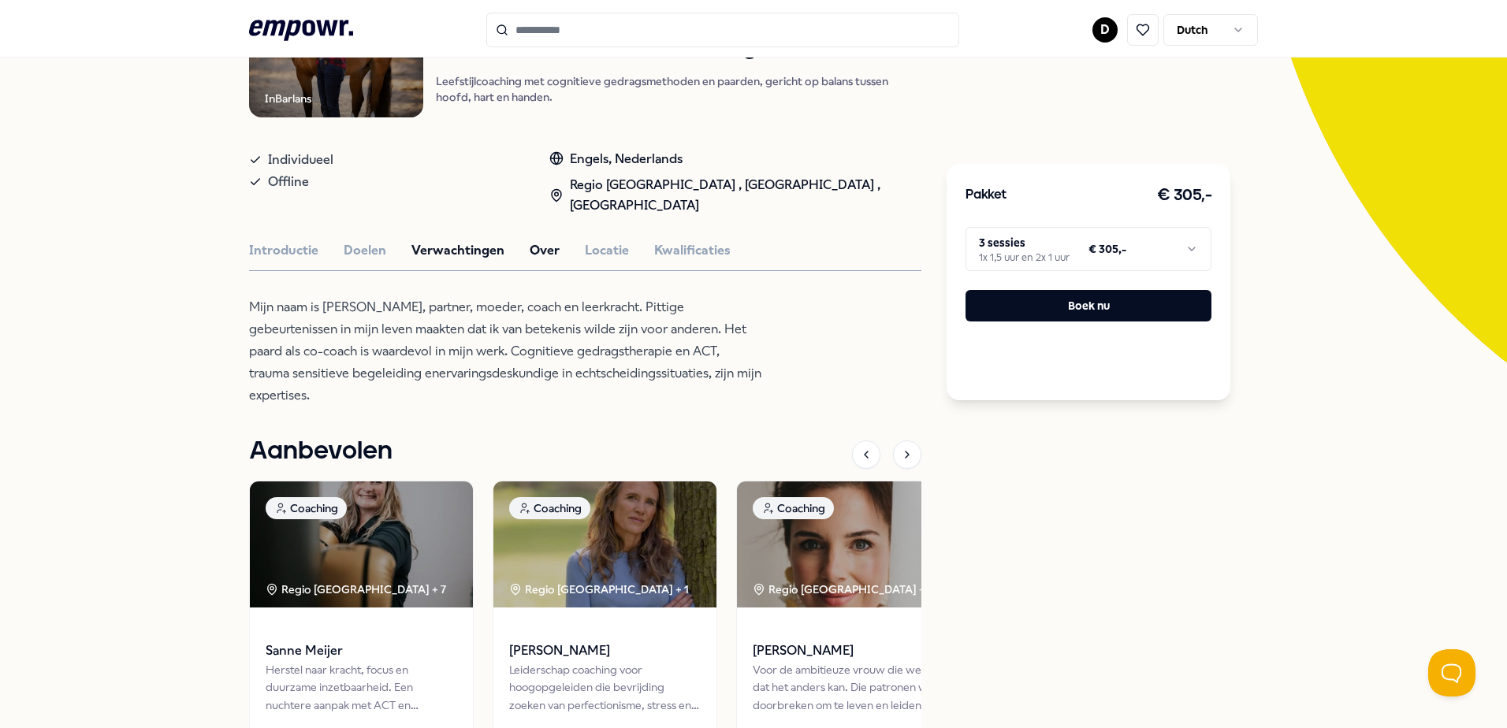
click at [456, 258] on button "Verwachtingen" at bounding box center [458, 250] width 93 height 20
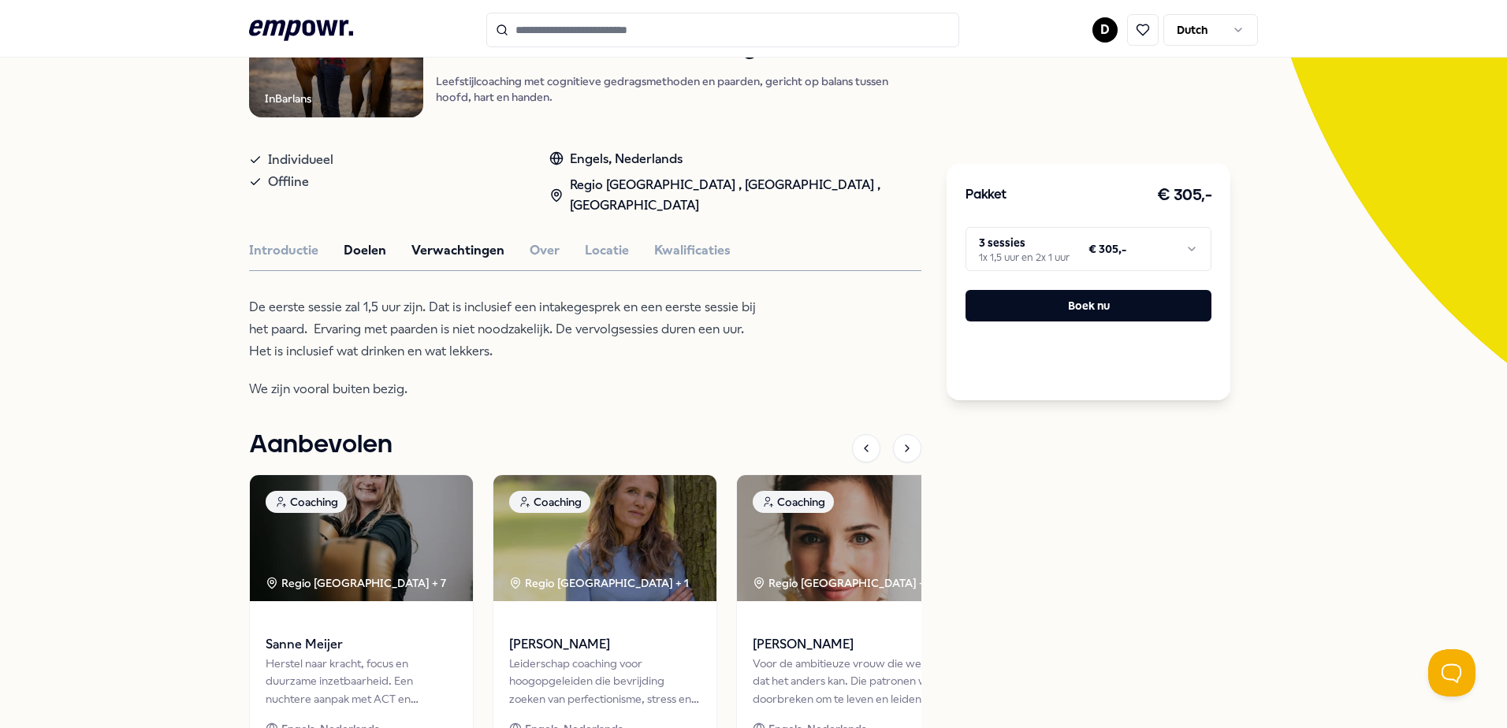
click at [352, 251] on button "Doelen" at bounding box center [365, 250] width 43 height 20
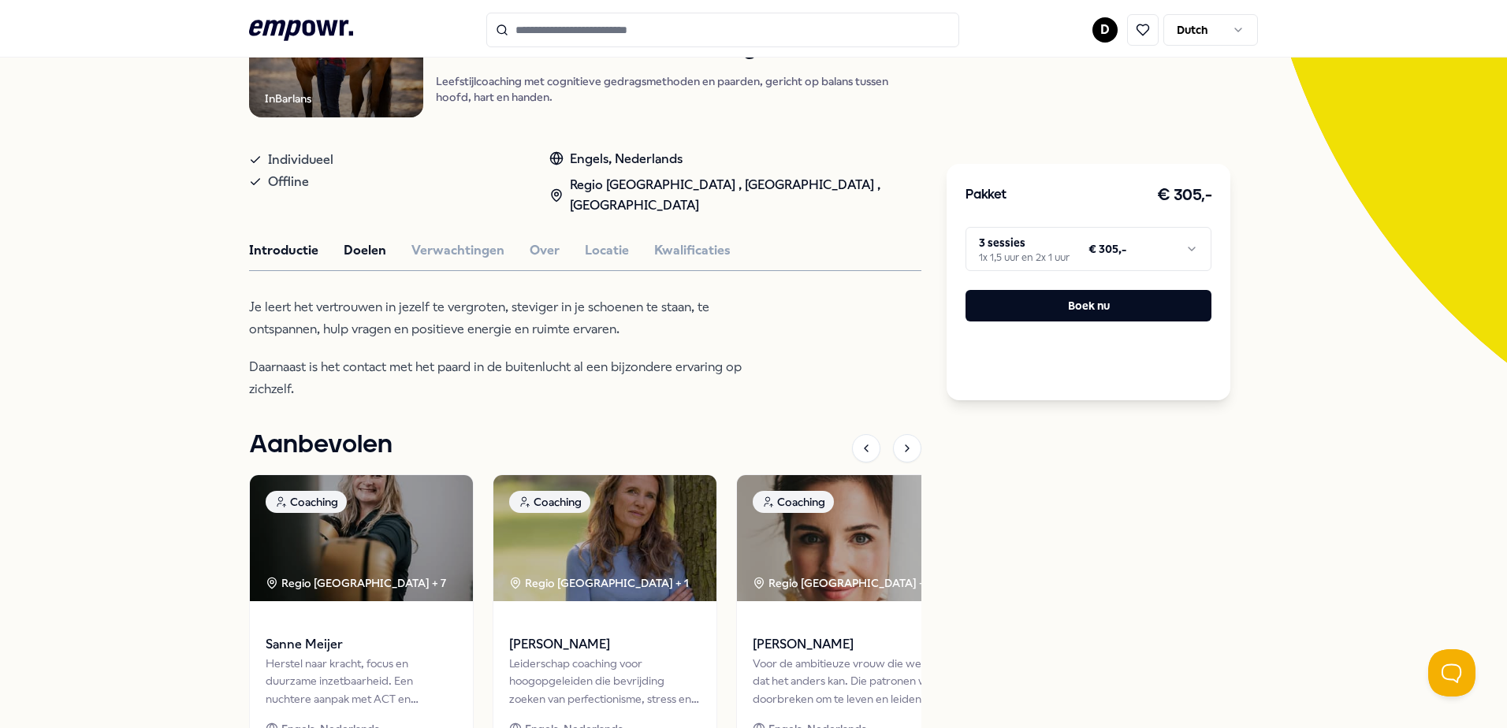
click at [280, 249] on button "Introductie" at bounding box center [283, 250] width 69 height 20
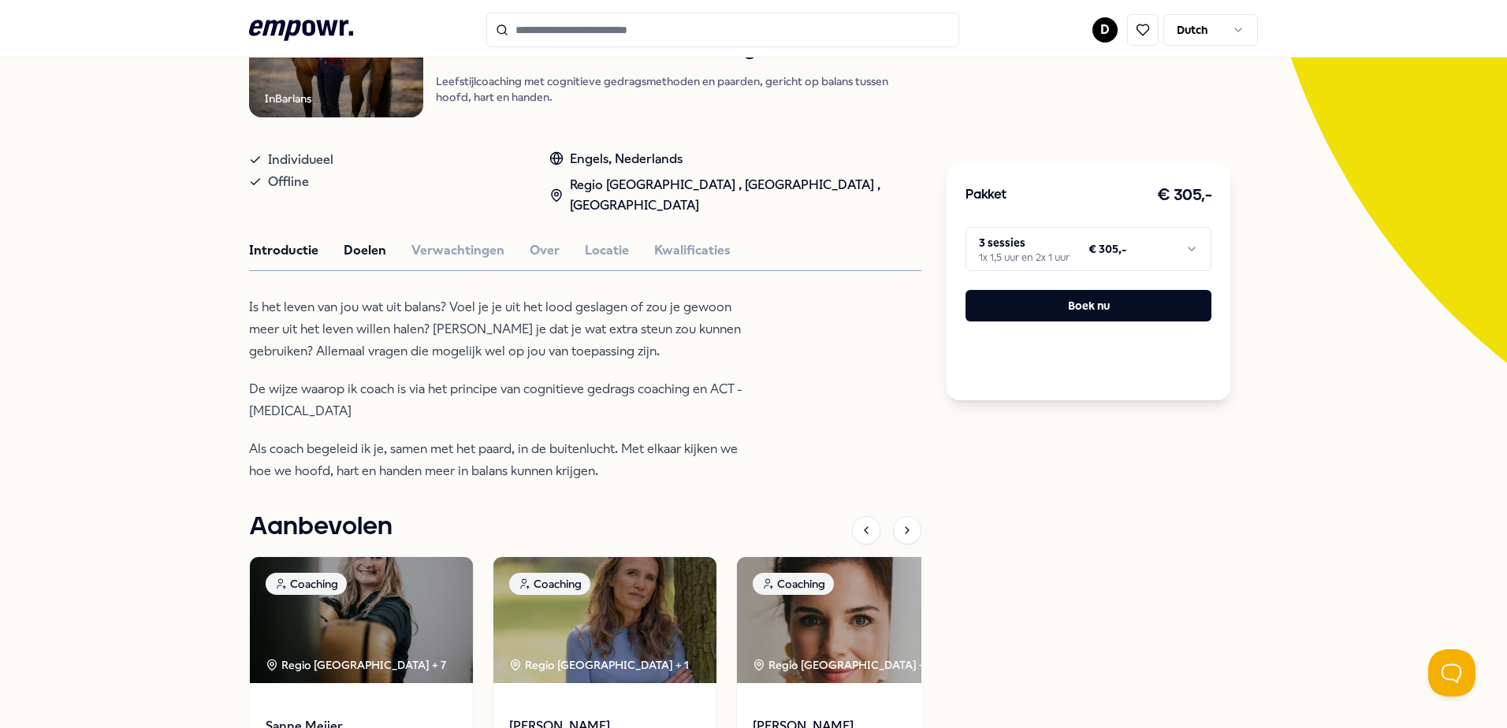
click at [369, 249] on button "Doelen" at bounding box center [365, 250] width 43 height 20
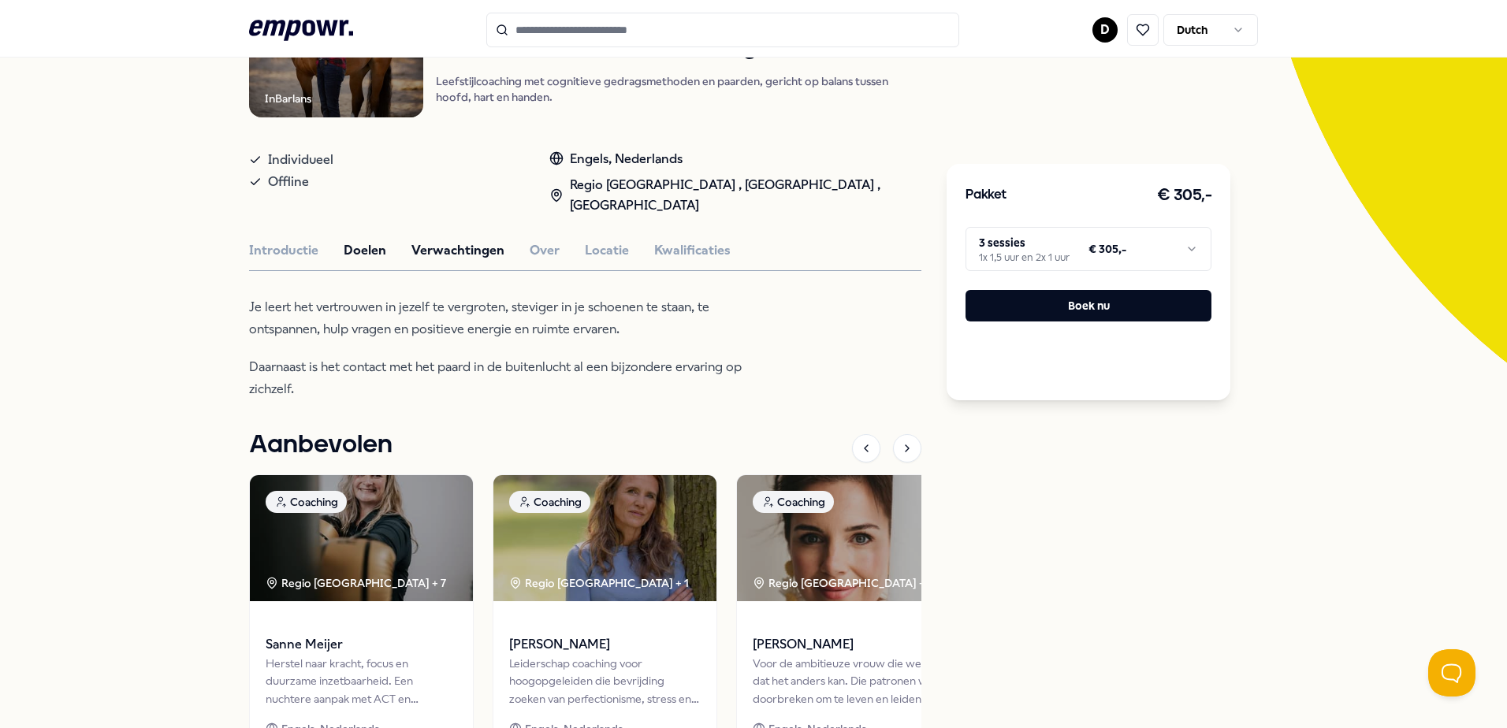
click at [438, 255] on button "Verwachtingen" at bounding box center [458, 250] width 93 height 20
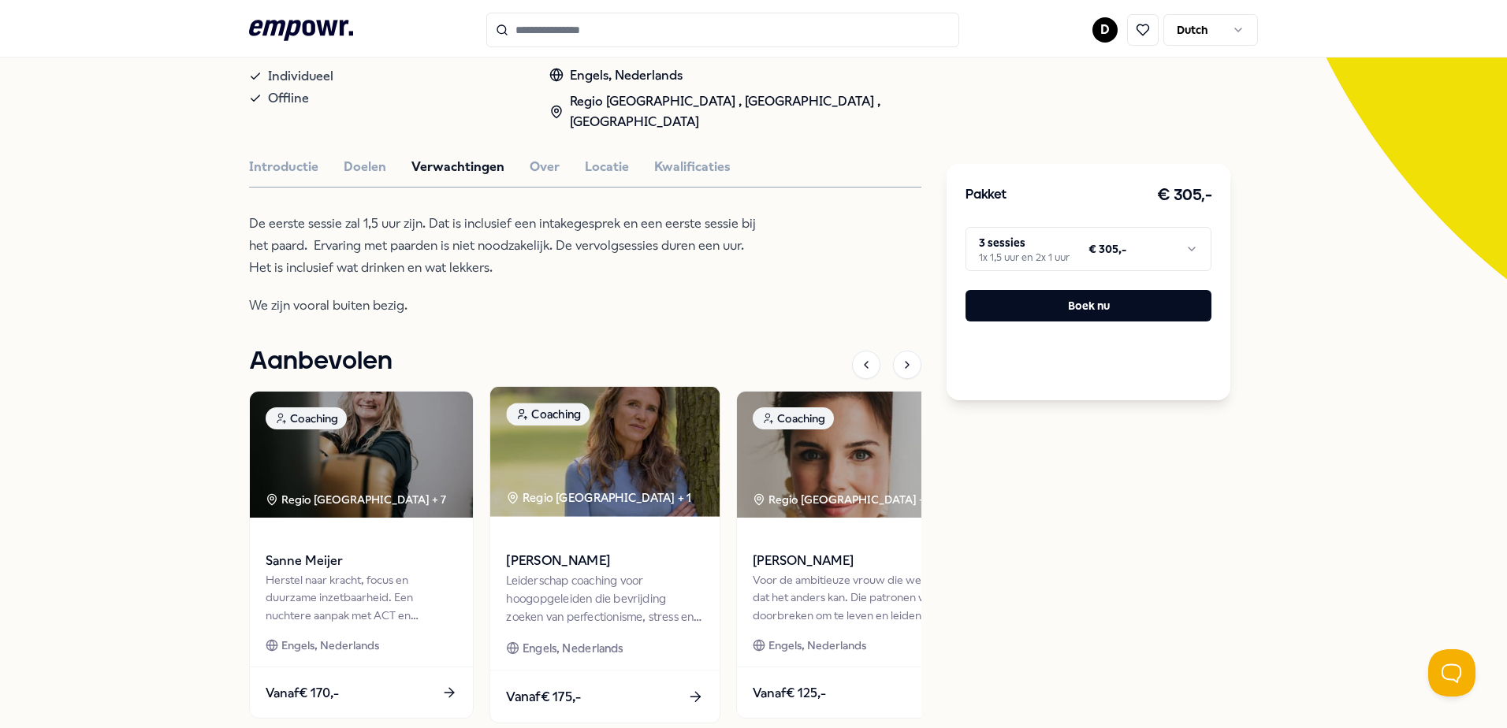
scroll to position [435, 0]
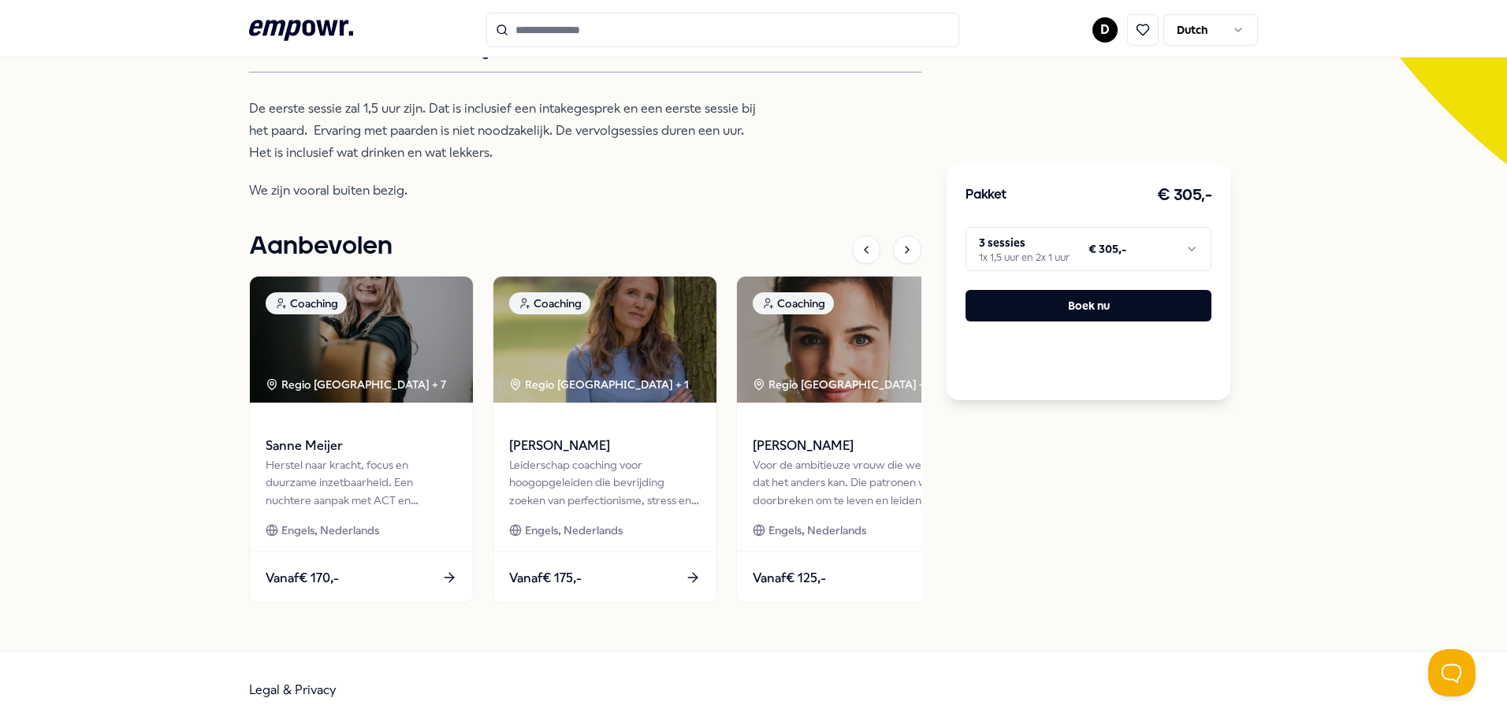
click at [1081, 262] on html ".empowr-logo_svg__cls-1{fill:#03032f} D Dutch Alle categorieën Self-care librar…" at bounding box center [753, 364] width 1507 height 728
drag, startPoint x: 1166, startPoint y: 520, endPoint x: 1183, endPoint y: 507, distance: 21.3
click at [1166, 521] on html ".empowr-logo_svg__cls-1{fill:#03032f} D Dutch Alle categorieën Self-care librar…" at bounding box center [753, 364] width 1507 height 728
